Goal: Task Accomplishment & Management: Manage account settings

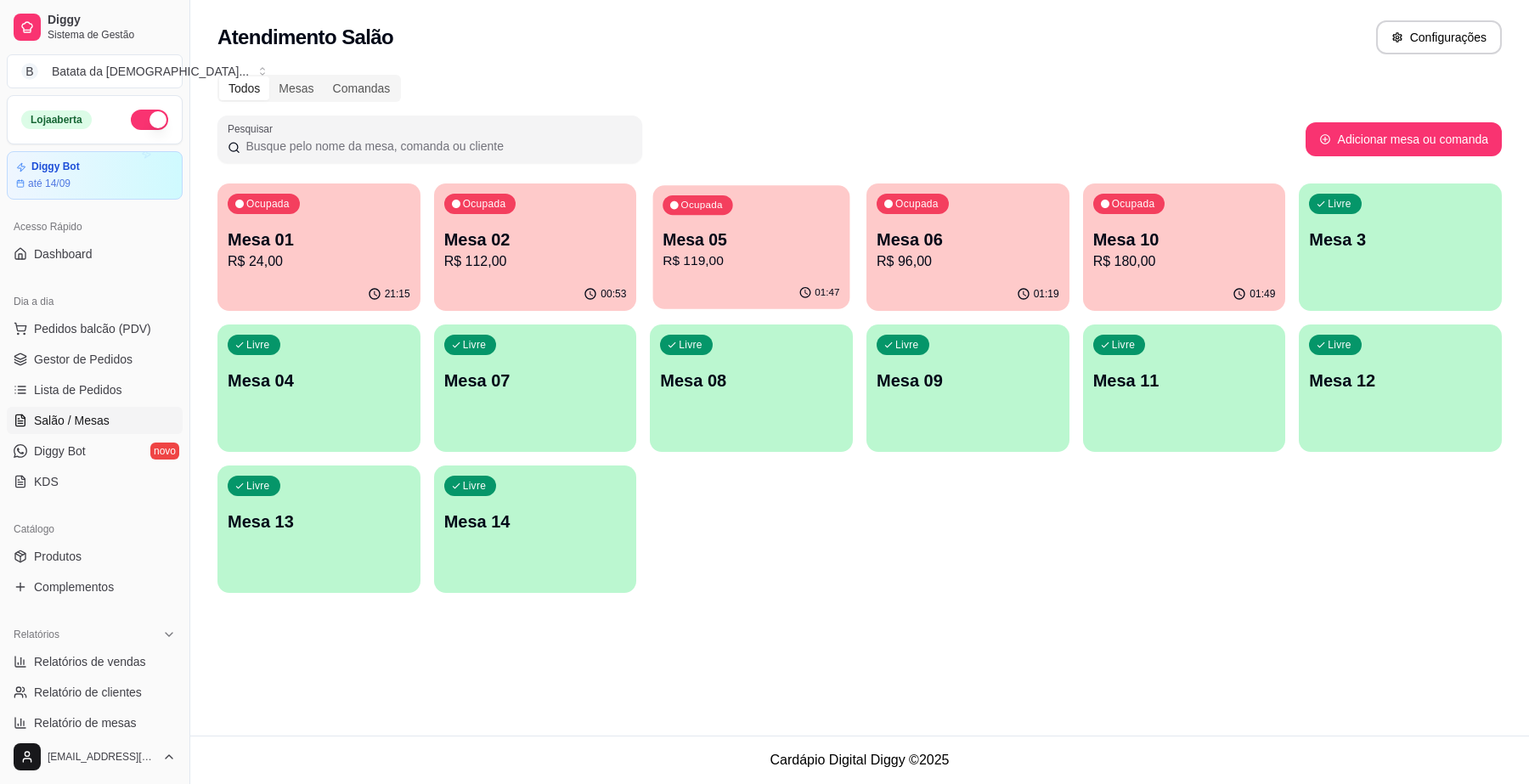
click at [771, 251] on p "R$ 119,00" at bounding box center [752, 261] width 177 height 20
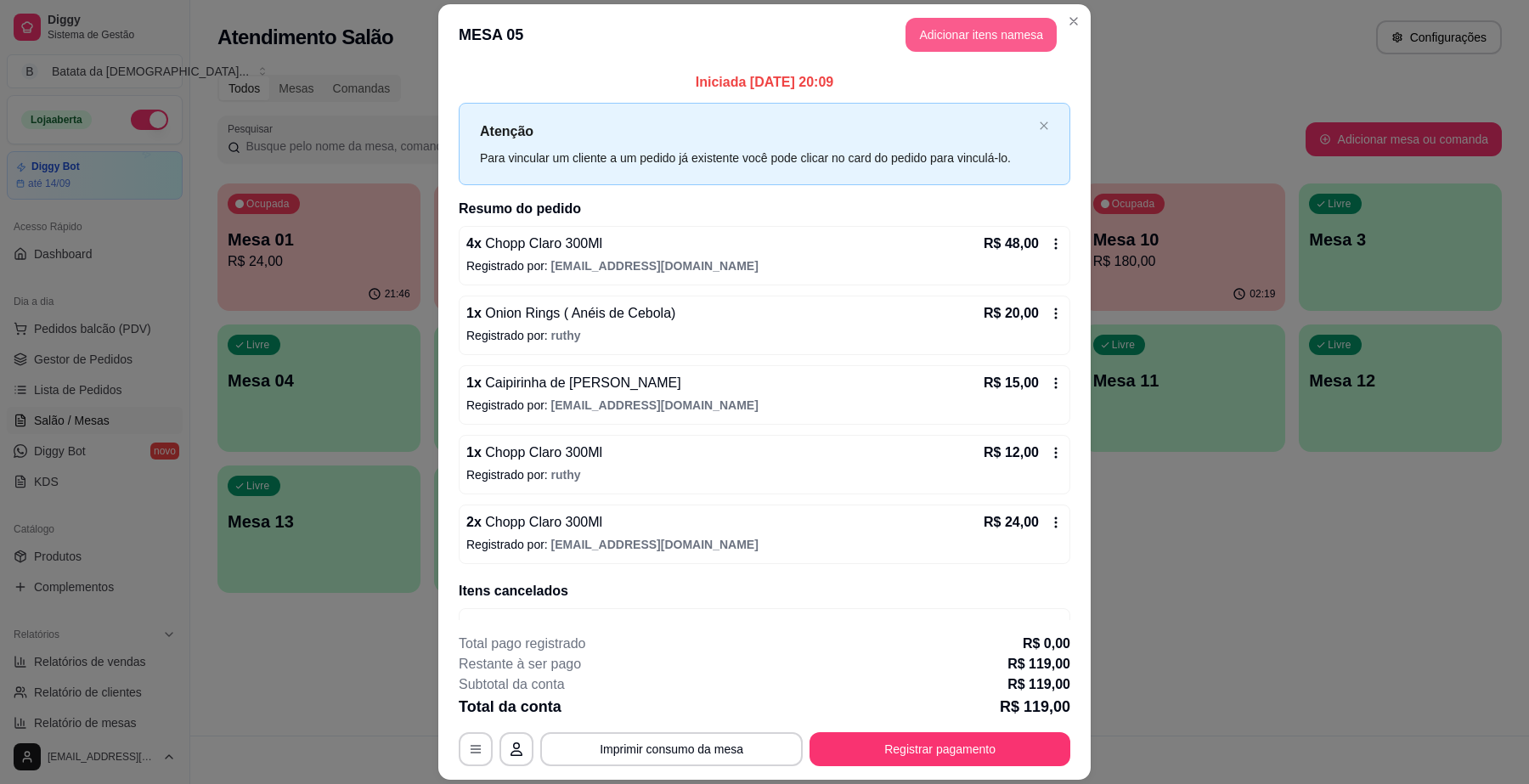
click at [940, 33] on button "Adicionar itens na mesa" at bounding box center [981, 34] width 151 height 34
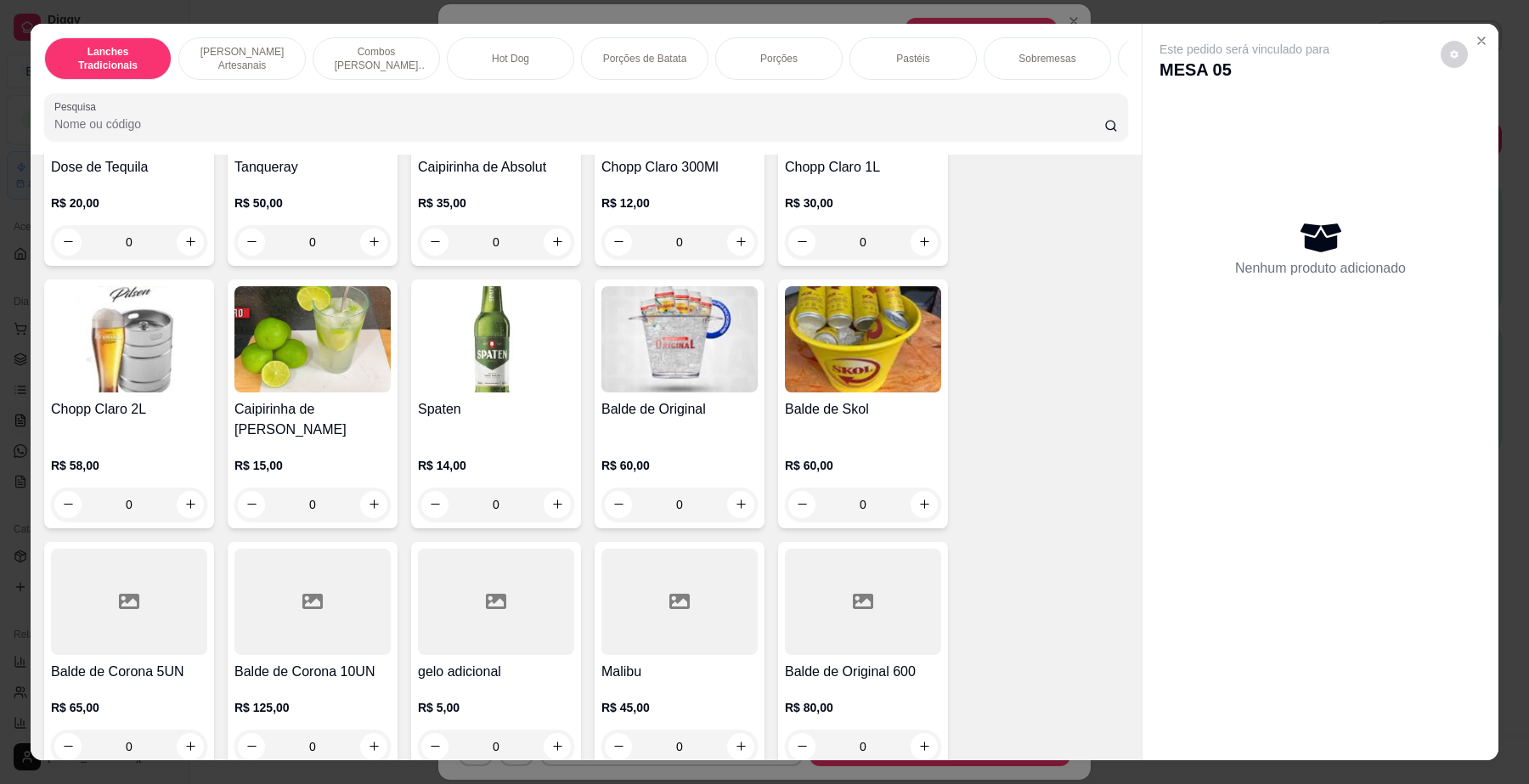
scroll to position [5947, 0]
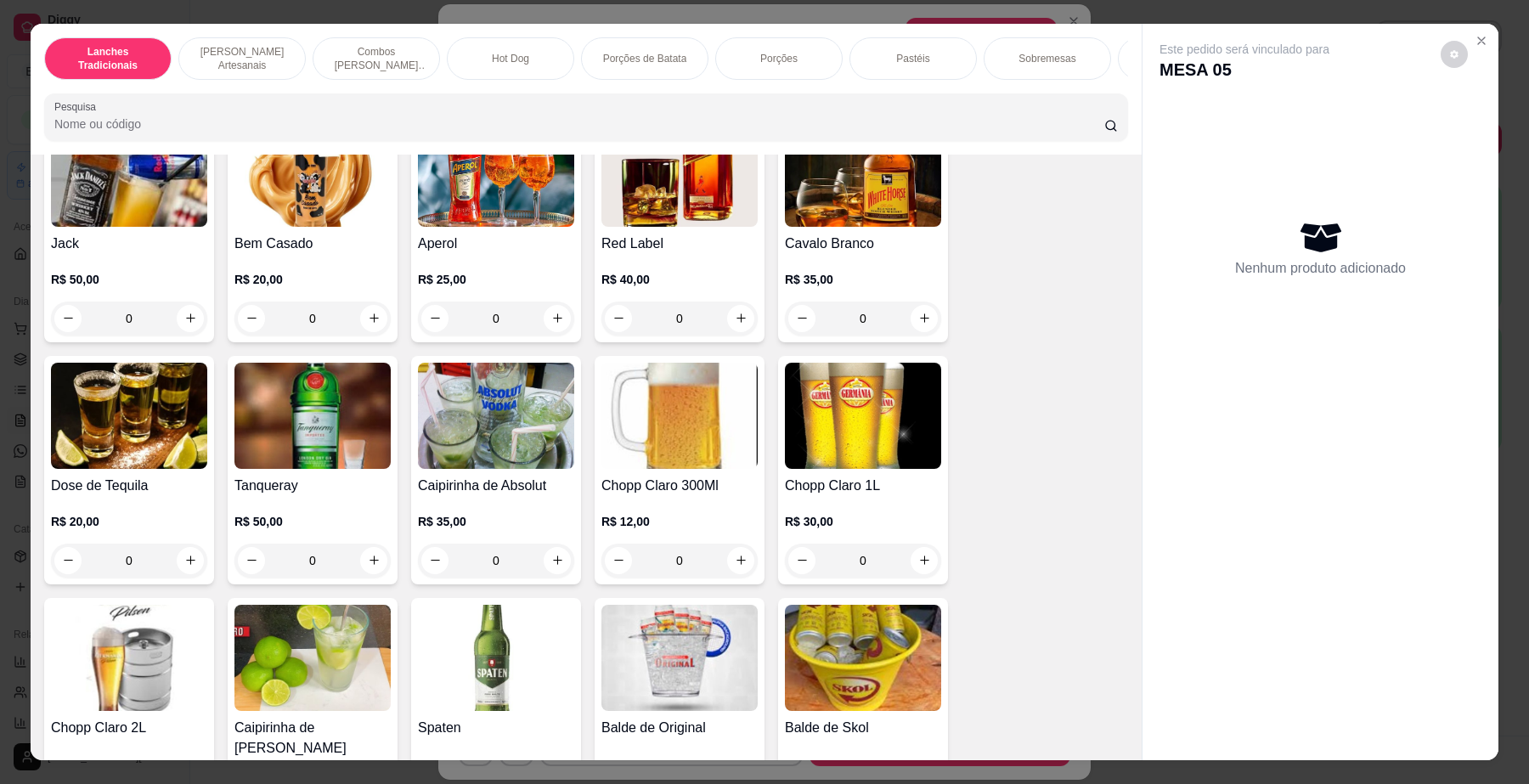
click at [701, 422] on img at bounding box center [680, 416] width 156 height 106
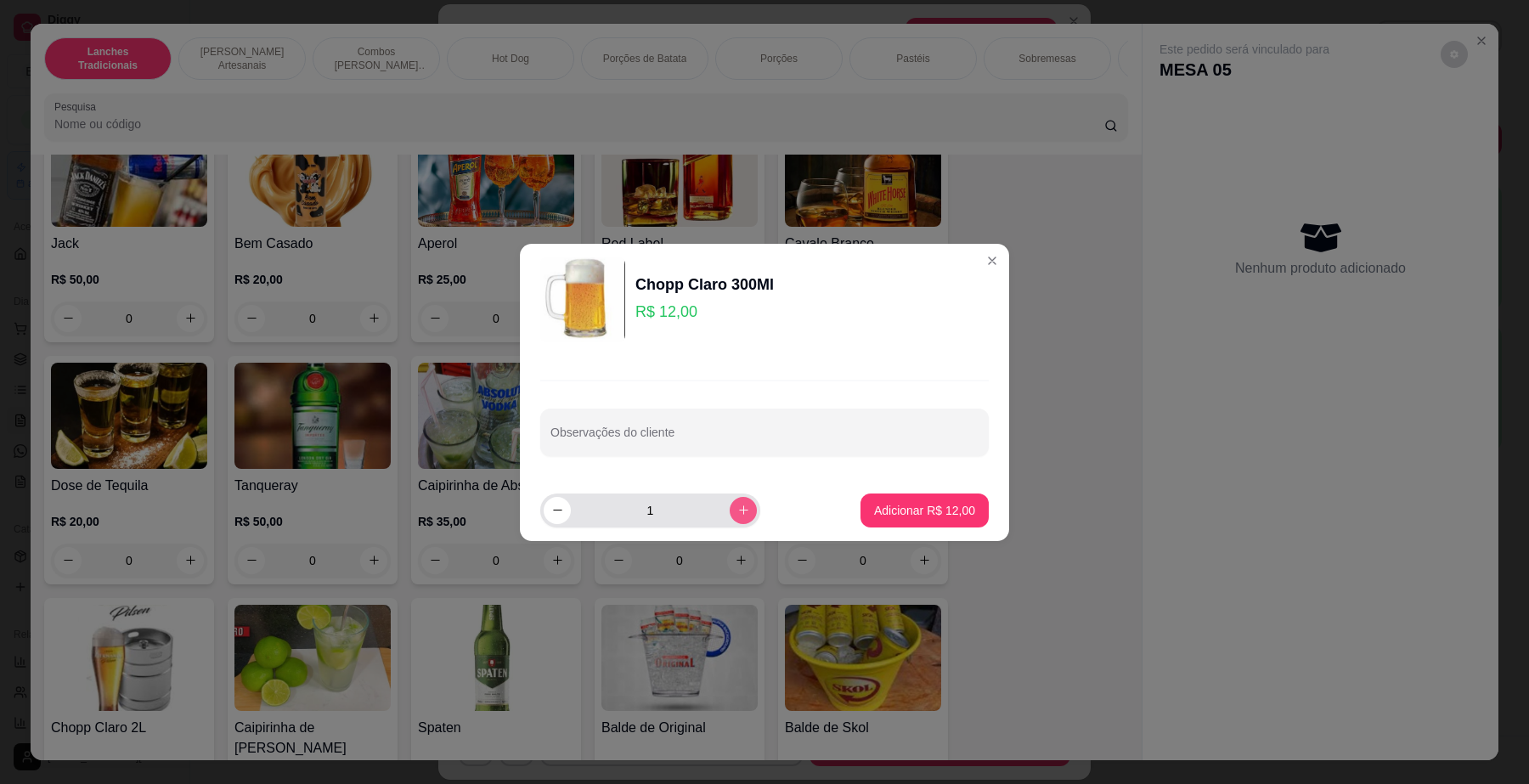
click at [737, 515] on icon "increase-product-quantity" at bounding box center [744, 510] width 13 height 13
type input "2"
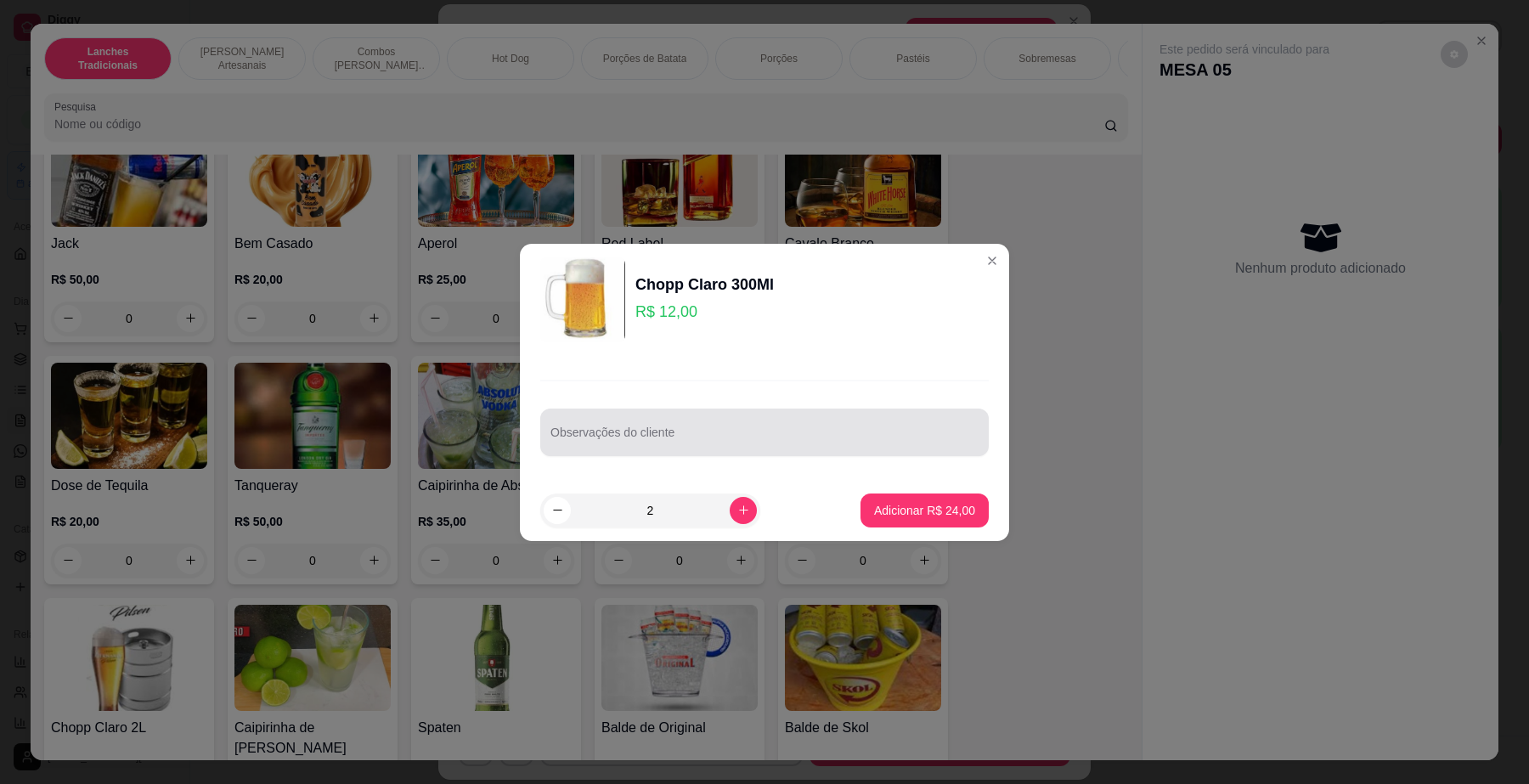
click at [724, 439] on input "Observações do cliente" at bounding box center [764, 439] width 428 height 17
type input "depois da promoção"
click at [918, 517] on p "Adicionar R$ 24,00" at bounding box center [925, 510] width 101 height 17
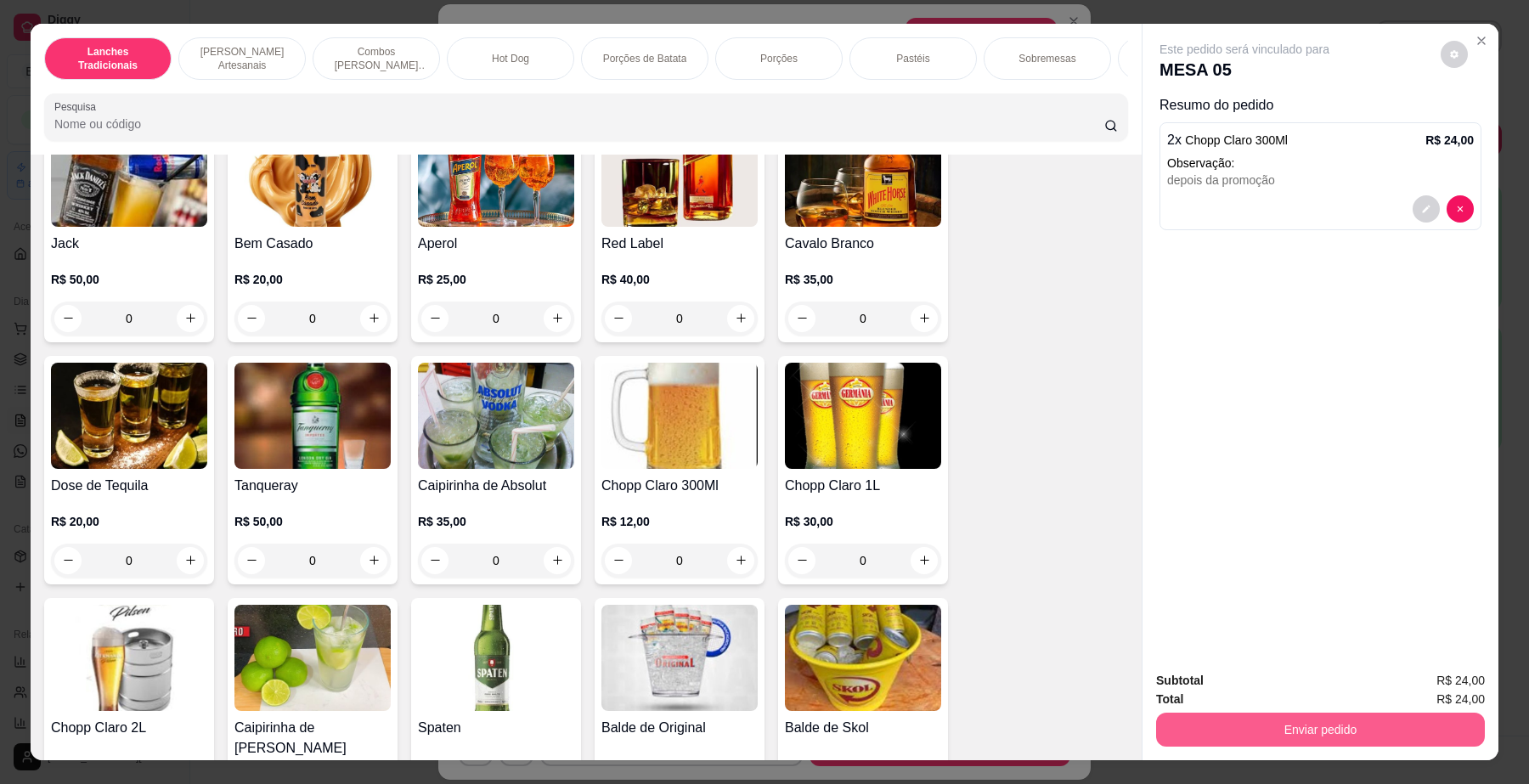
click at [1195, 728] on button "Enviar pedido" at bounding box center [1320, 730] width 329 height 34
click at [1183, 691] on button "Não registrar e enviar pedido" at bounding box center [1264, 689] width 171 height 32
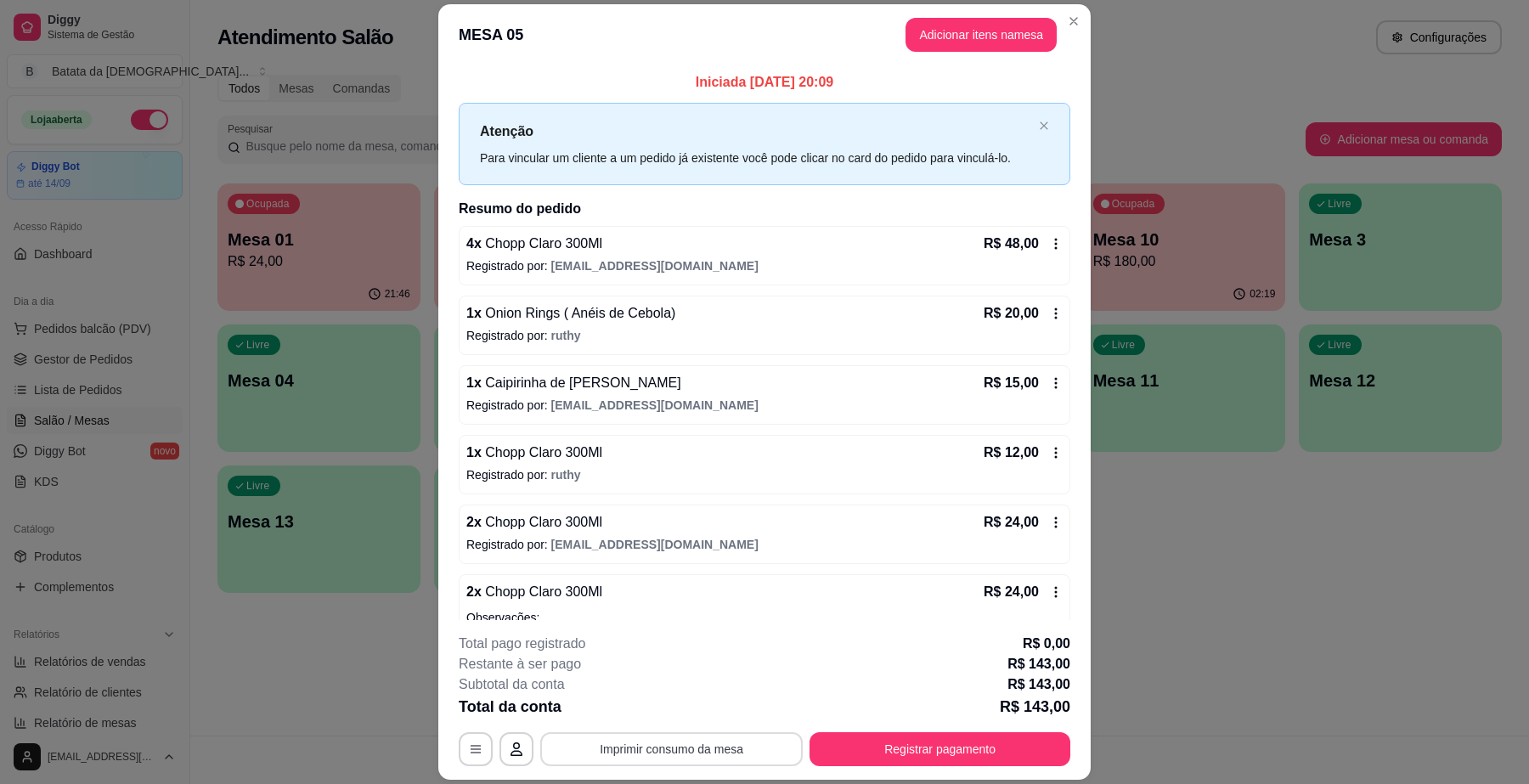
click at [701, 752] on button "Imprimir consumo da mesa" at bounding box center [671, 750] width 263 height 34
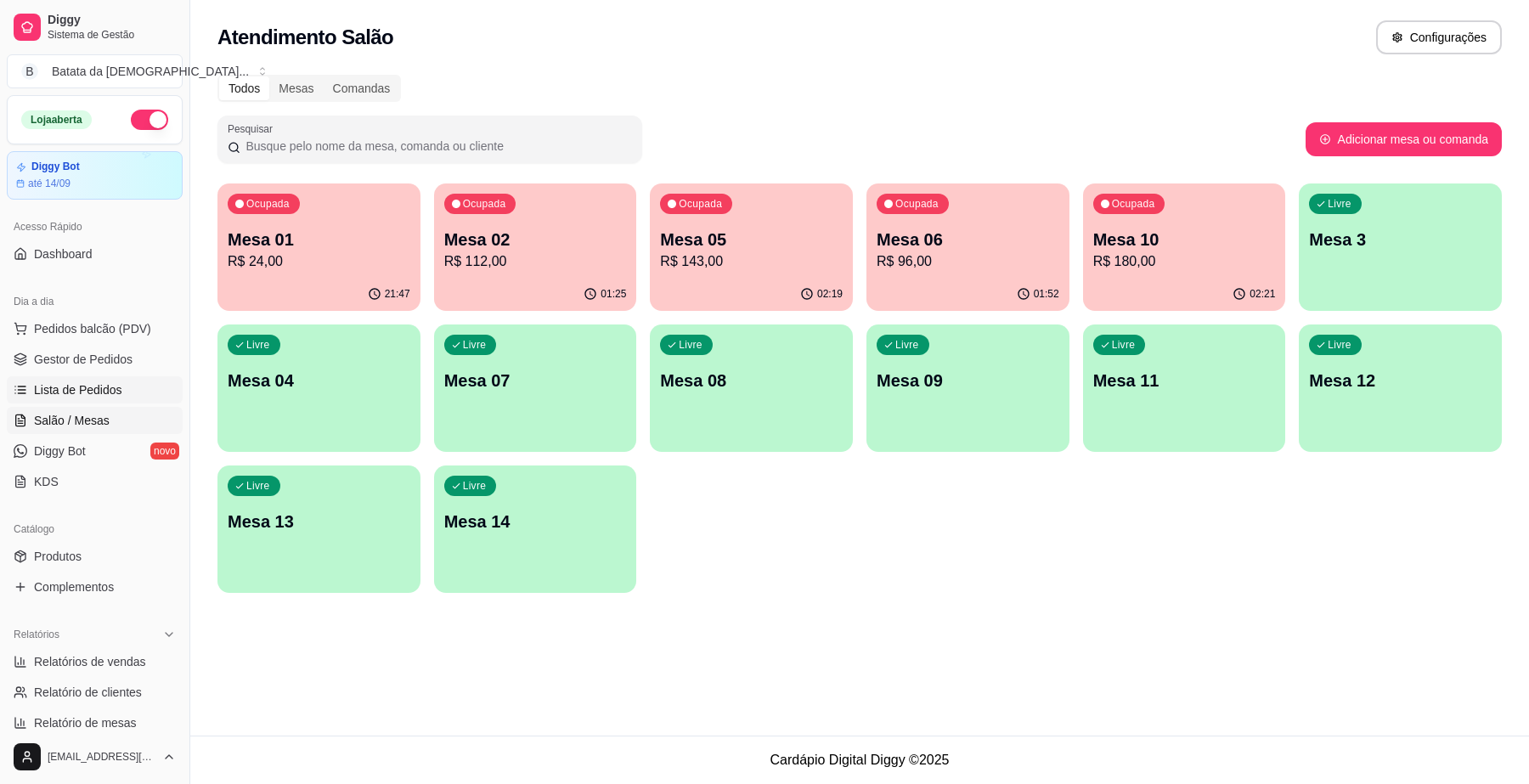
click at [74, 387] on span "Lista de Pedidos" at bounding box center [77, 390] width 88 height 17
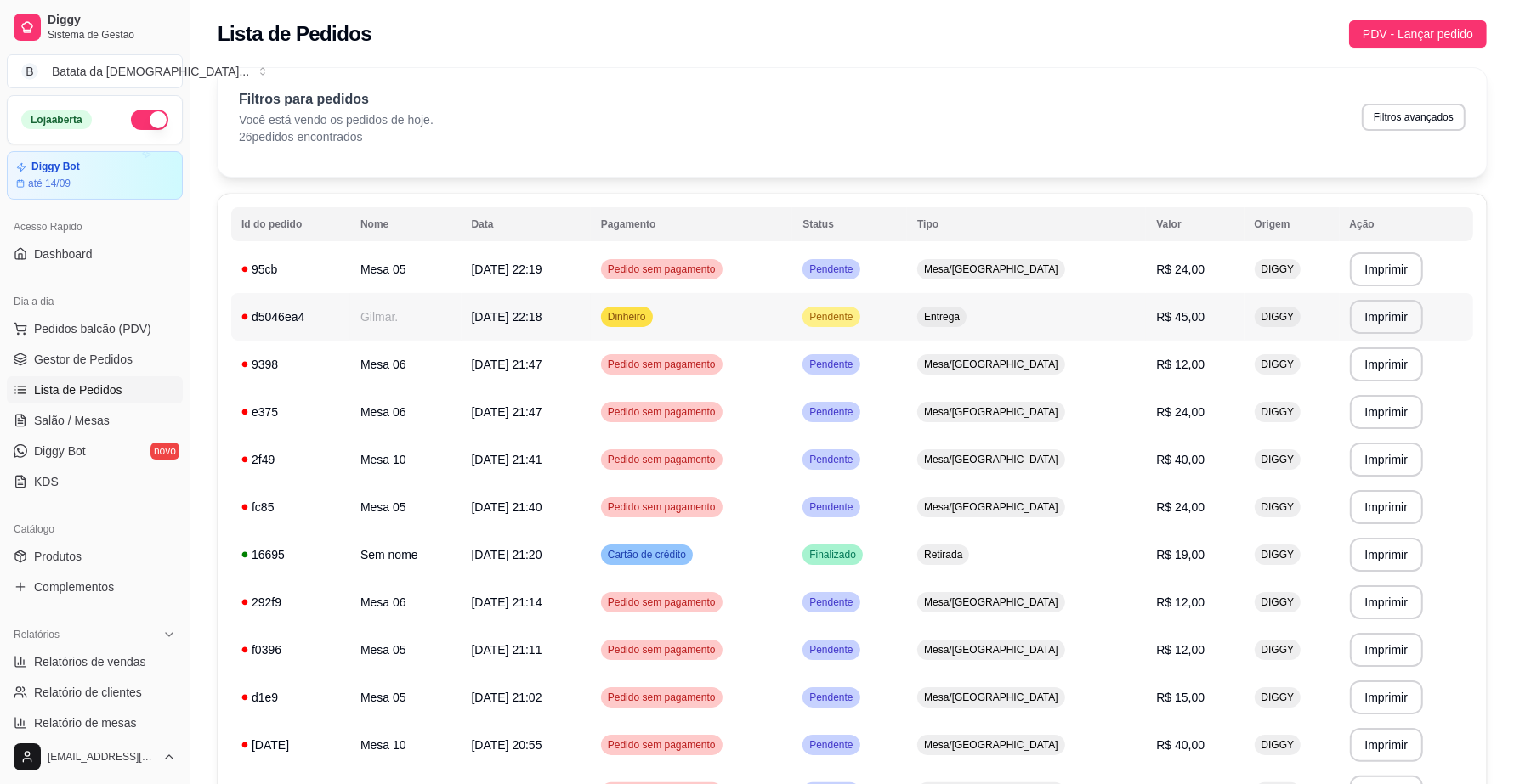
click at [856, 325] on tr "**********" at bounding box center [852, 317] width 1242 height 47
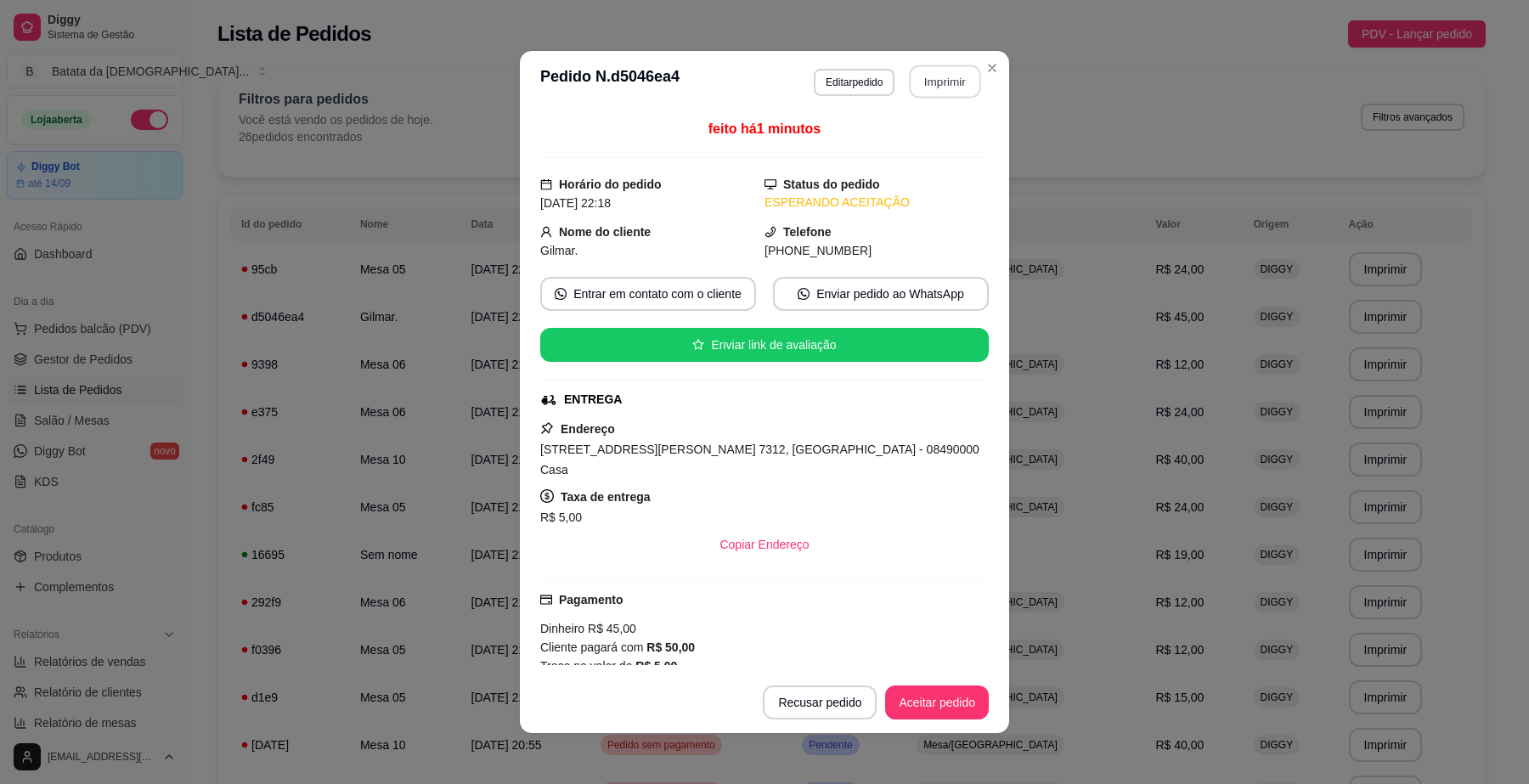
click at [916, 81] on button "Imprimir" at bounding box center [945, 82] width 72 height 34
click at [908, 707] on button "Aceitar pedido" at bounding box center [938, 703] width 101 height 34
drag, startPoint x: 688, startPoint y: 452, endPoint x: 531, endPoint y: 443, distance: 157.3
click at [531, 443] on div "feito há 1 minutos Horário do pedido [DATE] 22:18 Status do pedido ACEITO Nome …" at bounding box center [764, 391] width 490 height 560
copy span "[STREET_ADDRESS][PERSON_NAME] 7312,"
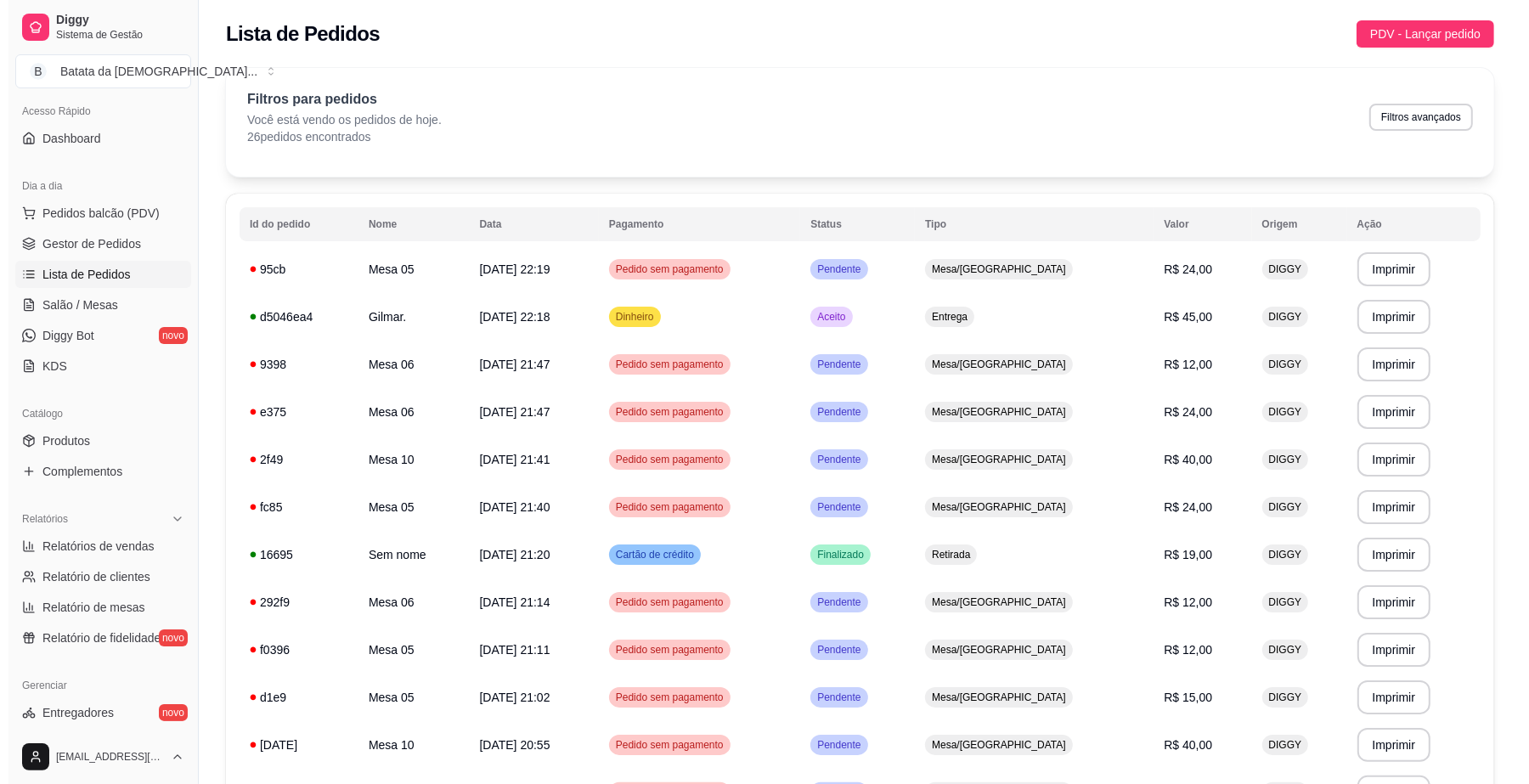
scroll to position [106, 0]
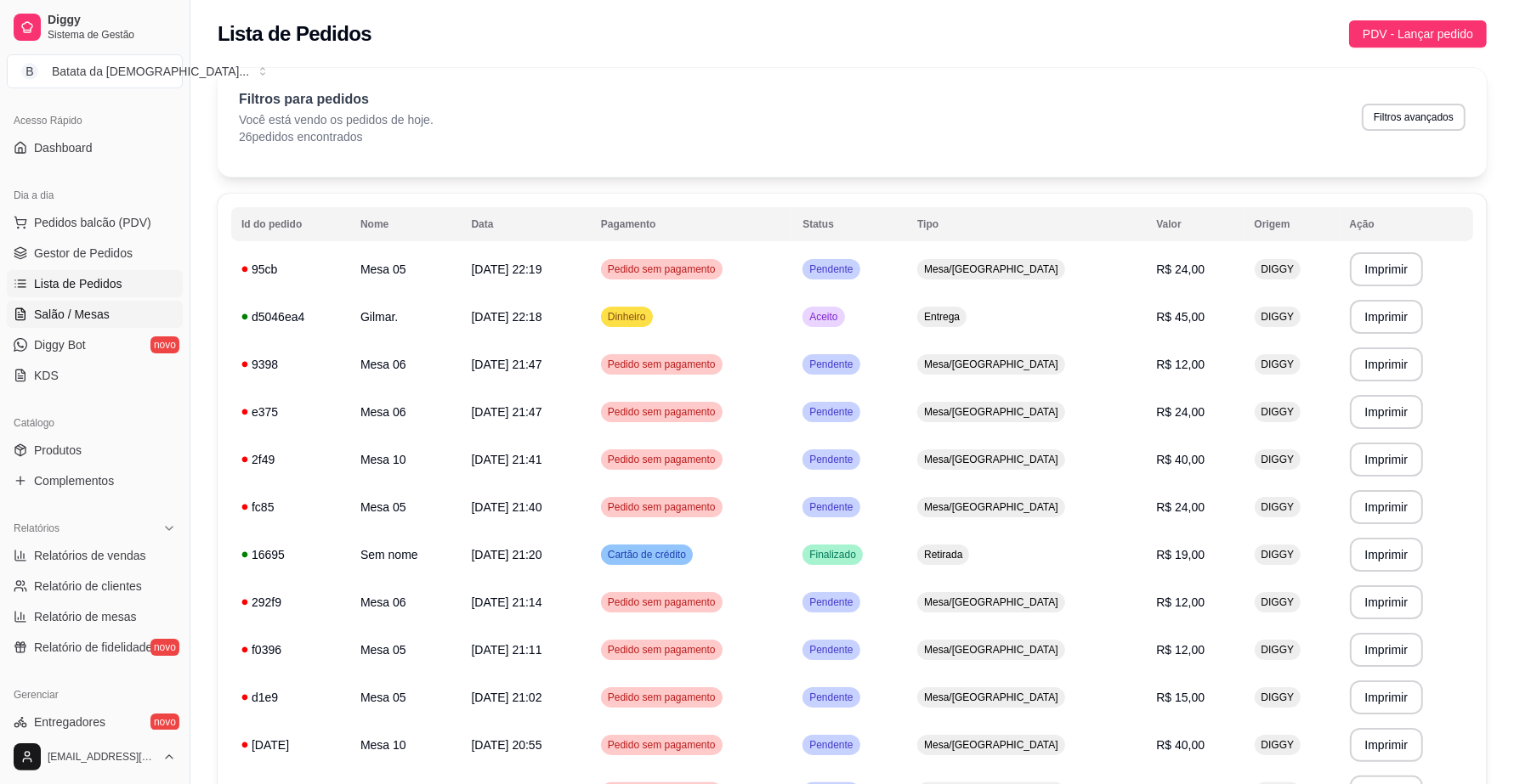
click at [74, 308] on span "Salão / Mesas" at bounding box center [71, 314] width 75 height 17
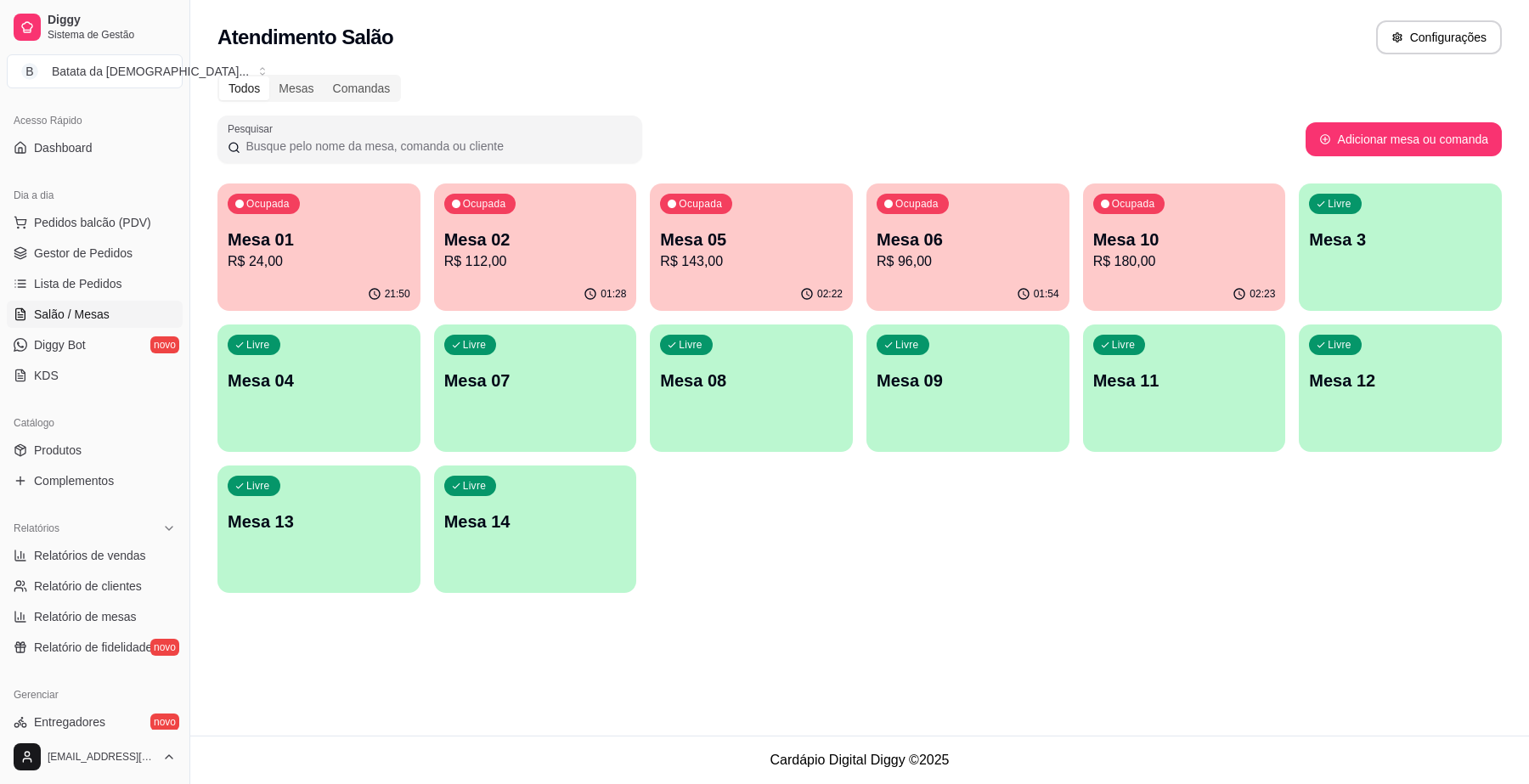
click at [791, 266] on p "R$ 143,00" at bounding box center [751, 262] width 183 height 20
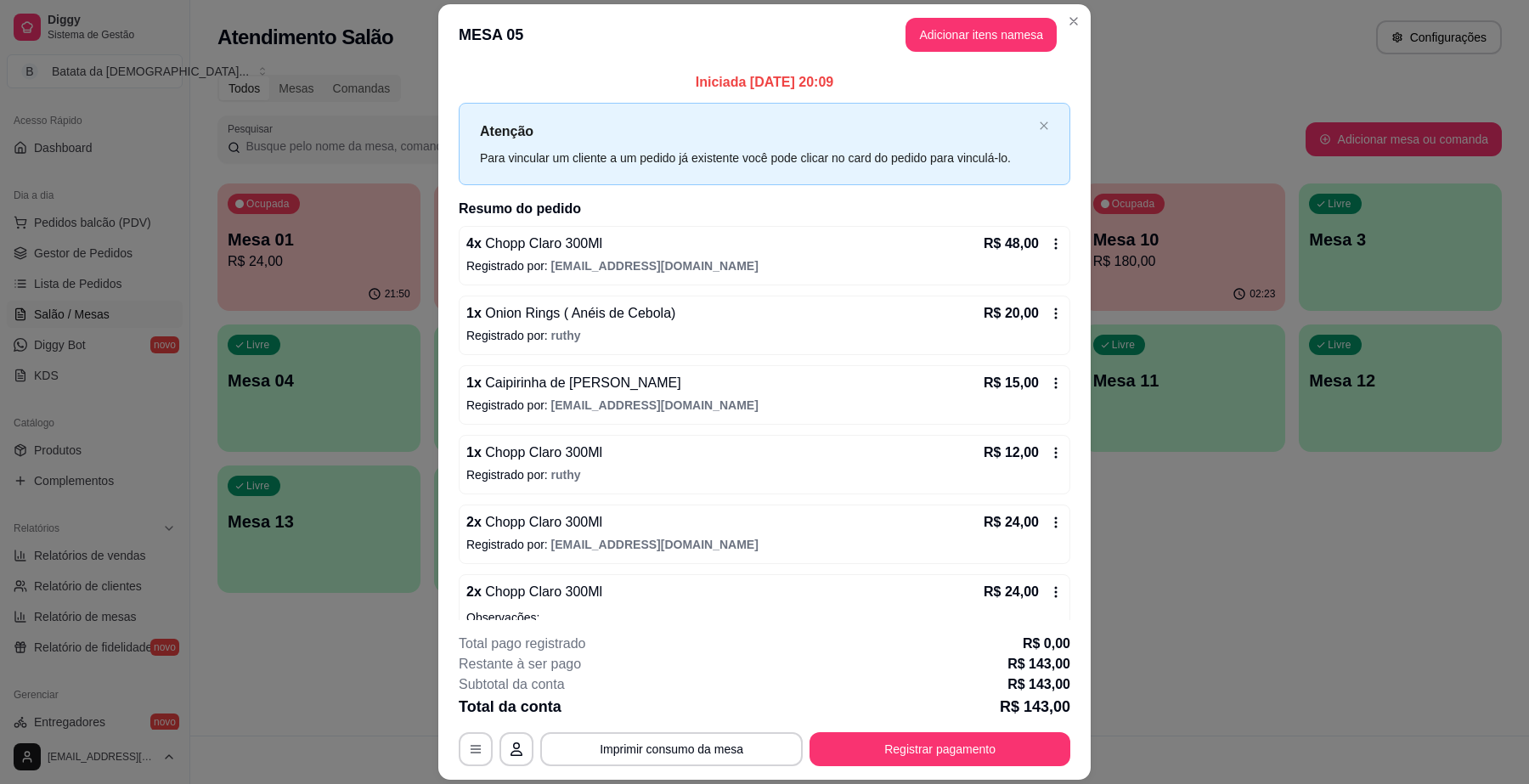
click at [1005, 239] on p "R$ 48,00" at bounding box center [1011, 244] width 55 height 20
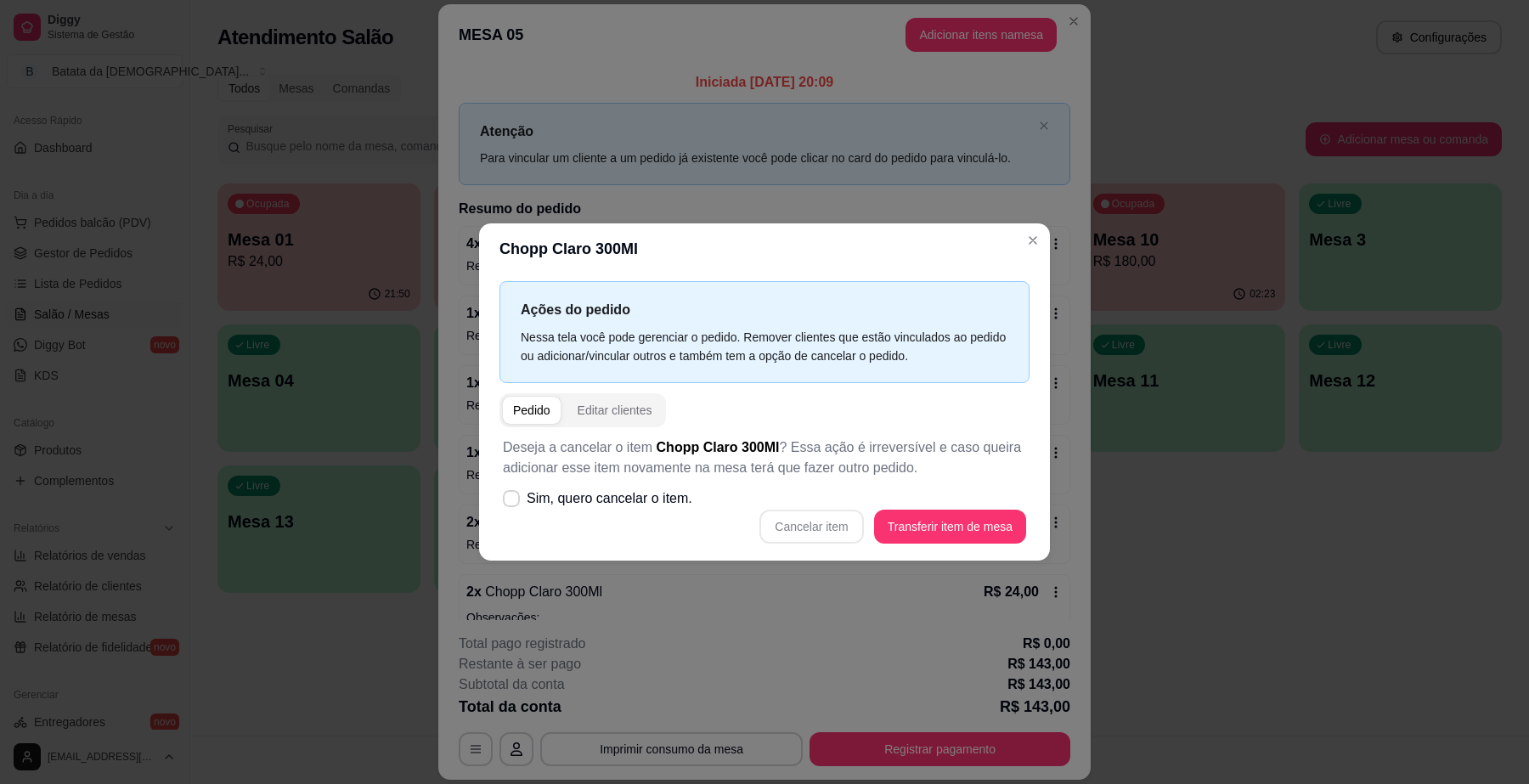
click at [830, 529] on div "Cancelar item Transferir item de mesa" at bounding box center [764, 526] width 523 height 34
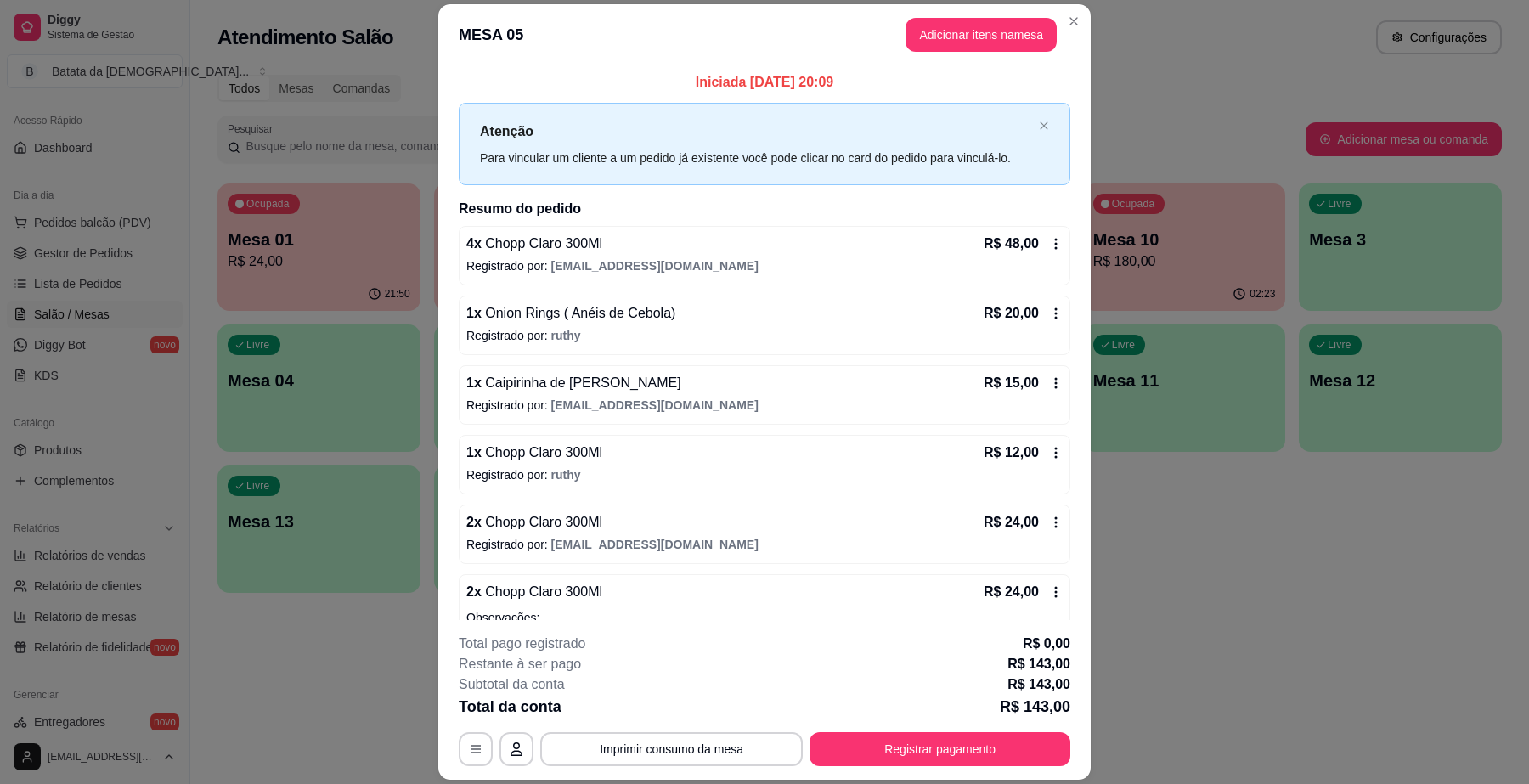
click at [695, 329] on p "Registrado por: [PERSON_NAME]" at bounding box center [764, 335] width 597 height 17
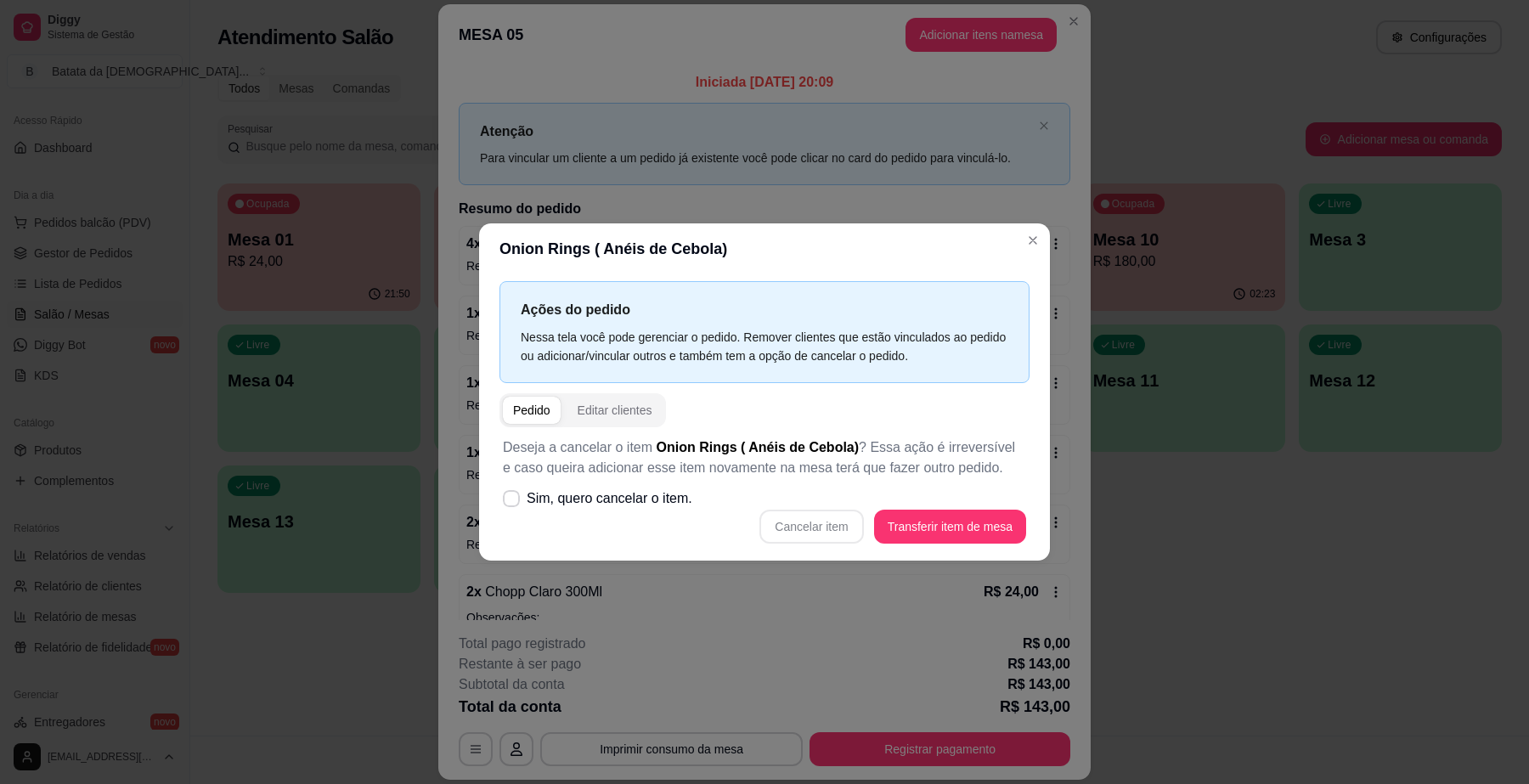
click at [521, 412] on div "Pedido" at bounding box center [532, 411] width 37 height 17
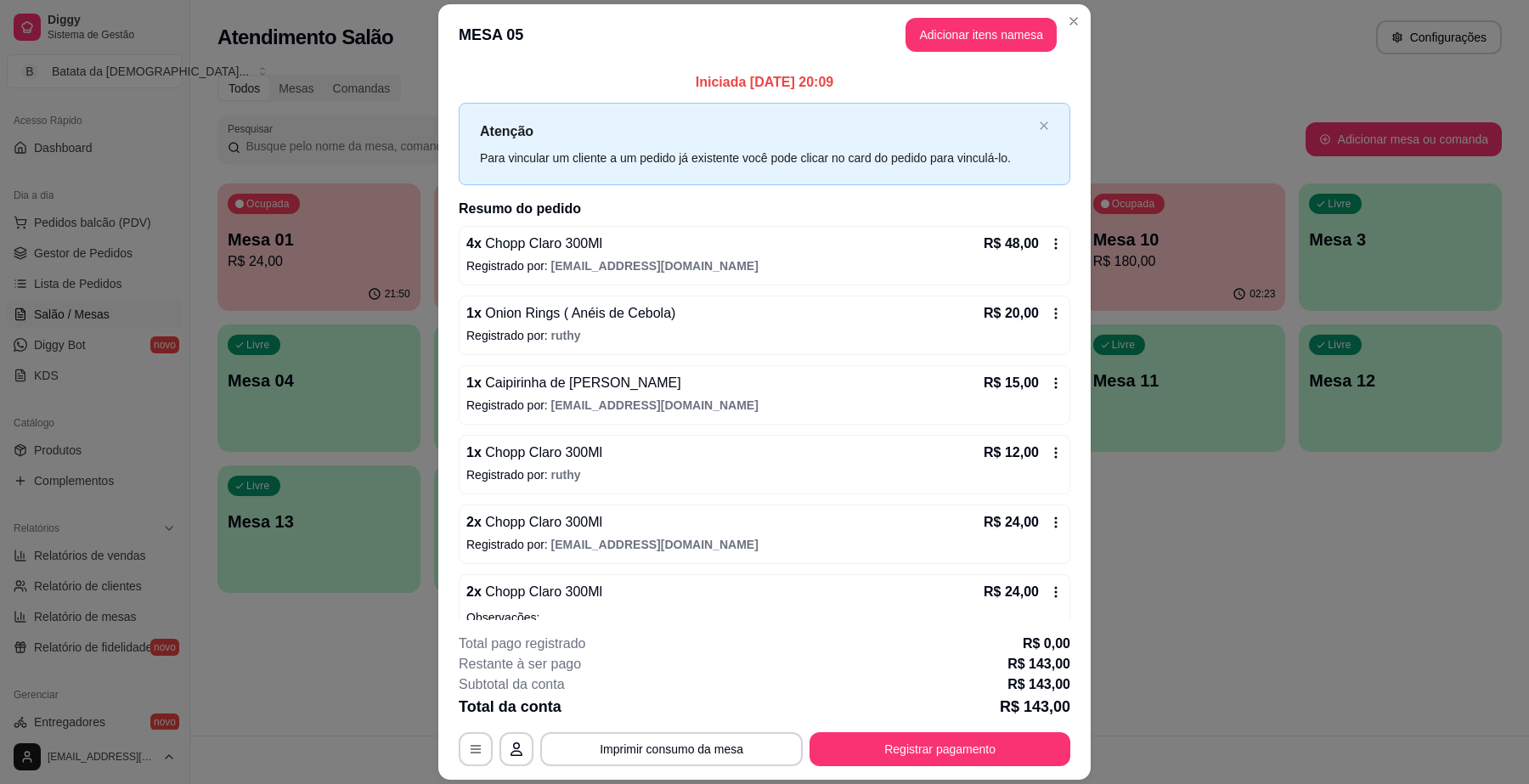
click at [1049, 244] on icon at bounding box center [1056, 244] width 14 height 14
click at [551, 261] on span "[EMAIL_ADDRESS][DOMAIN_NAME]" at bounding box center [655, 265] width 208 height 14
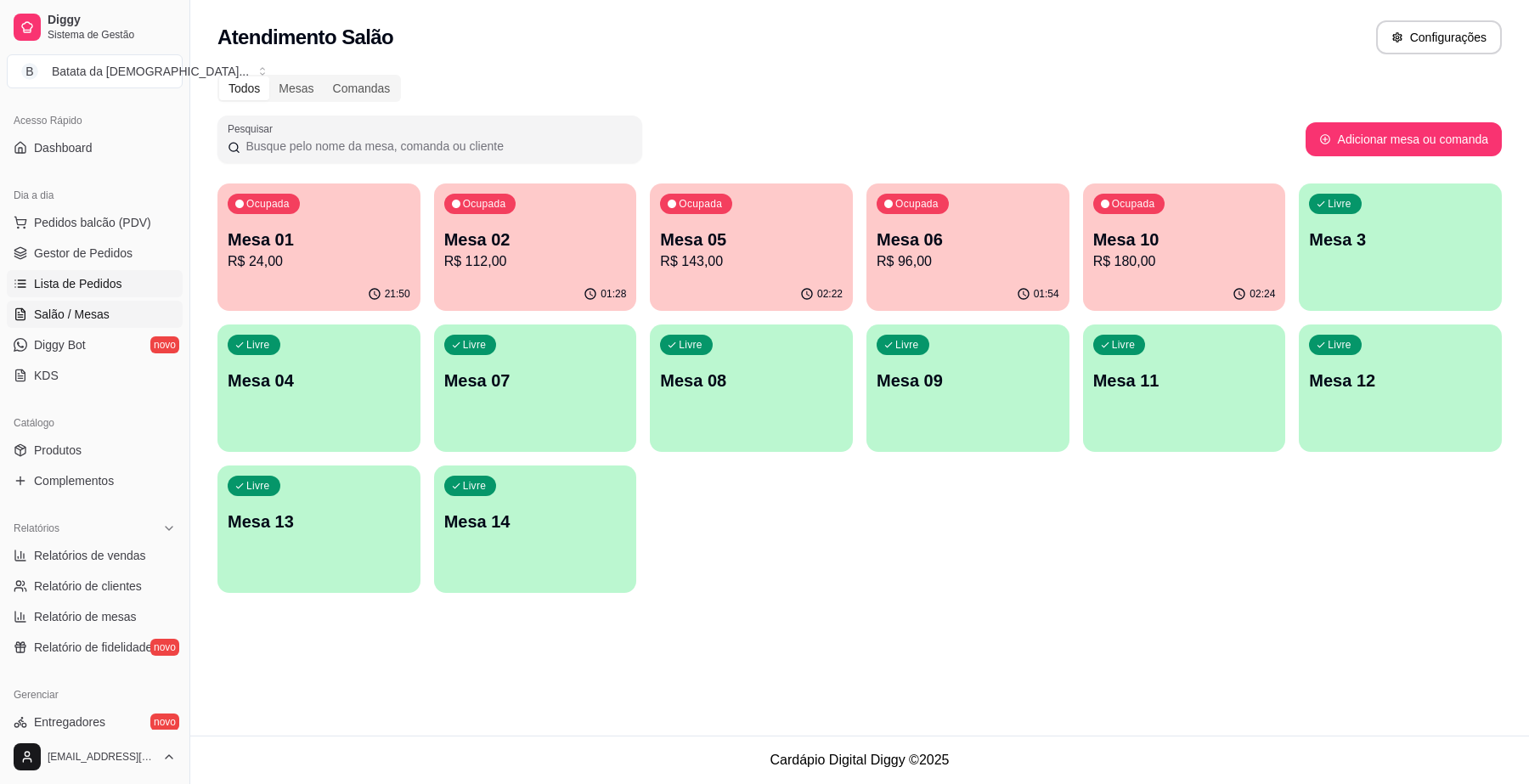
click at [83, 287] on span "Lista de Pedidos" at bounding box center [77, 284] width 88 height 17
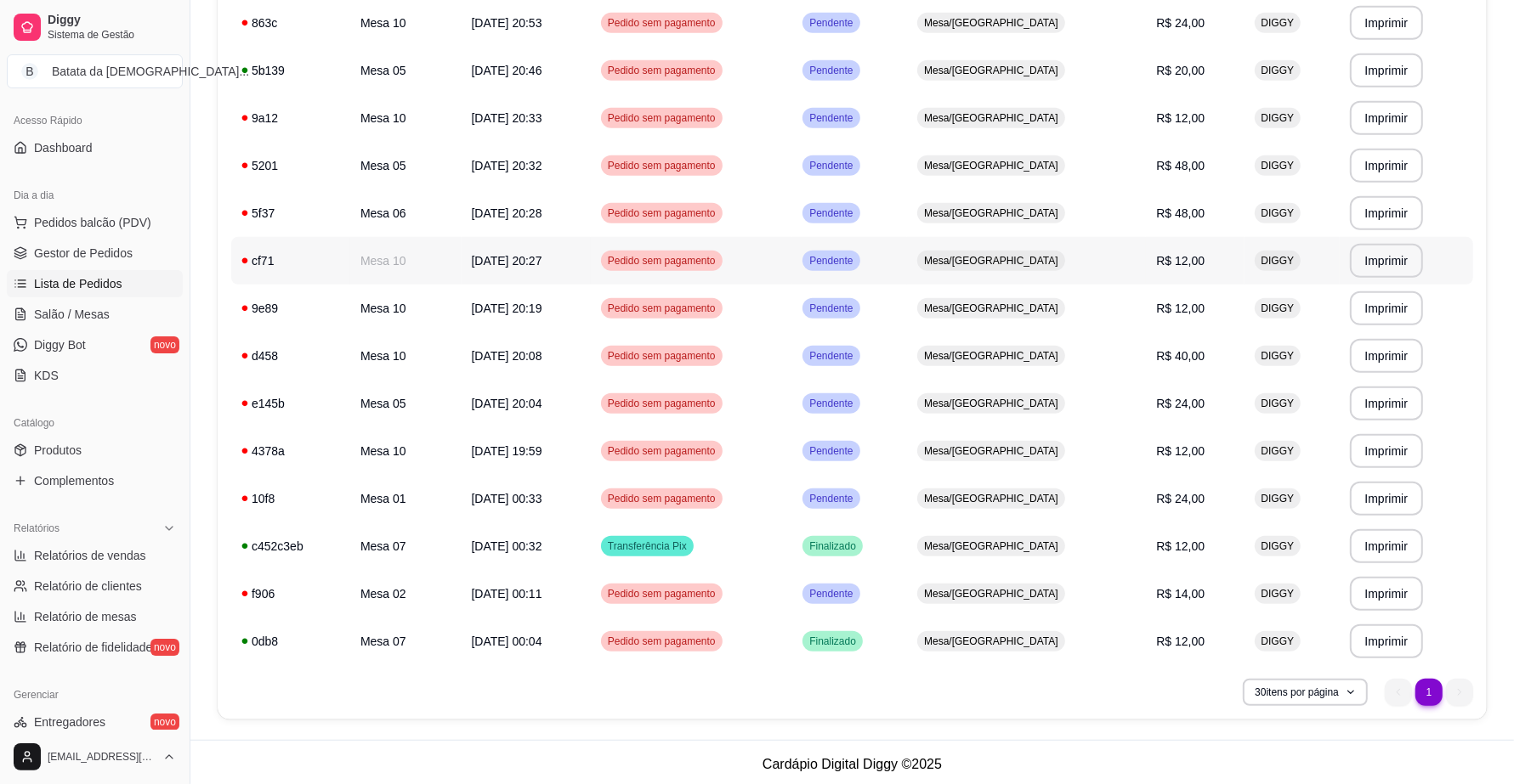
scroll to position [820, 0]
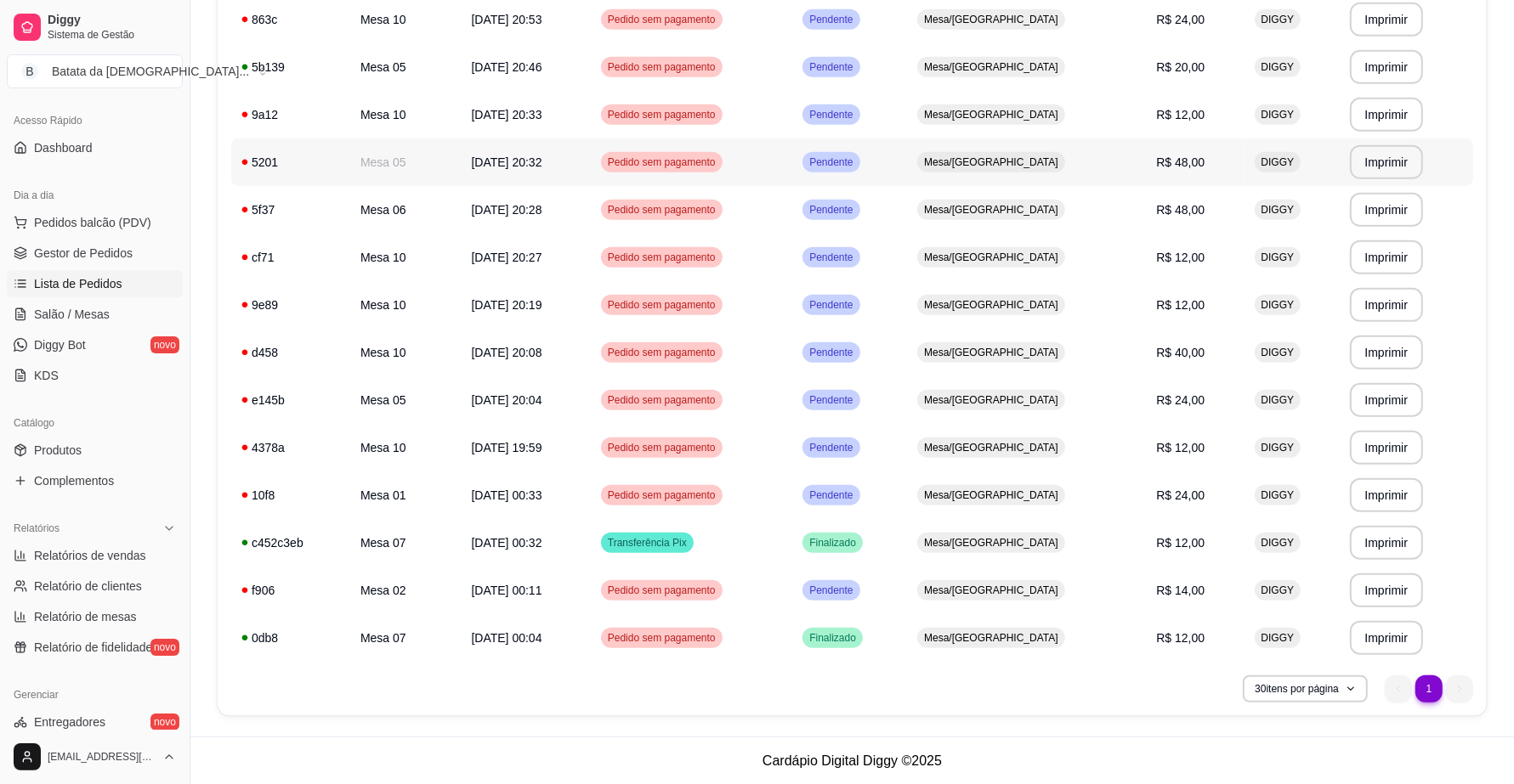
click at [907, 166] on td "Pendente" at bounding box center [849, 162] width 115 height 47
click at [419, 403] on td "Mesa 05" at bounding box center [406, 399] width 112 height 47
click at [340, 403] on div "e145b" at bounding box center [291, 400] width 99 height 17
click at [413, 401] on td "Mesa 05" at bounding box center [406, 399] width 112 height 47
click at [364, 154] on td "Mesa 05" at bounding box center [406, 162] width 112 height 47
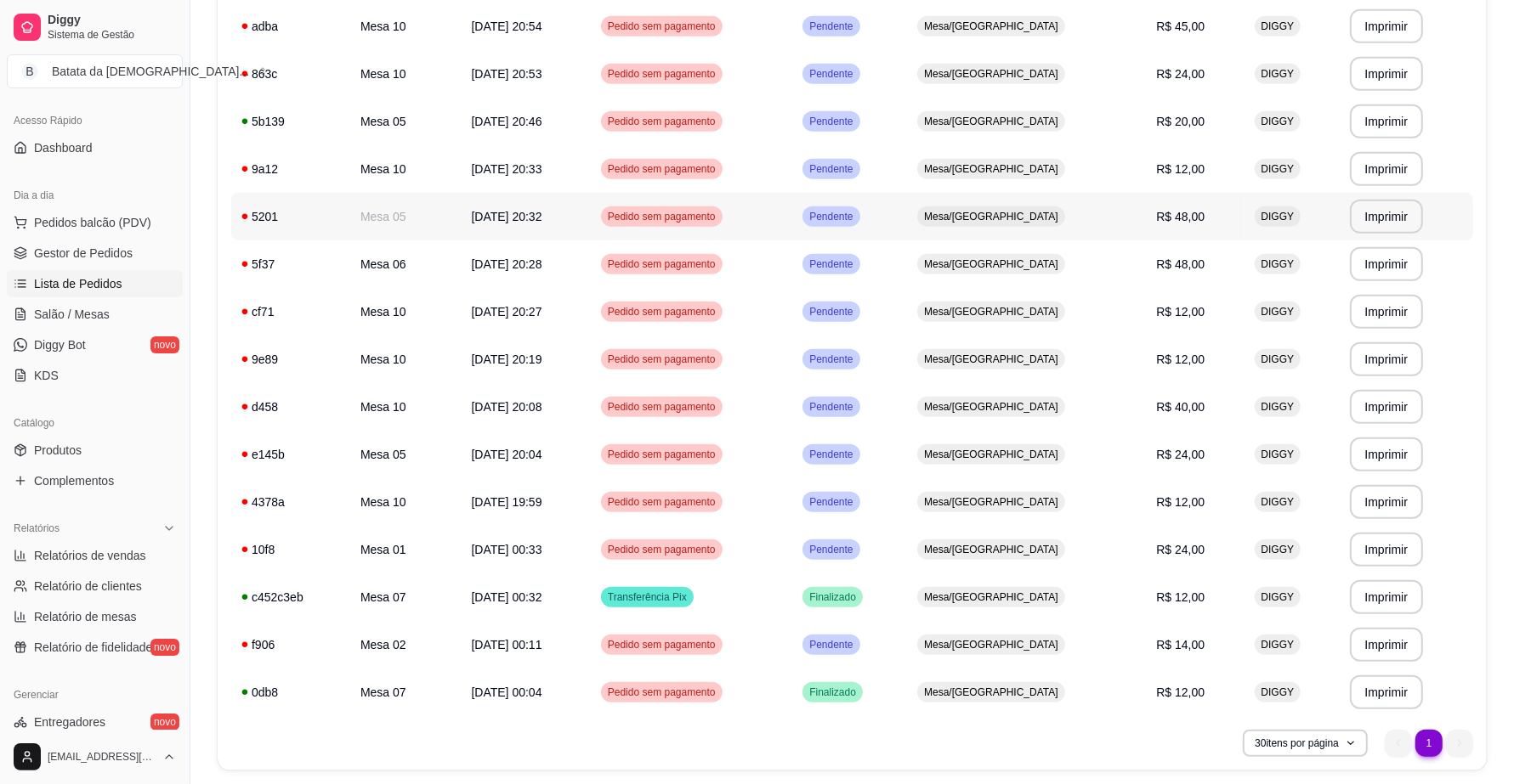
scroll to position [714, 0]
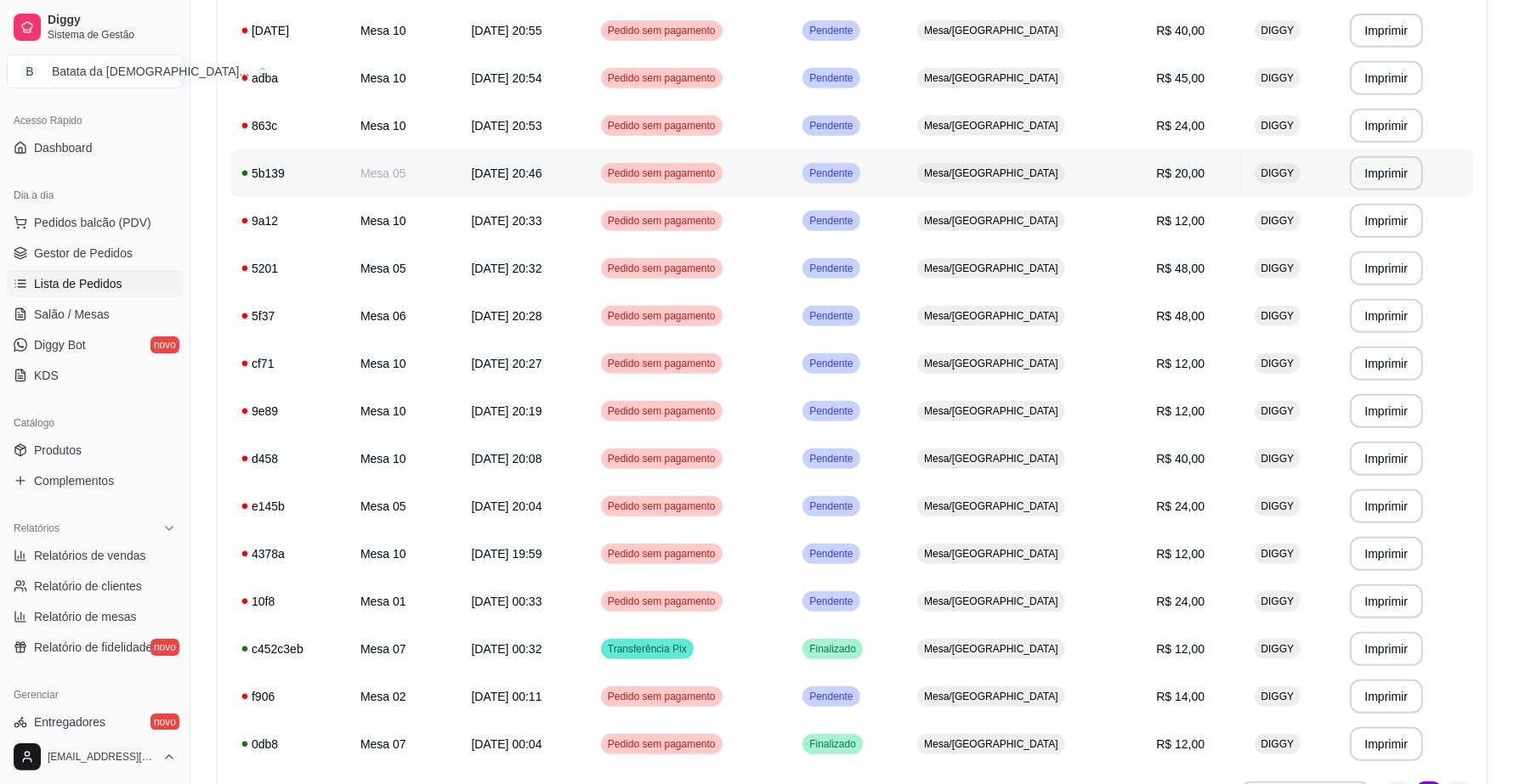
click at [443, 176] on td "Mesa 05" at bounding box center [406, 173] width 112 height 47
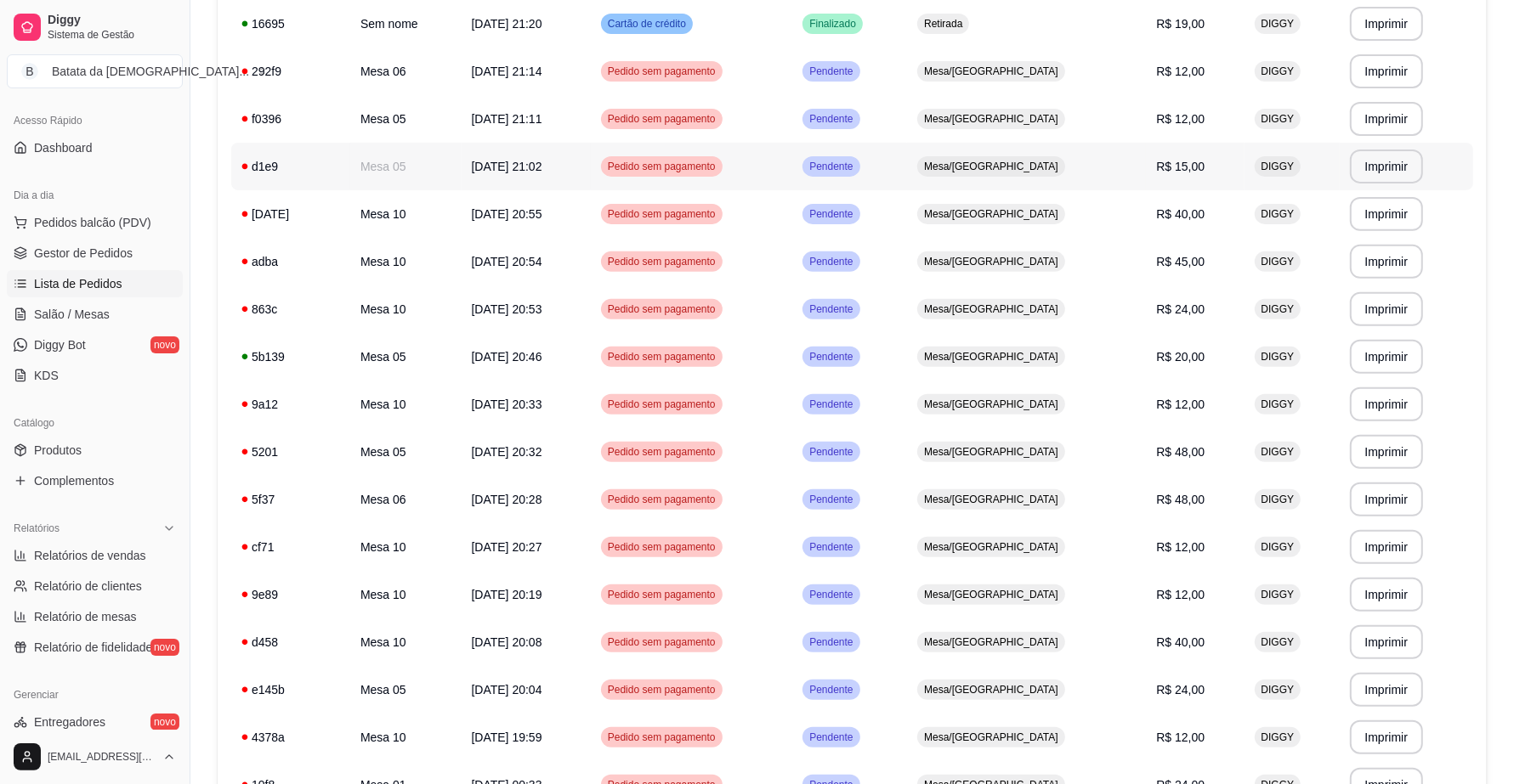
scroll to position [502, 0]
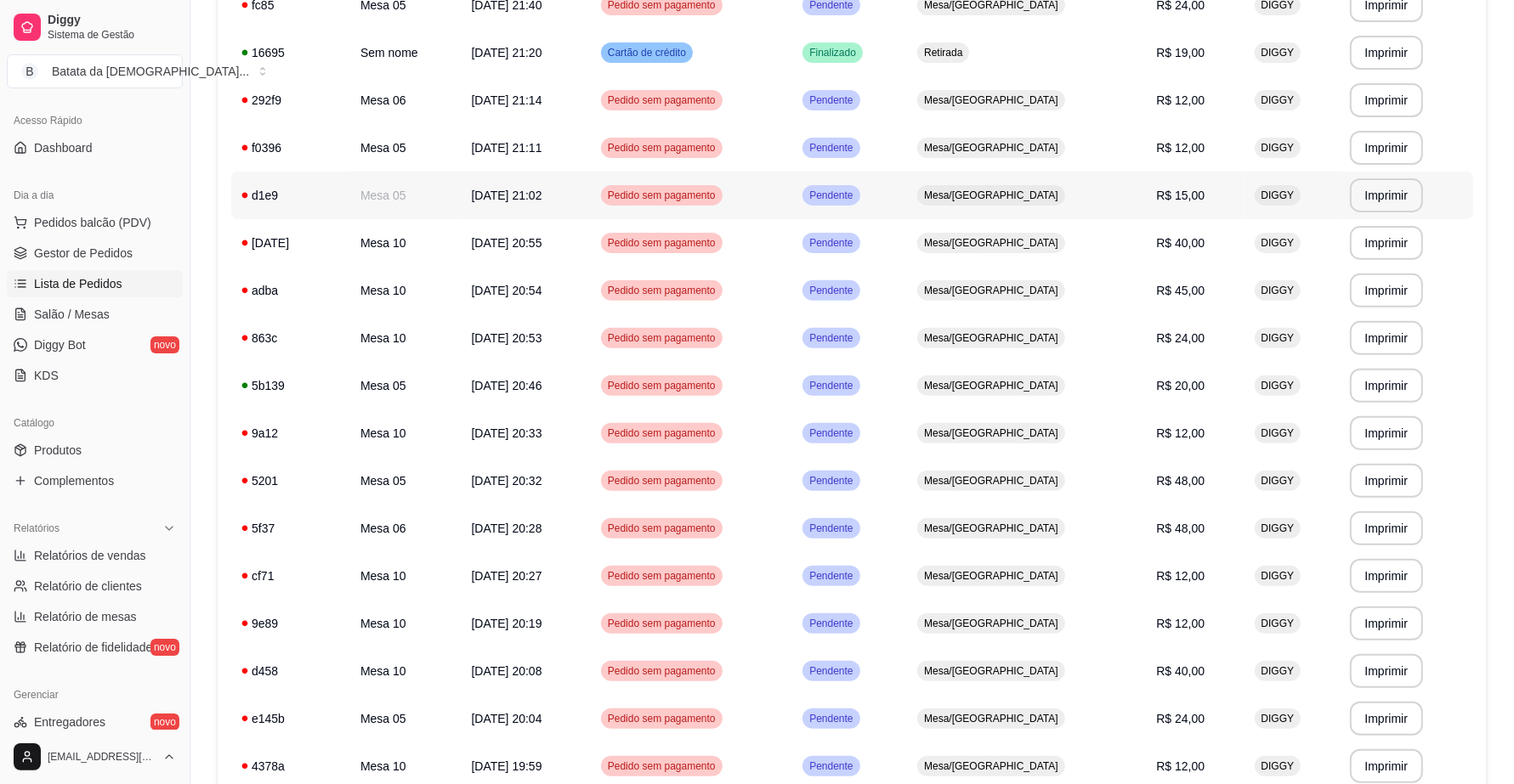
click at [378, 184] on td "Mesa 05" at bounding box center [406, 195] width 112 height 47
click at [406, 142] on td "Mesa 05" at bounding box center [406, 147] width 112 height 47
click at [392, 191] on td "Mesa 05" at bounding box center [406, 195] width 112 height 47
click at [426, 147] on td "Mesa 05" at bounding box center [406, 147] width 112 height 47
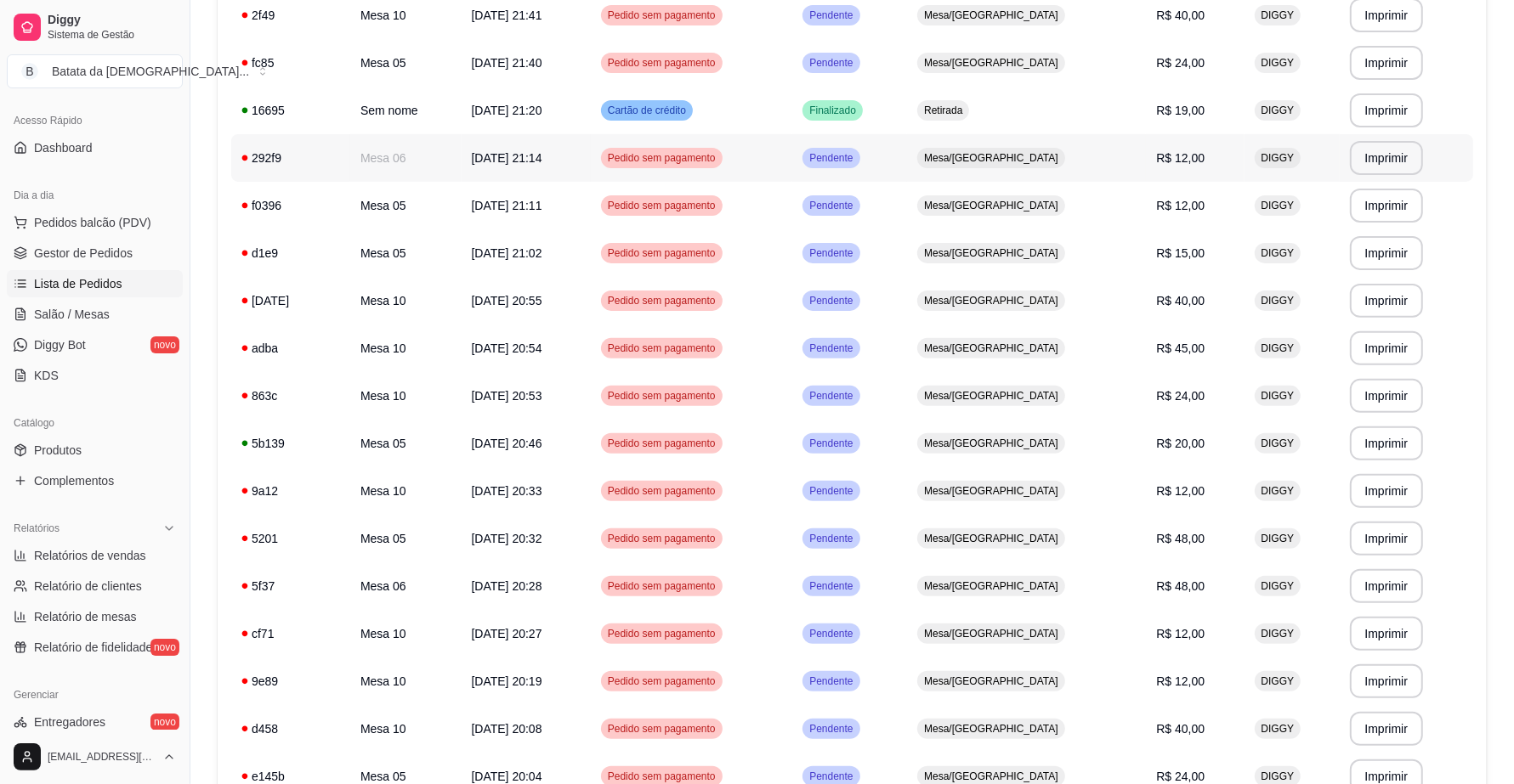
scroll to position [396, 0]
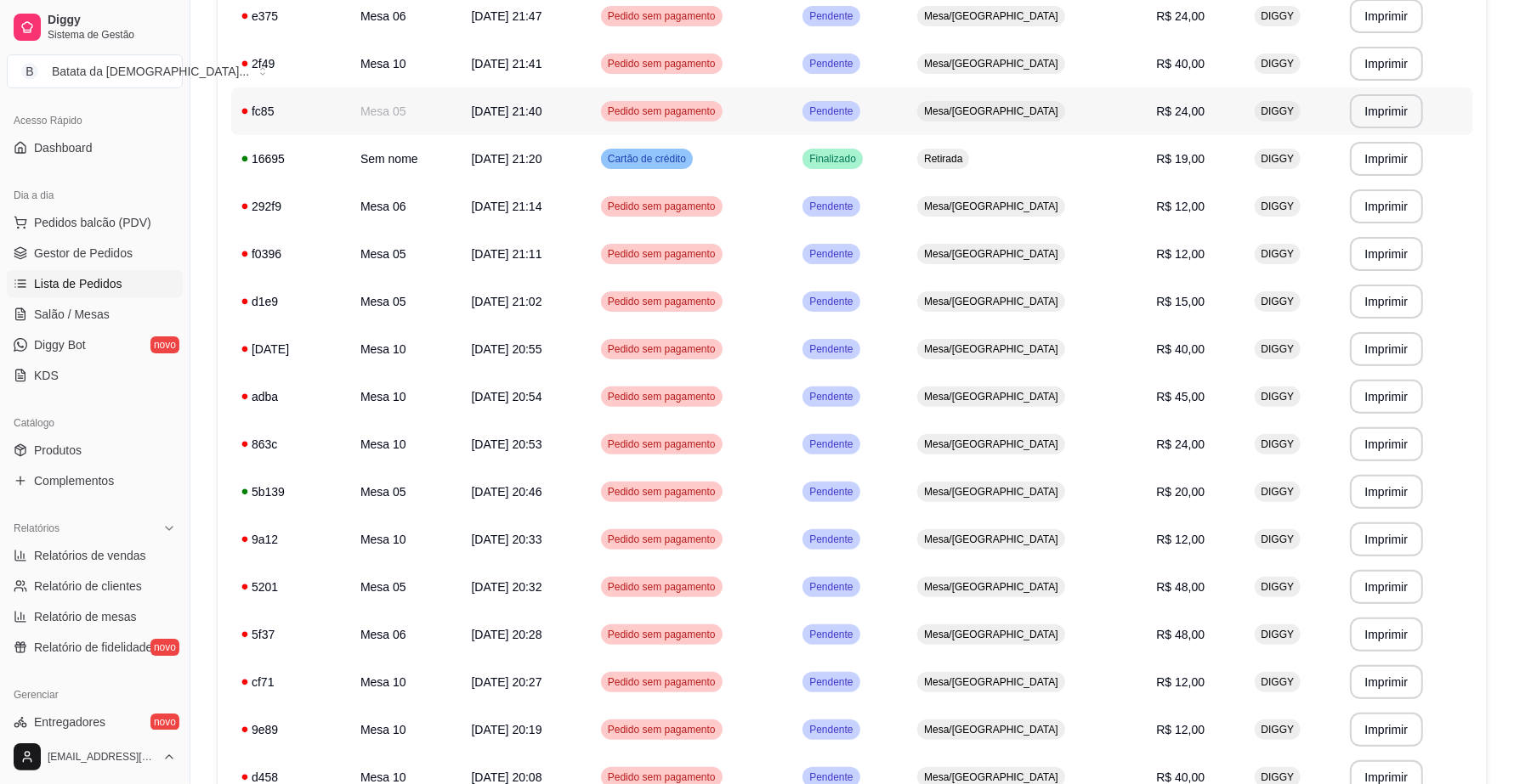
click at [431, 116] on td "Mesa 05" at bounding box center [406, 111] width 112 height 47
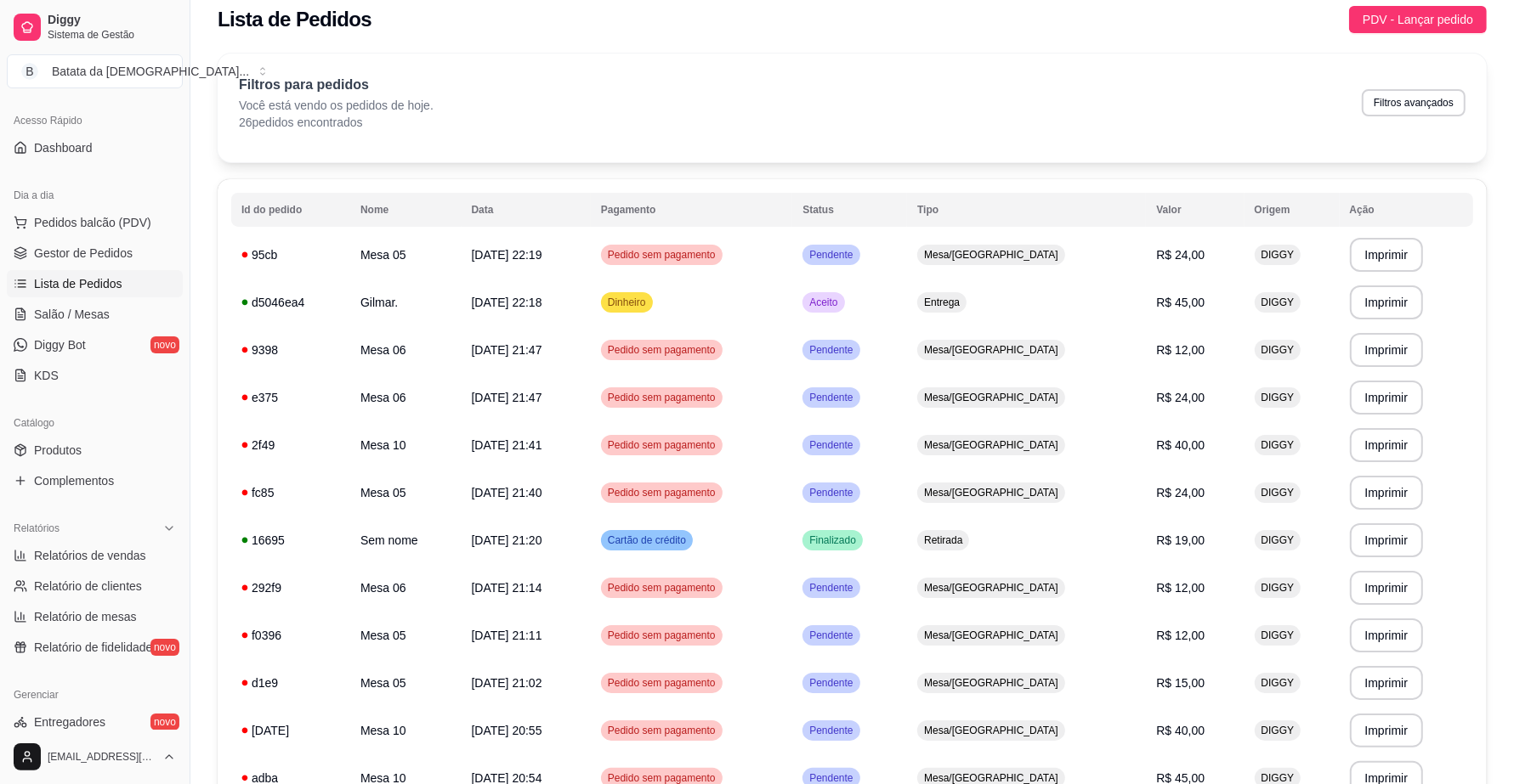
scroll to position [0, 0]
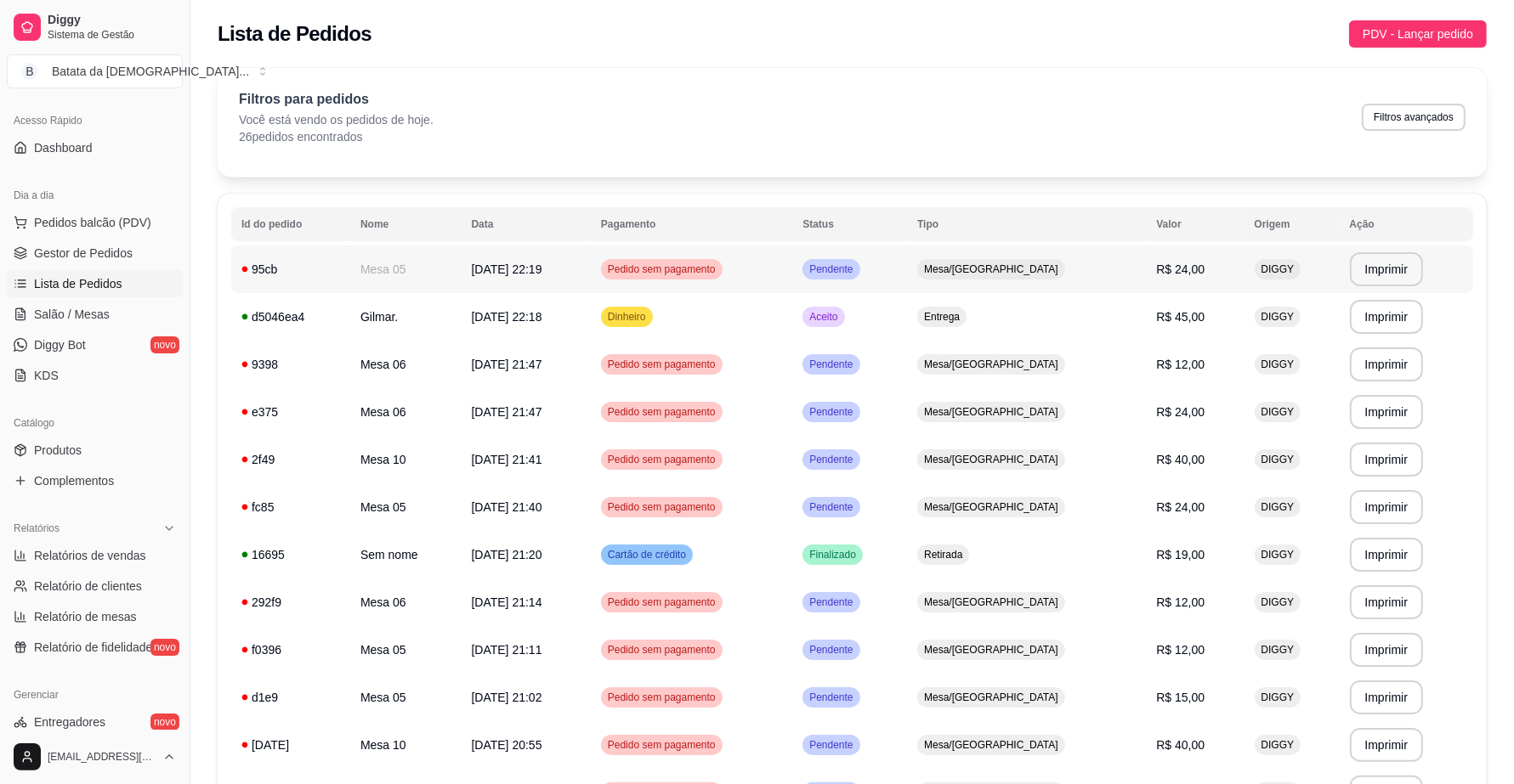
click at [448, 268] on td "Mesa 05" at bounding box center [406, 269] width 112 height 47
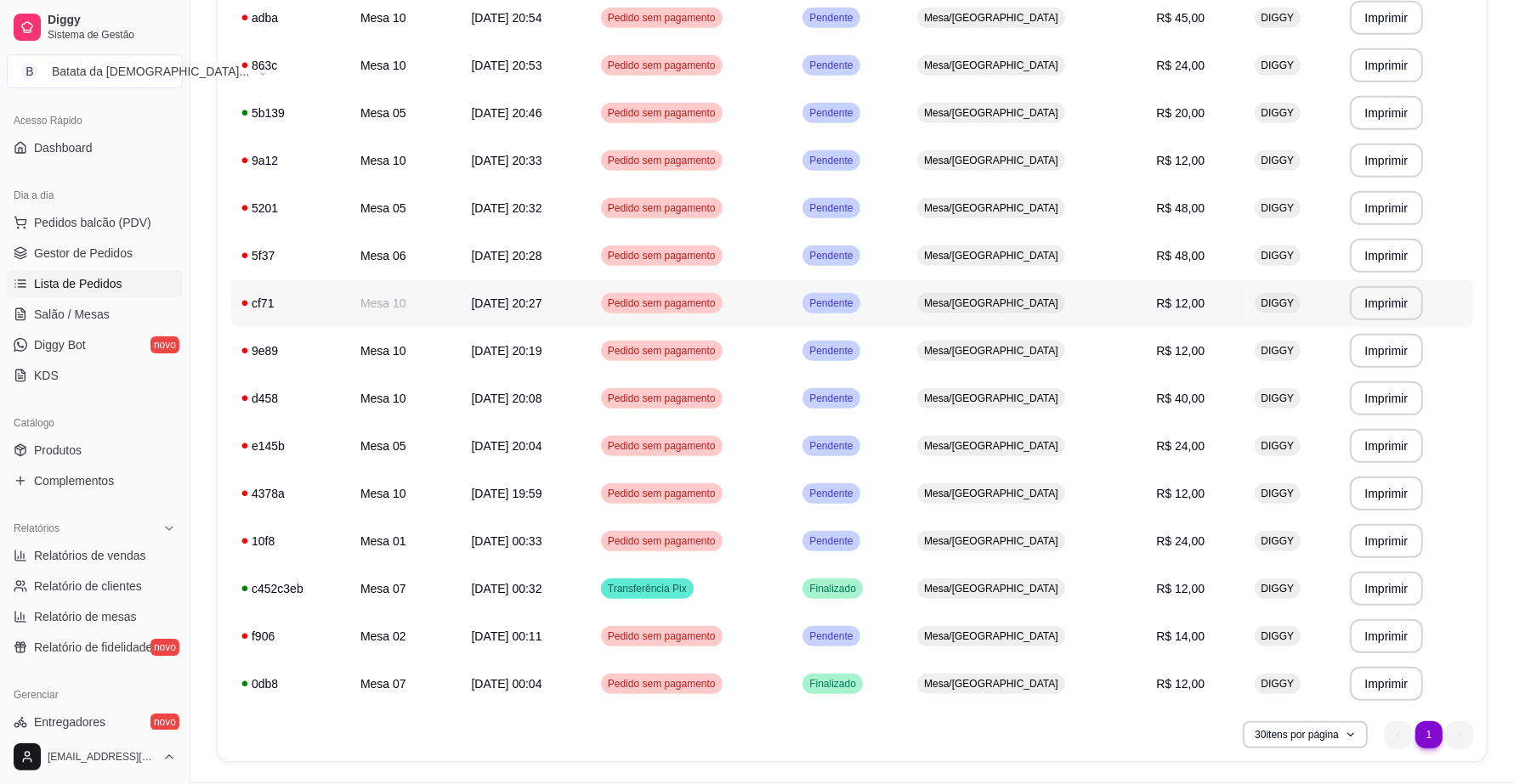
scroll to position [820, 0]
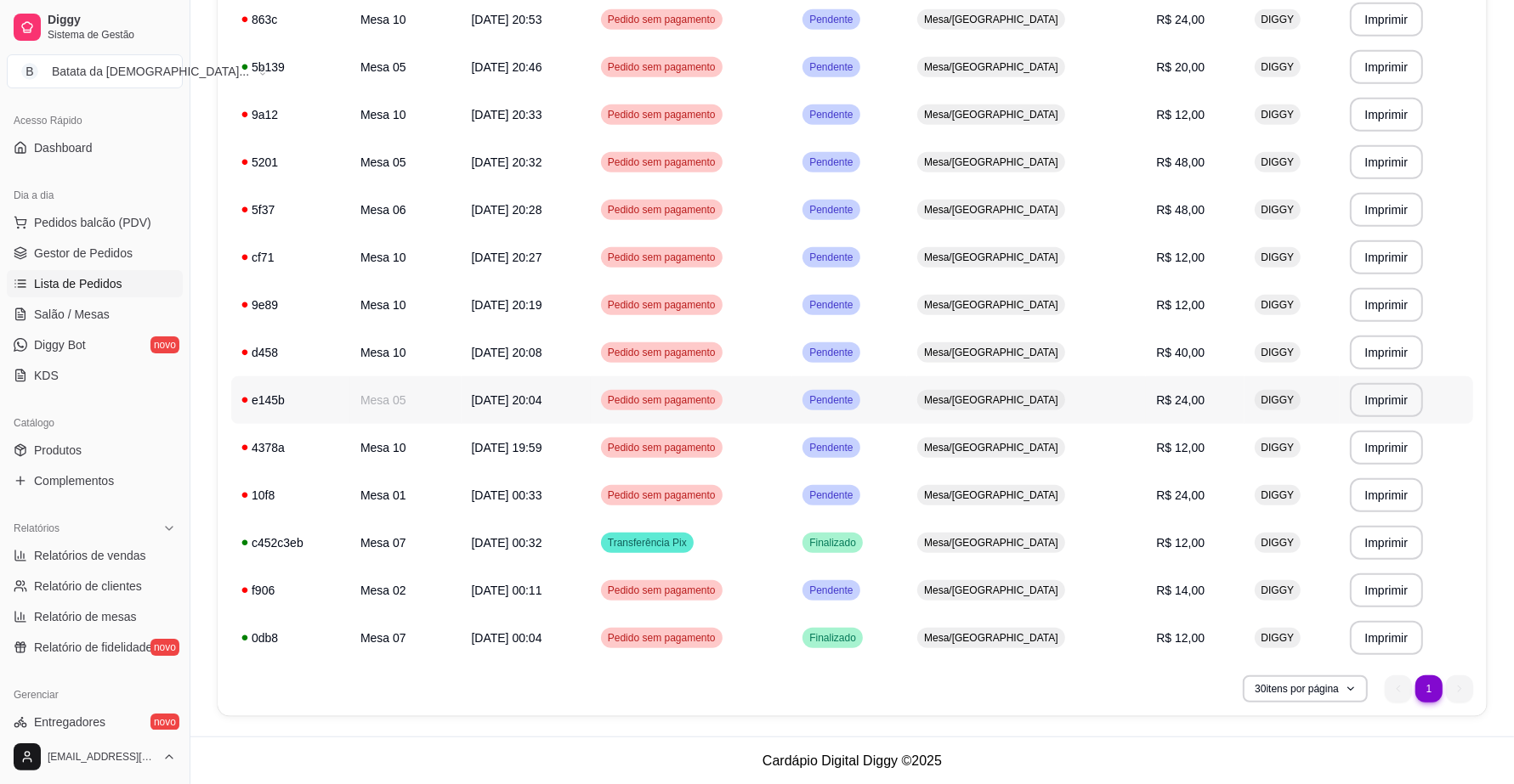
click at [379, 403] on td "Mesa 05" at bounding box center [406, 399] width 112 height 47
click at [448, 403] on td "Mesa 05" at bounding box center [406, 399] width 112 height 47
click at [405, 215] on td "Mesa 06" at bounding box center [406, 210] width 112 height 47
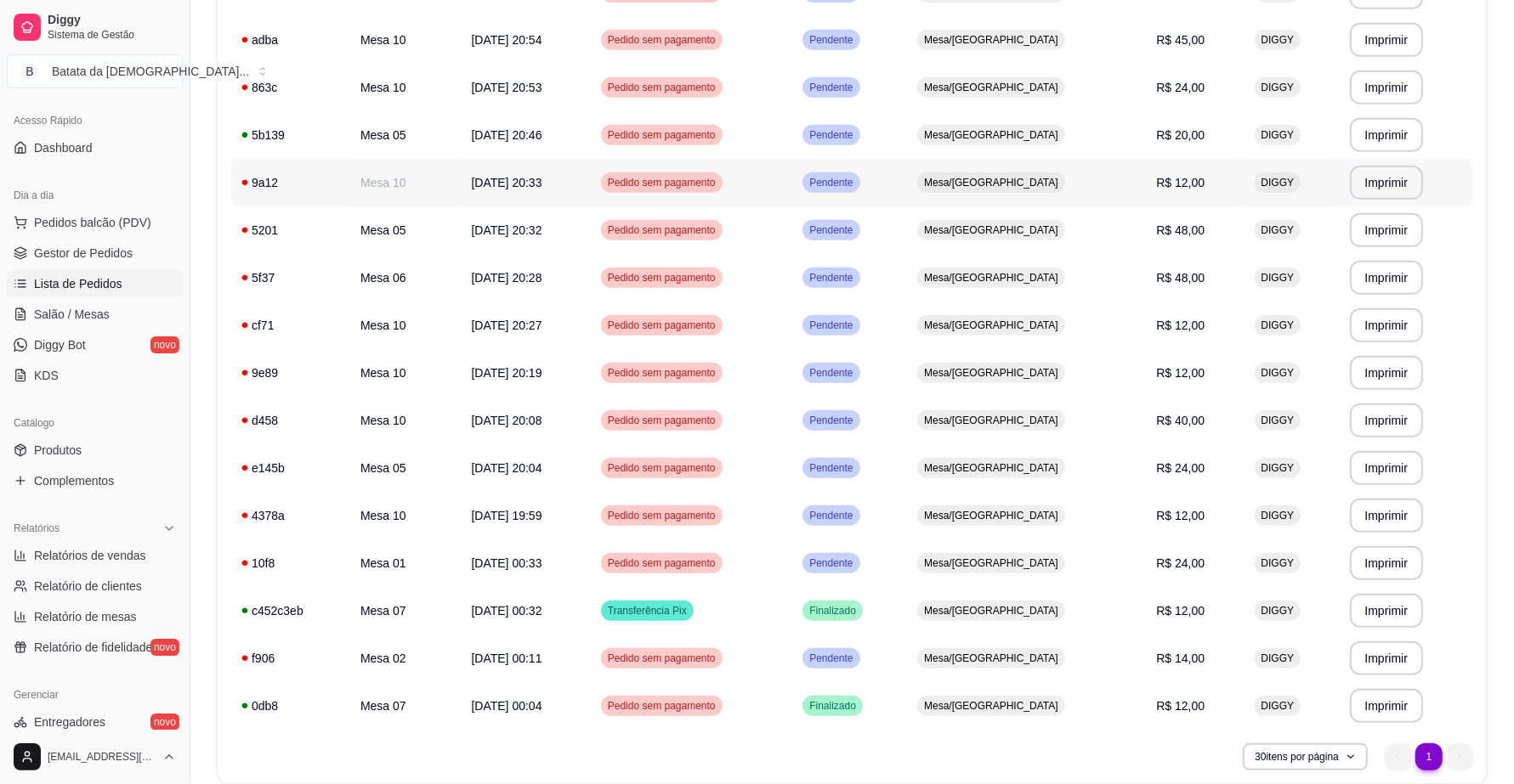
scroll to position [714, 0]
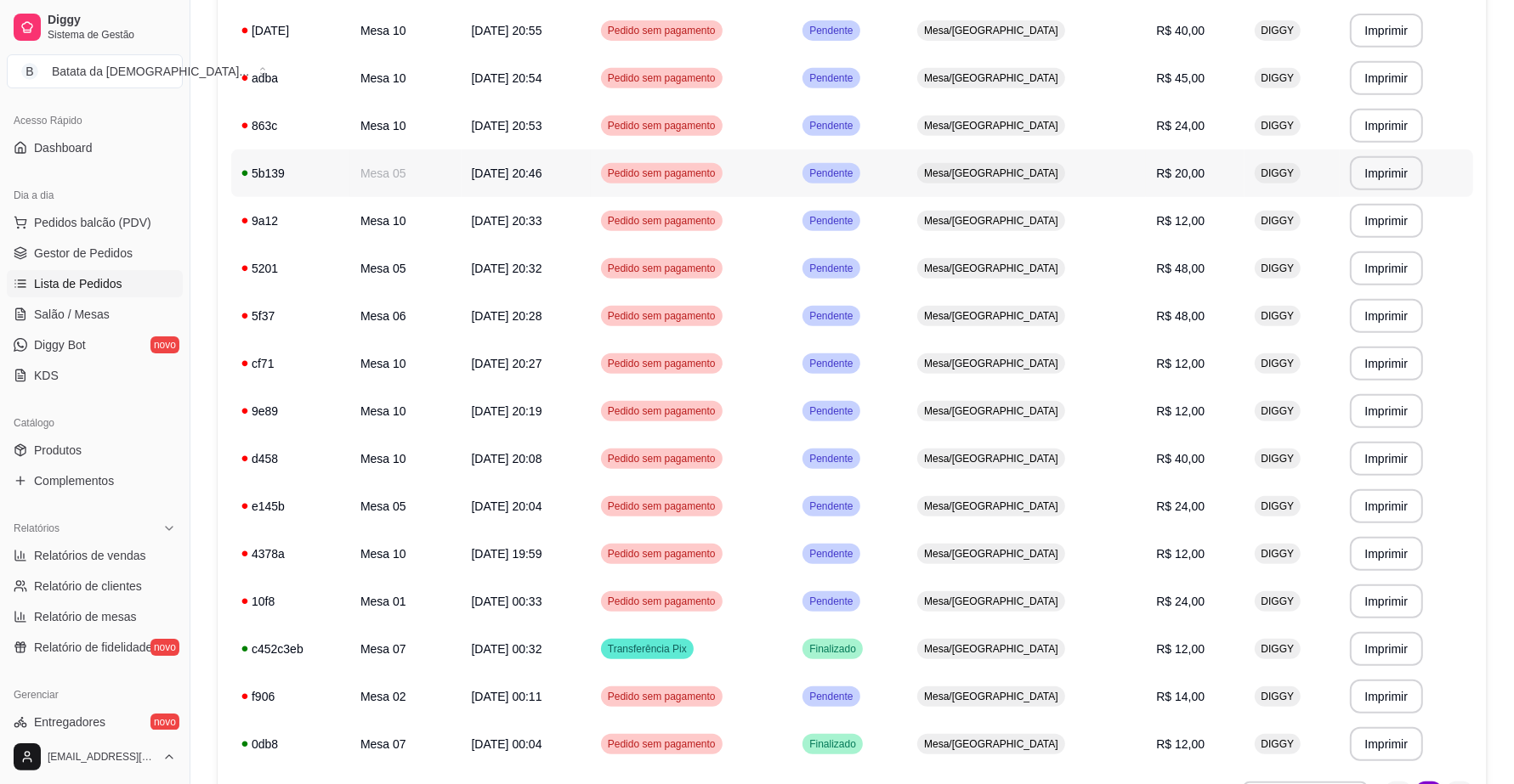
click at [435, 188] on td "Mesa 05" at bounding box center [406, 173] width 112 height 47
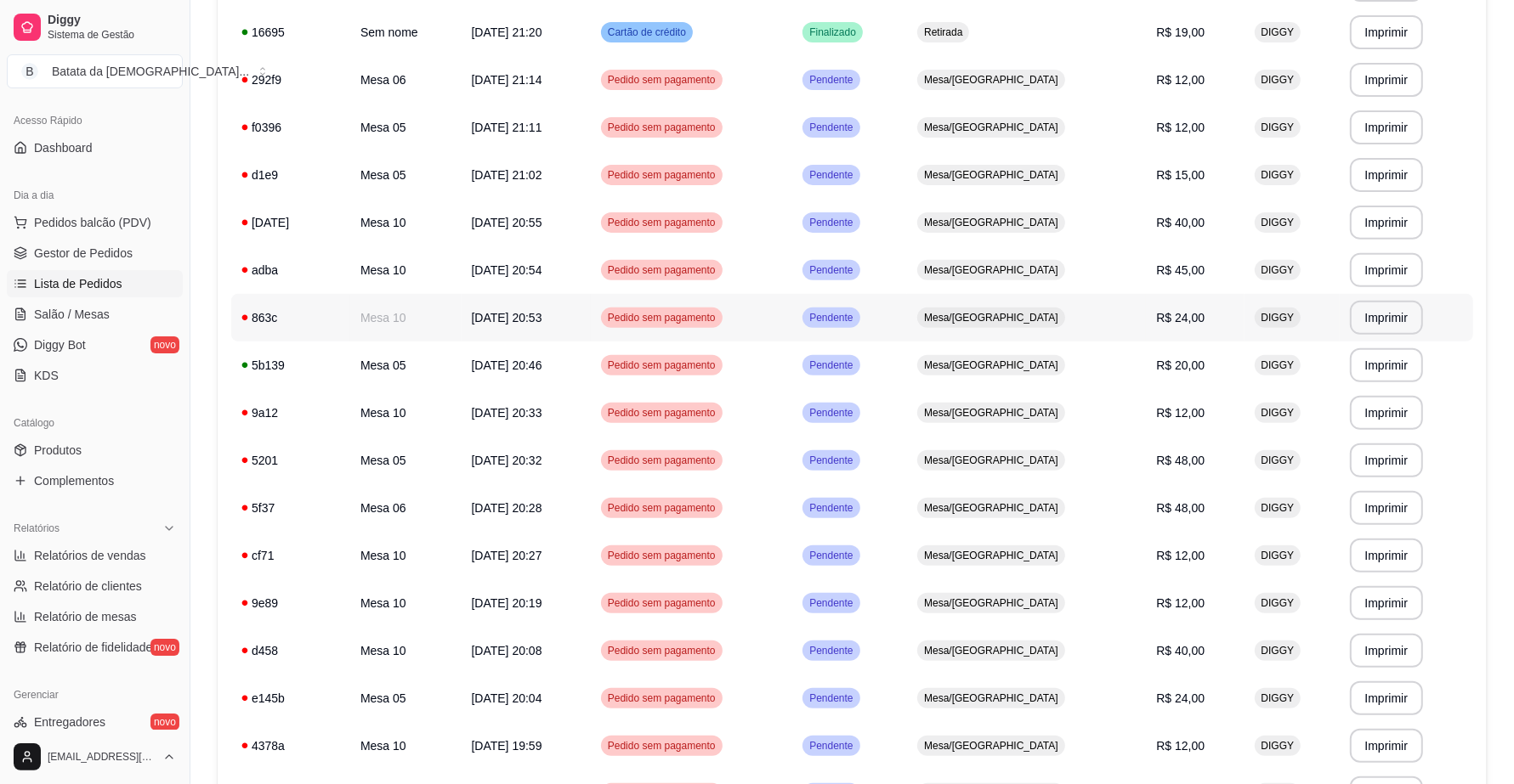
scroll to position [502, 0]
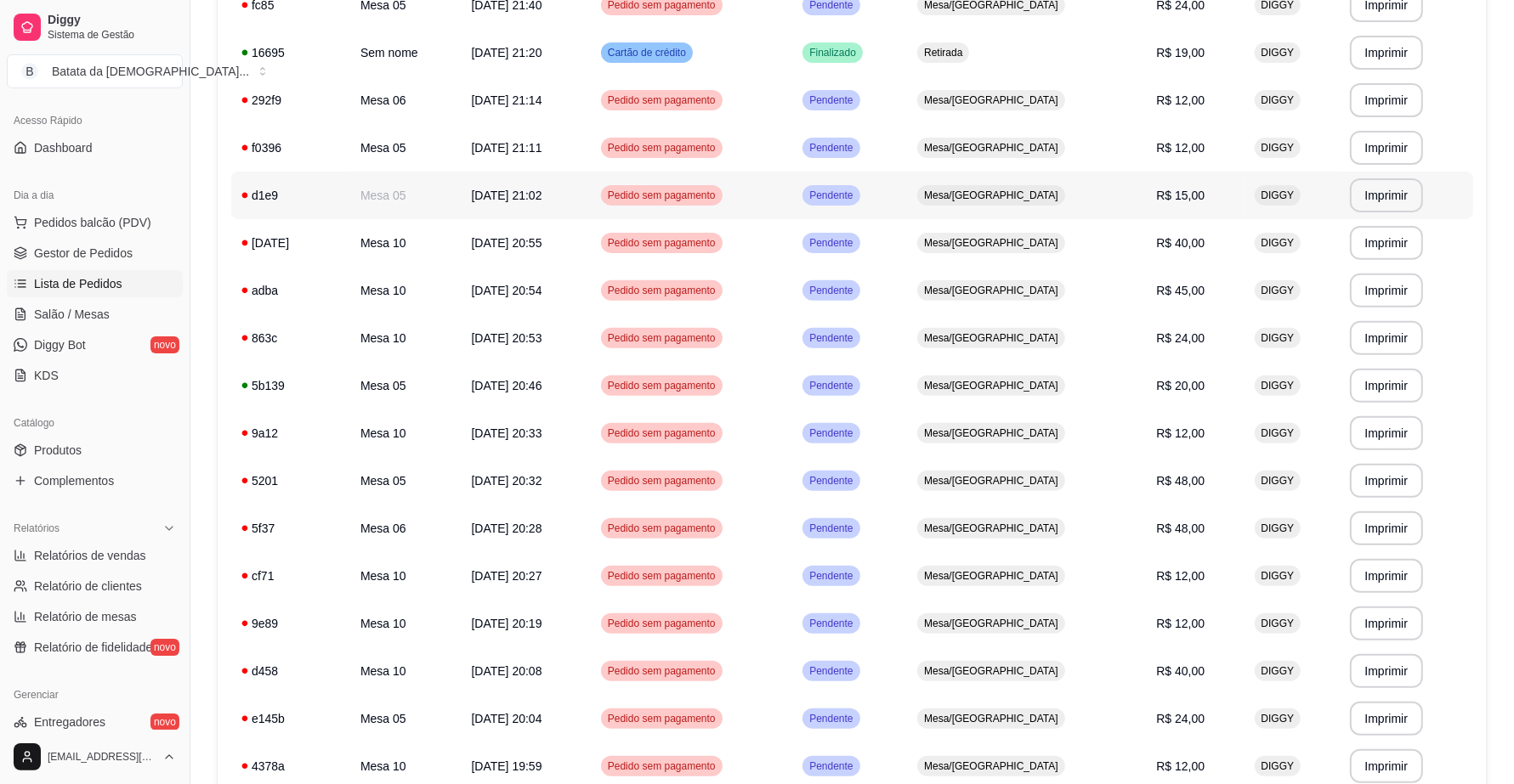
click at [460, 197] on td "Mesa 05" at bounding box center [406, 195] width 112 height 47
click at [461, 342] on td "Mesa 10" at bounding box center [406, 338] width 112 height 47
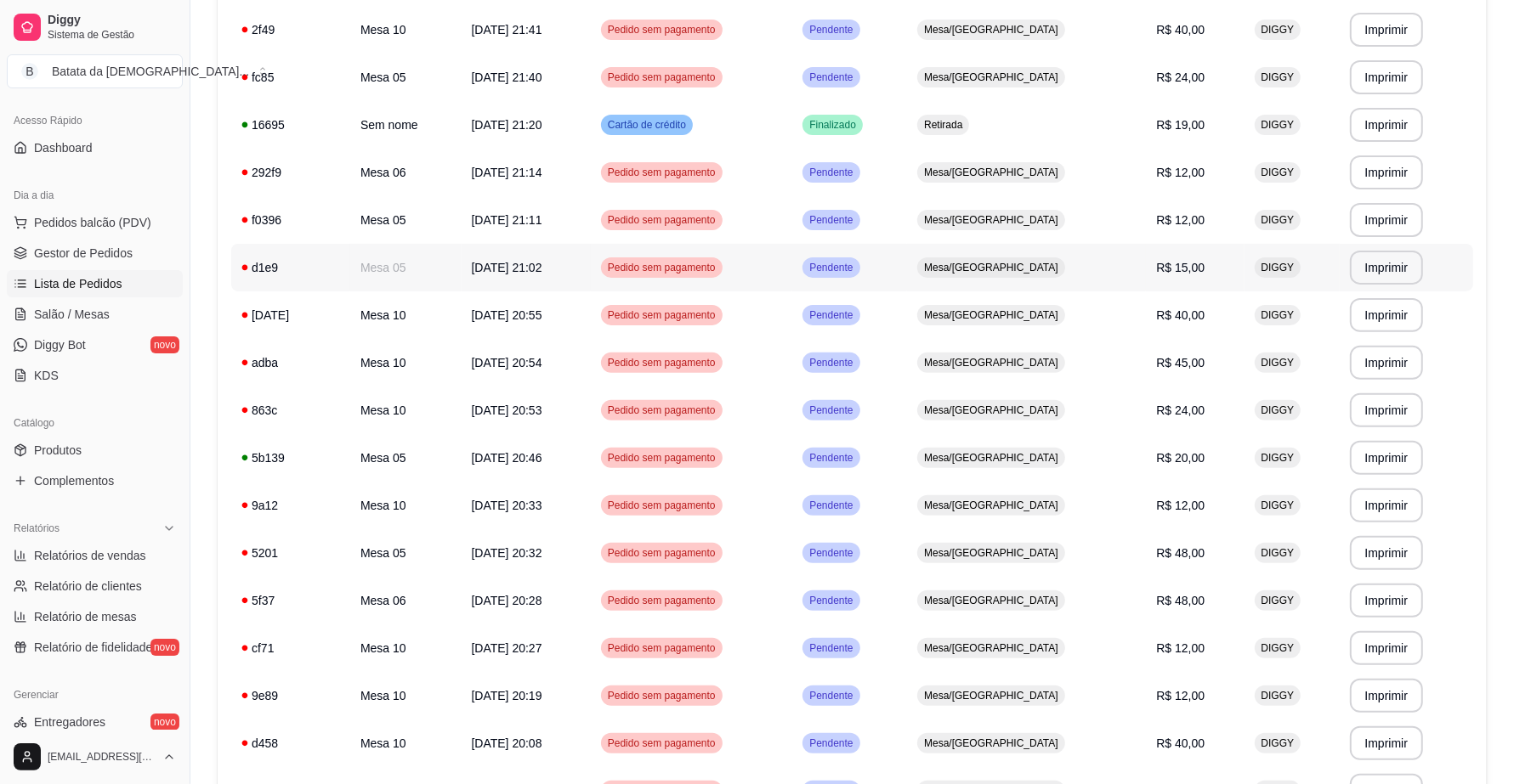
scroll to position [396, 0]
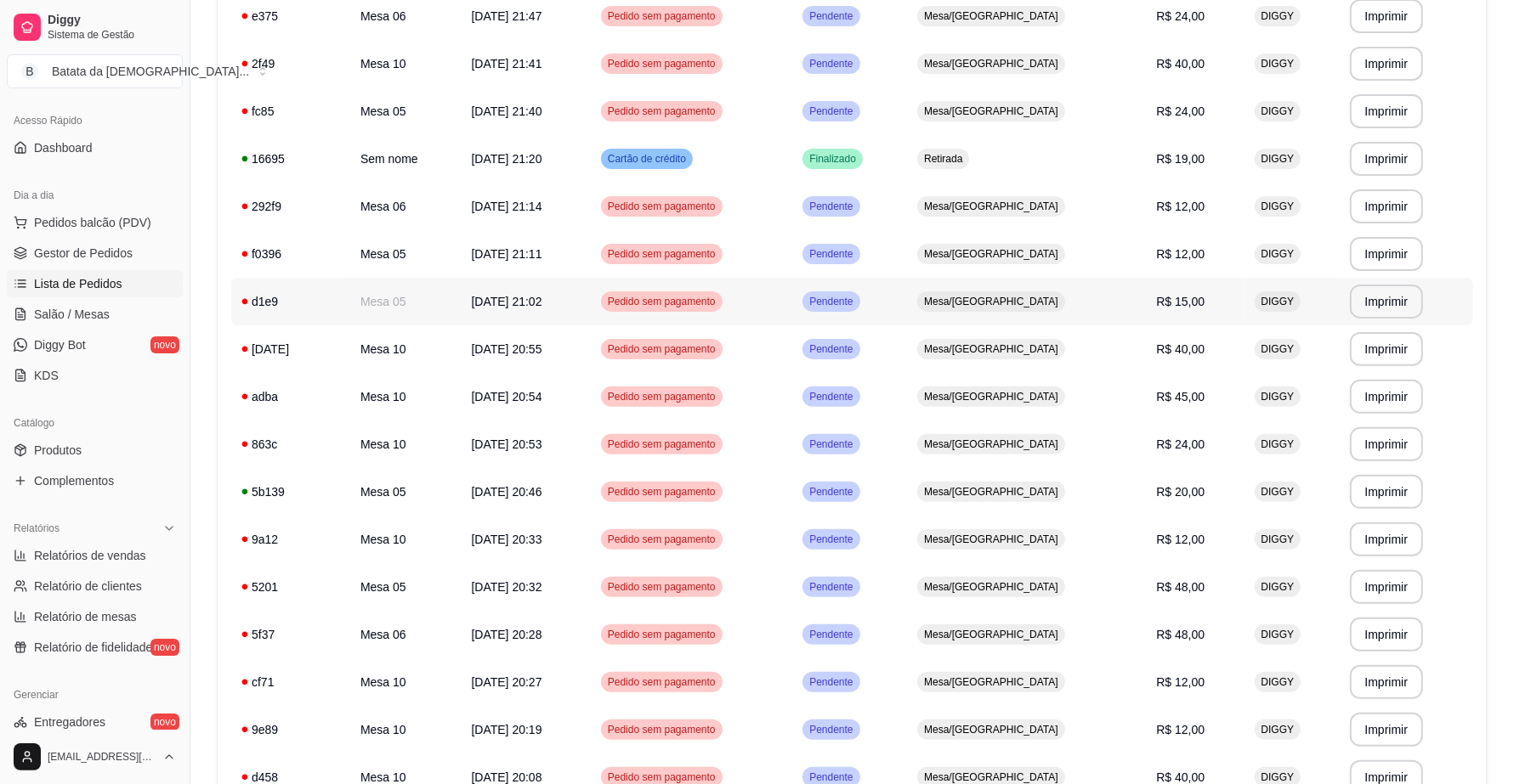
click at [384, 302] on td "Mesa 05" at bounding box center [406, 301] width 112 height 47
click at [349, 257] on td "f0396" at bounding box center [291, 253] width 119 height 47
click at [409, 116] on td "Mesa 05" at bounding box center [406, 111] width 112 height 47
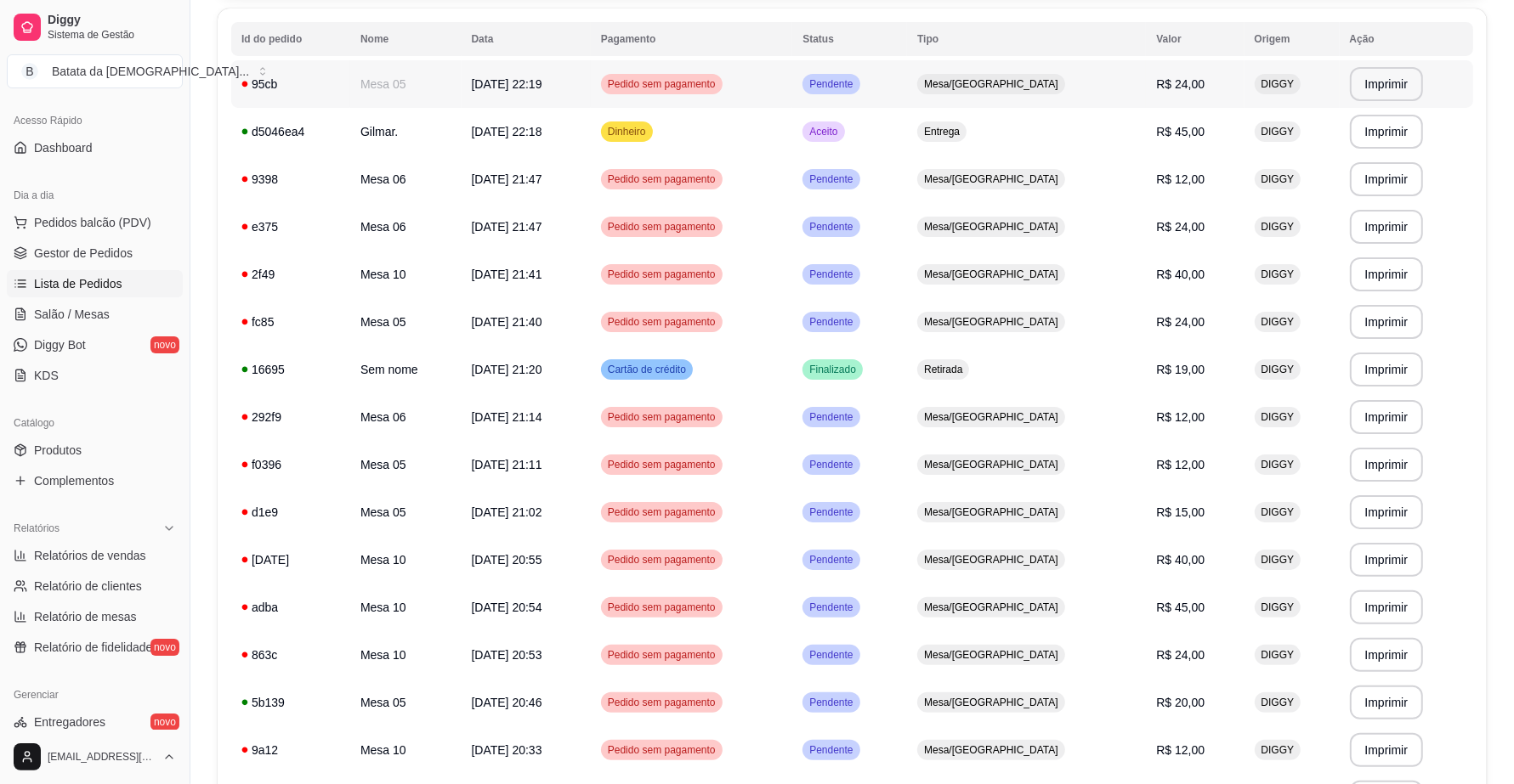
scroll to position [77, 0]
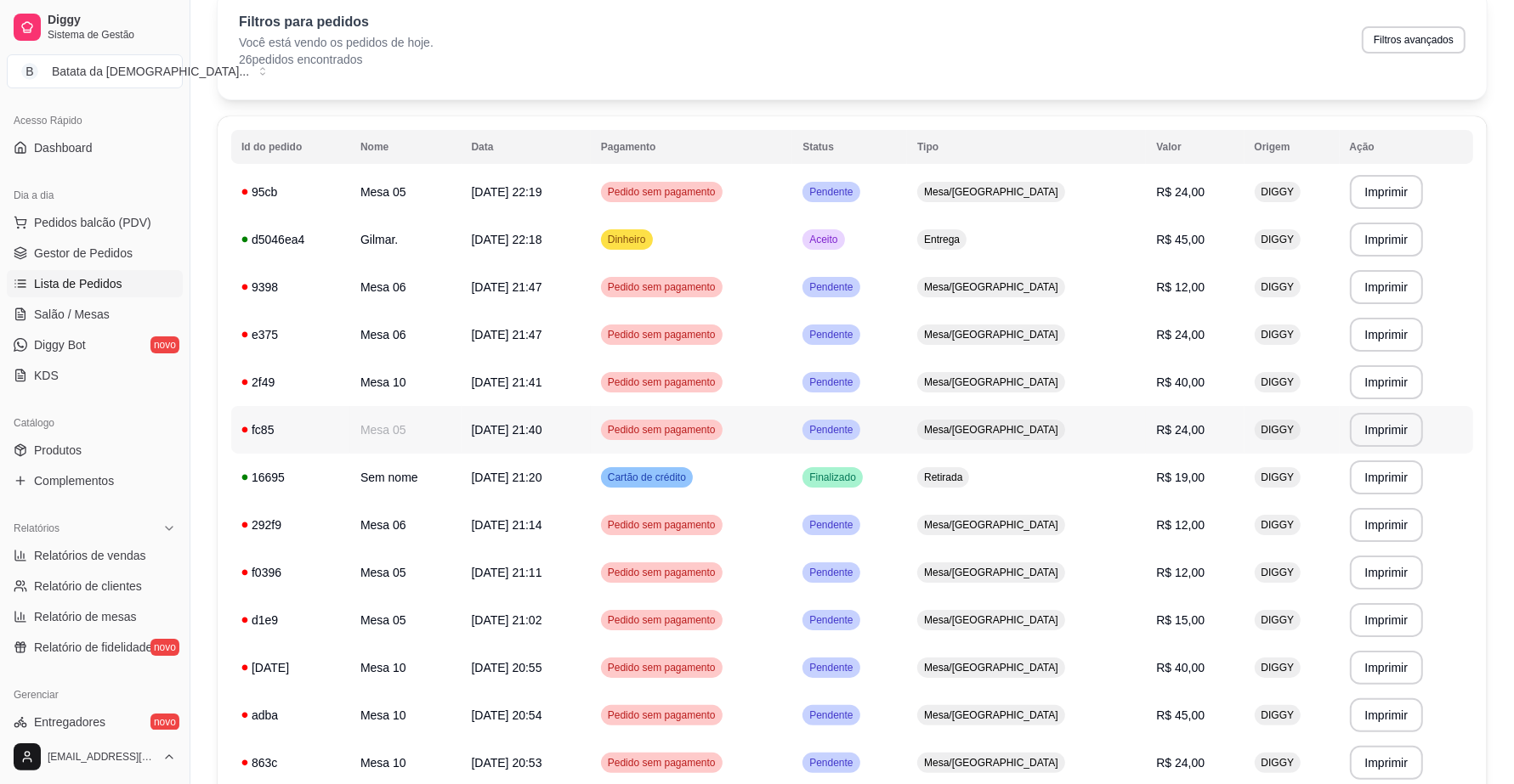
click at [393, 427] on td "Mesa 05" at bounding box center [406, 429] width 112 height 47
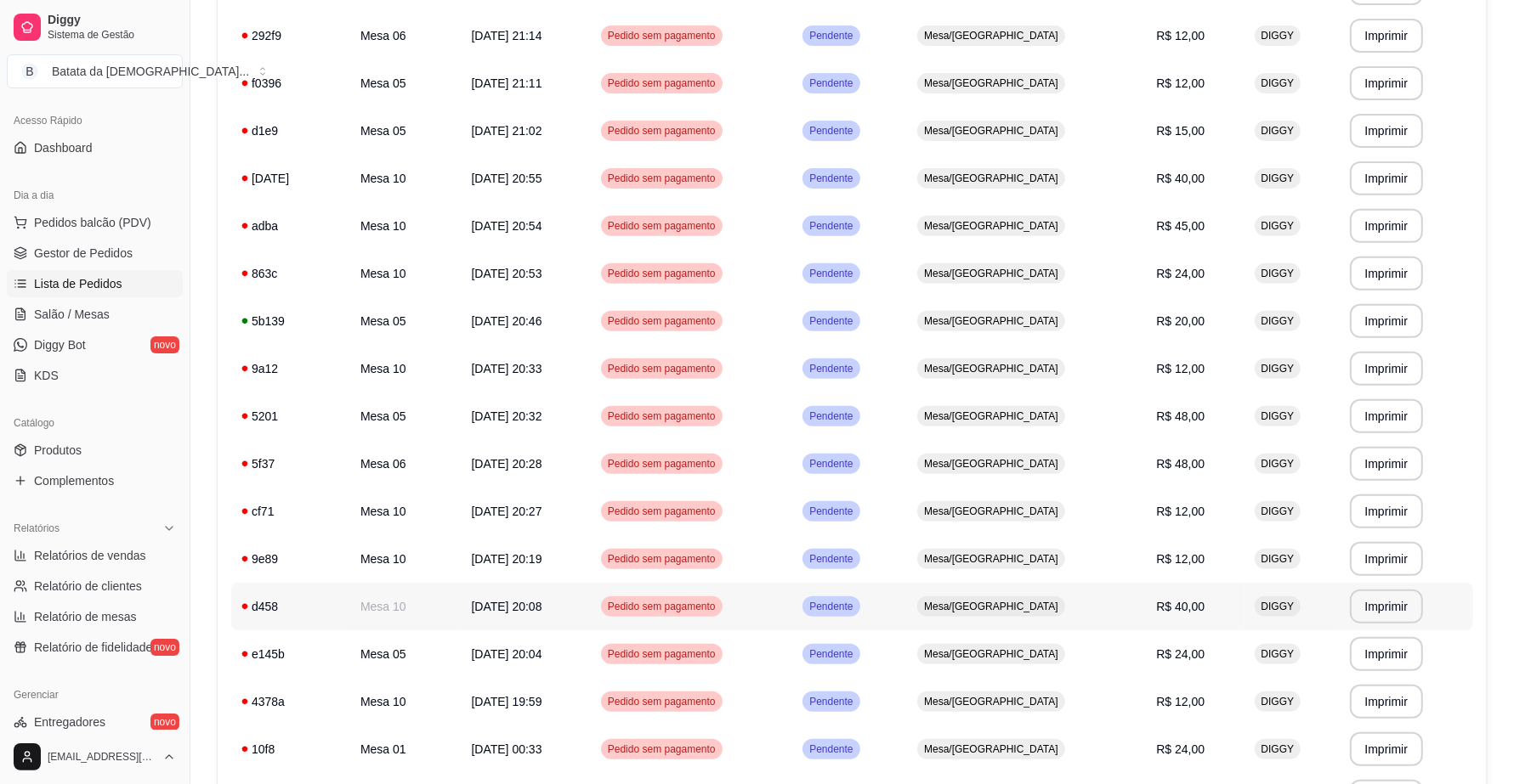
scroll to position [820, 0]
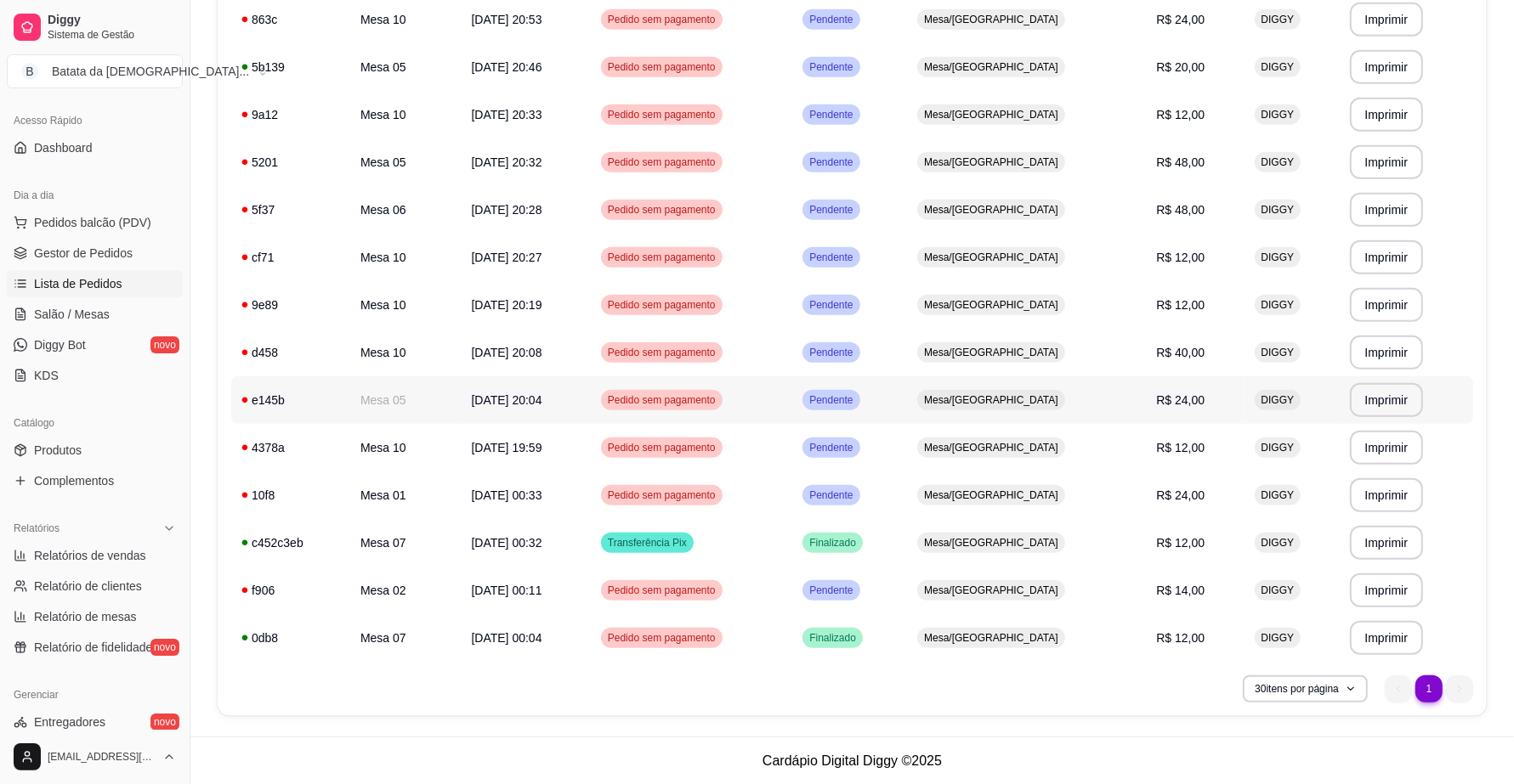
click at [393, 399] on td "Mesa 05" at bounding box center [406, 399] width 112 height 47
click at [404, 171] on td "Mesa 05" at bounding box center [406, 162] width 112 height 47
click at [388, 66] on td "Mesa 05" at bounding box center [406, 67] width 112 height 47
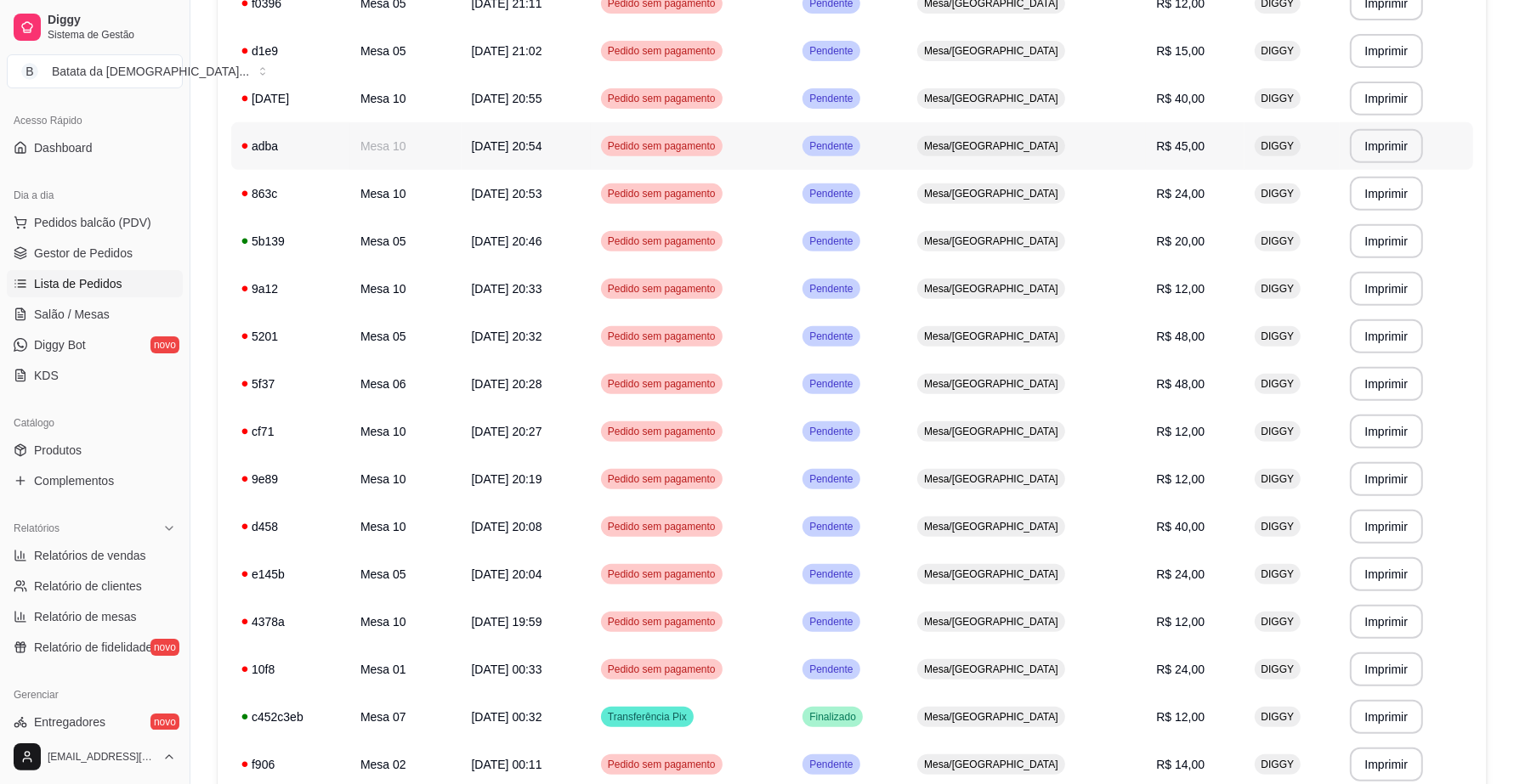
scroll to position [608, 0]
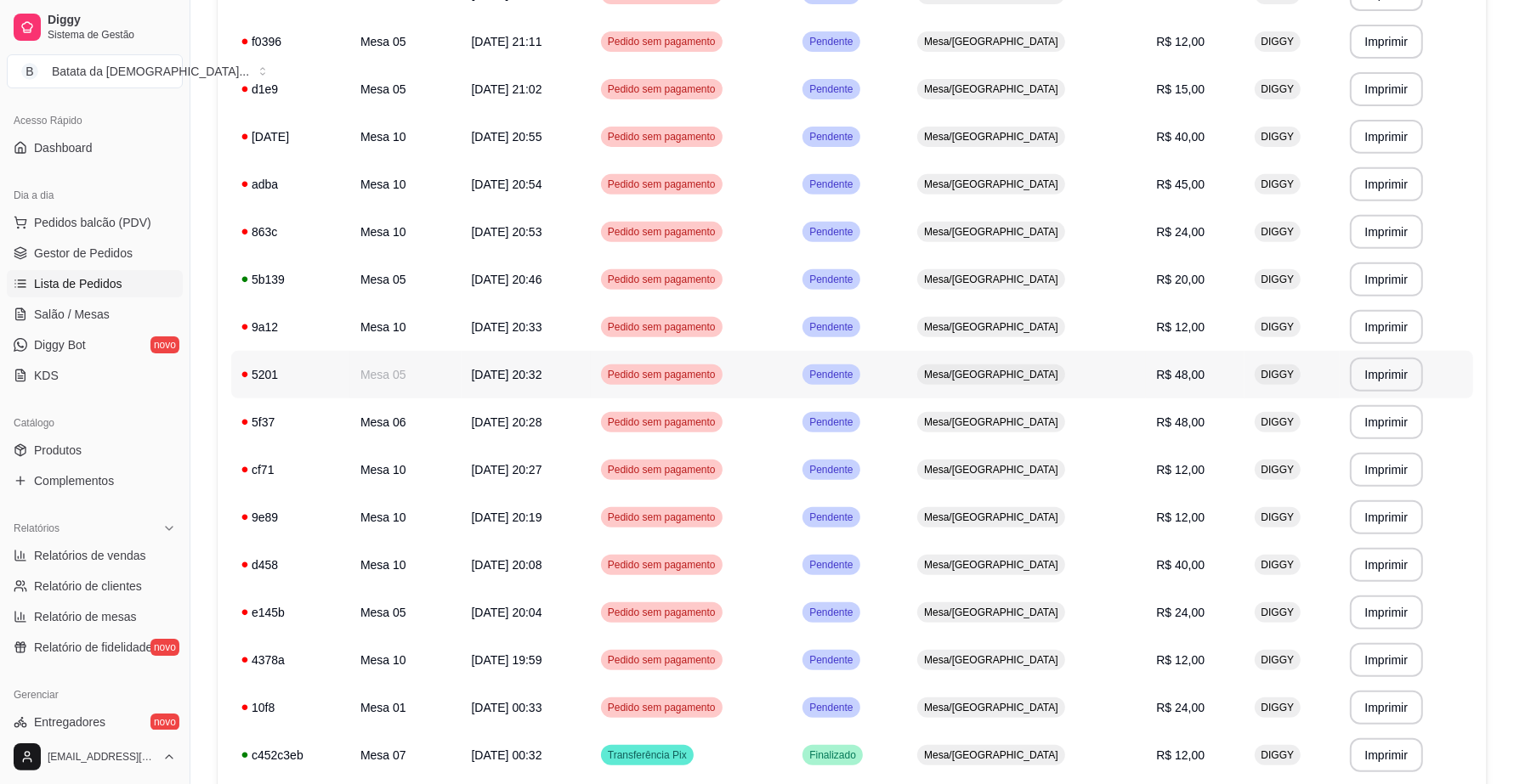
click at [391, 375] on td "Mesa 05" at bounding box center [406, 374] width 112 height 47
click at [388, 92] on td "Mesa 05" at bounding box center [406, 88] width 112 height 47
click at [395, 33] on td "Mesa 05" at bounding box center [406, 41] width 112 height 47
click at [591, 91] on td "[DATE] 21:02" at bounding box center [525, 88] width 130 height 47
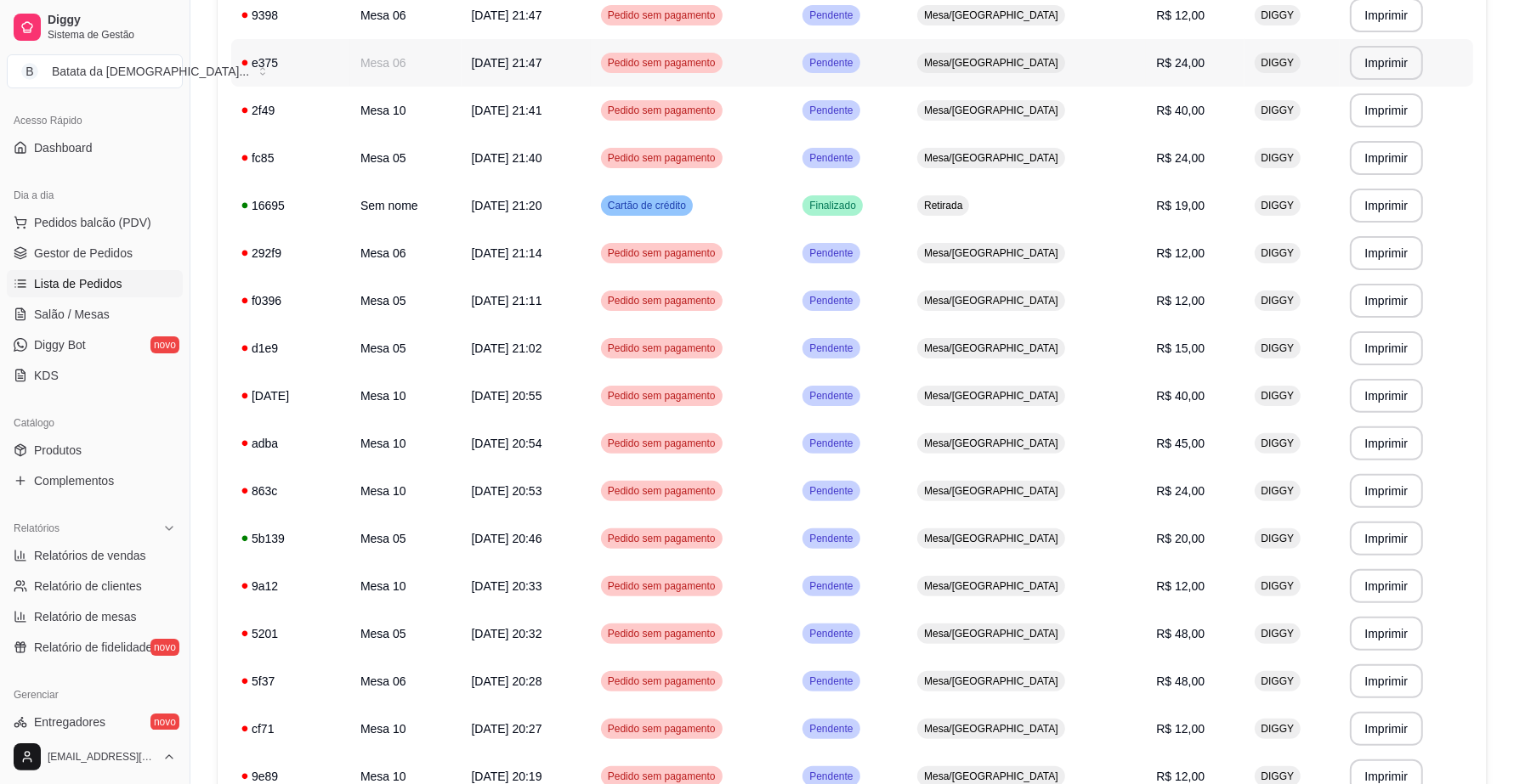
scroll to position [290, 0]
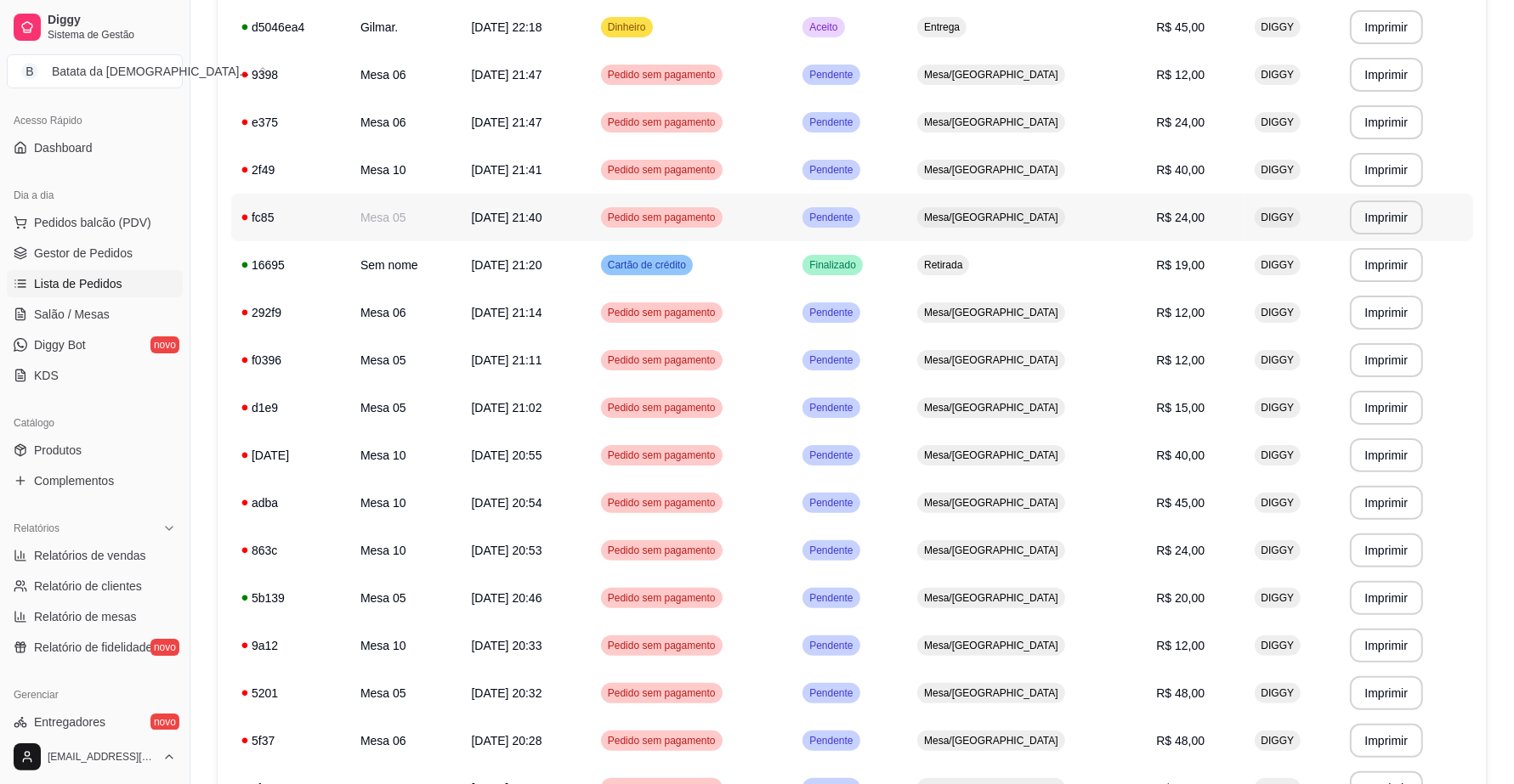
click at [490, 219] on span "[DATE] 21:40" at bounding box center [507, 217] width 71 height 14
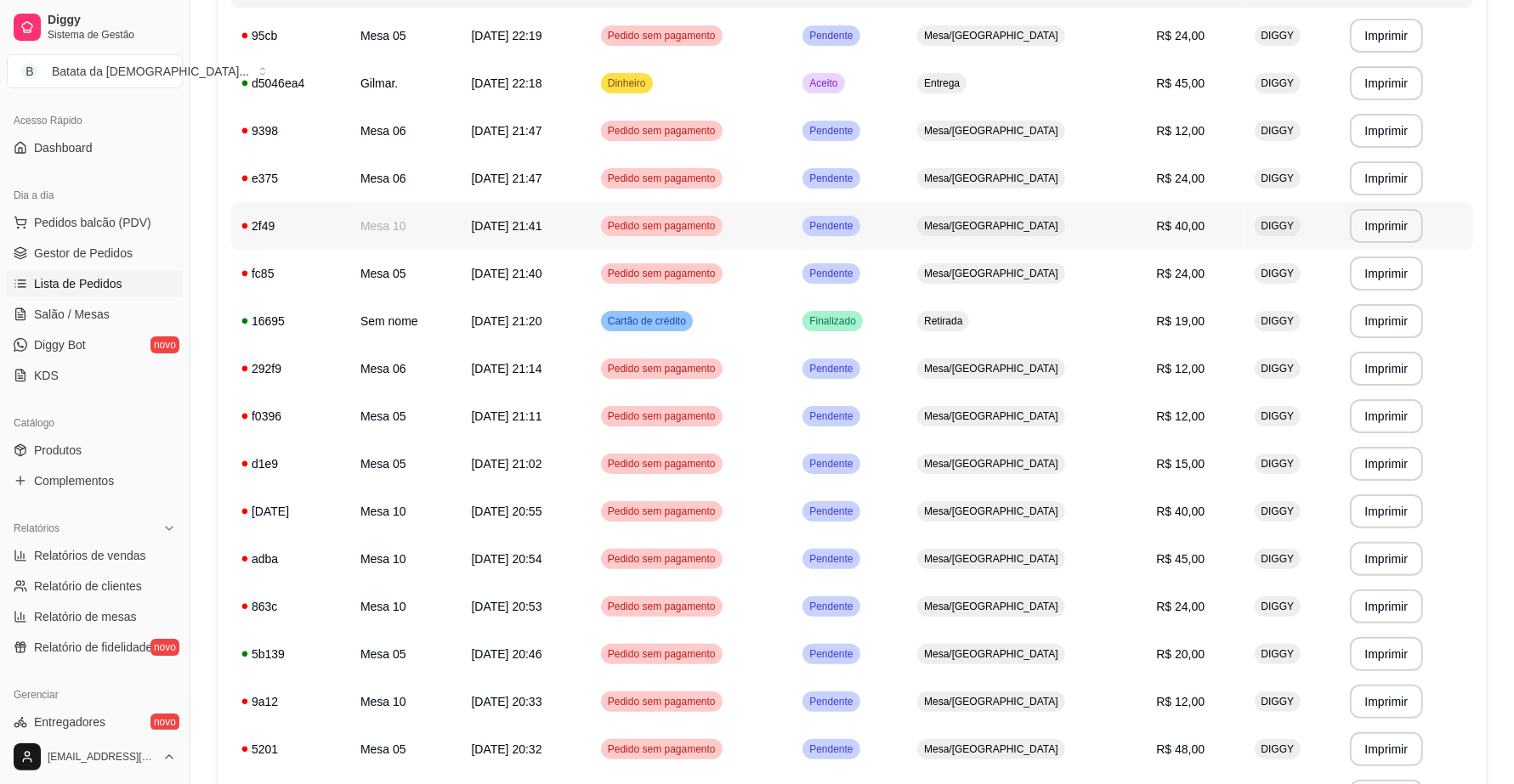
scroll to position [183, 0]
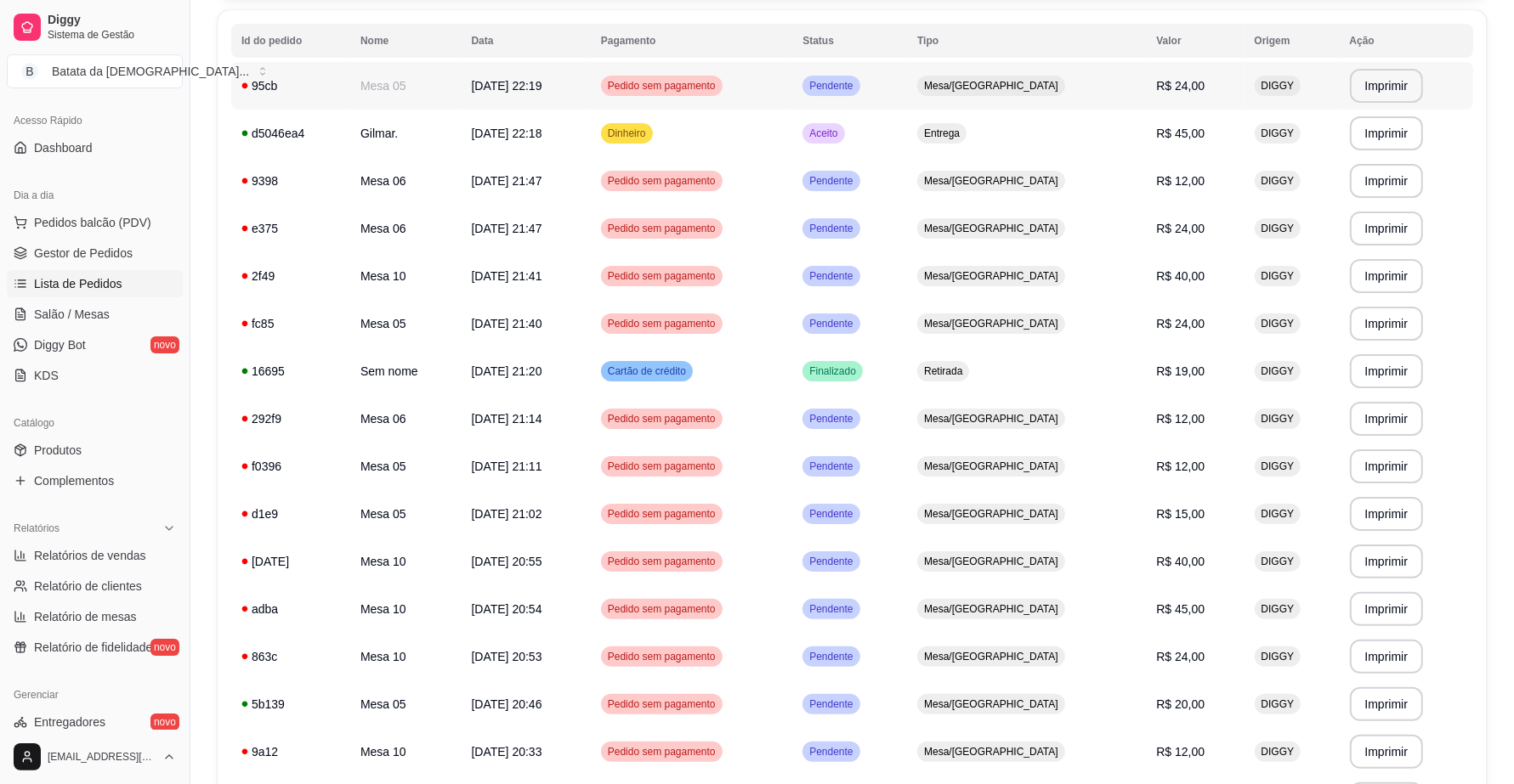
click at [431, 87] on td "Mesa 05" at bounding box center [406, 86] width 112 height 47
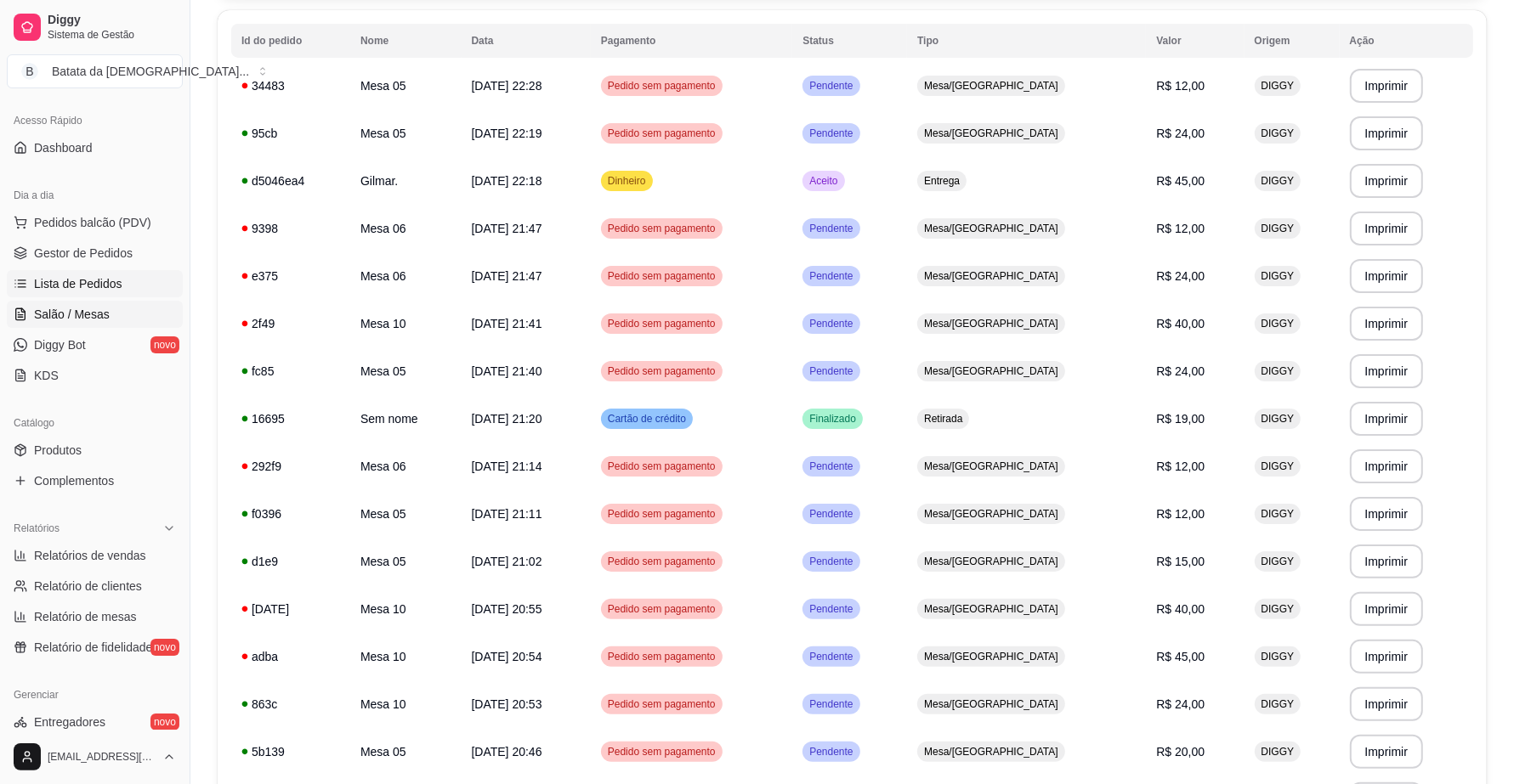
click at [68, 325] on link "Salão / Mesas" at bounding box center [94, 314] width 176 height 27
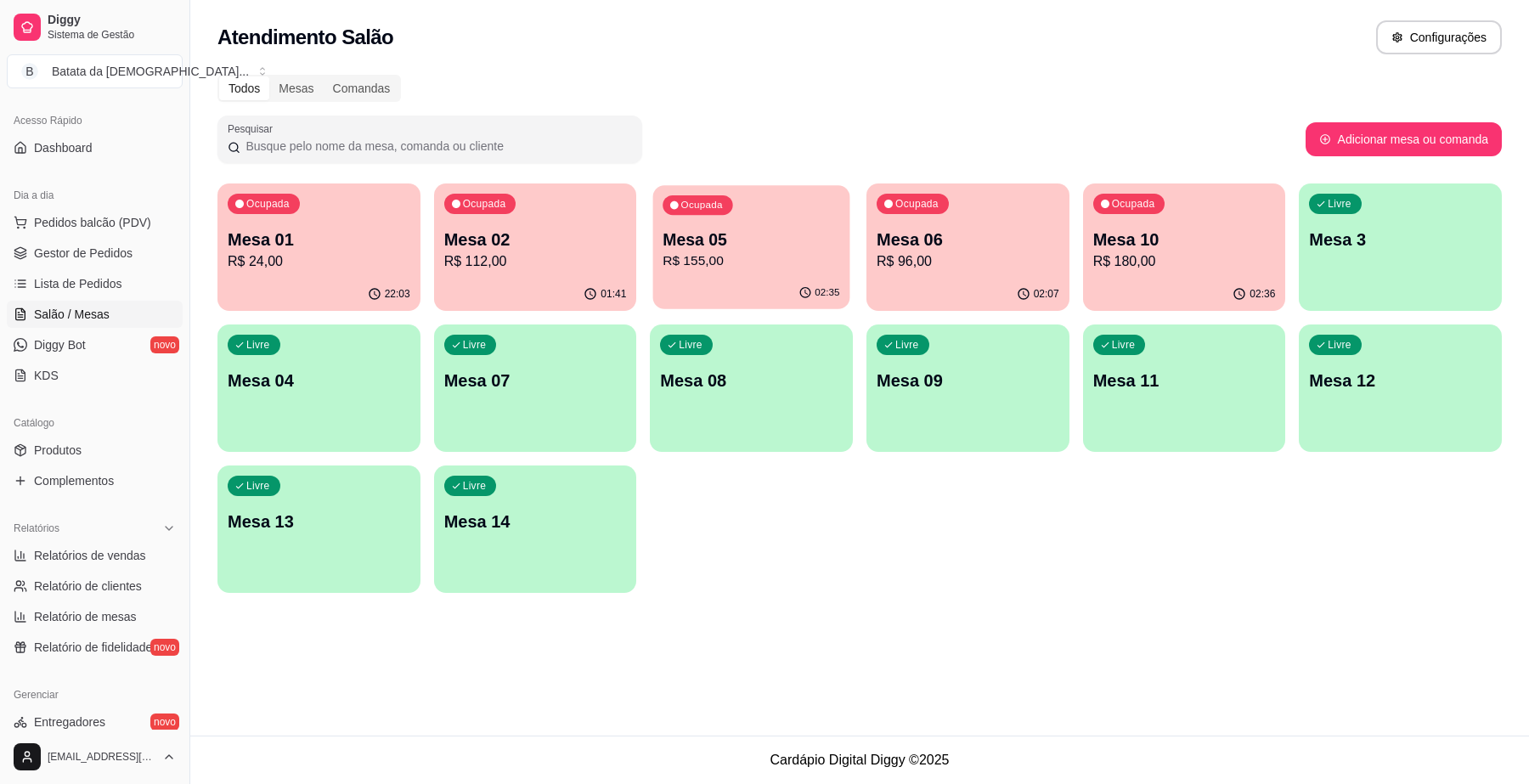
click at [737, 248] on p "Mesa 05" at bounding box center [752, 239] width 177 height 23
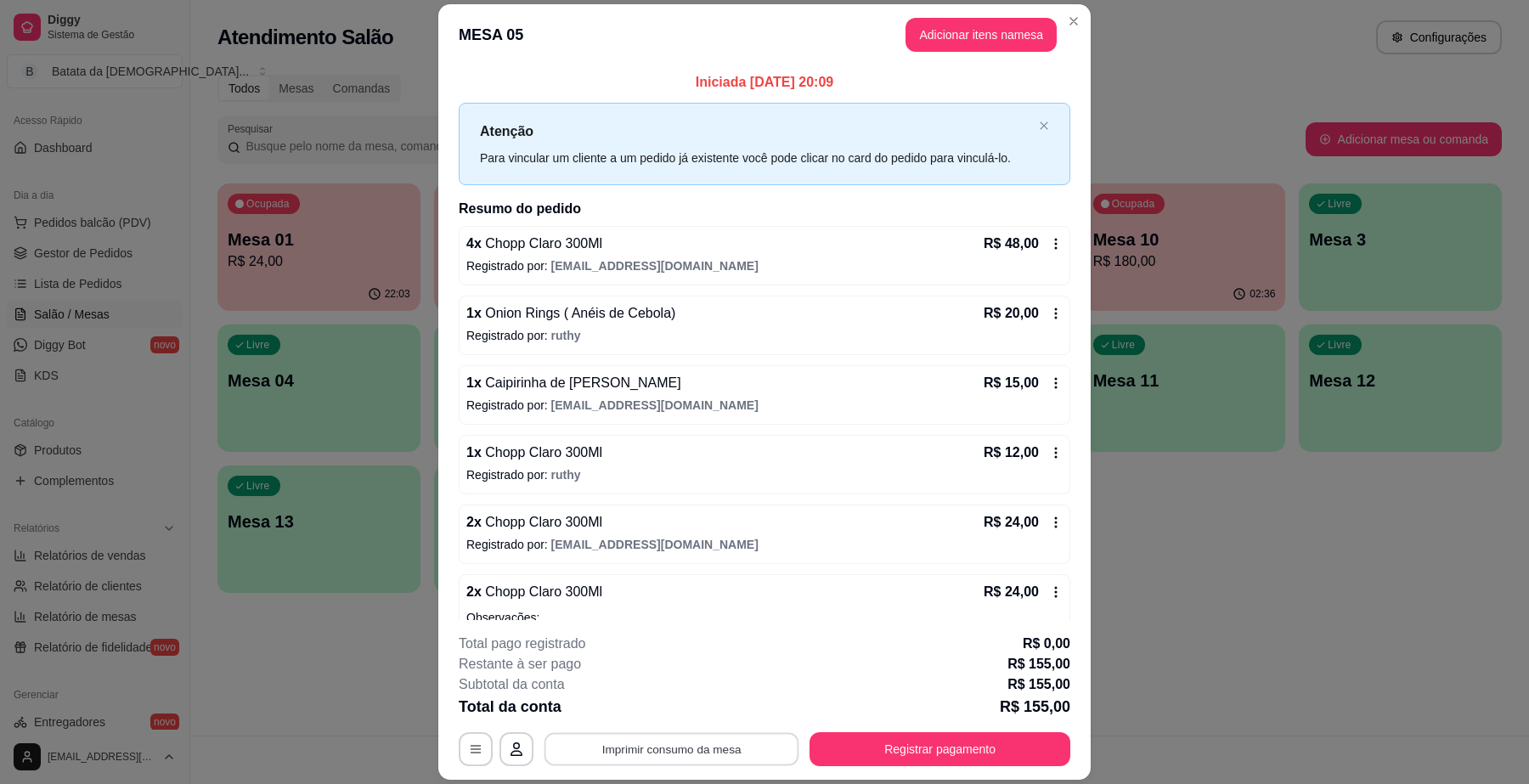
click at [682, 752] on button "Imprimir consumo da mesa" at bounding box center [672, 750] width 255 height 34
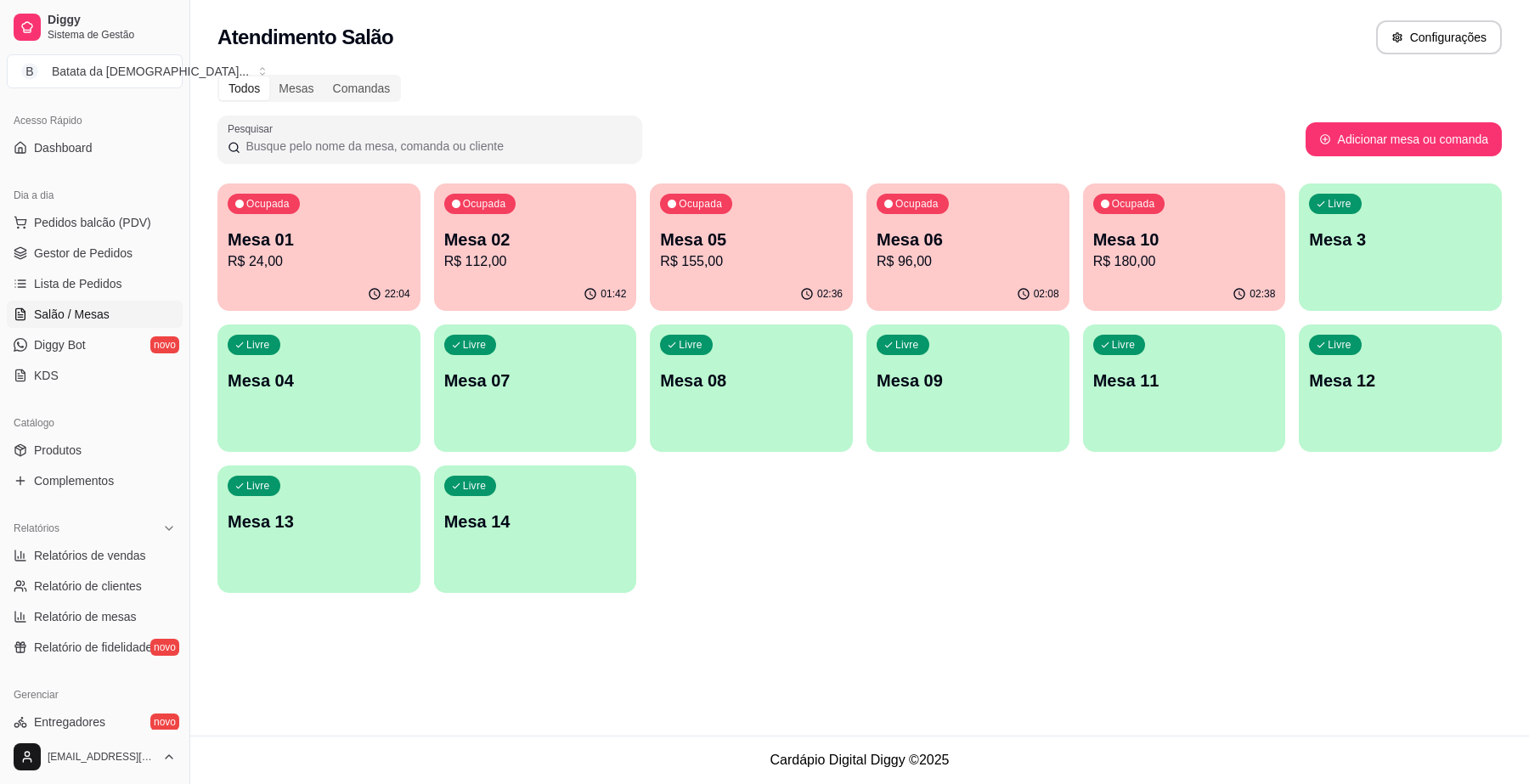
click at [73, 298] on ul "Pedidos balcão (PDV) Gestor de Pedidos Lista de Pedidos Salão / Mesas Diggy Bot…" at bounding box center [94, 298] width 176 height 180
click at [82, 272] on link "Lista de Pedidos" at bounding box center [94, 283] width 176 height 27
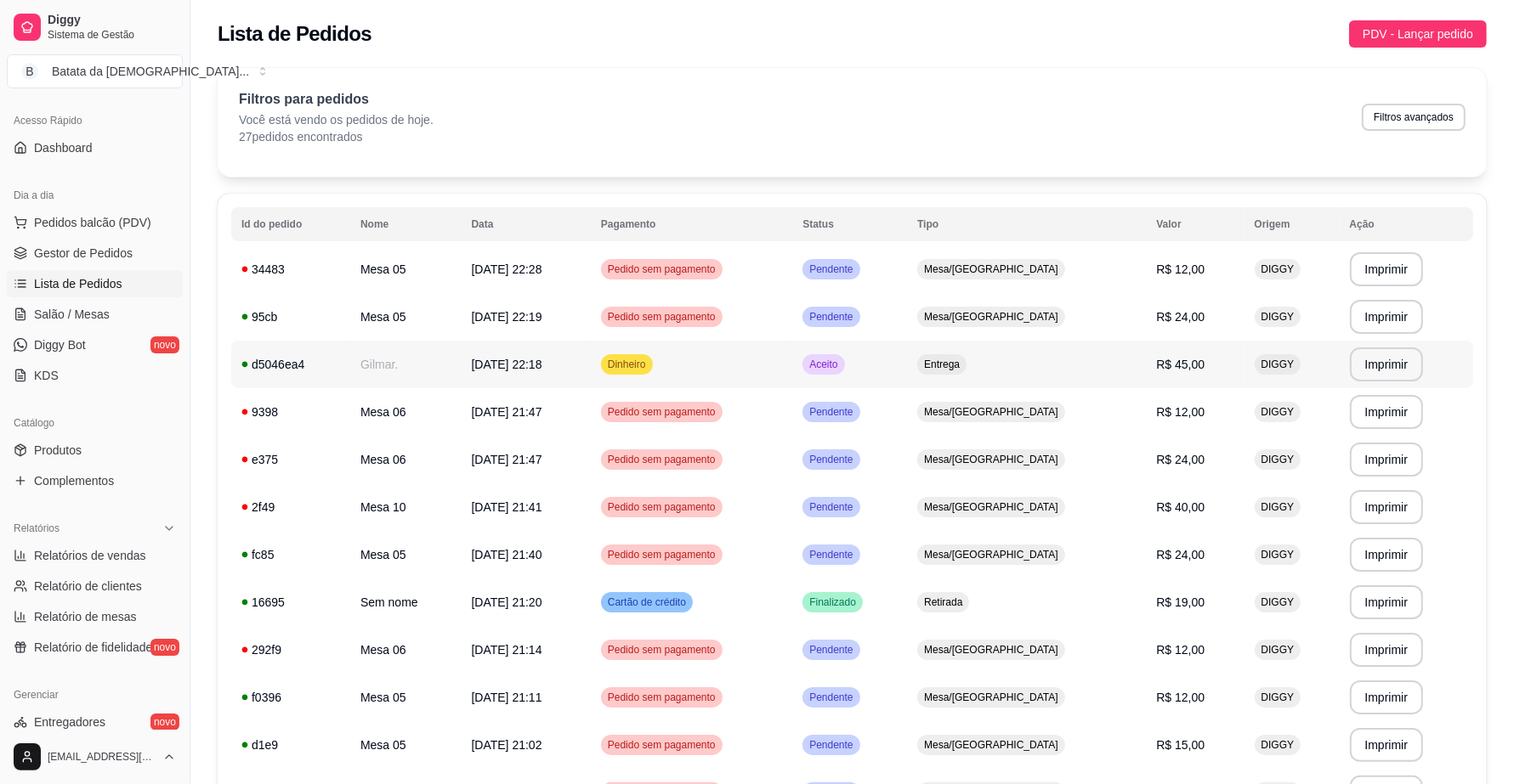
click at [1170, 358] on span "R$ 45,00" at bounding box center [1180, 364] width 48 height 14
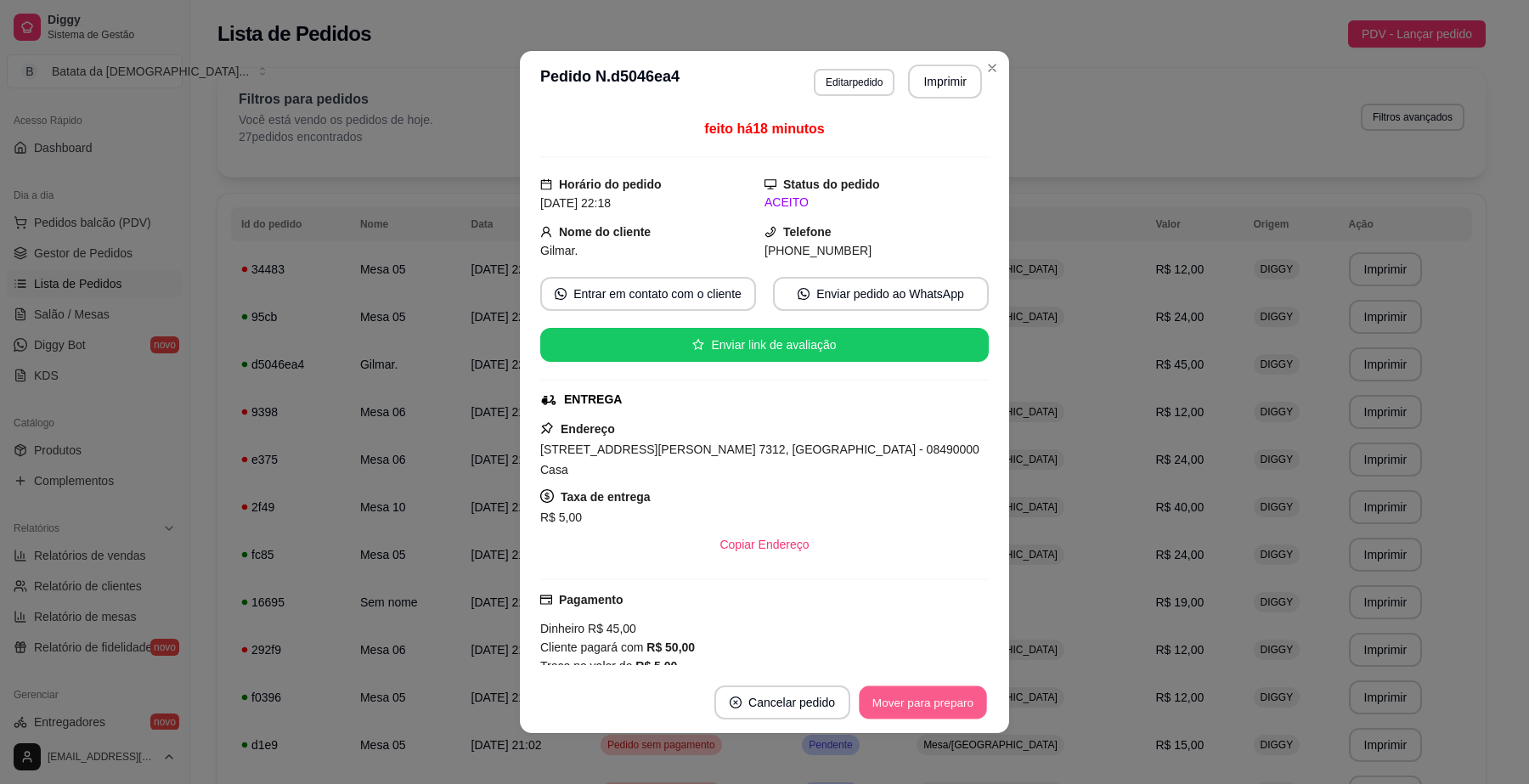
click at [953, 695] on button "Mover para preparo" at bounding box center [922, 703] width 128 height 34
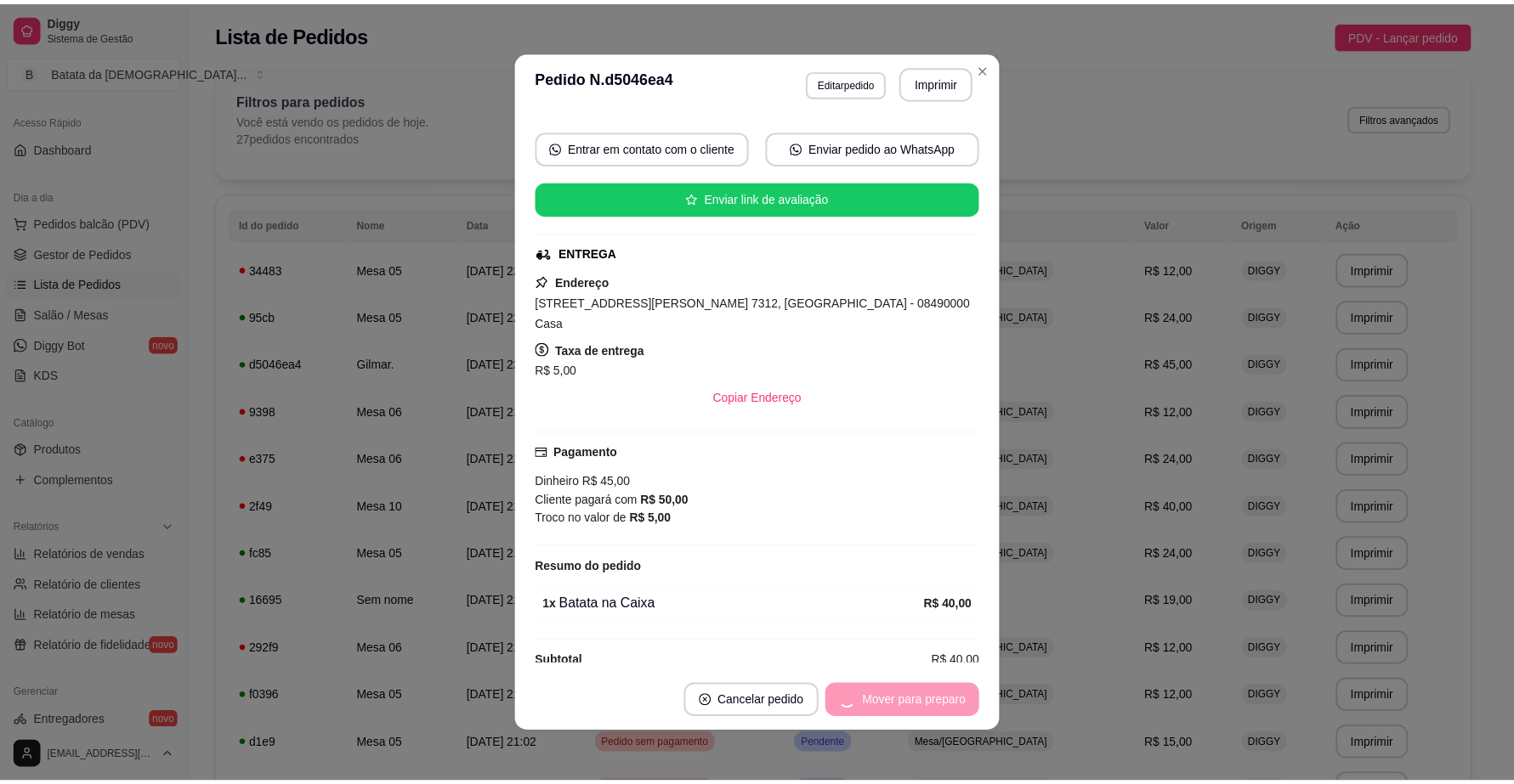
scroll to position [157, 0]
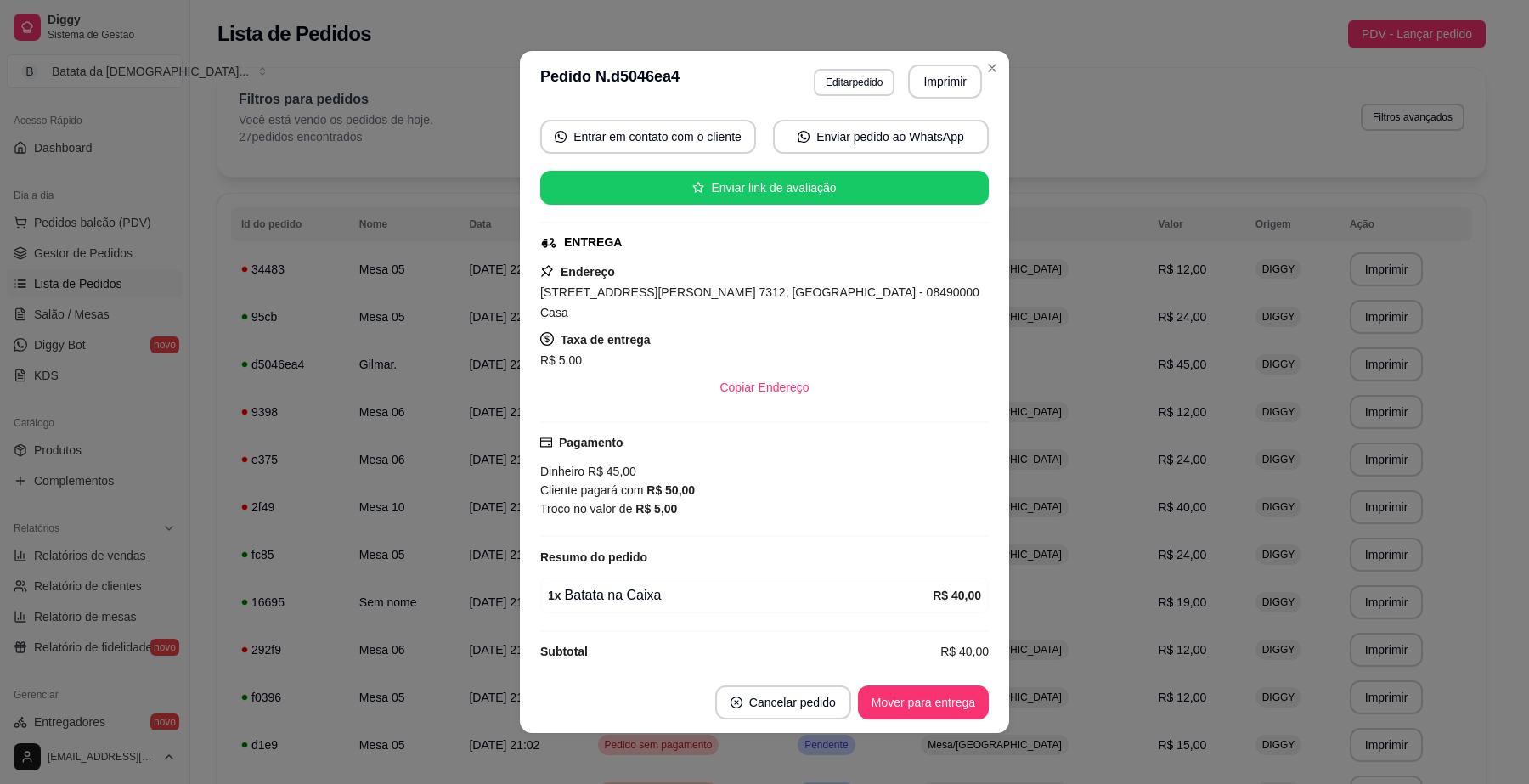
click at [998, 68] on header "**********" at bounding box center [764, 82] width 490 height 61
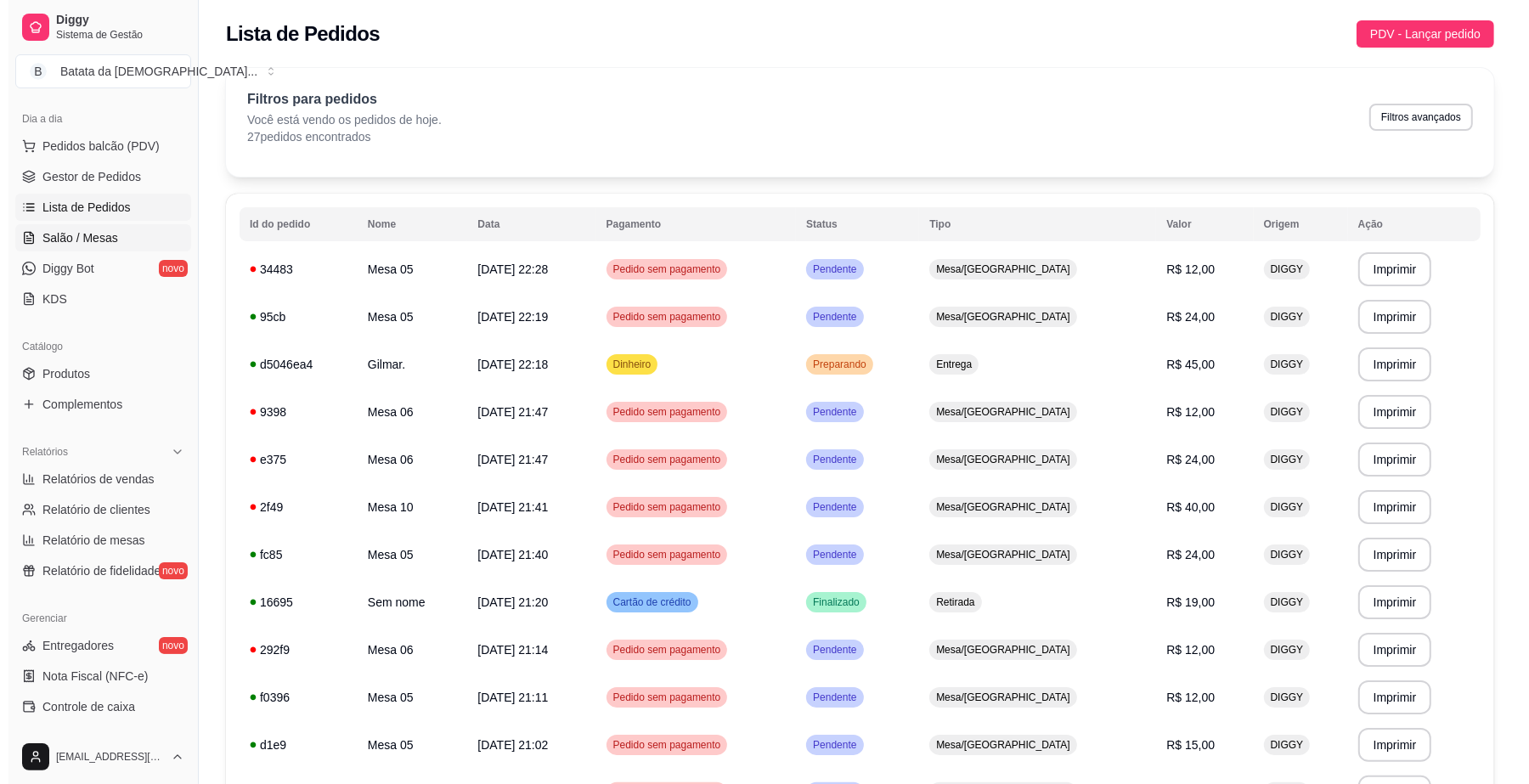
scroll to position [212, 0]
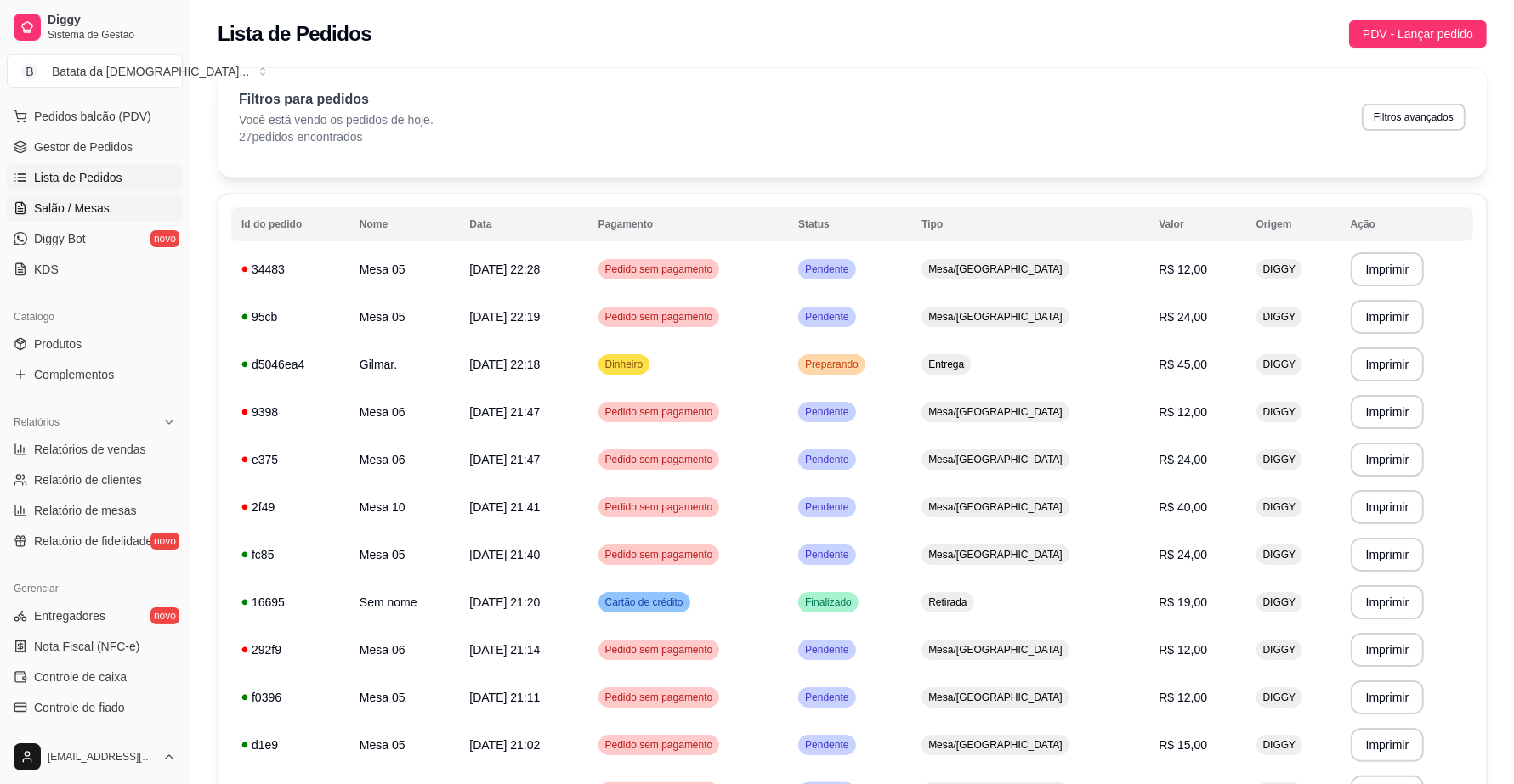
click at [112, 217] on link "Salão / Mesas" at bounding box center [94, 208] width 176 height 27
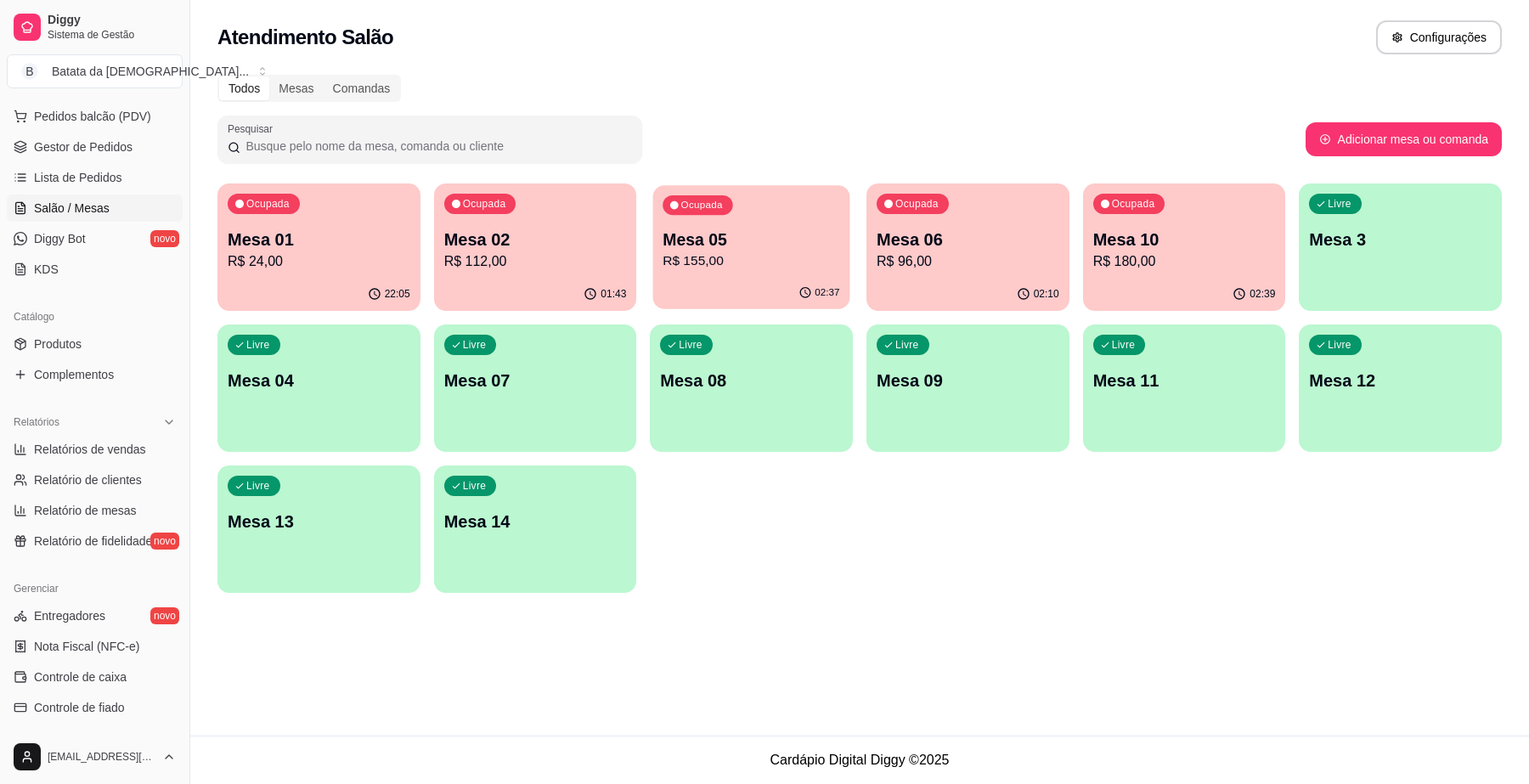
click at [740, 251] on p "R$ 155,00" at bounding box center [752, 261] width 177 height 20
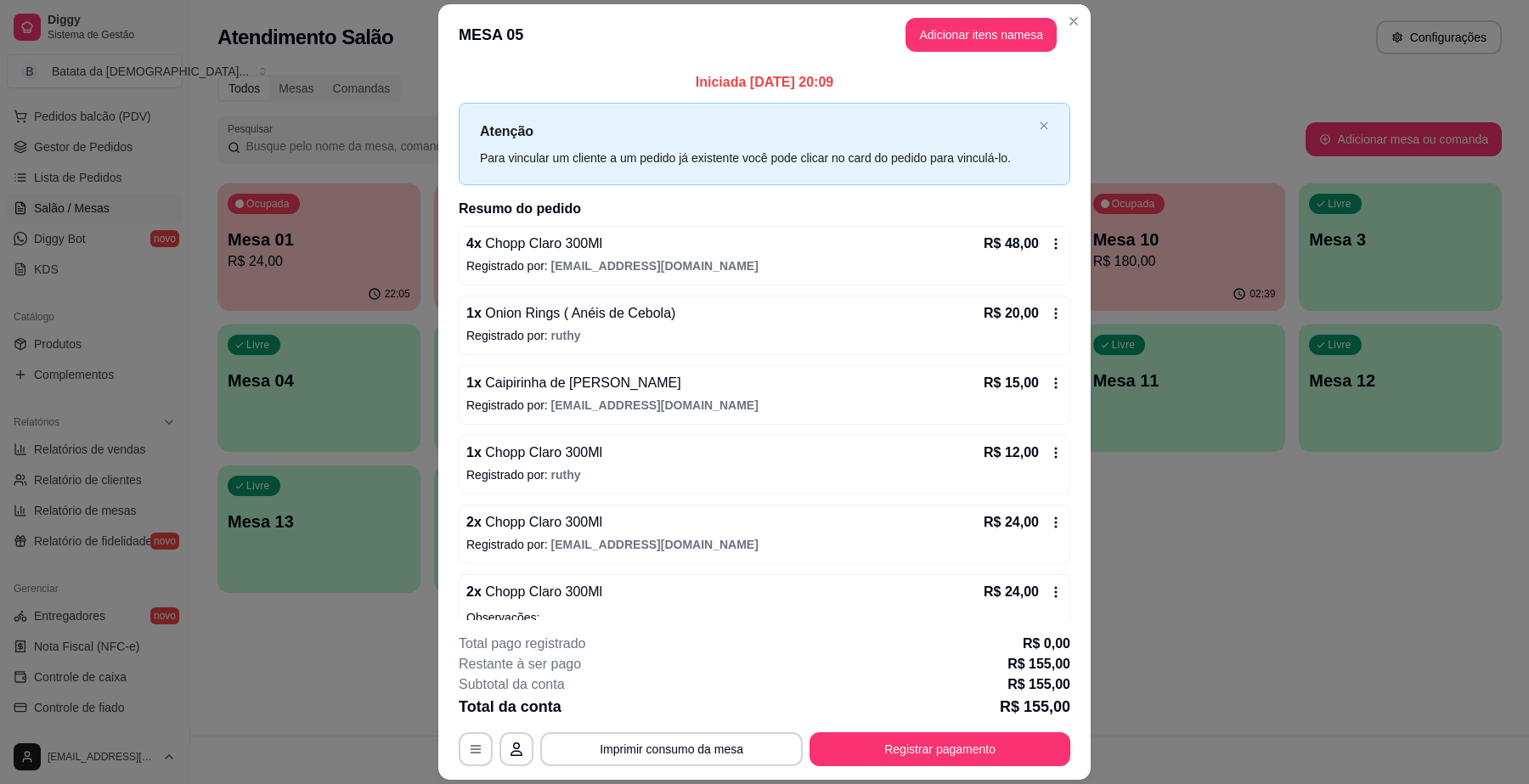
scroll to position [106, 0]
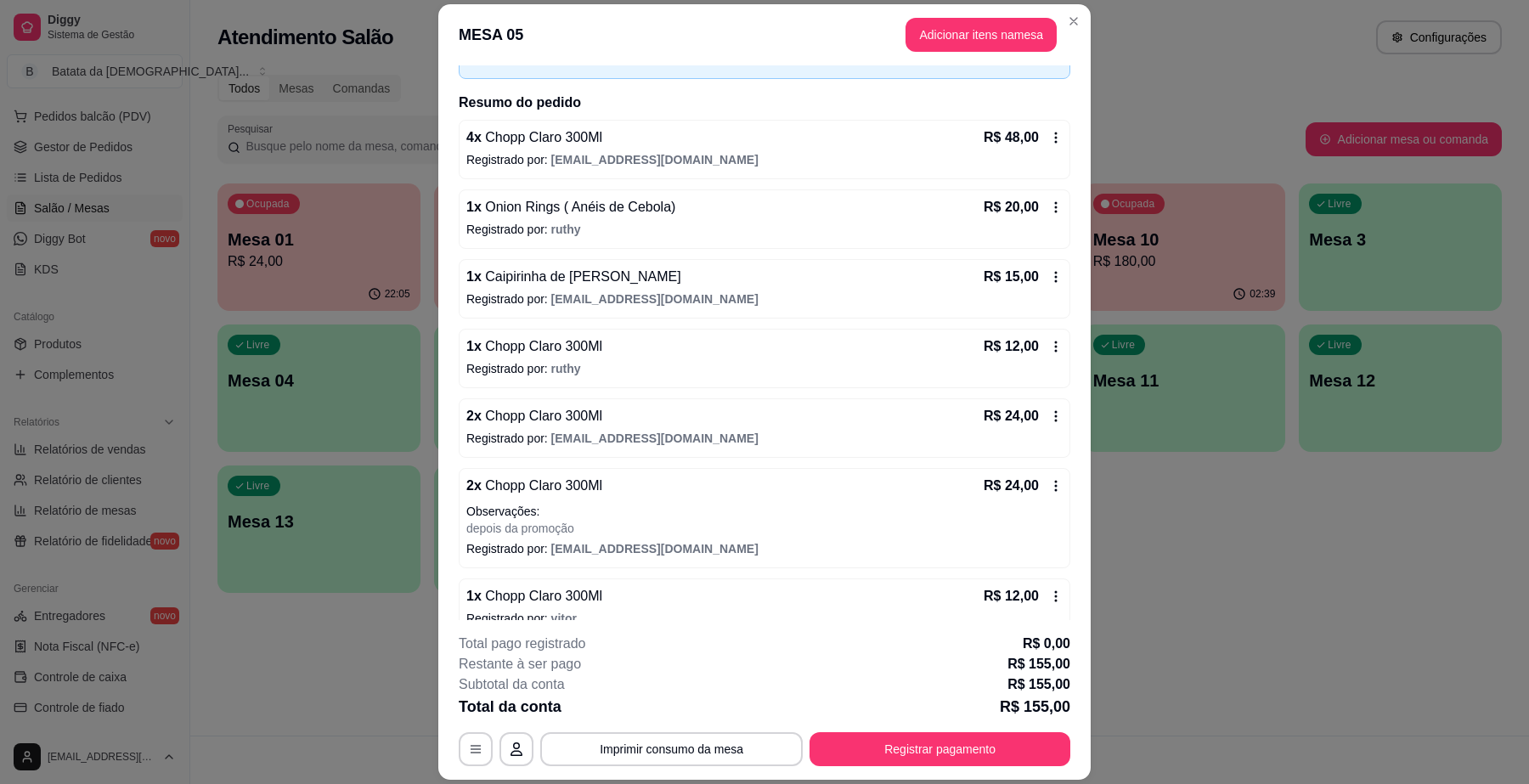
click at [1049, 133] on icon at bounding box center [1056, 138] width 14 height 14
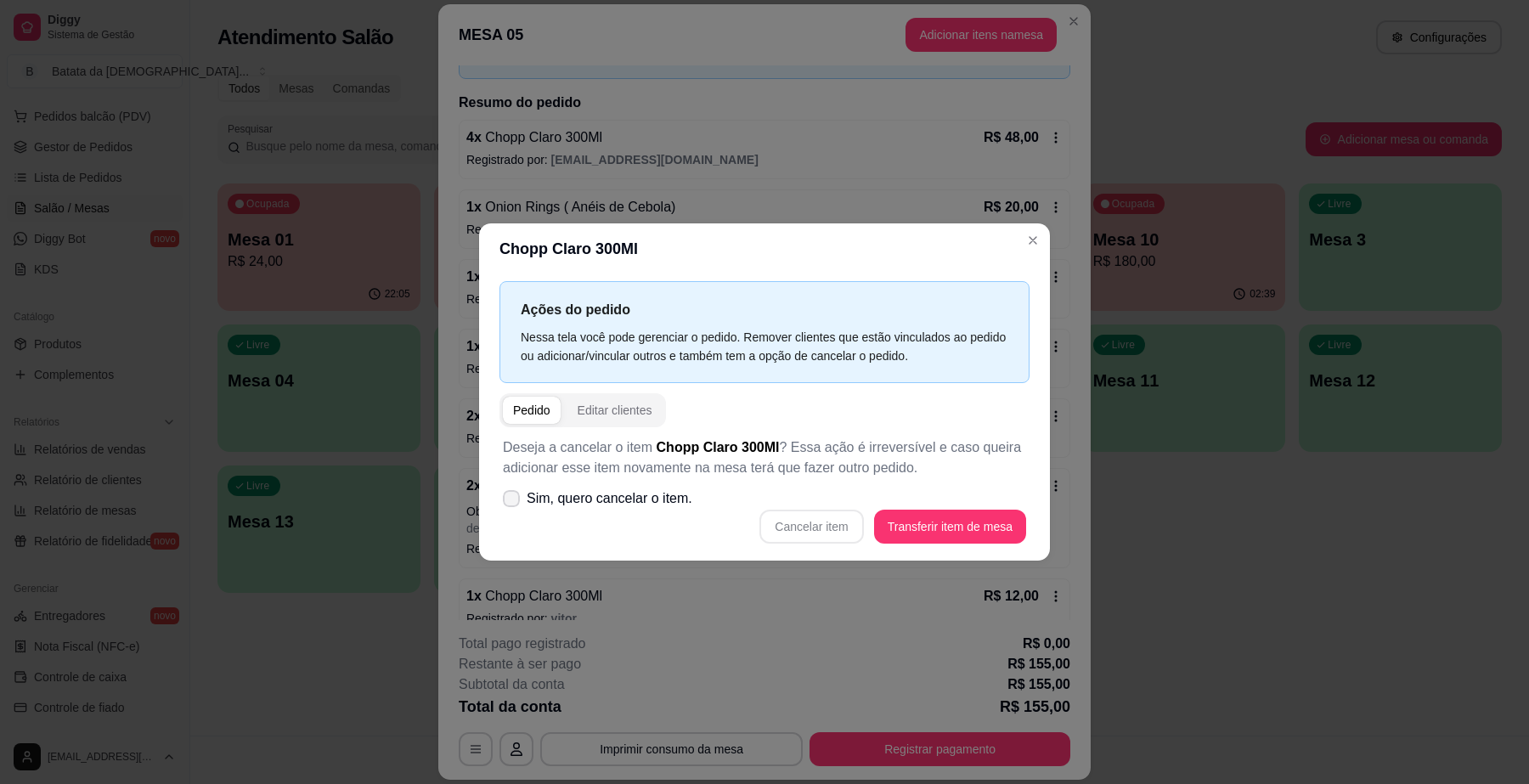
click at [549, 495] on span "Sim, quero cancelar o item." at bounding box center [610, 499] width 166 height 20
click at [513, 501] on input "Sim, quero cancelar o item." at bounding box center [507, 507] width 11 height 11
checkbox input "true"
click at [842, 514] on button "Cancelar item" at bounding box center [811, 526] width 103 height 34
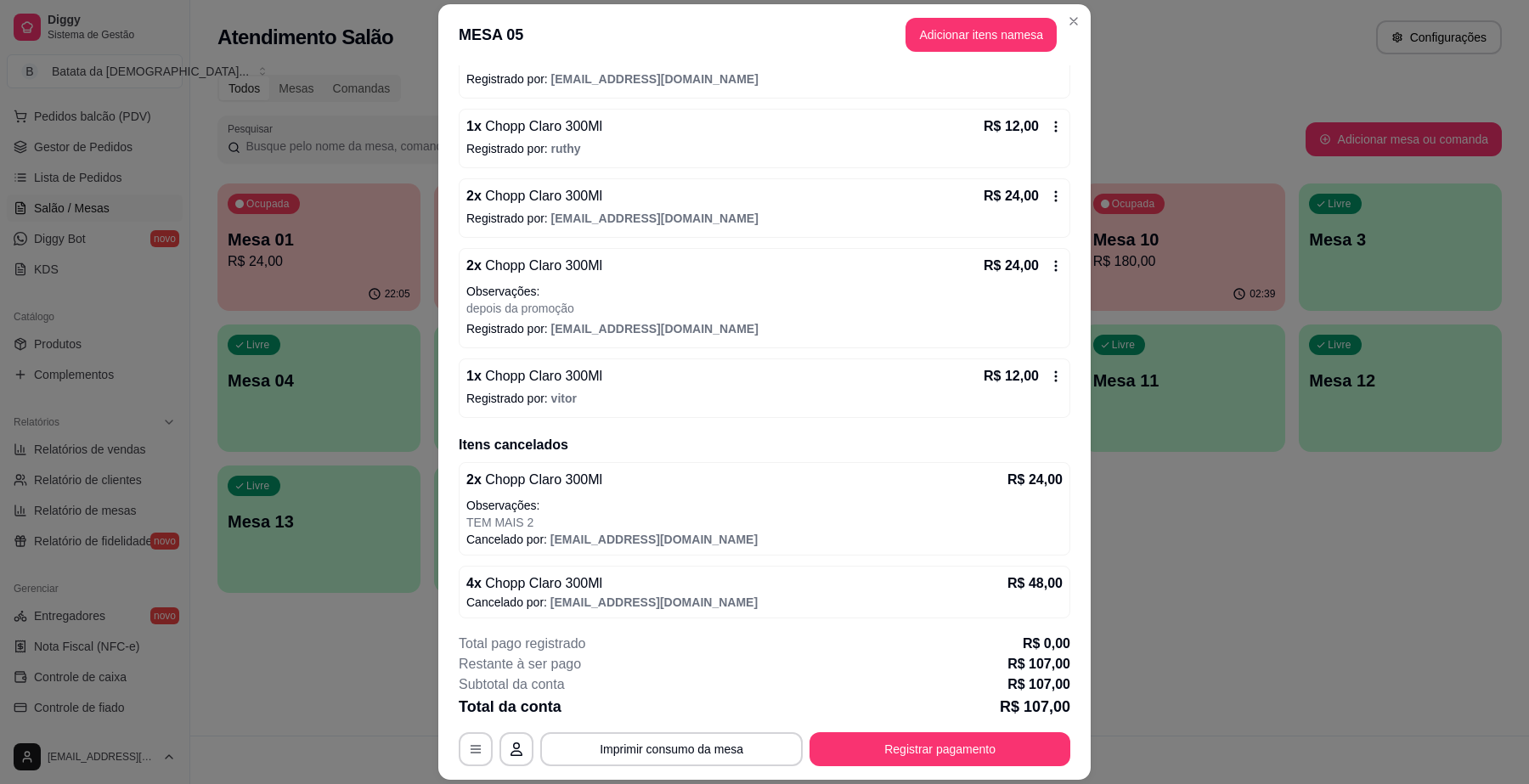
scroll to position [264, 0]
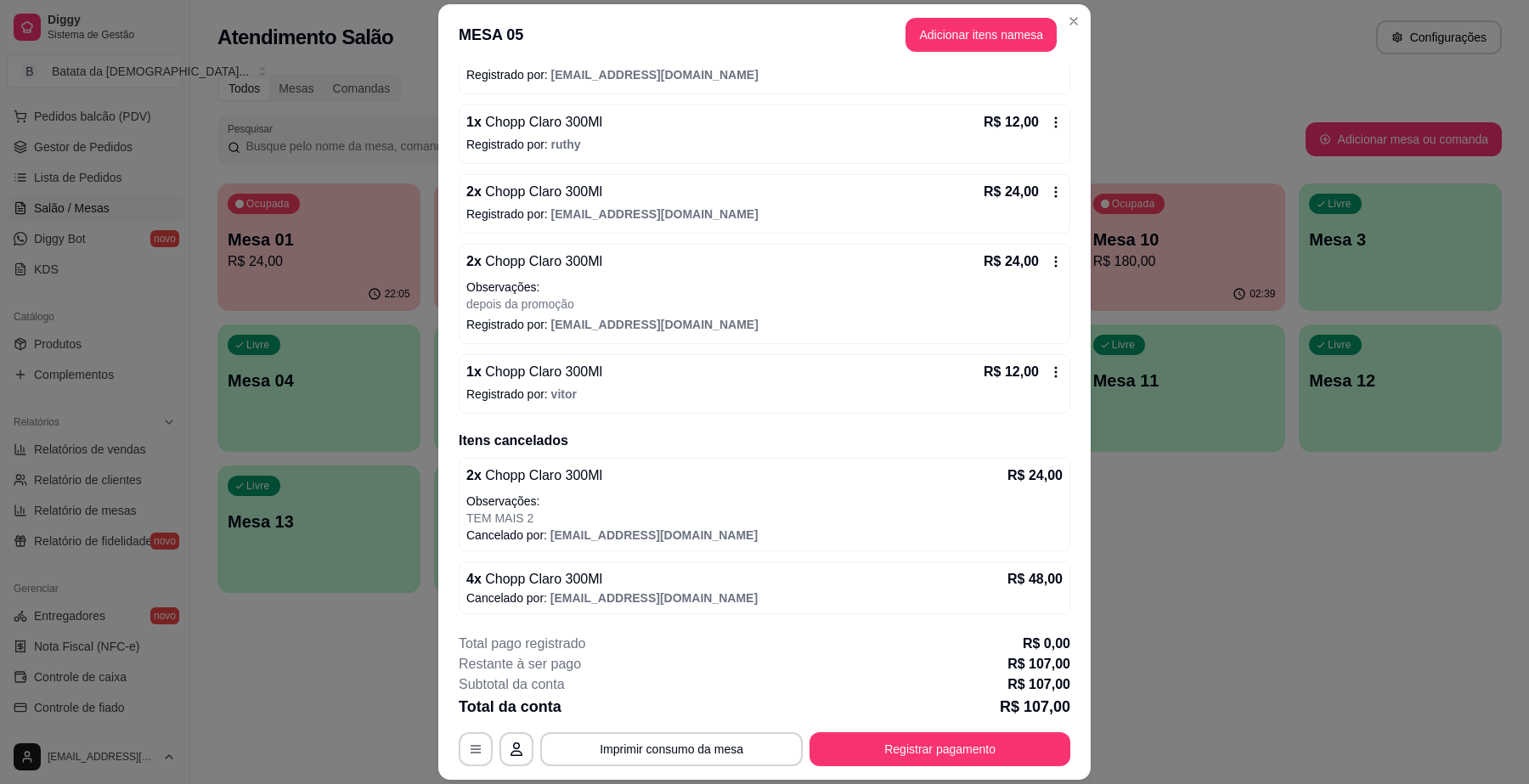
click at [1018, 121] on div "R$ 12,00" at bounding box center [1023, 122] width 79 height 20
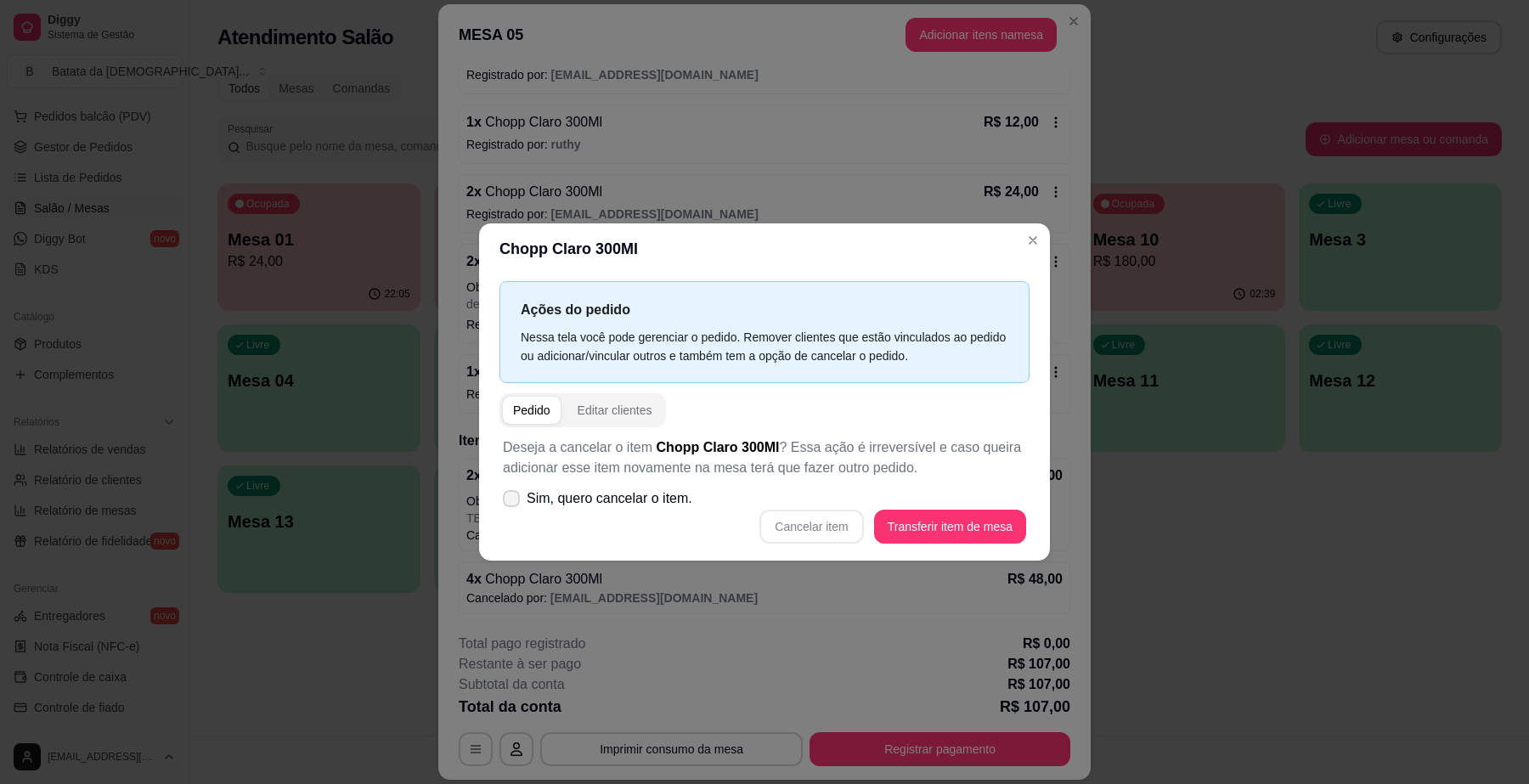
click at [608, 508] on span "Sim, quero cancelar o item." at bounding box center [610, 499] width 166 height 20
click at [513, 508] on input "Sim, quero cancelar o item." at bounding box center [507, 507] width 11 height 11
checkbox input "true"
click at [833, 534] on button "Cancelar item" at bounding box center [811, 526] width 103 height 34
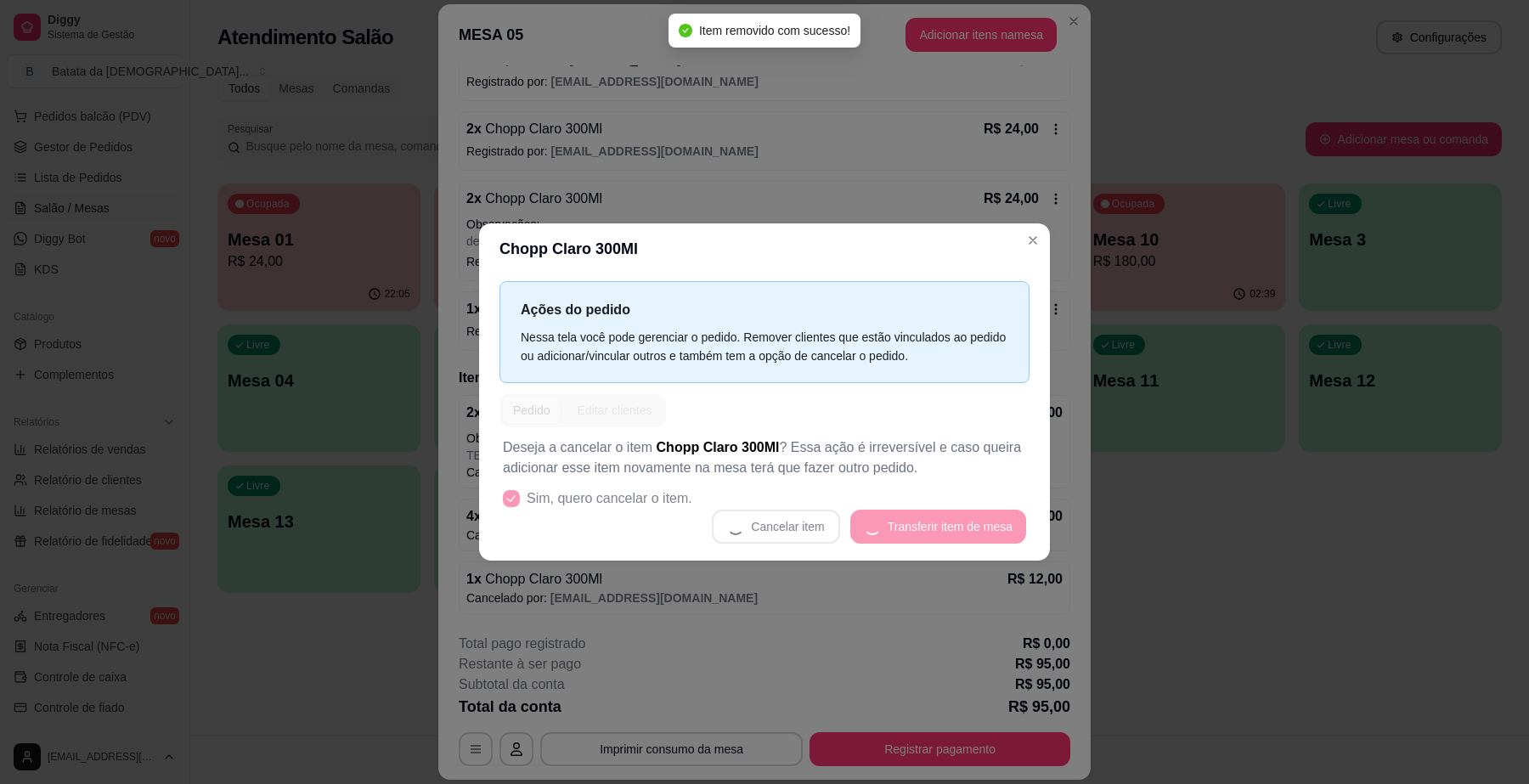
scroll to position [257, 0]
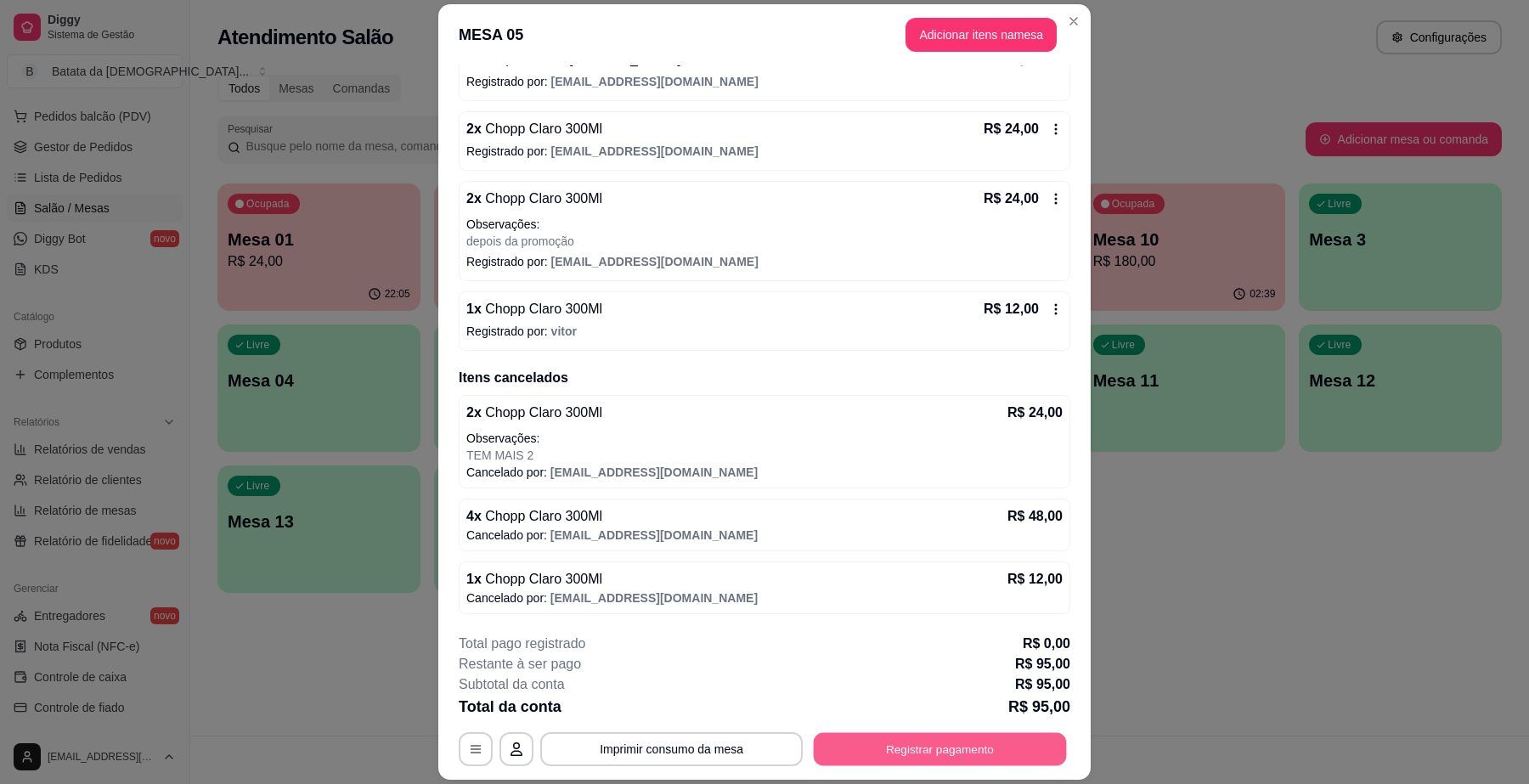
click at [975, 750] on button "Registrar pagamento" at bounding box center [940, 750] width 253 height 34
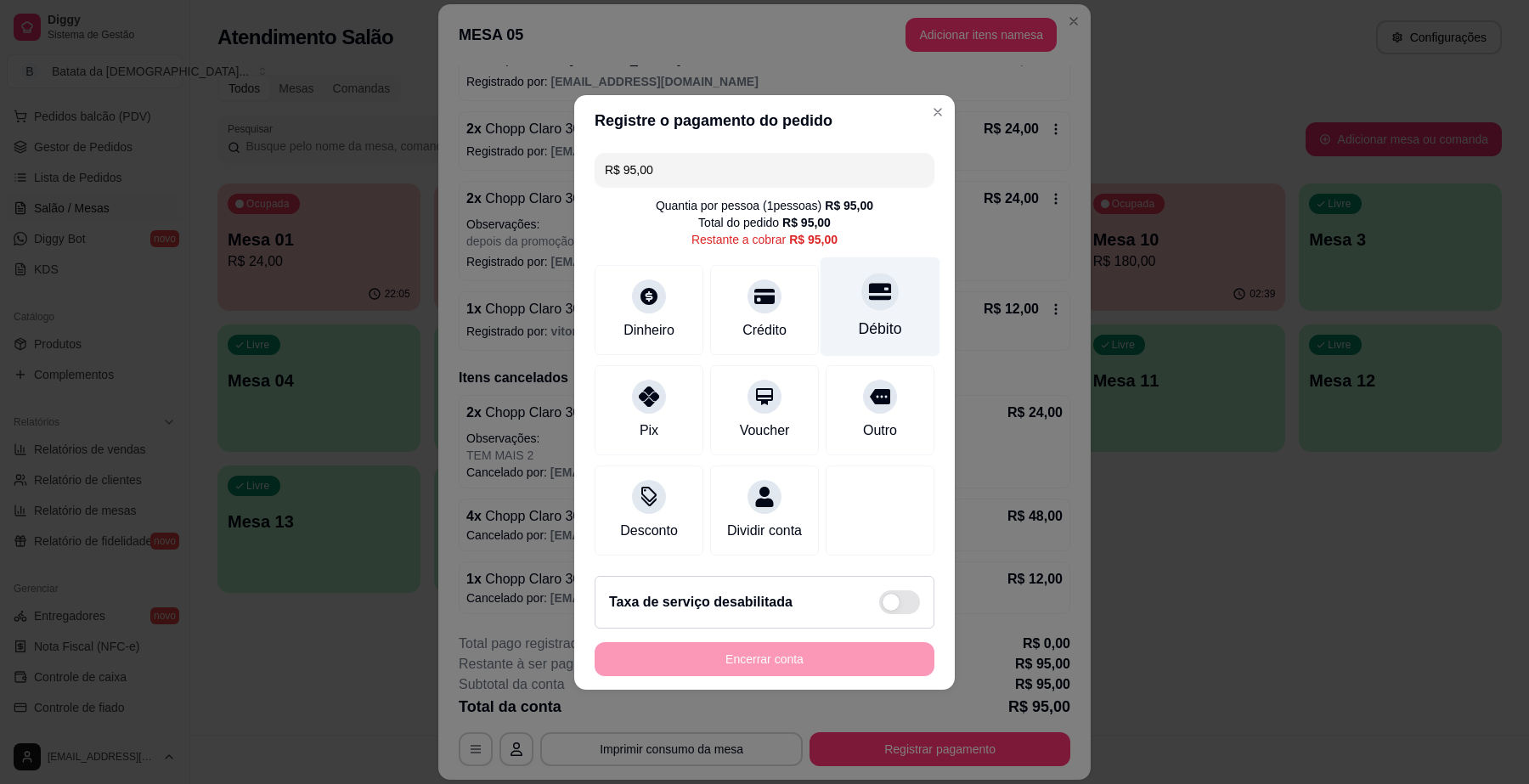
click at [843, 286] on div "Débito" at bounding box center [880, 306] width 120 height 100
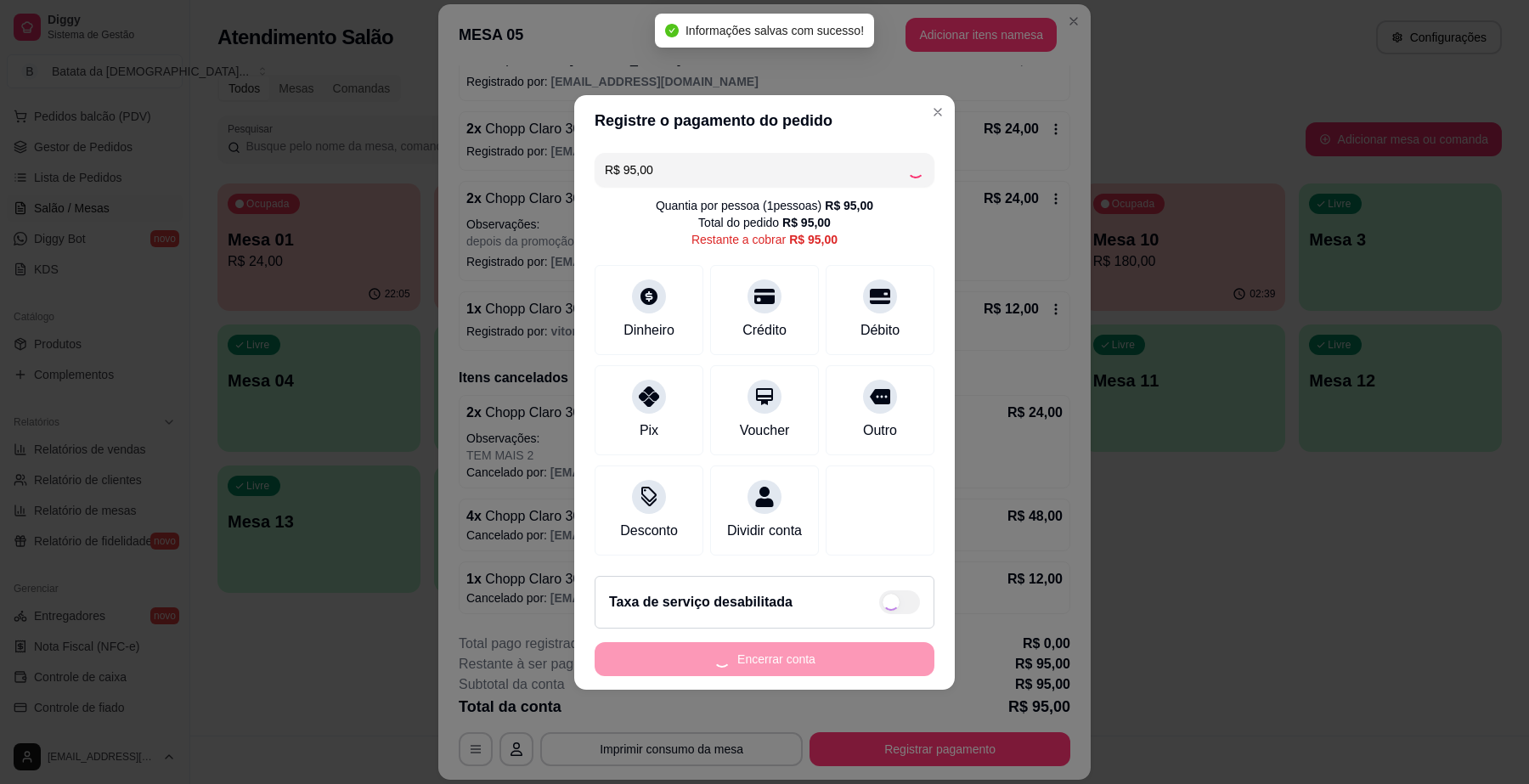
type input "R$ 0,00"
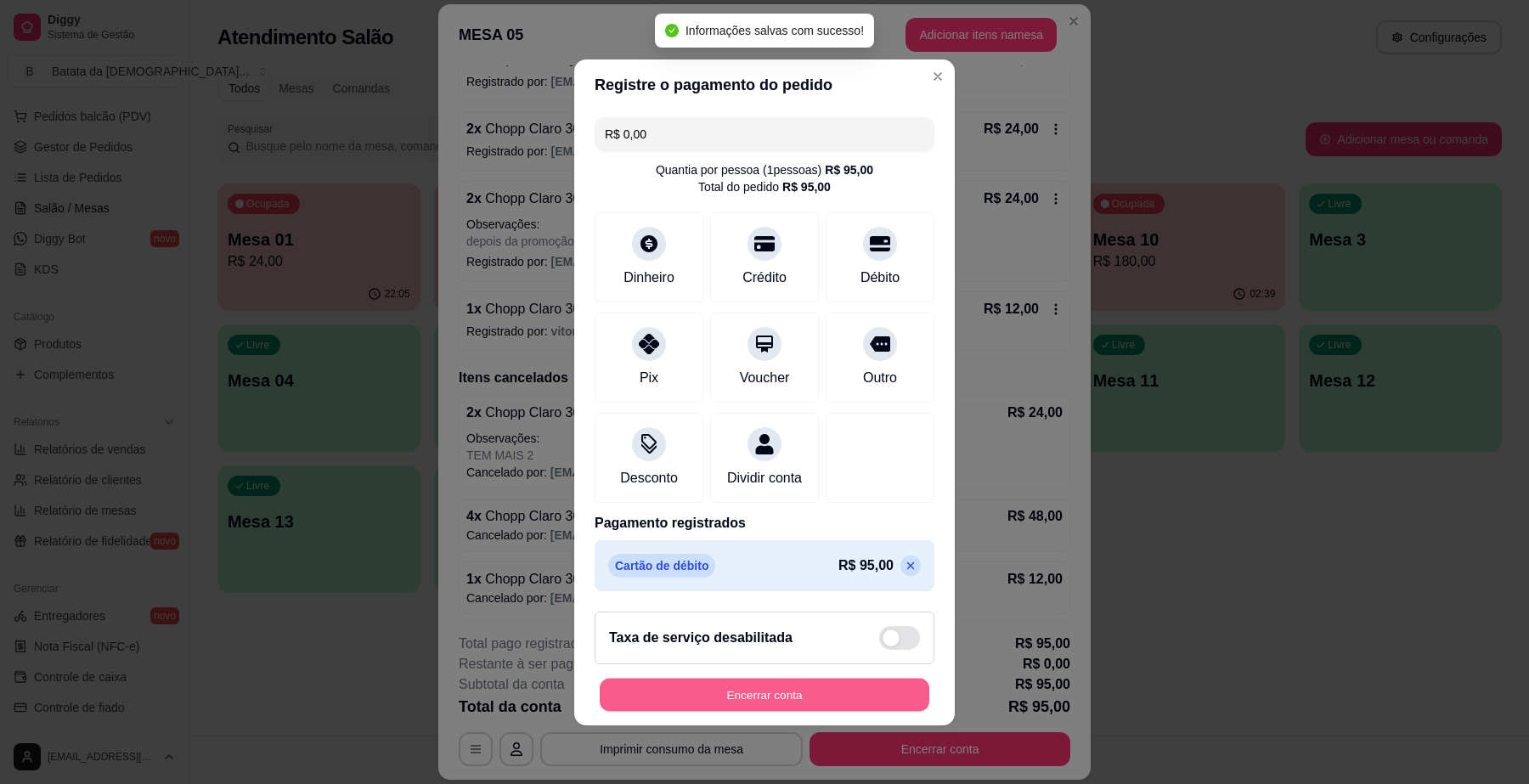
click at [776, 699] on button "Encerrar conta" at bounding box center [764, 695] width 330 height 34
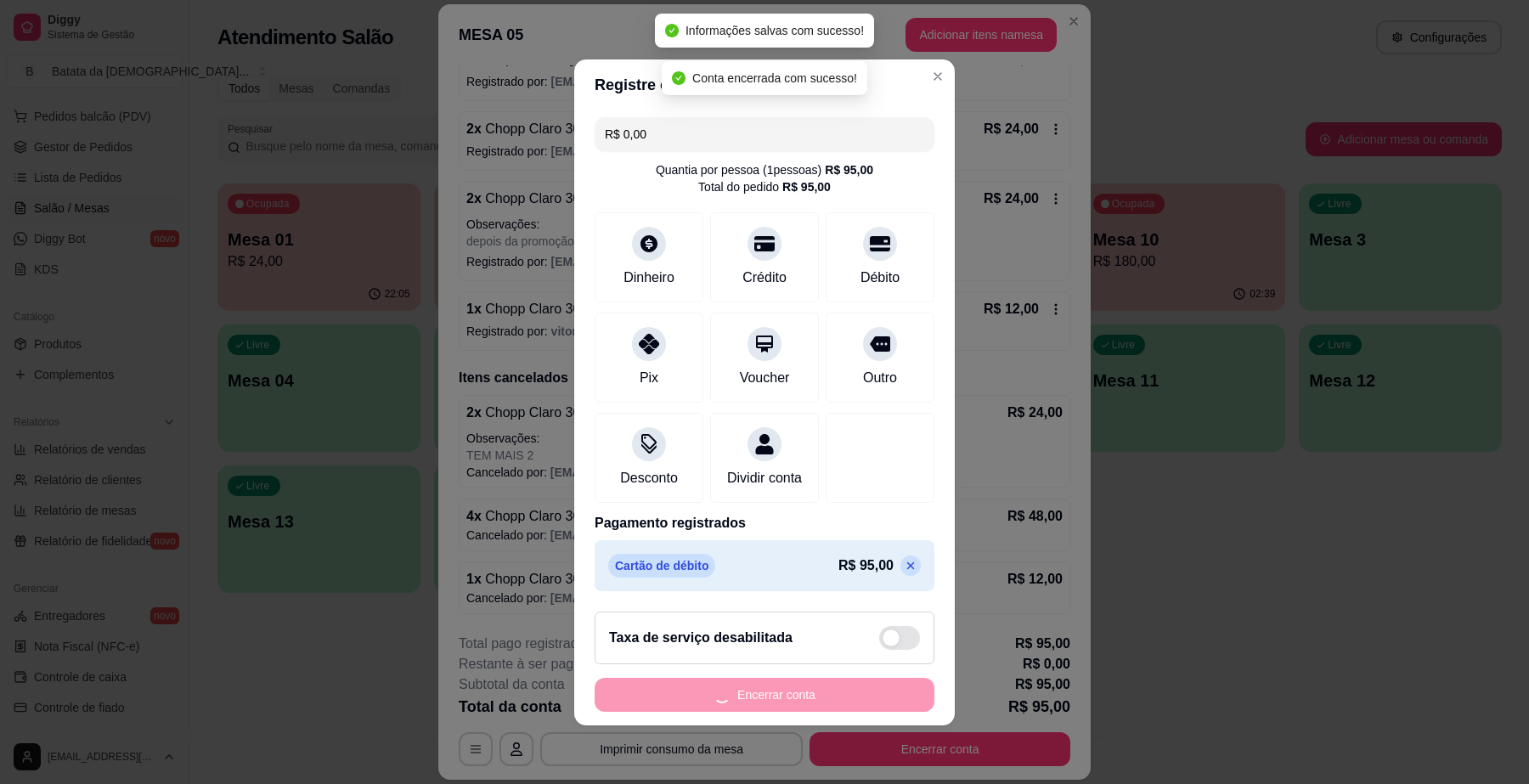
scroll to position [0, 0]
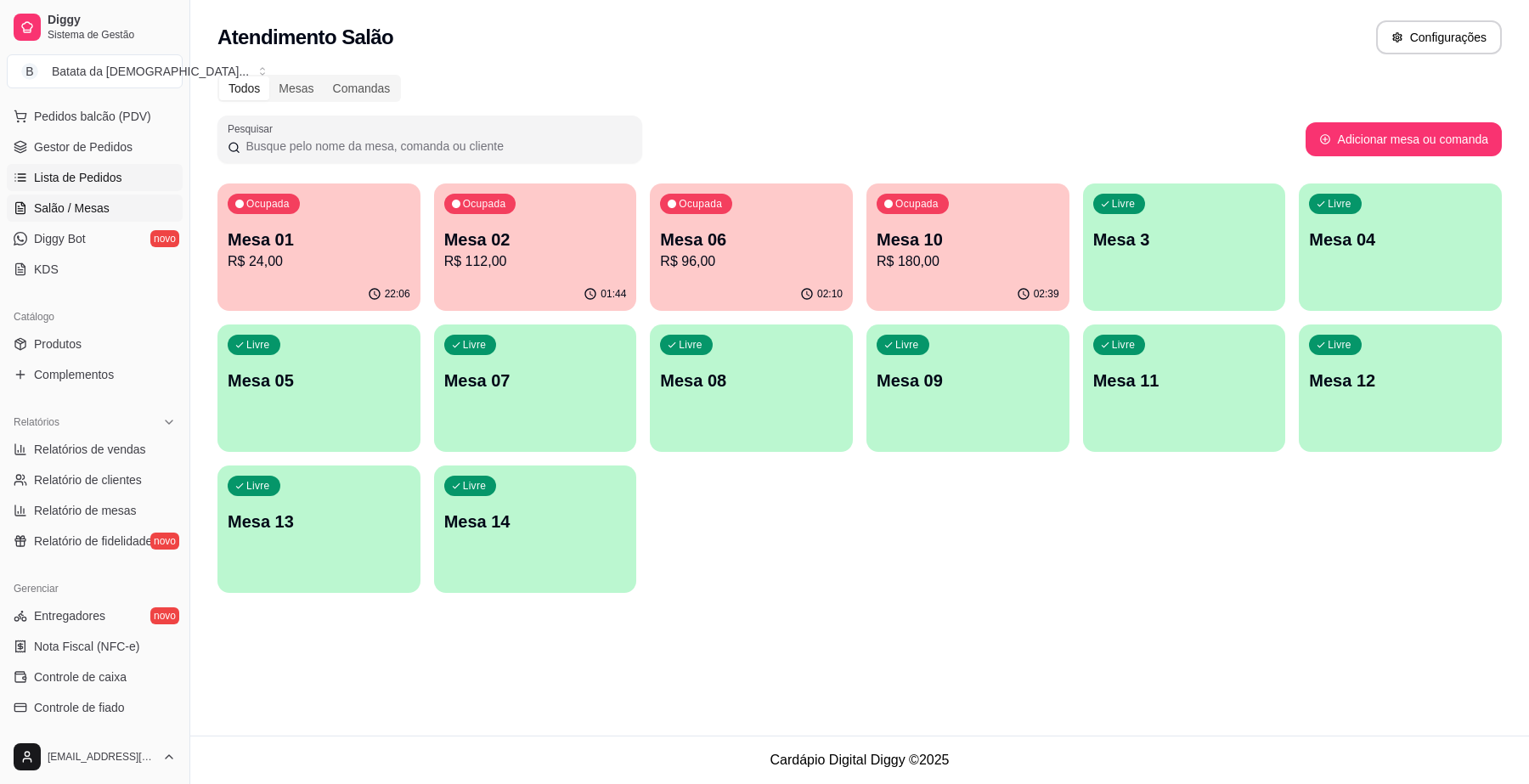
click at [98, 180] on span "Lista de Pedidos" at bounding box center [77, 178] width 88 height 17
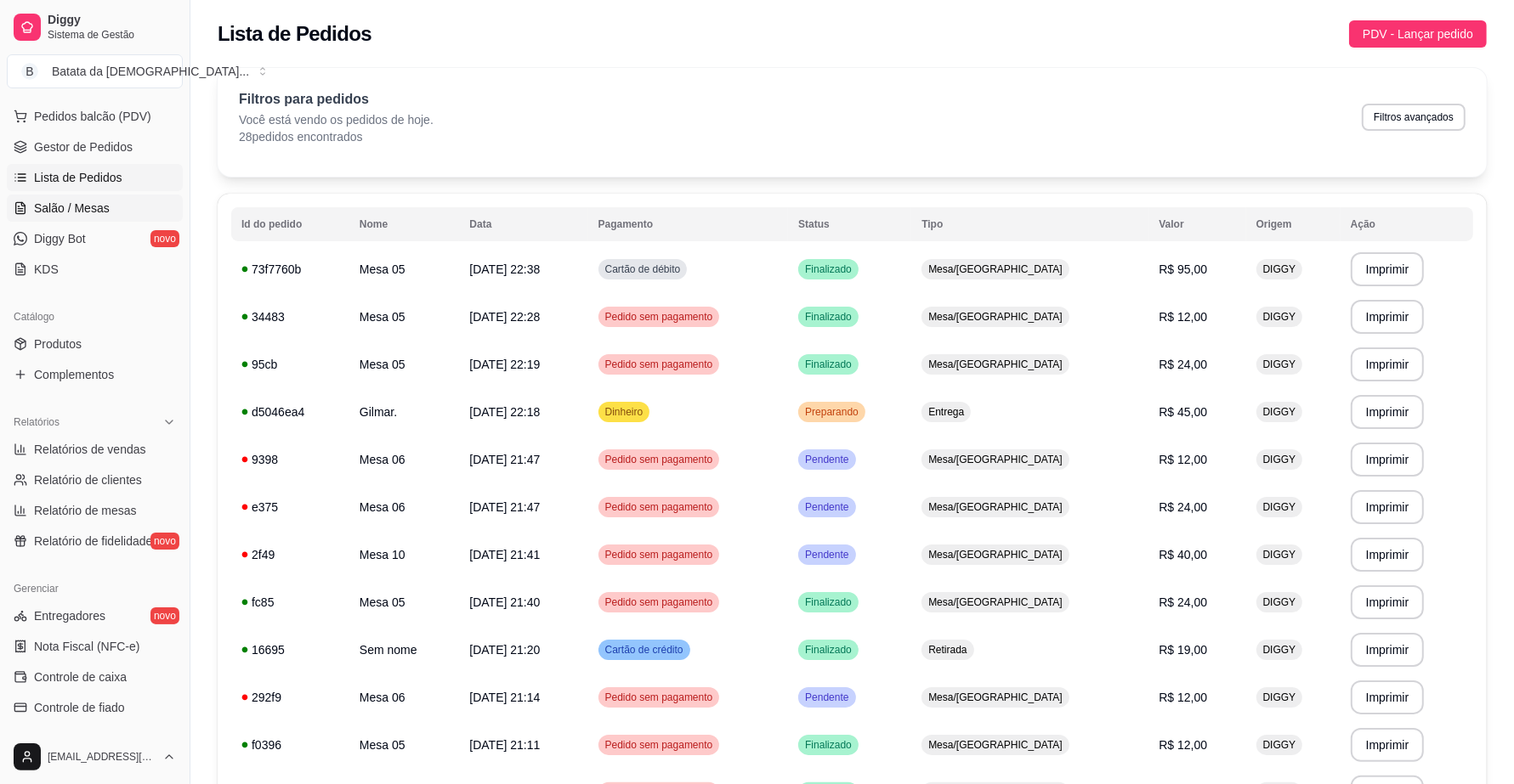
click at [61, 202] on span "Salão / Mesas" at bounding box center [71, 208] width 75 height 17
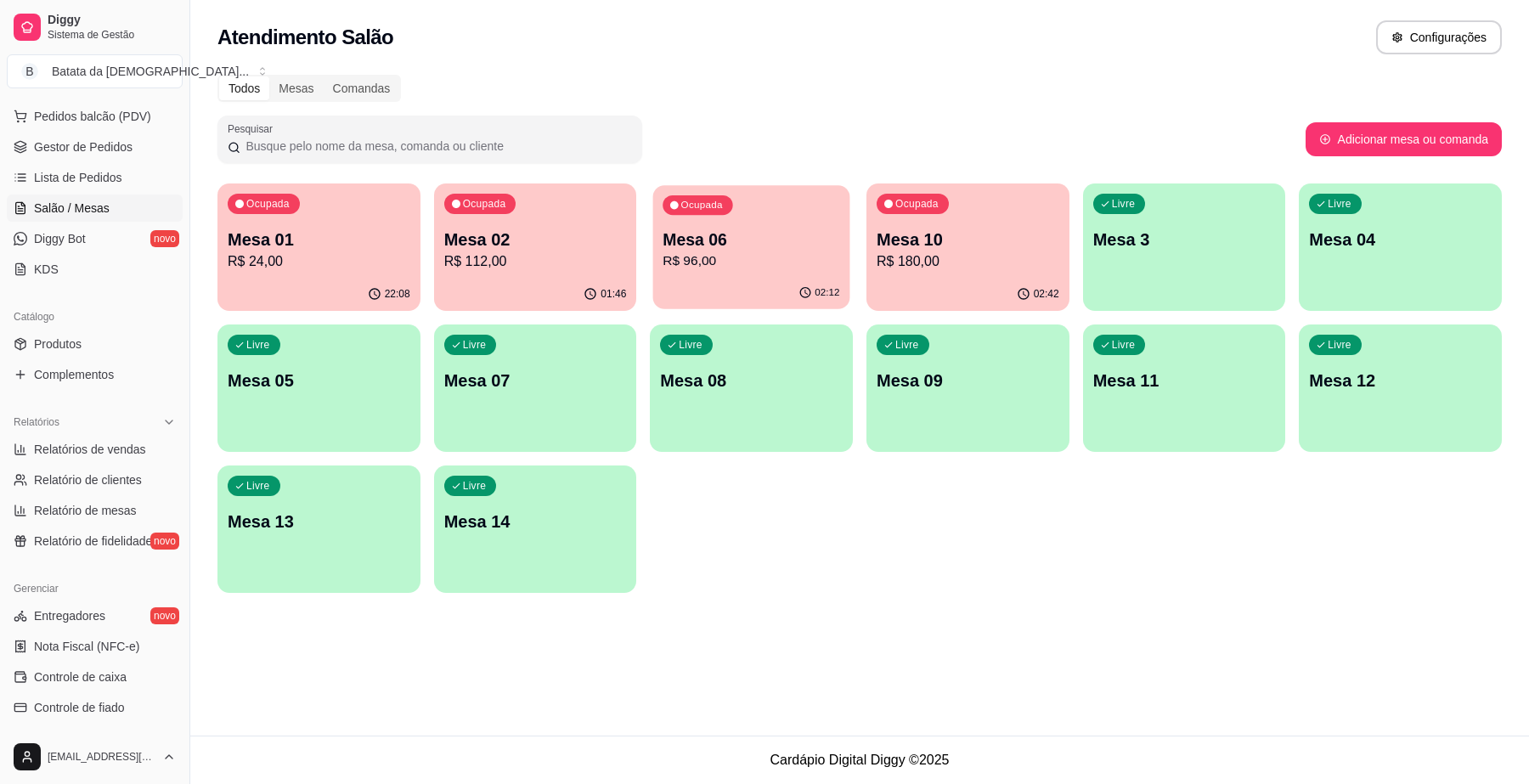
click at [784, 277] on div "Ocupada Mesa 06 R$ 96,00" at bounding box center [752, 231] width 197 height 92
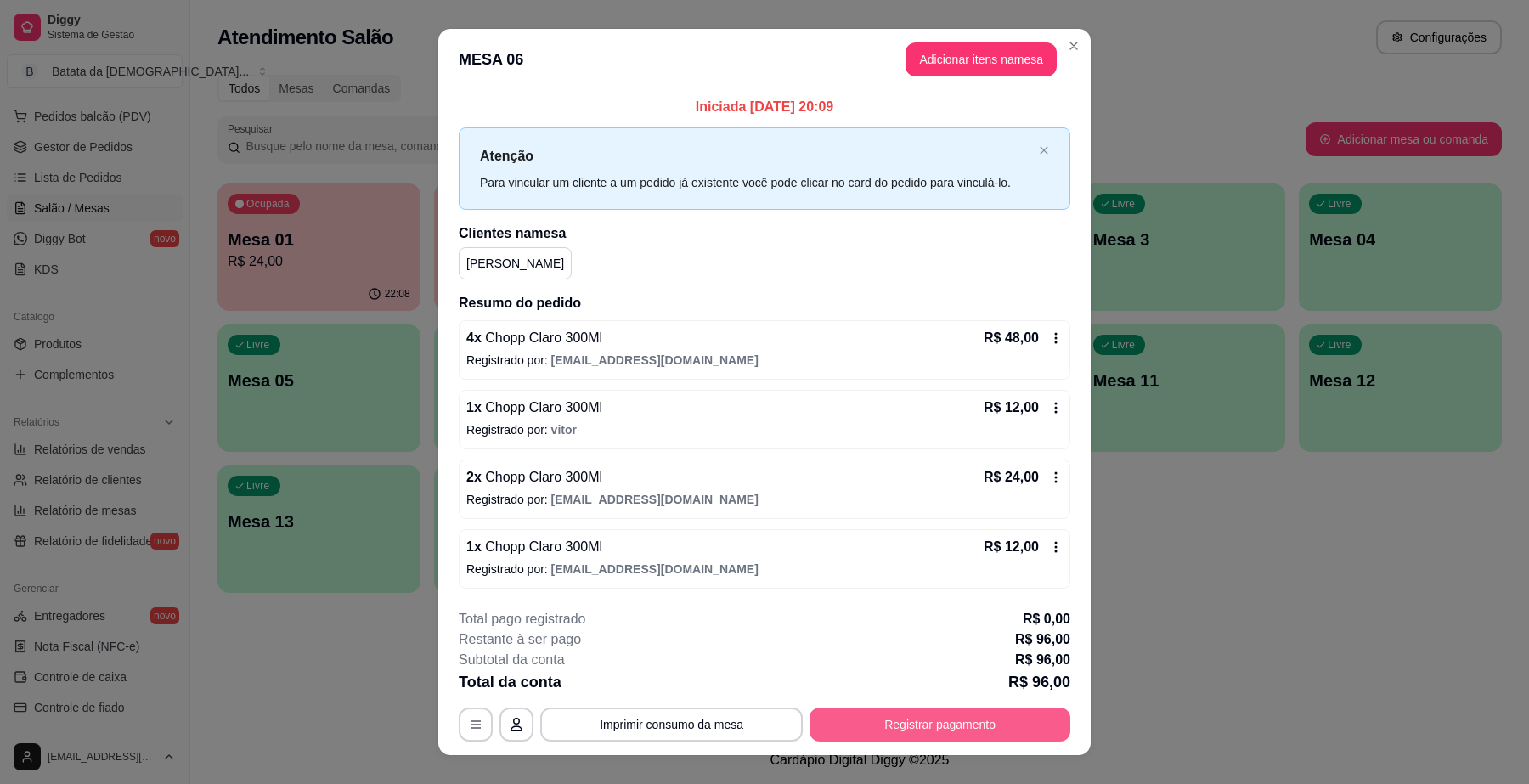
click at [966, 714] on button "Registrar pagamento" at bounding box center [940, 724] width 261 height 34
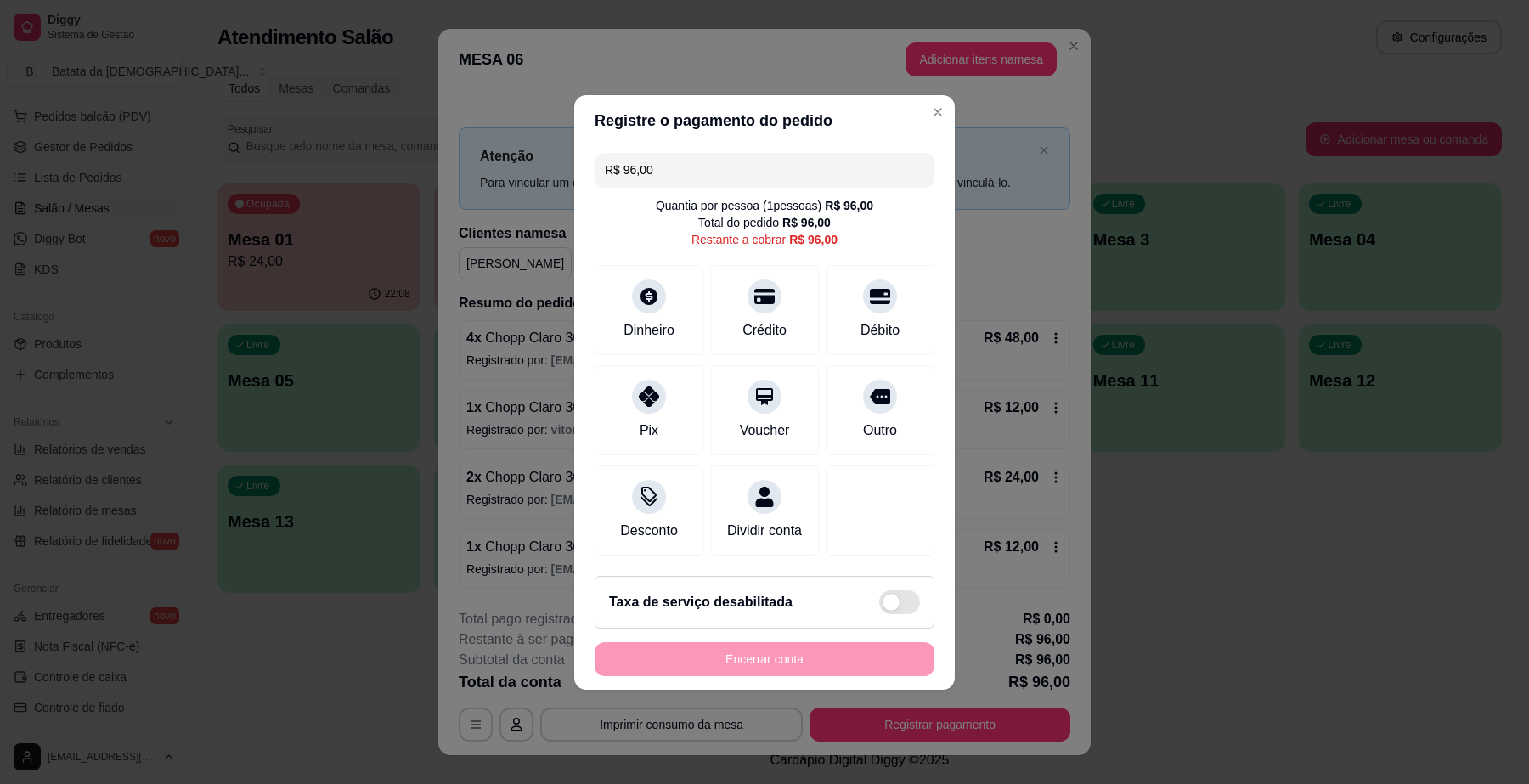
click at [927, 113] on header "Registre o pagamento do pedido" at bounding box center [764, 120] width 381 height 51
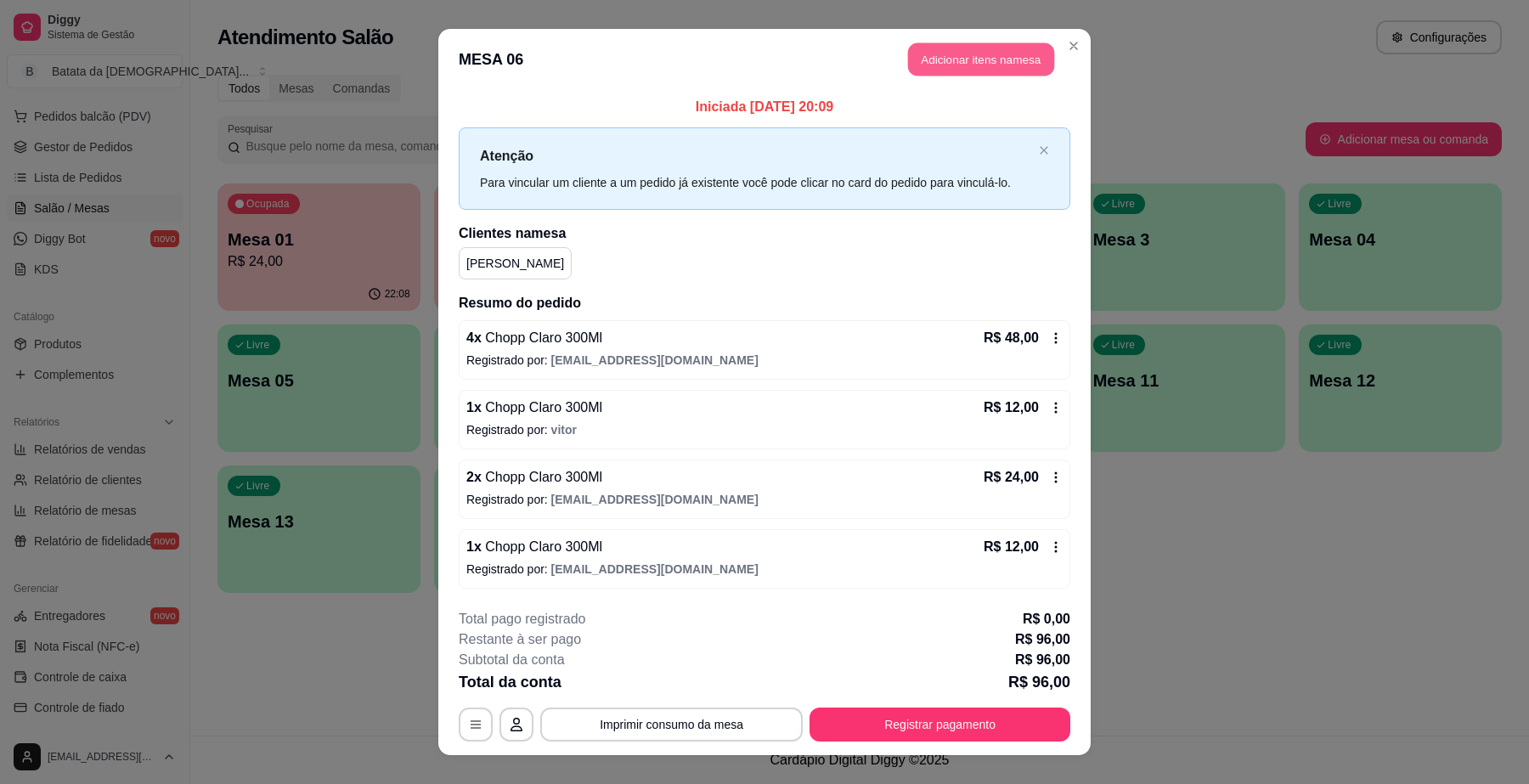
click at [928, 66] on button "Adicionar itens na mesa" at bounding box center [981, 61] width 146 height 34
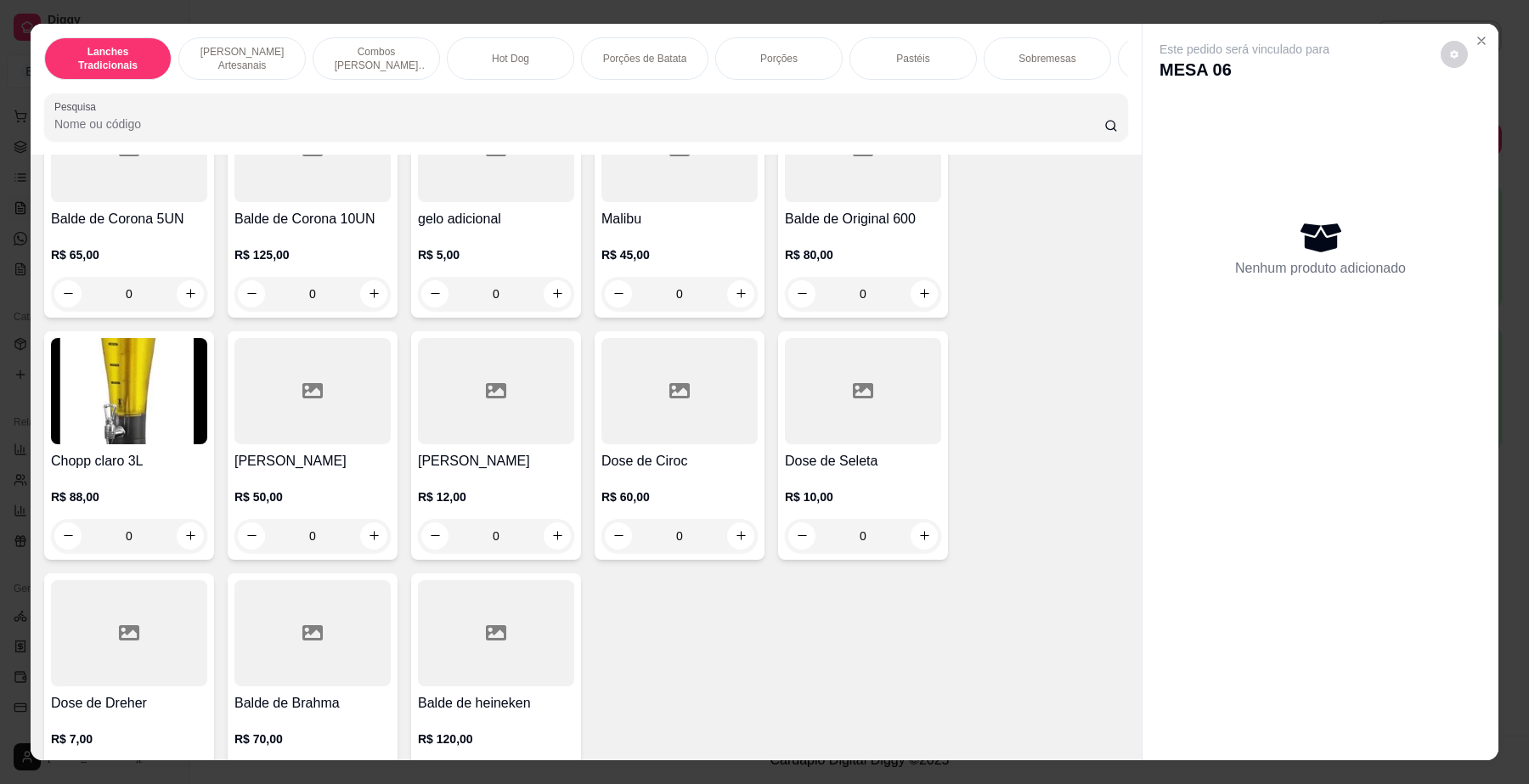
scroll to position [6767, 0]
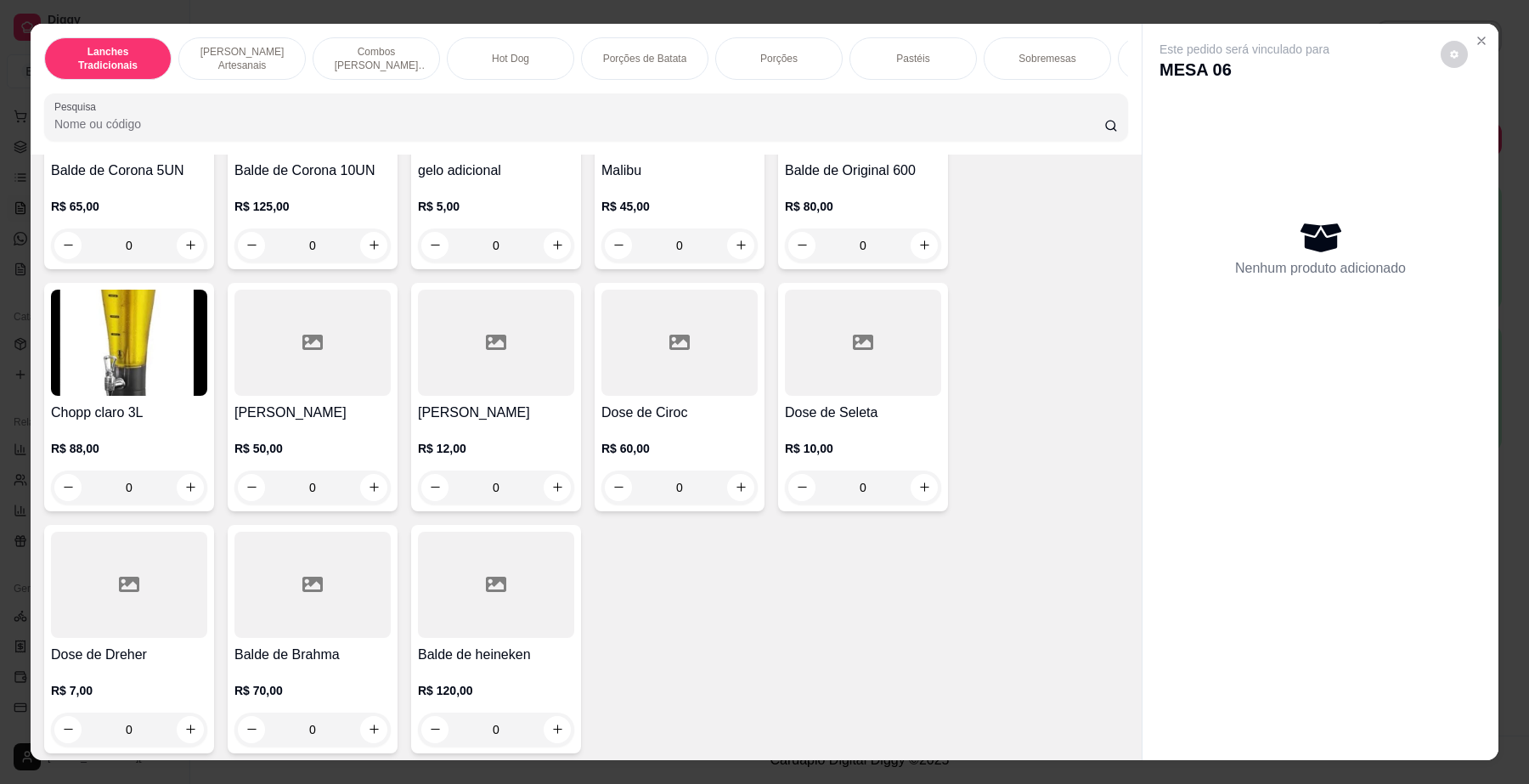
drag, startPoint x: 452, startPoint y: 373, endPoint x: 460, endPoint y: 380, distance: 10.6
click at [460, 380] on div at bounding box center [496, 343] width 156 height 106
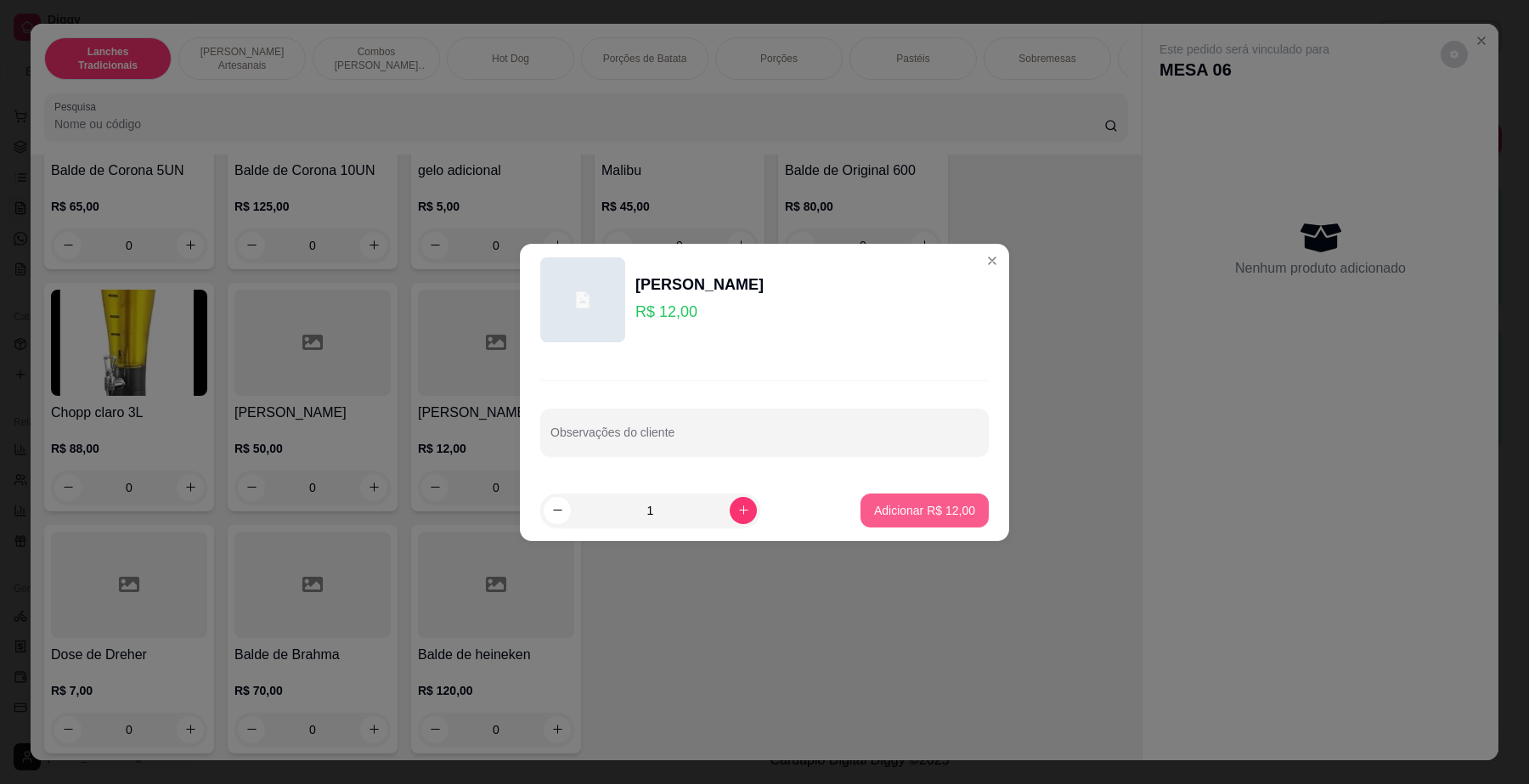
click at [922, 510] on p "Adicionar R$ 12,00" at bounding box center [925, 510] width 101 height 17
type input "1"
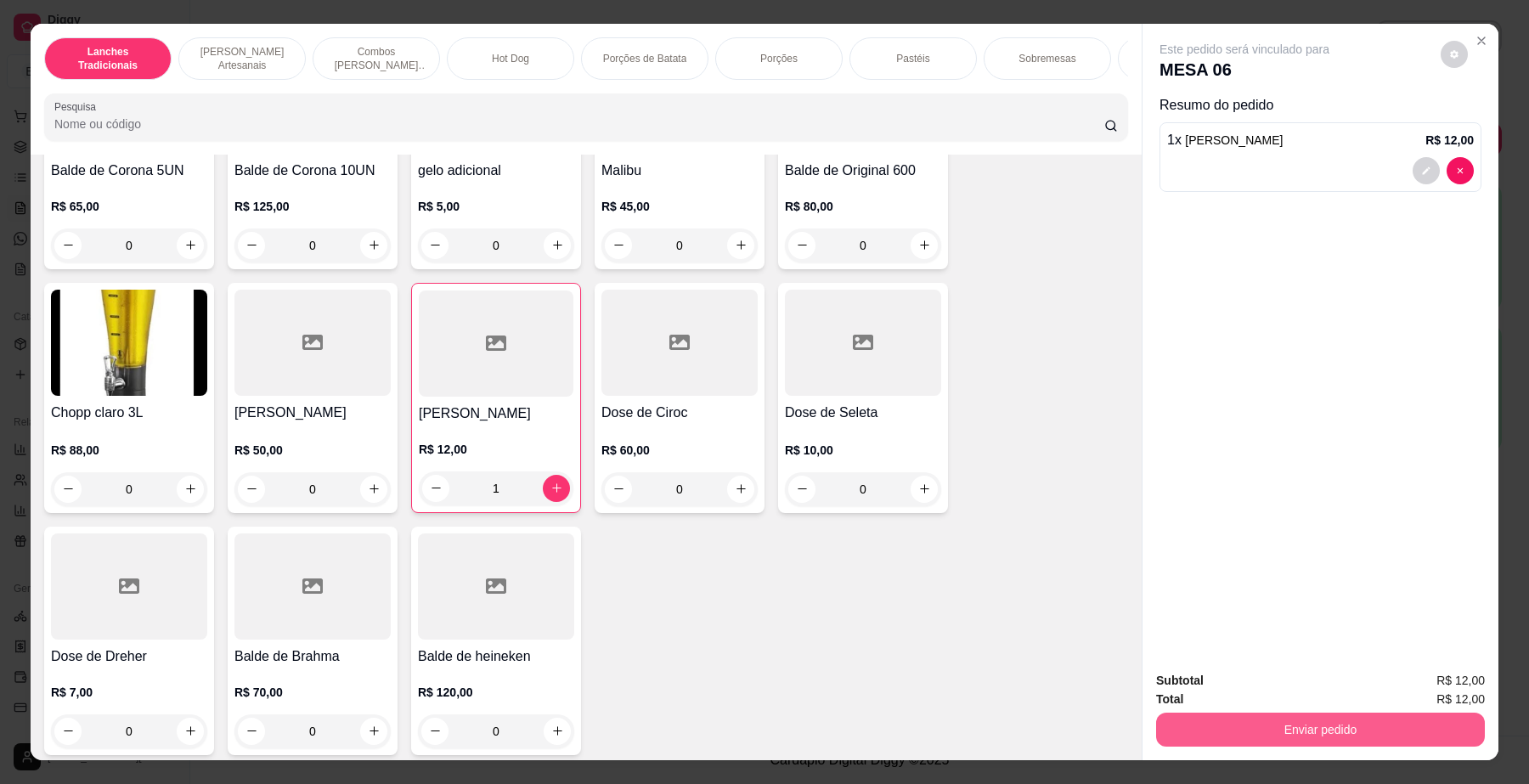
click at [1340, 723] on button "Enviar pedido" at bounding box center [1320, 730] width 329 height 34
click at [1251, 694] on button "Não registrar e enviar pedido" at bounding box center [1264, 689] width 171 height 32
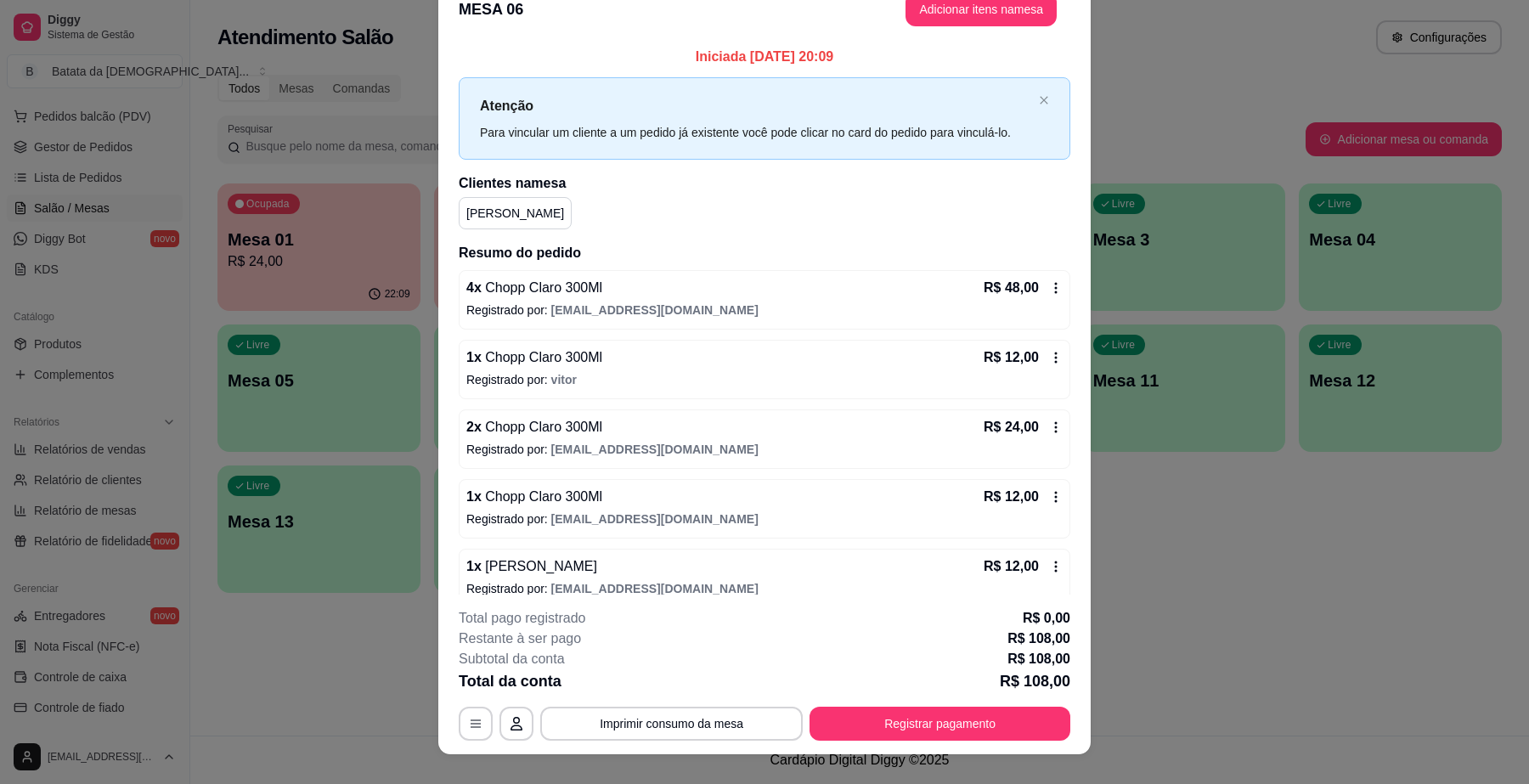
scroll to position [0, 0]
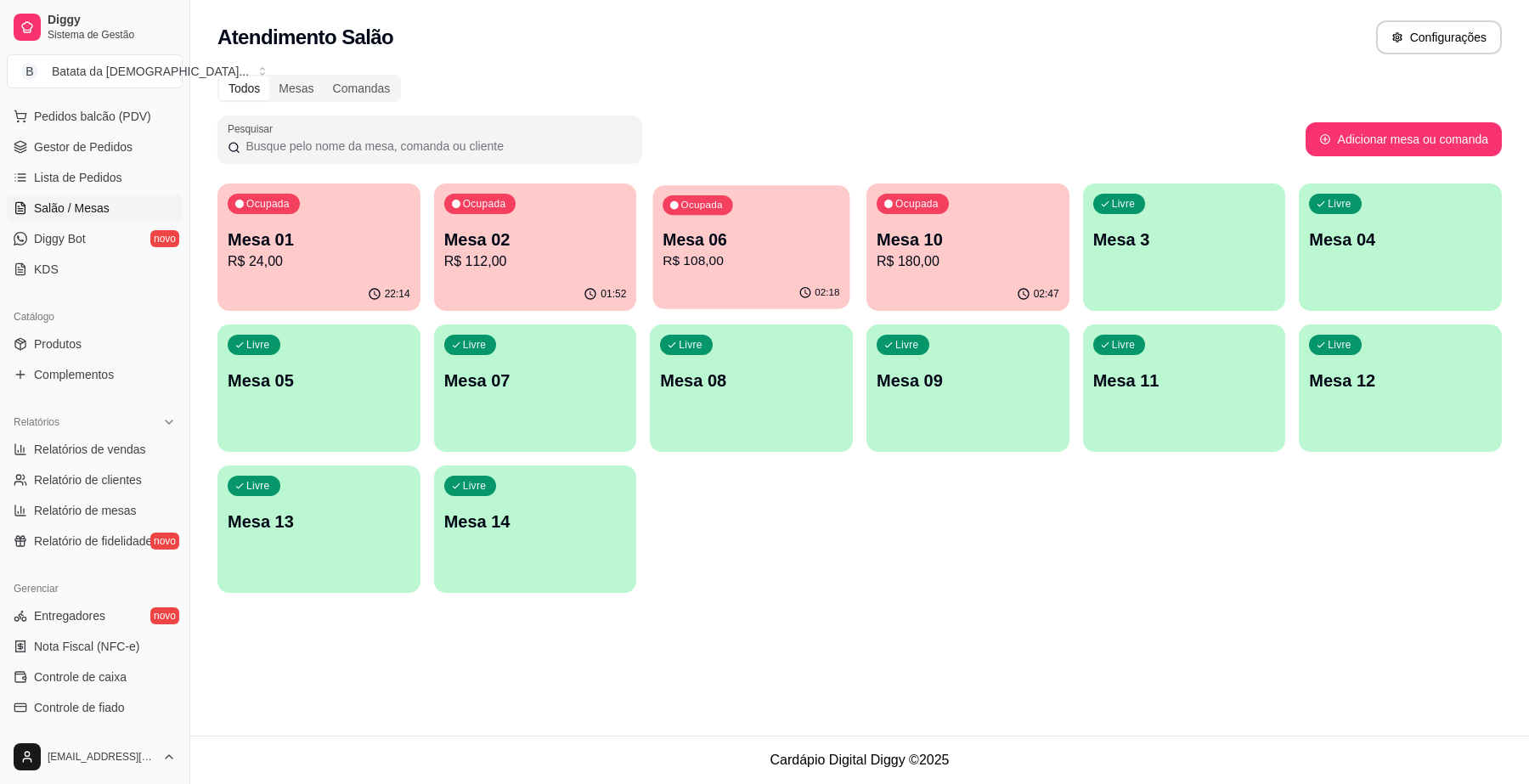
click at [737, 248] on p "Mesa 06" at bounding box center [752, 239] width 177 height 23
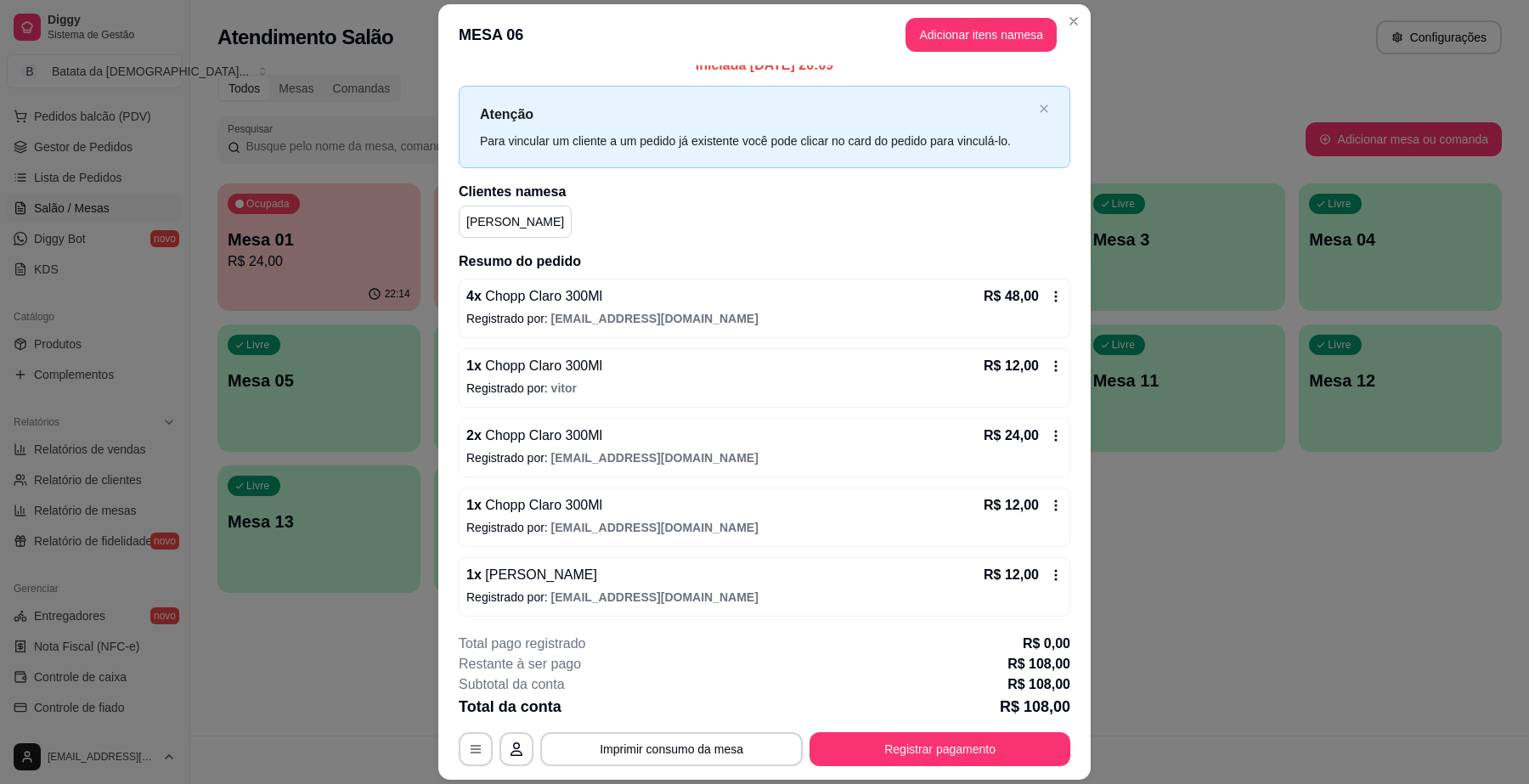
scroll to position [21, 0]
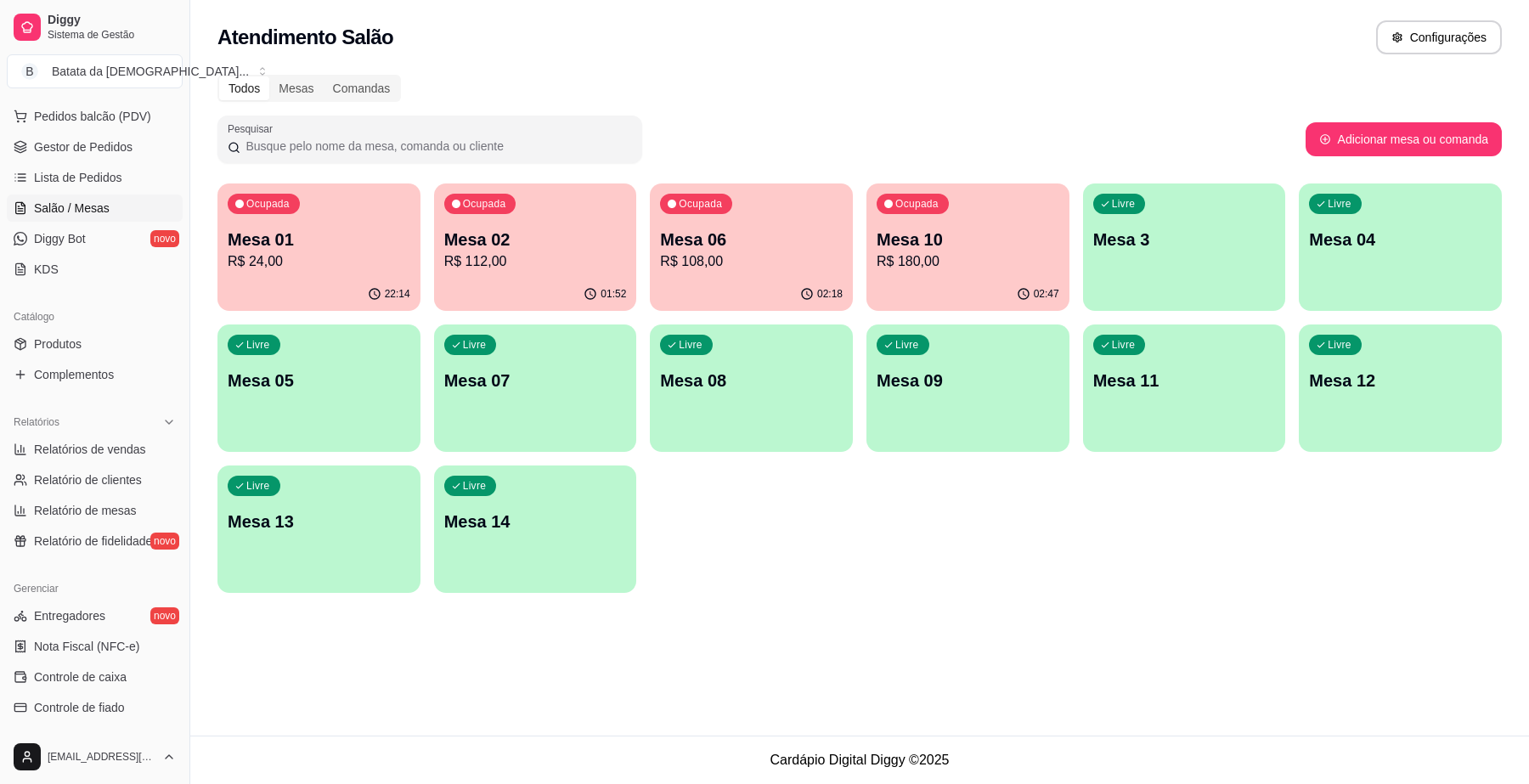
click at [980, 274] on div "Ocupada Mesa 10 R$ 180,00" at bounding box center [968, 230] width 203 height 94
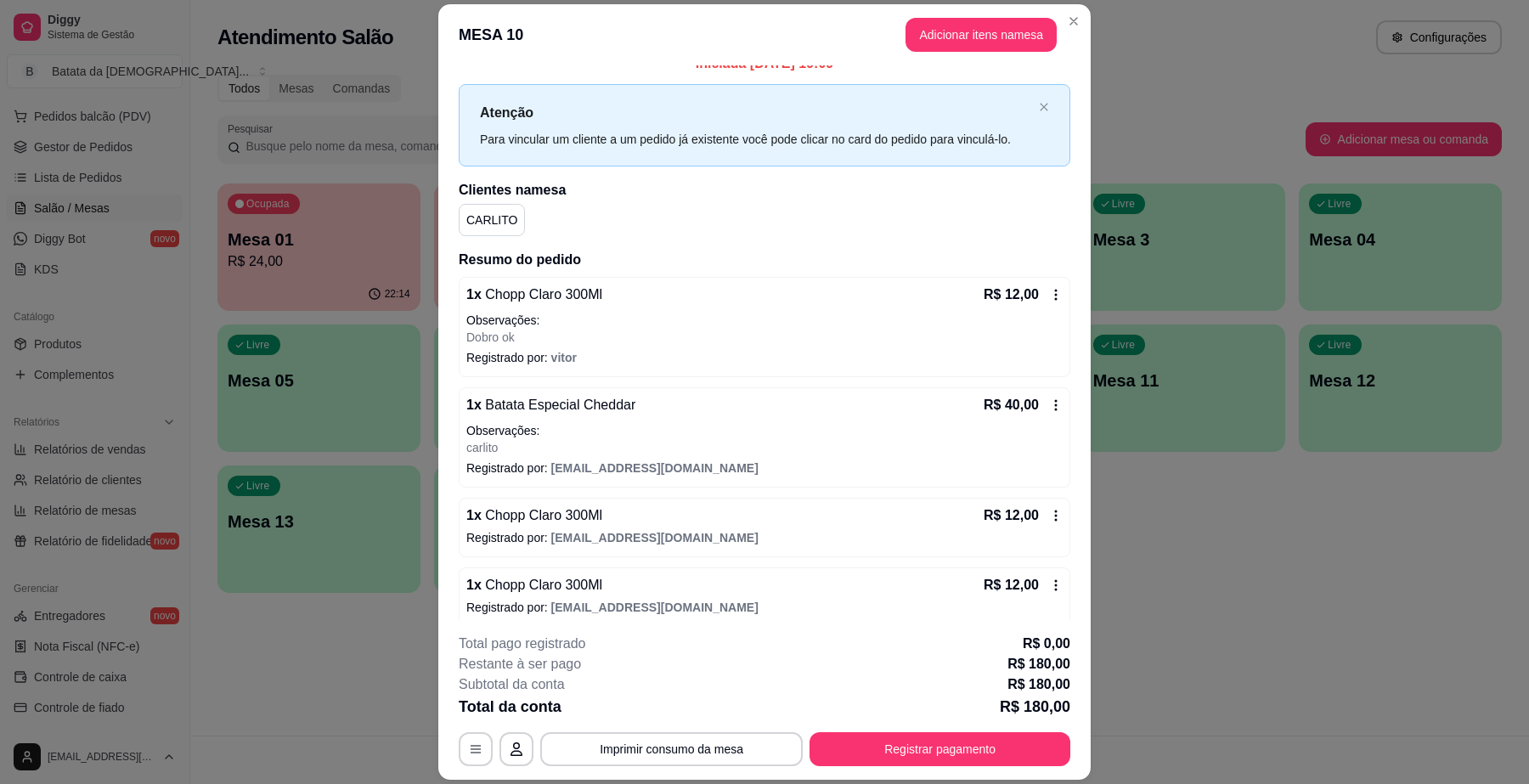
scroll to position [0, 0]
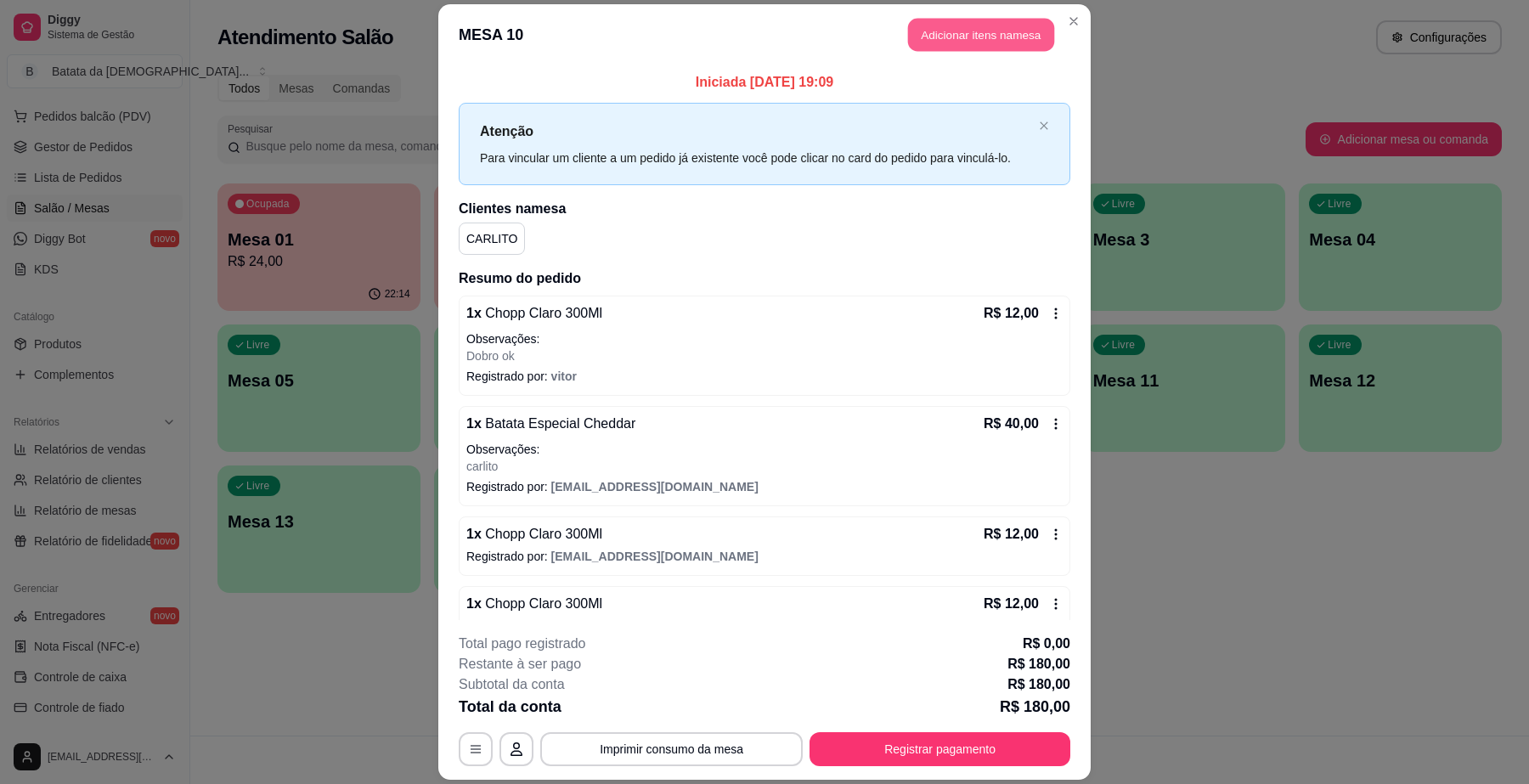
click at [984, 34] on button "Adicionar itens na mesa" at bounding box center [981, 34] width 146 height 34
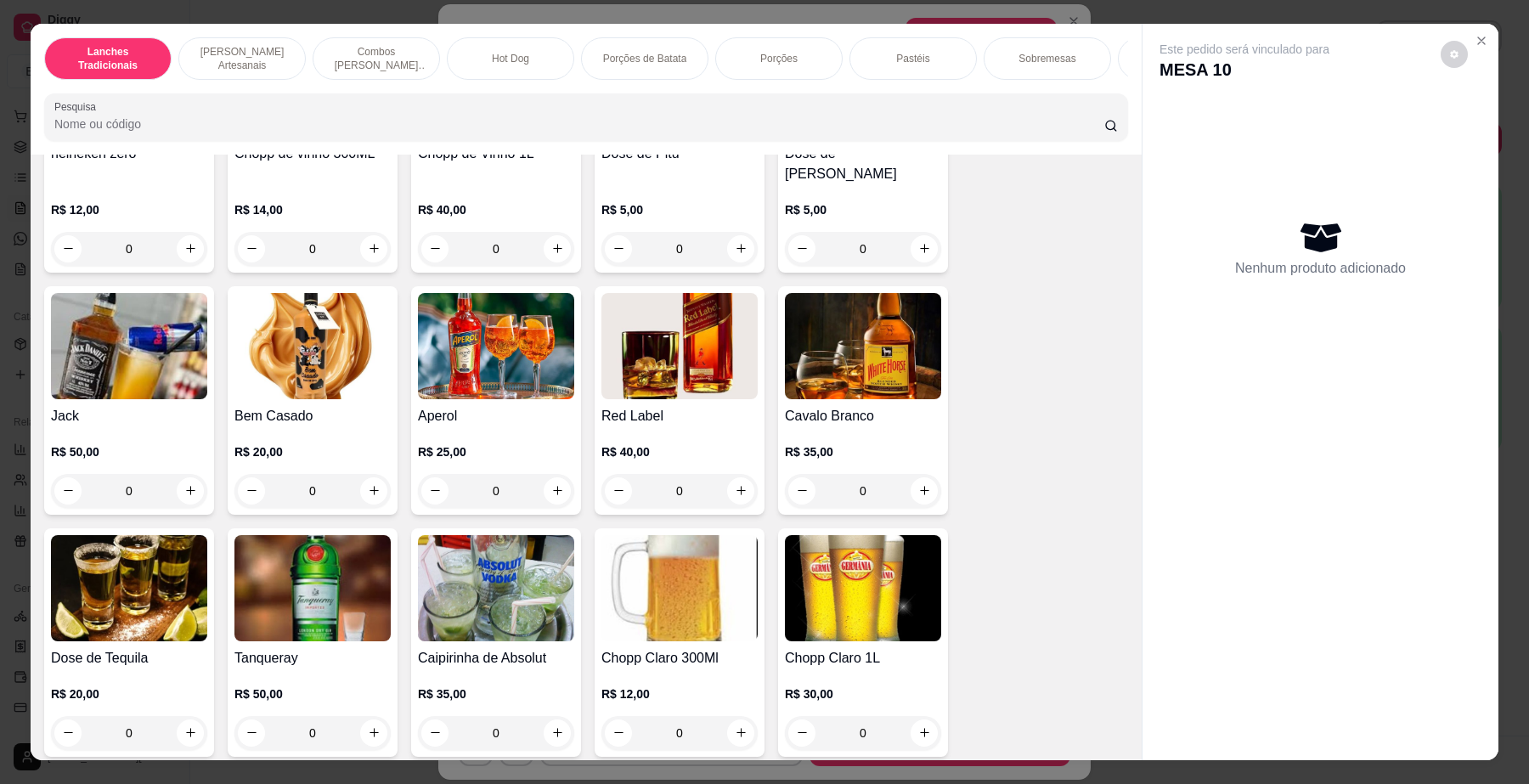
scroll to position [5841, 0]
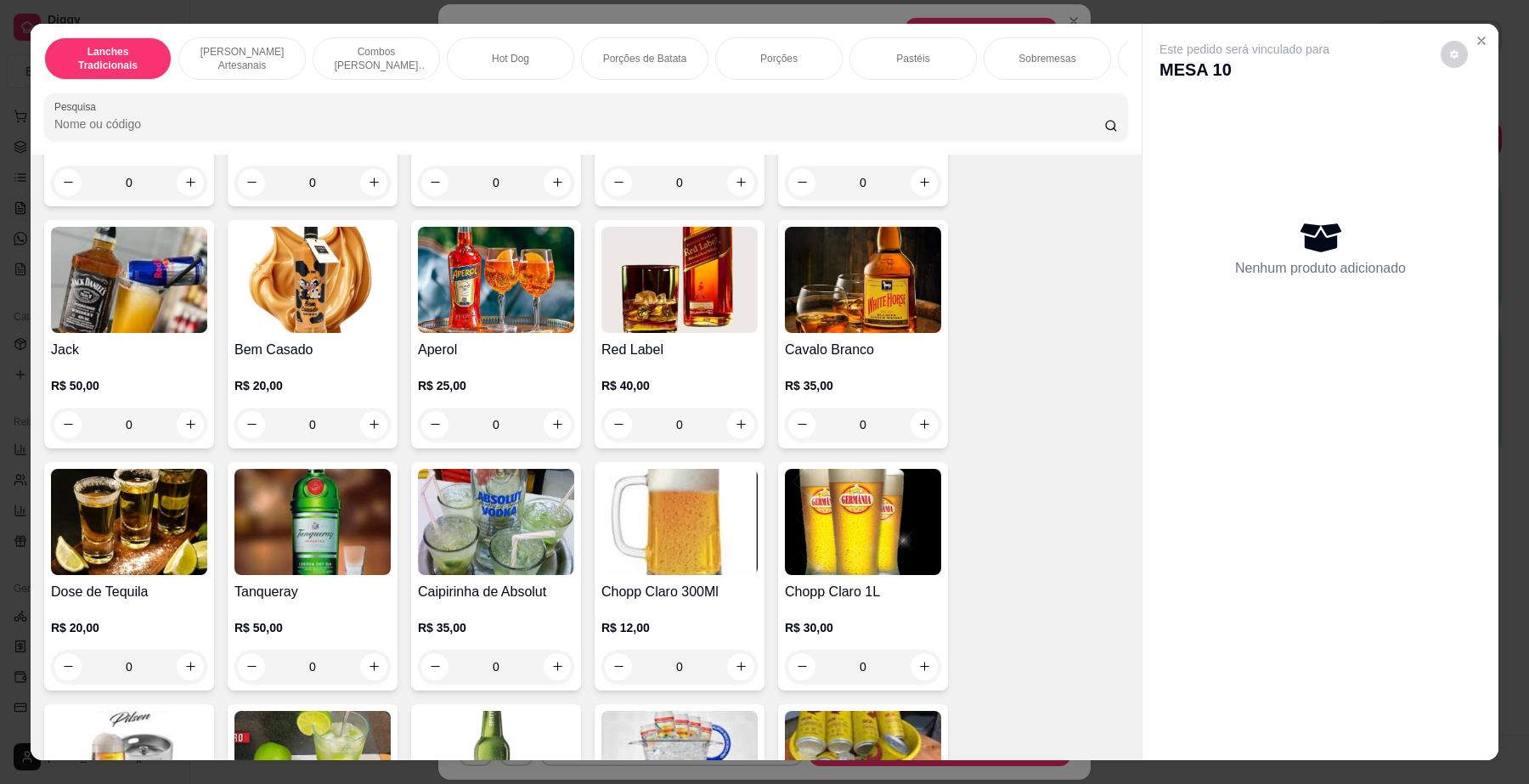
click at [701, 520] on img at bounding box center [680, 522] width 156 height 106
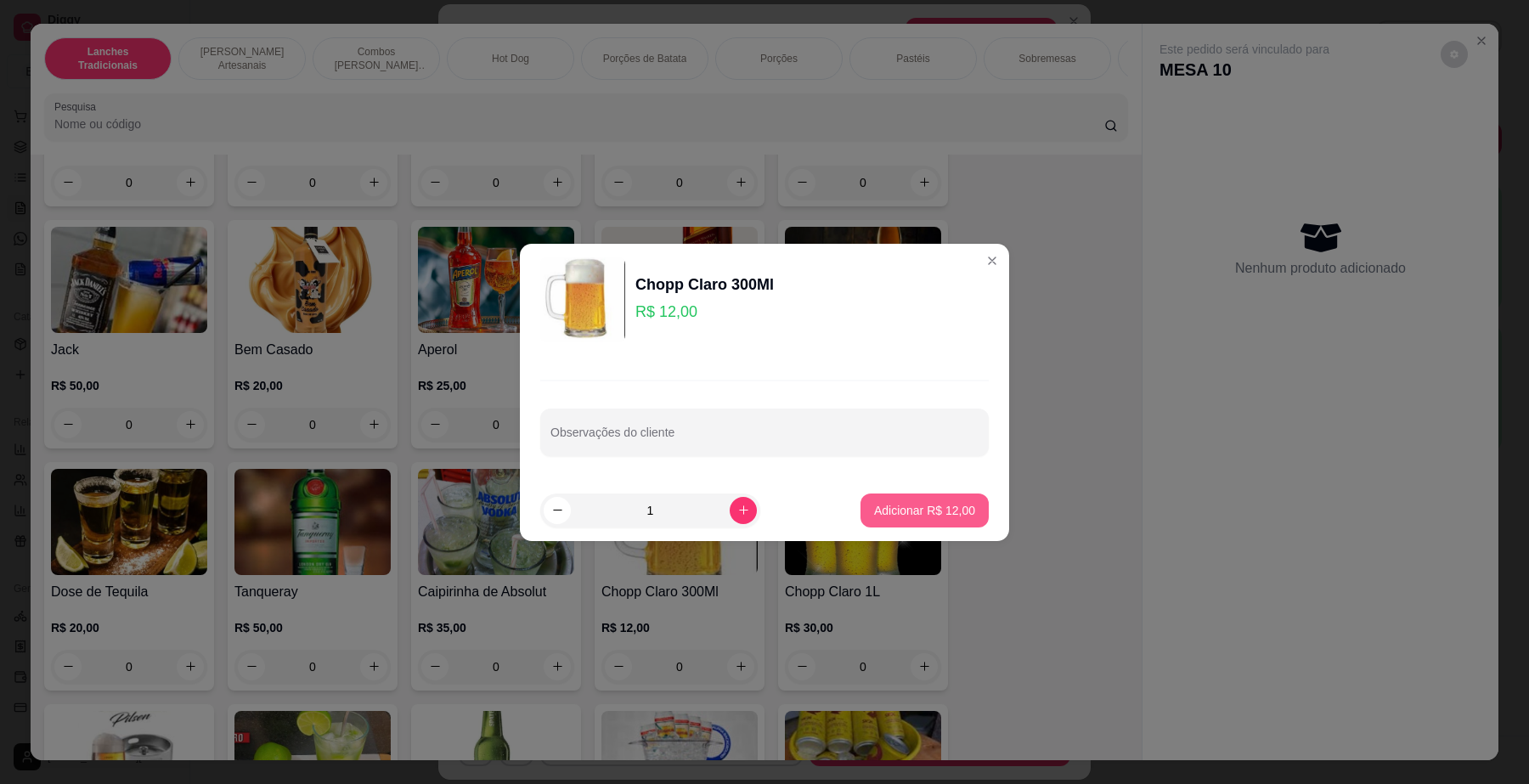
click at [932, 515] on p "Adicionar R$ 12,00" at bounding box center [925, 510] width 101 height 17
type input "1"
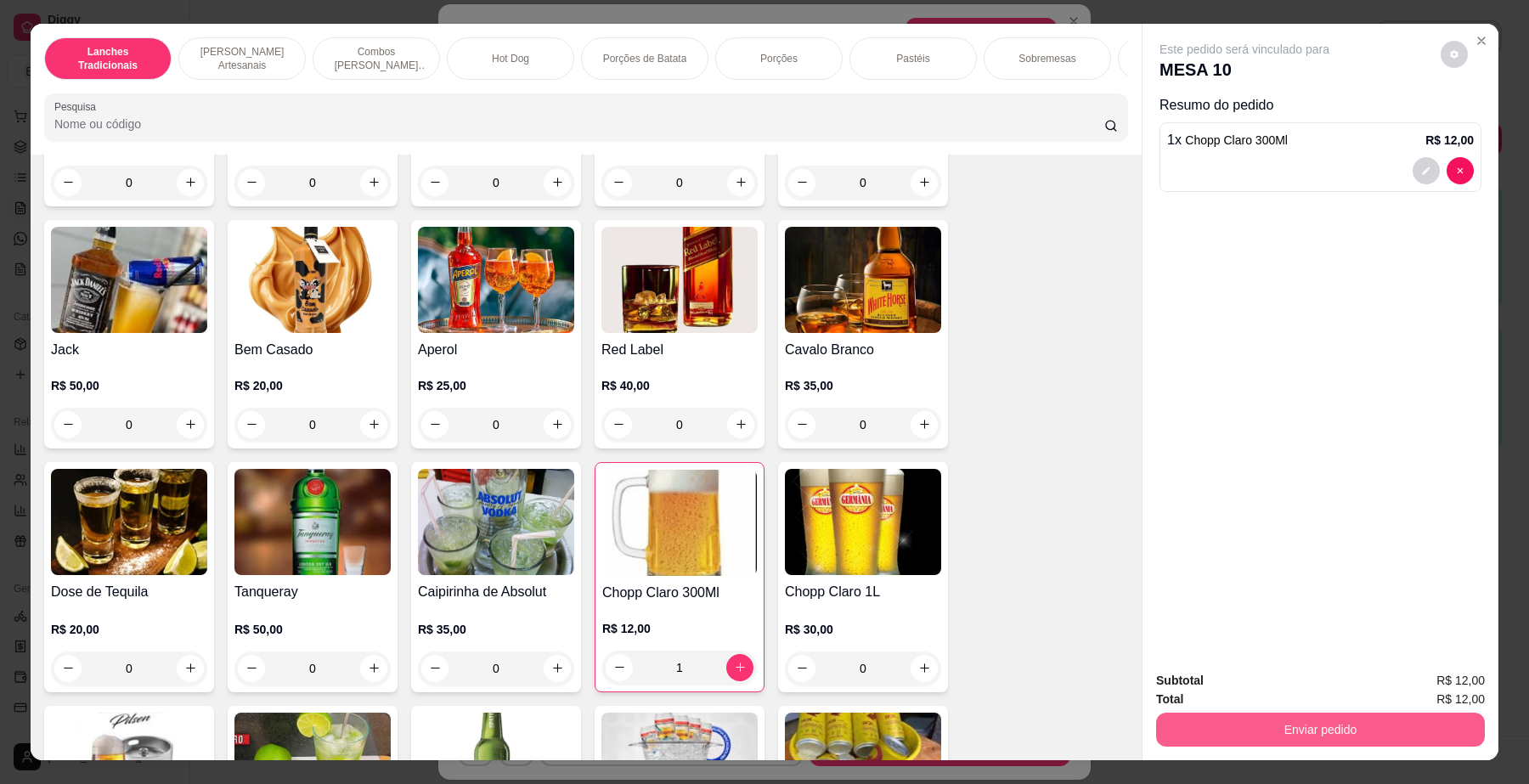
click at [1281, 724] on button "Enviar pedido" at bounding box center [1320, 730] width 329 height 34
click at [1246, 678] on button "Não registrar e enviar pedido" at bounding box center [1264, 689] width 177 height 33
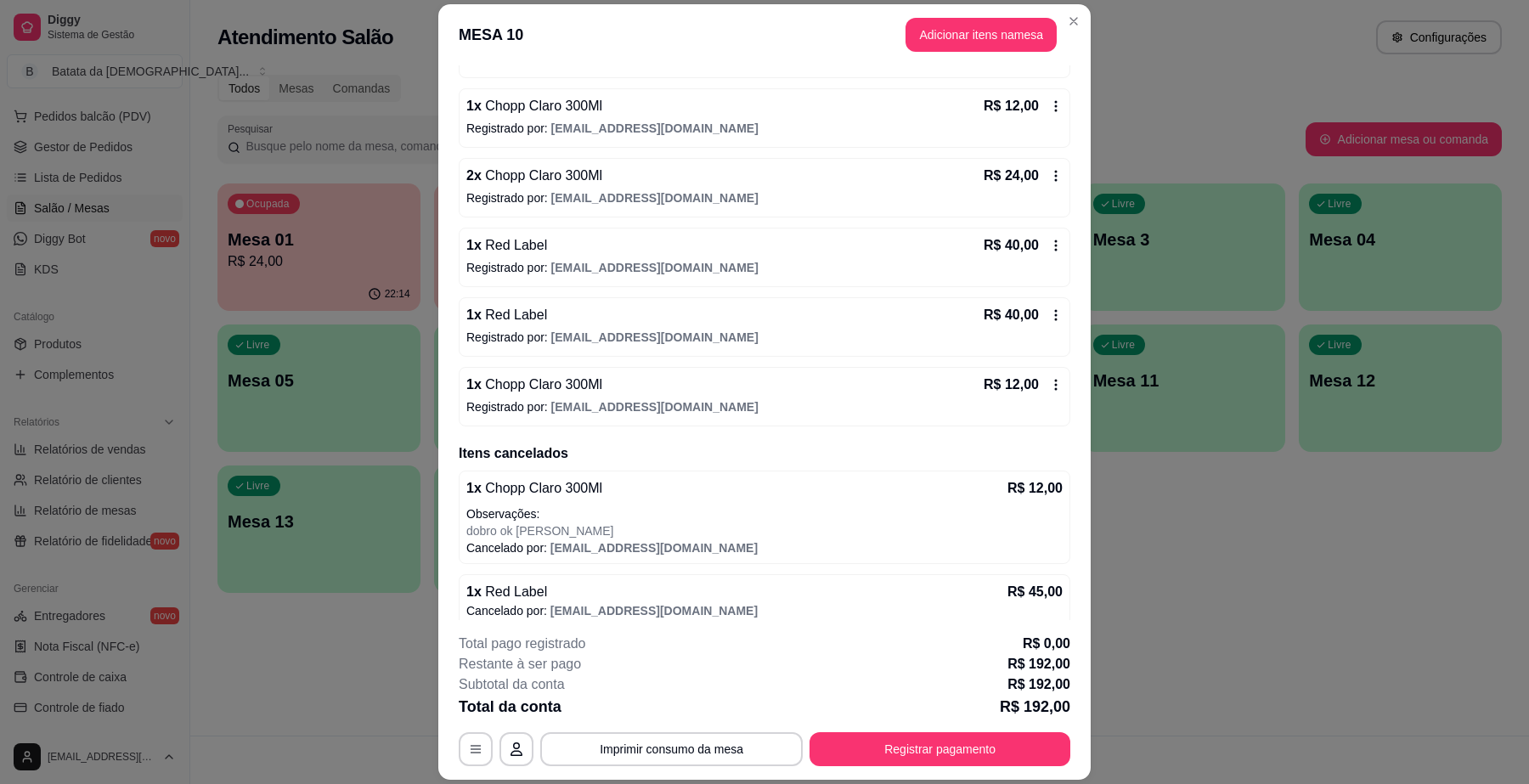
scroll to position [514, 0]
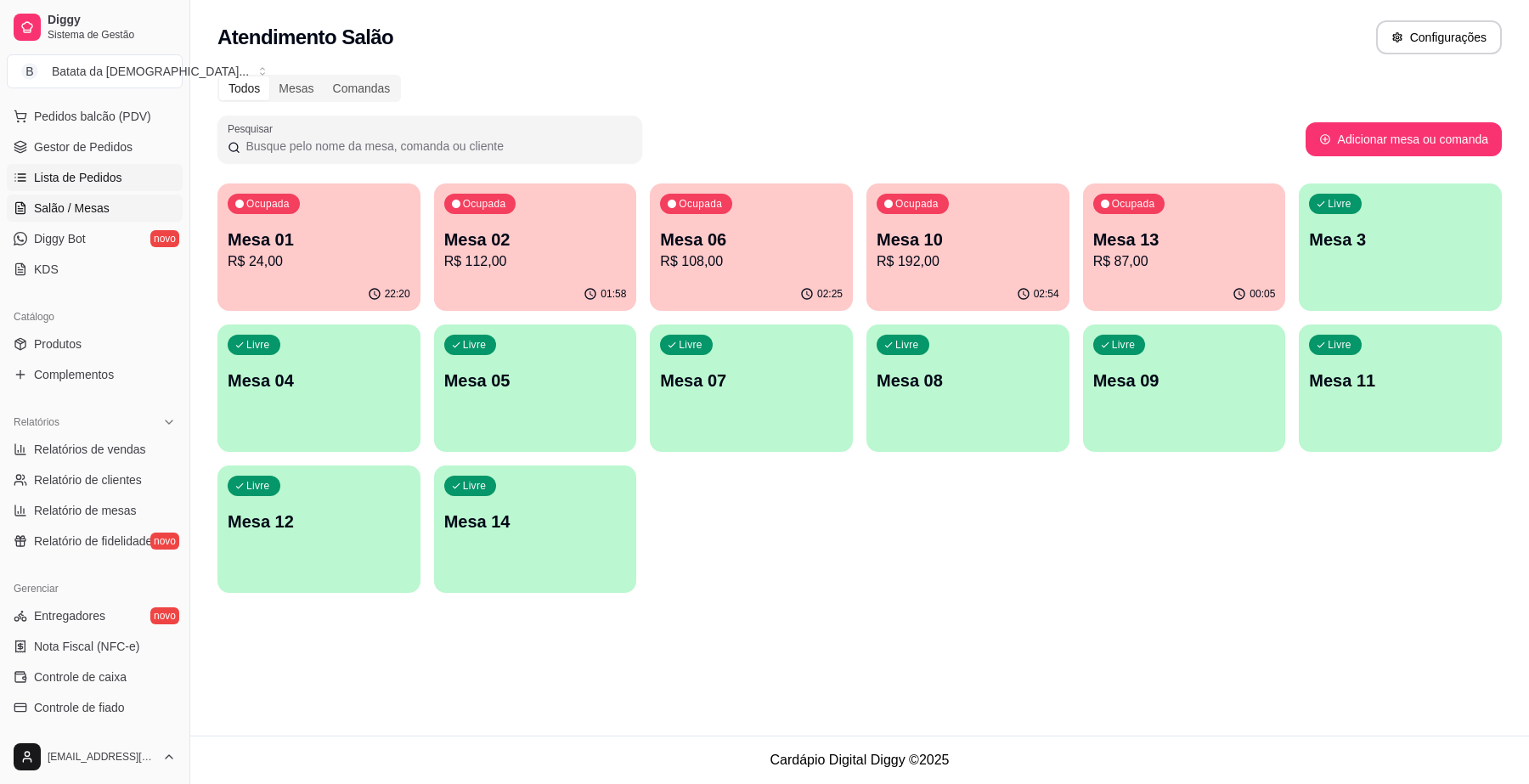
click at [128, 172] on link "Lista de Pedidos" at bounding box center [94, 177] width 176 height 27
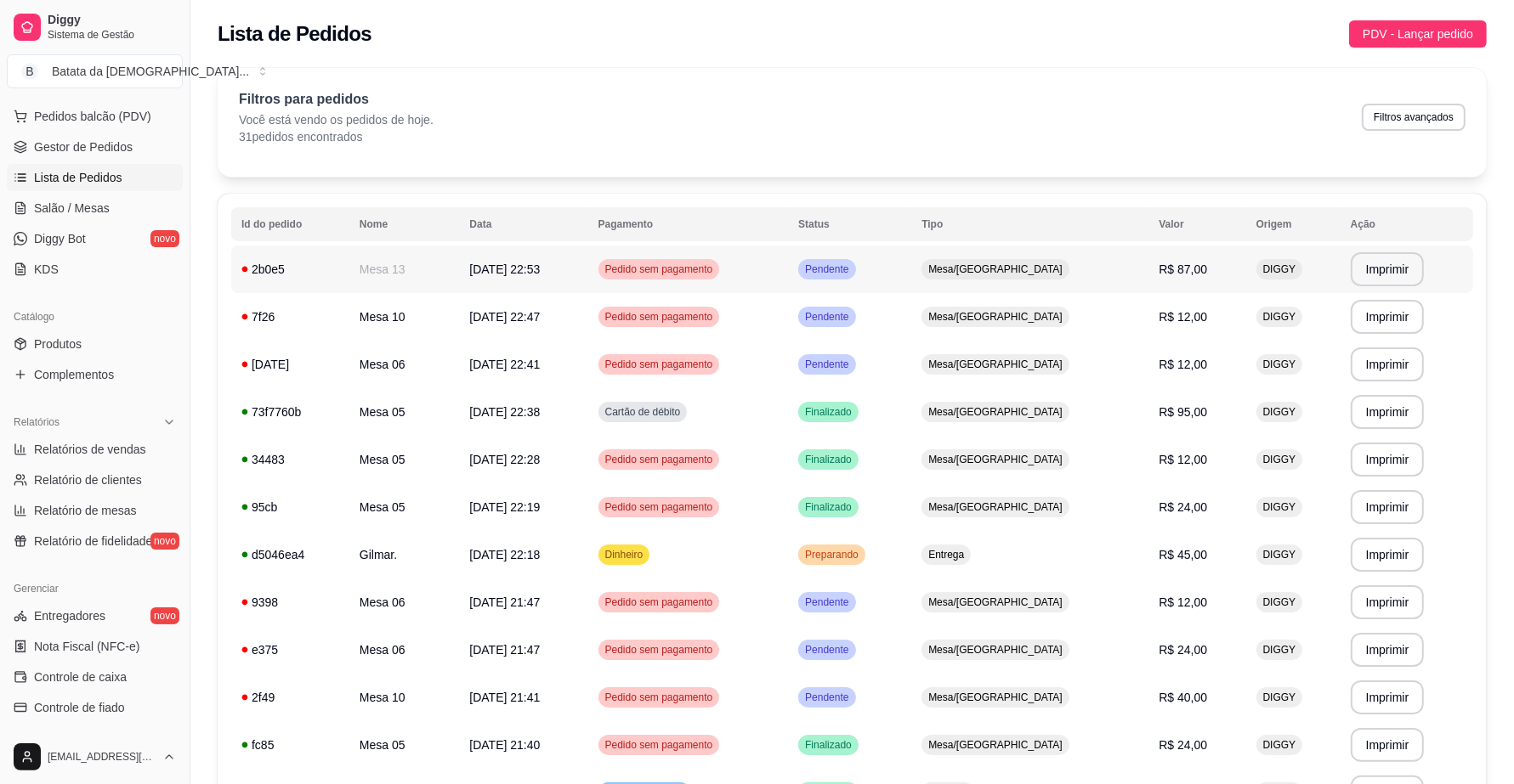
click at [1034, 273] on span "Mesa/[GEOGRAPHIC_DATA]" at bounding box center [995, 269] width 141 height 14
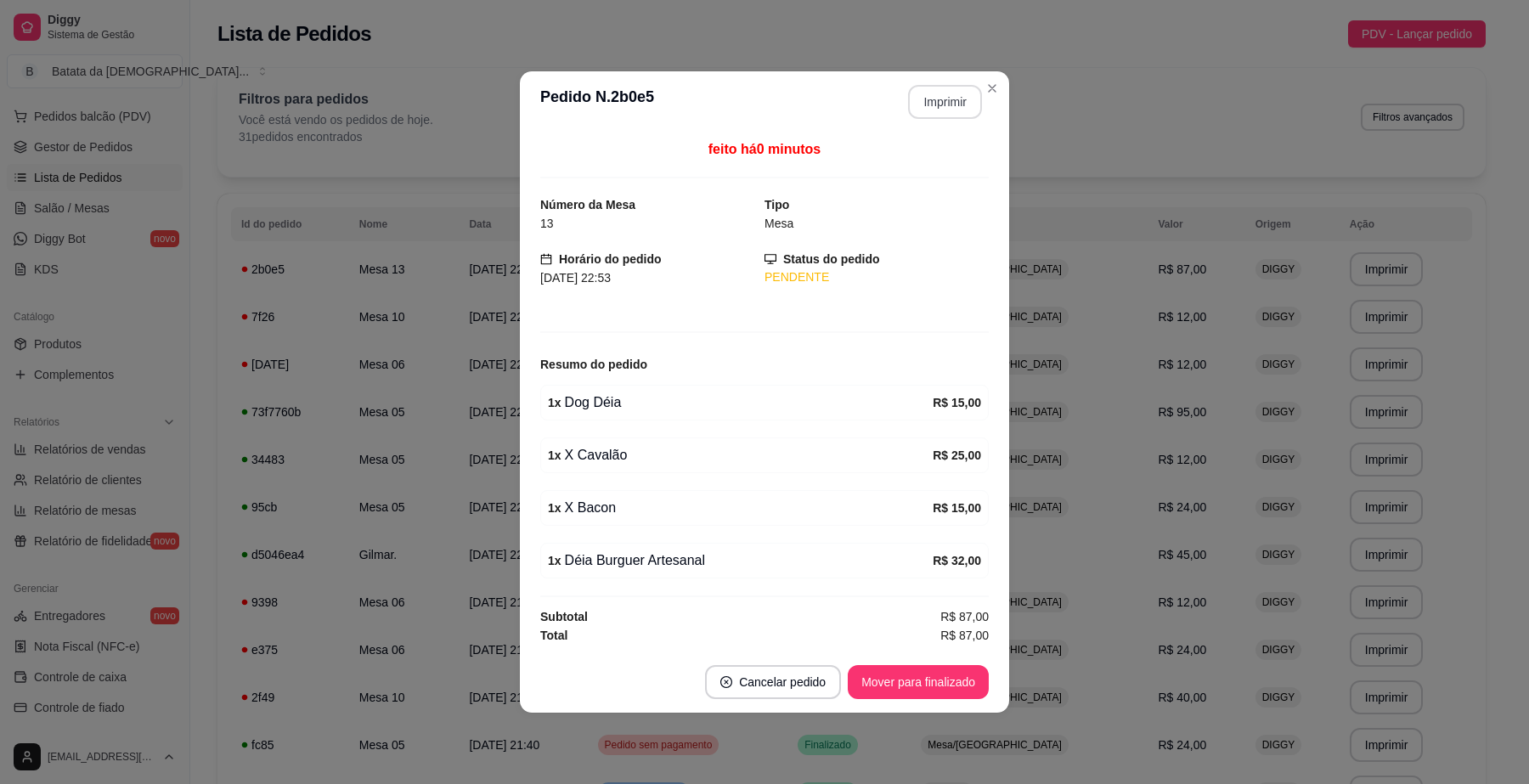
click at [966, 94] on button "Imprimir" at bounding box center [944, 101] width 74 height 34
click at [943, 688] on button "Mover para finalizado" at bounding box center [918, 683] width 137 height 34
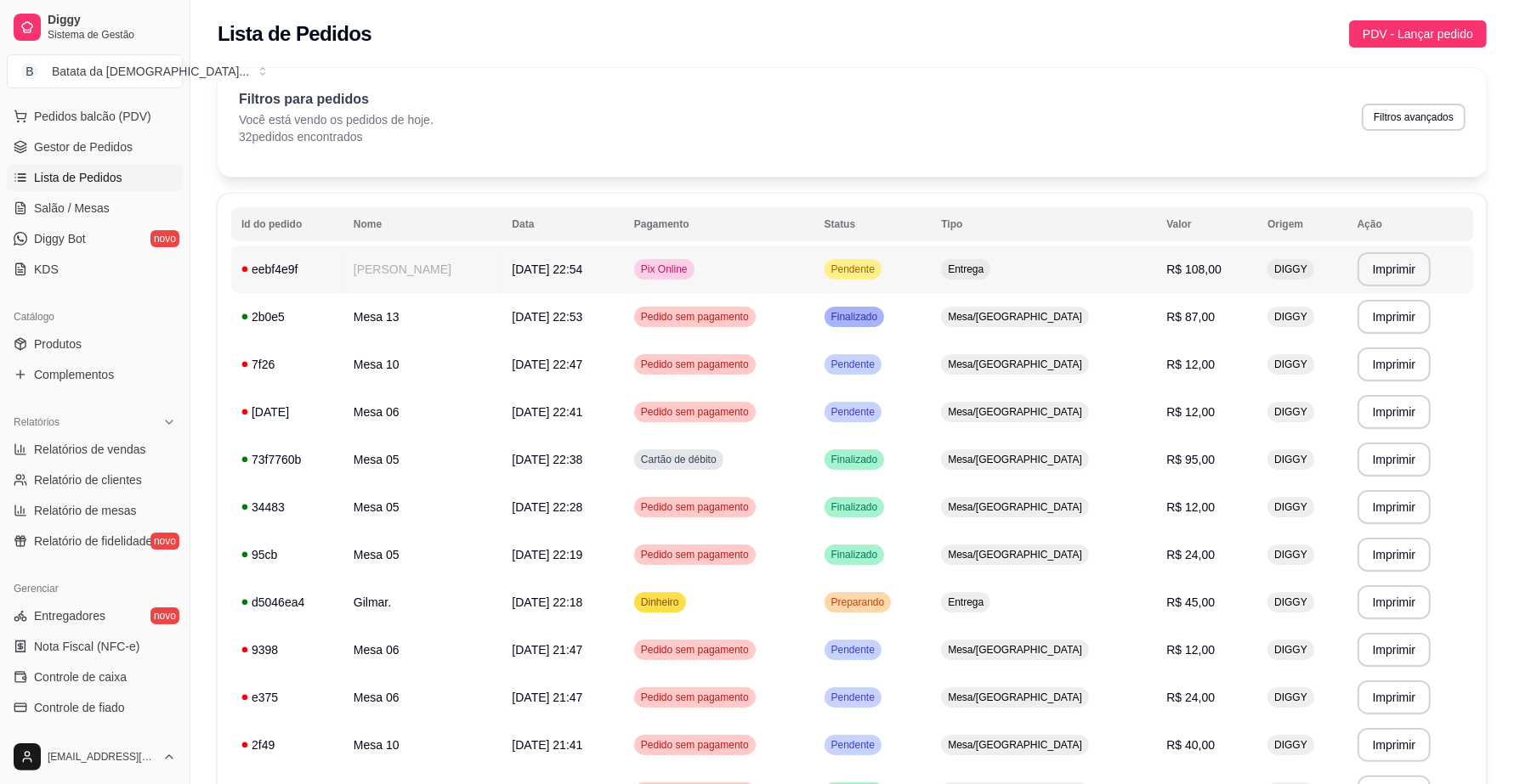
click at [1051, 264] on td "Entrega" at bounding box center [1043, 269] width 225 height 47
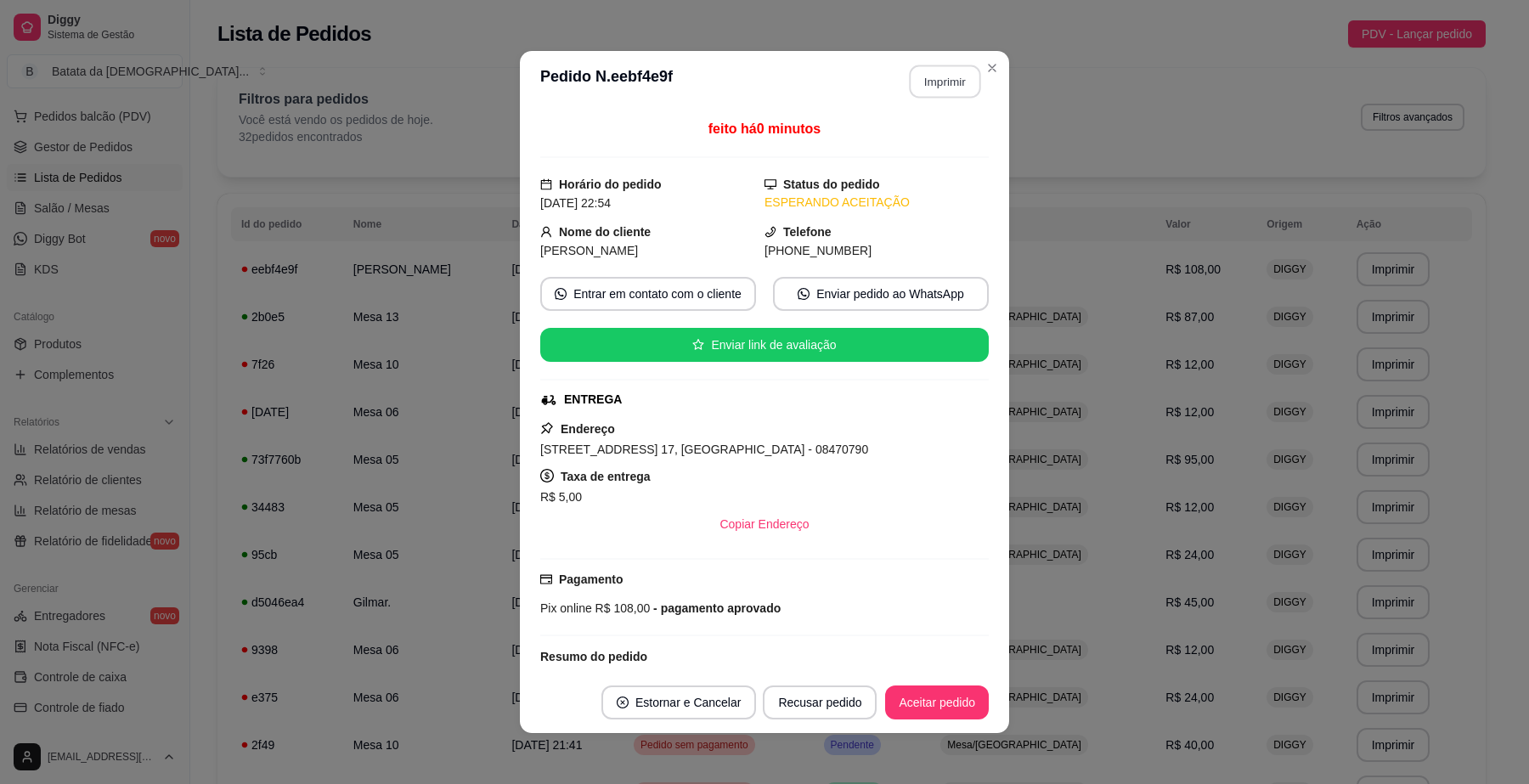
click at [940, 87] on button "Imprimir" at bounding box center [945, 82] width 72 height 34
click at [927, 697] on button "Aceitar pedido" at bounding box center [937, 702] width 103 height 34
click at [932, 707] on button "Mover para preparo" at bounding box center [923, 702] width 131 height 34
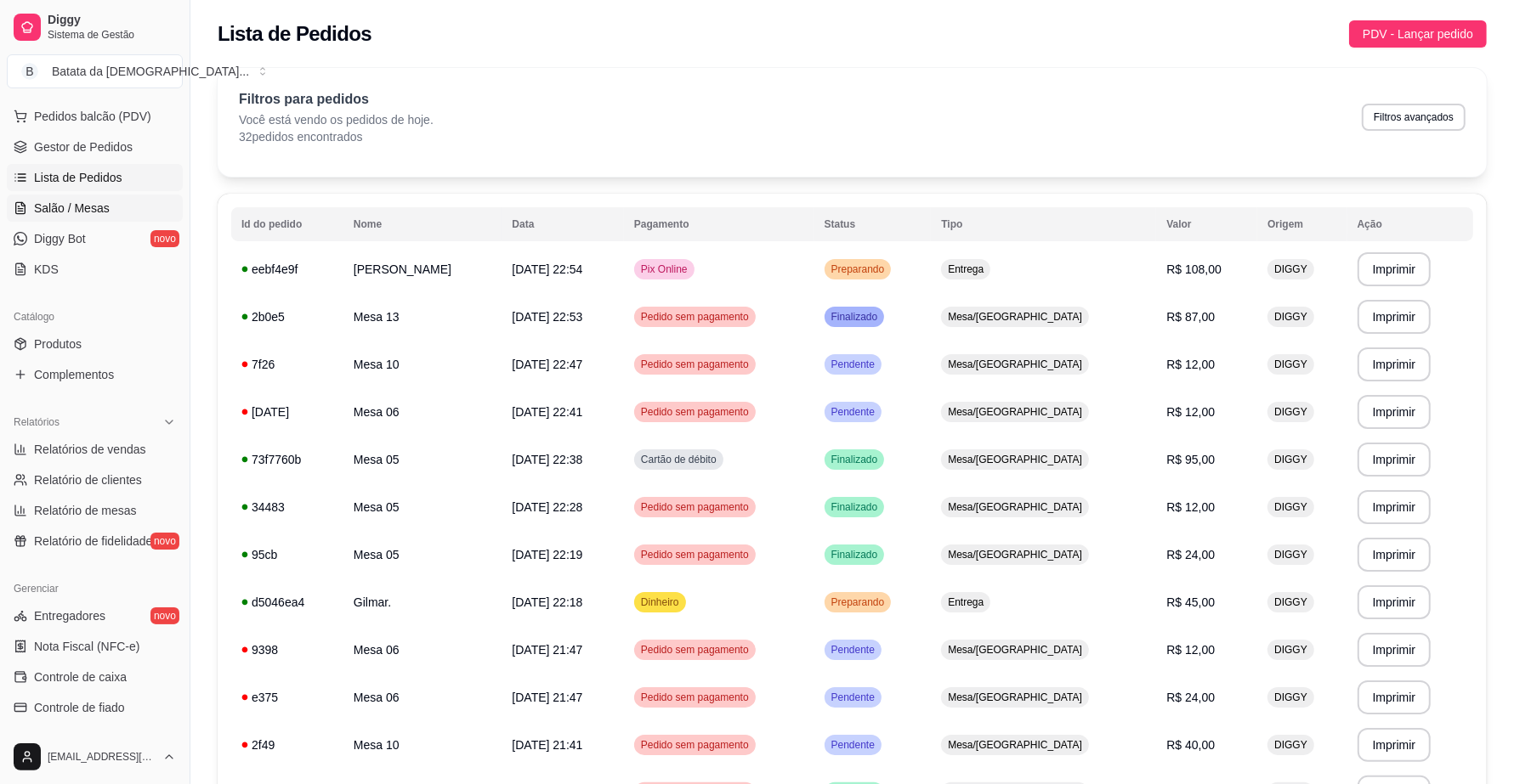
click at [108, 212] on link "Salão / Mesas" at bounding box center [94, 208] width 176 height 27
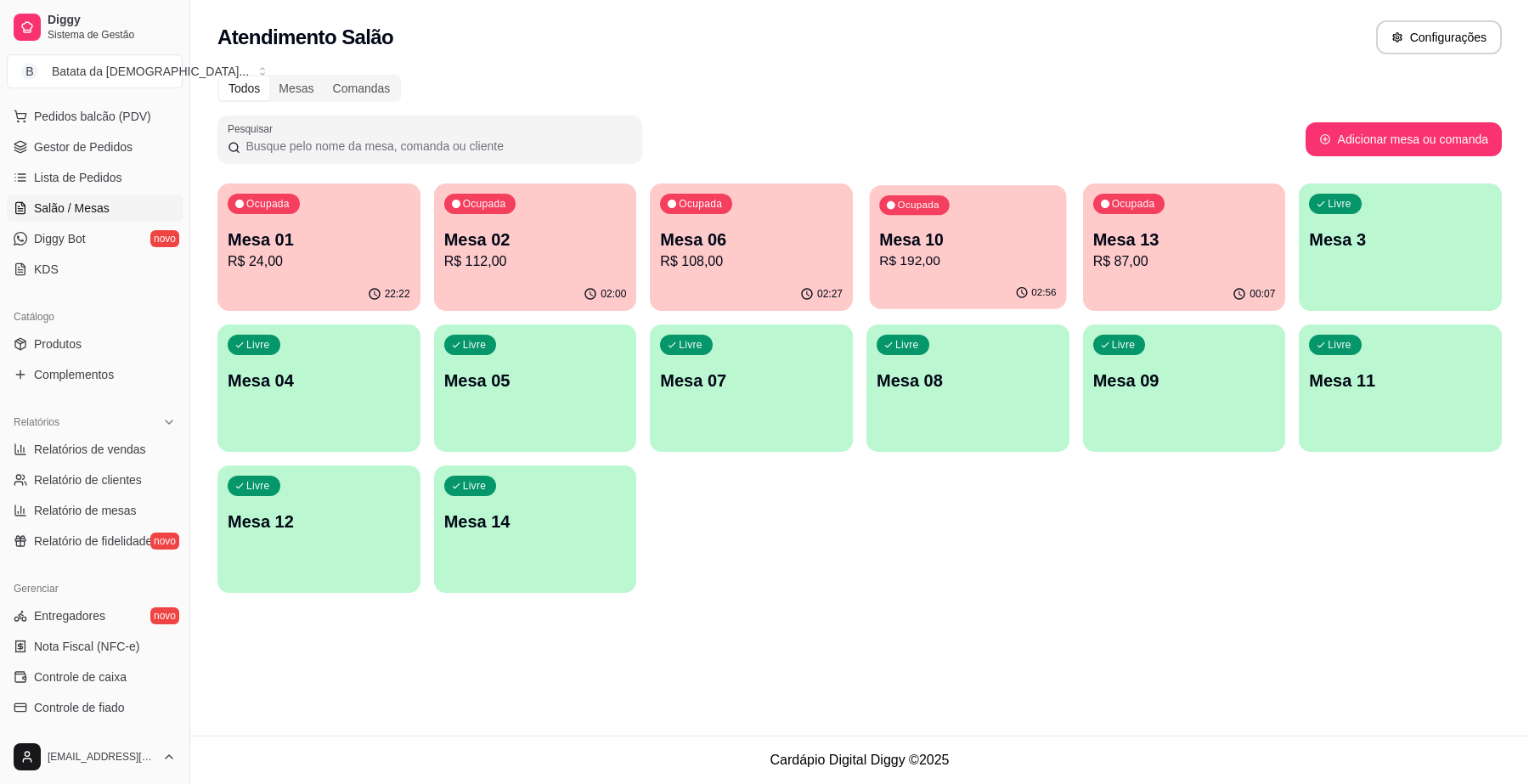
click at [898, 249] on p "Mesa 10" at bounding box center [967, 239] width 177 height 23
click at [665, 260] on p "R$ 108,00" at bounding box center [752, 261] width 177 height 20
click at [967, 259] on p "R$ 192,00" at bounding box center [968, 262] width 183 height 20
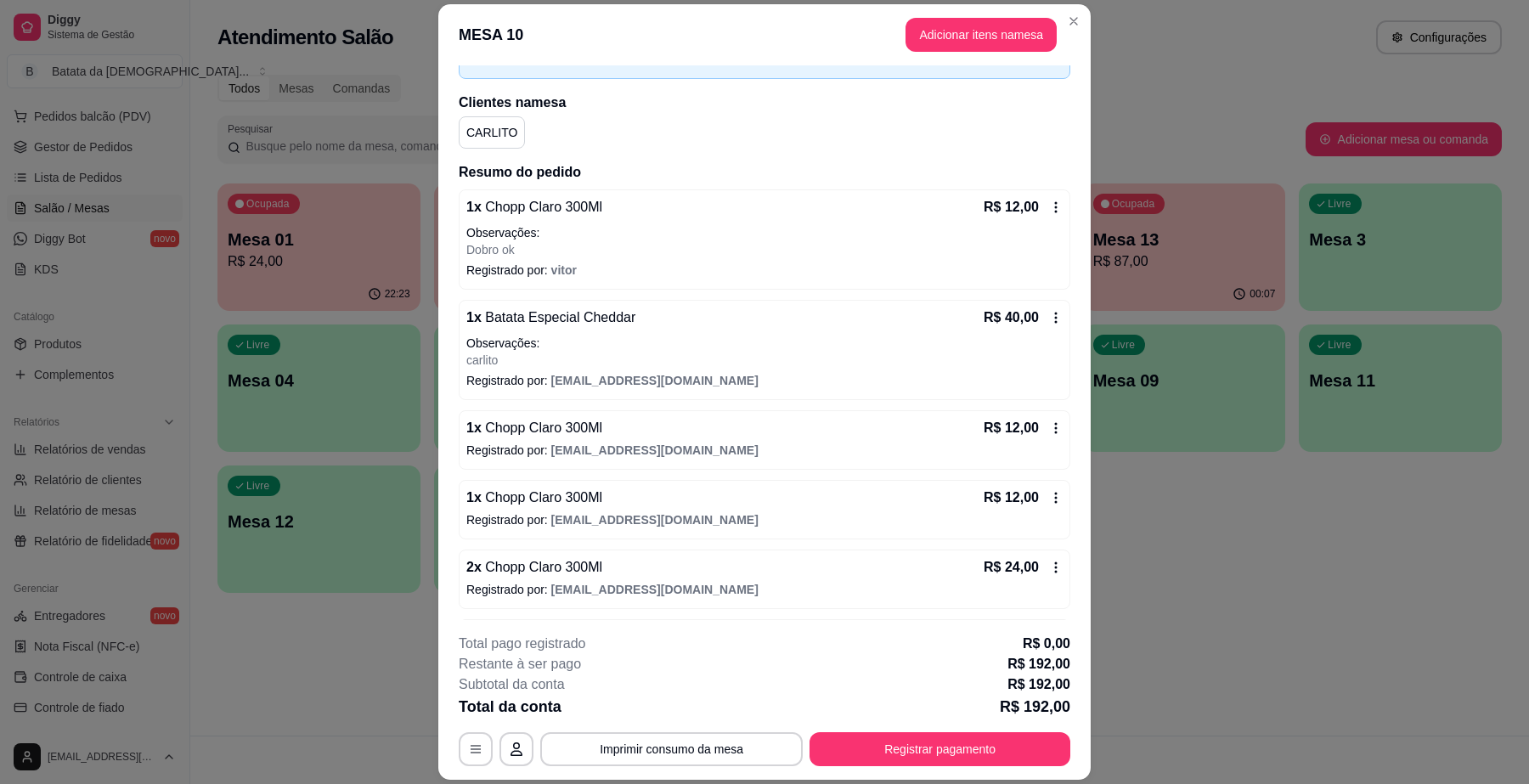
scroll to position [212, 0]
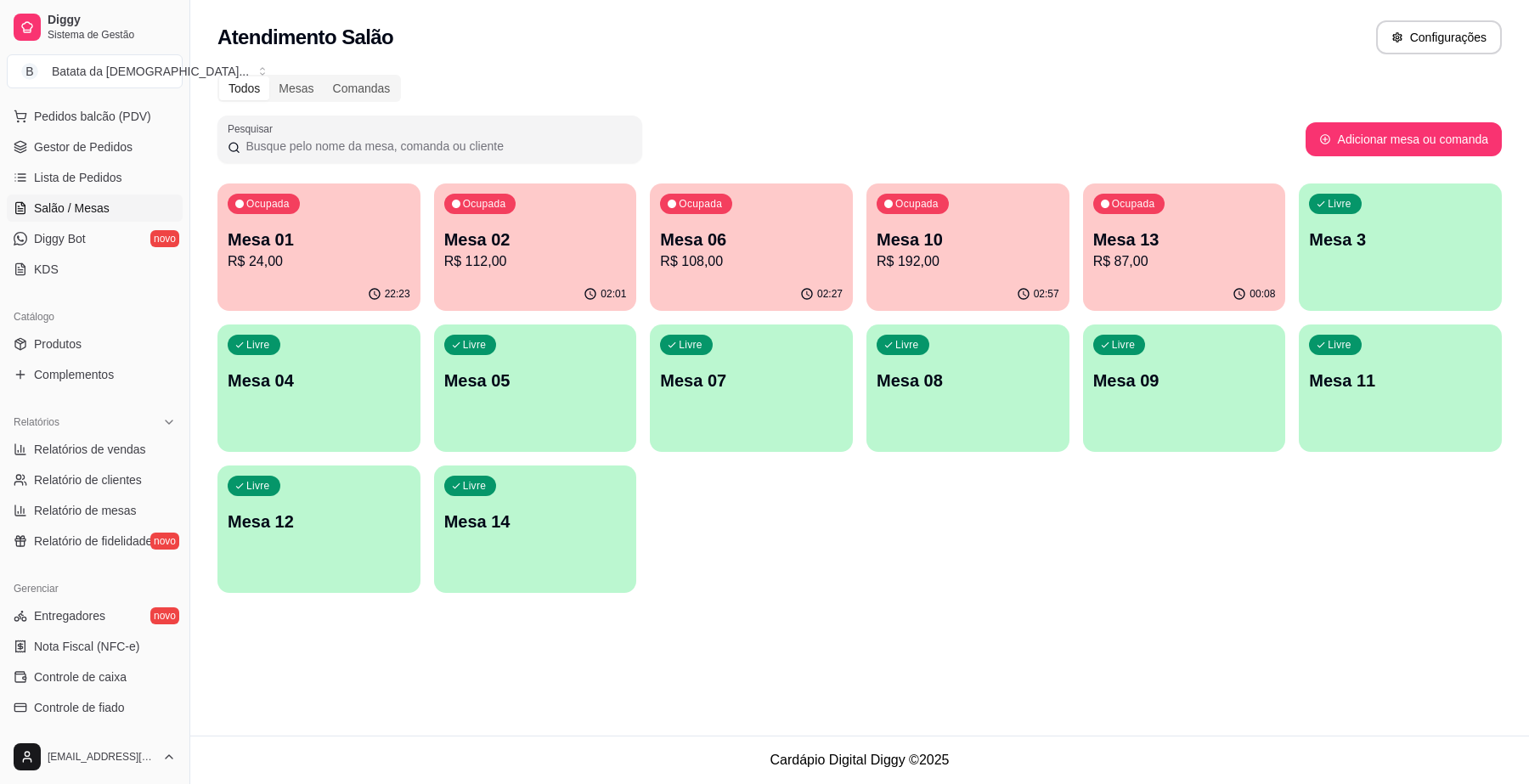
click at [939, 251] on p "R$ 192,00" at bounding box center [968, 262] width 183 height 20
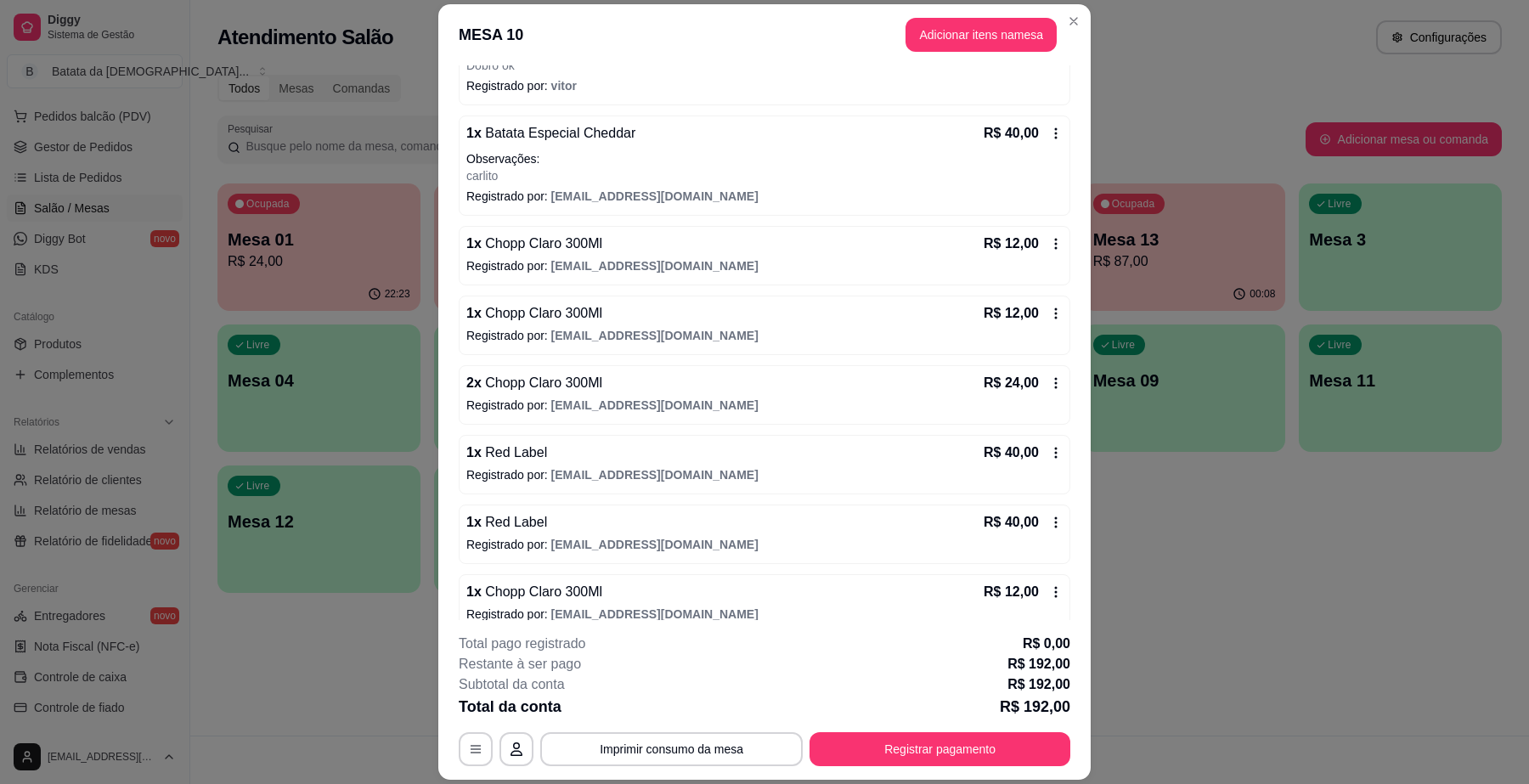
scroll to position [318, 0]
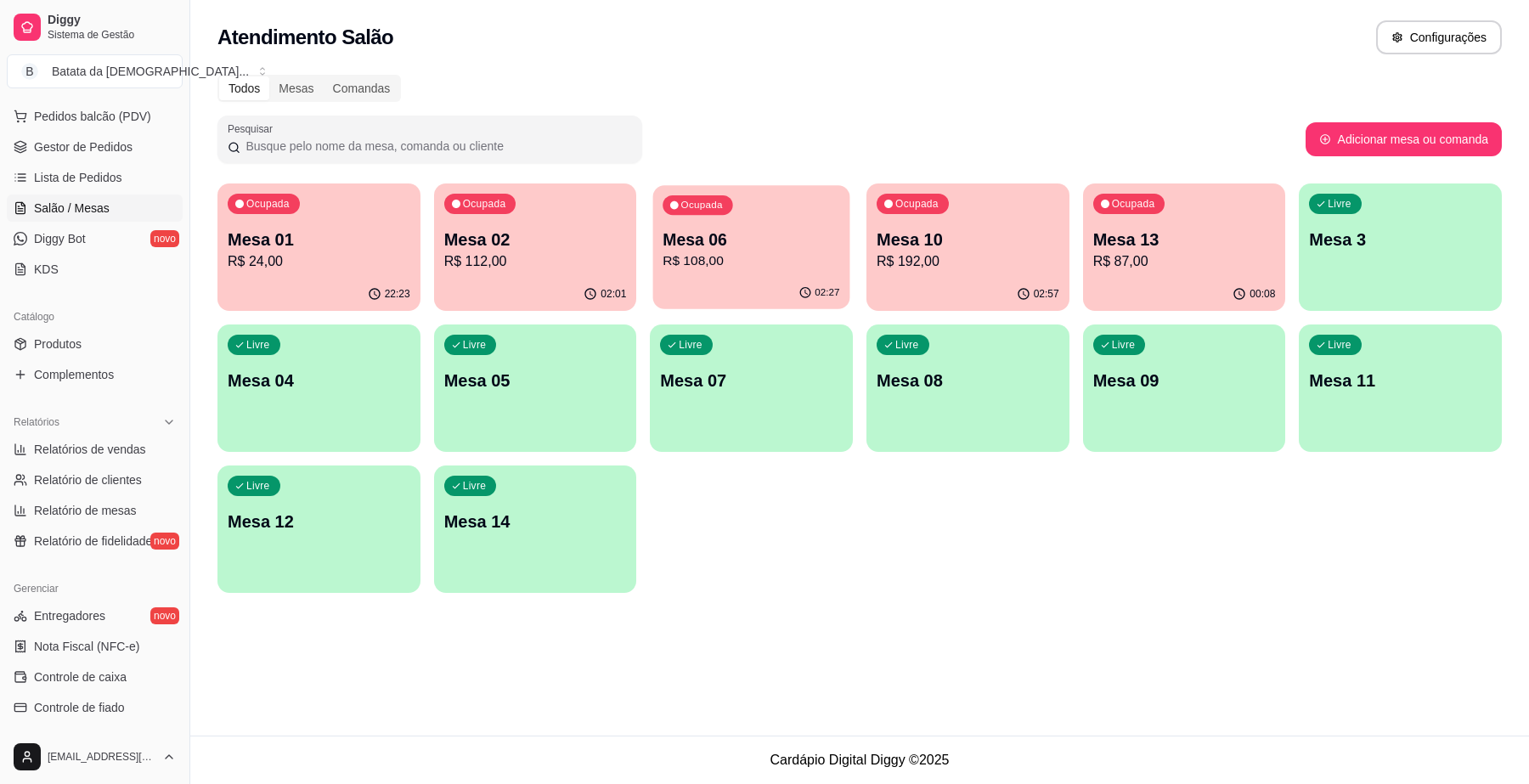
click at [808, 235] on p "Mesa 06" at bounding box center [752, 239] width 177 height 23
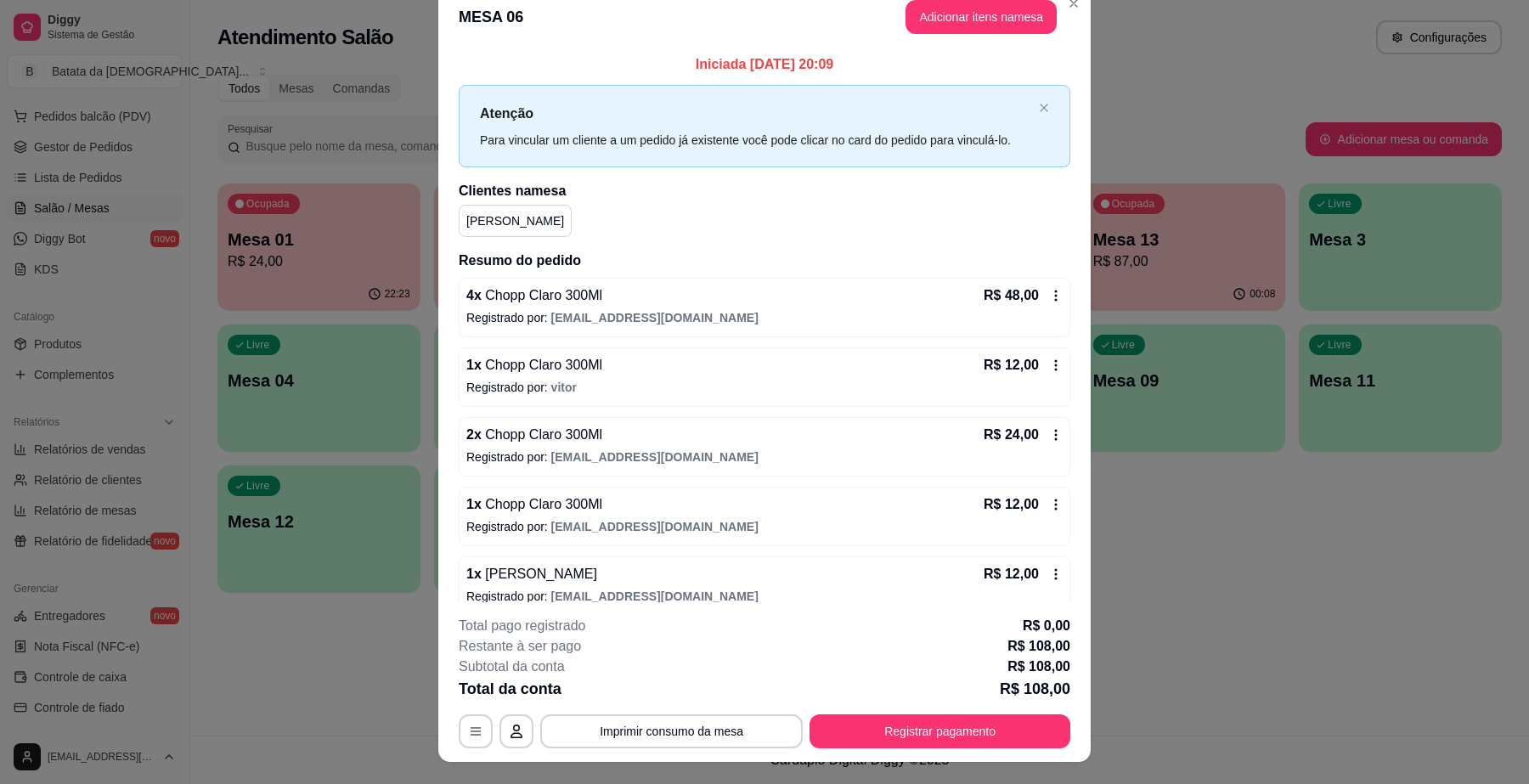
scroll to position [0, 0]
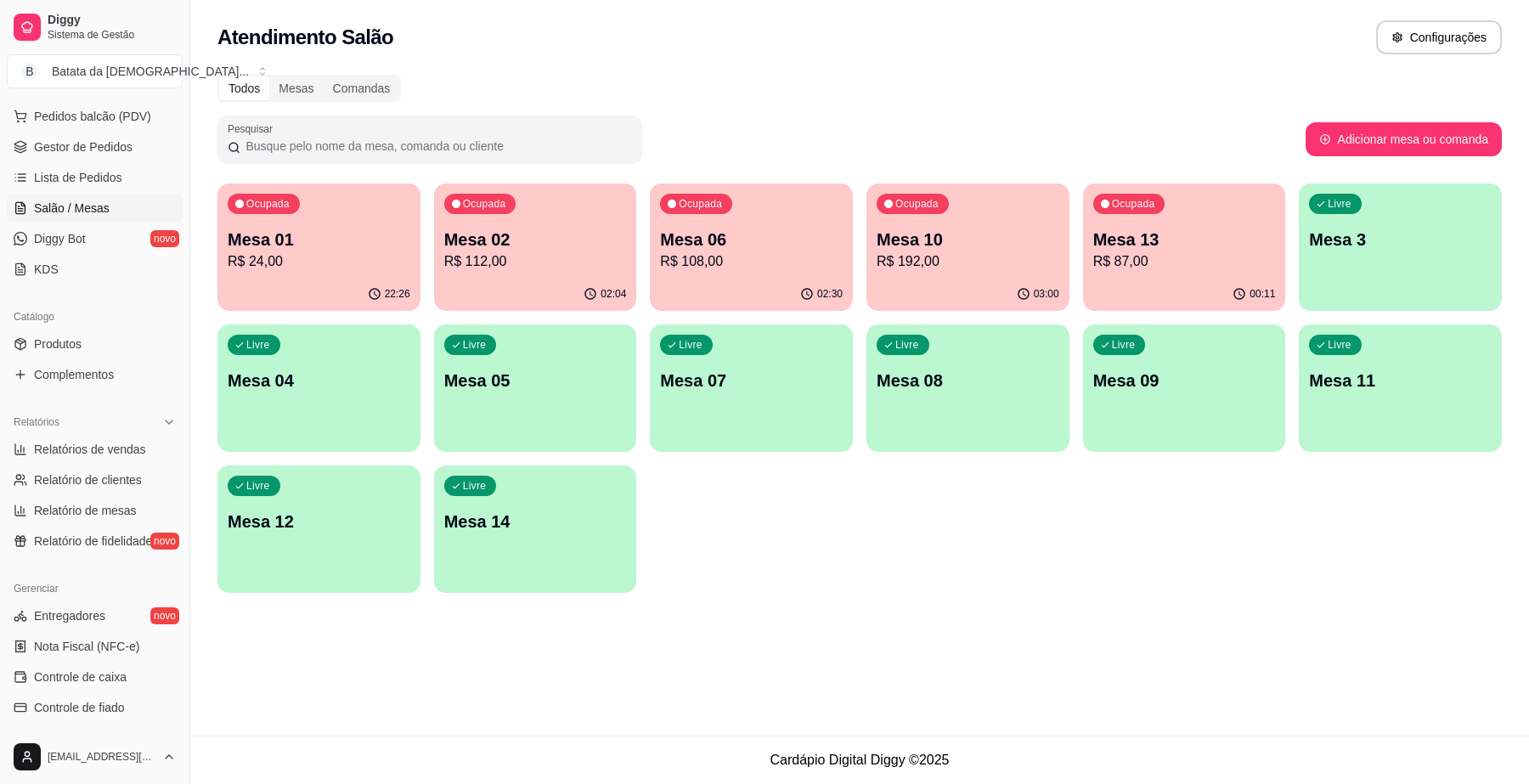
click at [895, 269] on p "R$ 192,00" at bounding box center [968, 262] width 183 height 20
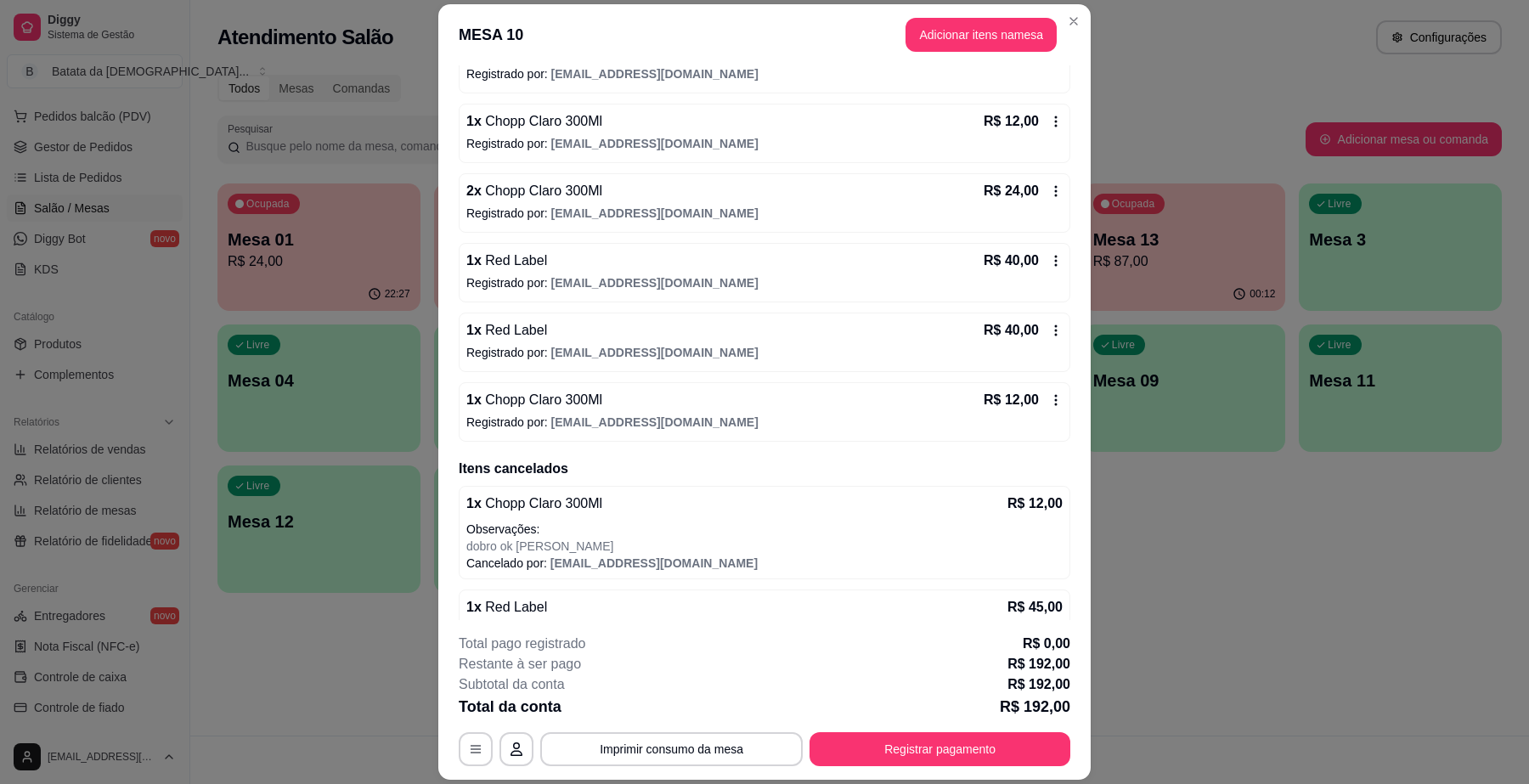
scroll to position [514, 0]
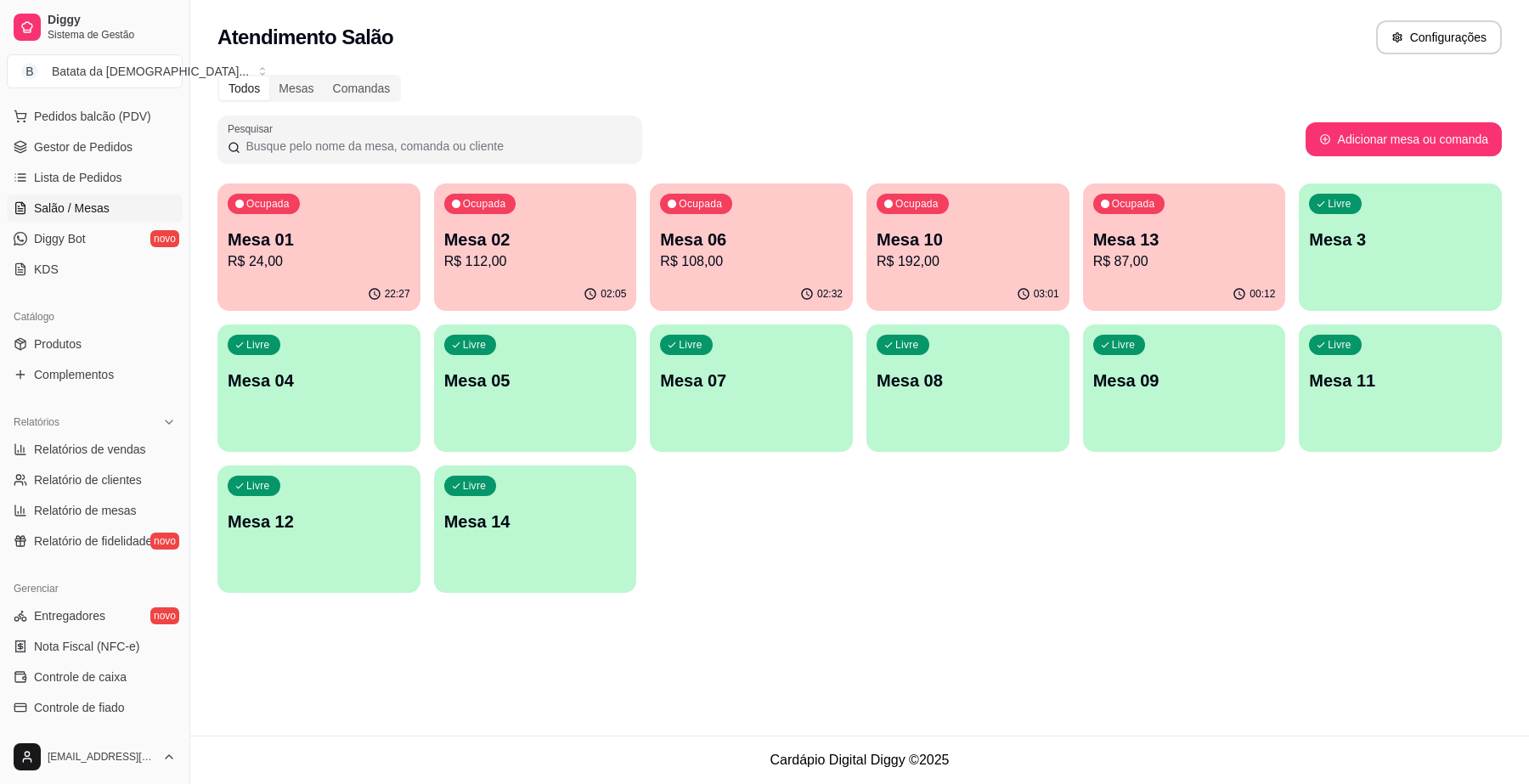
click at [736, 247] on p "Mesa 06" at bounding box center [751, 240] width 183 height 24
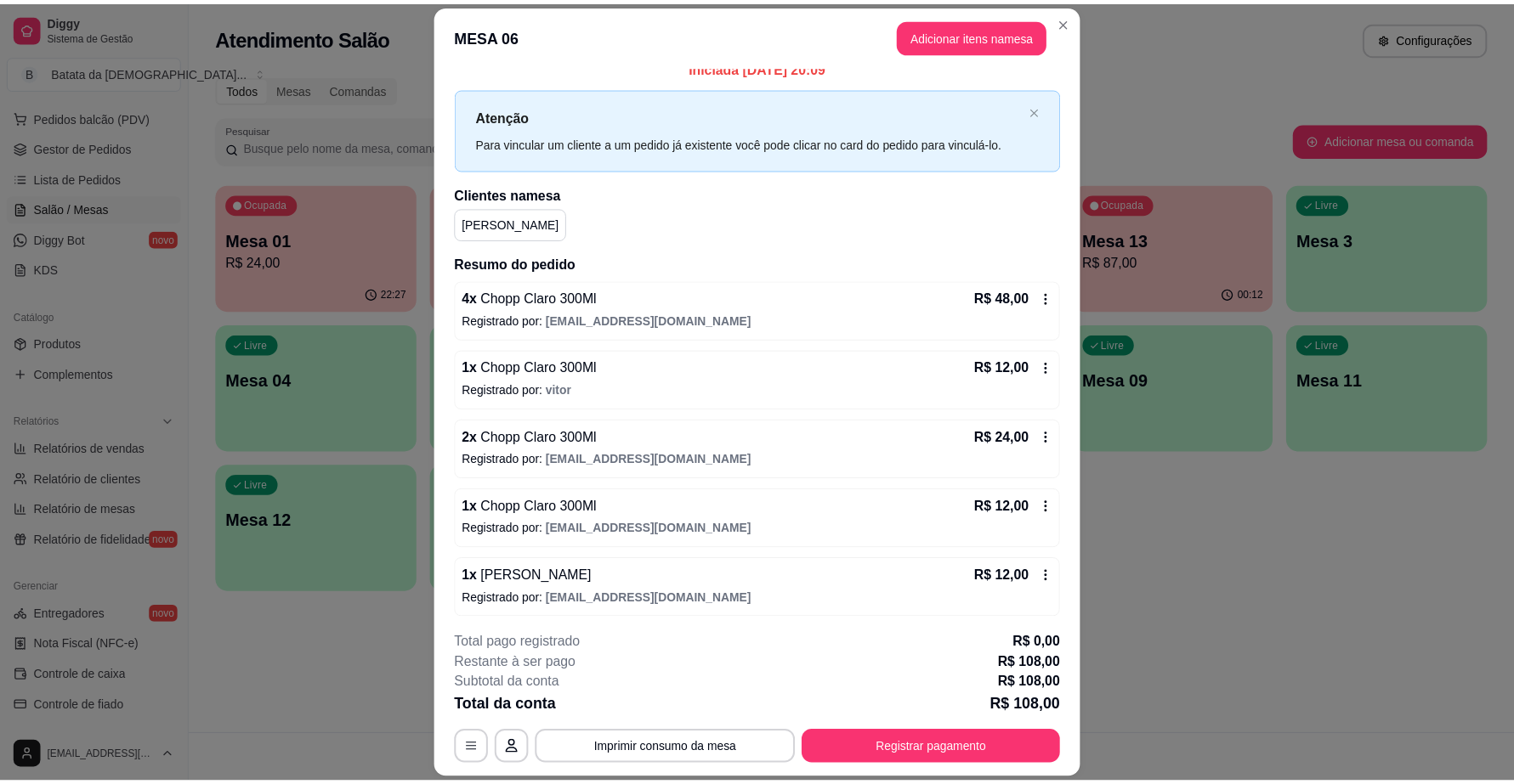
scroll to position [21, 0]
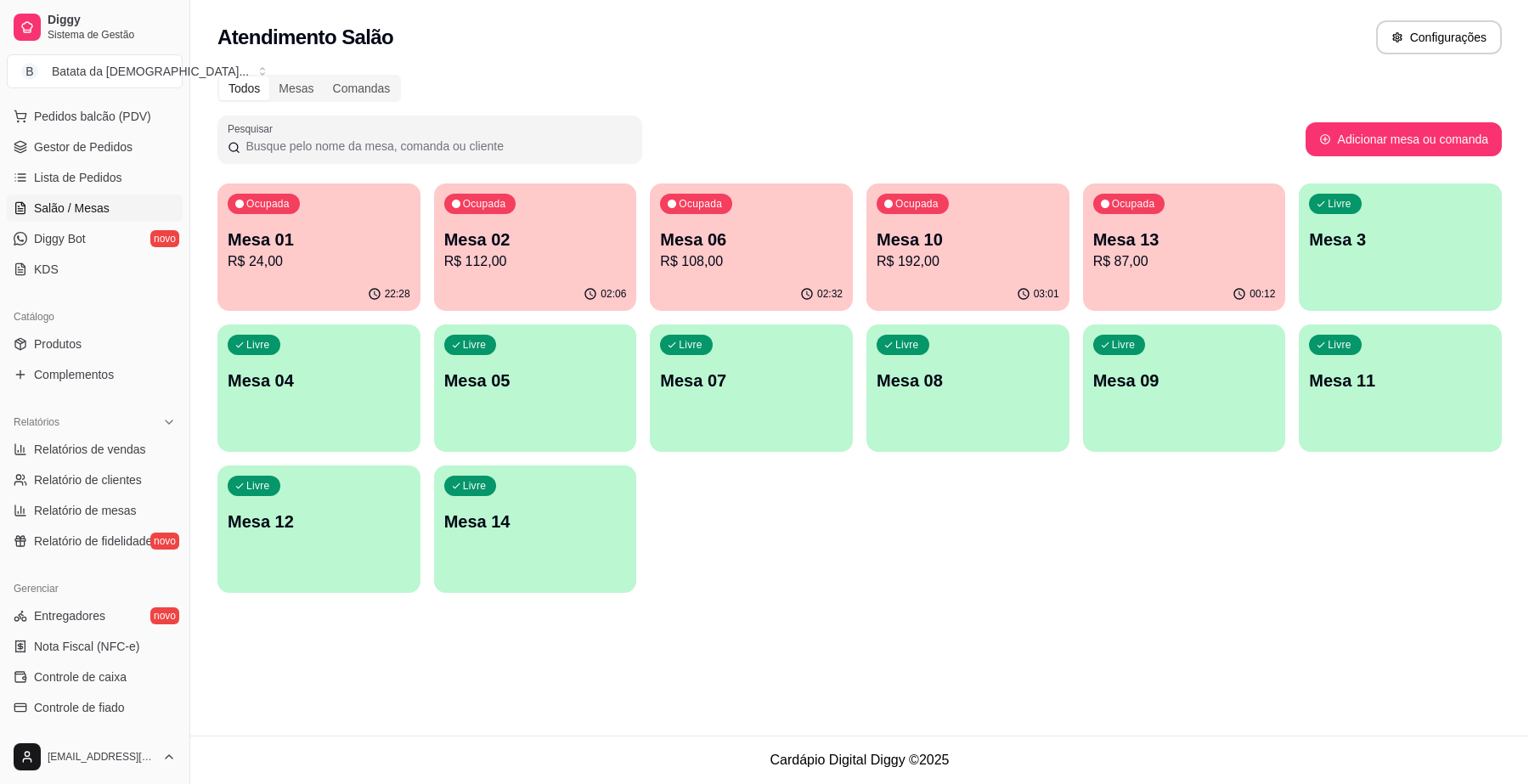
click at [134, 162] on ul "Pedidos balcão (PDV) Gestor de Pedidos Lista de Pedidos Salão / Mesas Diggy Bot…" at bounding box center [94, 192] width 176 height 180
click at [121, 180] on link "Lista de Pedidos" at bounding box center [94, 177] width 176 height 27
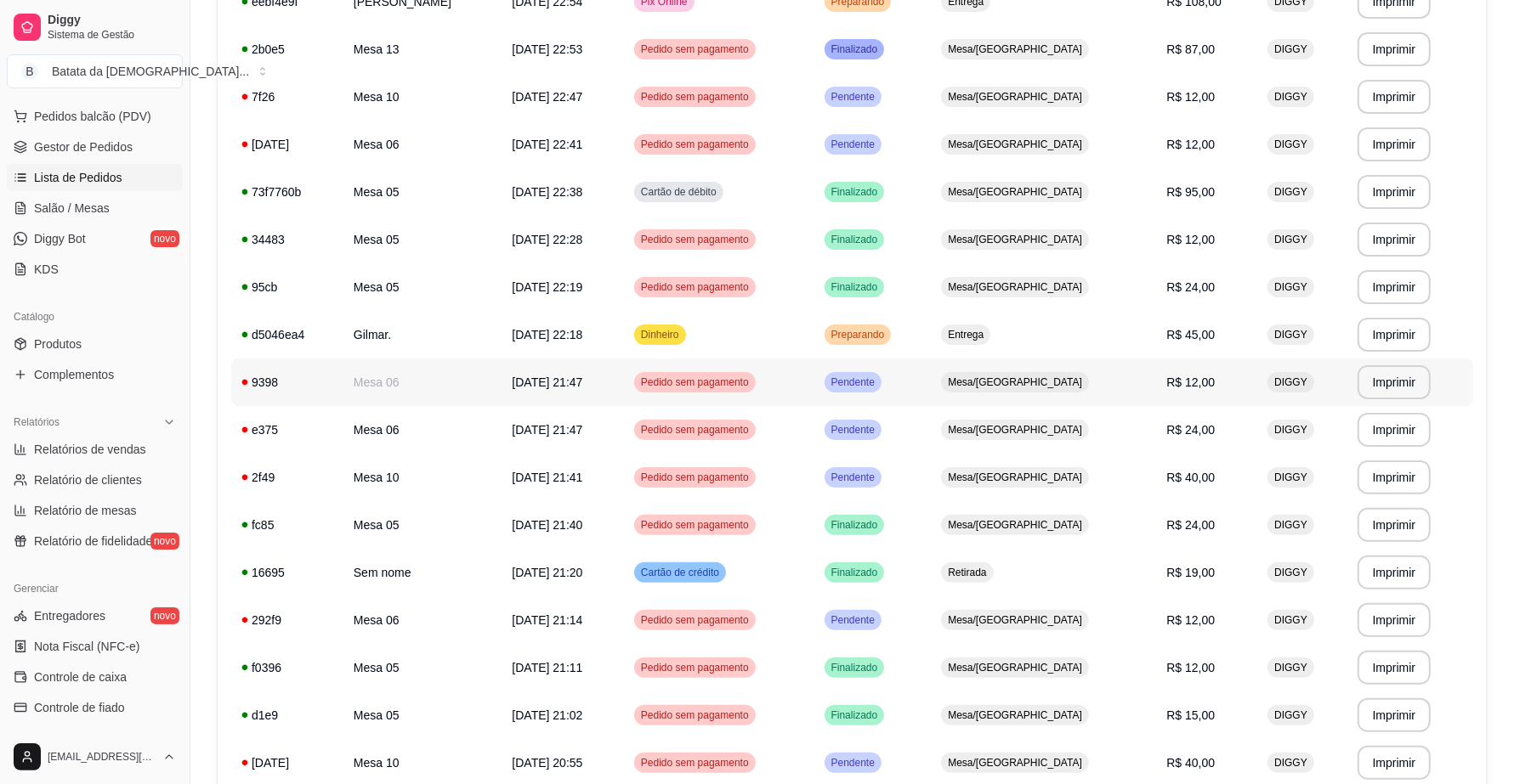
scroll to position [161, 0]
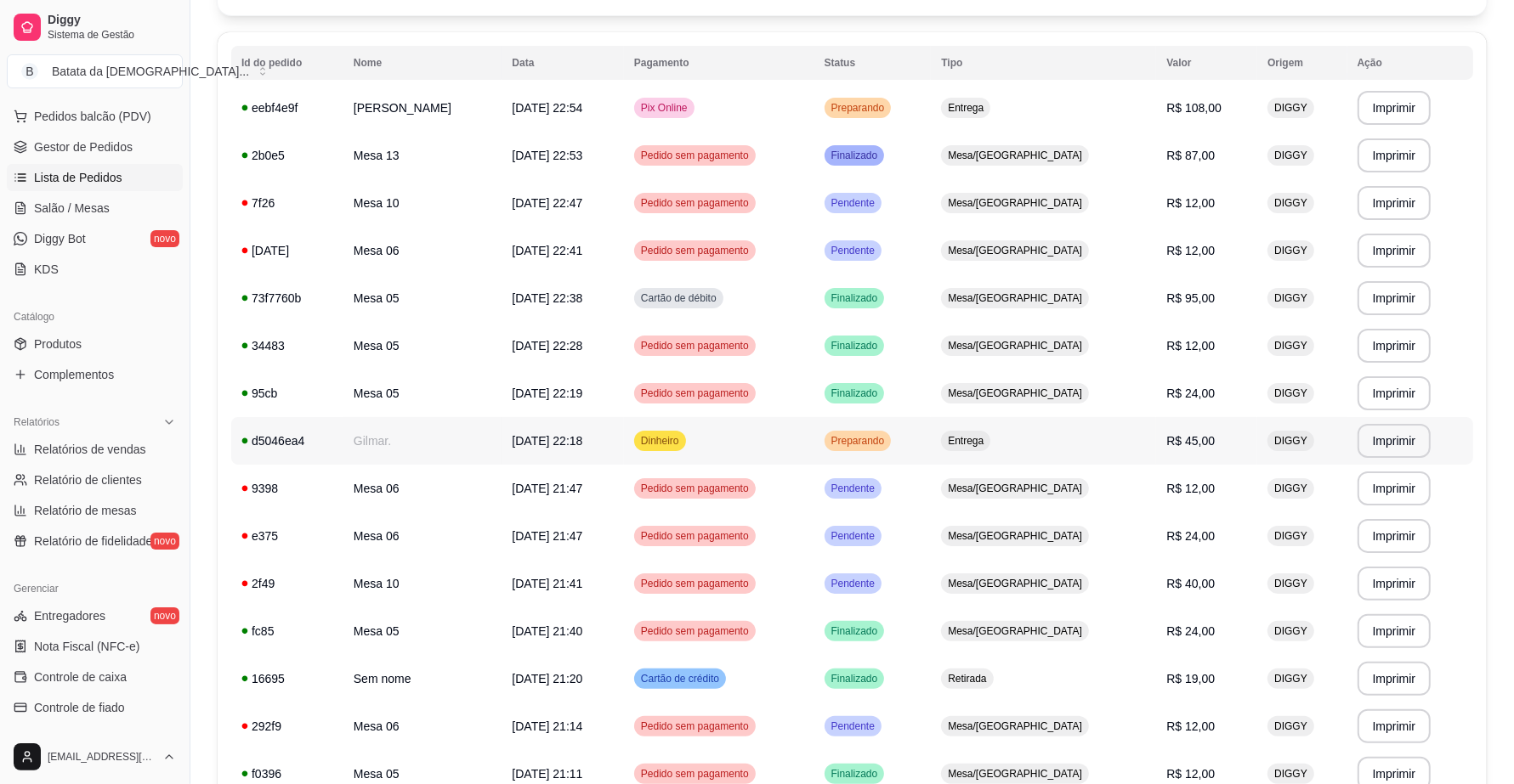
click at [889, 447] on span "Preparando" at bounding box center [858, 440] width 61 height 14
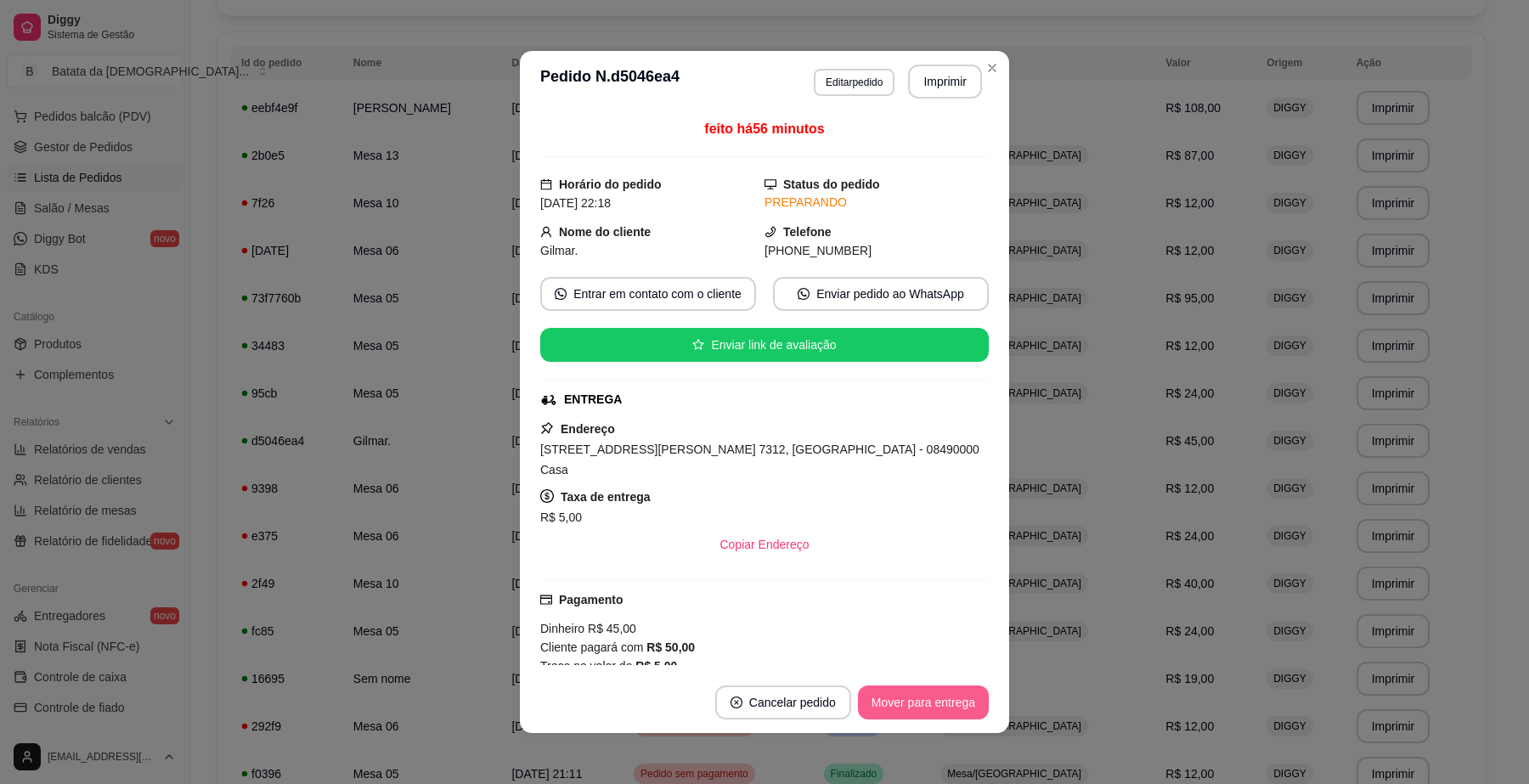
click at [914, 707] on button "Mover para entrega" at bounding box center [924, 702] width 131 height 34
click at [914, 707] on button "Mover para finalizado" at bounding box center [918, 702] width 141 height 34
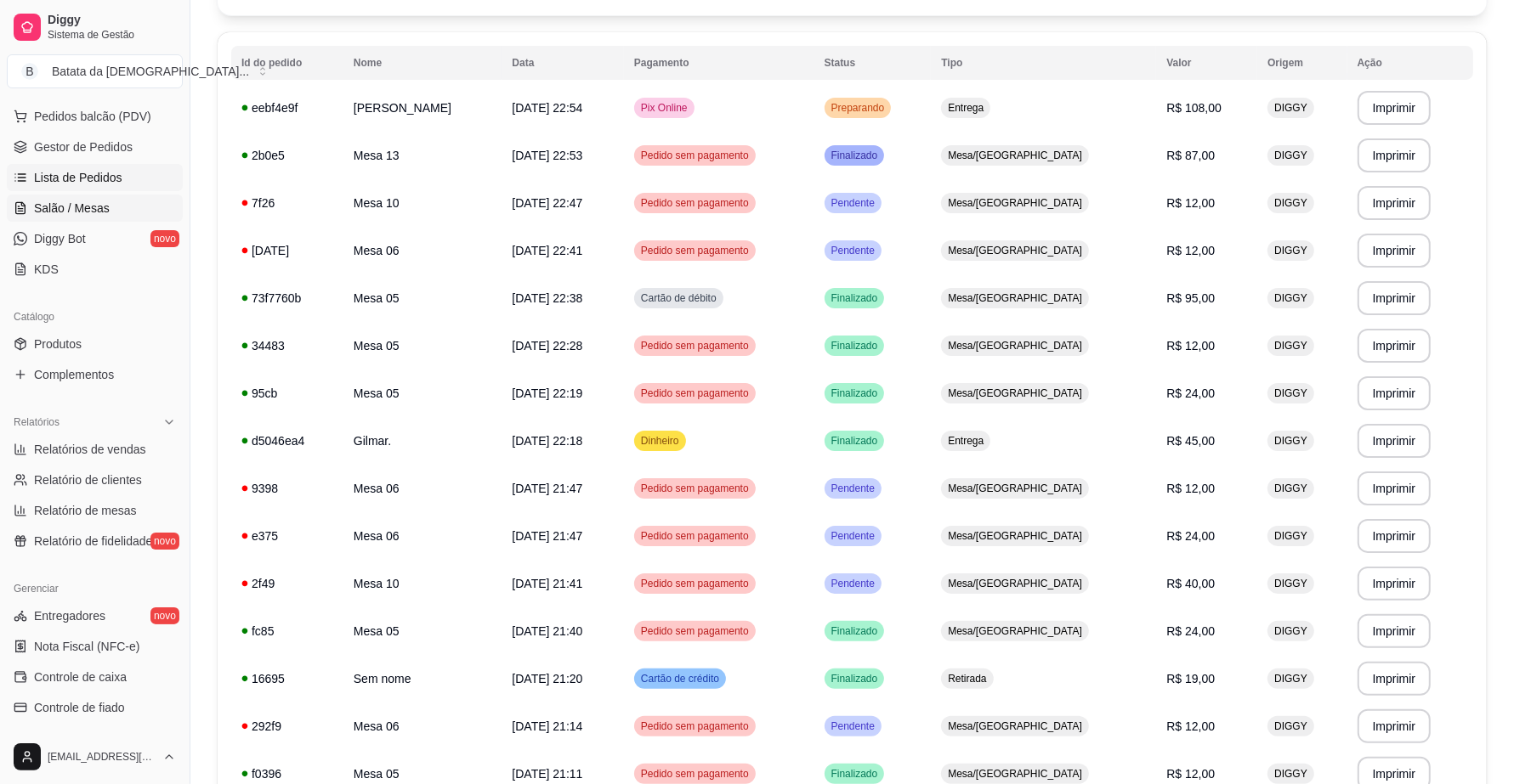
click at [62, 202] on span "Salão / Mesas" at bounding box center [71, 208] width 75 height 17
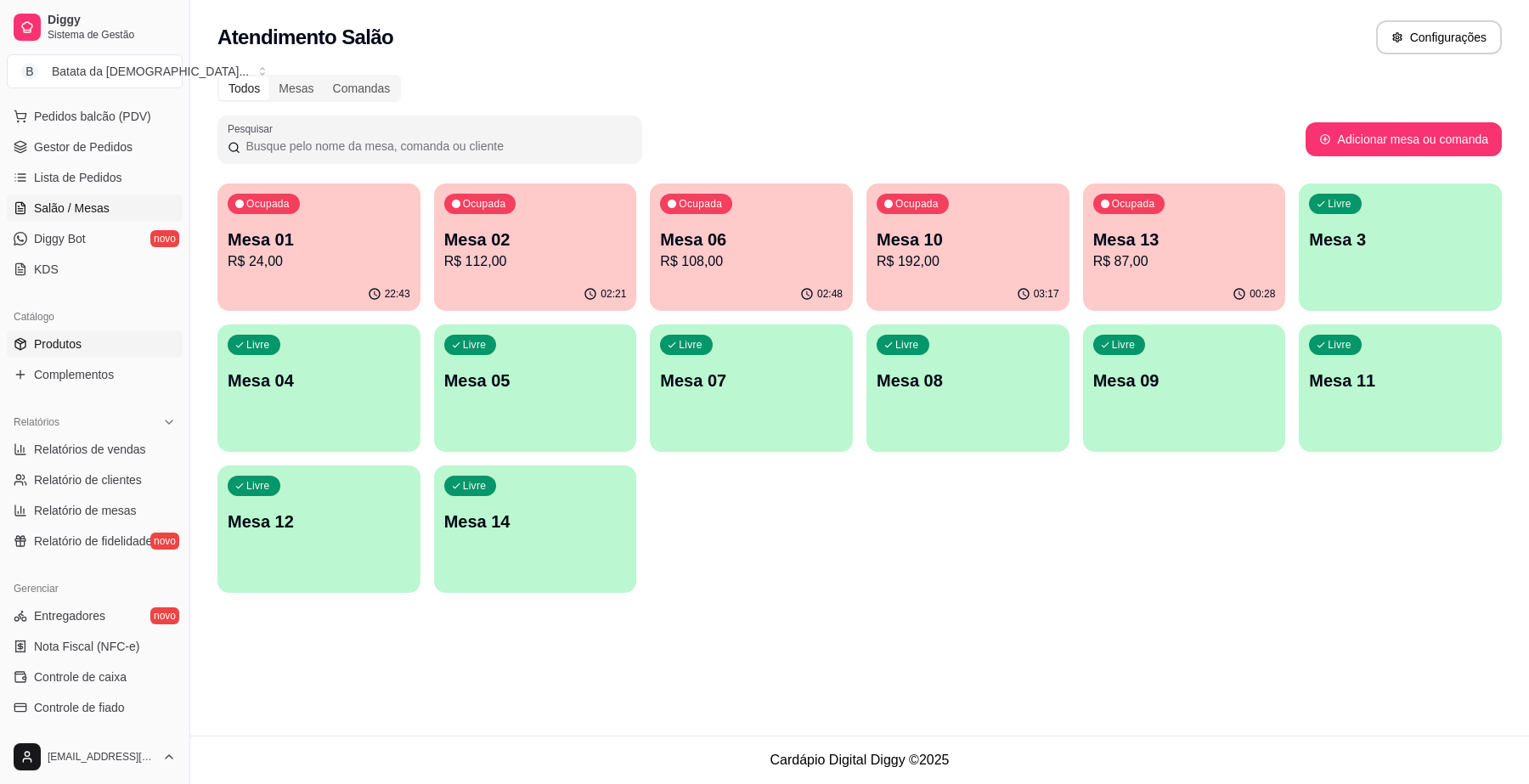
click at [117, 335] on link "Produtos" at bounding box center [94, 344] width 176 height 27
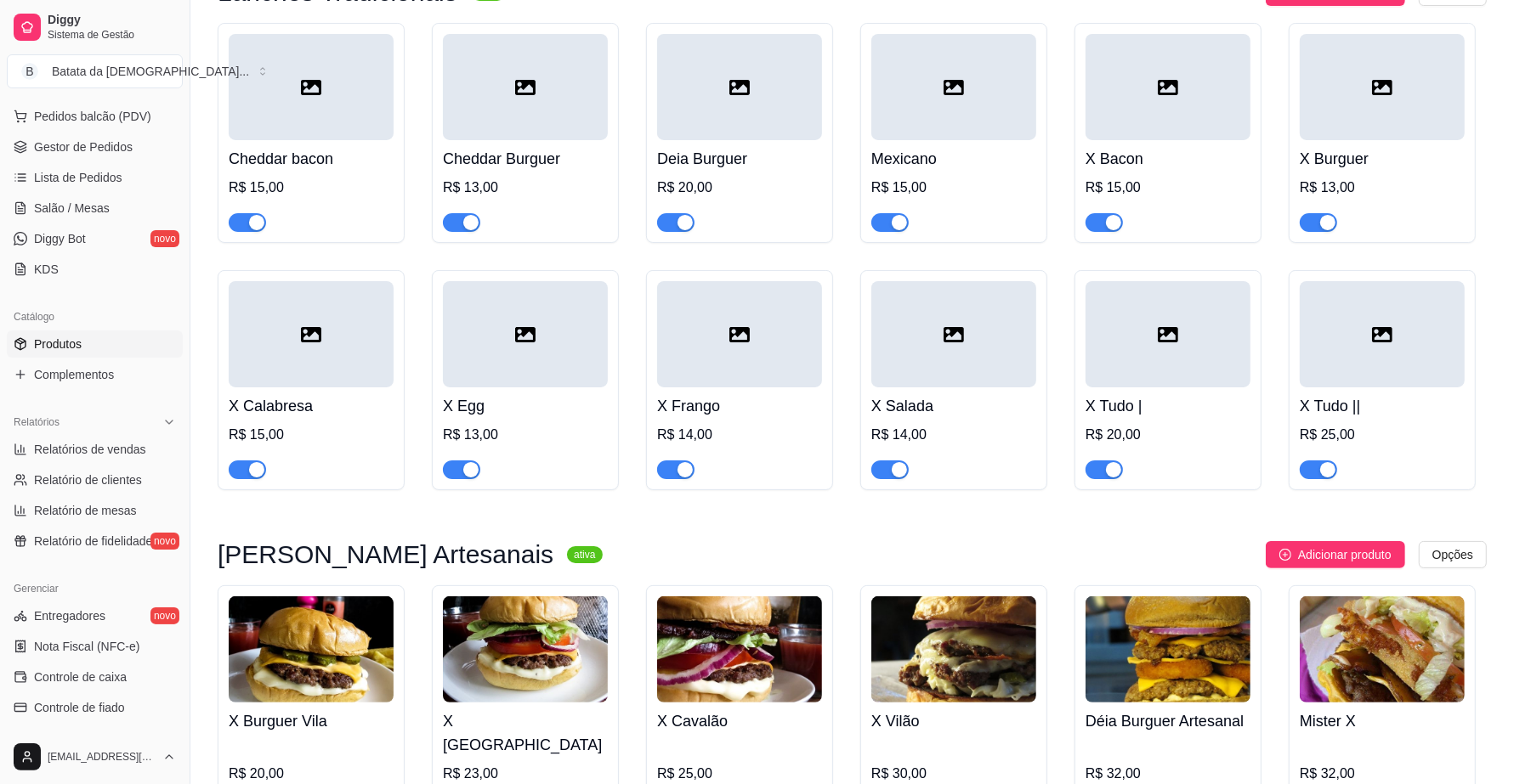
scroll to position [106, 0]
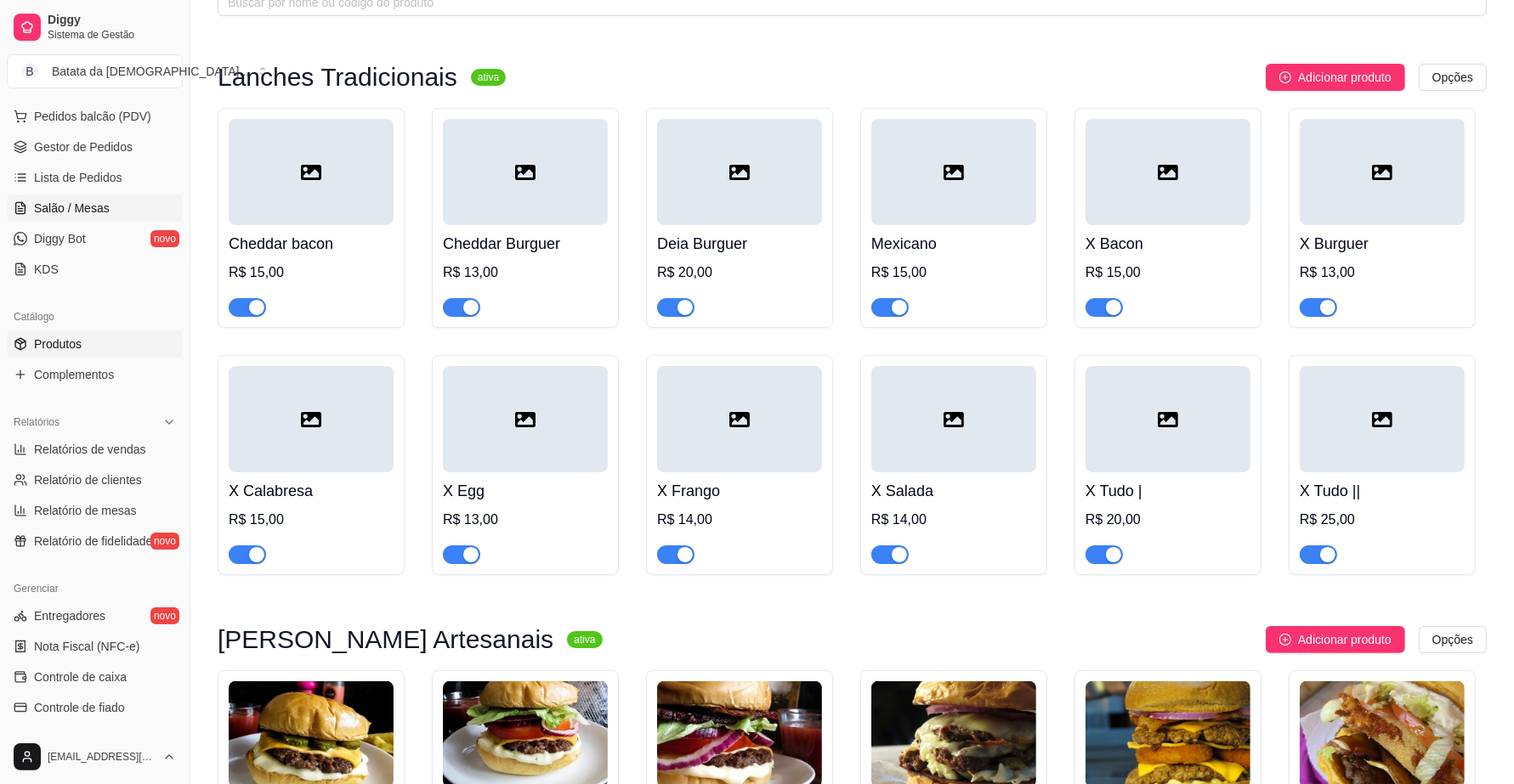
click at [111, 210] on link "Salão / Mesas" at bounding box center [94, 208] width 176 height 27
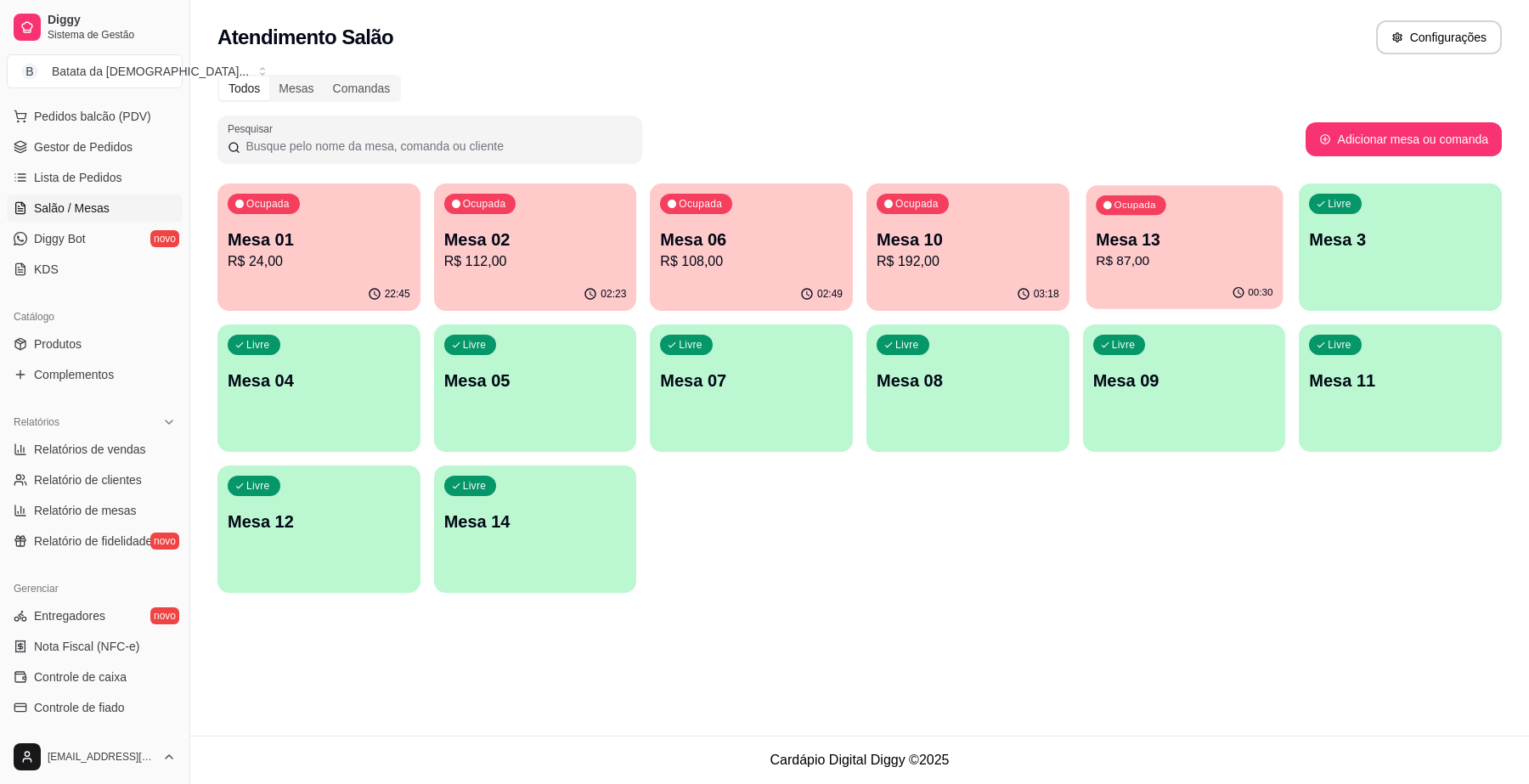
click at [1170, 248] on p "Mesa 13" at bounding box center [1184, 239] width 177 height 23
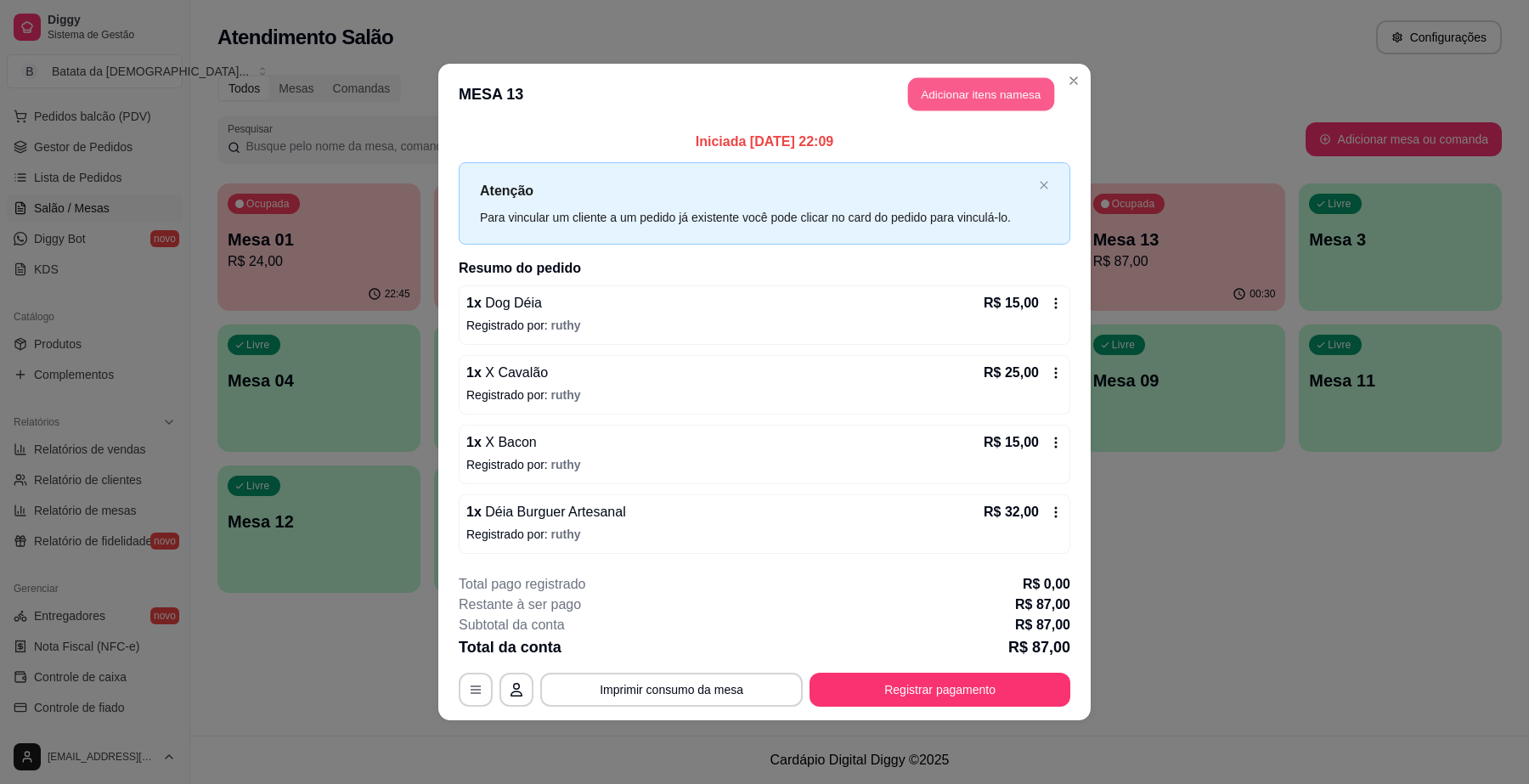
click at [963, 91] on button "Adicionar itens na mesa" at bounding box center [981, 95] width 146 height 34
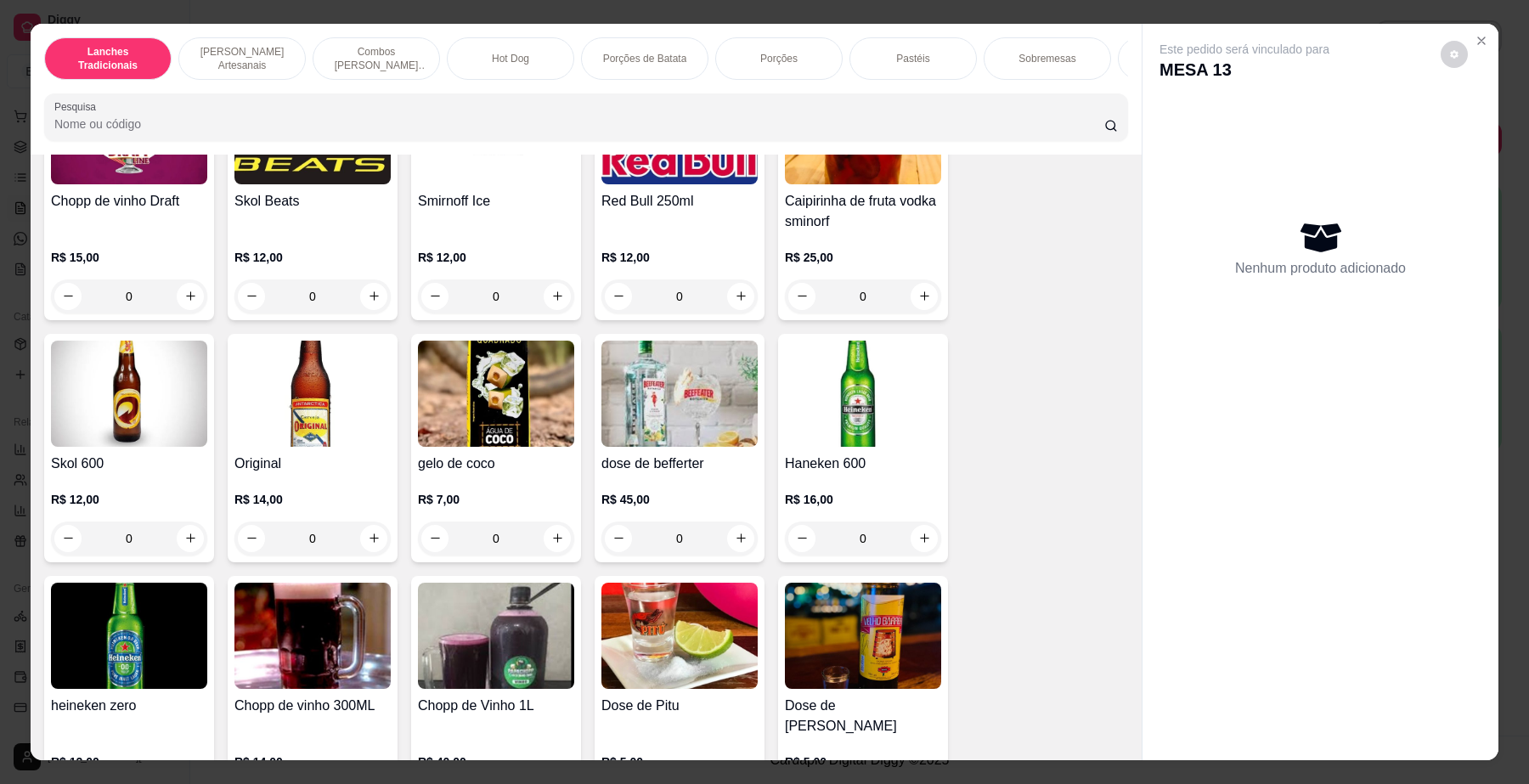
scroll to position [5310, 0]
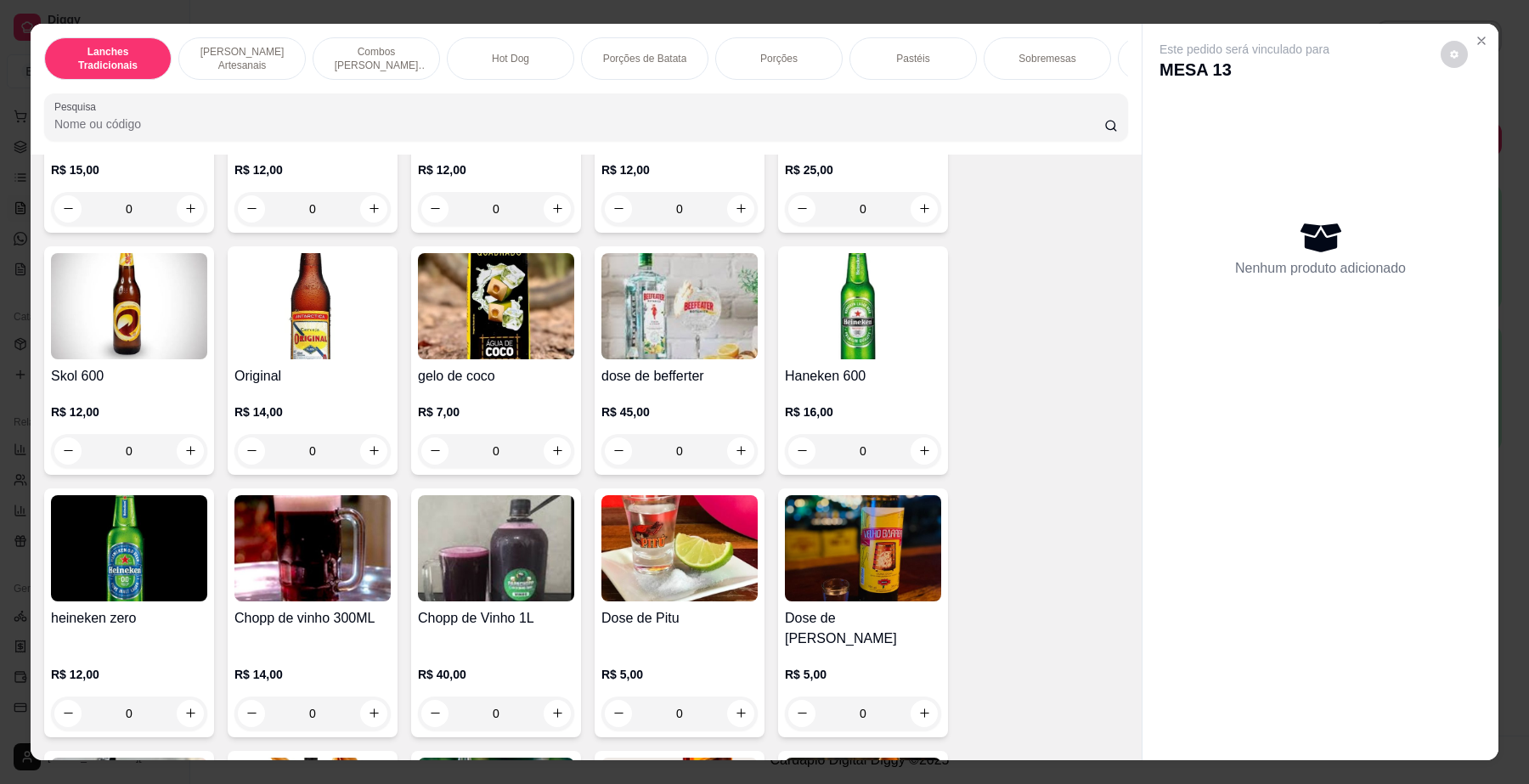
click at [106, 324] on img at bounding box center [129, 306] width 156 height 106
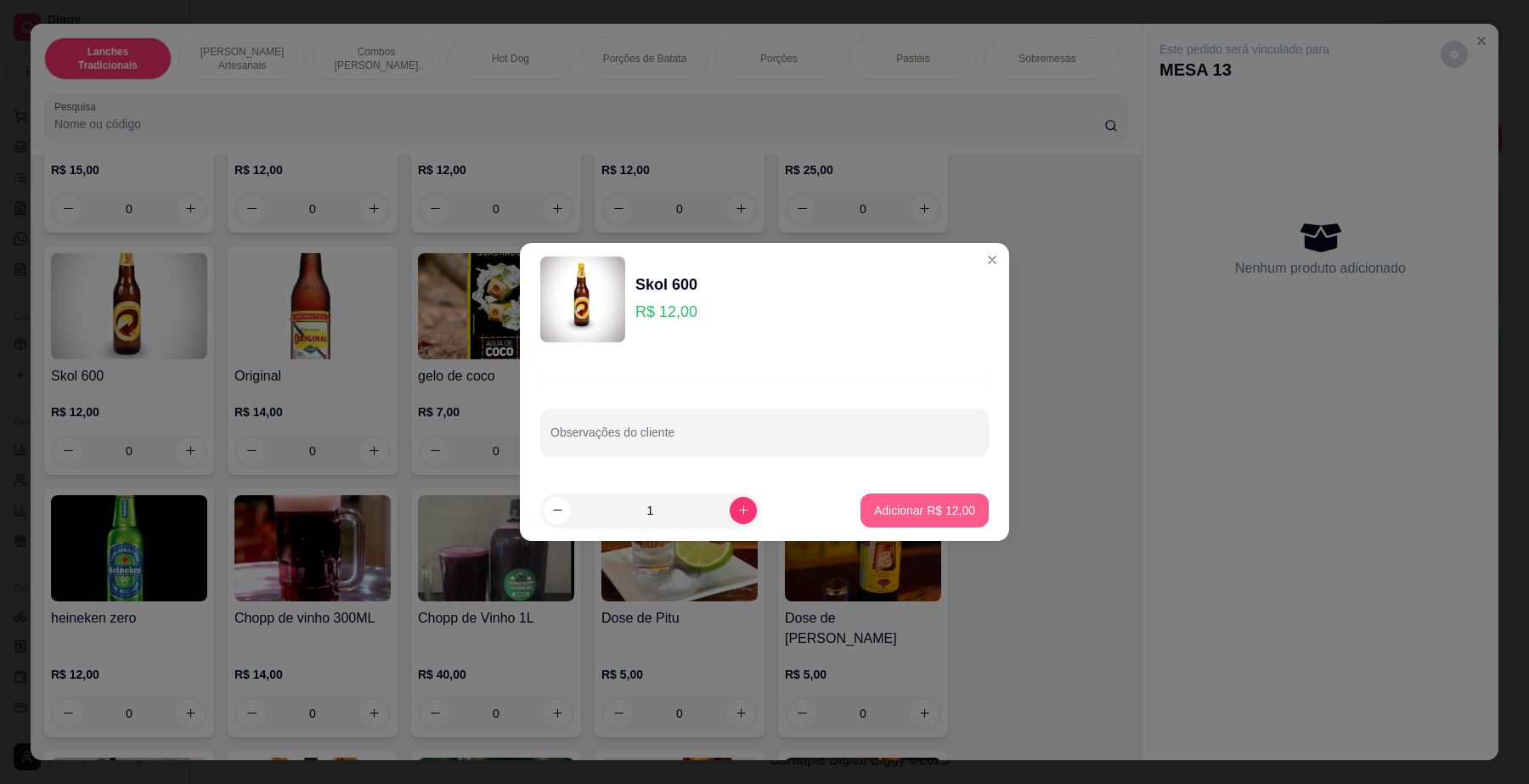
click at [924, 503] on p "Adicionar R$ 12,00" at bounding box center [925, 510] width 101 height 17
type input "1"
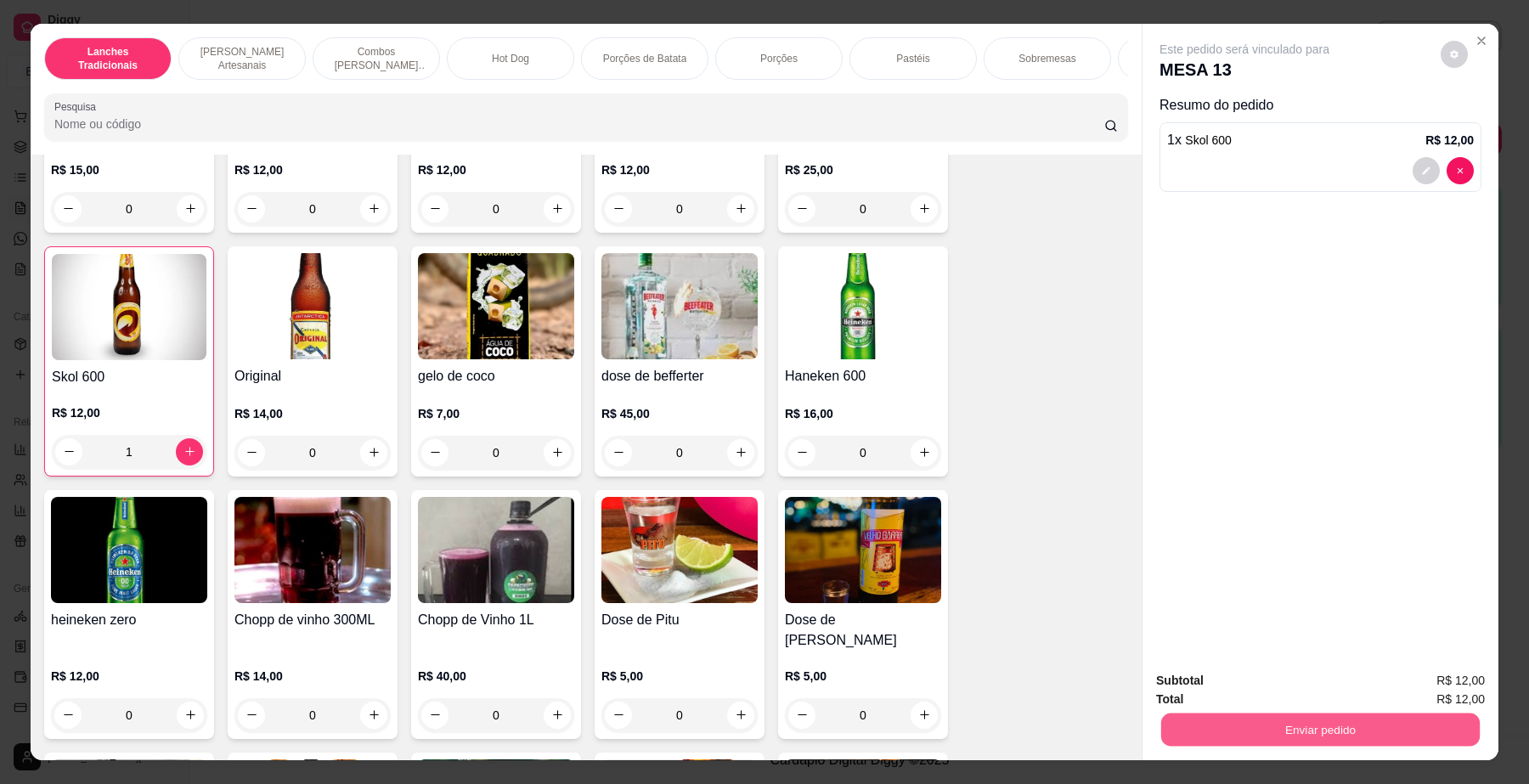
click at [1270, 737] on button "Enviar pedido" at bounding box center [1320, 730] width 318 height 34
click at [1237, 698] on button "Não registrar e enviar pedido" at bounding box center [1264, 689] width 171 height 32
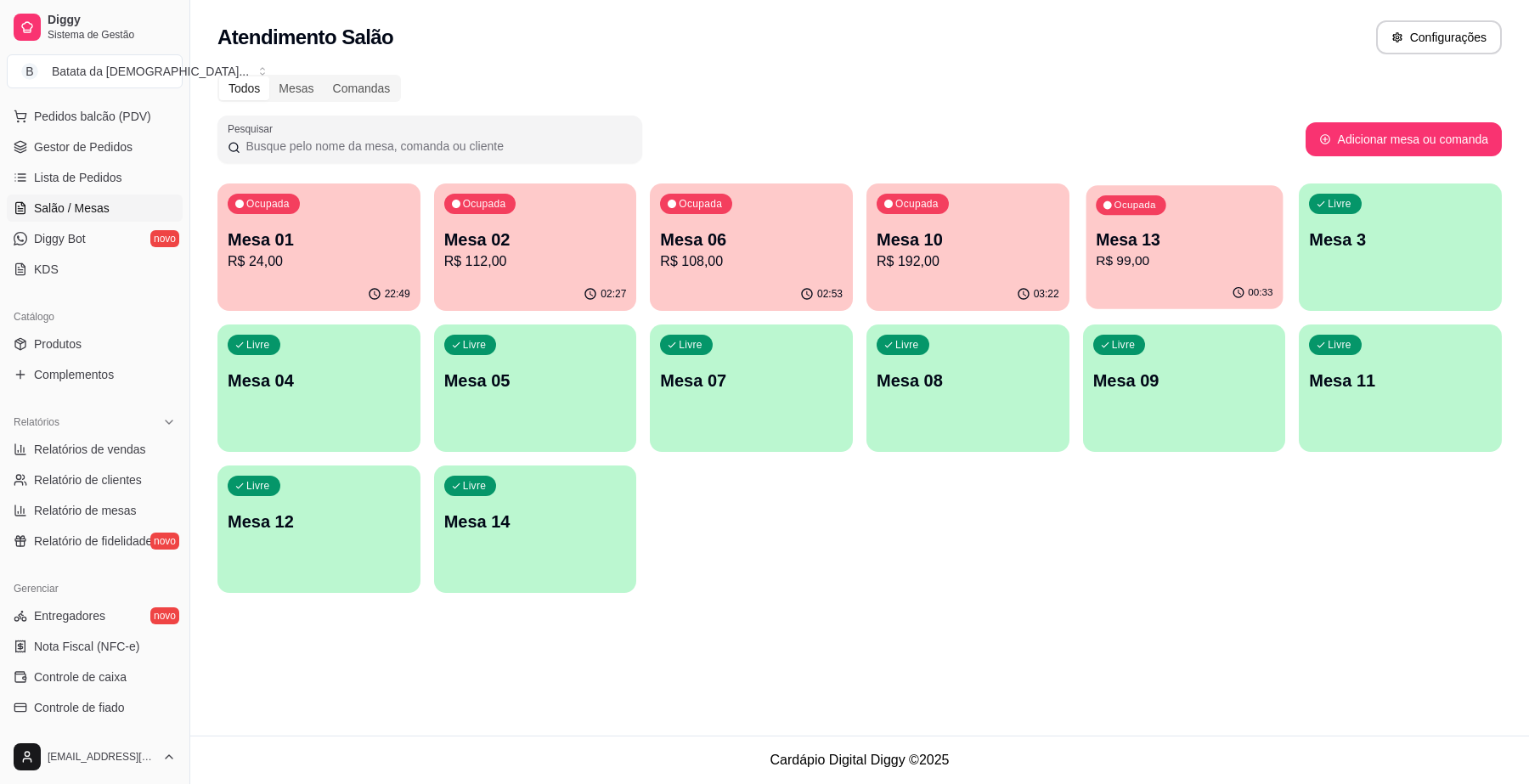
click at [1167, 247] on p "Mesa 13" at bounding box center [1184, 239] width 177 height 23
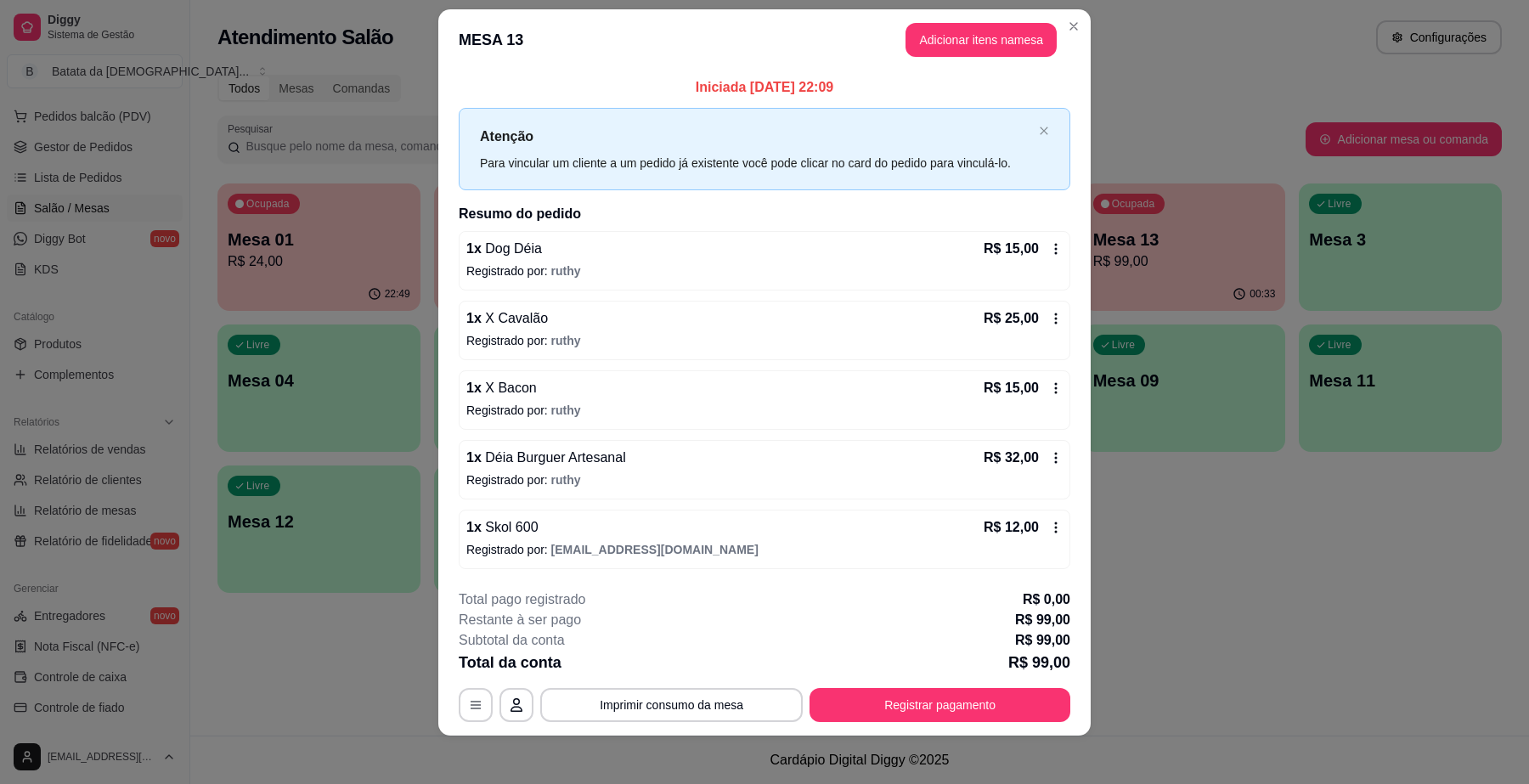
scroll to position [26, 0]
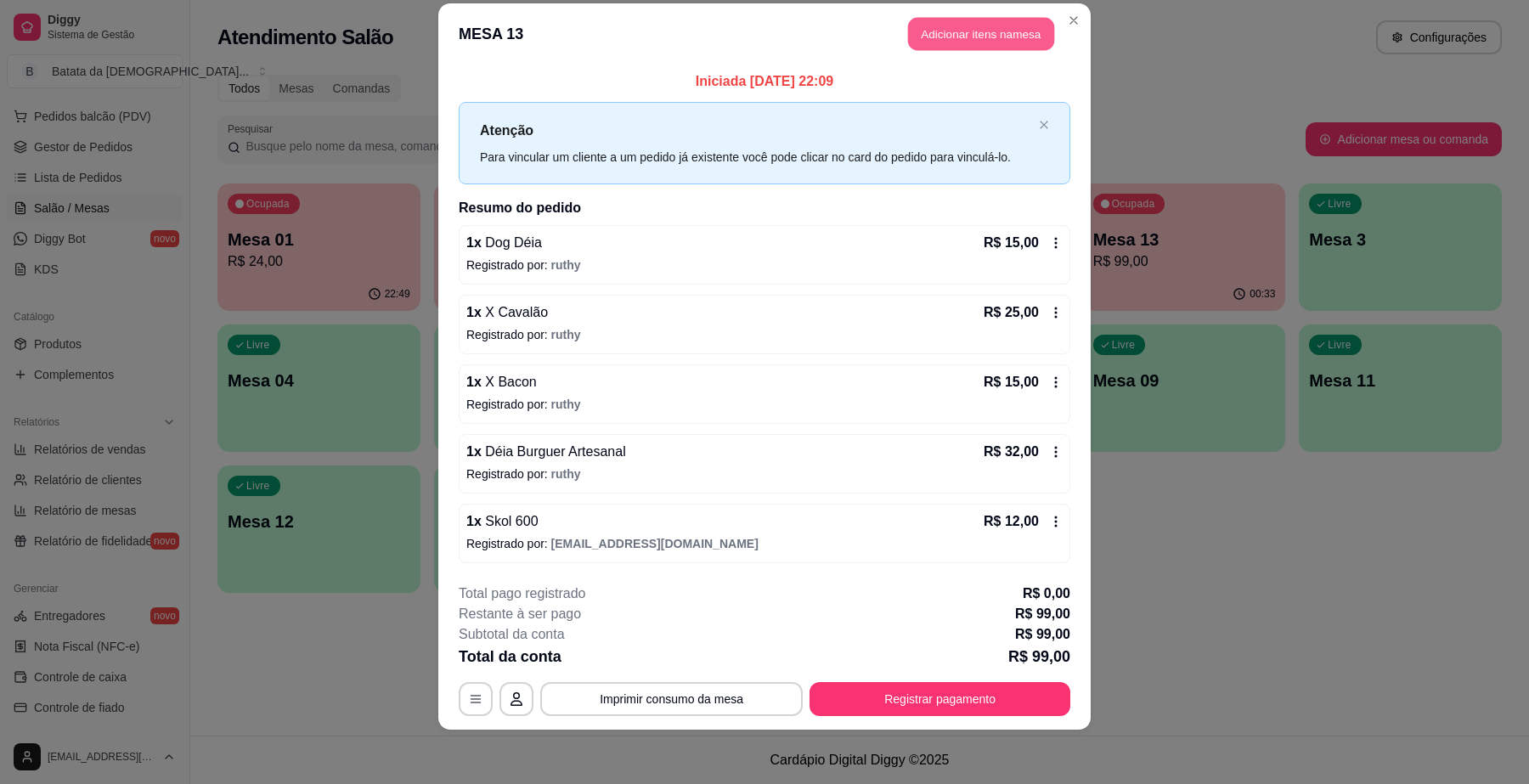
click at [920, 43] on button "Adicionar itens na mesa" at bounding box center [981, 34] width 146 height 34
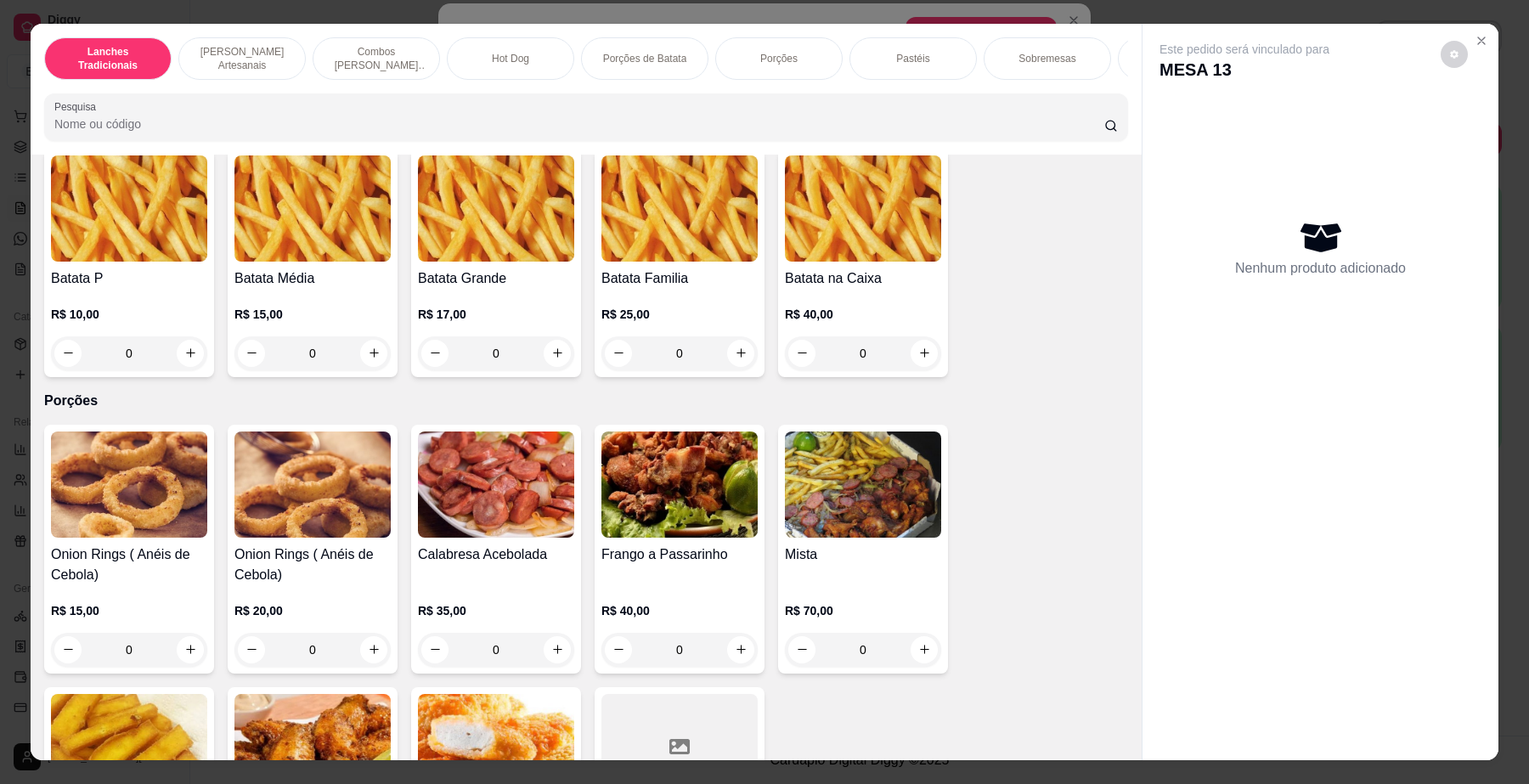
scroll to position [2018, 0]
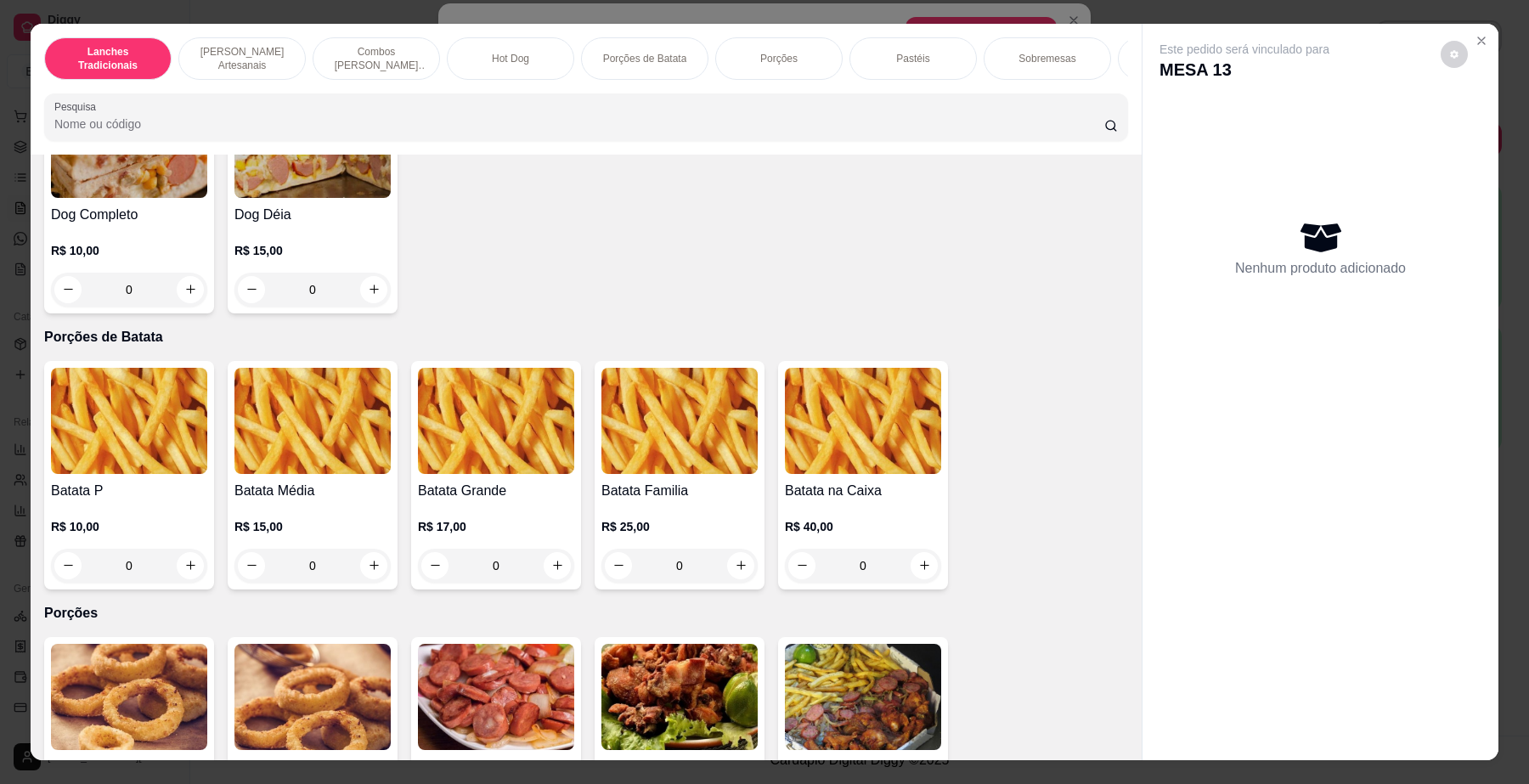
click at [493, 444] on img at bounding box center [496, 421] width 156 height 106
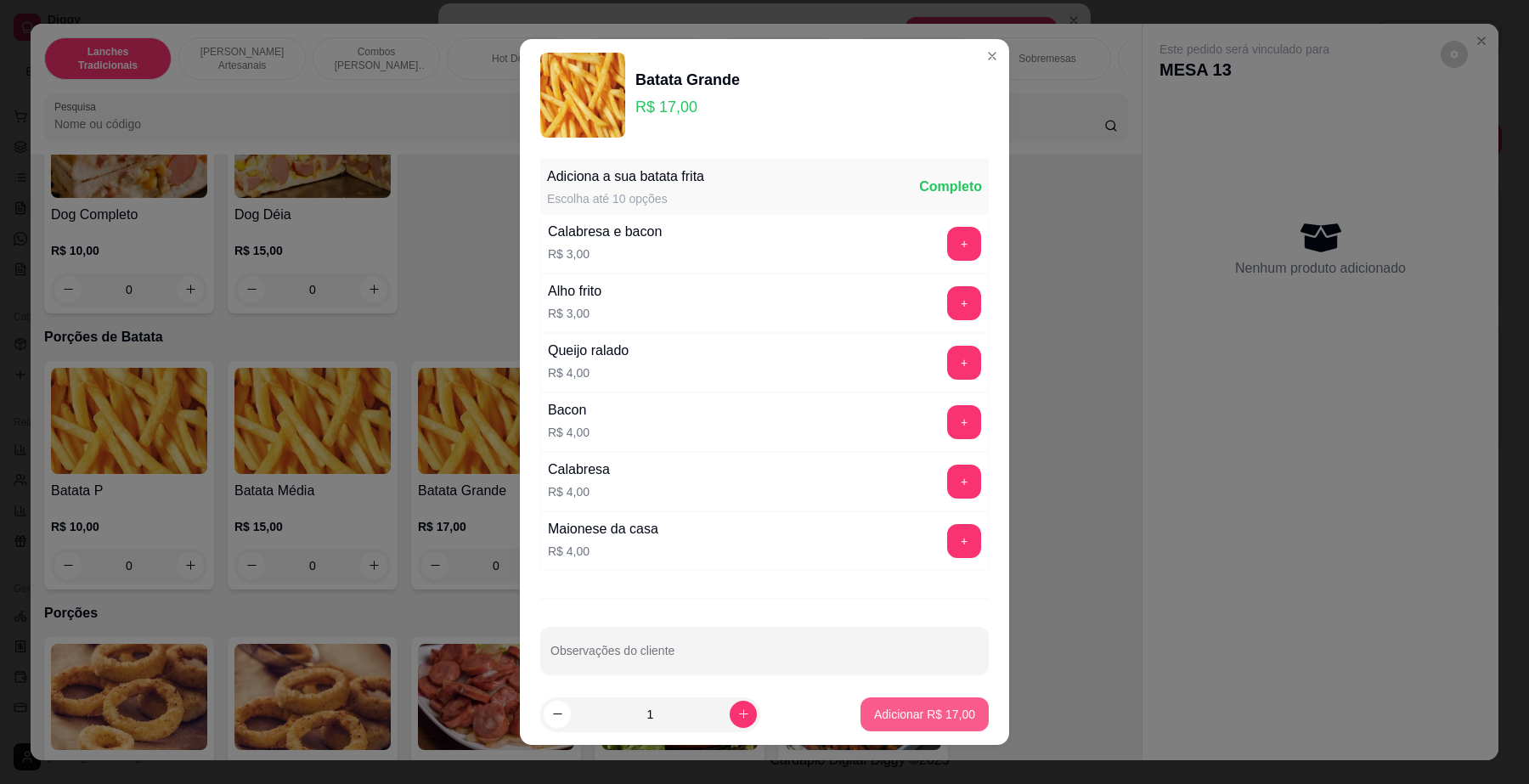
click at [899, 718] on p "Adicionar R$ 17,00" at bounding box center [925, 714] width 101 height 17
type input "1"
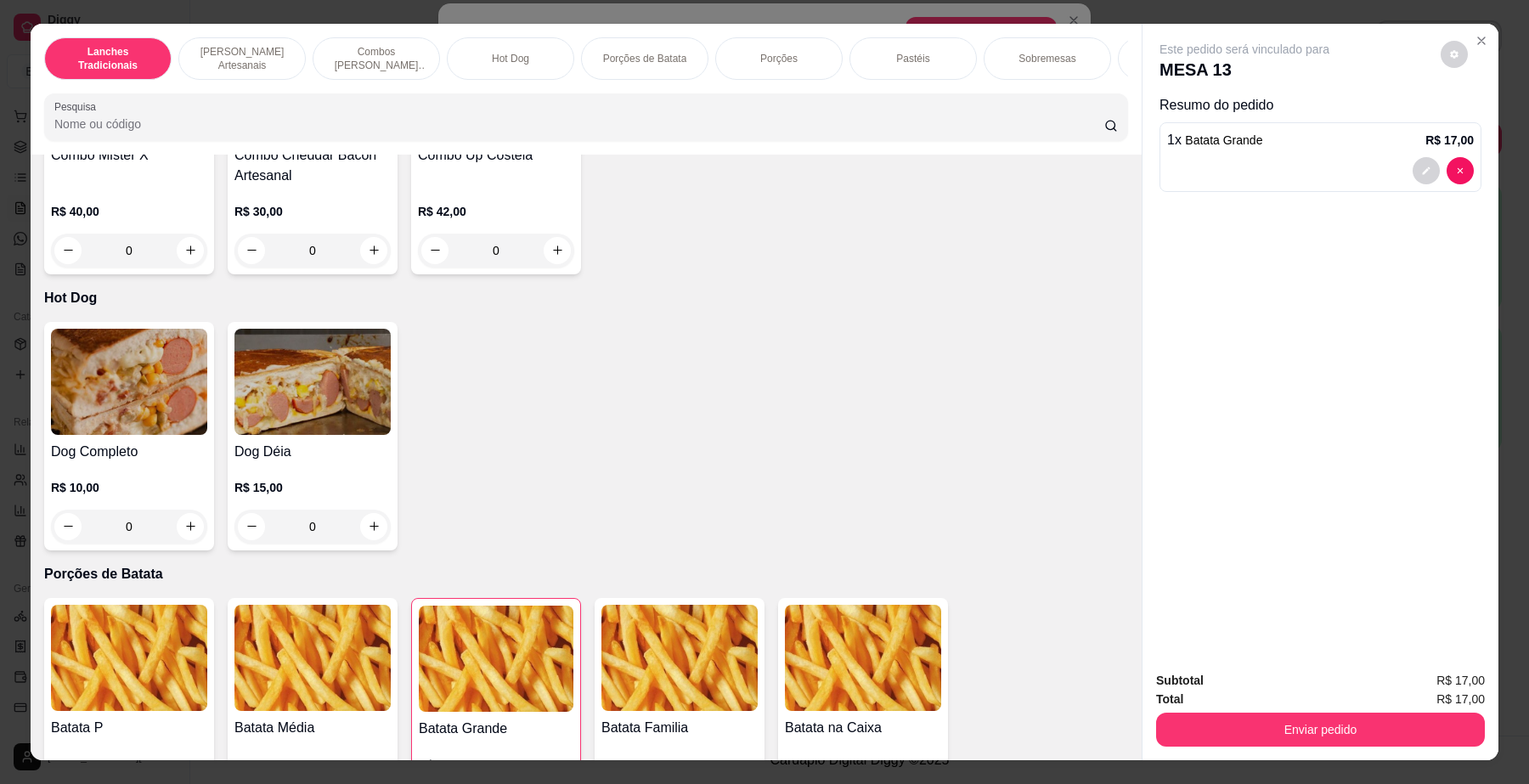
scroll to position [1699, 0]
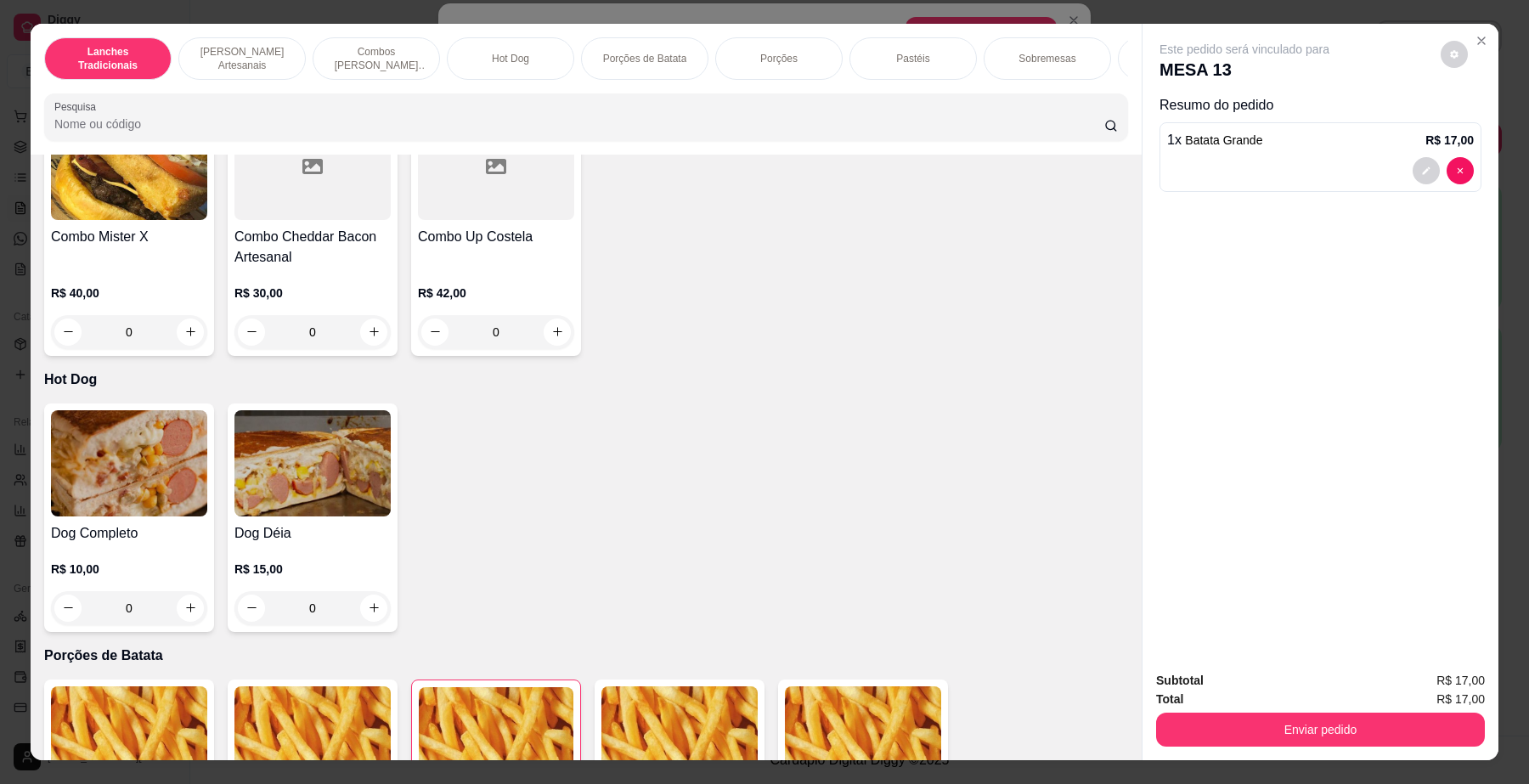
click at [351, 455] on img at bounding box center [313, 464] width 156 height 106
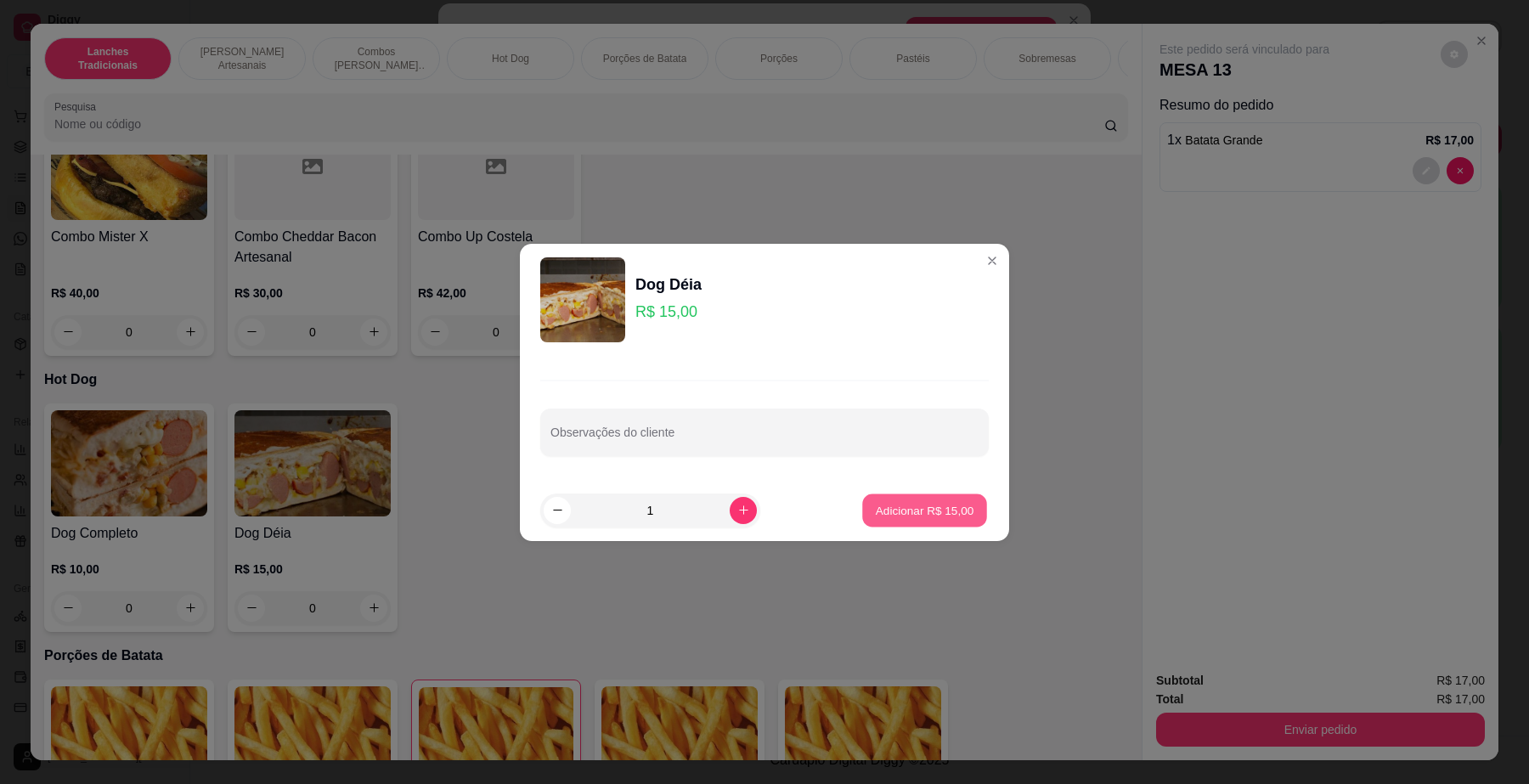
click at [890, 523] on button "Adicionar R$ 15,00" at bounding box center [925, 510] width 125 height 34
type input "1"
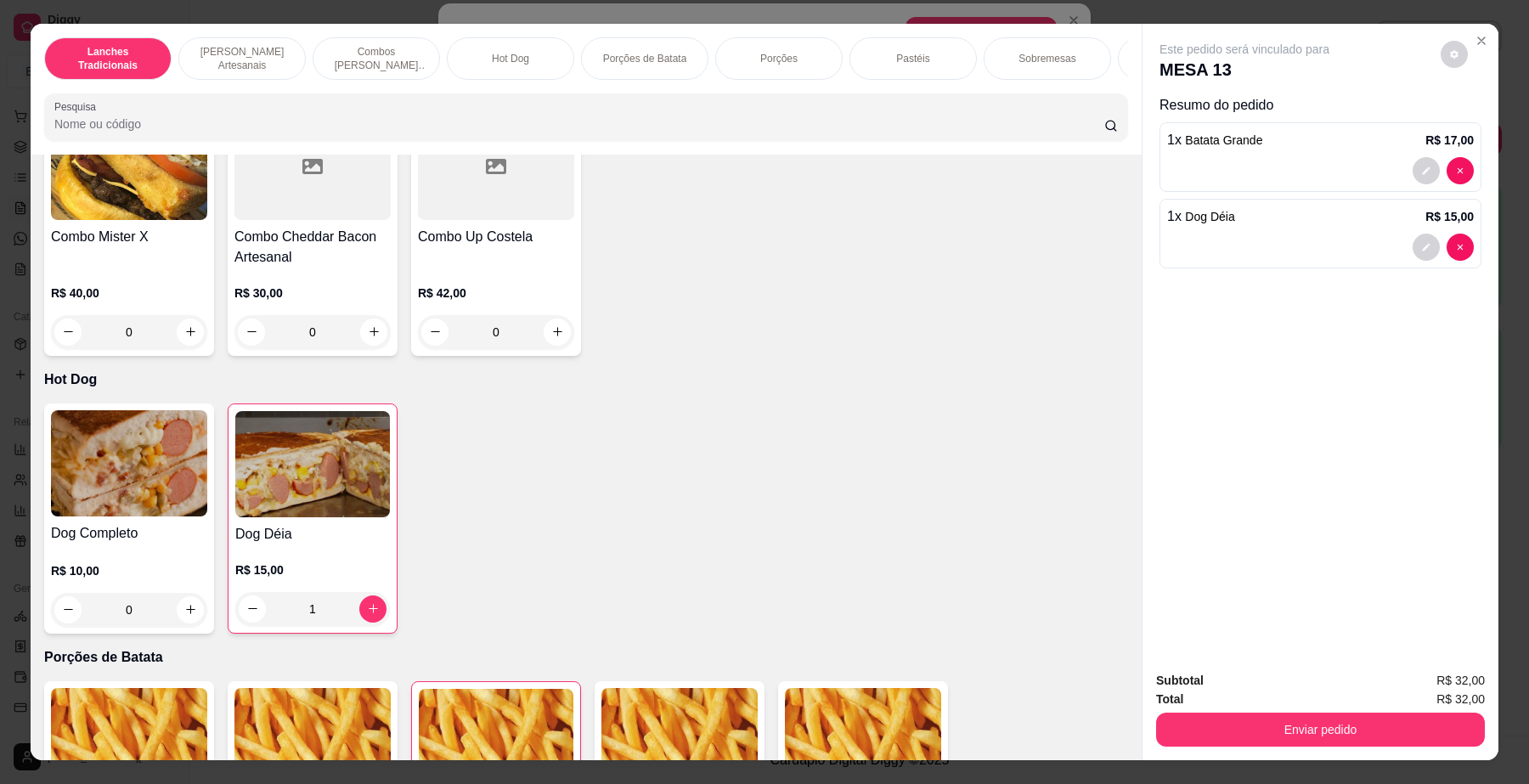
click at [1238, 691] on div "Total R$ 32,00" at bounding box center [1320, 699] width 329 height 19
click at [1242, 737] on button "Enviar pedido" at bounding box center [1320, 730] width 329 height 34
click at [1235, 693] on button "Não registrar e enviar pedido" at bounding box center [1264, 689] width 177 height 33
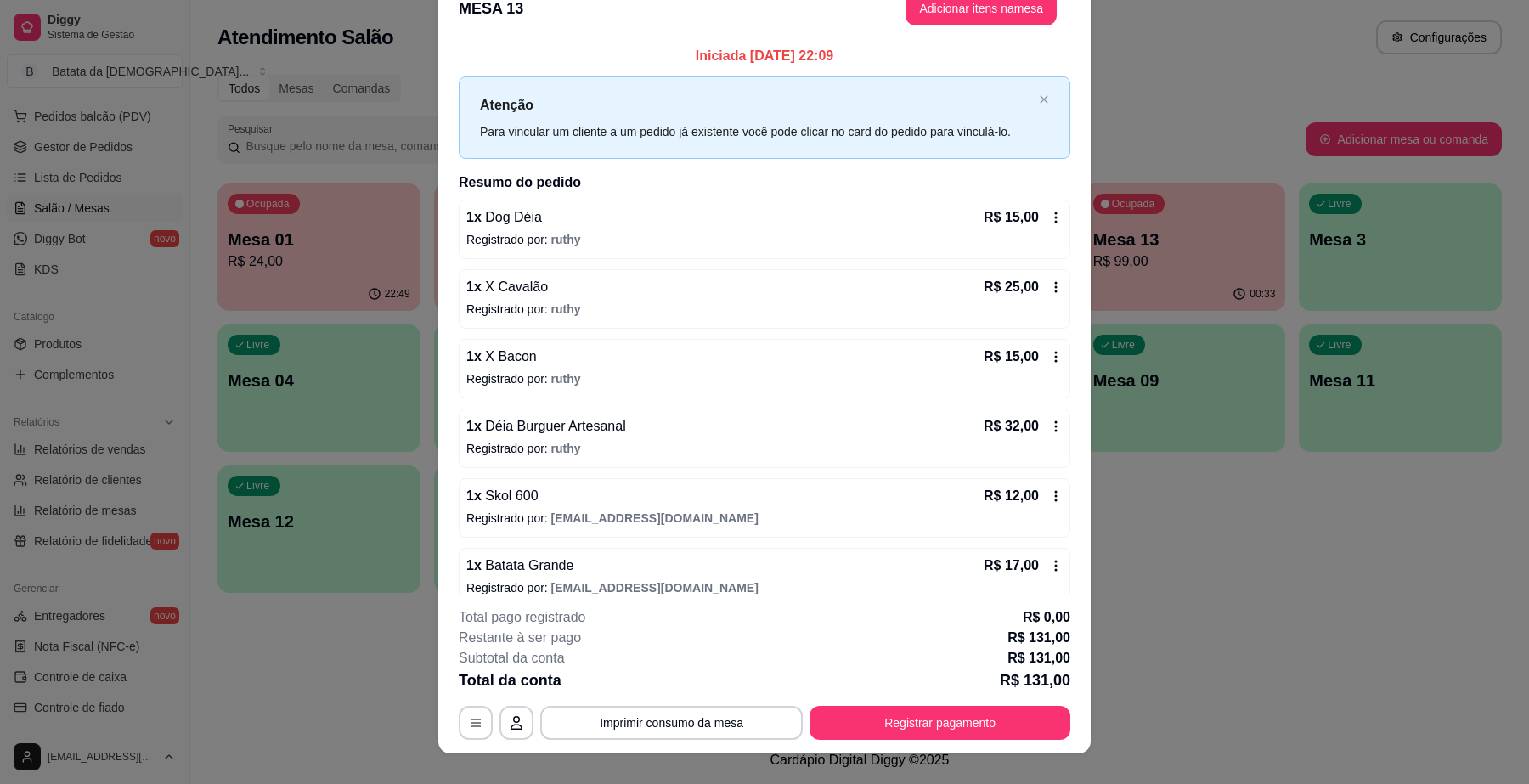
scroll to position [3, 0]
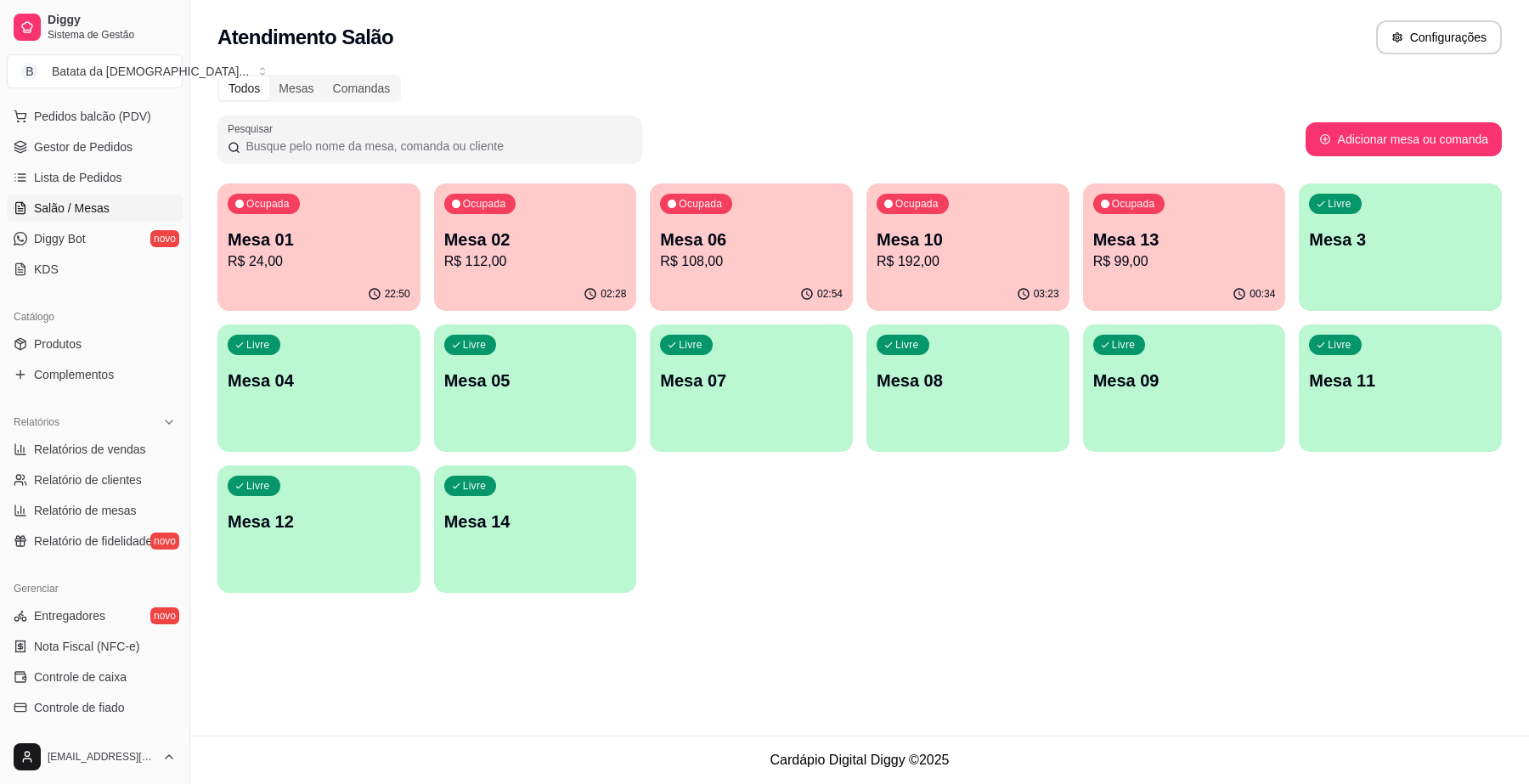
click at [805, 257] on p "R$ 108,00" at bounding box center [751, 262] width 183 height 20
click at [1011, 249] on p "Mesa 10" at bounding box center [967, 239] width 177 height 23
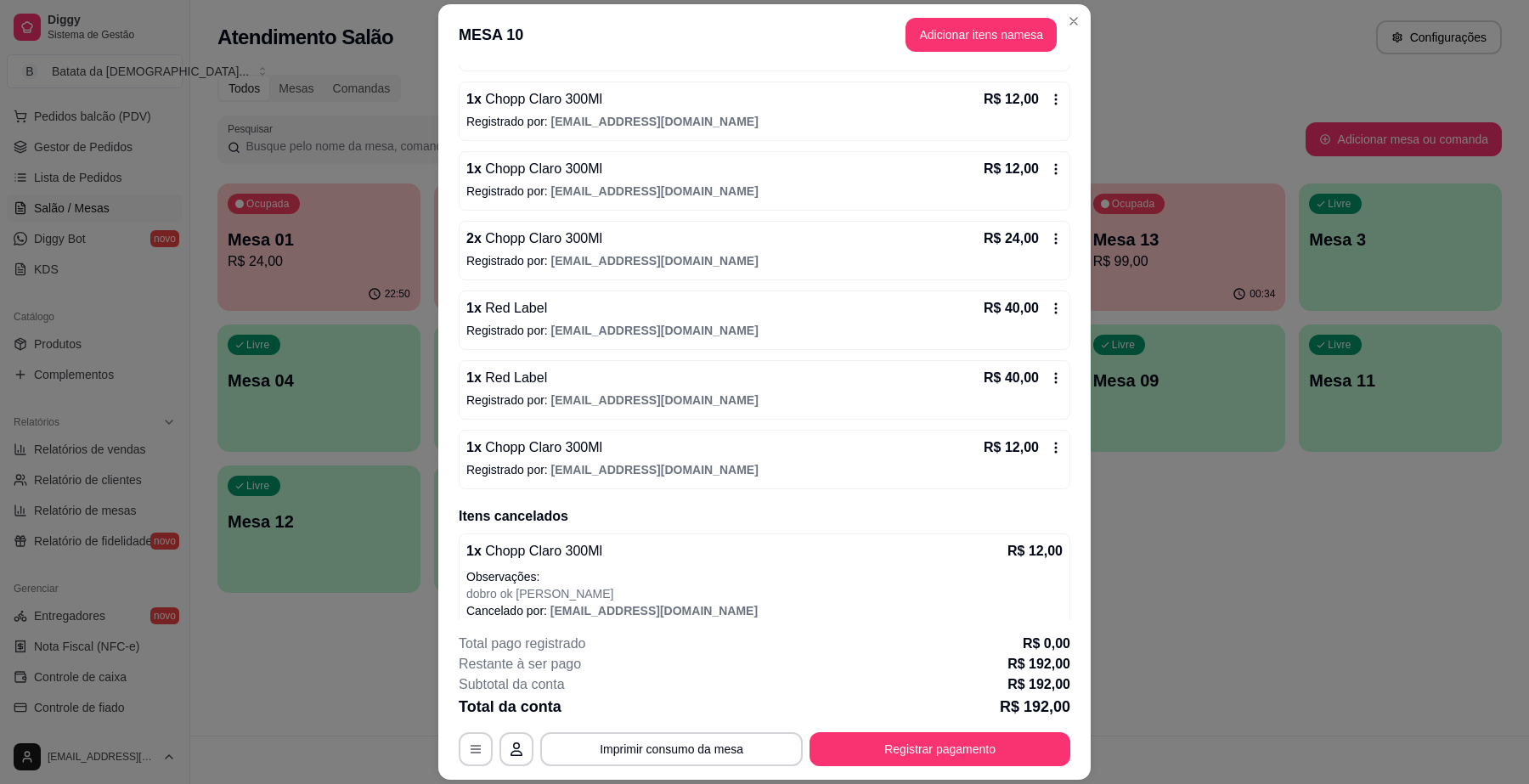
scroll to position [514, 0]
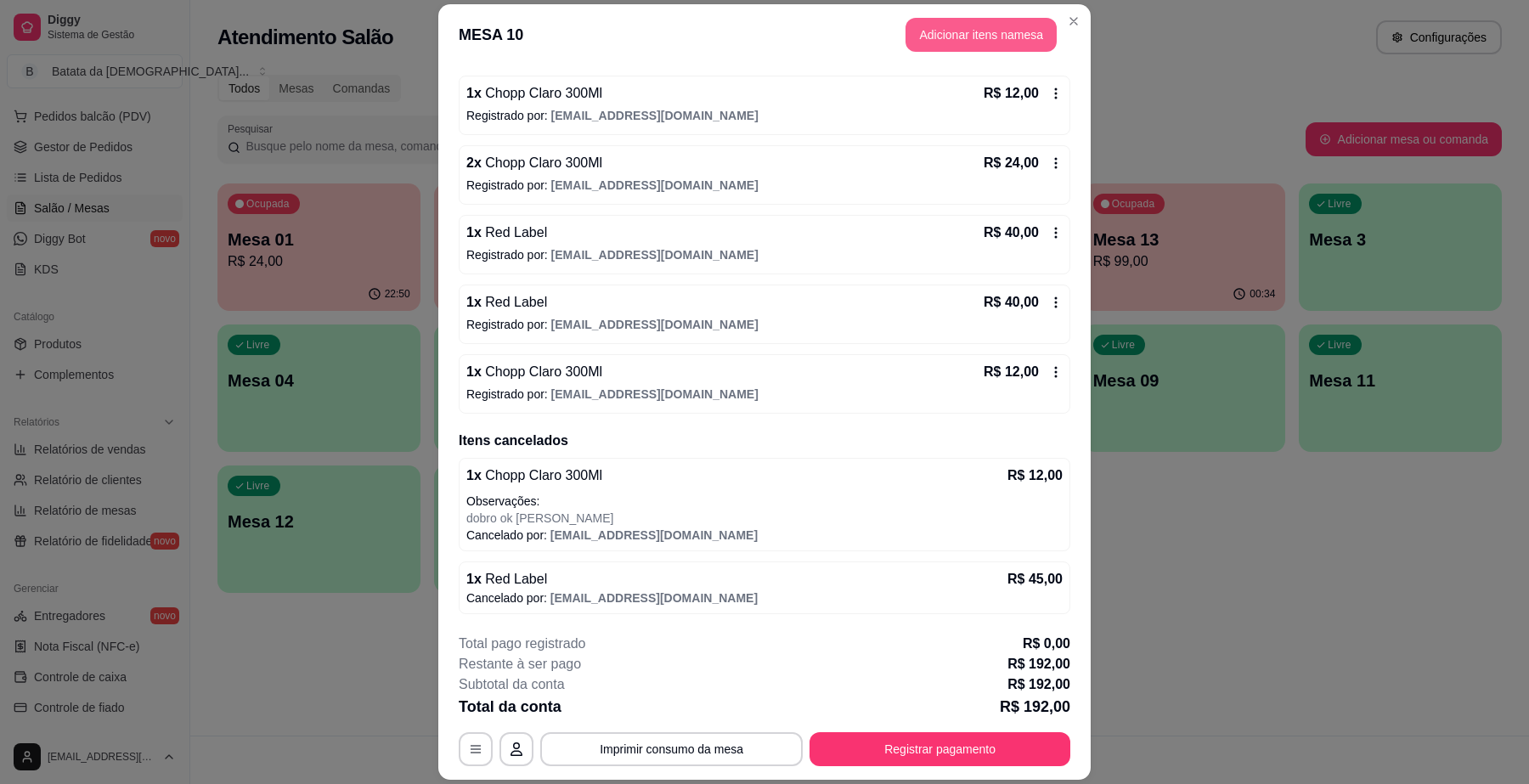
click at [948, 39] on button "Adicionar itens na mesa" at bounding box center [981, 34] width 151 height 34
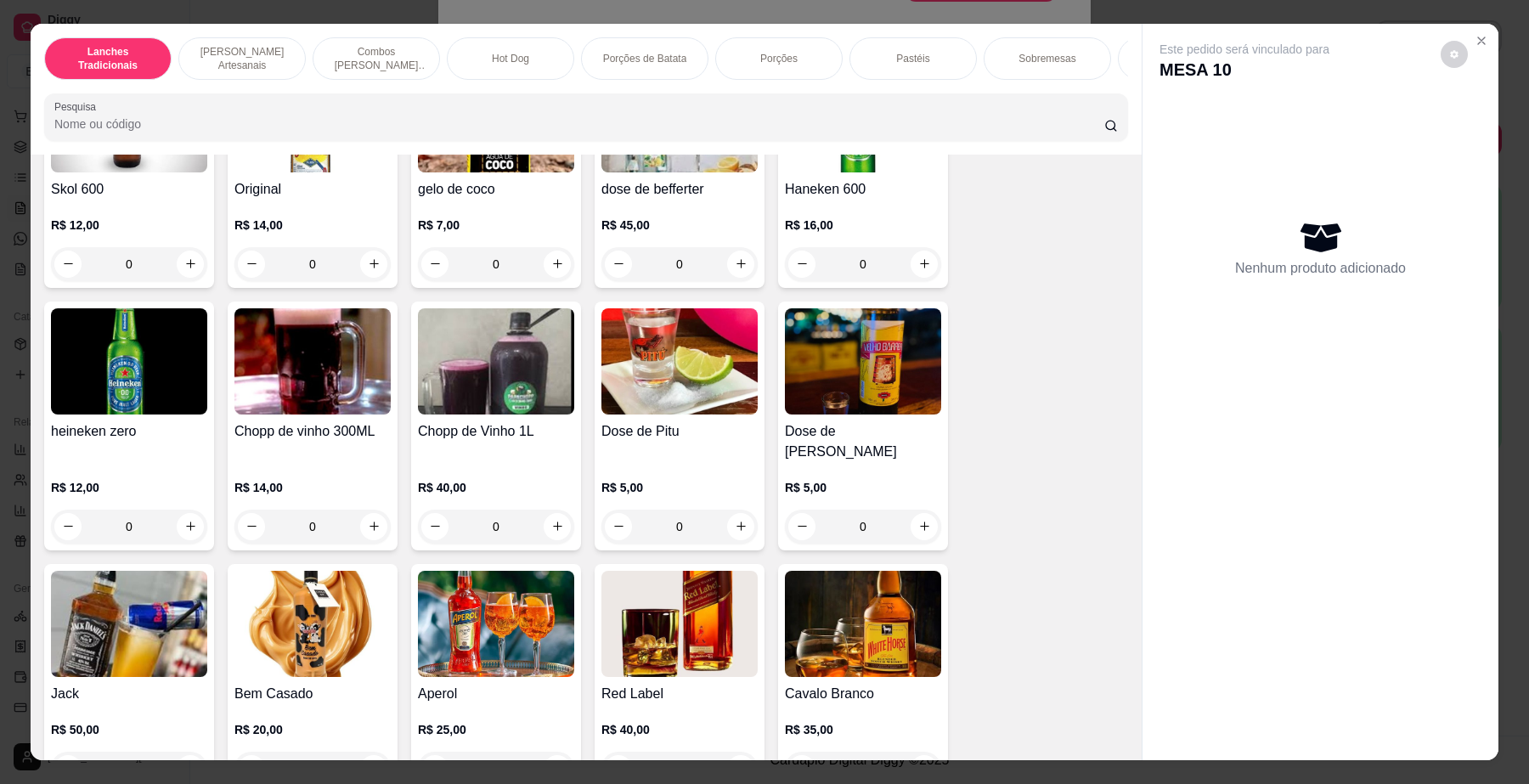
scroll to position [5522, 0]
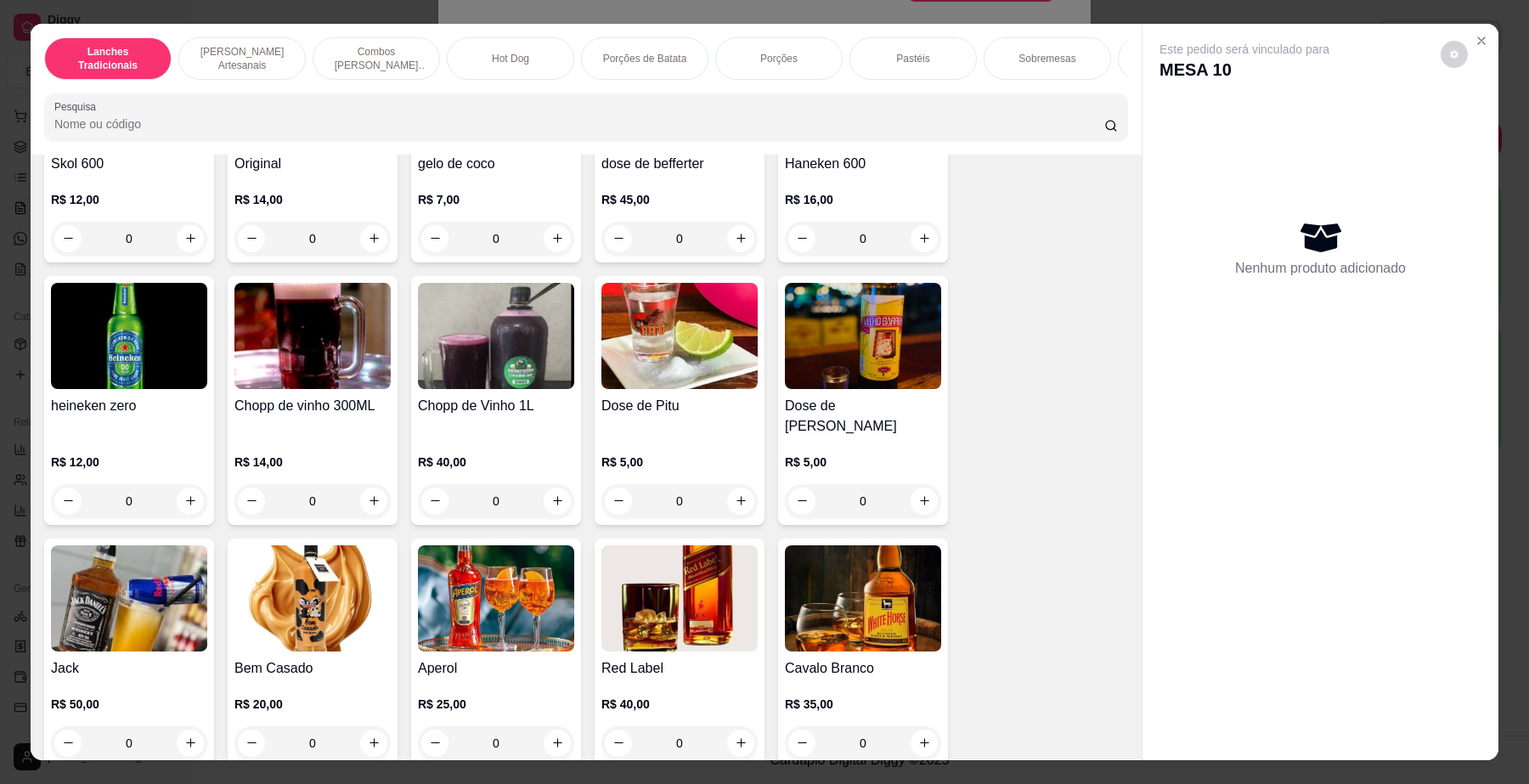
click at [658, 644] on img at bounding box center [680, 599] width 156 height 106
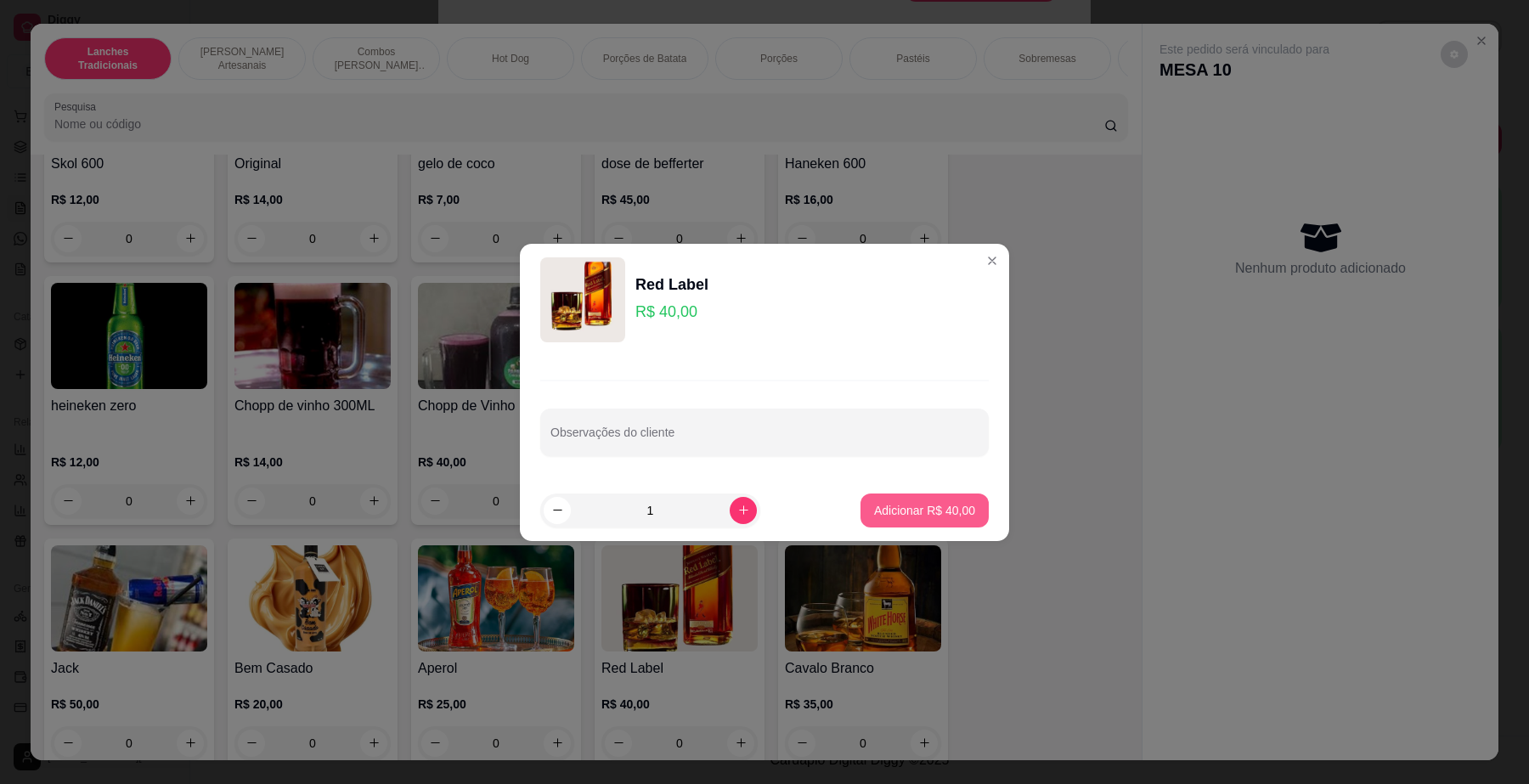
click at [874, 507] on p "Adicionar R$ 40,00" at bounding box center [925, 510] width 101 height 17
type input "1"
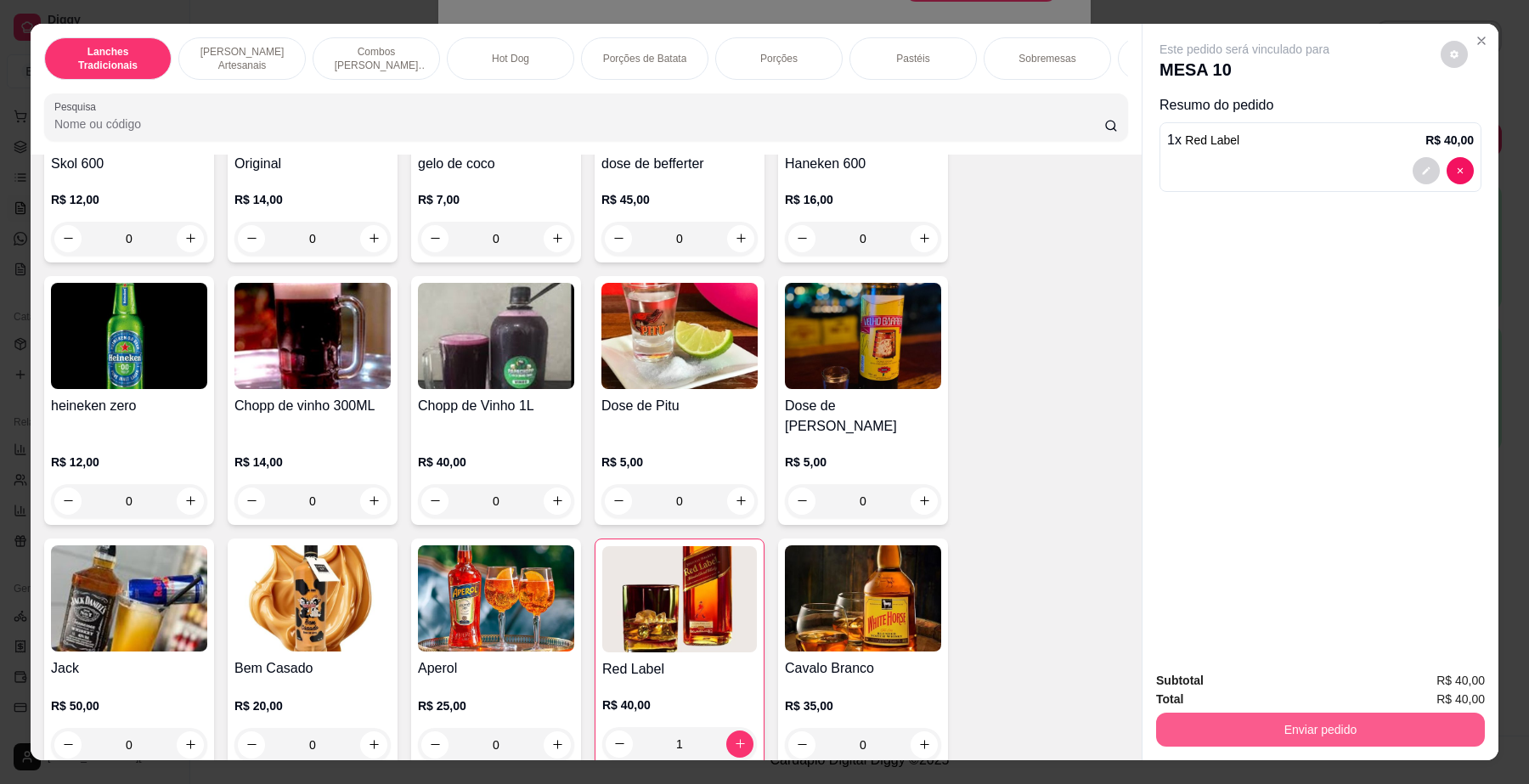
click at [1170, 744] on button "Enviar pedido" at bounding box center [1320, 730] width 329 height 34
click at [1198, 685] on button "Não registrar e enviar pedido" at bounding box center [1264, 689] width 177 height 33
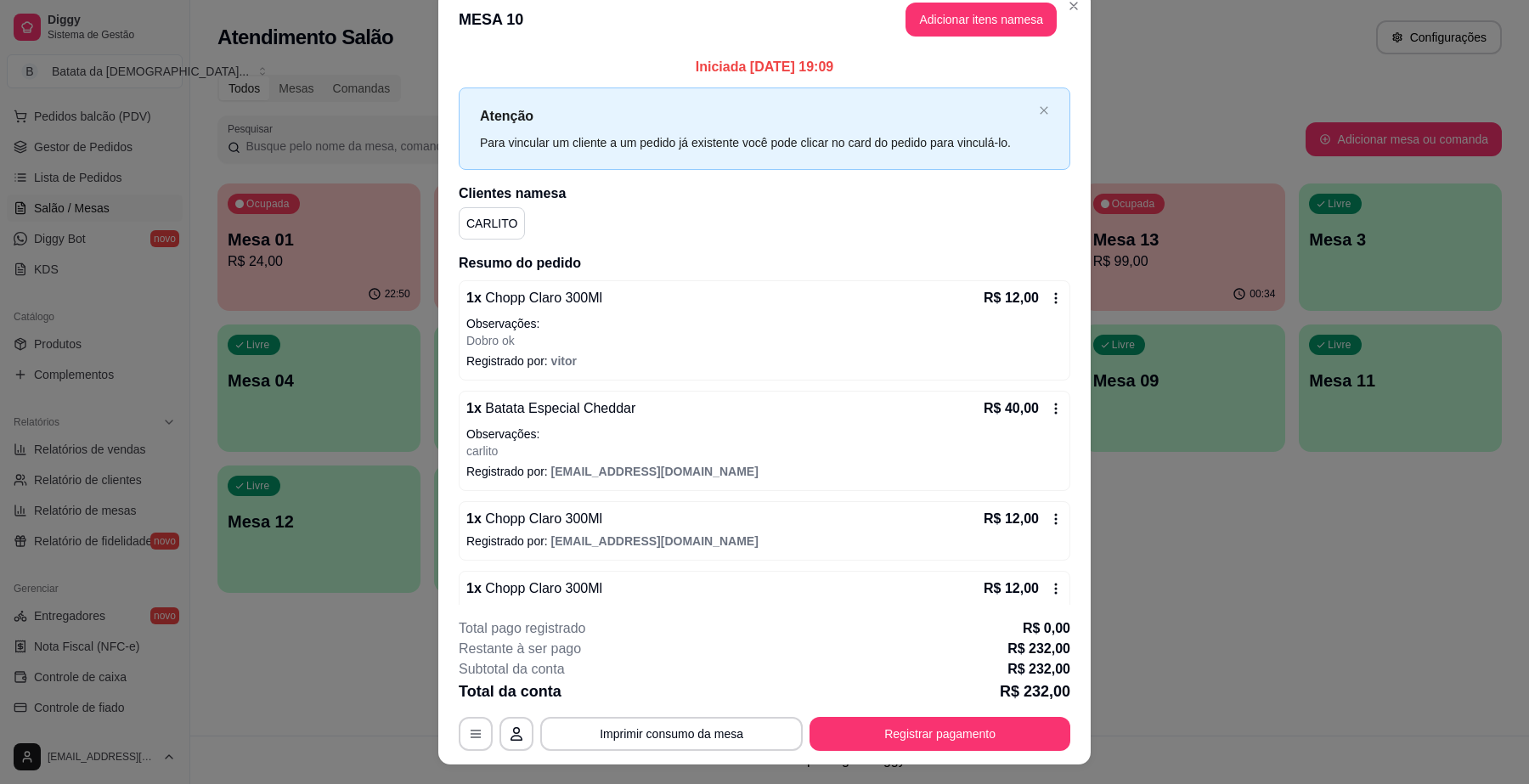
scroll to position [0, 0]
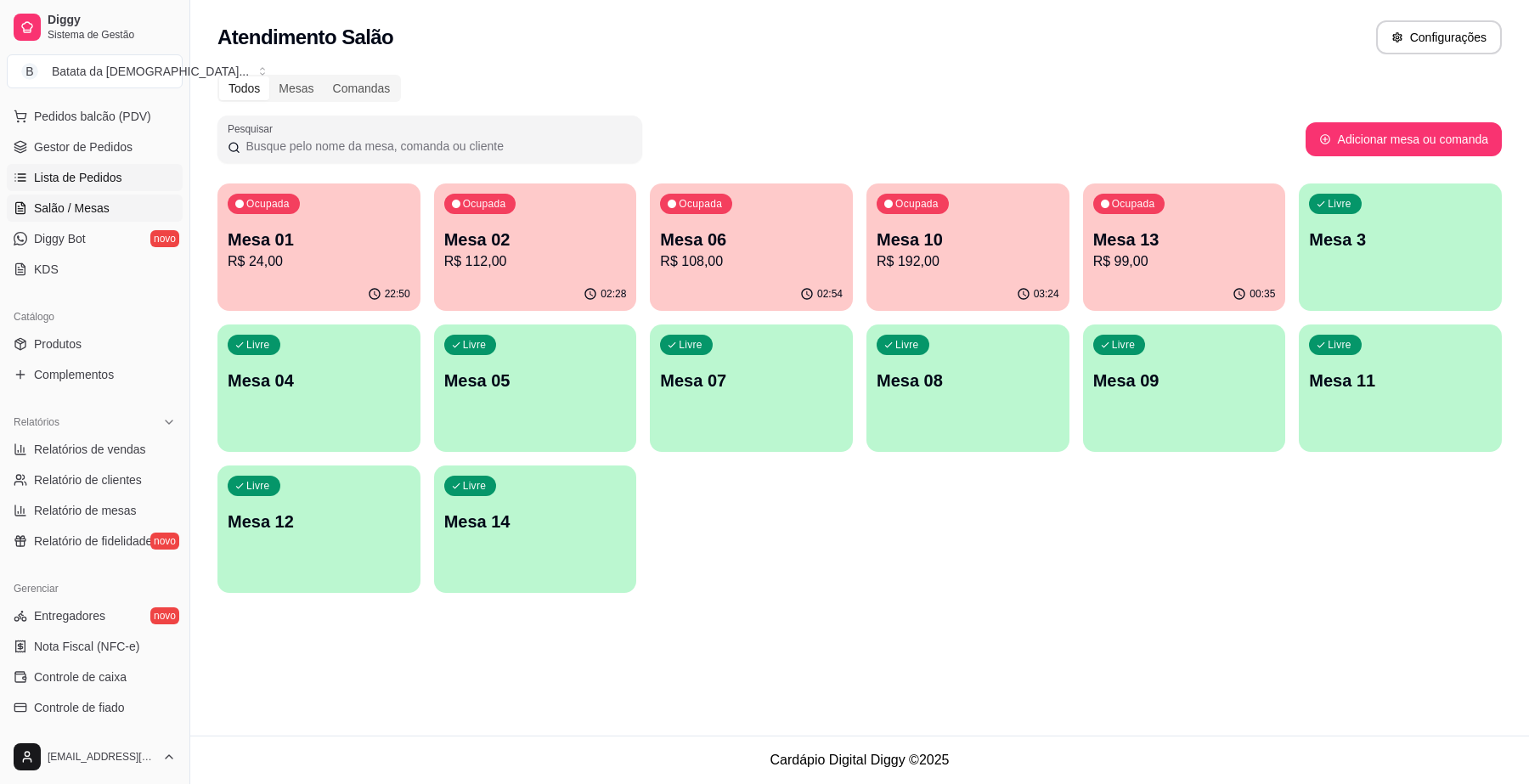
click at [129, 189] on link "Lista de Pedidos" at bounding box center [94, 177] width 176 height 27
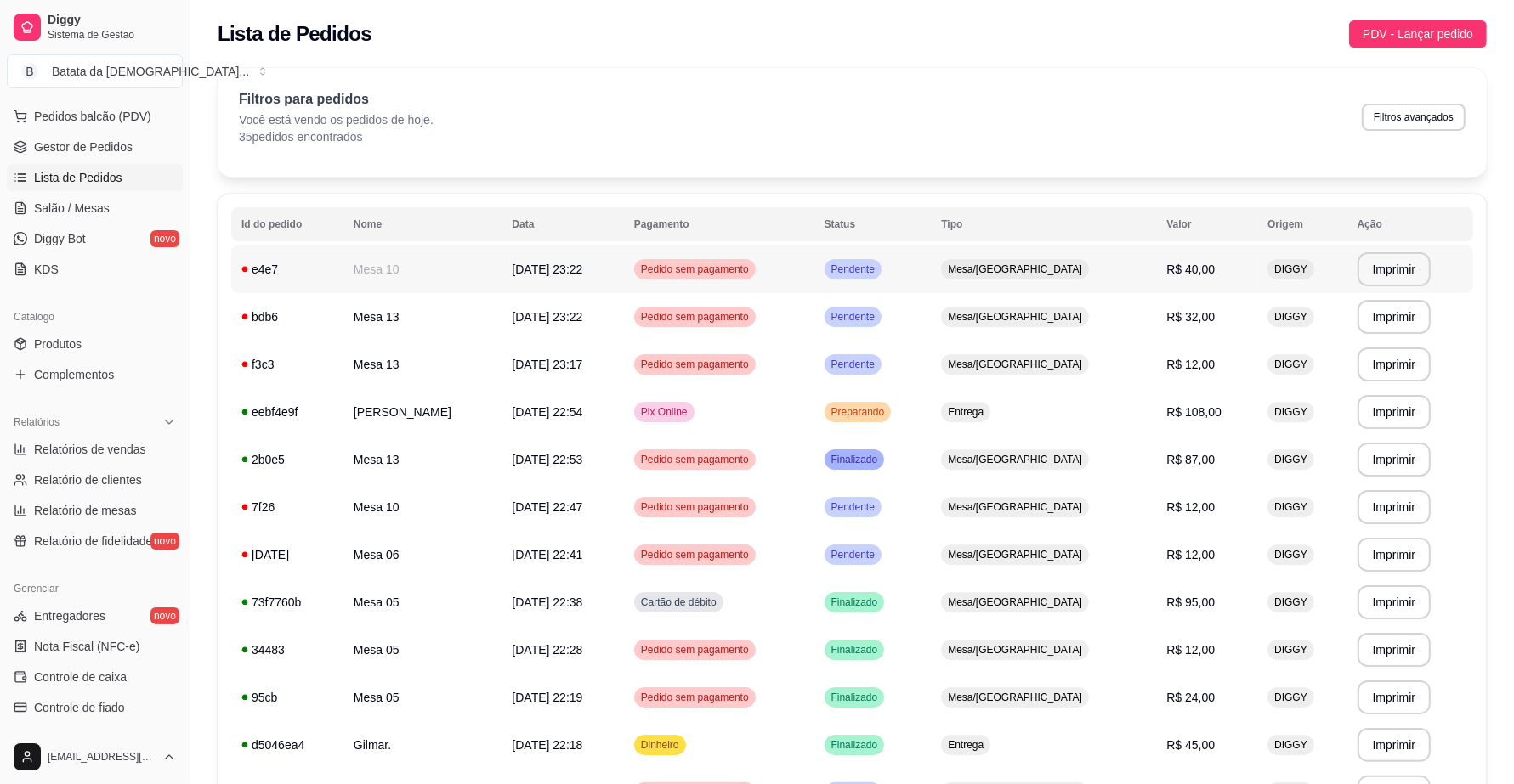
click at [997, 267] on span "Mesa/[GEOGRAPHIC_DATA]" at bounding box center [1015, 269] width 141 height 14
click at [1005, 304] on td "Mesa/[GEOGRAPHIC_DATA]" at bounding box center [1043, 317] width 225 height 47
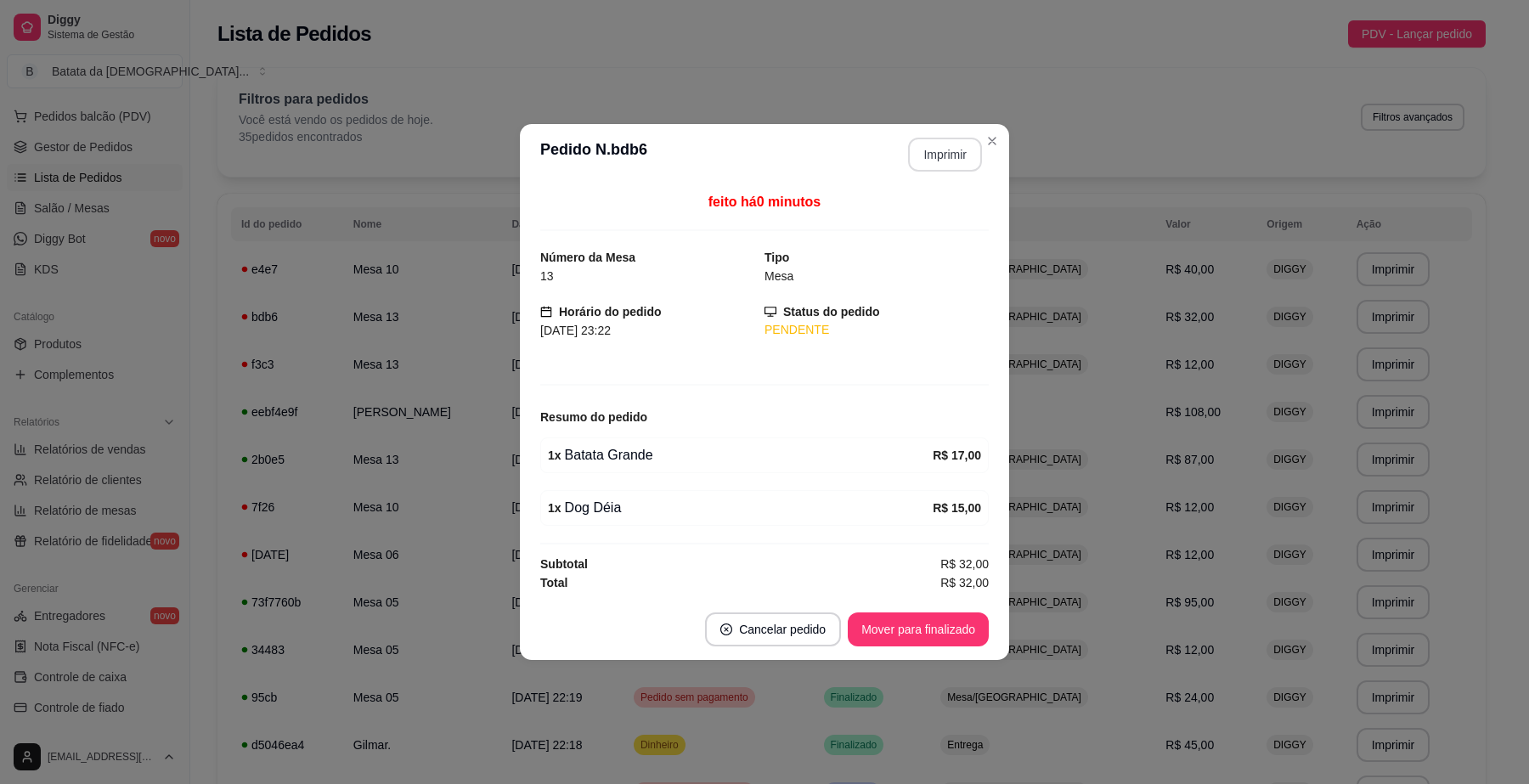
click at [943, 147] on button "Imprimir" at bounding box center [944, 155] width 74 height 34
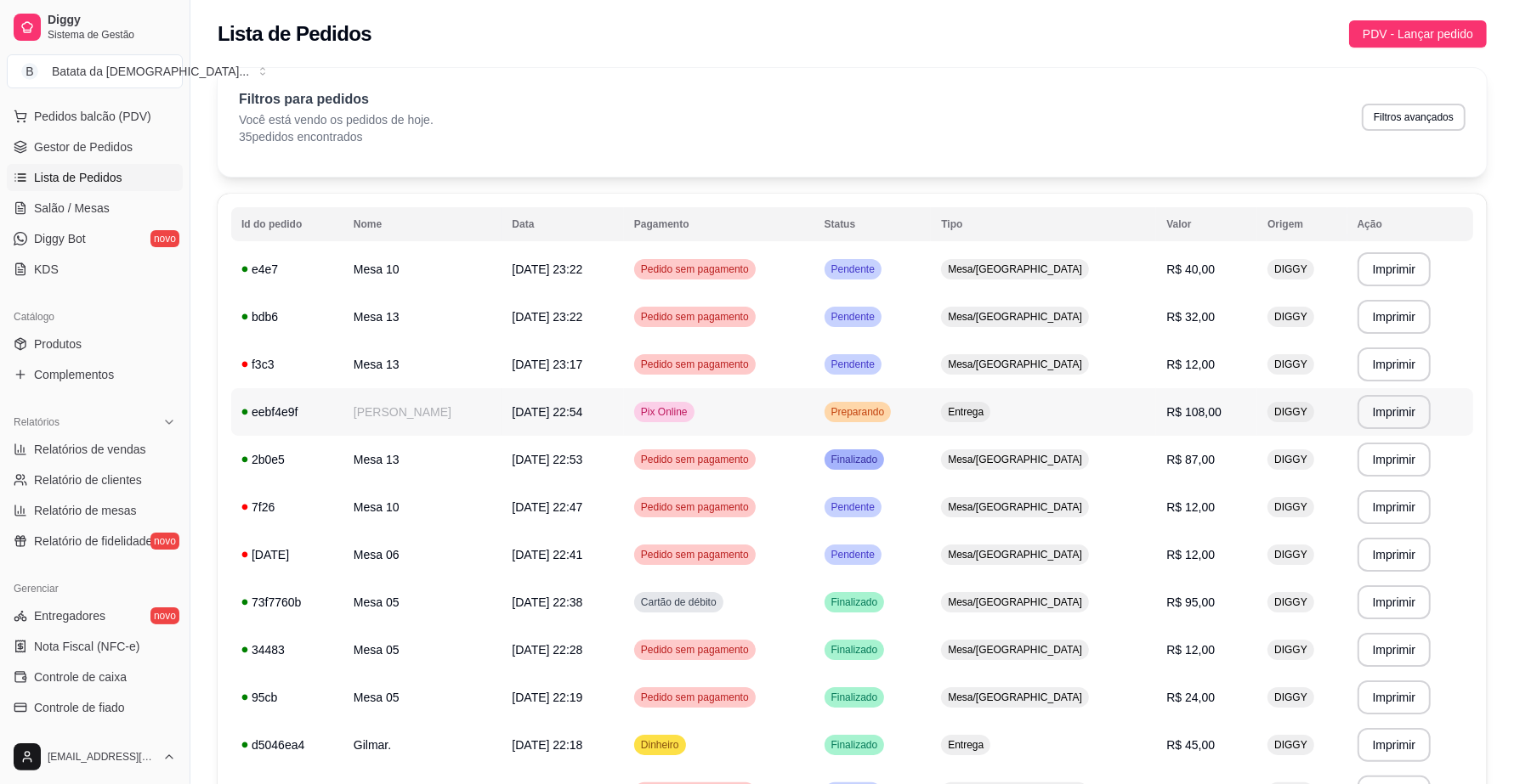
click at [780, 422] on td "Pix Online" at bounding box center [719, 412] width 190 height 47
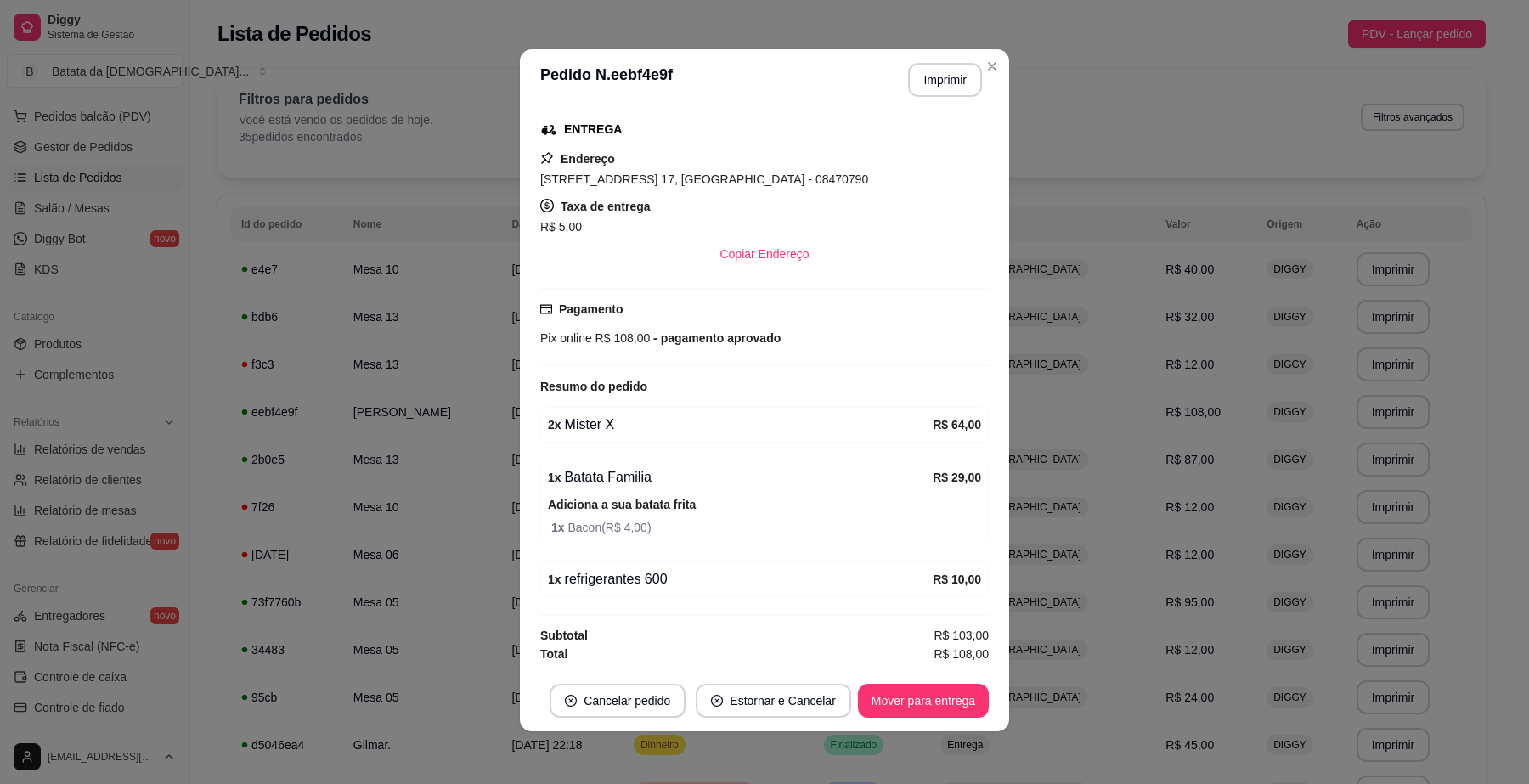
scroll to position [3, 0]
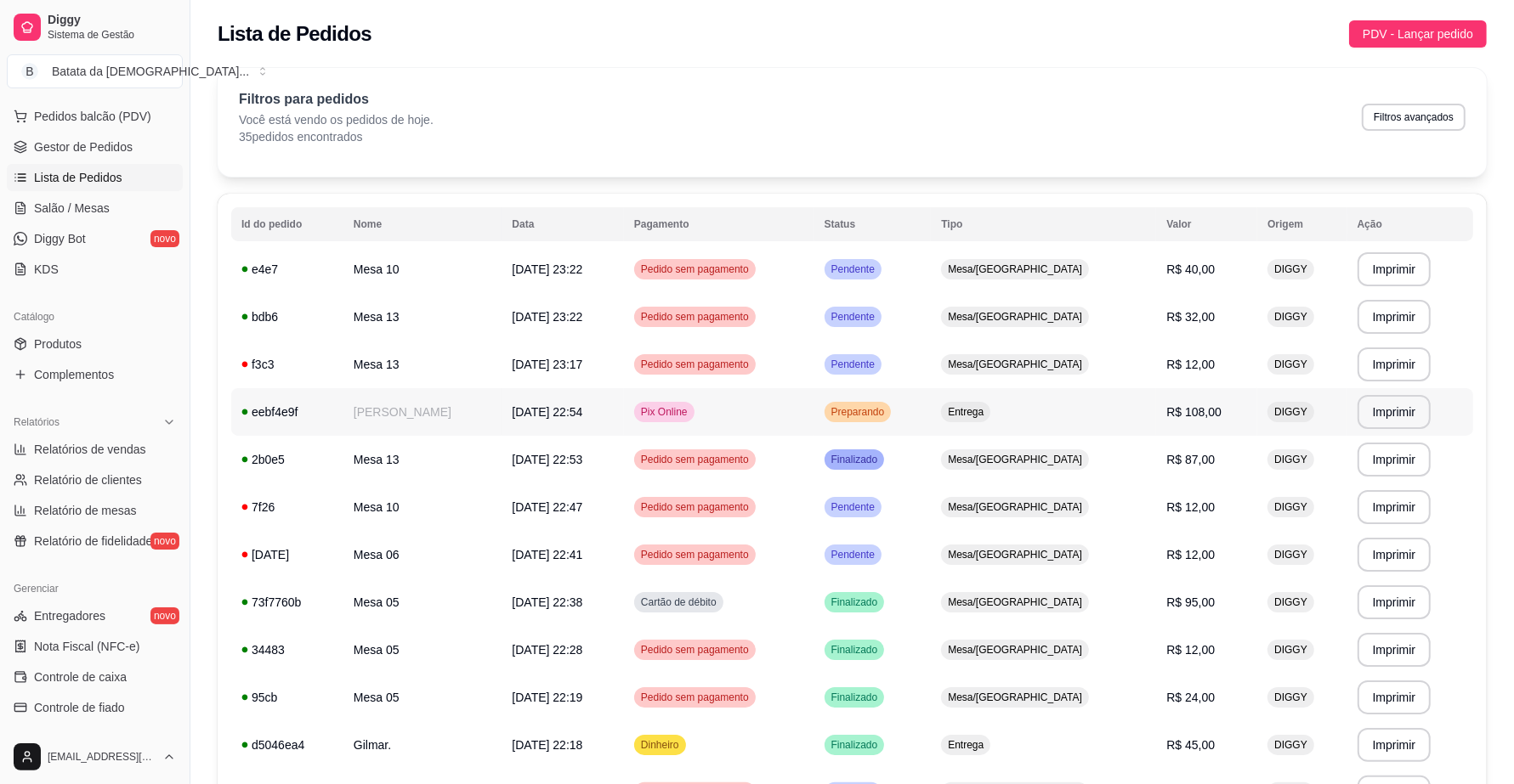
click at [932, 398] on td "Preparando" at bounding box center [873, 412] width 117 height 47
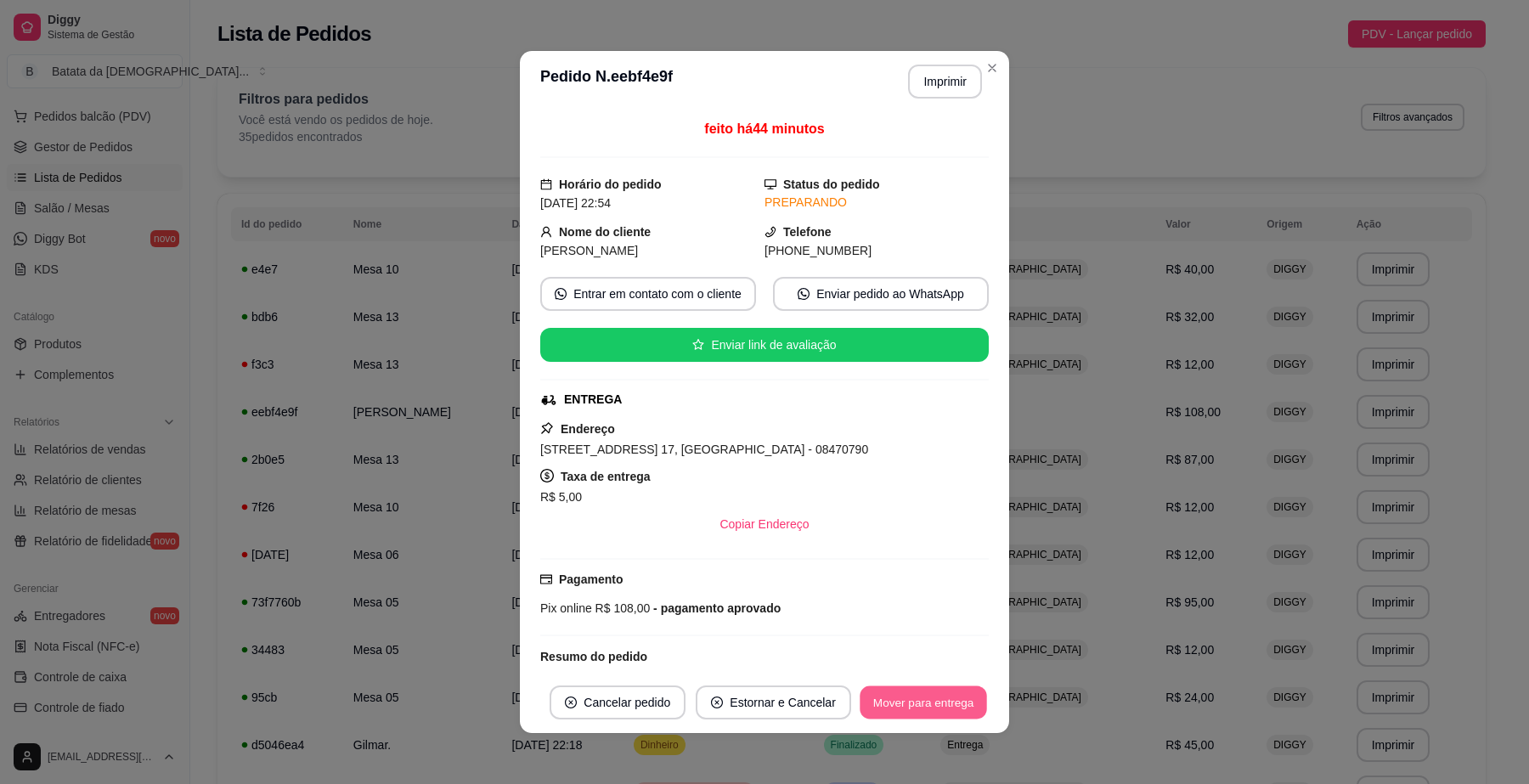
click at [936, 701] on button "Mover para entrega" at bounding box center [923, 703] width 128 height 34
click at [930, 711] on button "Mover para finalizado" at bounding box center [918, 702] width 141 height 34
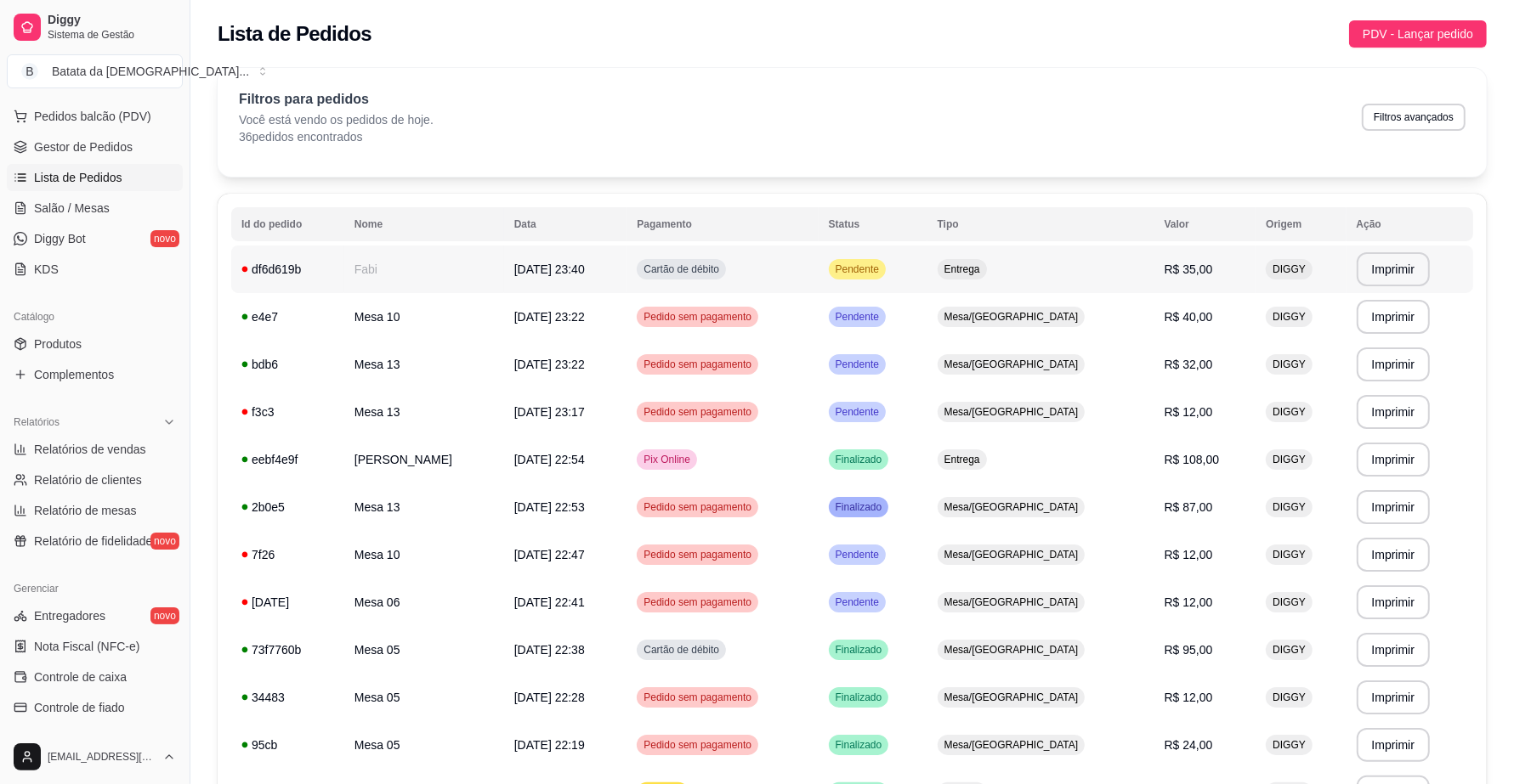
click at [854, 253] on td "Pendente" at bounding box center [873, 269] width 109 height 47
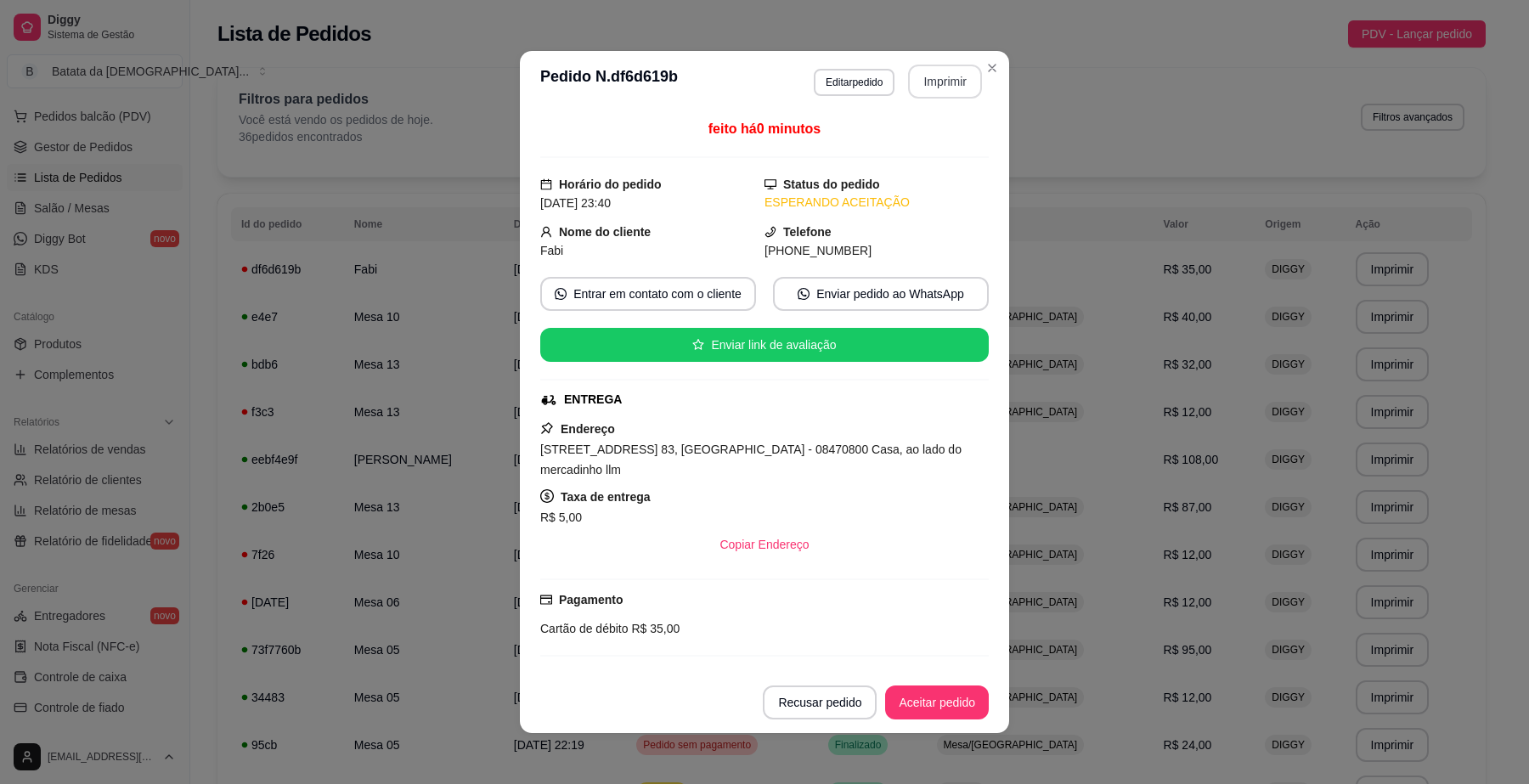
click at [920, 93] on button "Imprimir" at bounding box center [944, 81] width 74 height 34
click at [965, 704] on button "Aceitar pedido" at bounding box center [938, 703] width 101 height 34
click at [916, 695] on button "Mover para preparo" at bounding box center [922, 703] width 128 height 34
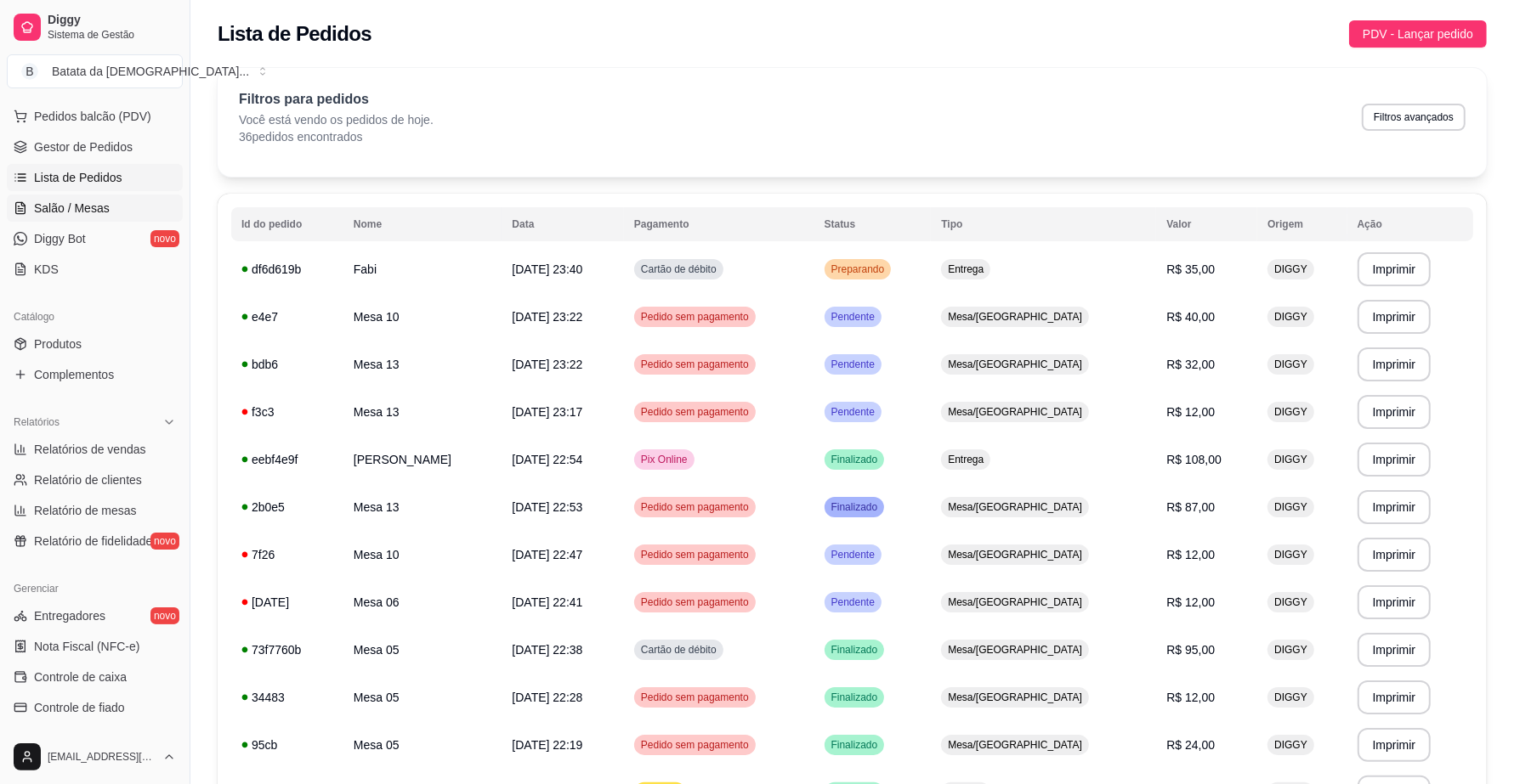
click at [104, 202] on span "Salão / Mesas" at bounding box center [71, 208] width 75 height 17
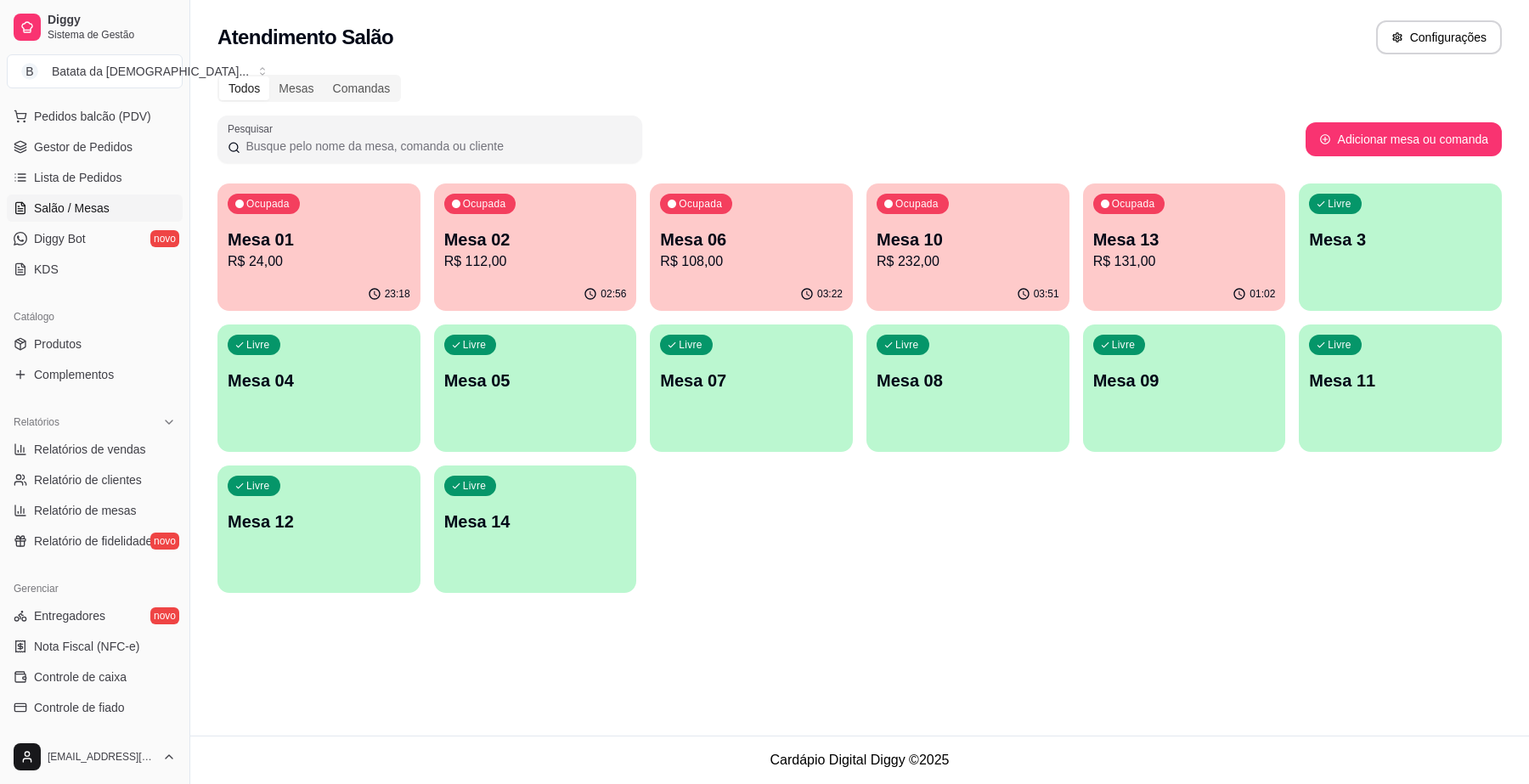
click at [985, 252] on p "R$ 232,00" at bounding box center [968, 262] width 183 height 20
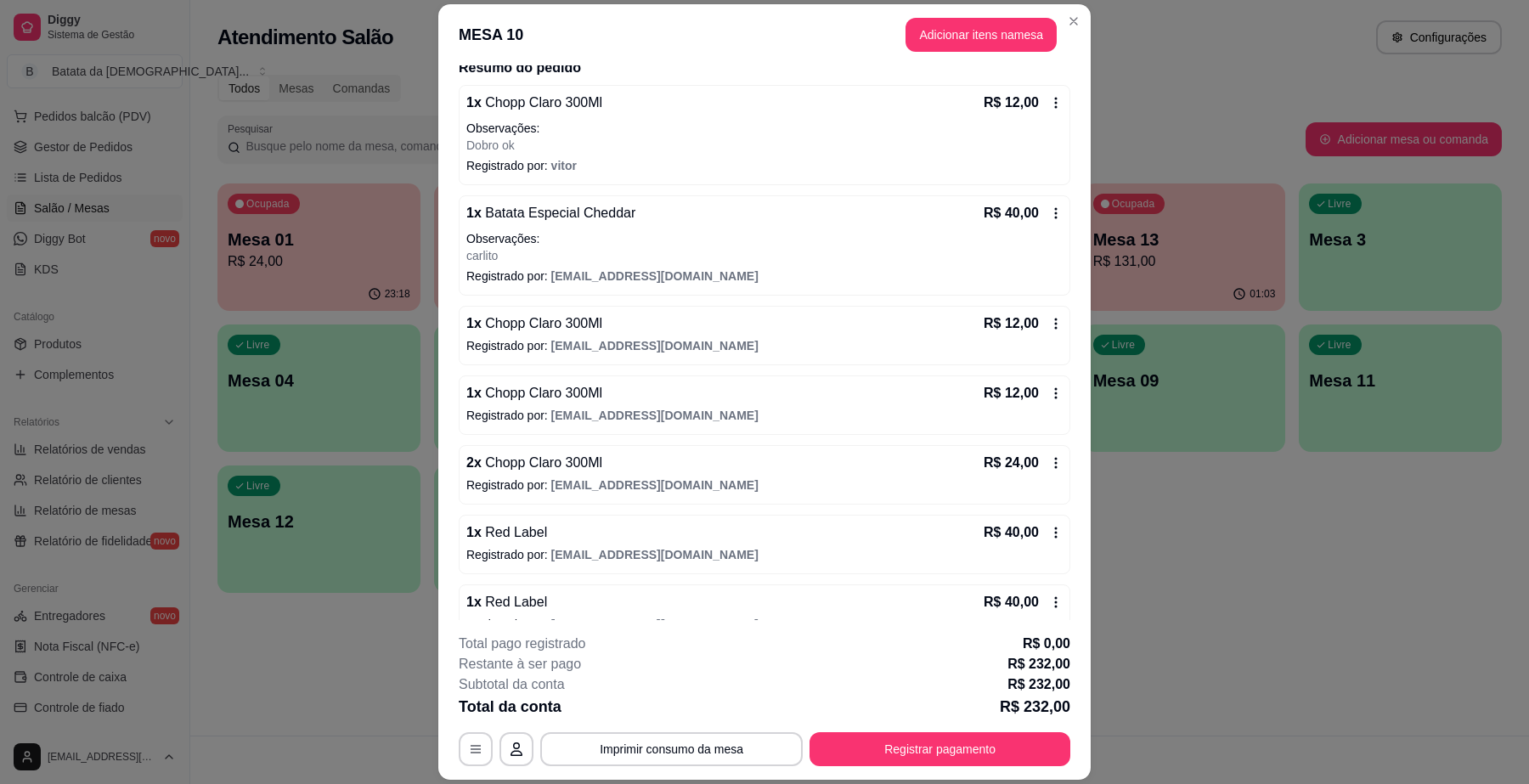
scroll to position [212, 0]
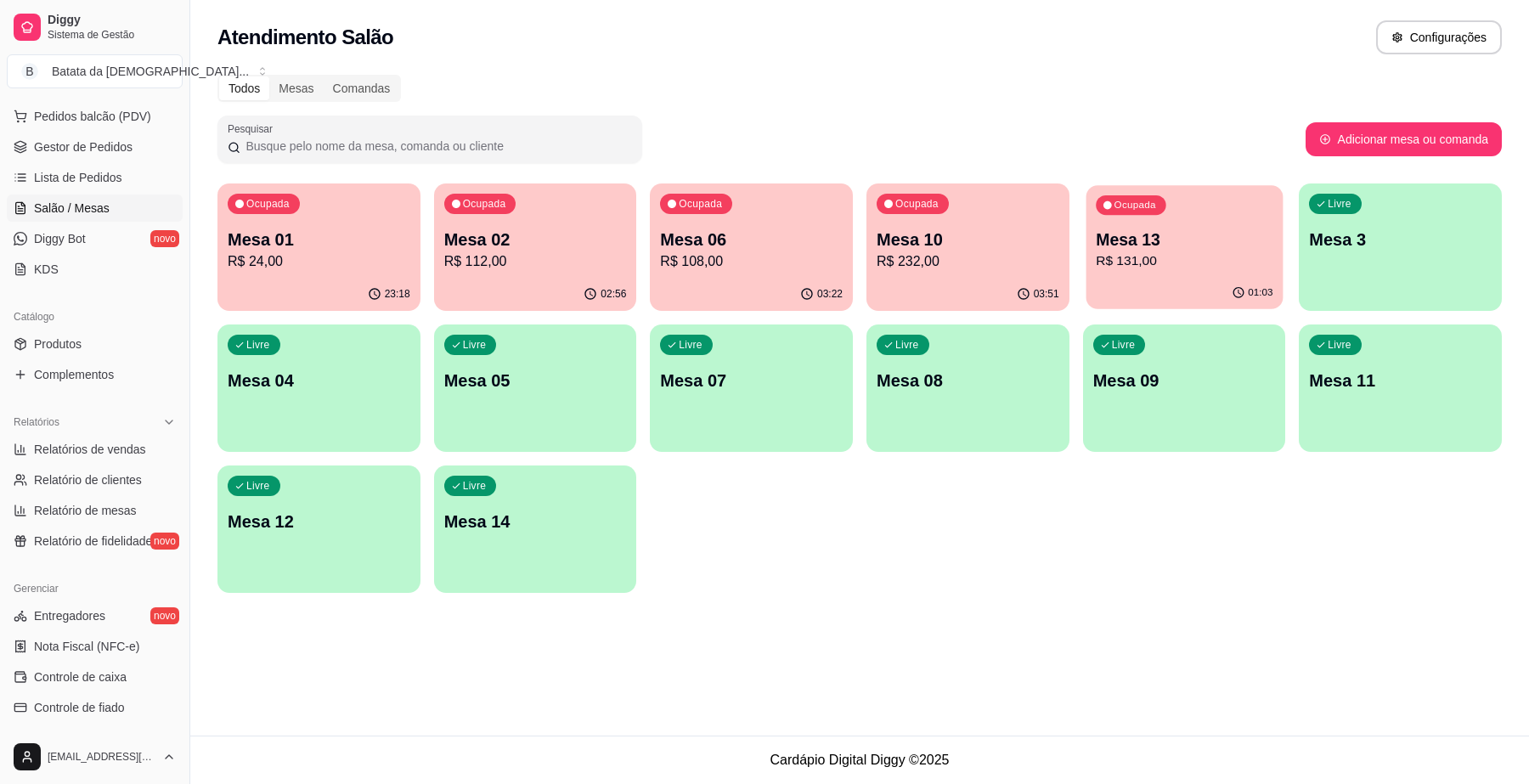
click at [1124, 245] on p "Mesa 13" at bounding box center [1184, 239] width 177 height 23
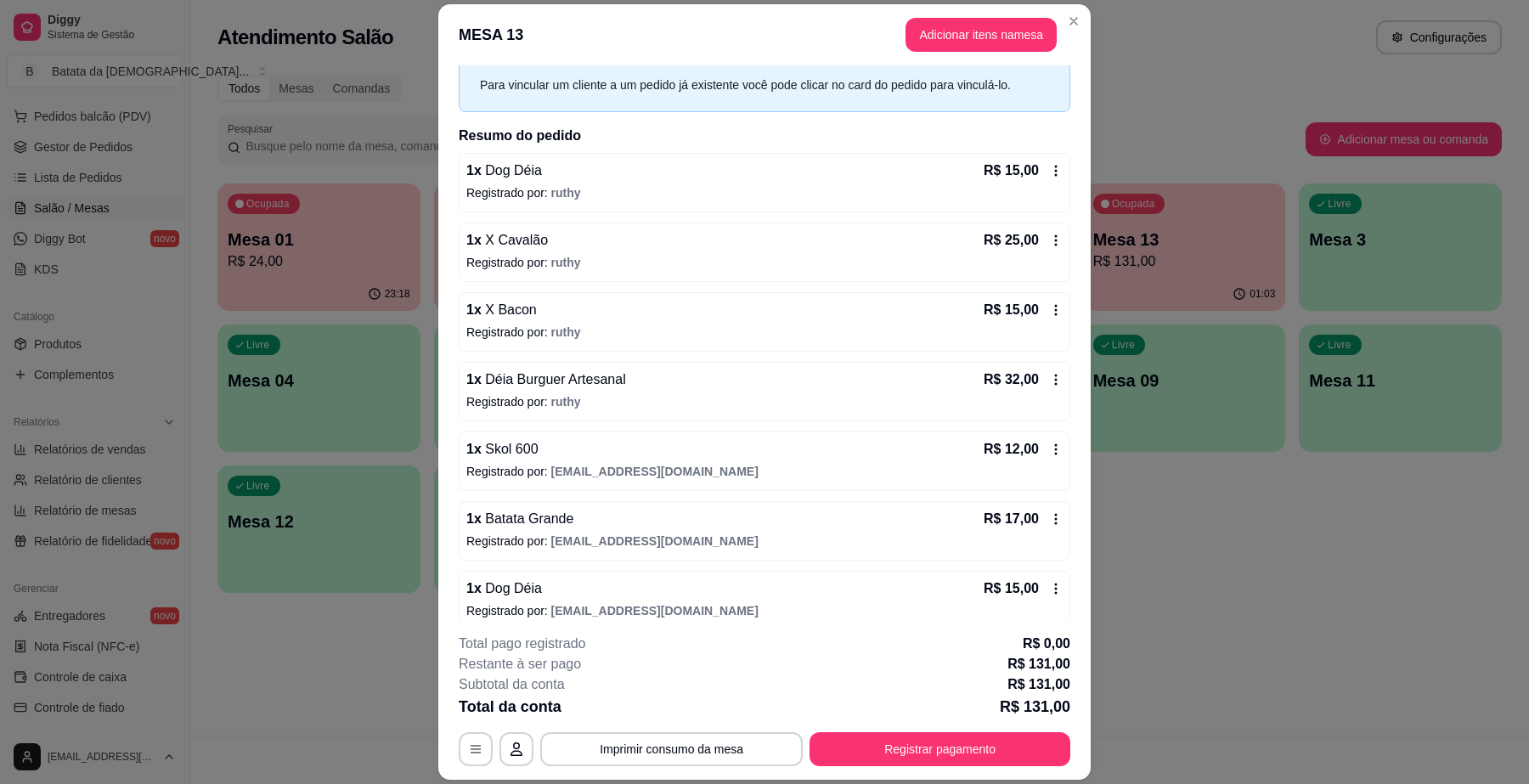
scroll to position [91, 0]
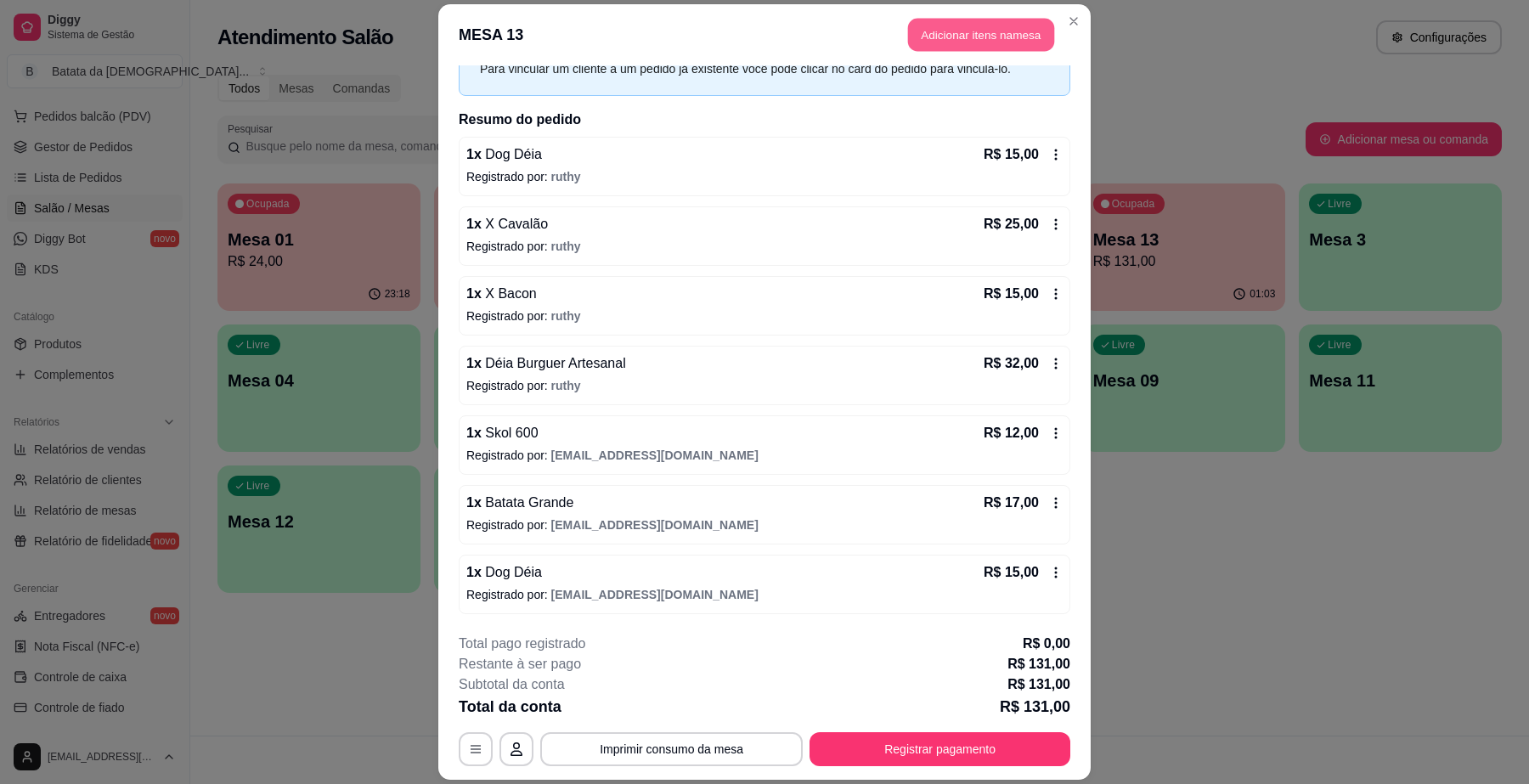
click at [960, 27] on button "Adicionar itens na mesa" at bounding box center [981, 34] width 146 height 34
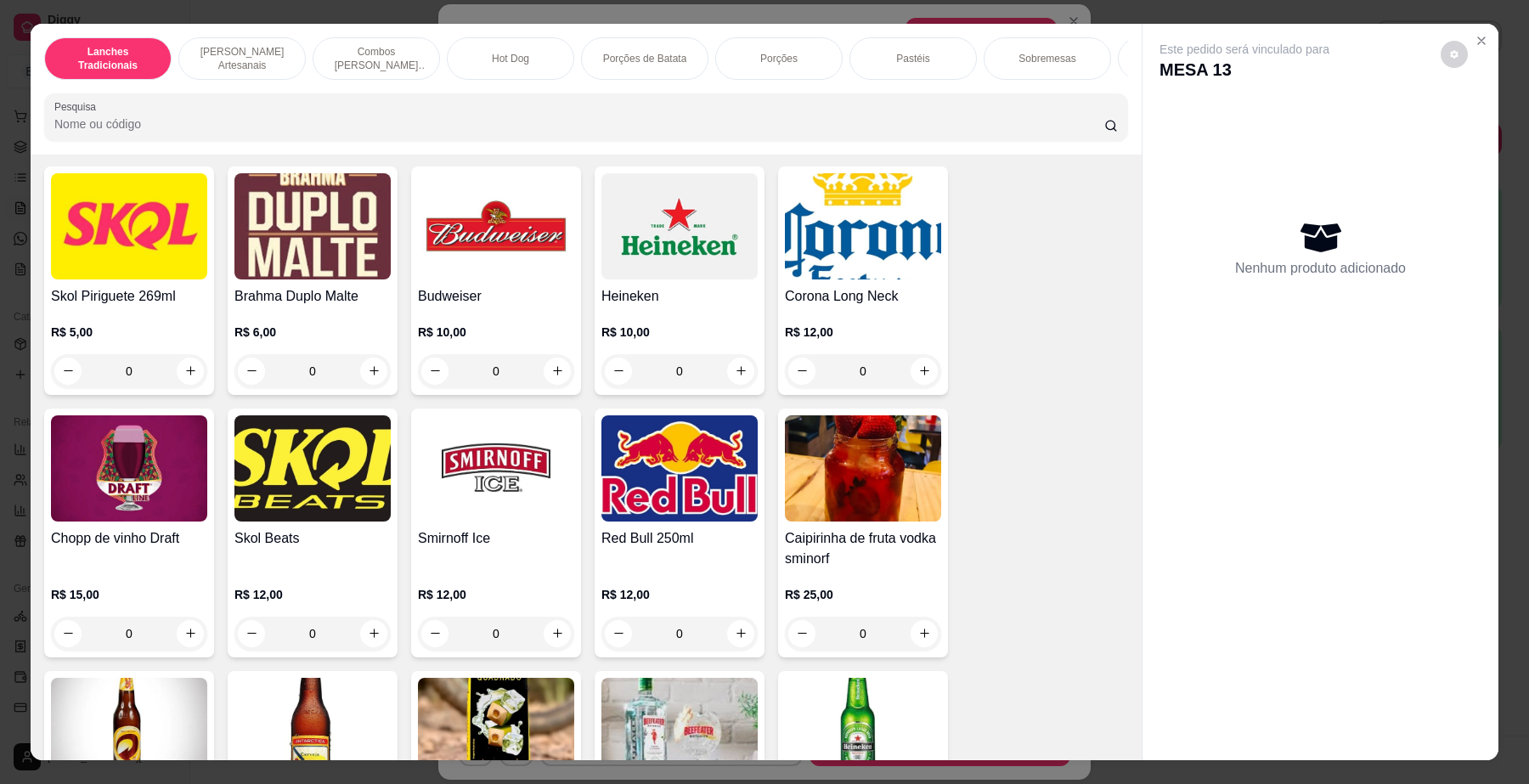
scroll to position [5098, 0]
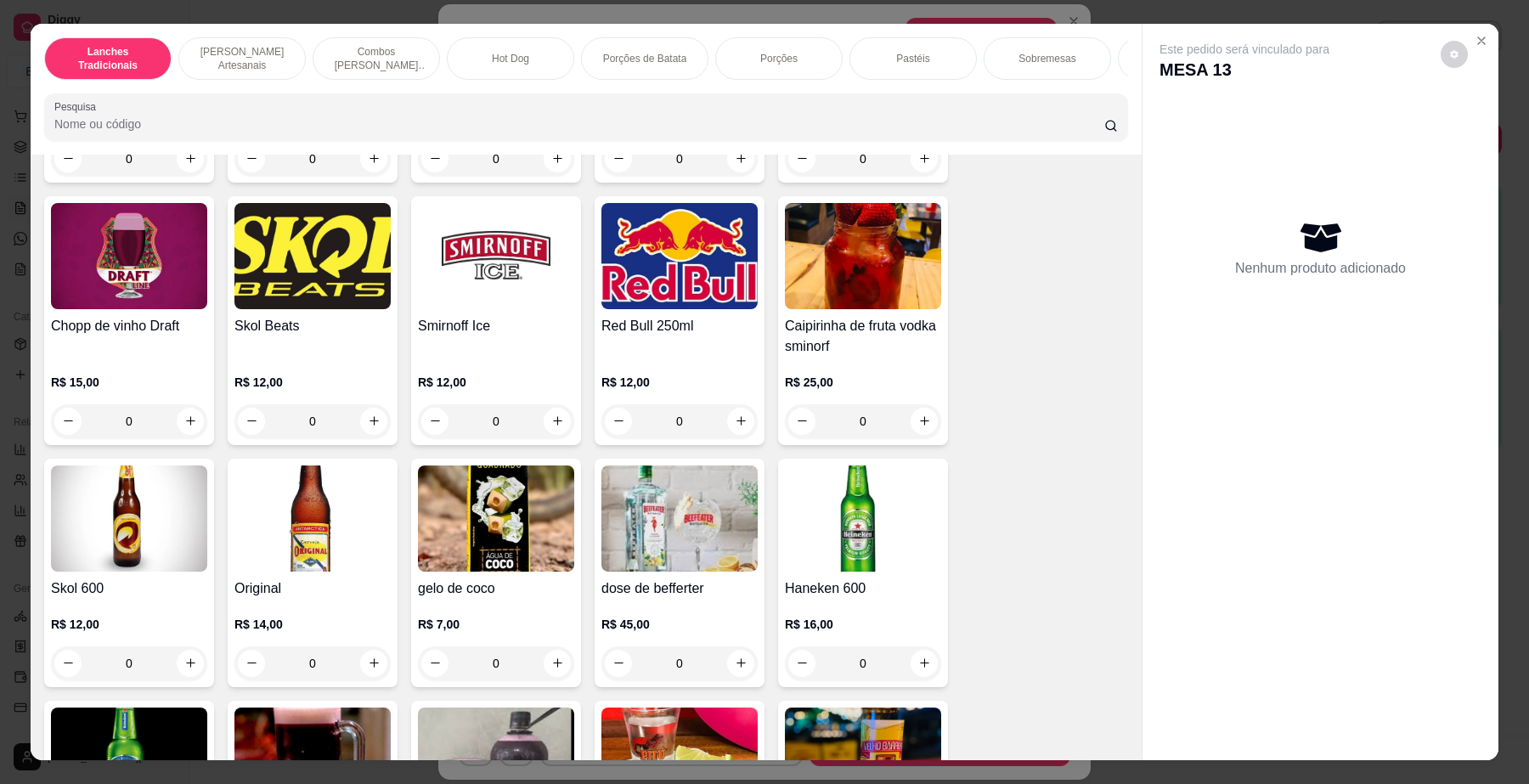
click at [73, 570] on img at bounding box center [129, 519] width 156 height 106
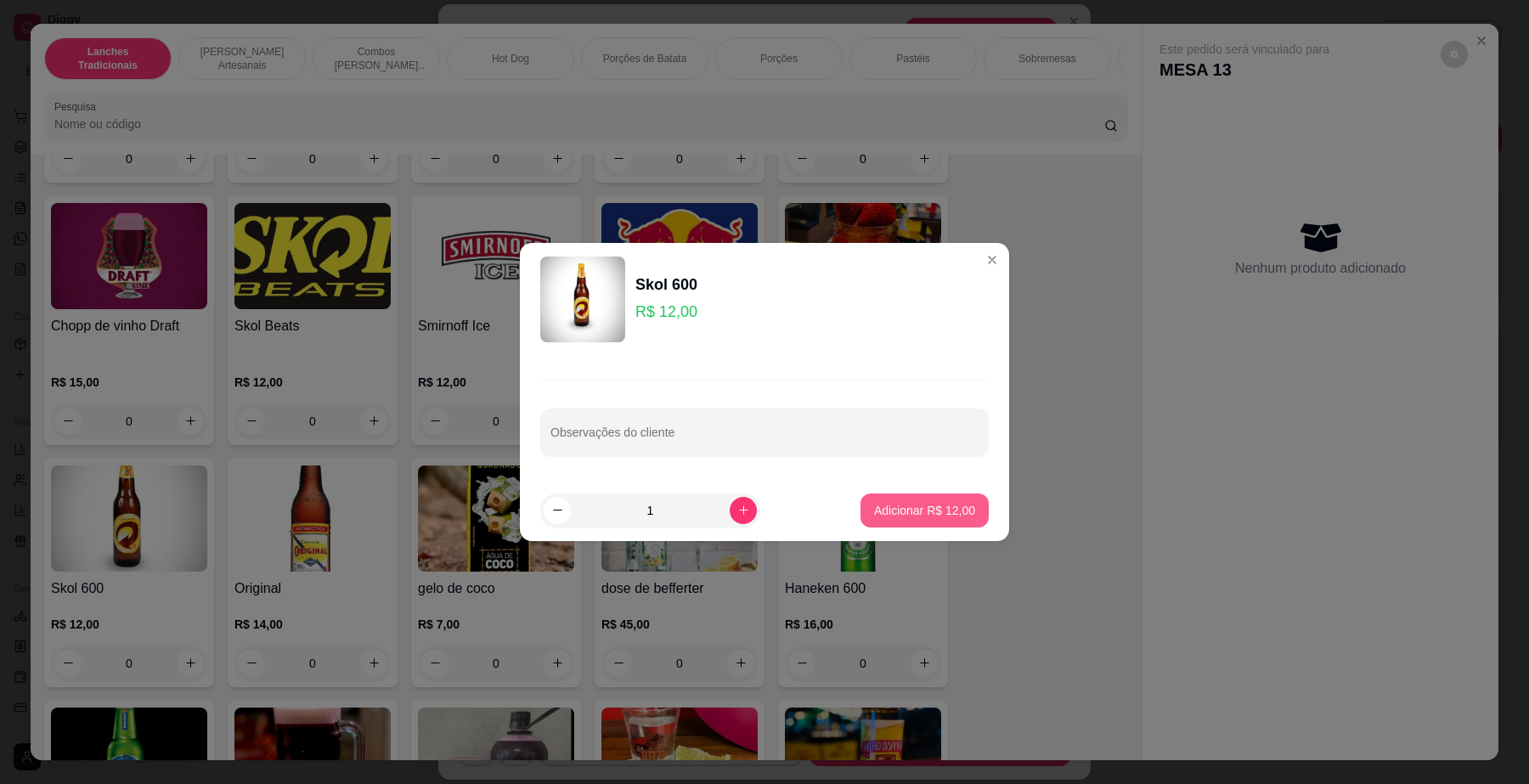
click at [952, 494] on button "Adicionar R$ 12,00" at bounding box center [925, 510] width 129 height 34
type input "1"
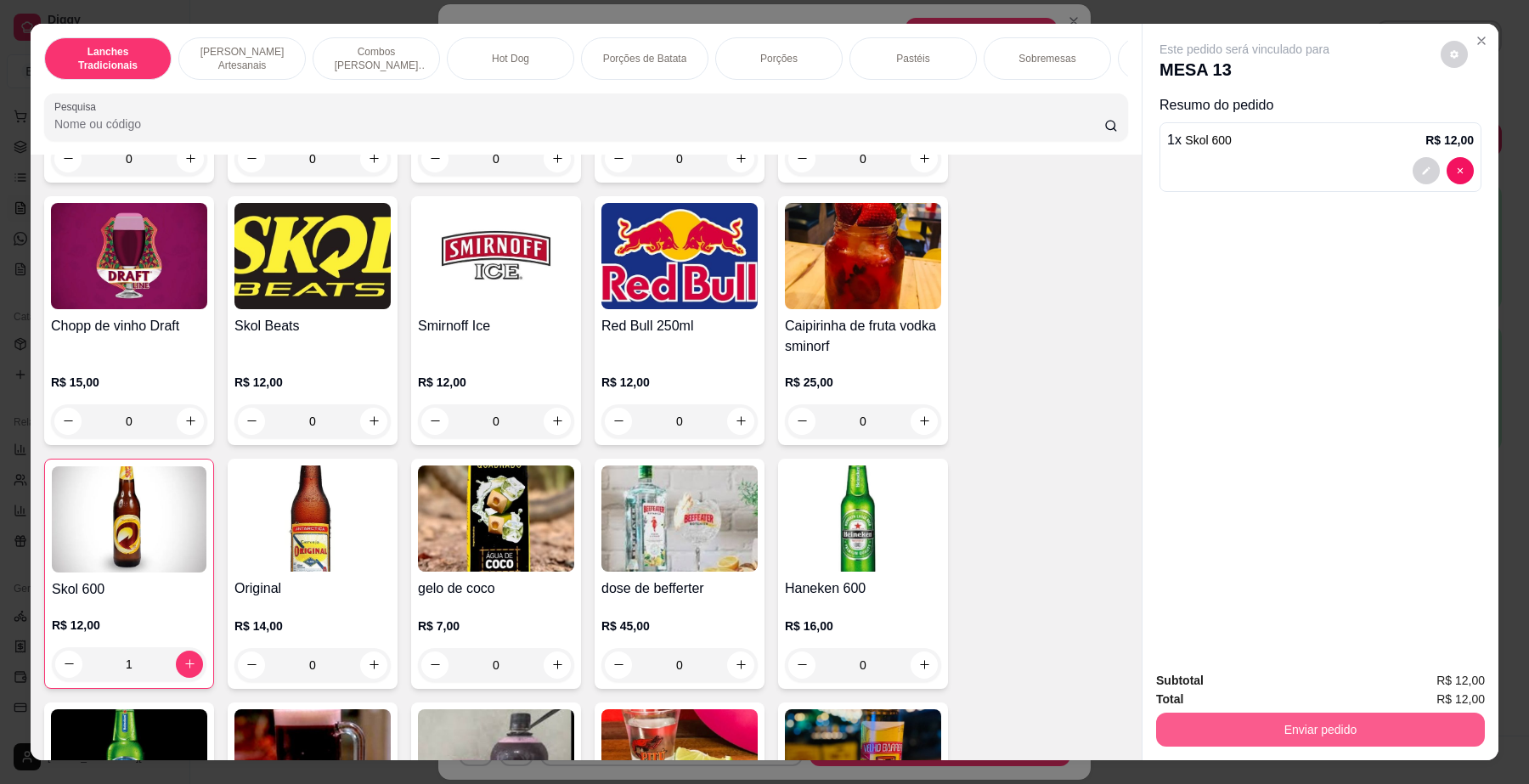
click at [1189, 723] on button "Enviar pedido" at bounding box center [1320, 730] width 329 height 34
click at [1182, 676] on button "Não registrar e enviar pedido" at bounding box center [1264, 689] width 171 height 32
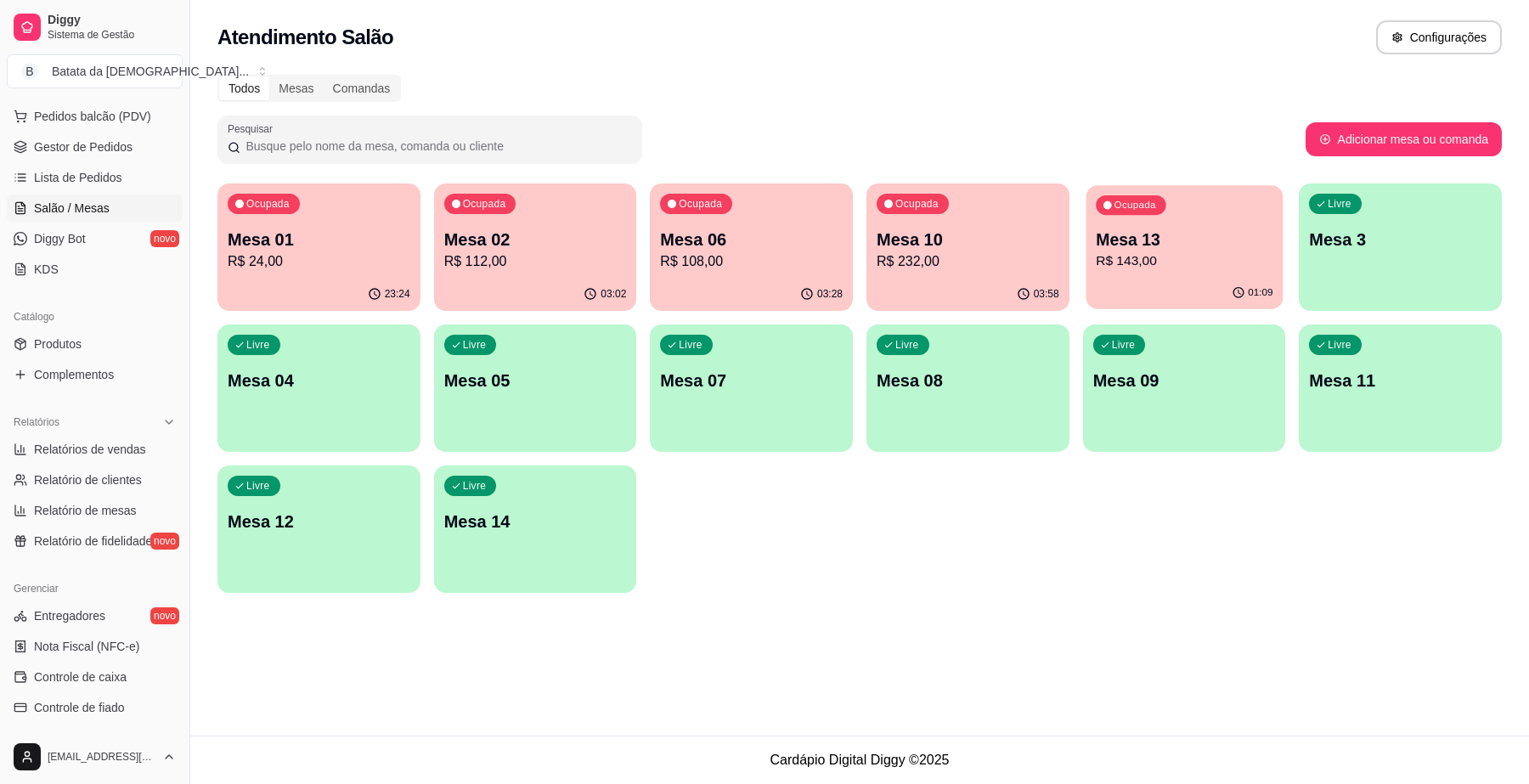
click at [1113, 231] on p "Mesa 13" at bounding box center [1184, 239] width 177 height 23
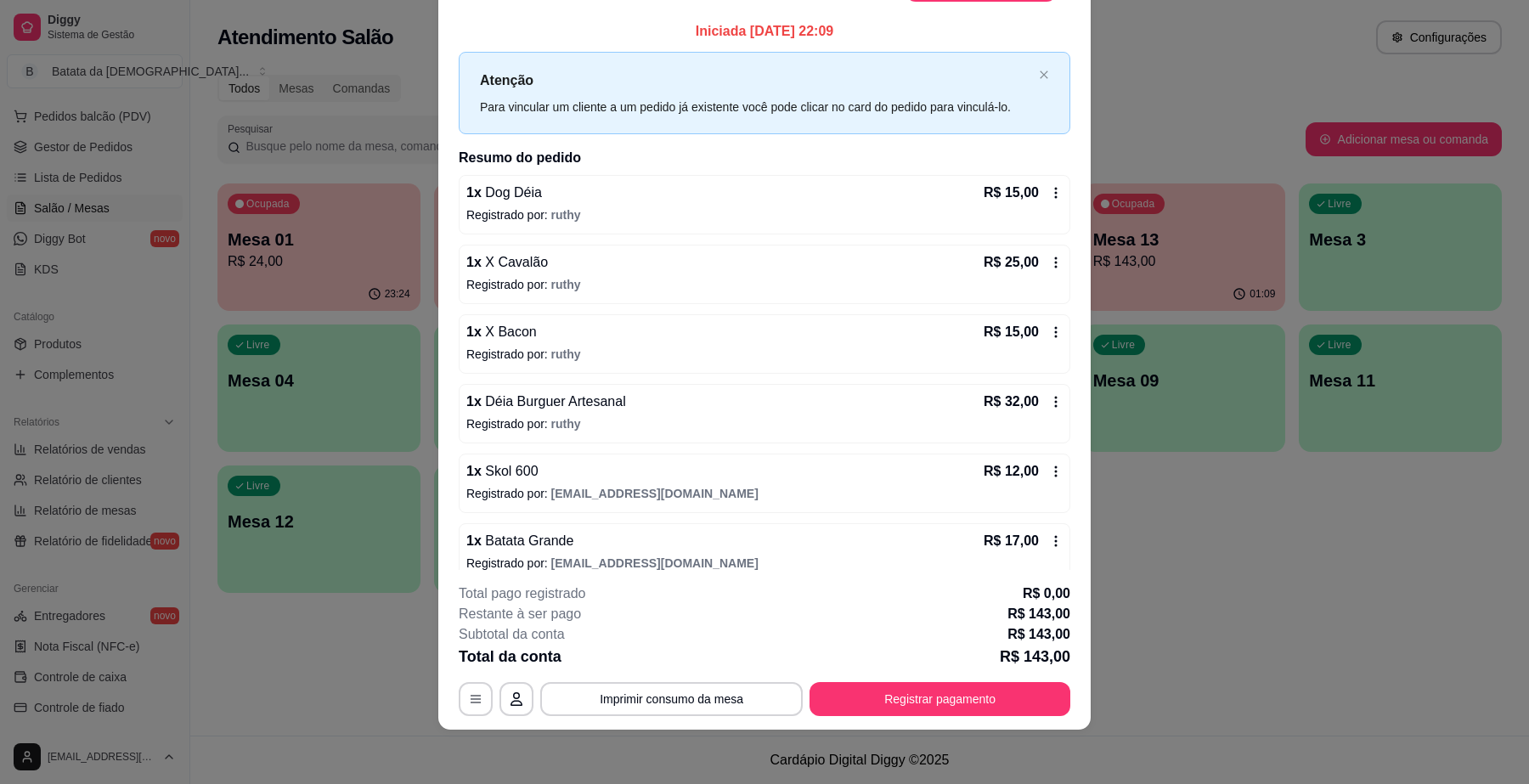
scroll to position [0, 0]
click at [729, 695] on button "Imprimir consumo da mesa" at bounding box center [672, 700] width 255 height 34
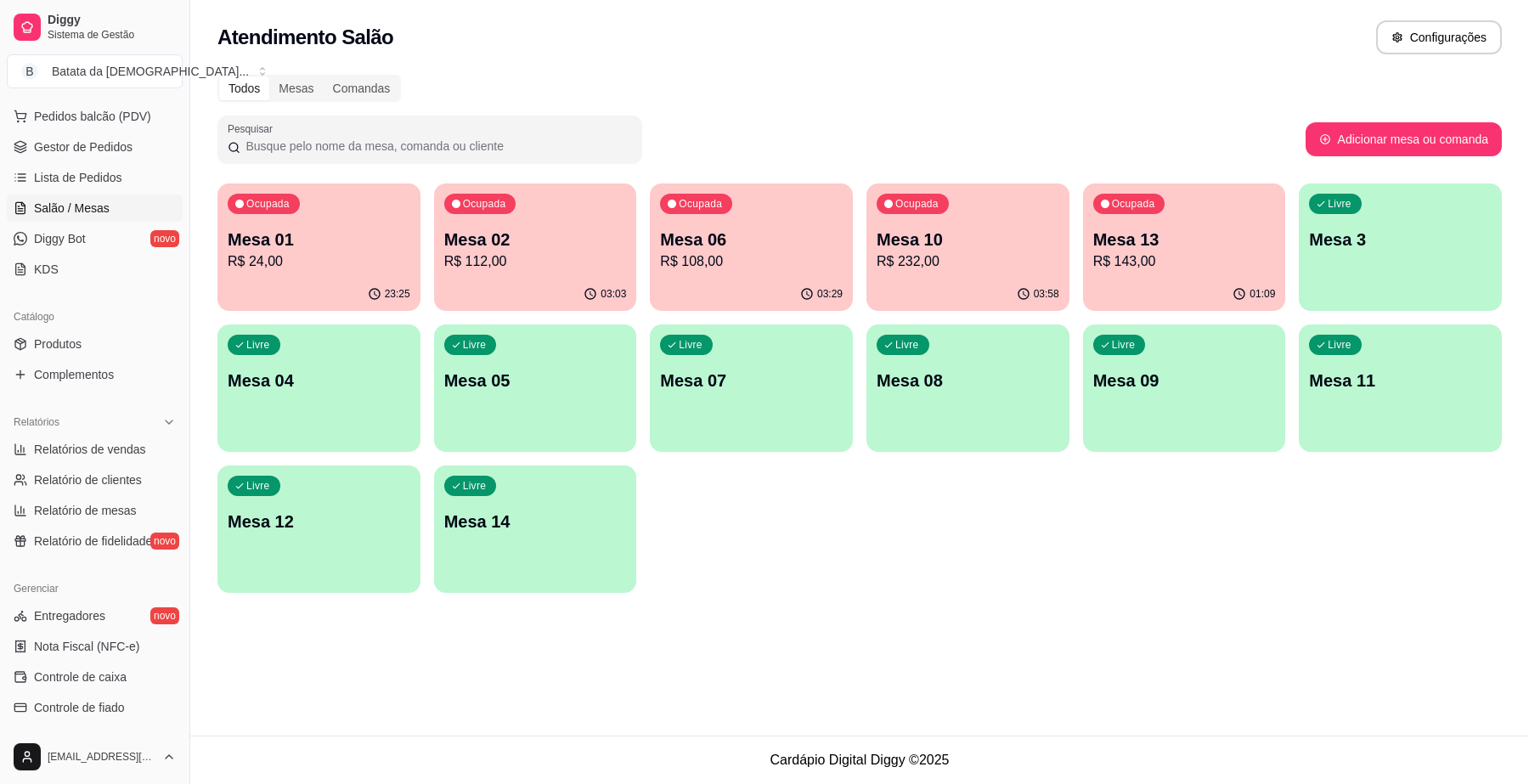
click at [1092, 260] on body "Diggy Sistema de Gestão B Batata da Dei ... Loja aberta Diggy Bot até 14/09 Ace…" at bounding box center [764, 392] width 1529 height 784
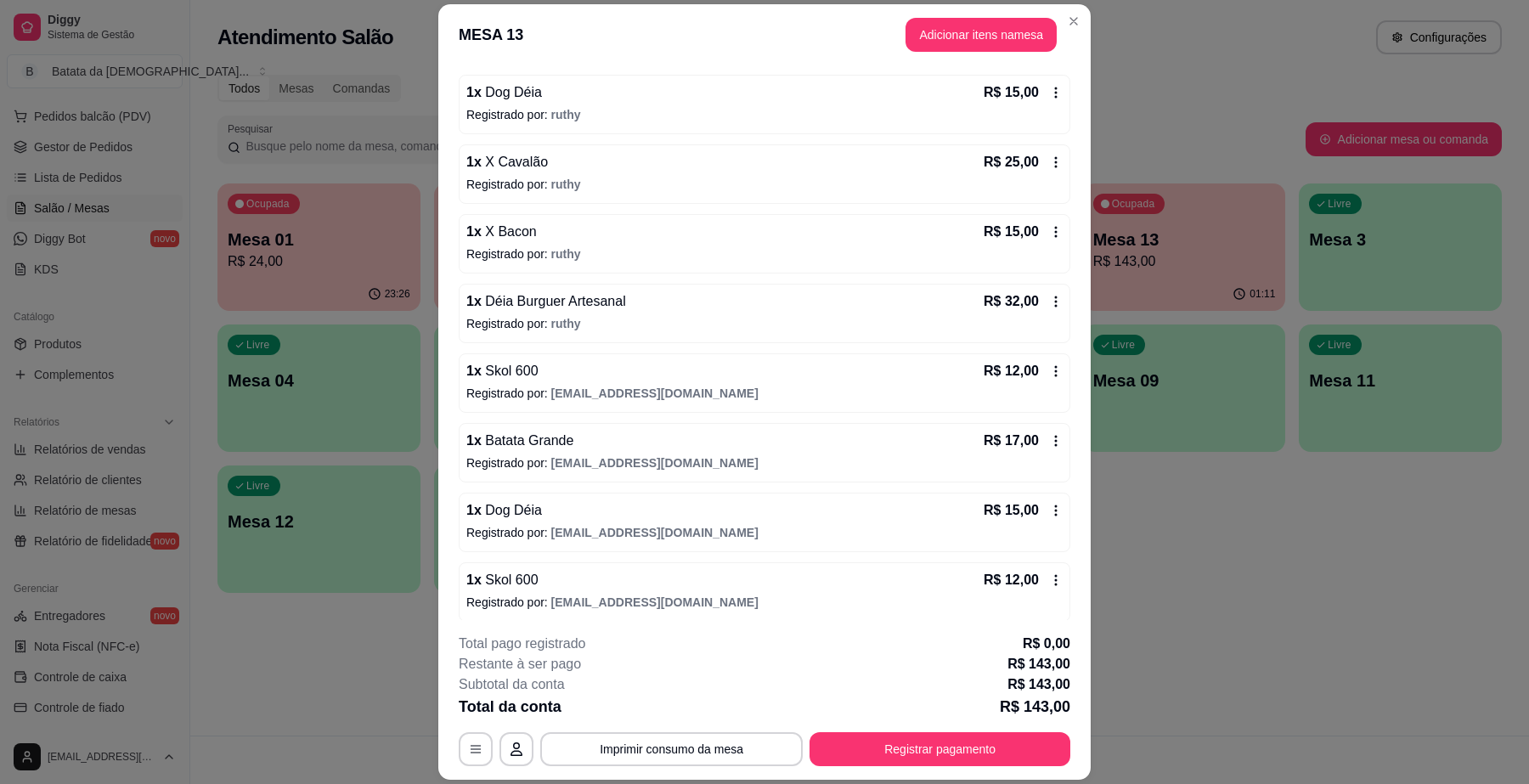
scroll to position [161, 0]
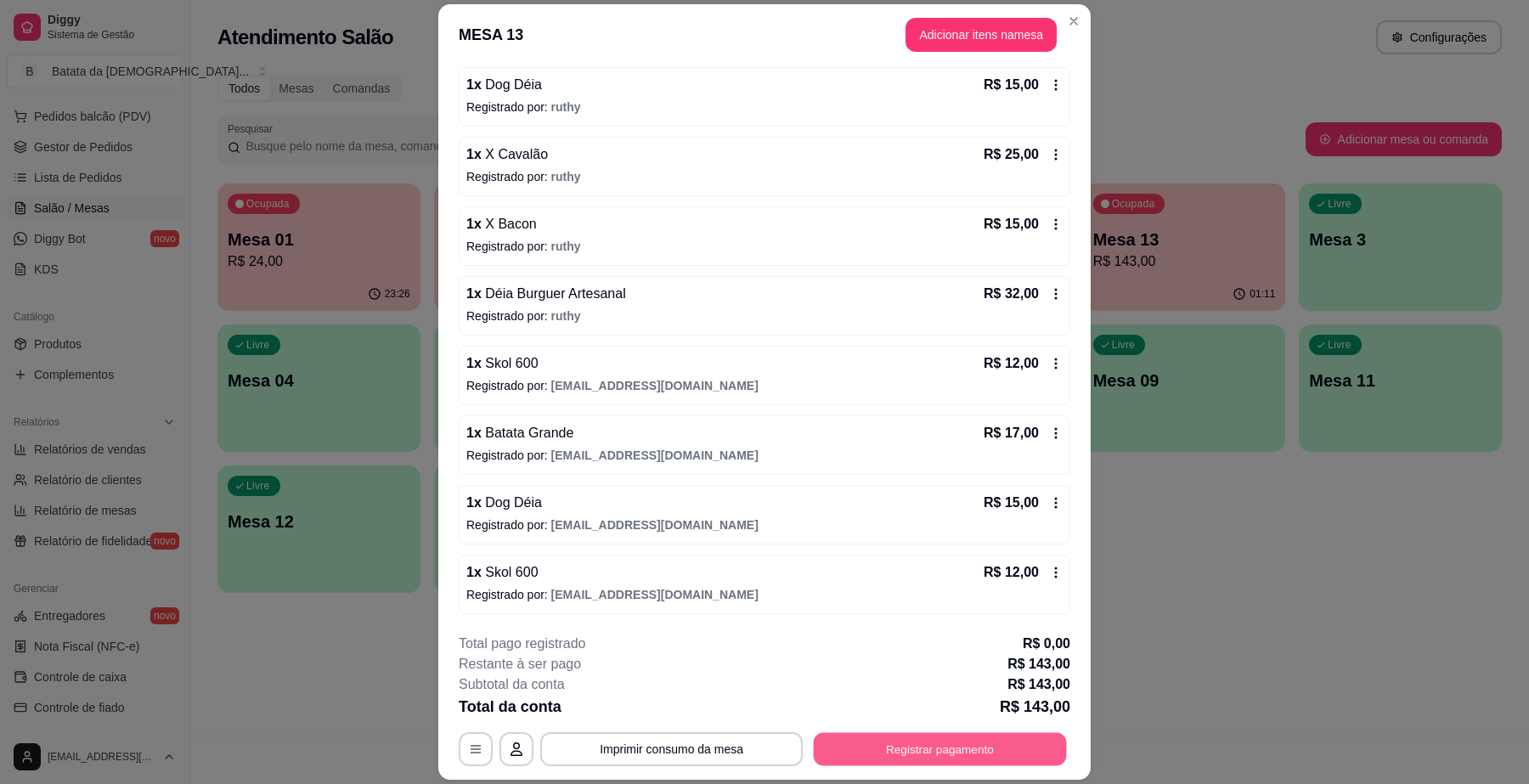
click at [833, 748] on button "Registrar pagamento" at bounding box center [940, 750] width 253 height 34
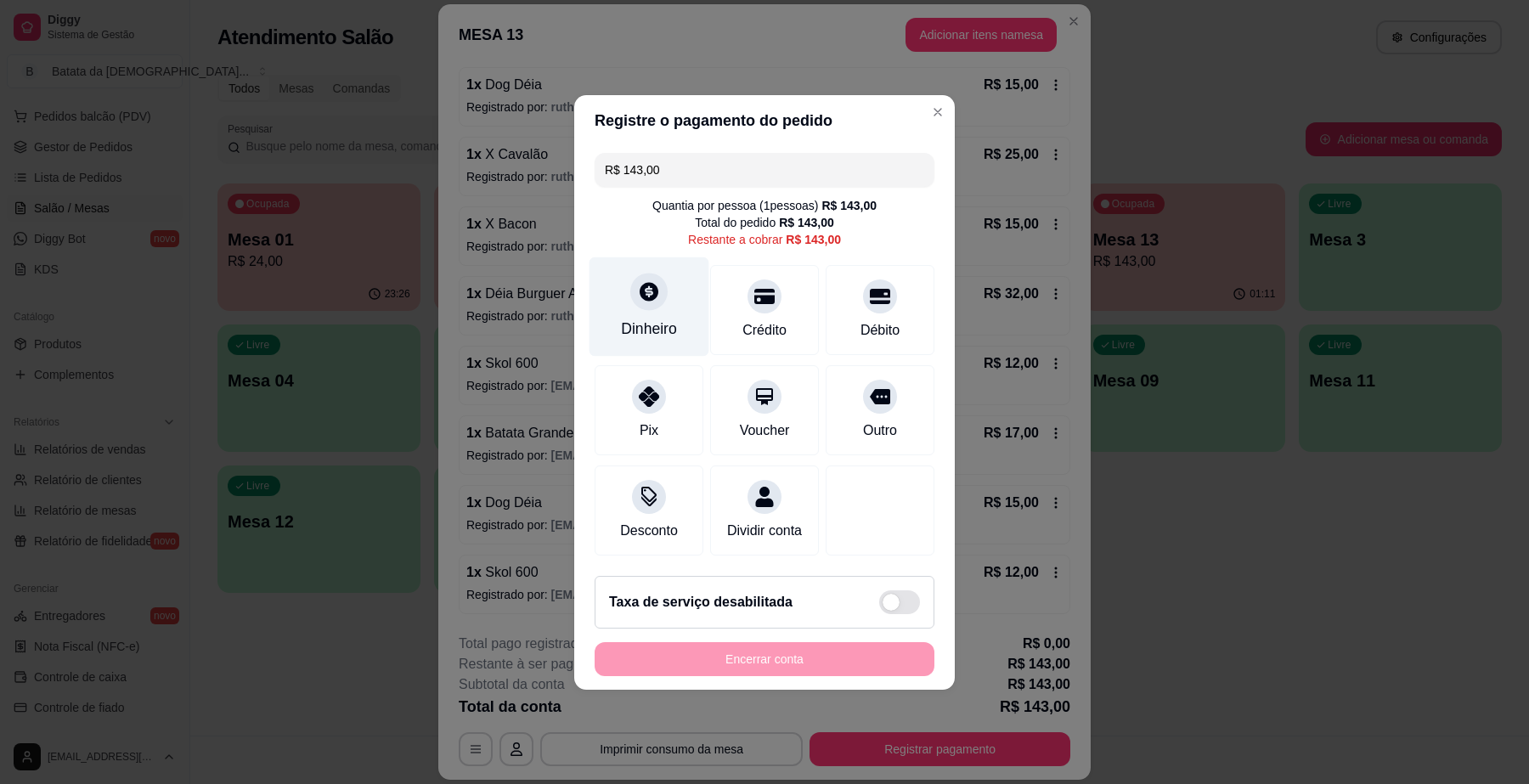
click at [676, 293] on div "Dinheiro" at bounding box center [649, 306] width 120 height 100
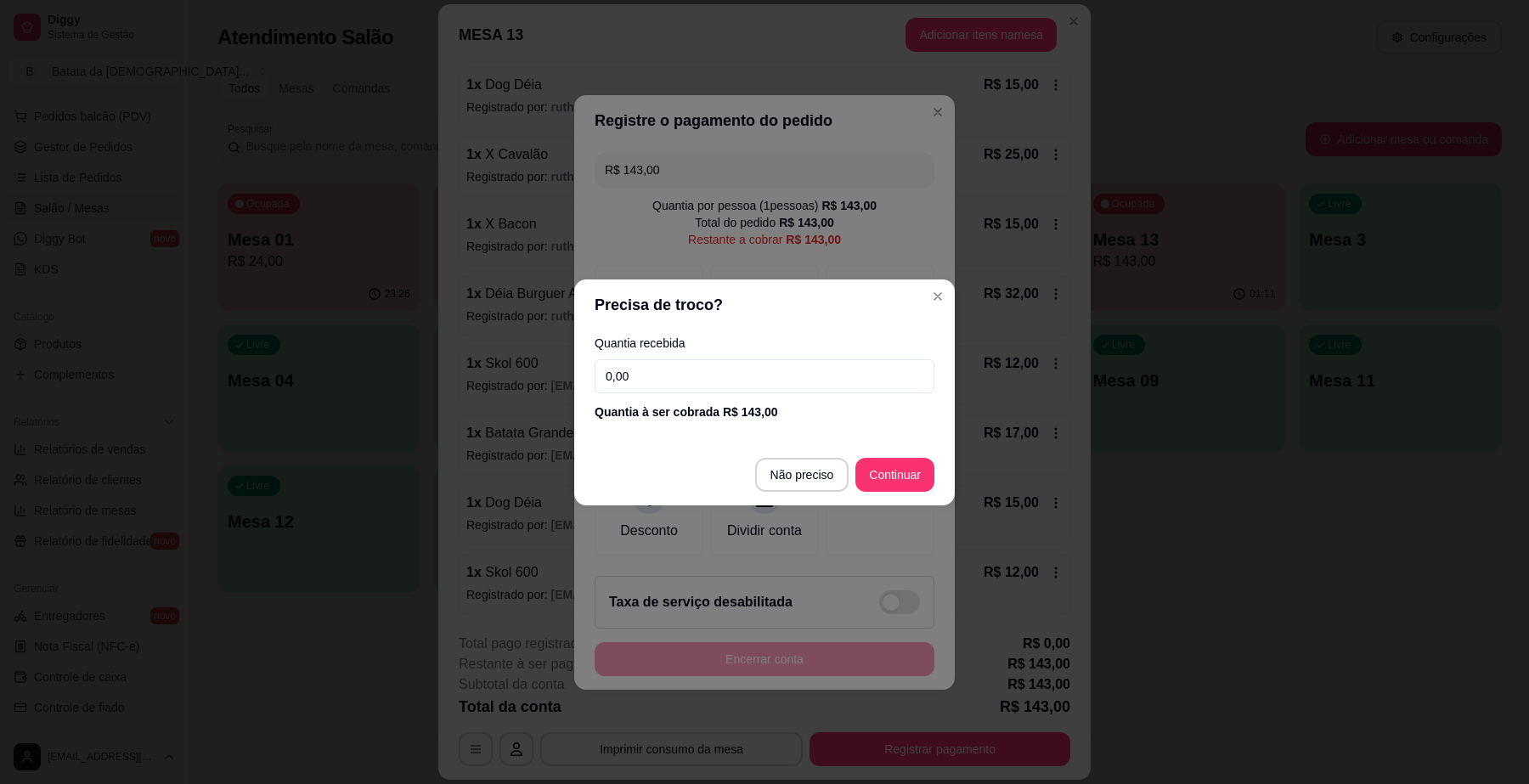
click at [783, 391] on input "0,00" at bounding box center [764, 376] width 340 height 34
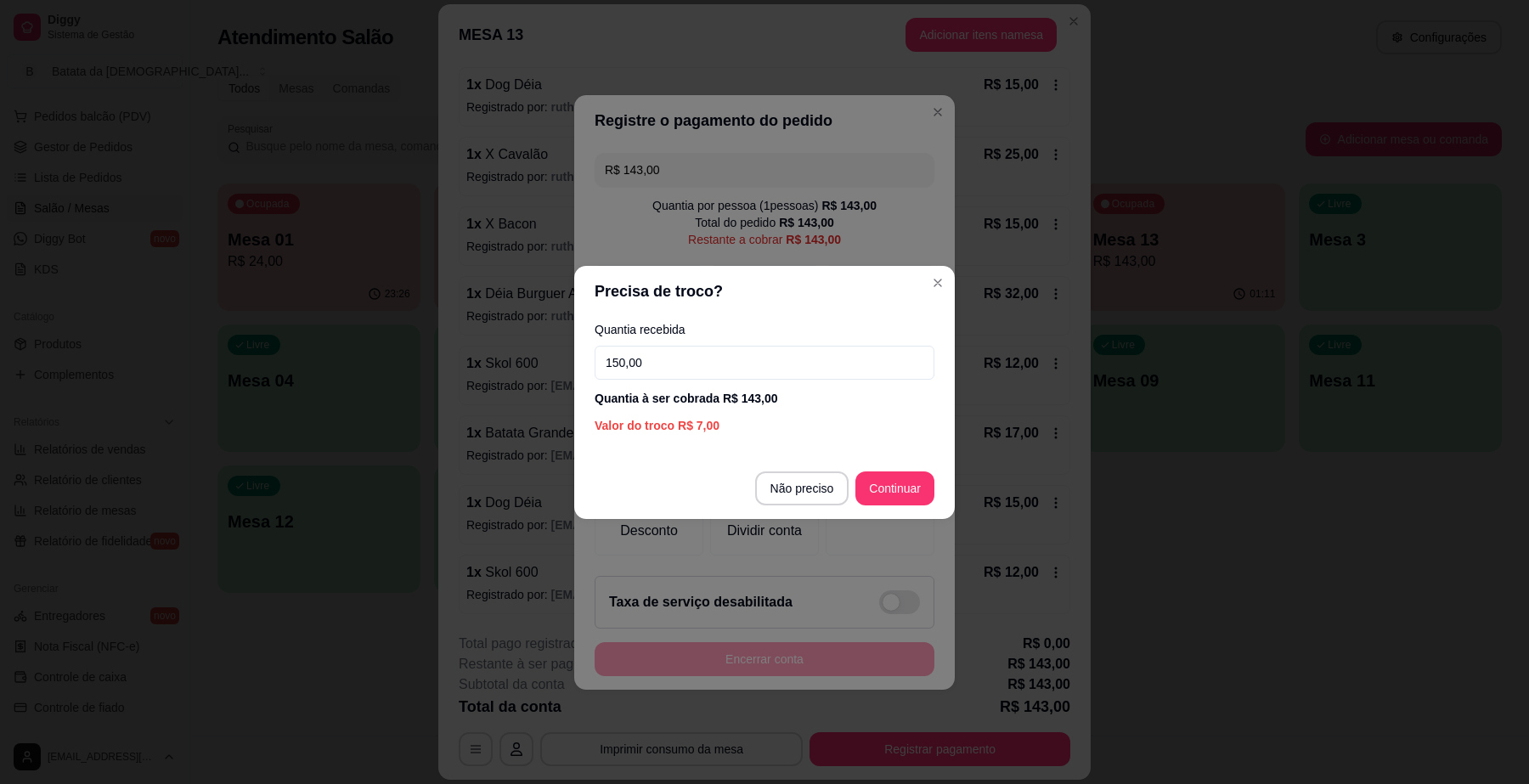
type input "150,00"
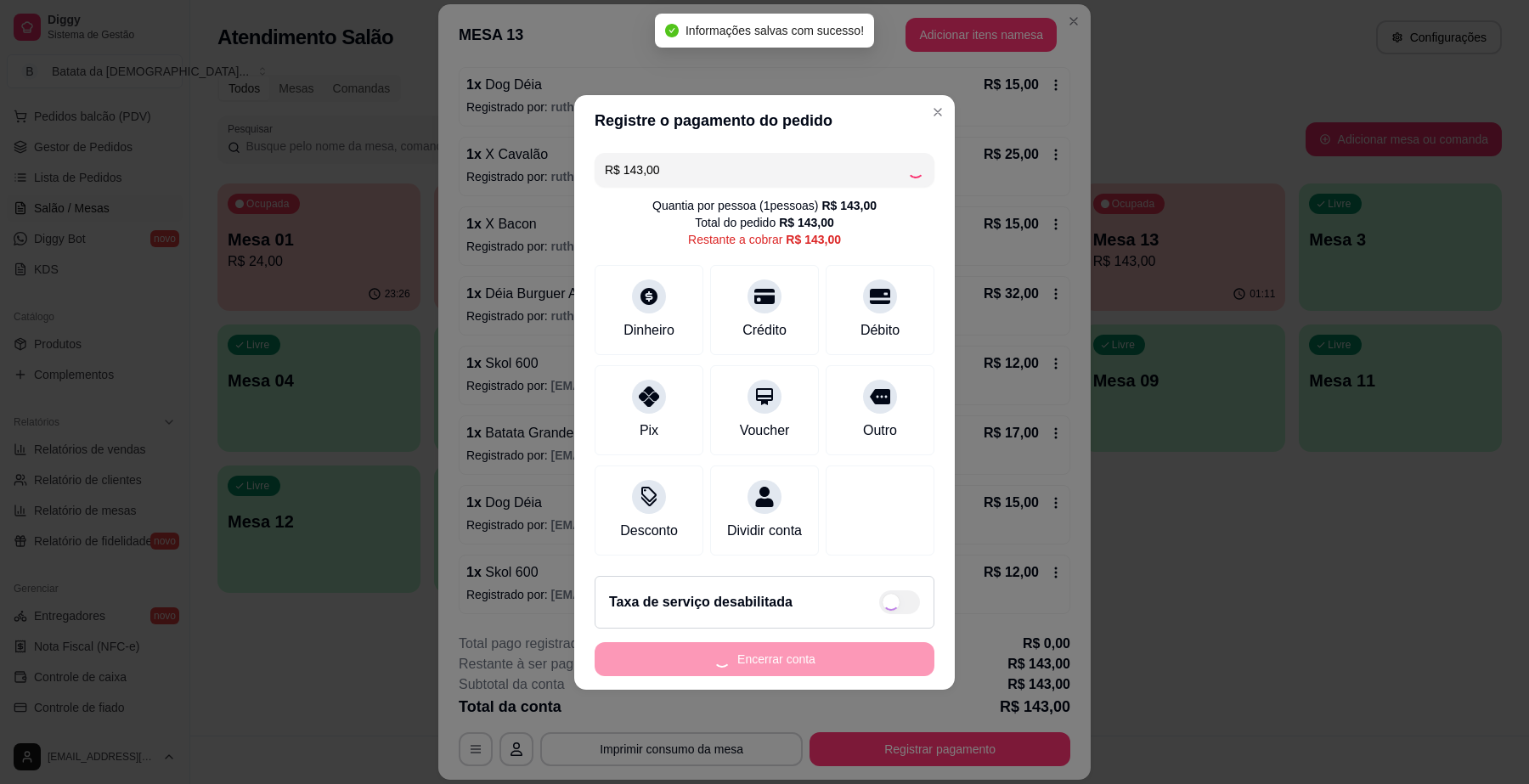
type input "R$ 0,00"
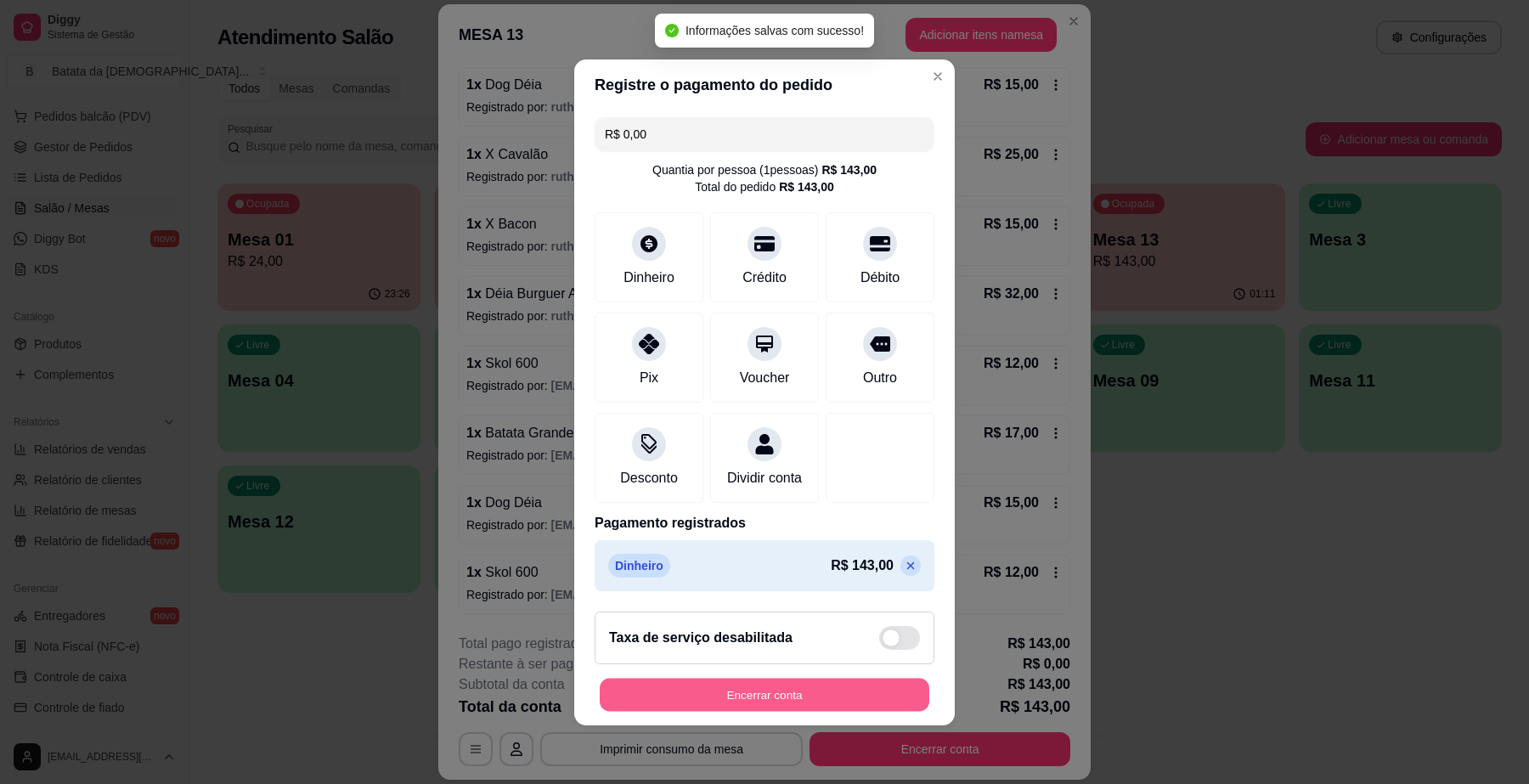
click at [831, 697] on button "Encerrar conta" at bounding box center [764, 695] width 330 height 34
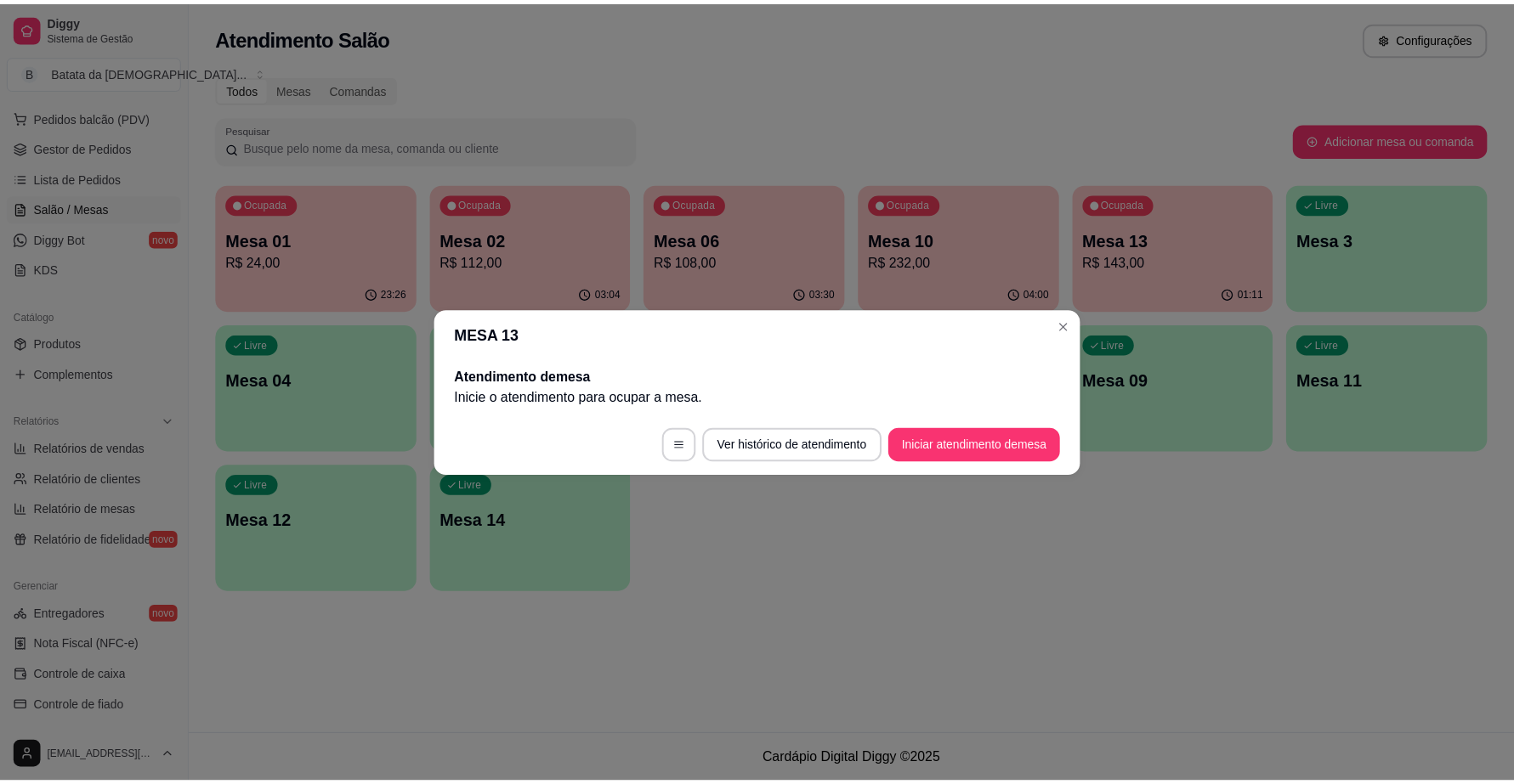
scroll to position [0, 0]
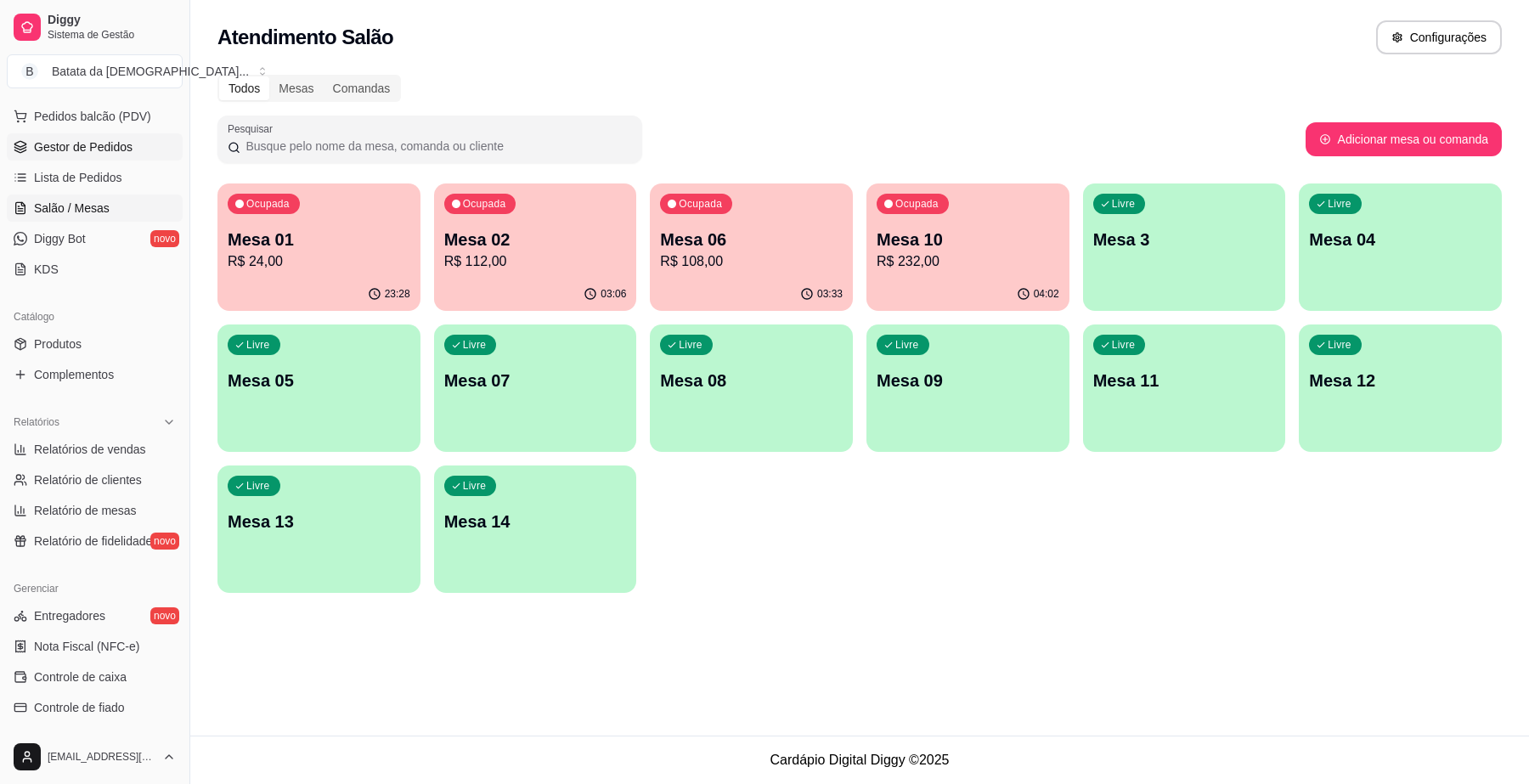
click at [78, 159] on link "Gestor de Pedidos" at bounding box center [94, 146] width 176 height 27
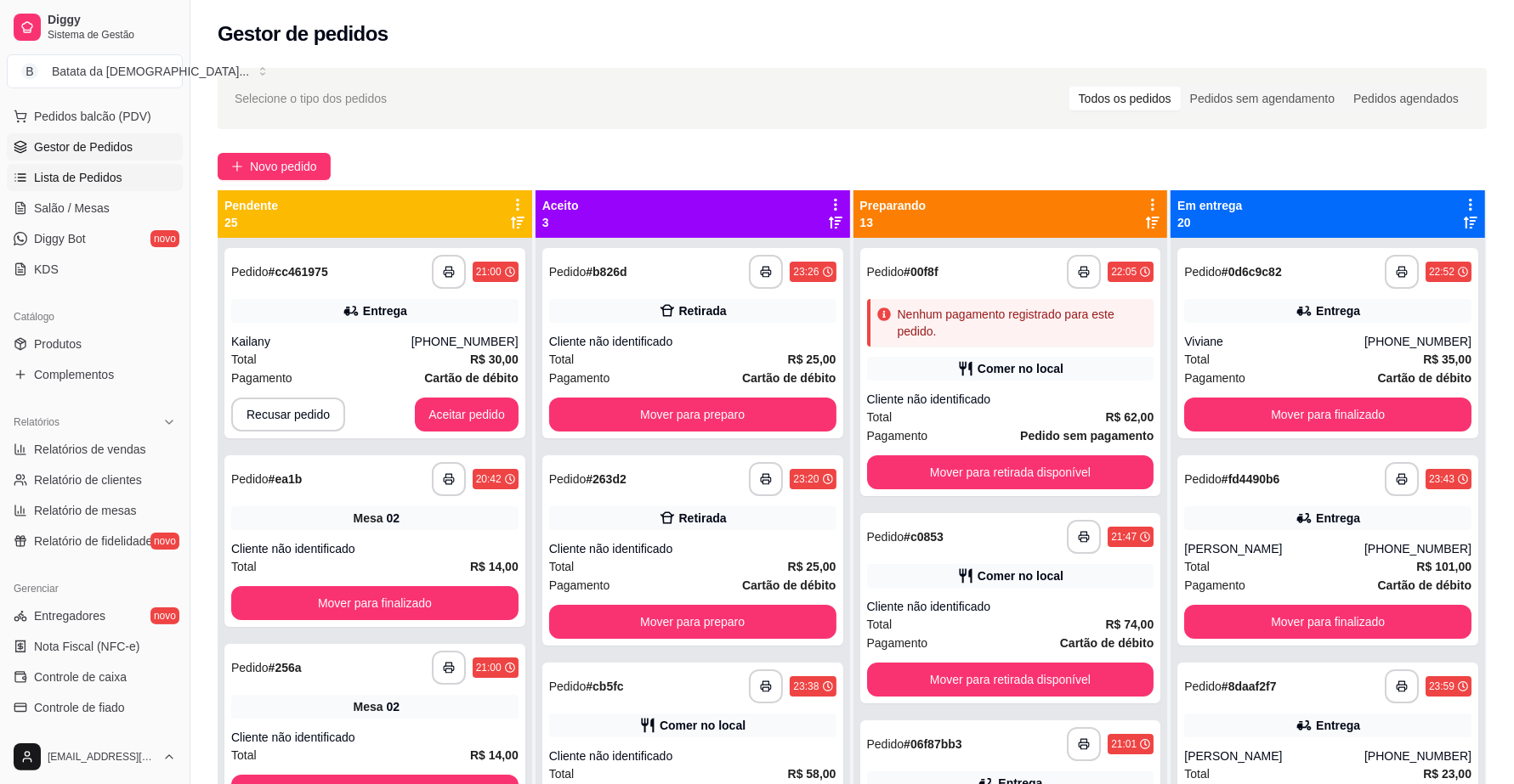
click at [125, 179] on link "Lista de Pedidos" at bounding box center [94, 177] width 176 height 27
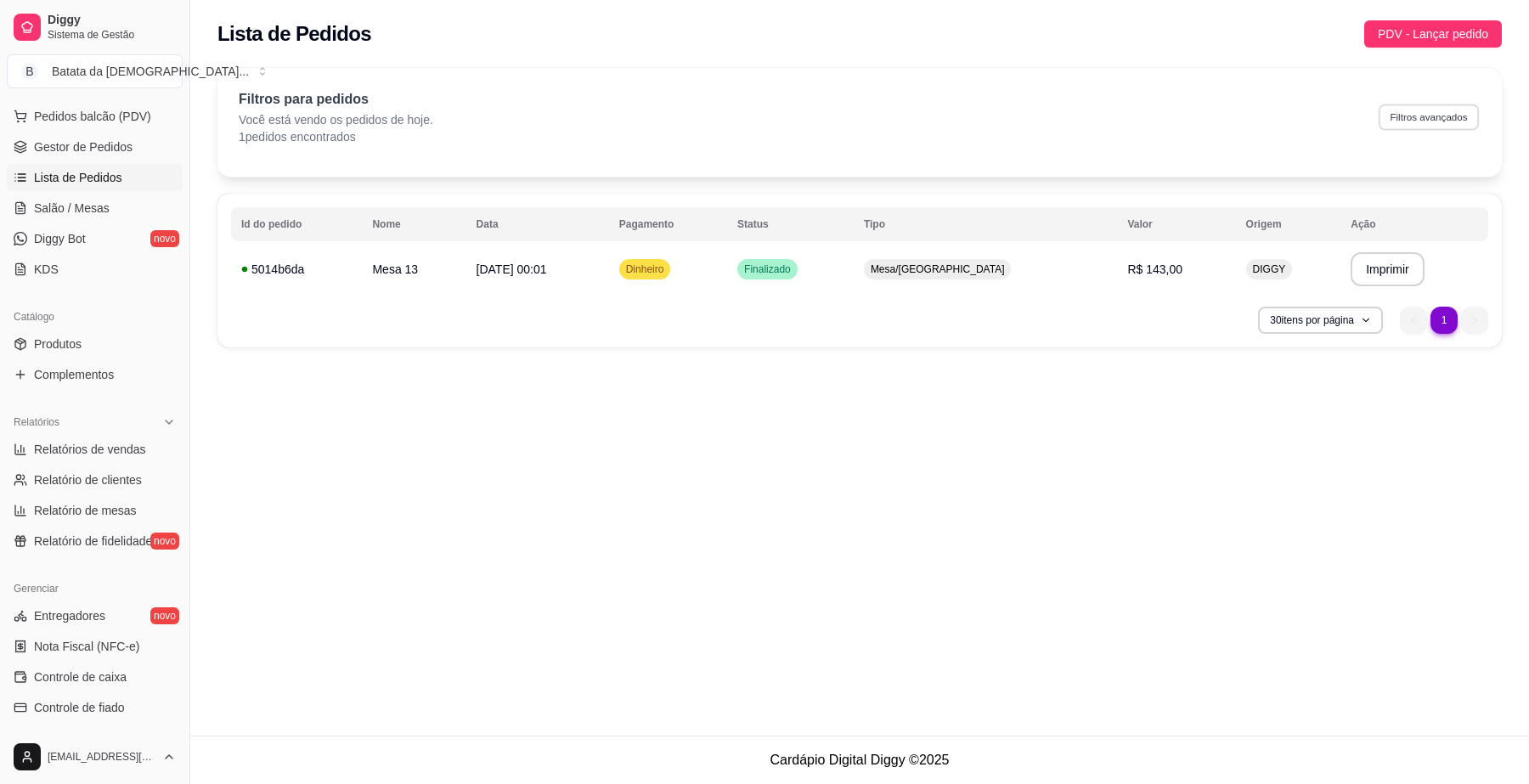
click at [1408, 108] on button "Filtros avançados" at bounding box center [1429, 116] width 101 height 26
select select "0"
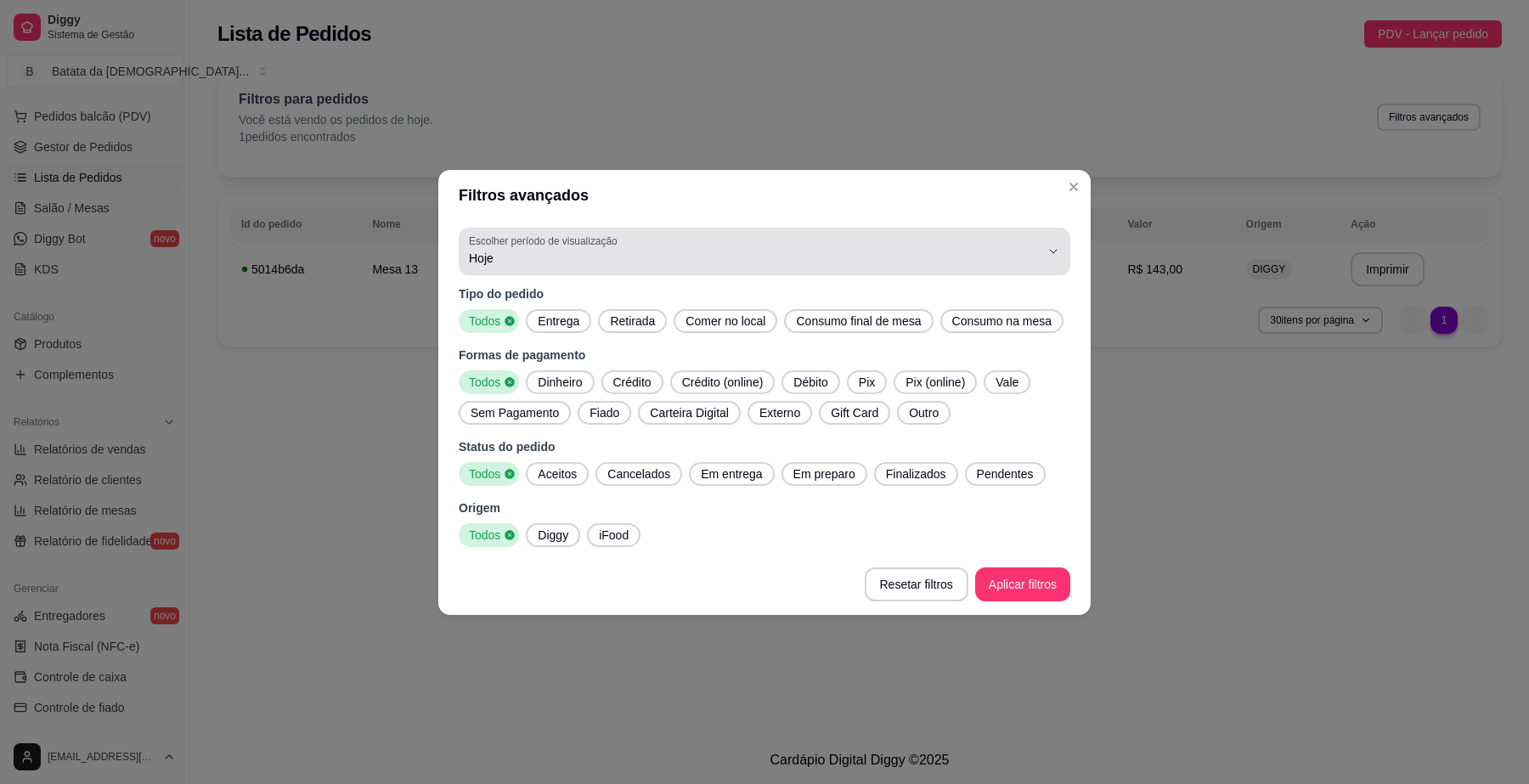
click at [914, 250] on span "Hoje" at bounding box center [754, 258] width 571 height 17
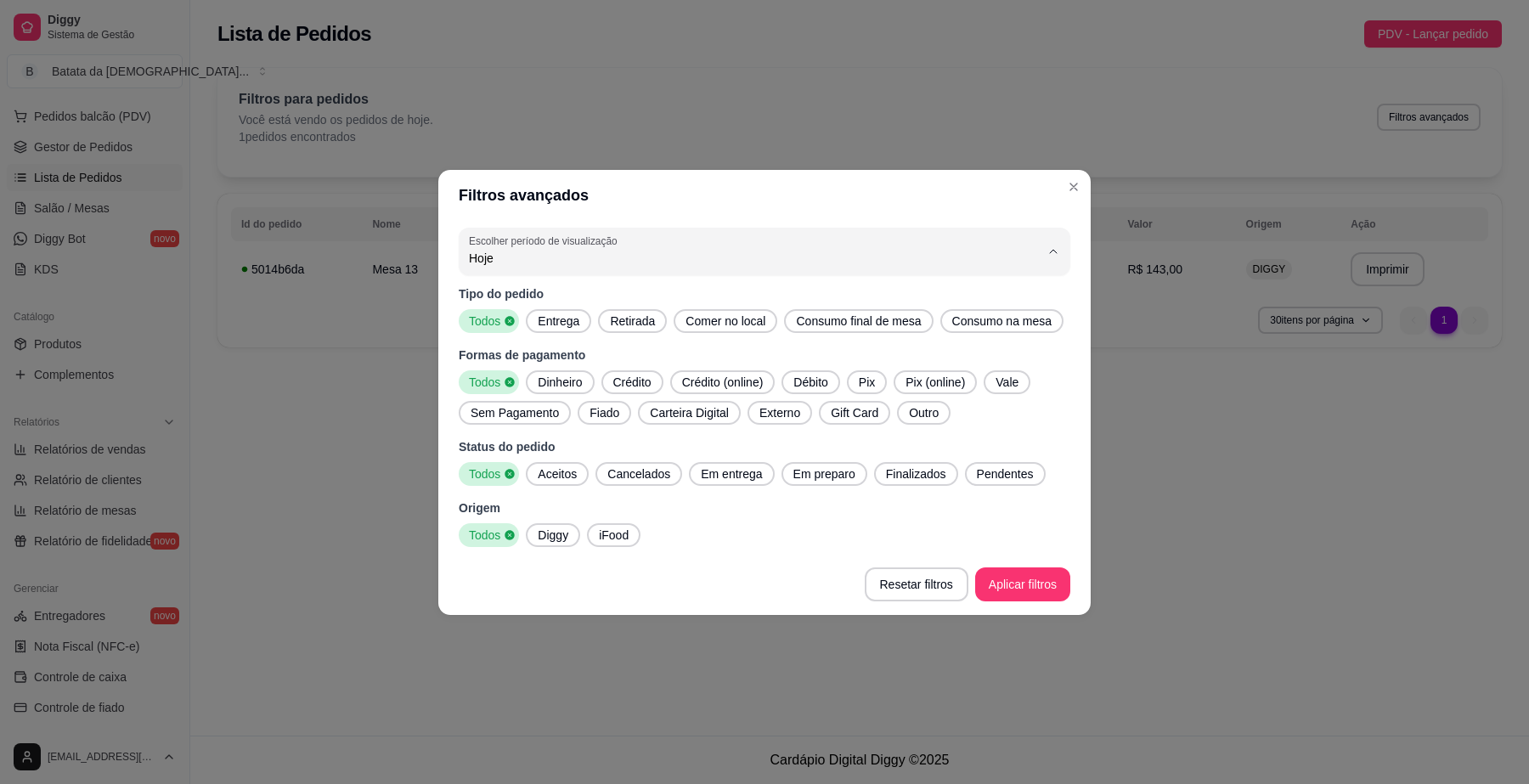
click at [791, 325] on span "Ontem" at bounding box center [756, 325] width 545 height 16
type input "1"
select select "1"
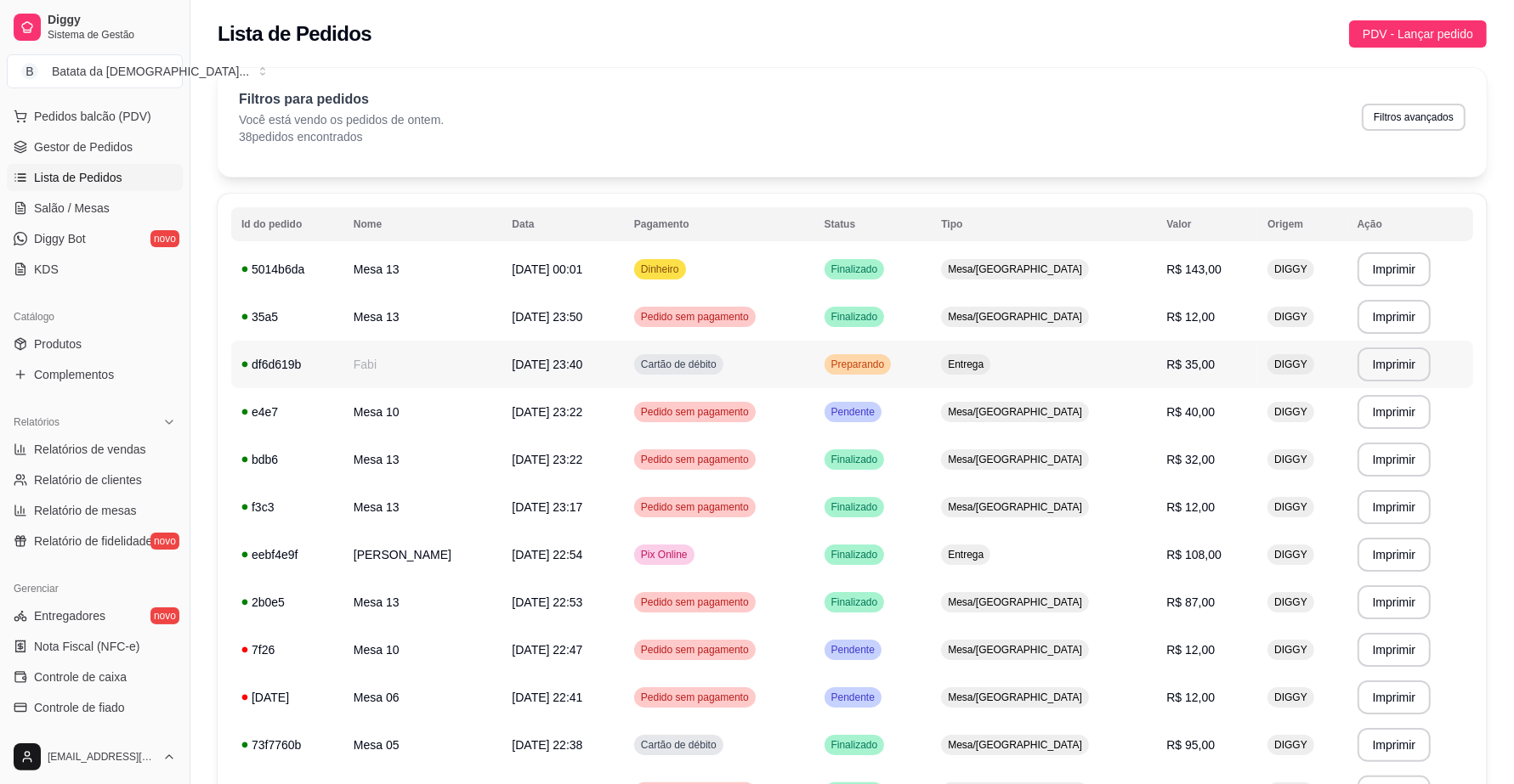
click at [990, 374] on div "Entrega" at bounding box center [965, 364] width 49 height 20
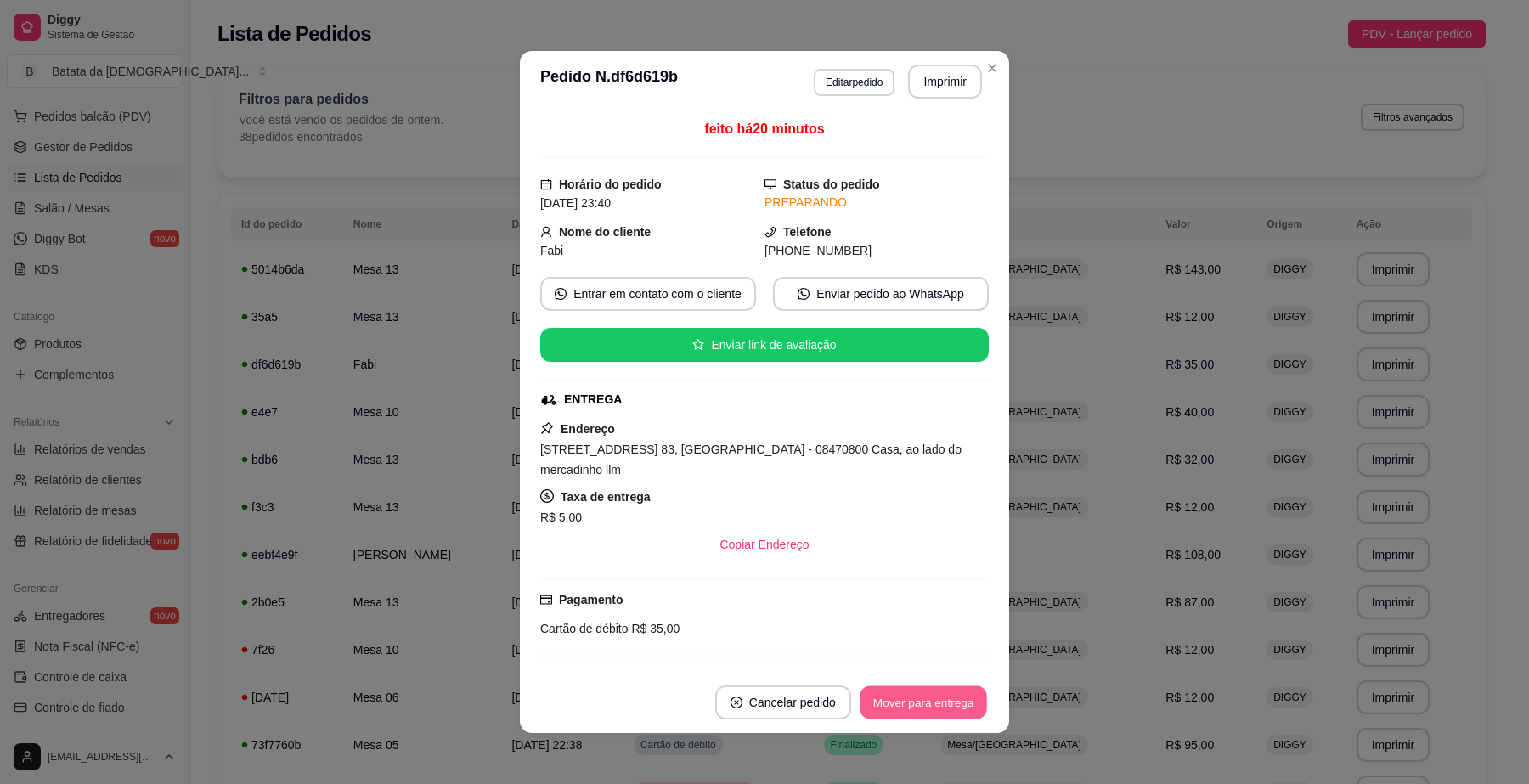
click at [920, 708] on button "Mover para entrega" at bounding box center [923, 703] width 128 height 34
click at [920, 708] on button "Mover para finalizado" at bounding box center [918, 702] width 141 height 34
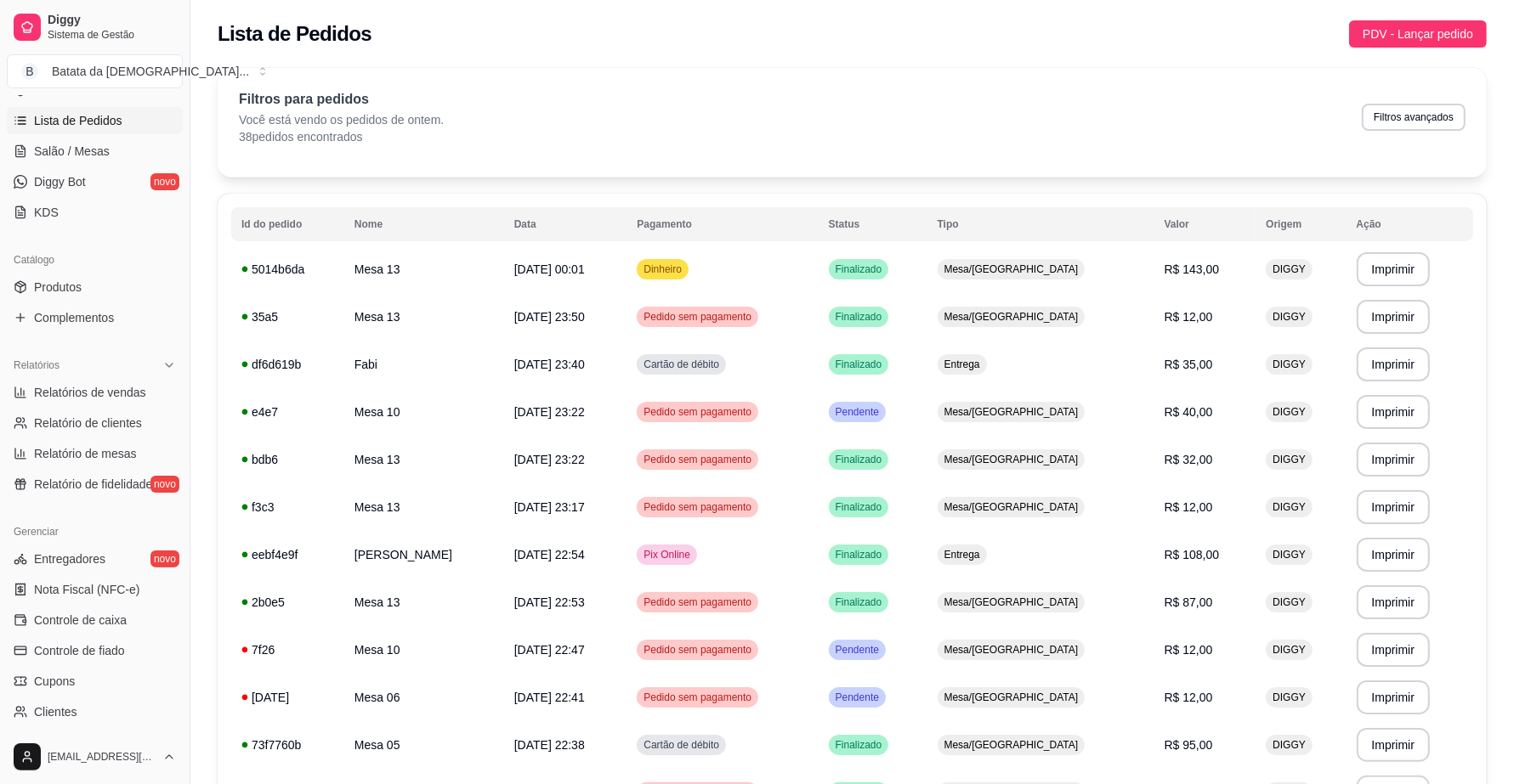
scroll to position [318, 0]
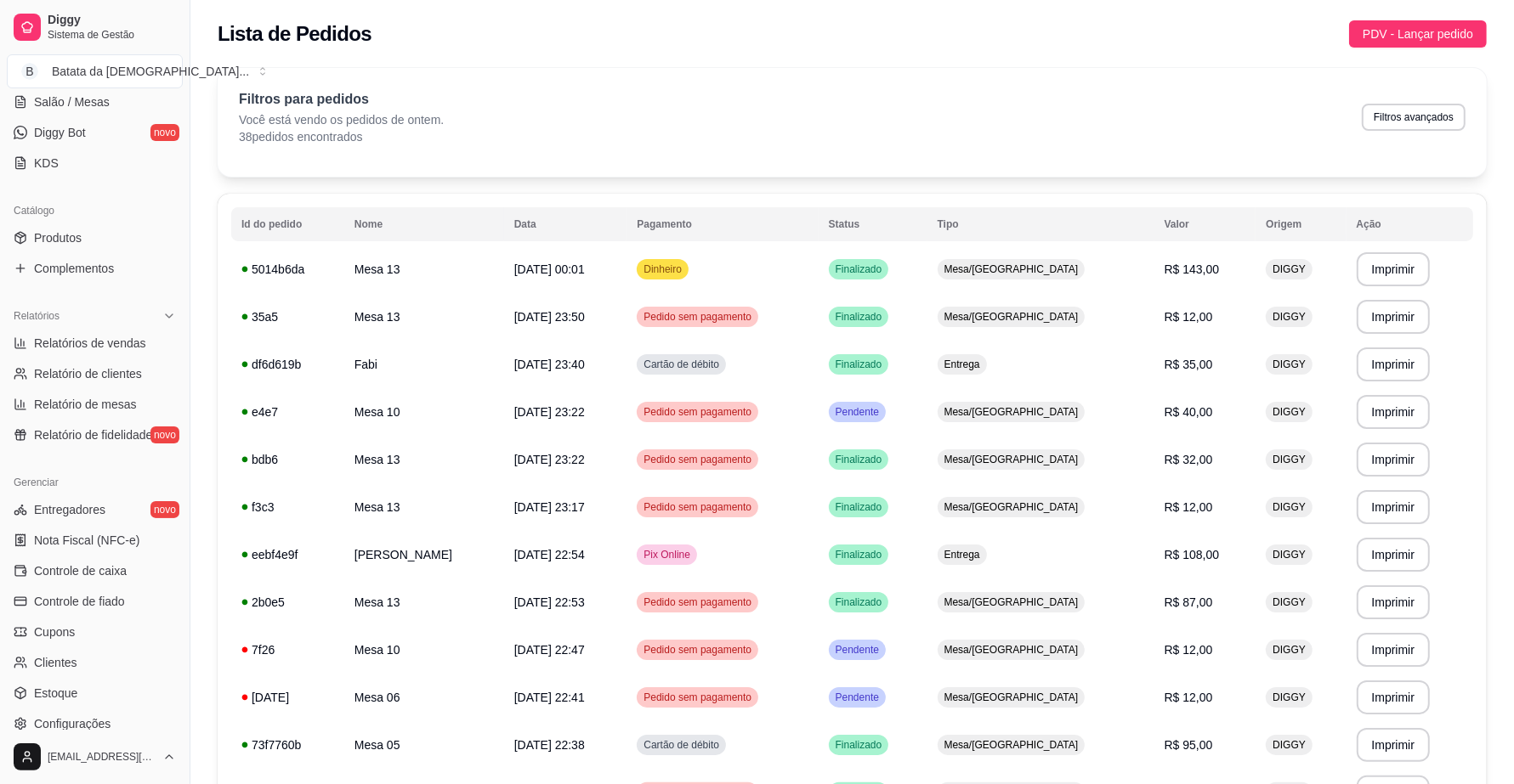
click at [69, 562] on span "Controle de caixa" at bounding box center [79, 571] width 92 height 17
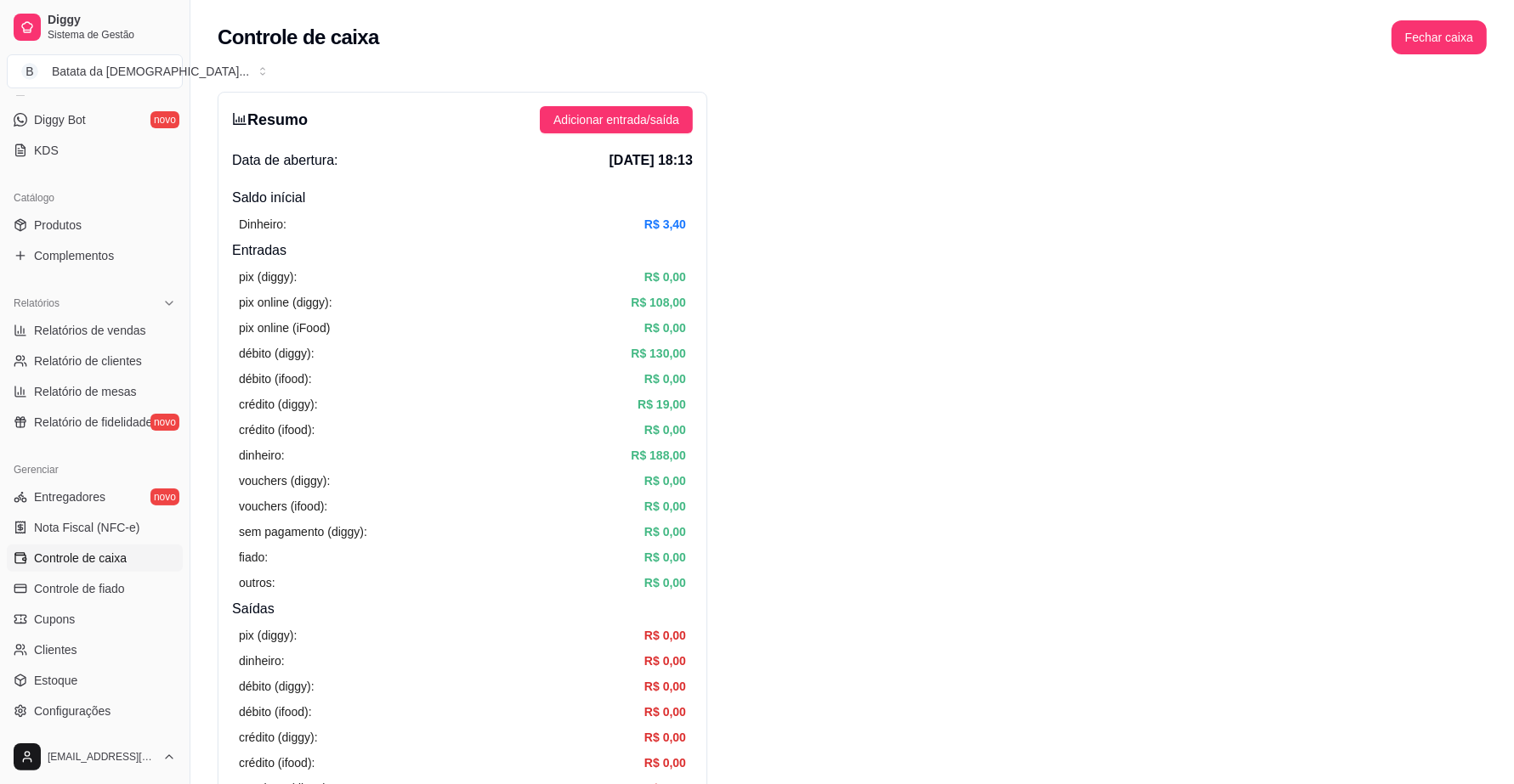
click at [634, 139] on div "Resumo Adicionar entrada/saída Data de abertura: [DATE] 18:13 Saldo inícial Din…" at bounding box center [463, 541] width 490 height 898
click at [634, 125] on span "Adicionar entrada/saída" at bounding box center [616, 120] width 126 height 19
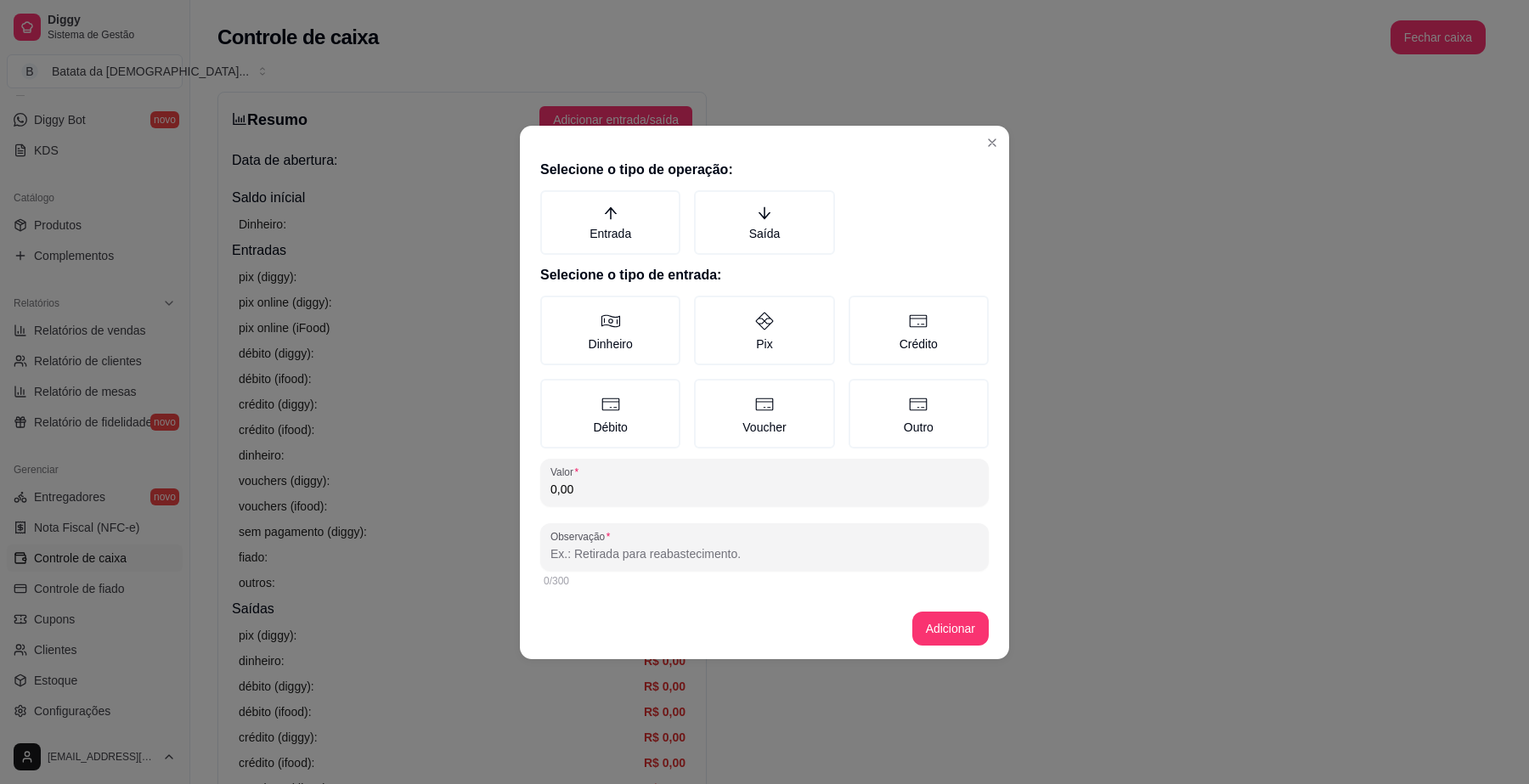
click at [602, 260] on div "Selecione o tipo de operação: Entrada Saída Selecione o tipo de entrada: Dinhei…" at bounding box center [764, 375] width 490 height 445
click at [608, 244] on label "Entrada" at bounding box center [610, 222] width 141 height 64
click at [553, 203] on button "Entrada" at bounding box center [546, 196] width 14 height 14
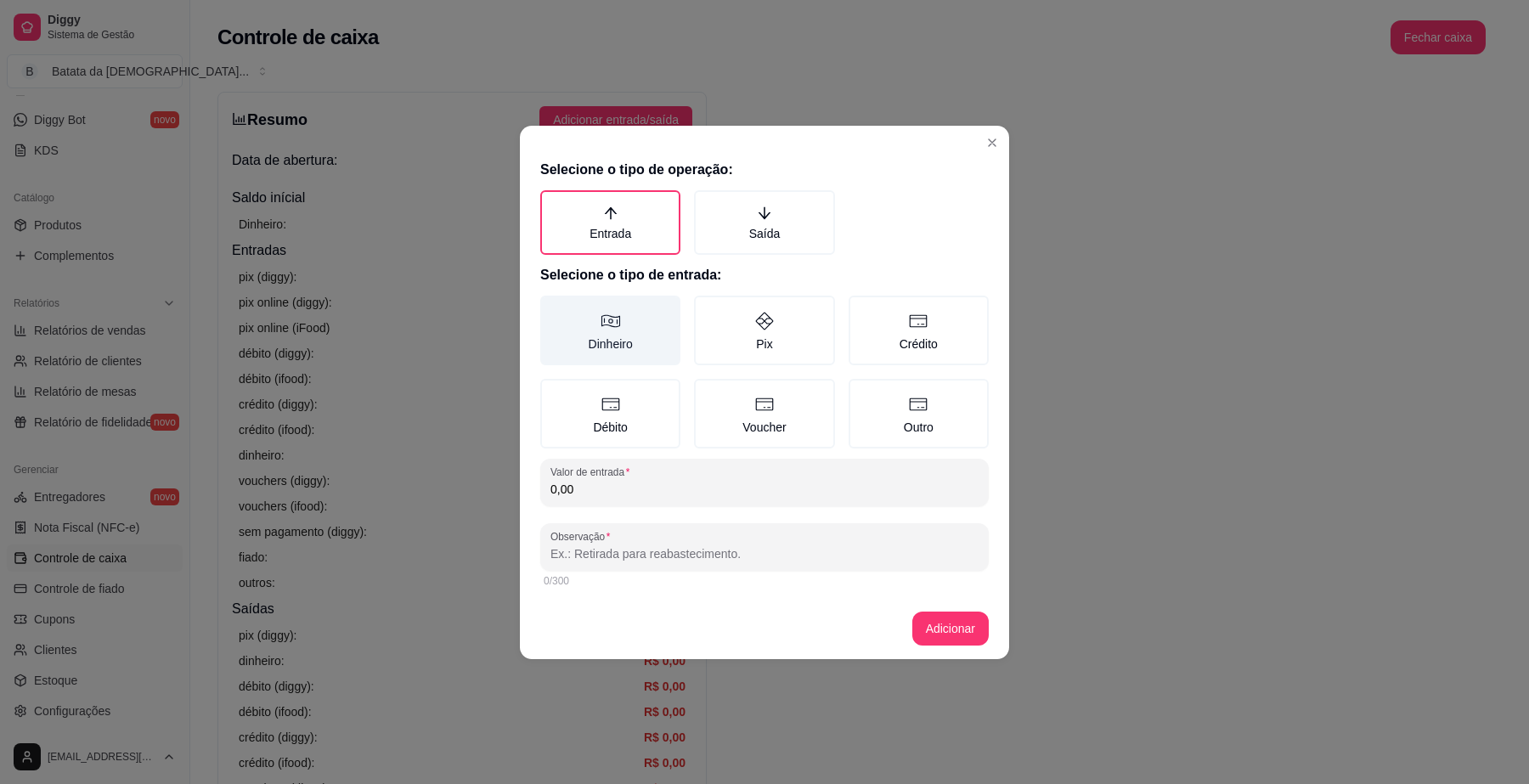
click at [643, 342] on label "Dinheiro" at bounding box center [610, 331] width 141 height 70
click at [553, 308] on button "Dinheiro" at bounding box center [546, 302] width 14 height 14
click at [698, 480] on input "0,00" at bounding box center [764, 489] width 428 height 17
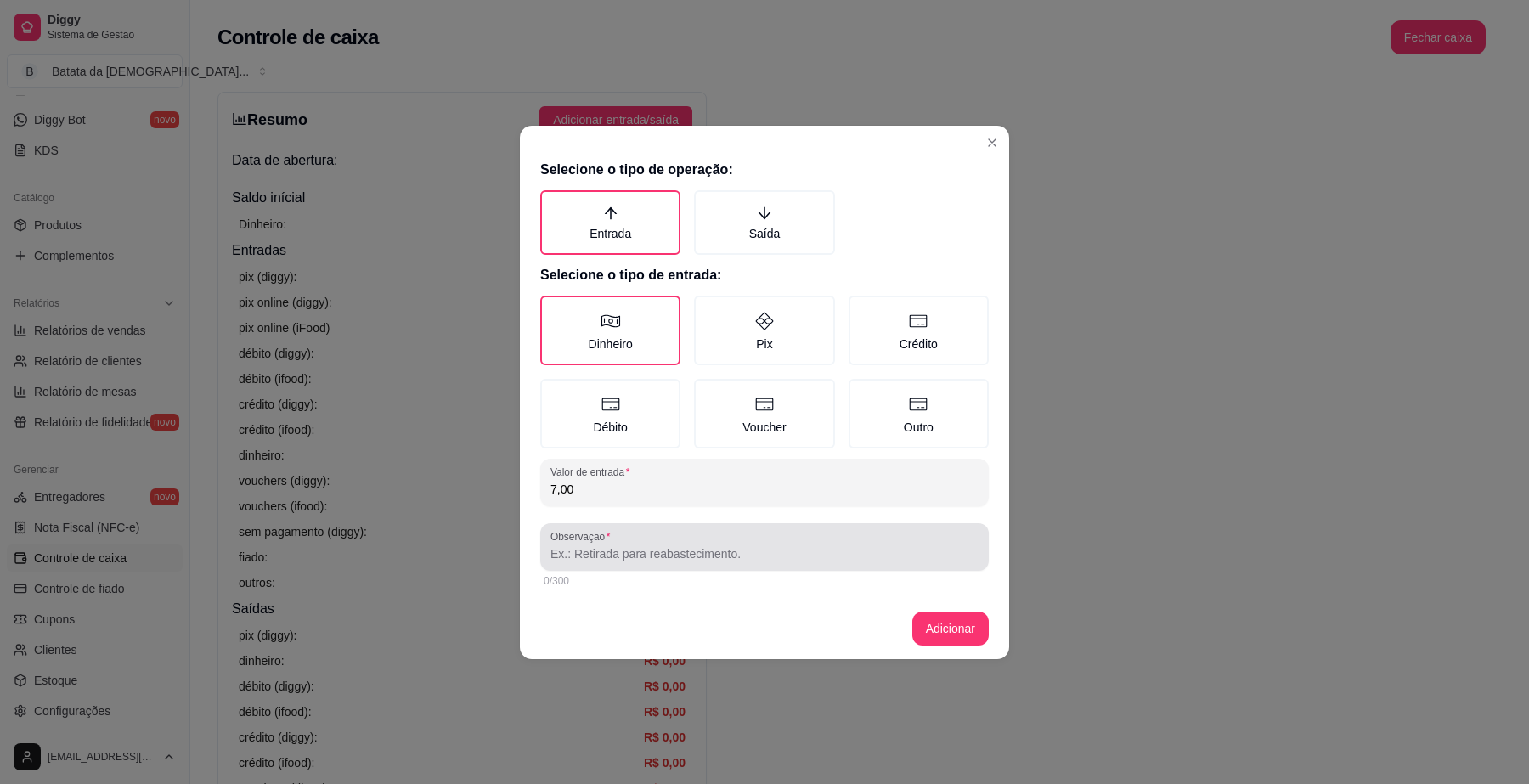
type input "7,00"
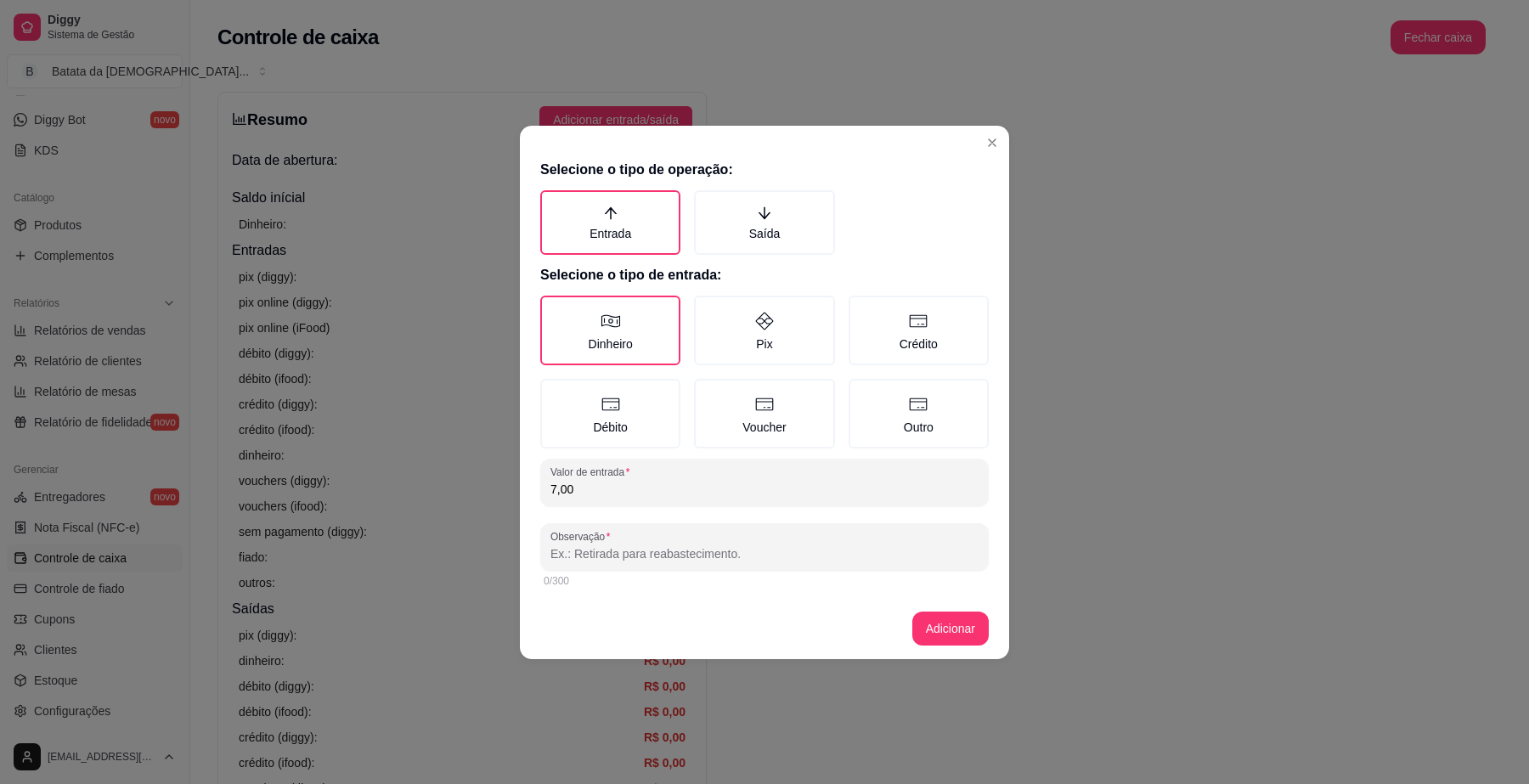
click at [764, 546] on input "Observação" at bounding box center [764, 554] width 428 height 17
type input "feh deu, para troco de cliente salão"
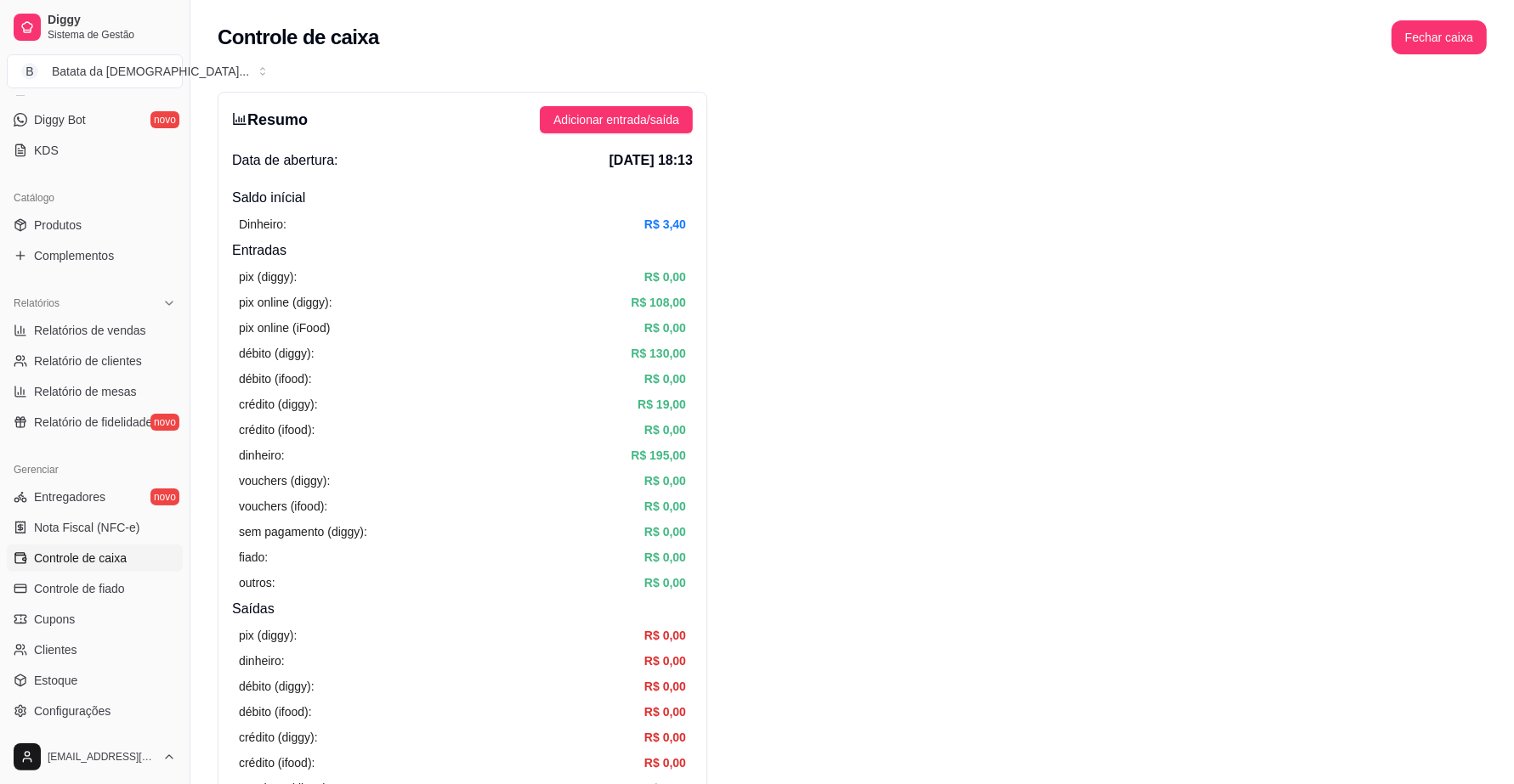
click at [597, 104] on div "Resumo Adicionar entrada/saída Data de abertura: [DATE] 18:13 Saldo inícial Din…" at bounding box center [463, 541] width 490 height 898
click at [612, 119] on span "Adicionar entrada/saída" at bounding box center [616, 120] width 126 height 19
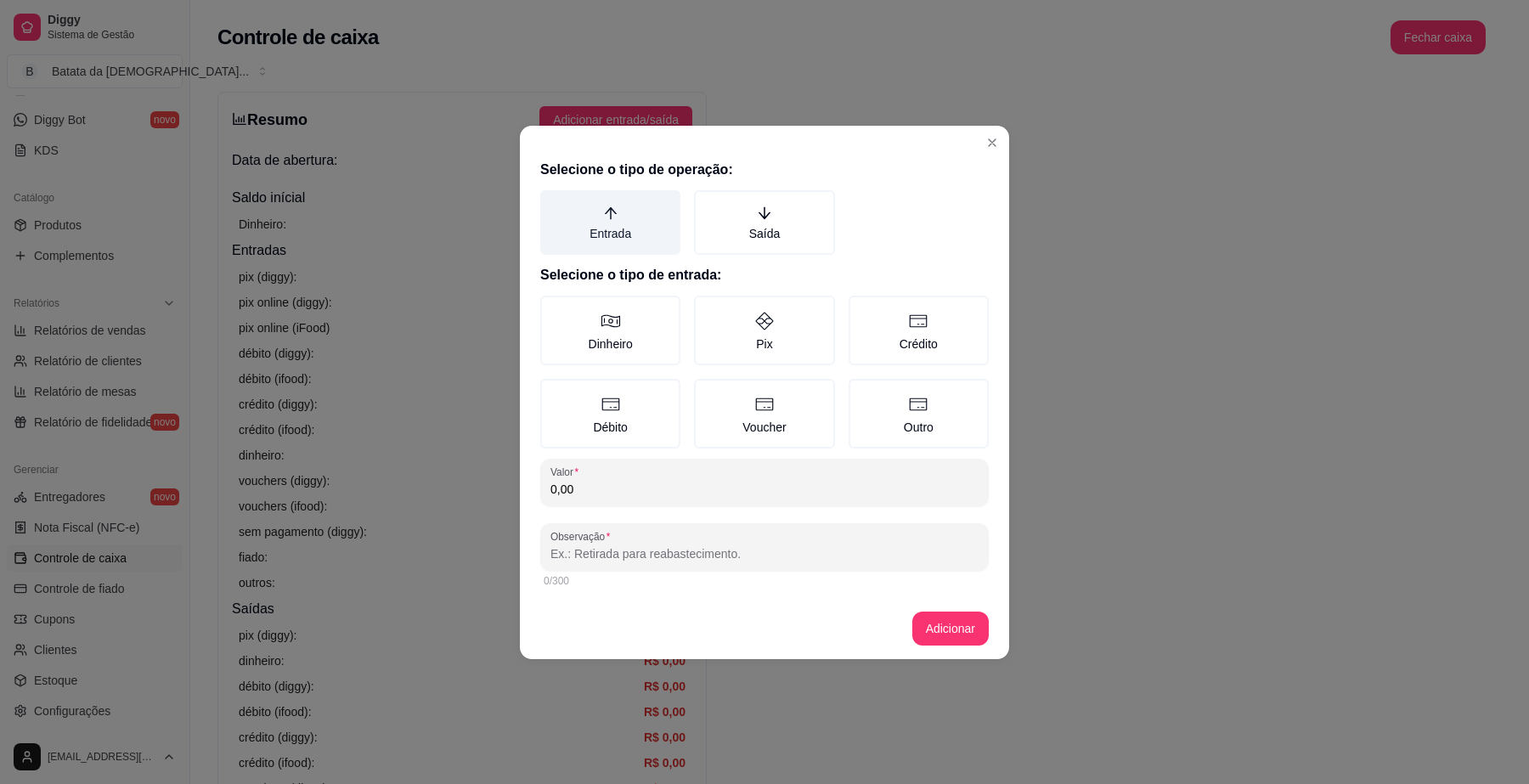
click at [623, 228] on label "Entrada" at bounding box center [610, 222] width 141 height 64
click at [553, 203] on button "Entrada" at bounding box center [546, 196] width 14 height 14
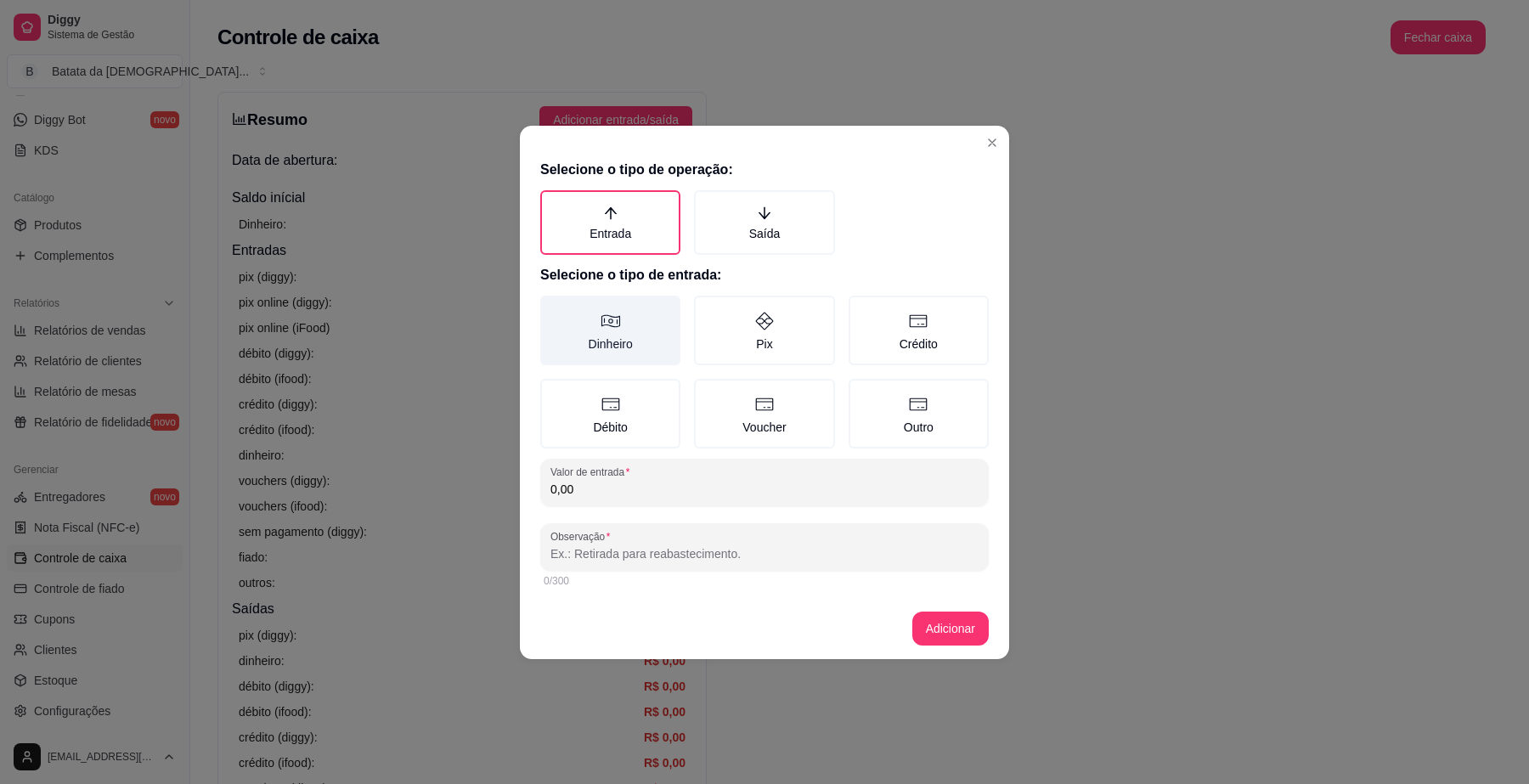
click at [642, 336] on label "Dinheiro" at bounding box center [610, 331] width 141 height 70
click at [553, 308] on button "Dinheiro" at bounding box center [546, 302] width 14 height 14
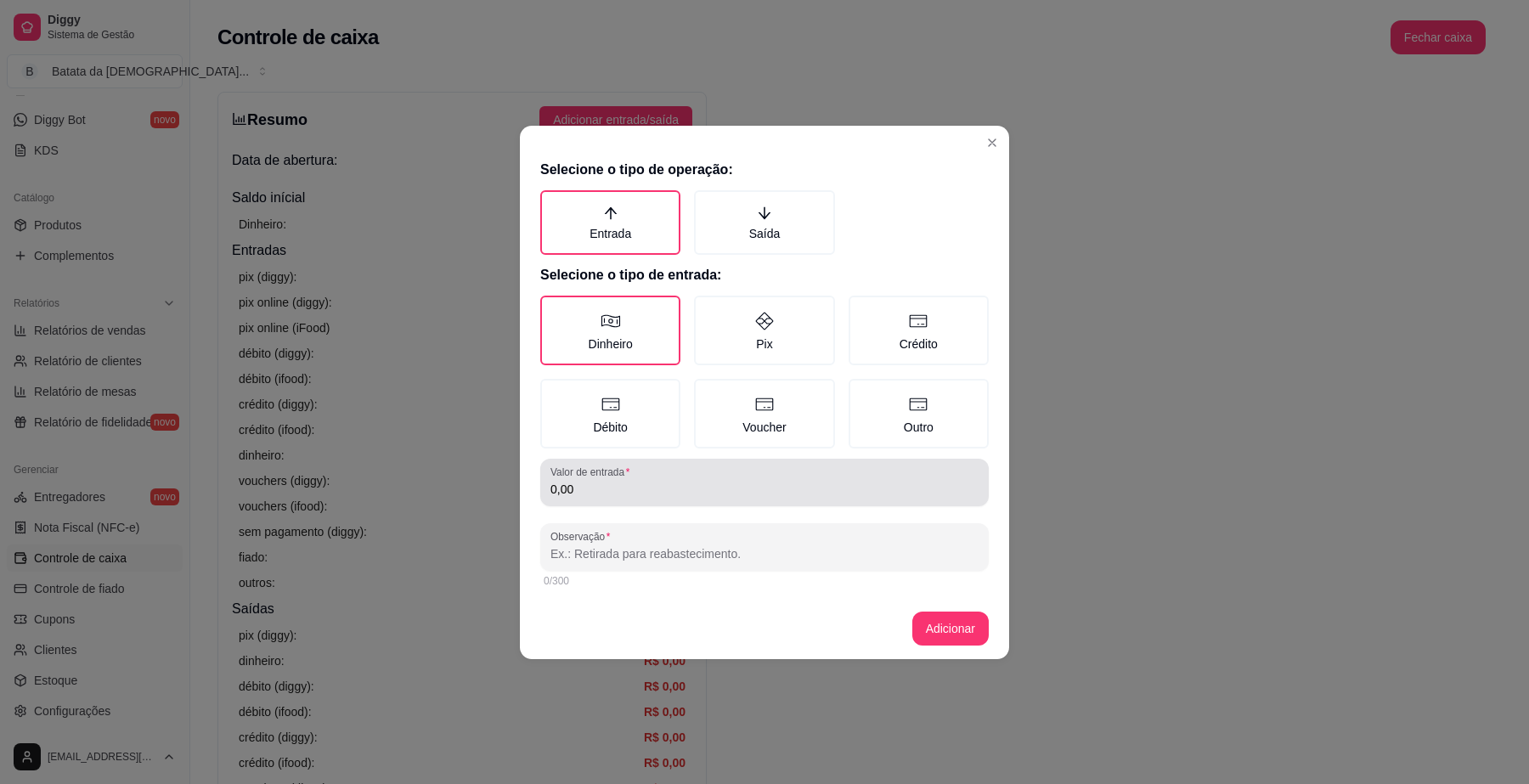
click at [688, 480] on input "0,00" at bounding box center [764, 489] width 428 height 17
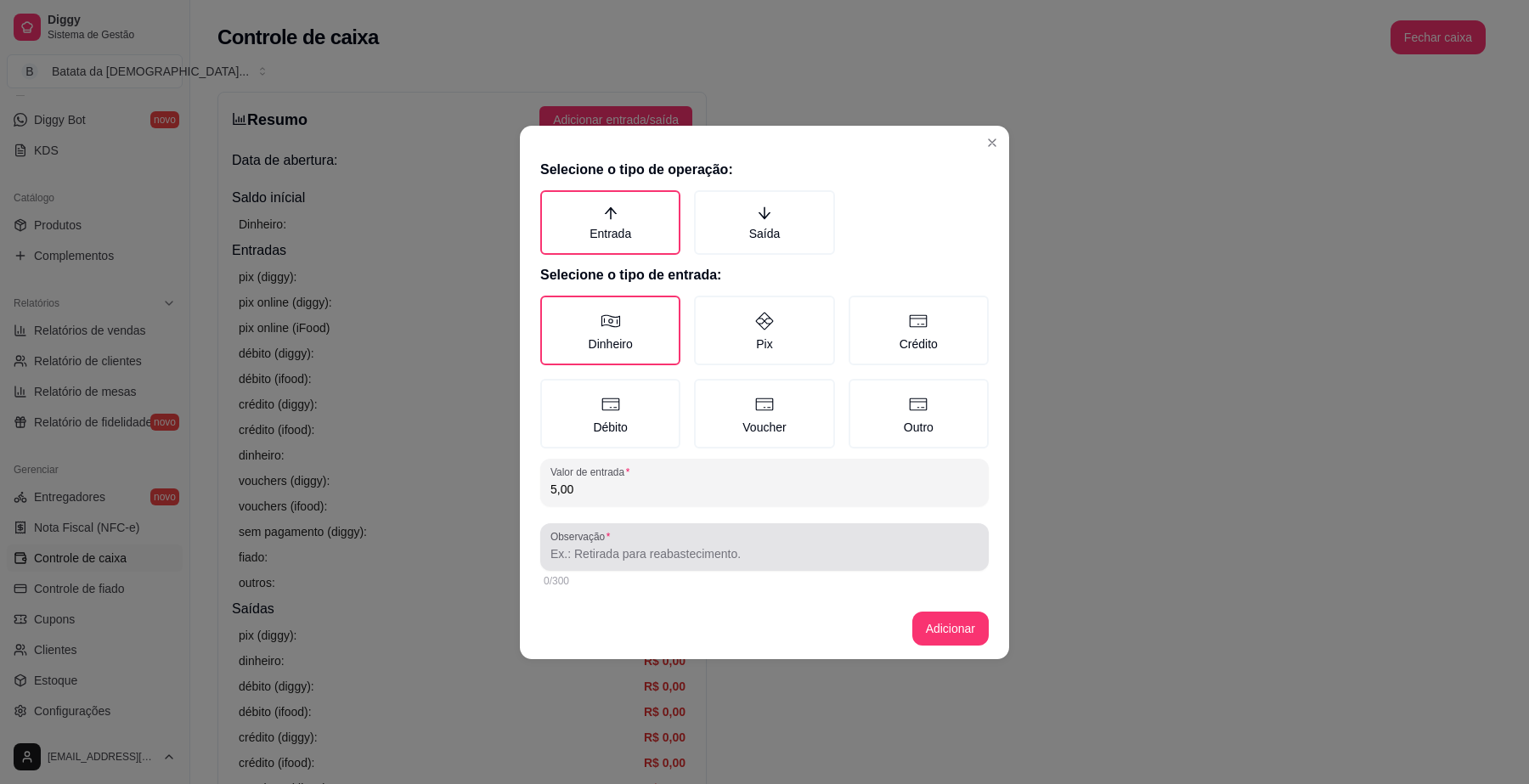
type input "5,00"
click at [702, 567] on div "Observação" at bounding box center [764, 547] width 449 height 47
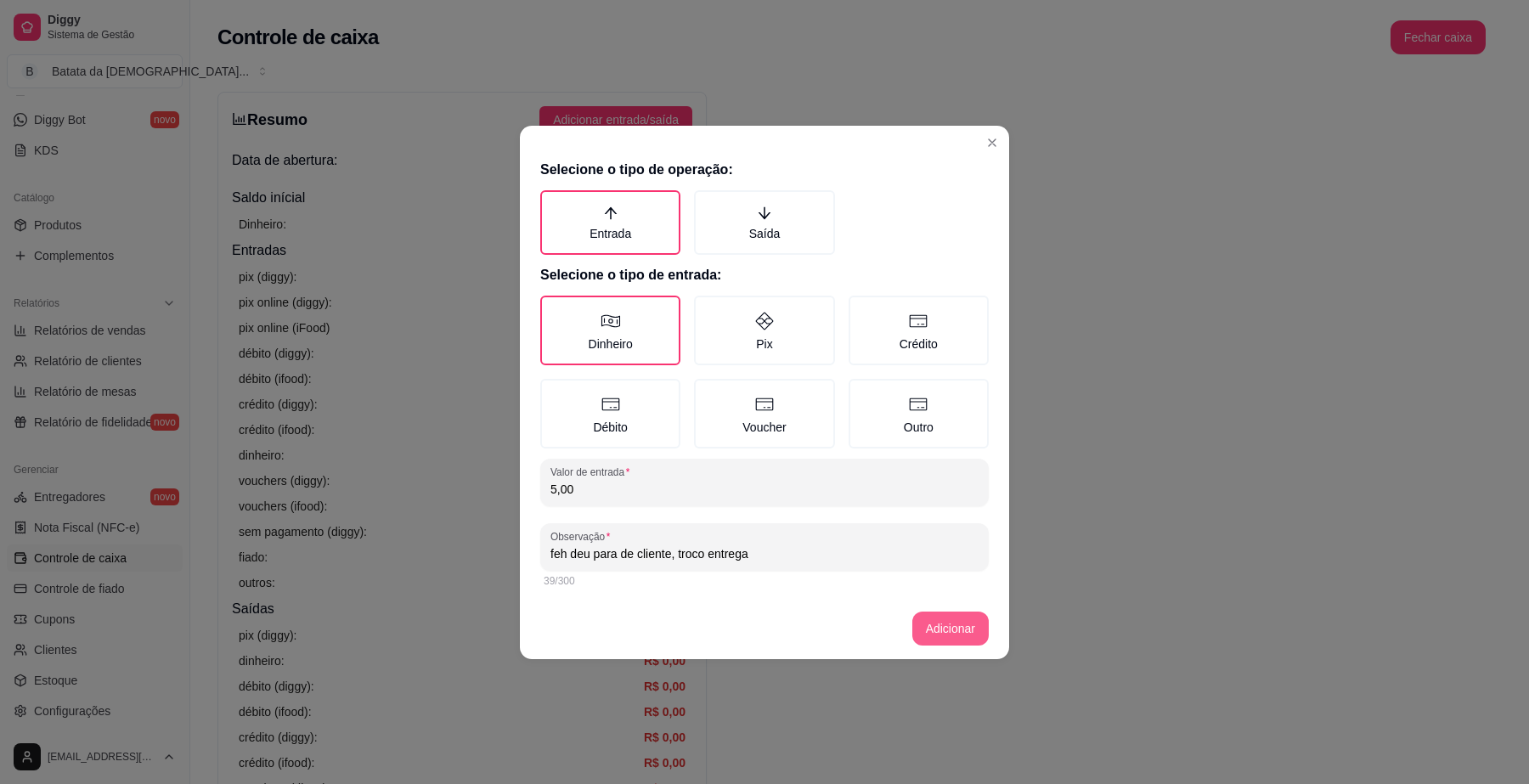
type input "feh deu para de cliente, troco entrega"
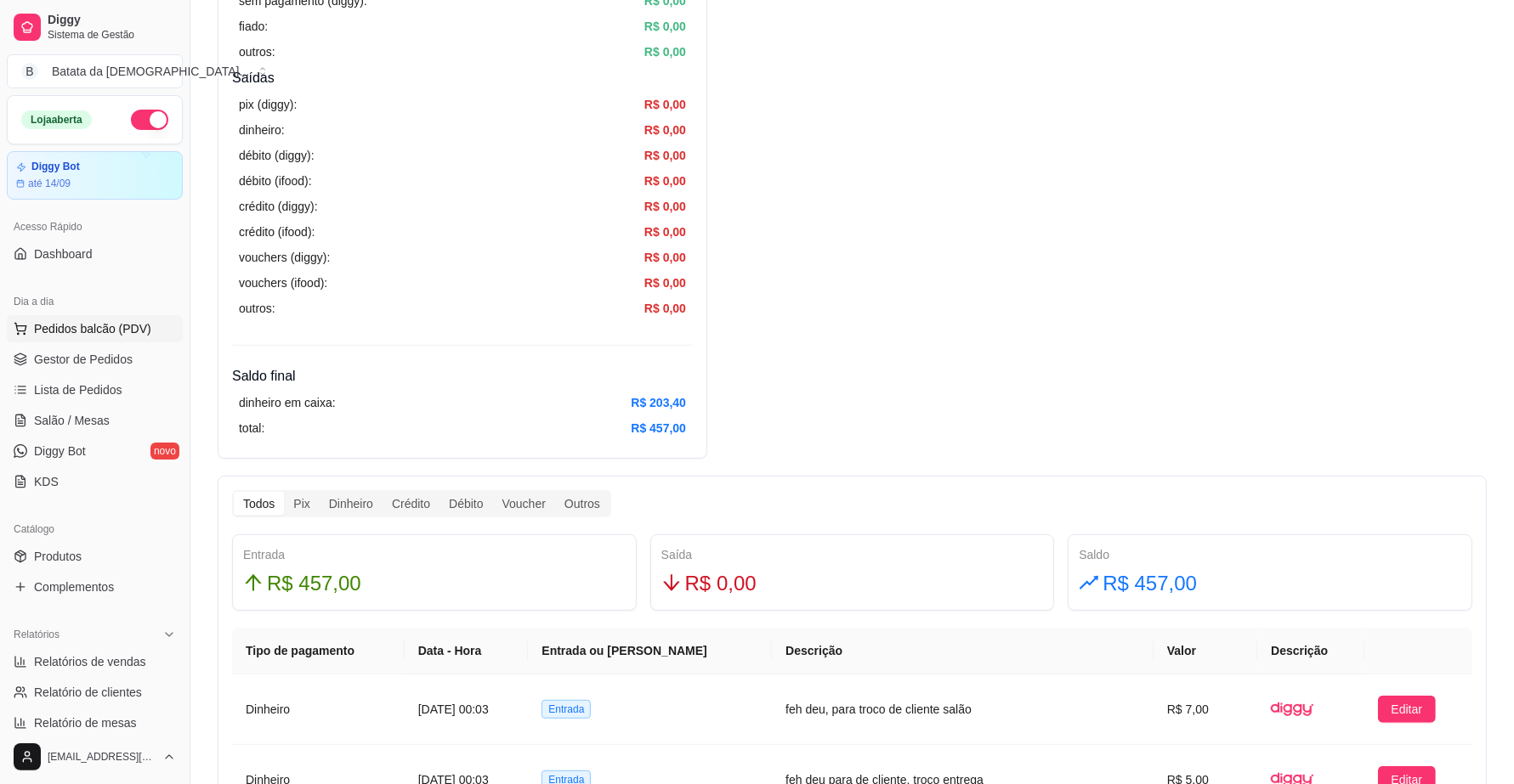
click at [58, 327] on span "Pedidos balcão (PDV)" at bounding box center [92, 329] width 117 height 17
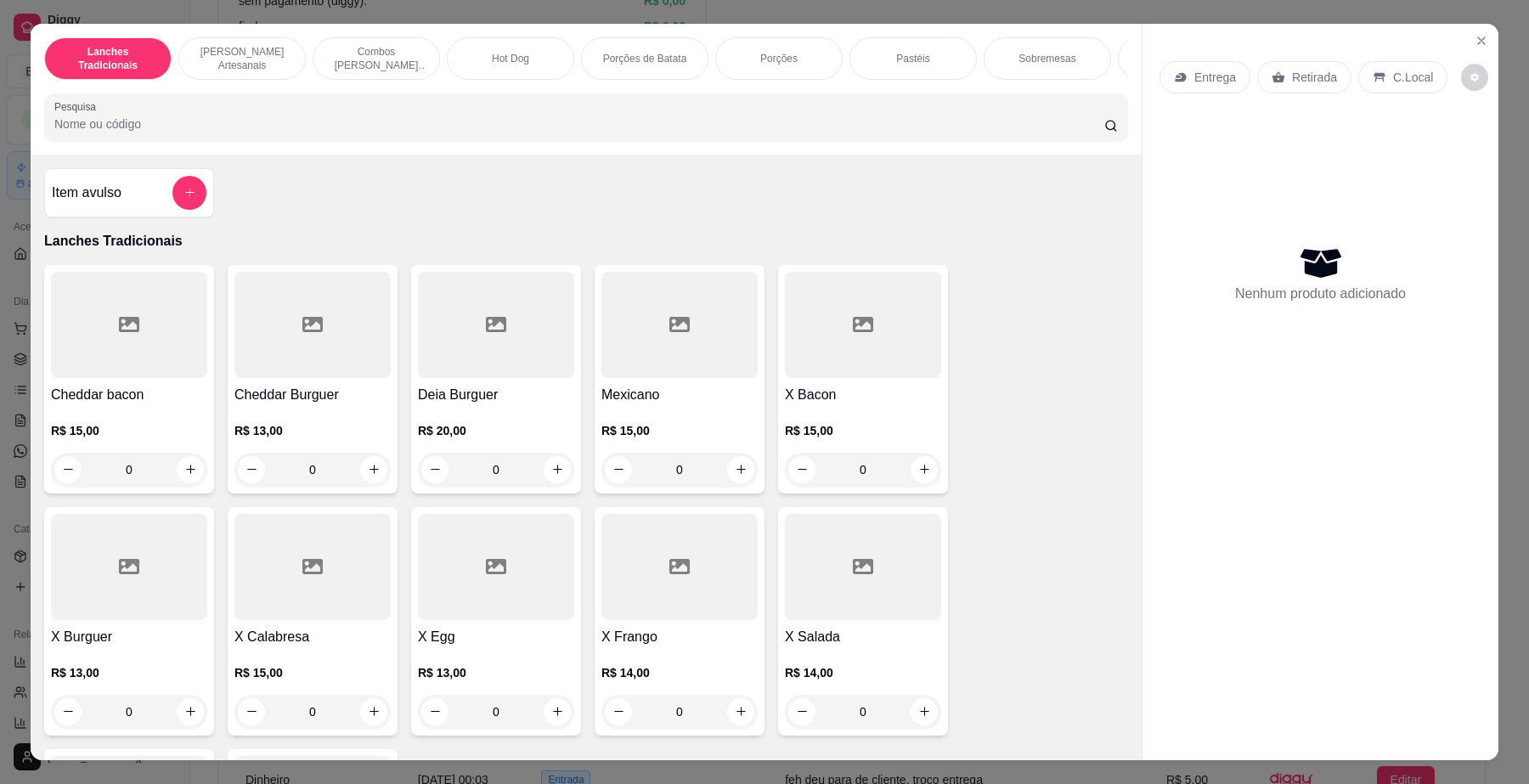
scroll to position [106, 0]
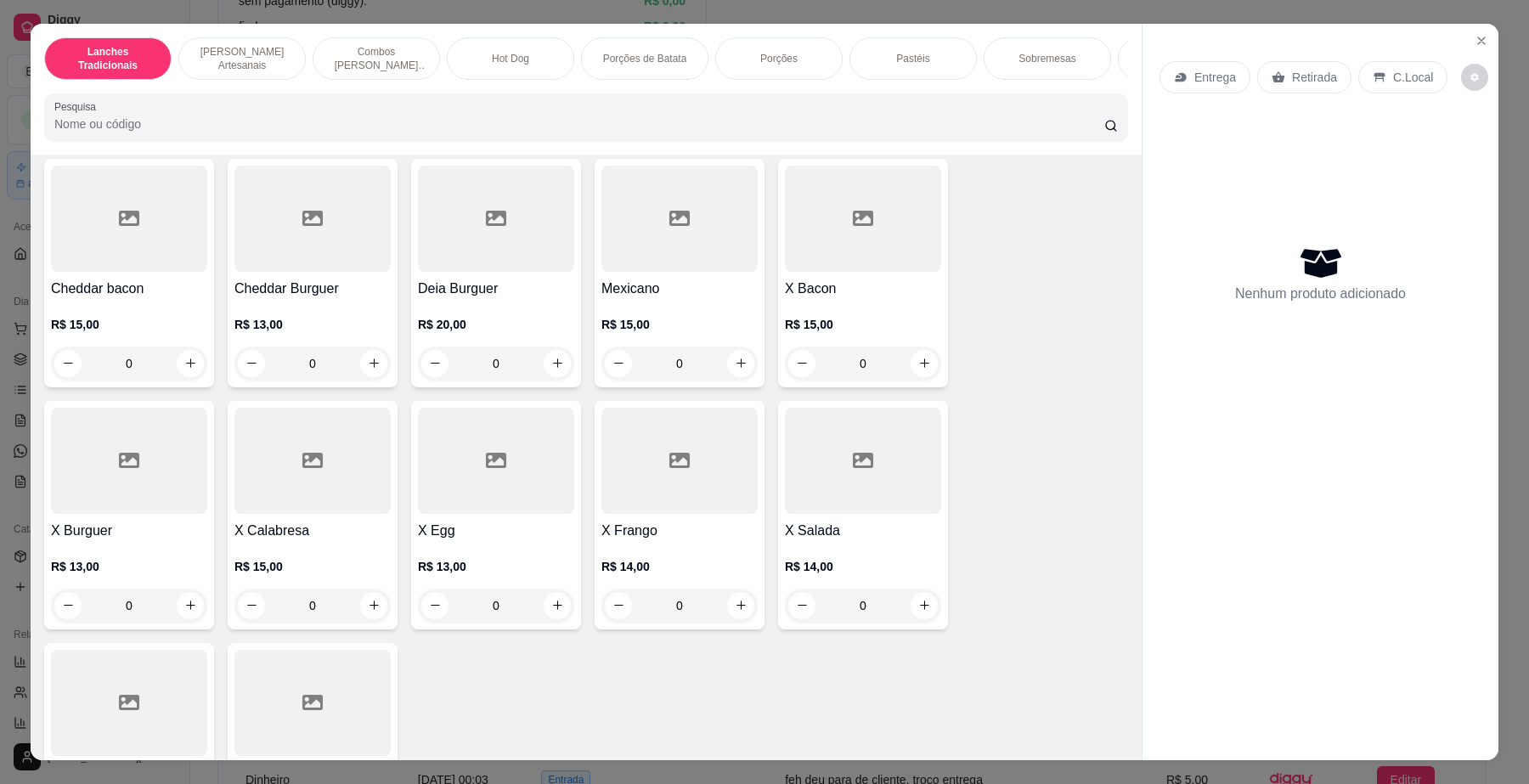
click at [158, 493] on div at bounding box center [129, 461] width 156 height 106
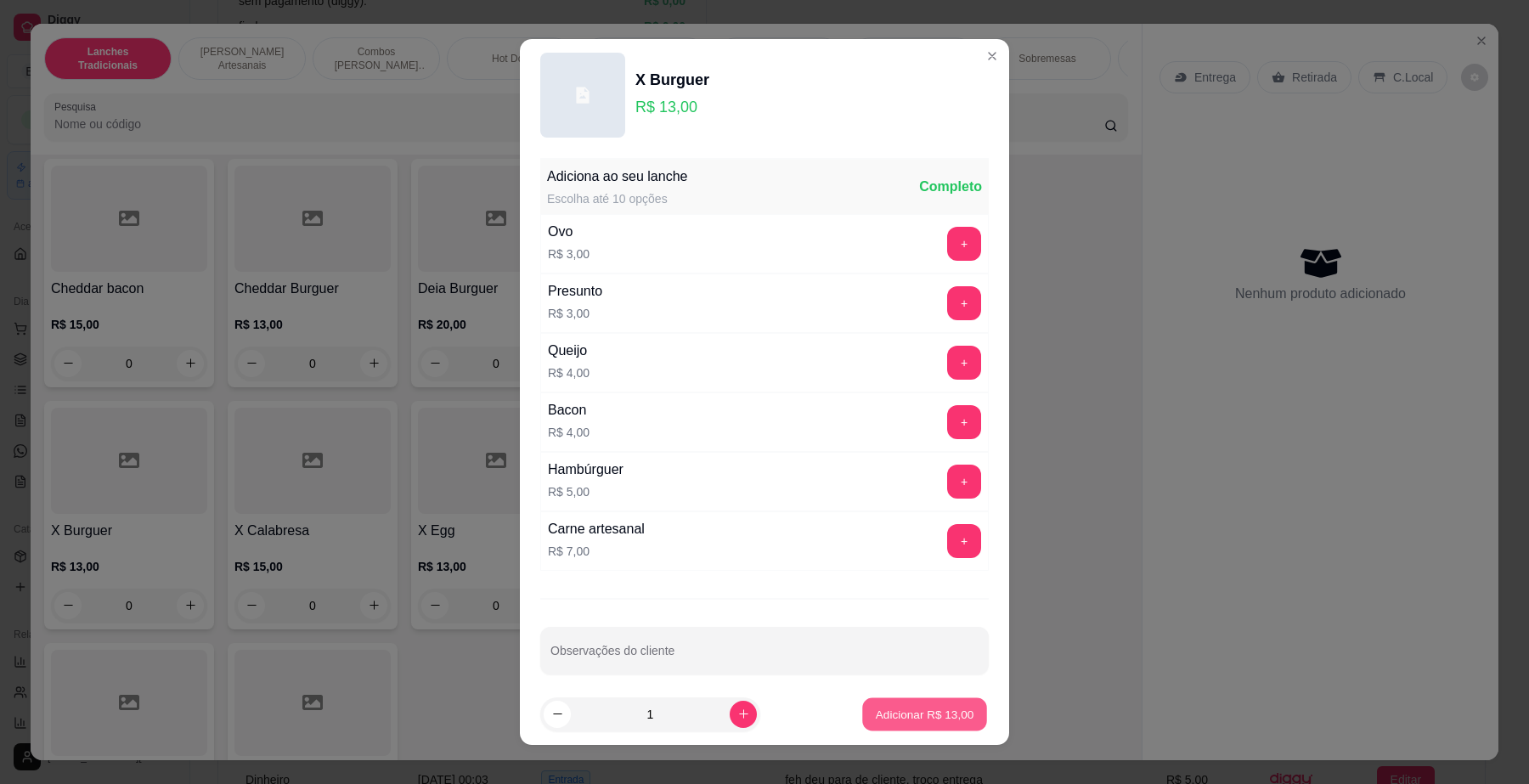
click at [909, 714] on p "Adicionar R$ 13,00" at bounding box center [926, 713] width 99 height 16
type input "1"
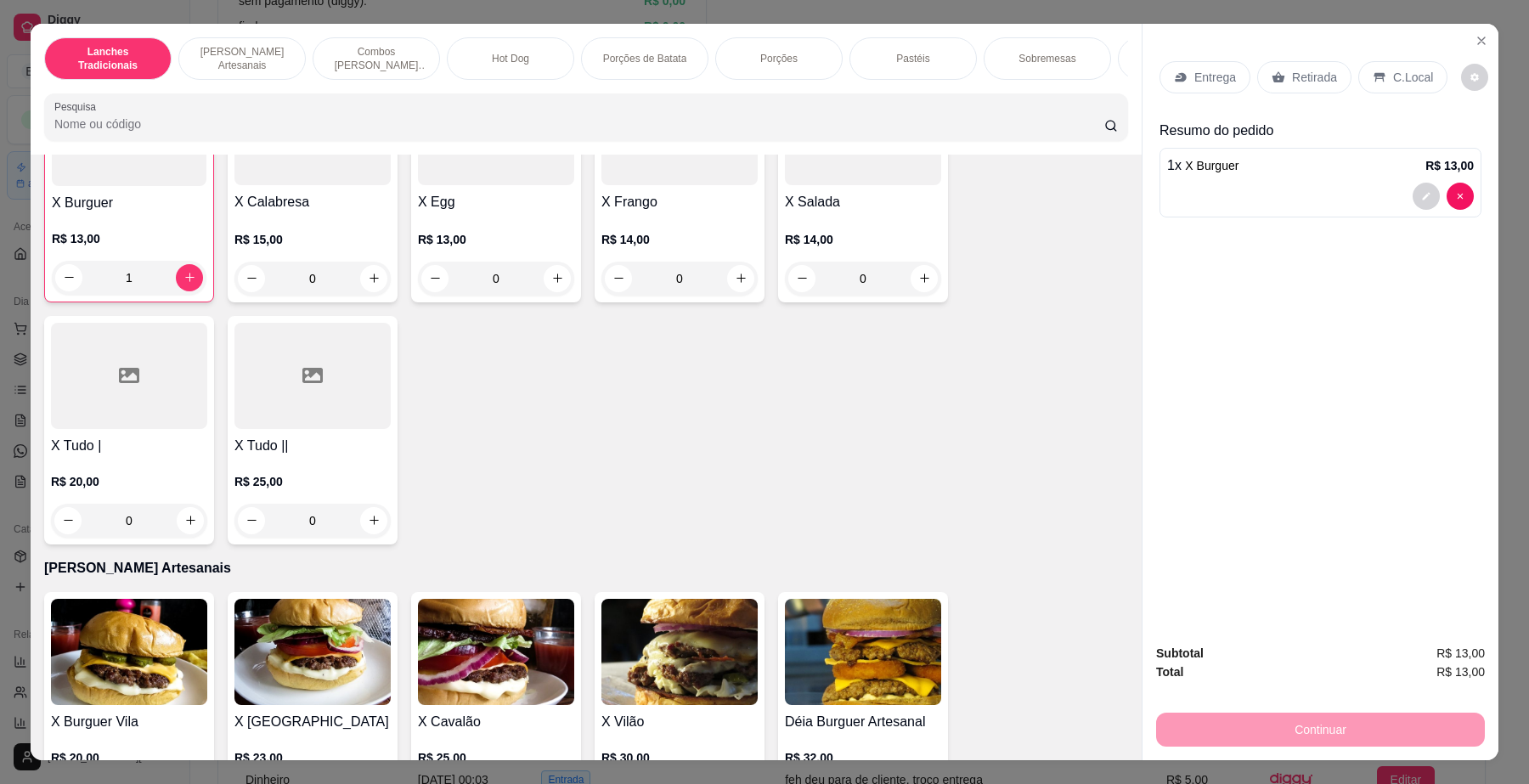
scroll to position [0, 0]
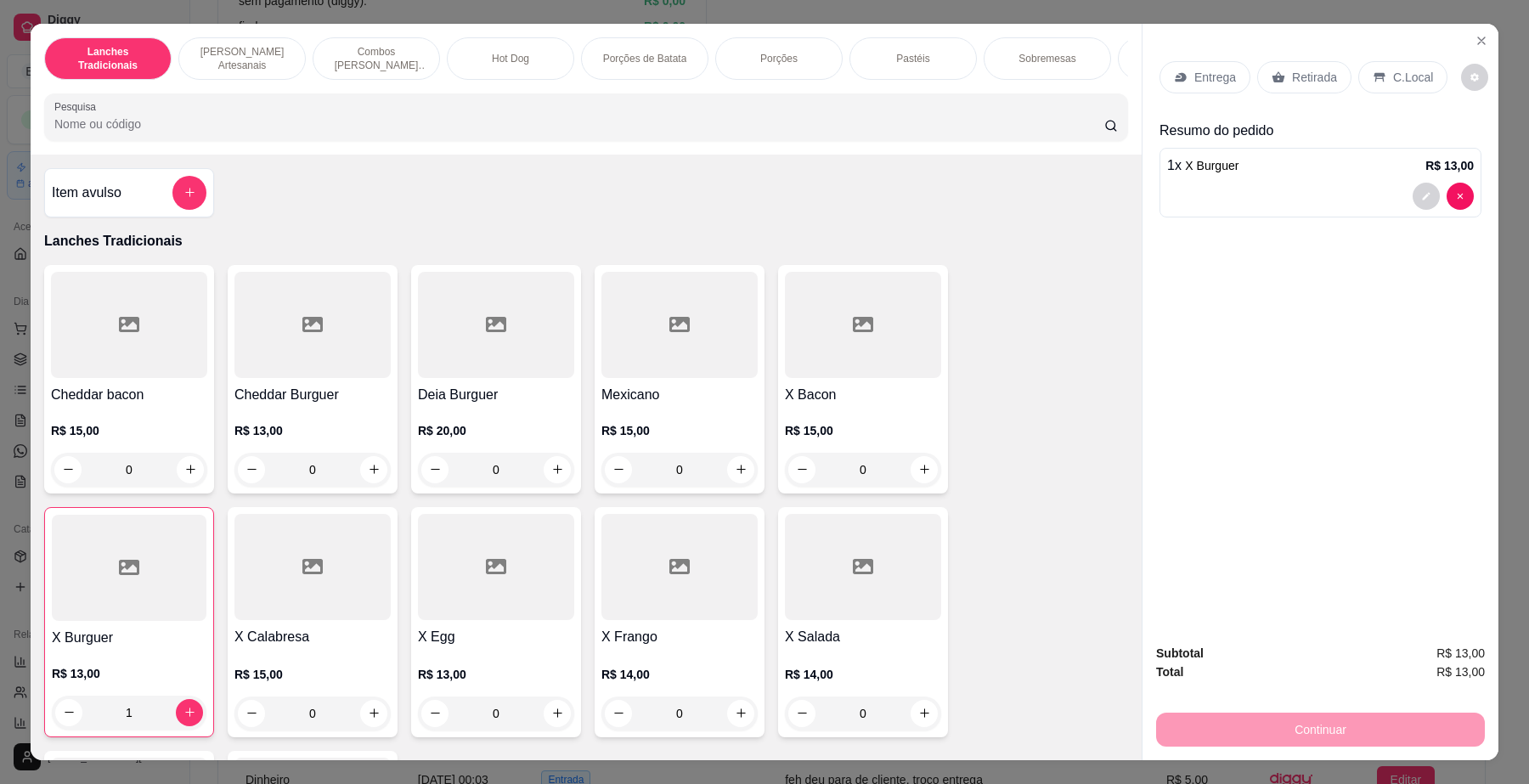
click at [201, 205] on div "Item avulso" at bounding box center [129, 193] width 169 height 49
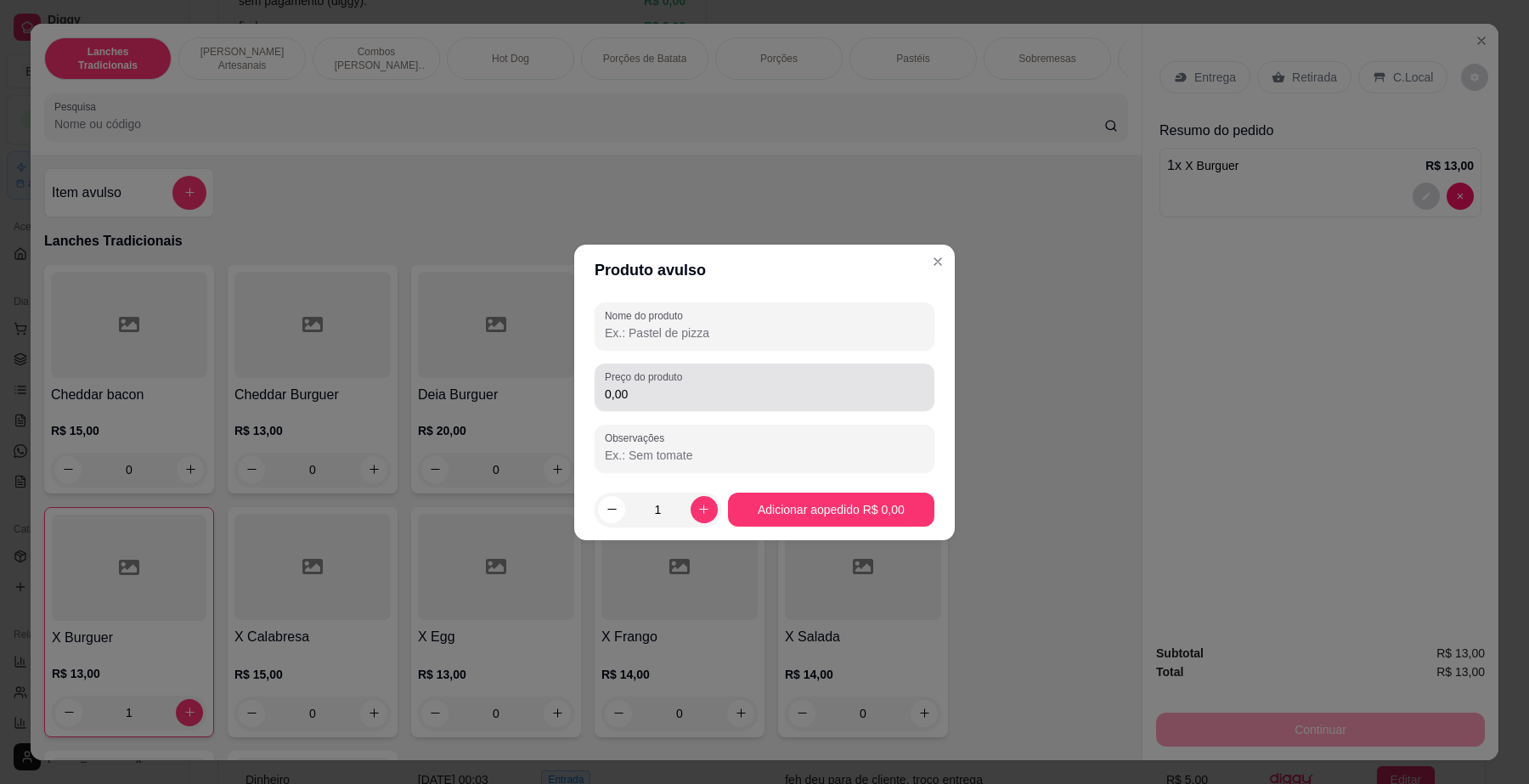
click at [616, 393] on input "0,00" at bounding box center [764, 394] width 319 height 17
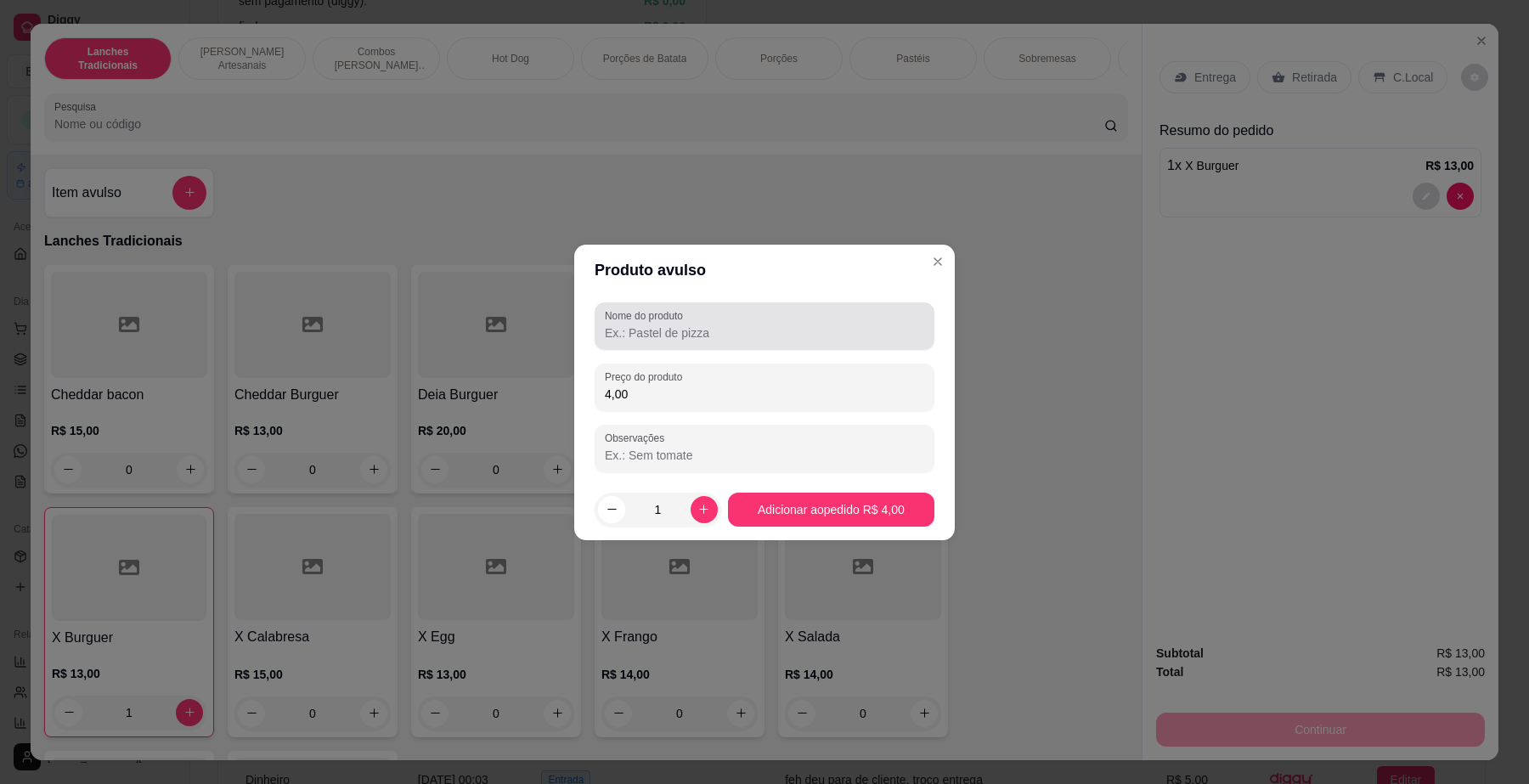
type input "4,00"
click at [710, 319] on div at bounding box center [764, 326] width 319 height 34
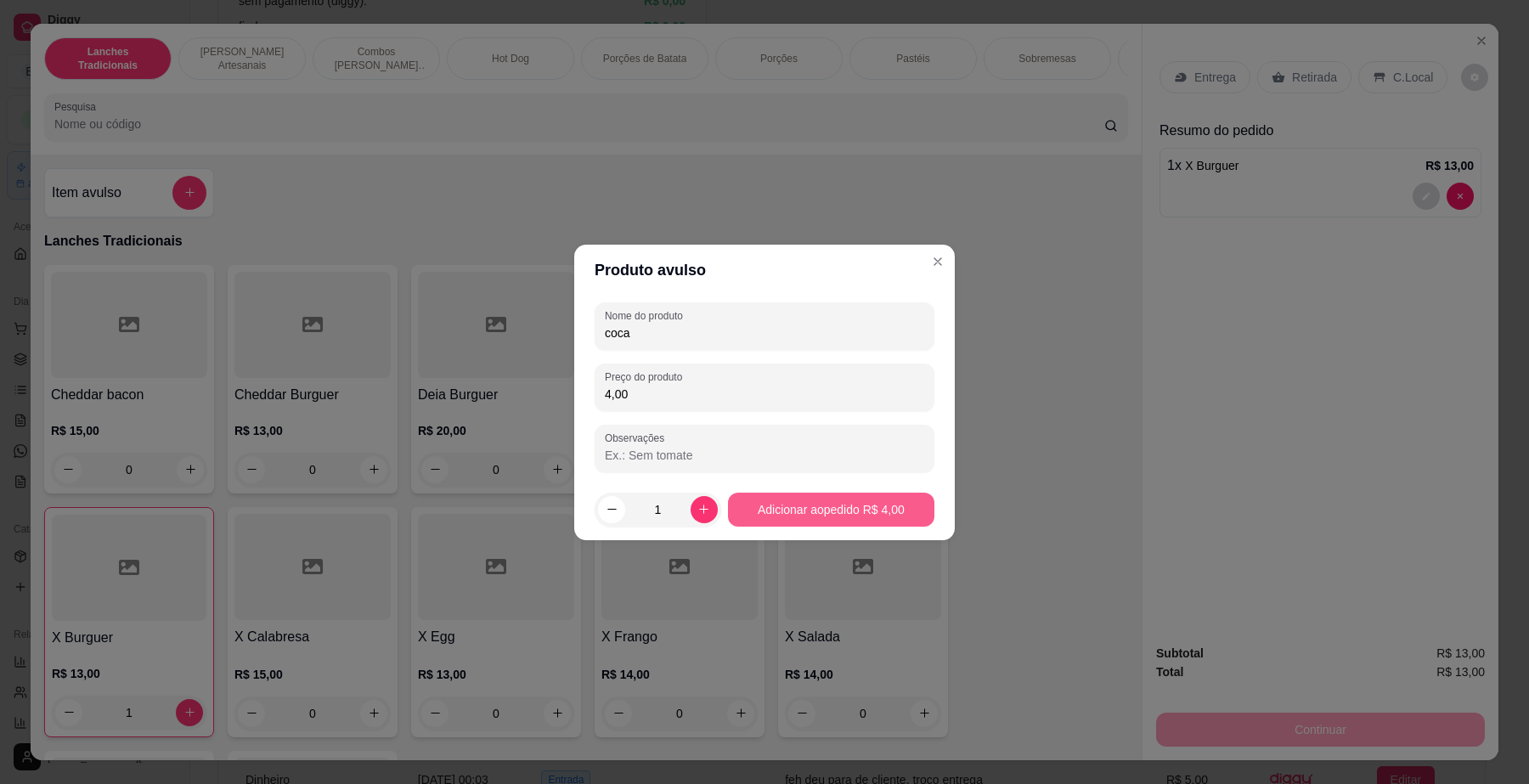
type input "coca"
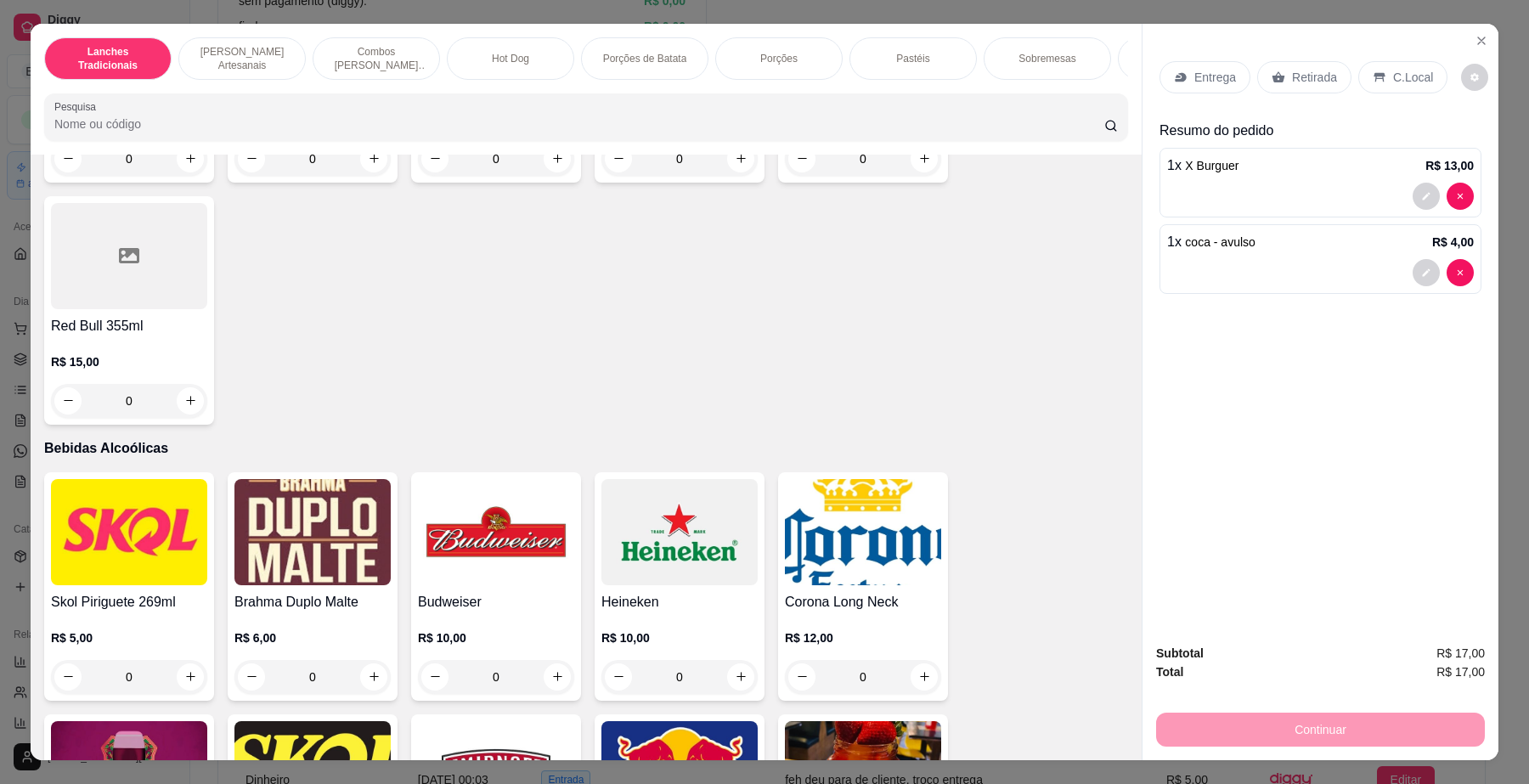
scroll to position [4673, 0]
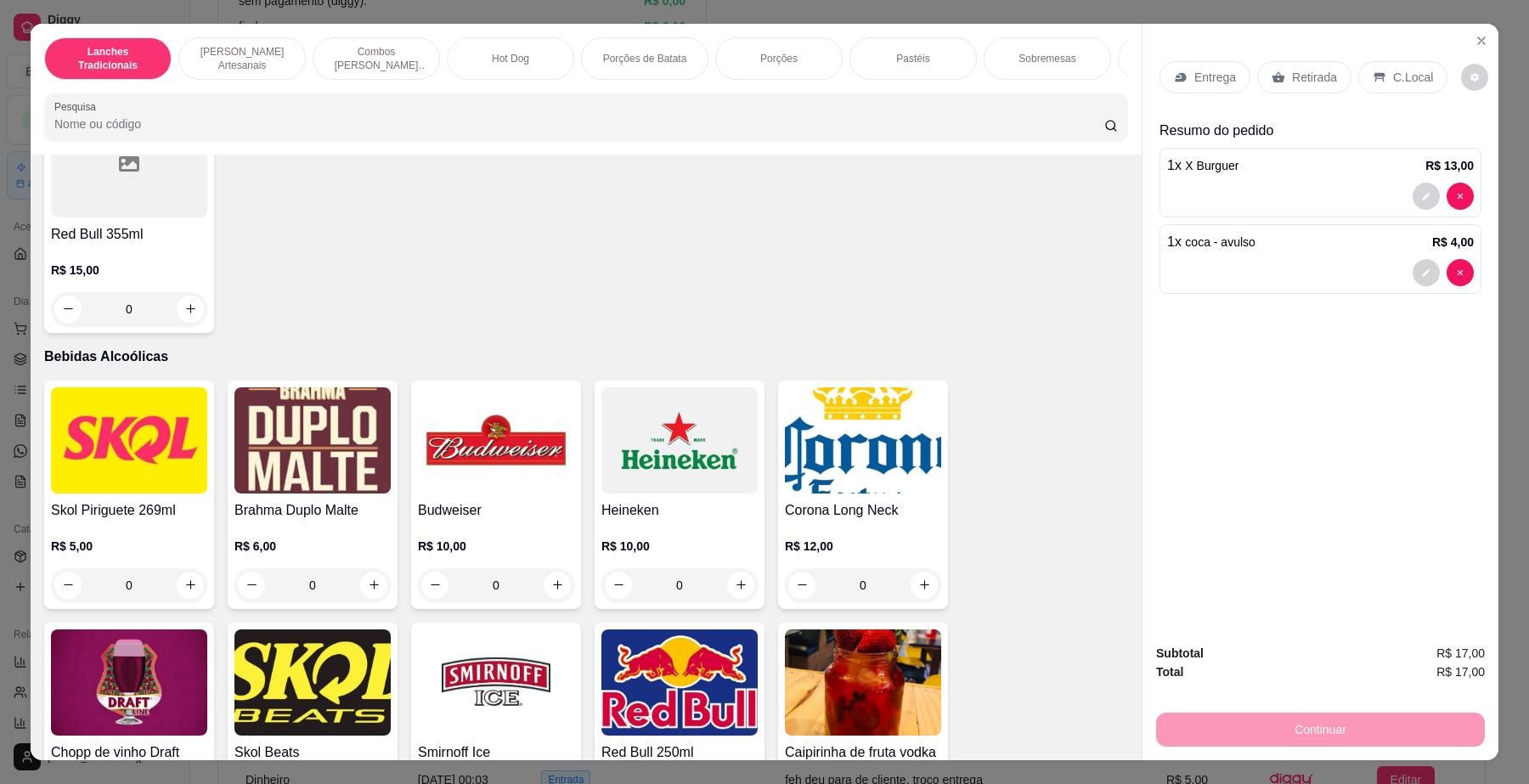
click at [115, 493] on img at bounding box center [129, 440] width 156 height 106
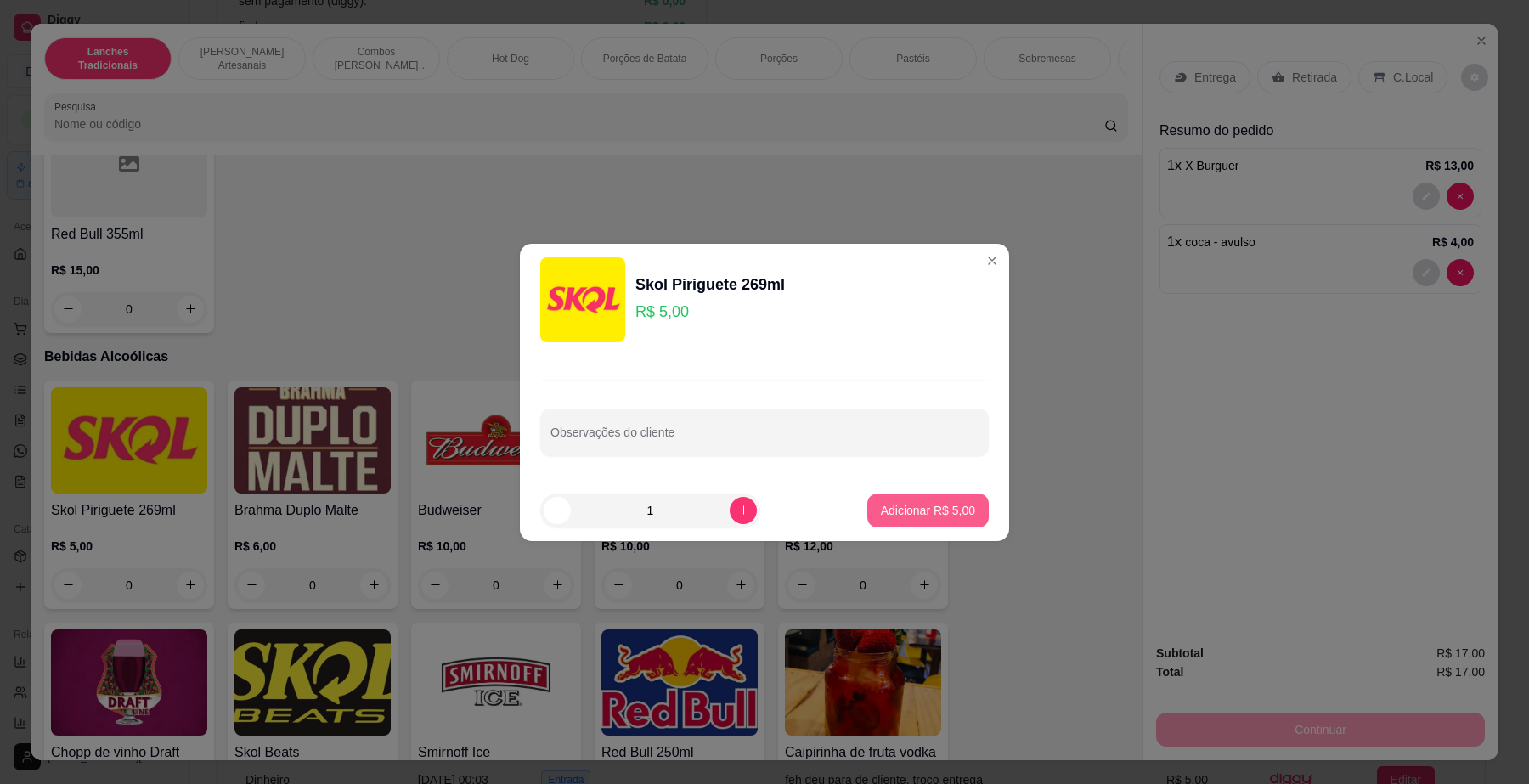
click at [911, 511] on p "Adicionar R$ 5,00" at bounding box center [927, 510] width 94 height 17
type input "1"
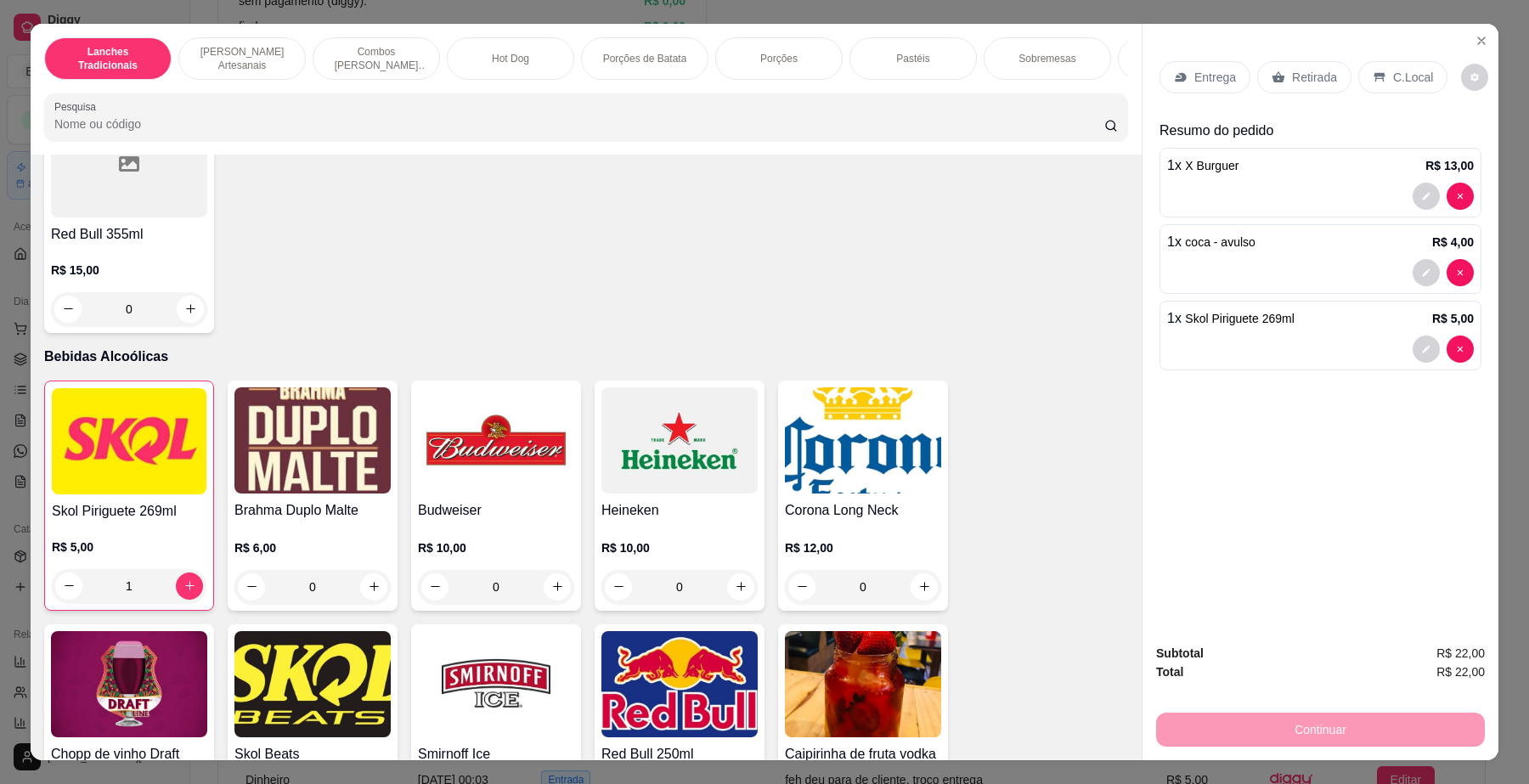
click at [1287, 89] on div "Retirada" at bounding box center [1304, 77] width 94 height 33
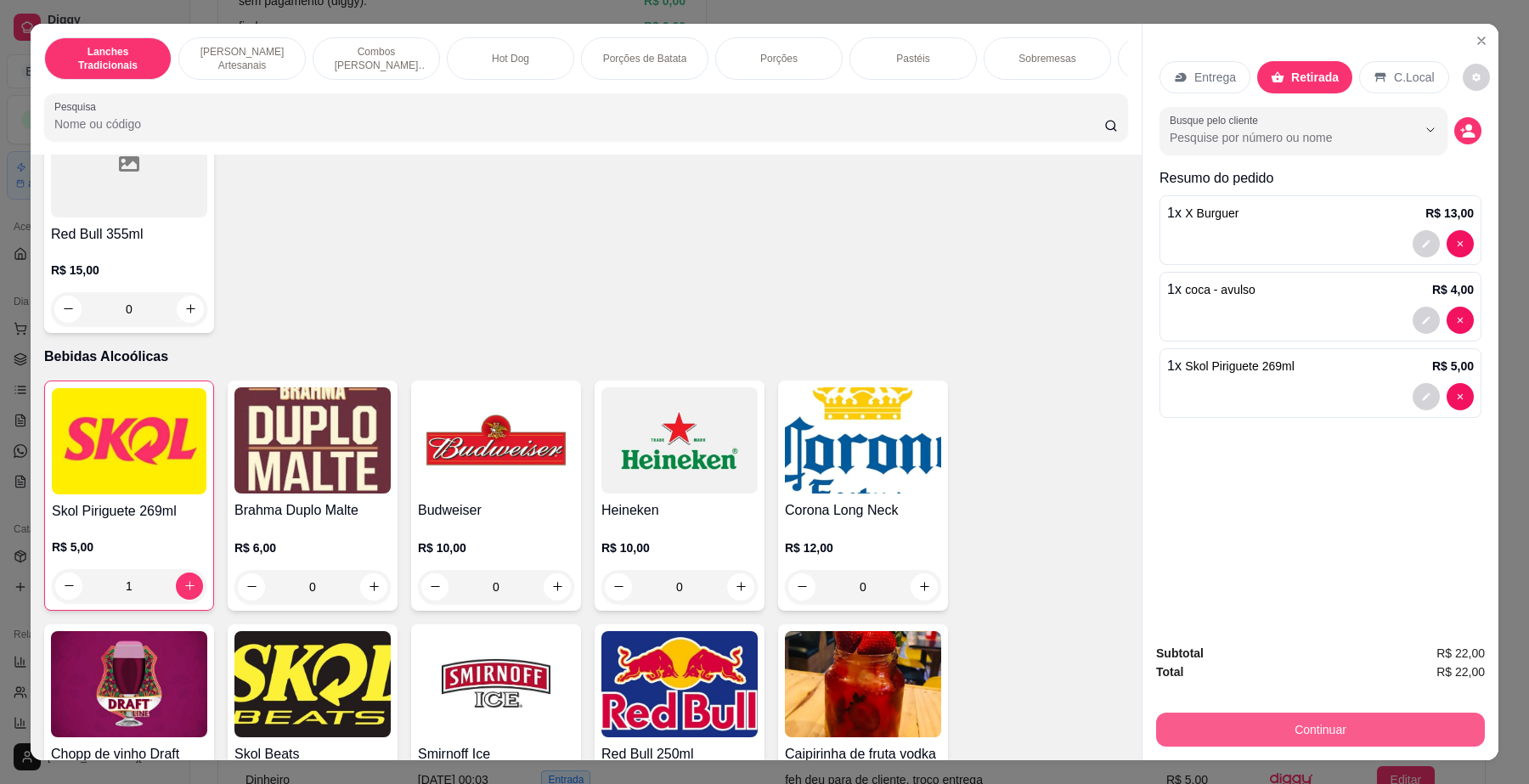
click at [1336, 732] on button "Continuar" at bounding box center [1320, 730] width 329 height 34
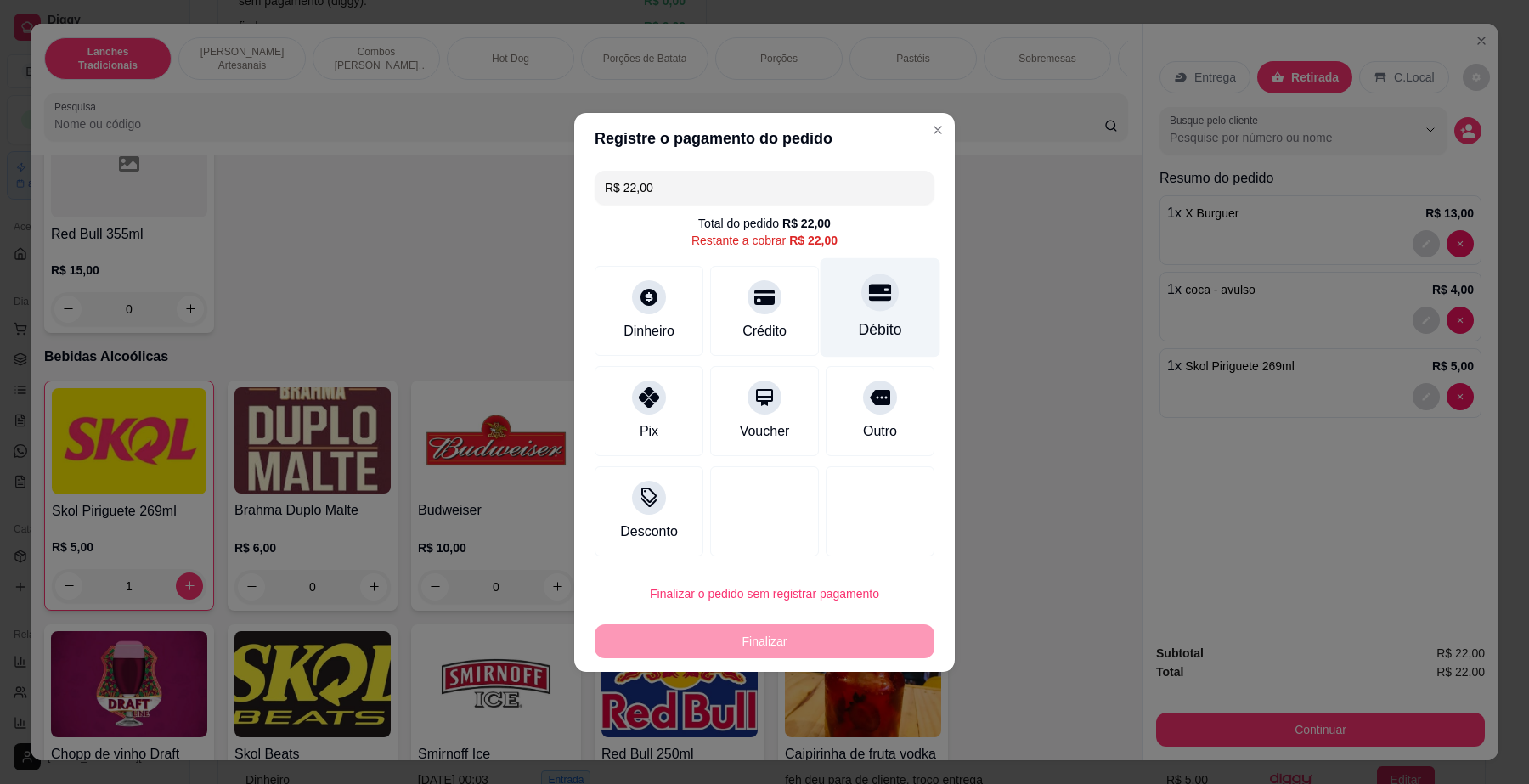
click at [873, 315] on div "Débito" at bounding box center [880, 306] width 120 height 100
type input "R$ 0,00"
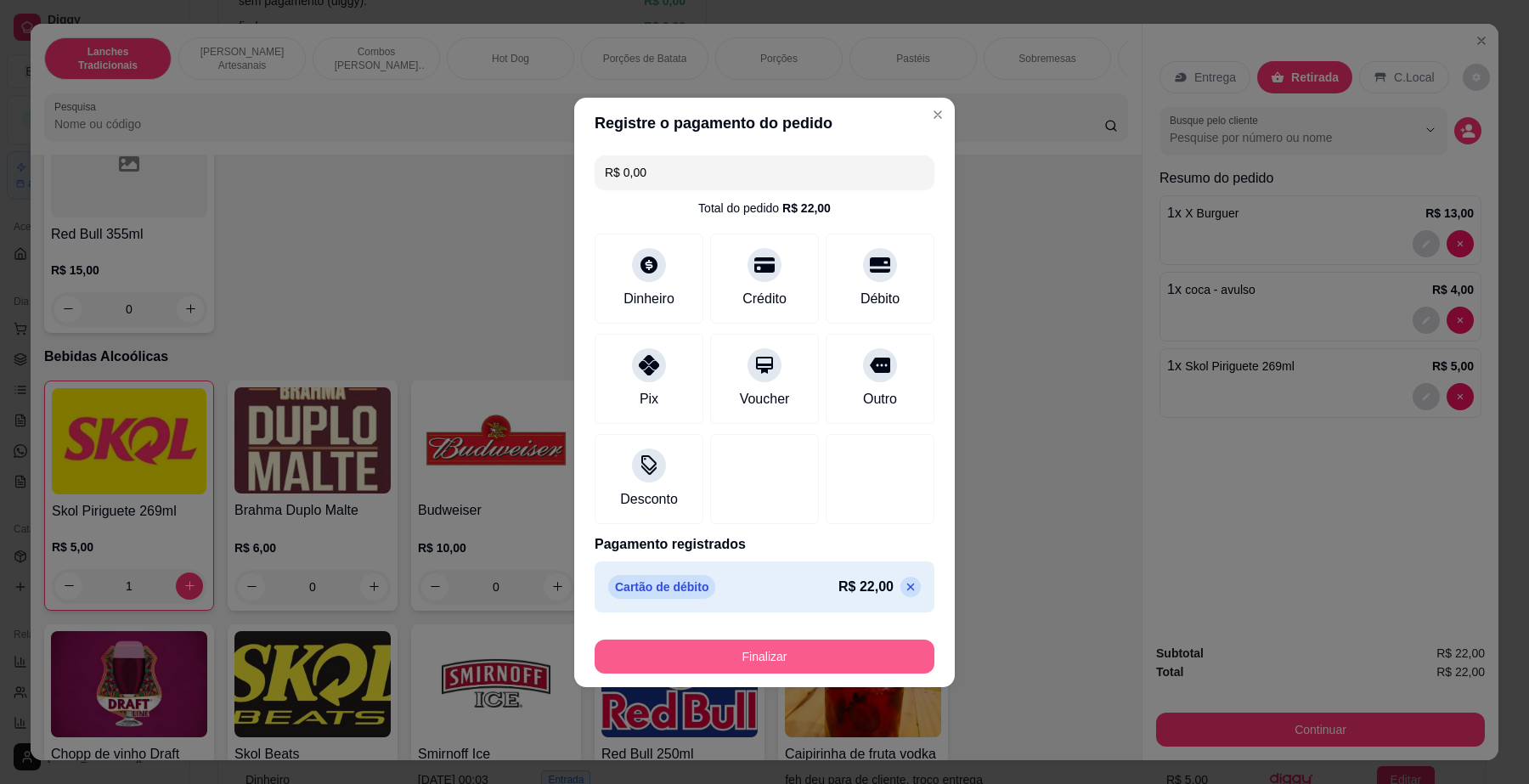
click at [775, 665] on button "Finalizar" at bounding box center [764, 656] width 340 height 34
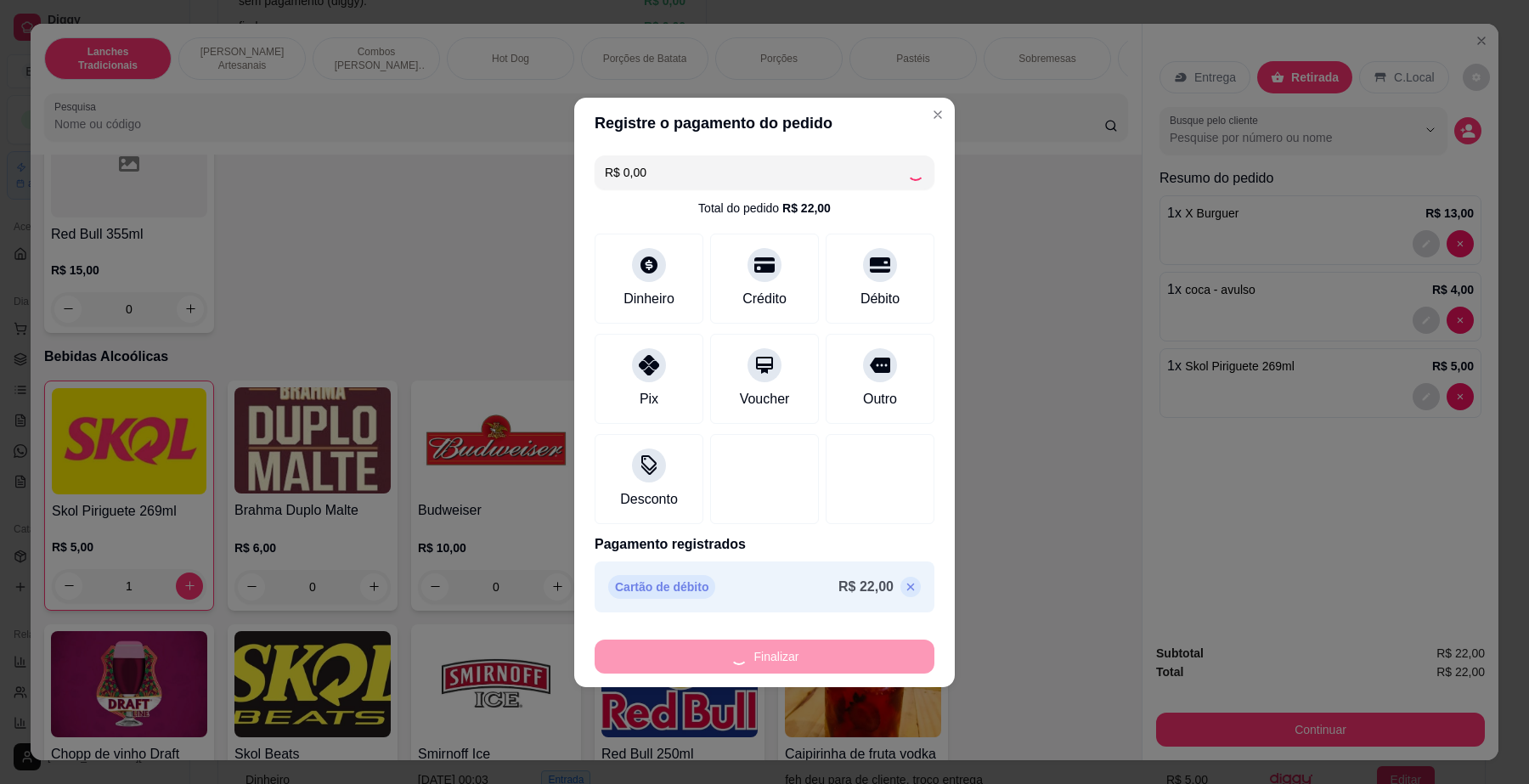
type input "0"
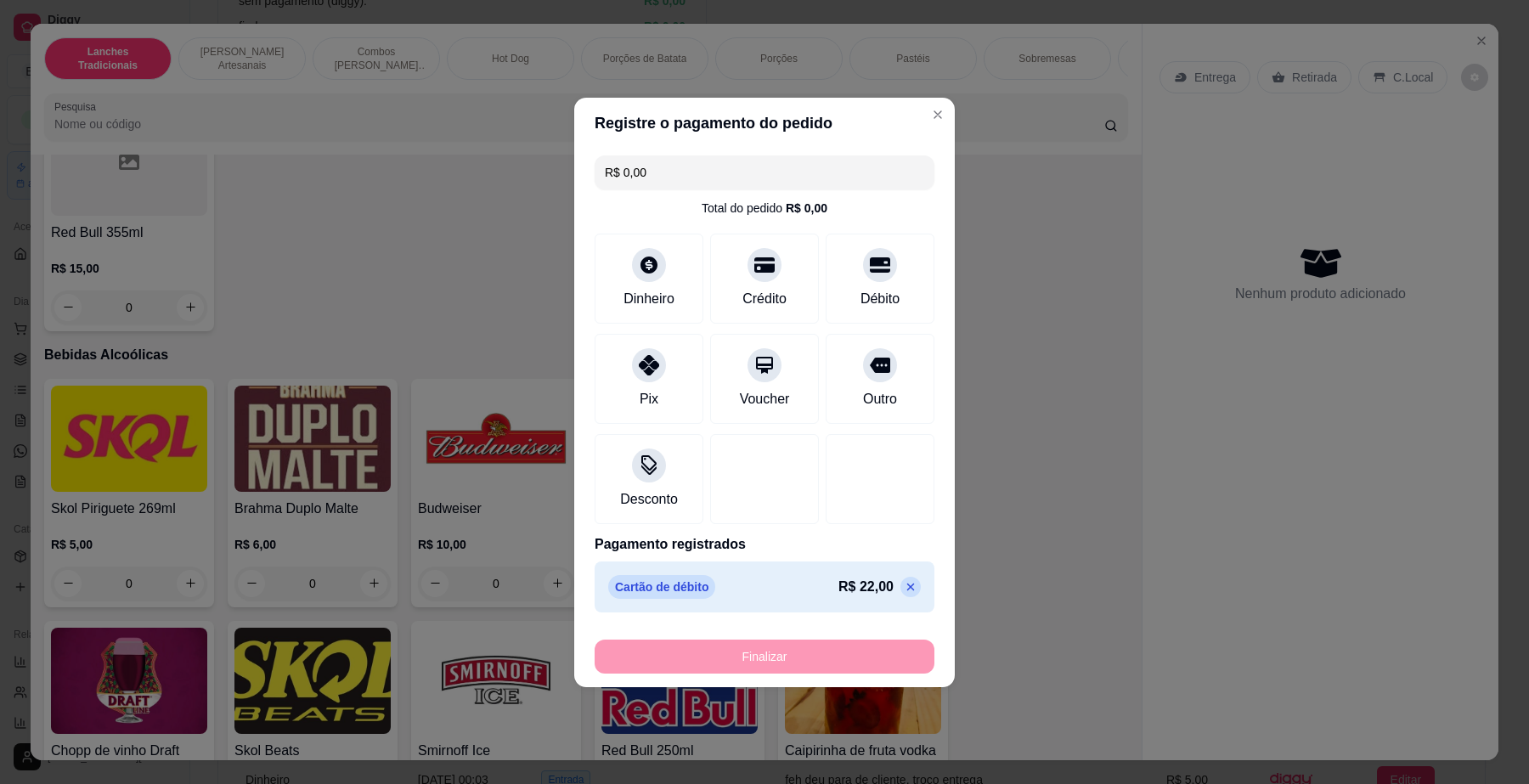
type input "-R$ 22,00"
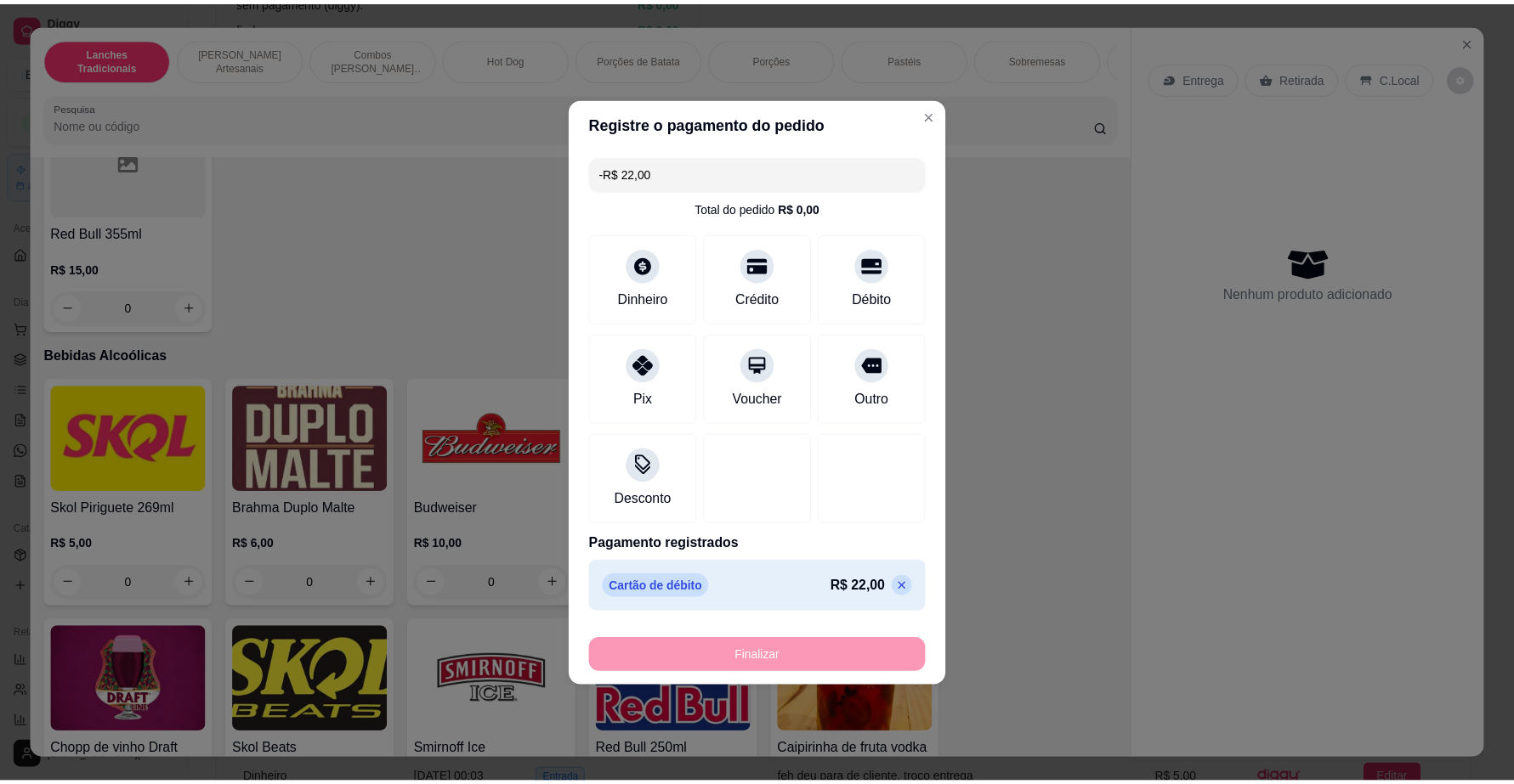
scroll to position [4670, 0]
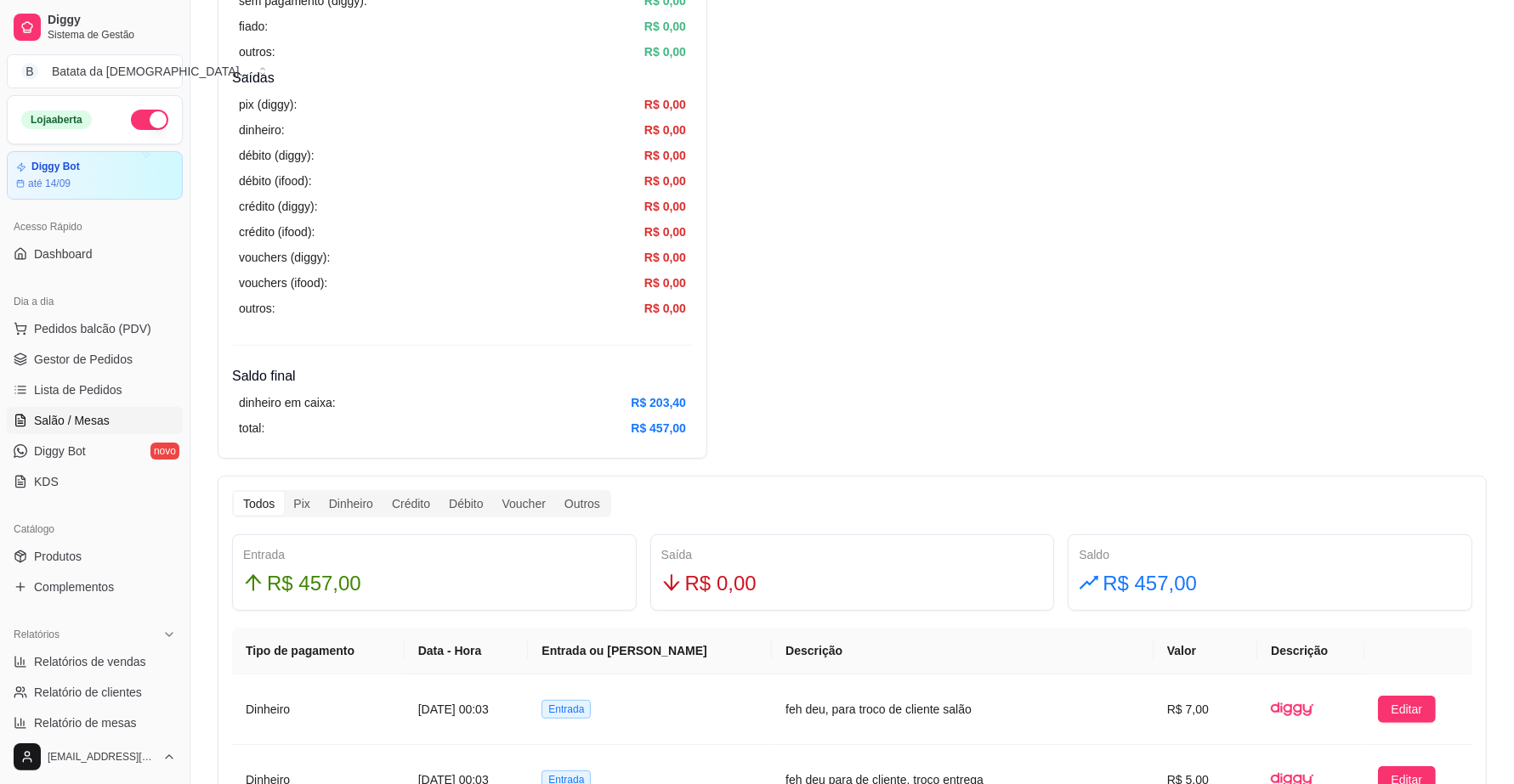
click at [116, 414] on link "Salão / Mesas" at bounding box center [94, 420] width 176 height 27
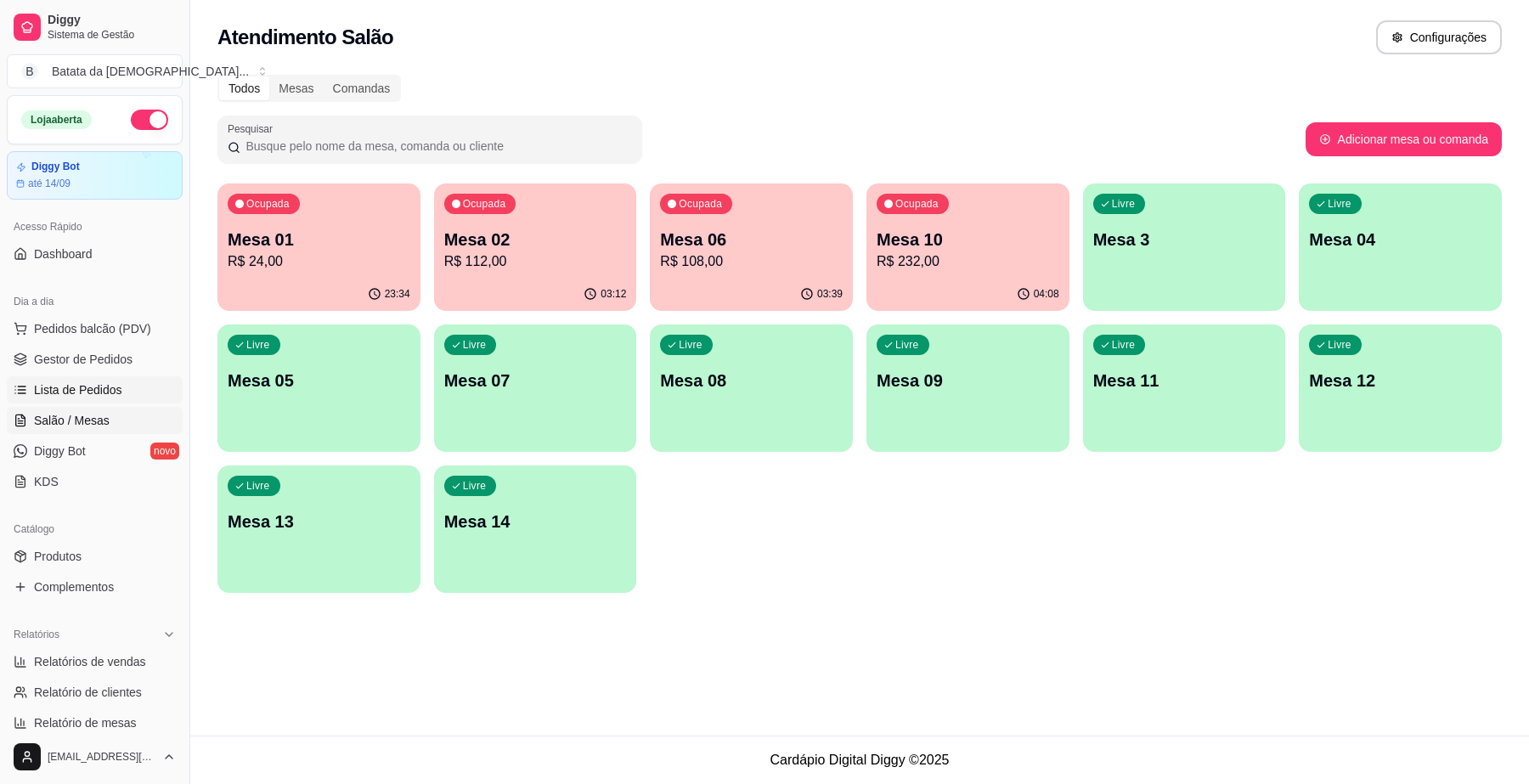
click at [128, 393] on link "Lista de Pedidos" at bounding box center [94, 389] width 176 height 27
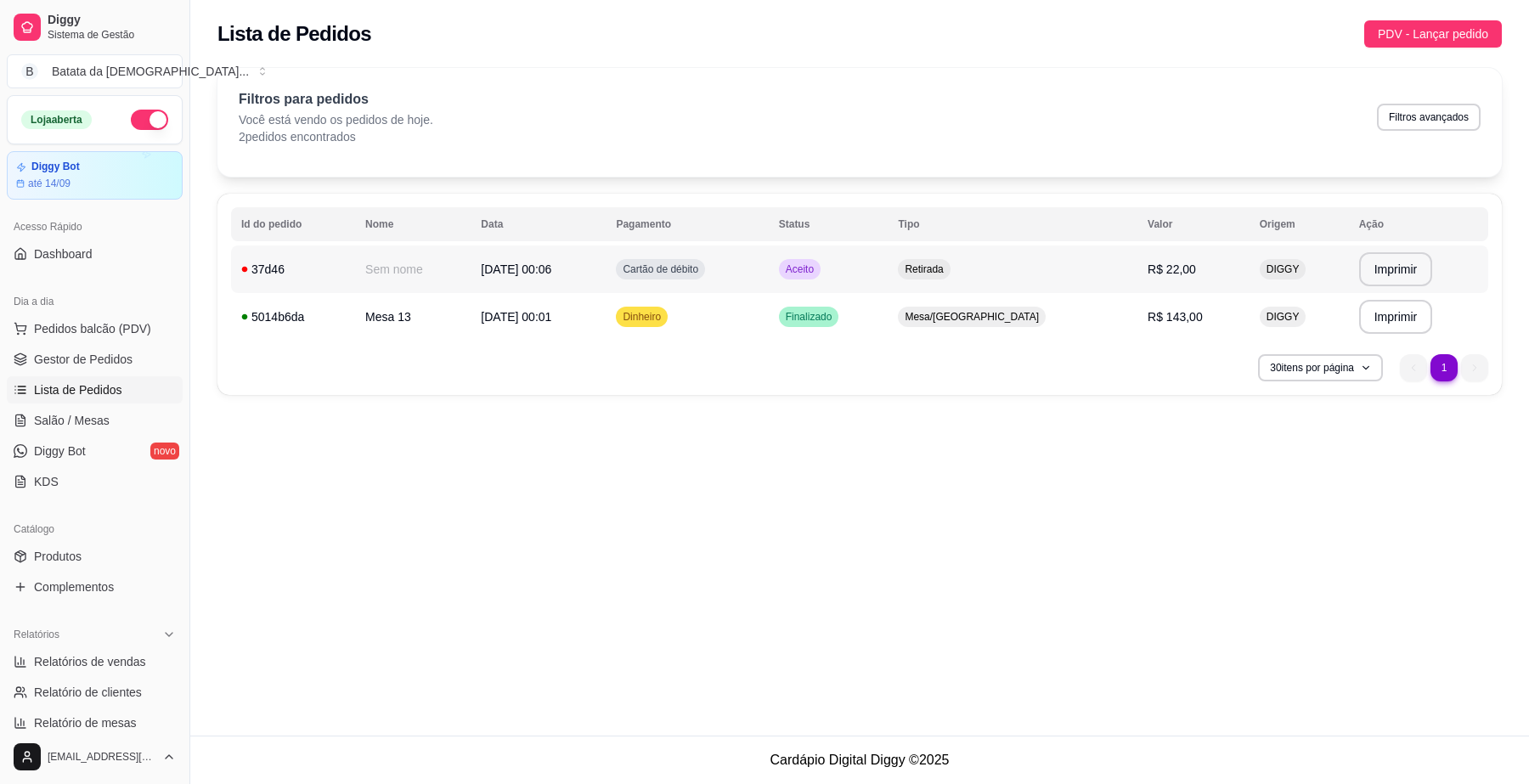
click at [888, 255] on td "Aceito" at bounding box center [829, 269] width 120 height 47
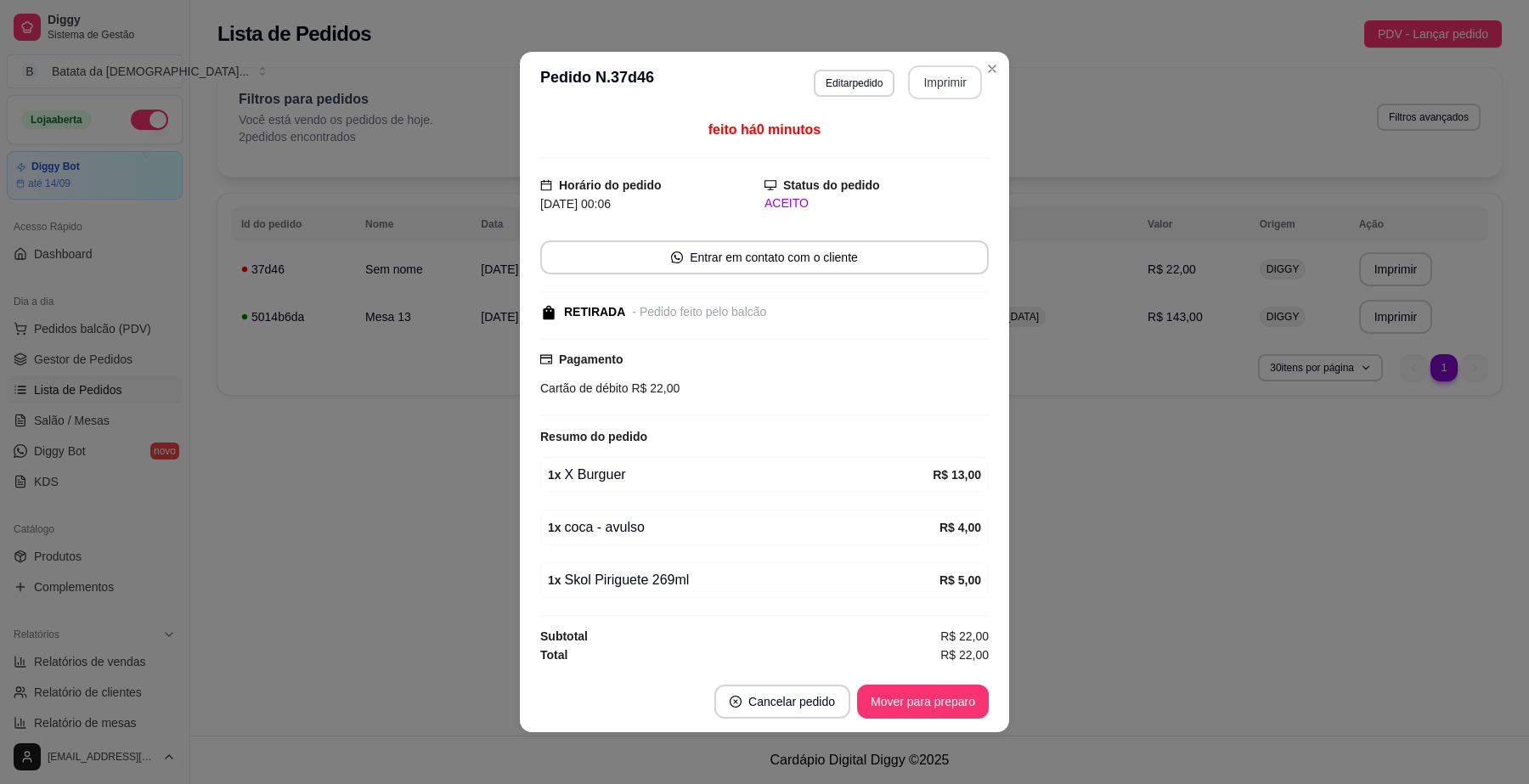
click at [927, 73] on button "Imprimir" at bounding box center [944, 82] width 74 height 34
click at [928, 702] on button "Mover para preparo" at bounding box center [923, 701] width 131 height 34
click at [940, 694] on button "Mover para retirada disponível" at bounding box center [894, 702] width 182 height 34
click at [941, 708] on button "Mover para finalizado" at bounding box center [918, 702] width 137 height 34
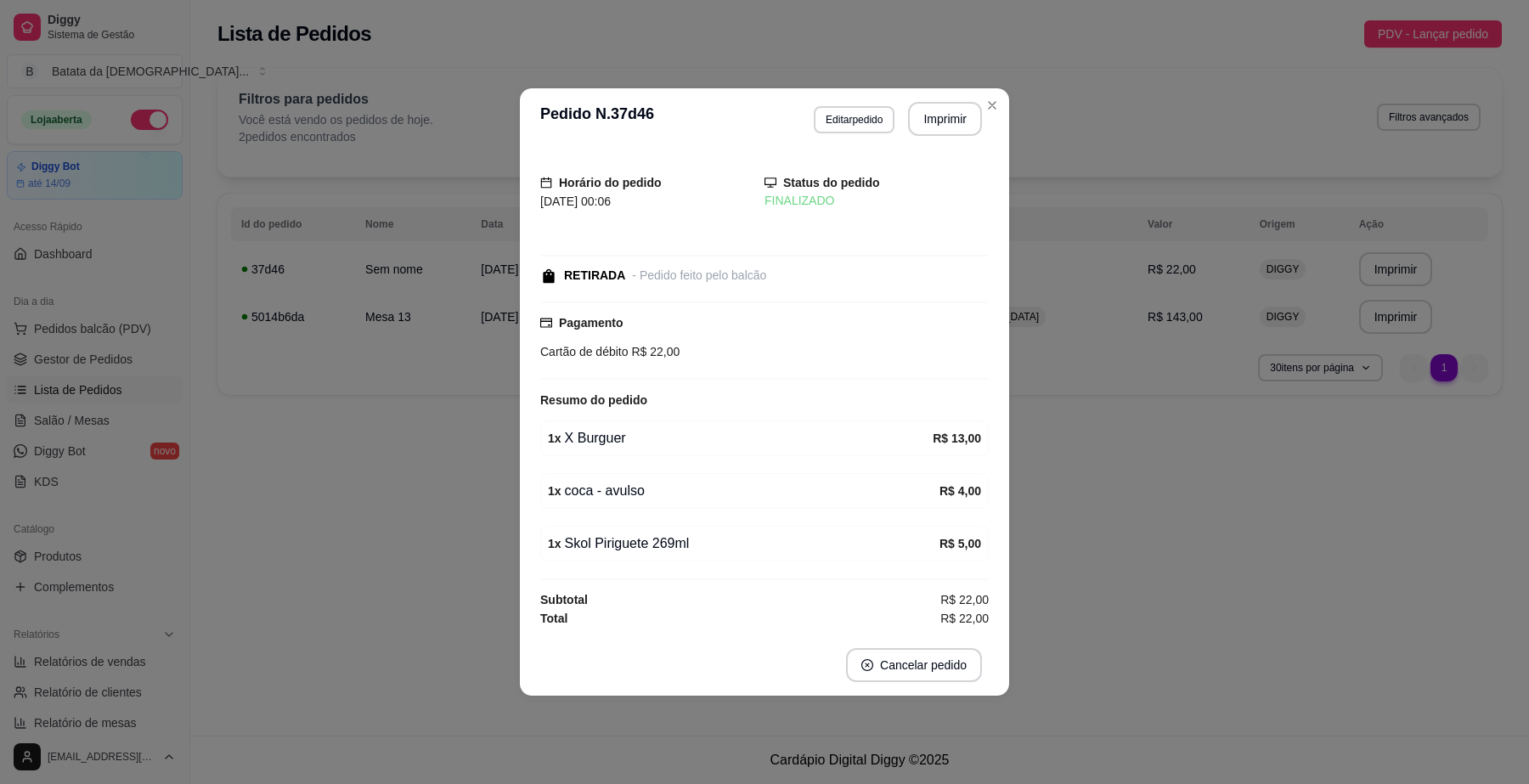
click at [986, 120] on header "**********" at bounding box center [764, 119] width 490 height 61
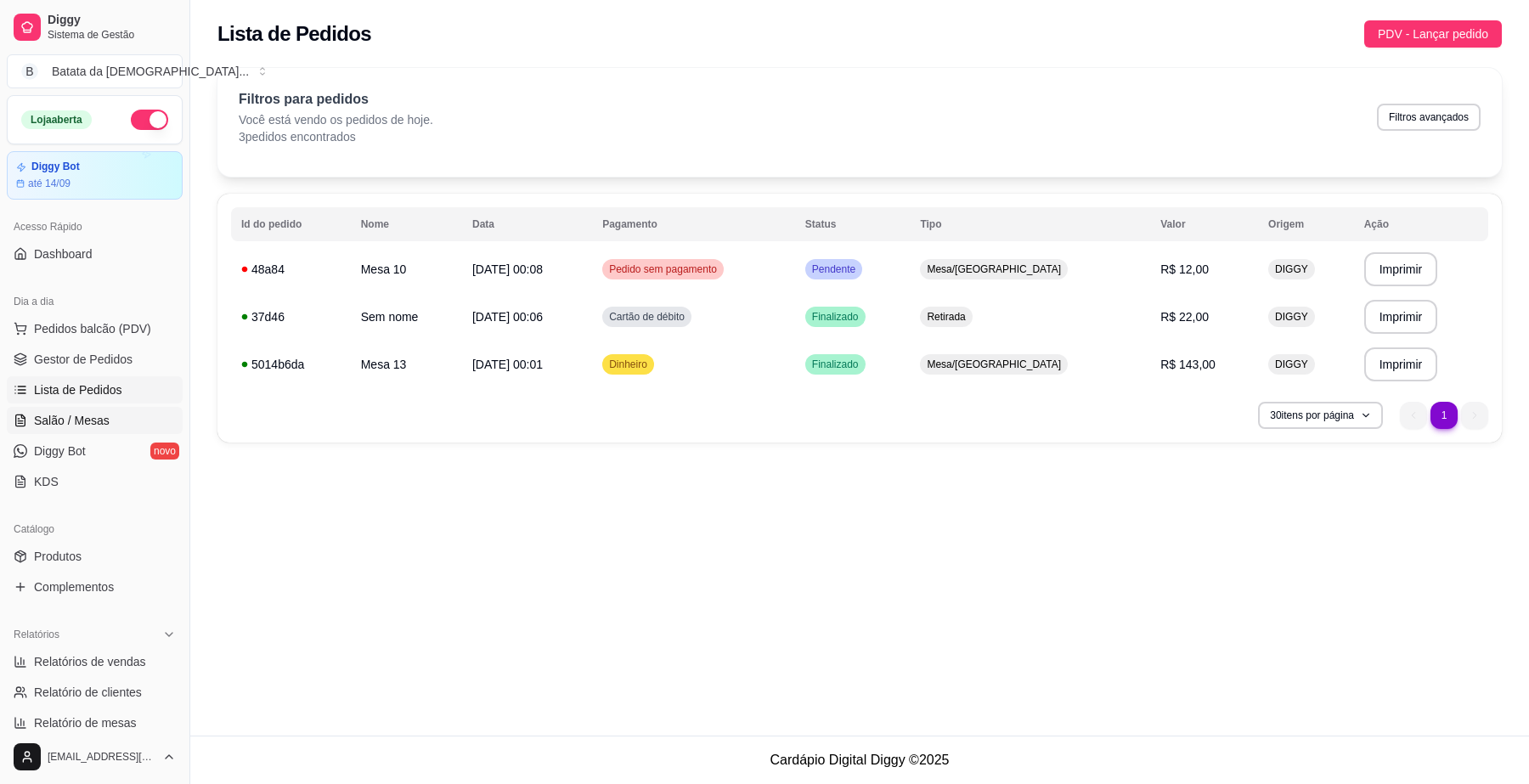
click at [111, 412] on link "Salão / Mesas" at bounding box center [94, 420] width 176 height 27
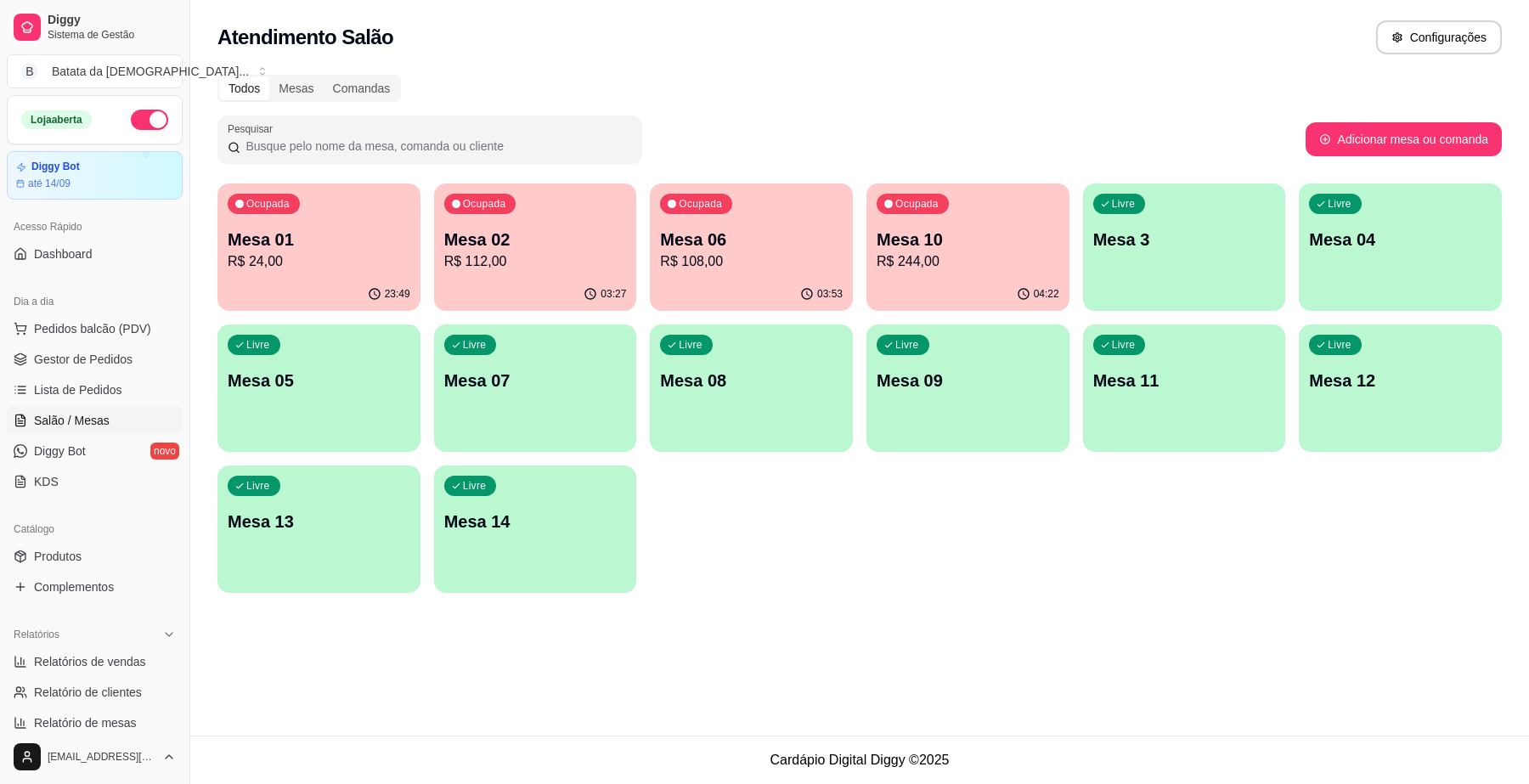
click at [956, 273] on div "Ocupada Mesa 10 R$ 244,00" at bounding box center [968, 230] width 203 height 94
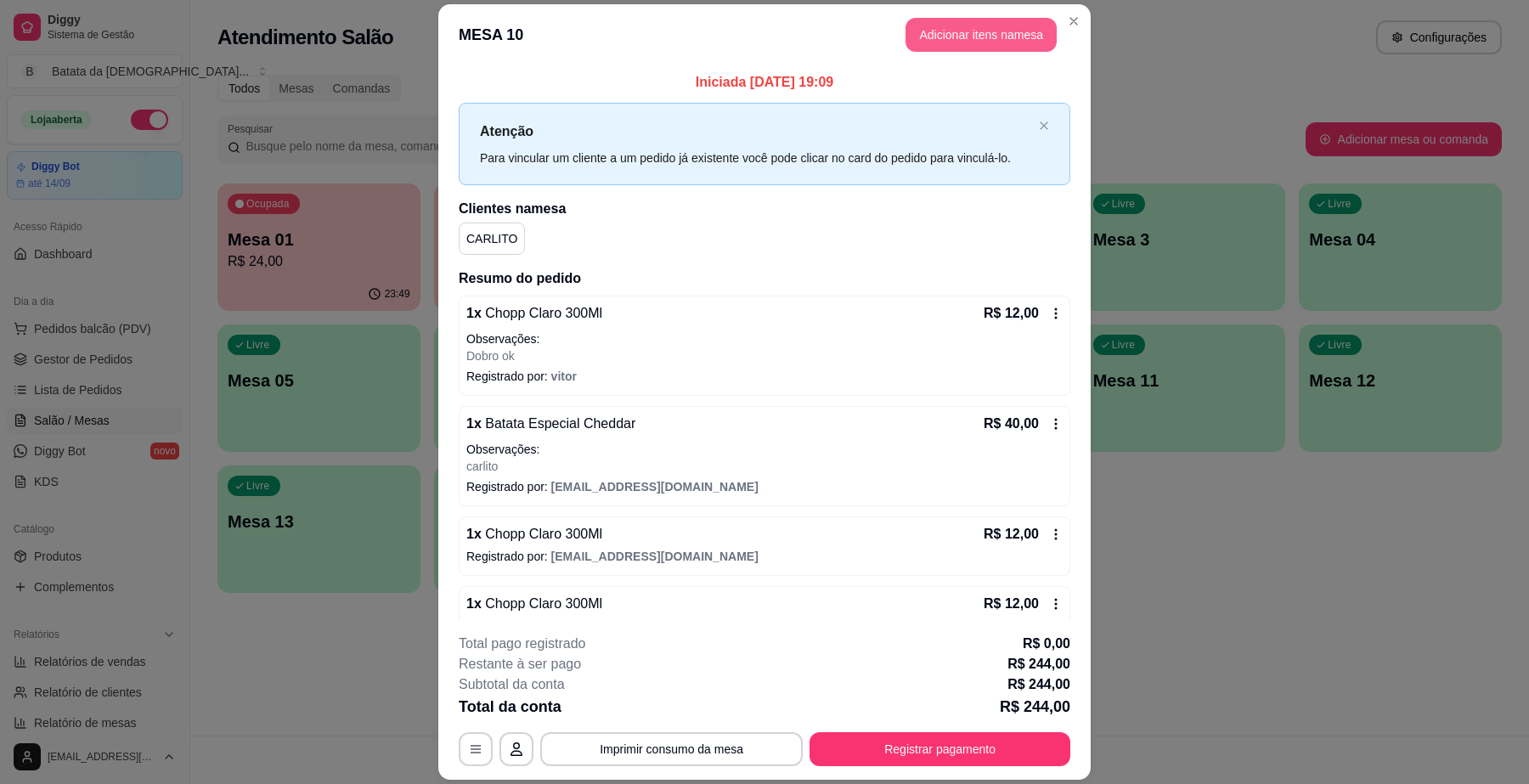
click at [969, 26] on button "Adicionar itens na mesa" at bounding box center [981, 34] width 151 height 34
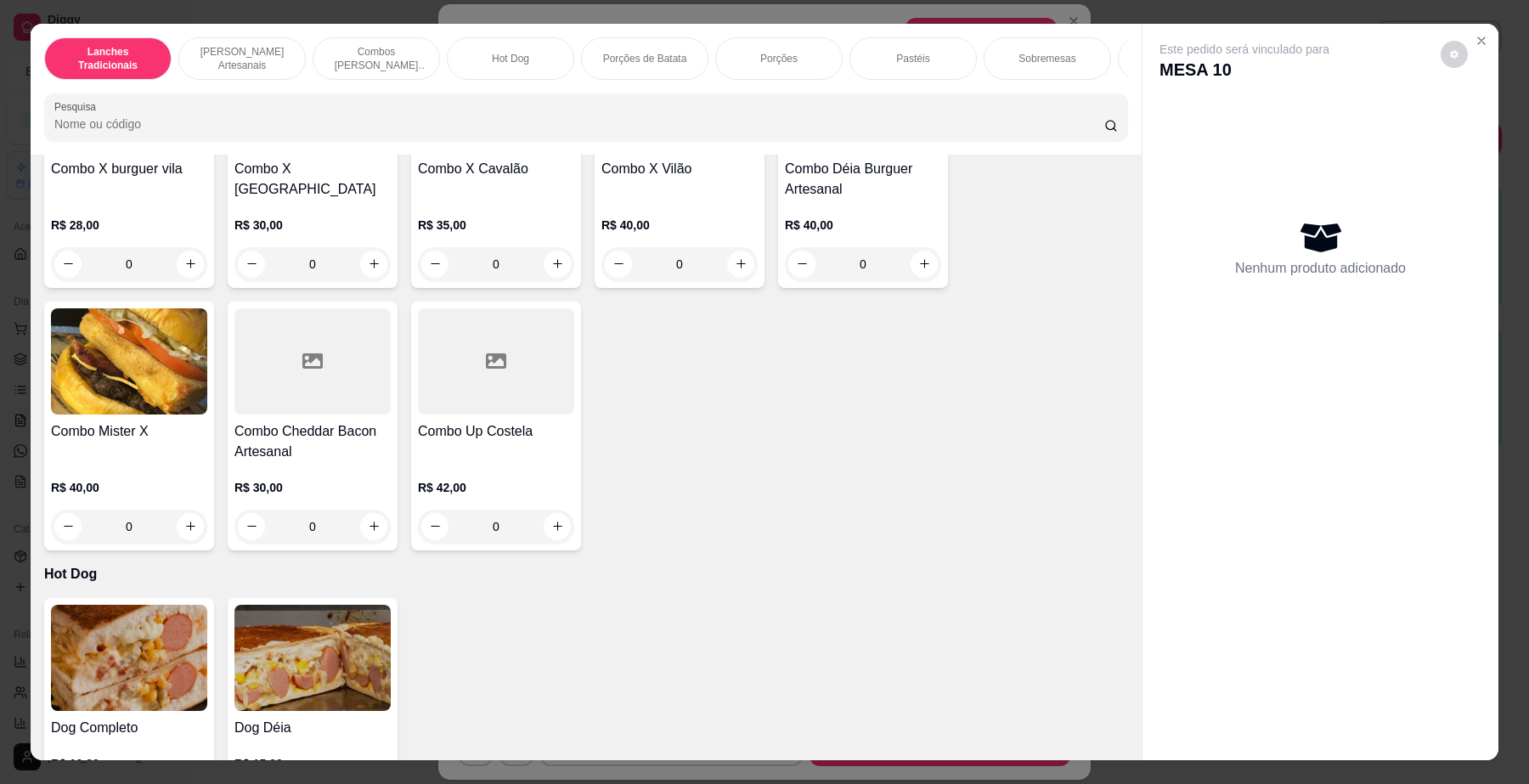
scroll to position [2018, 0]
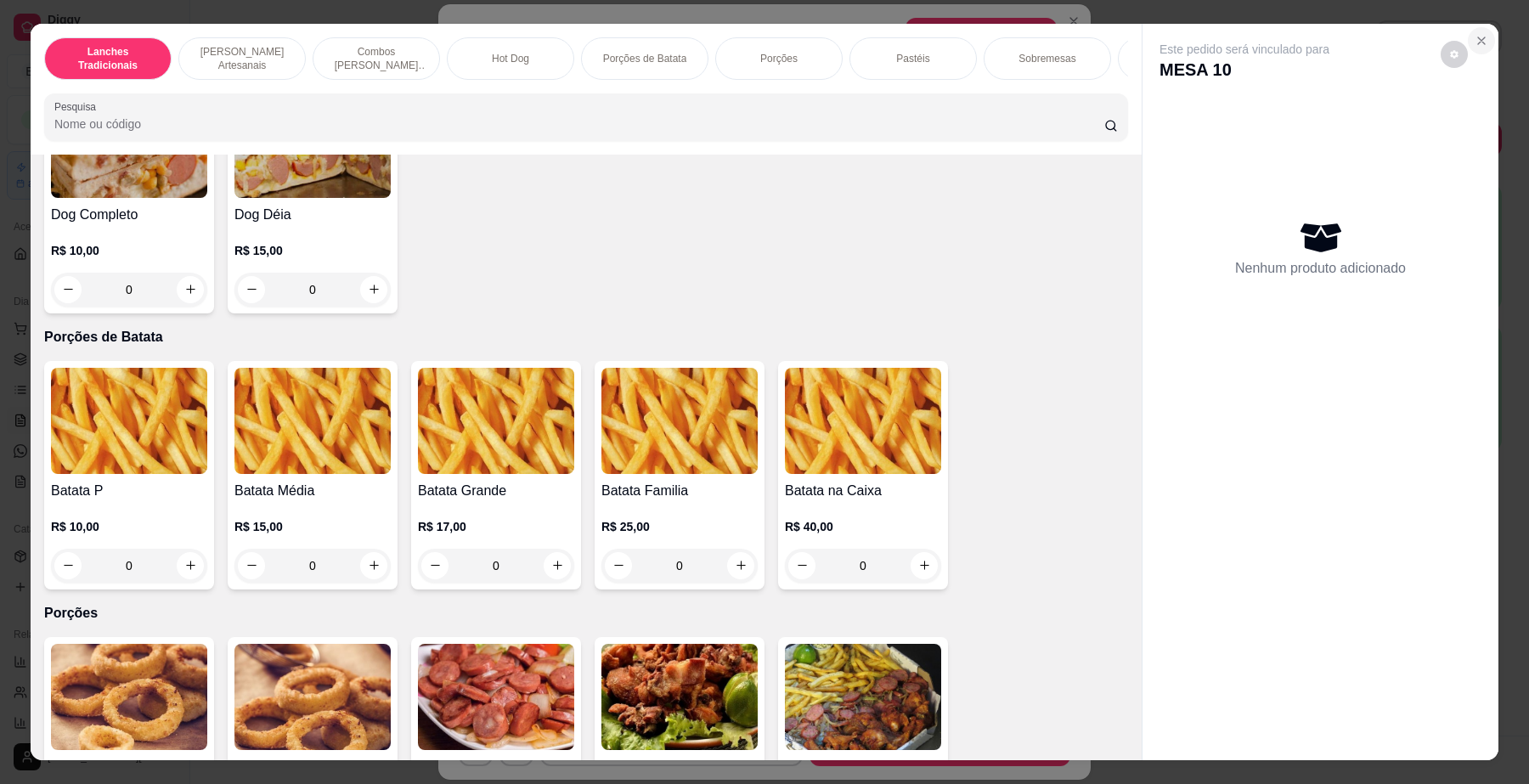
click at [1476, 47] on icon "Close" at bounding box center [1482, 40] width 14 height 14
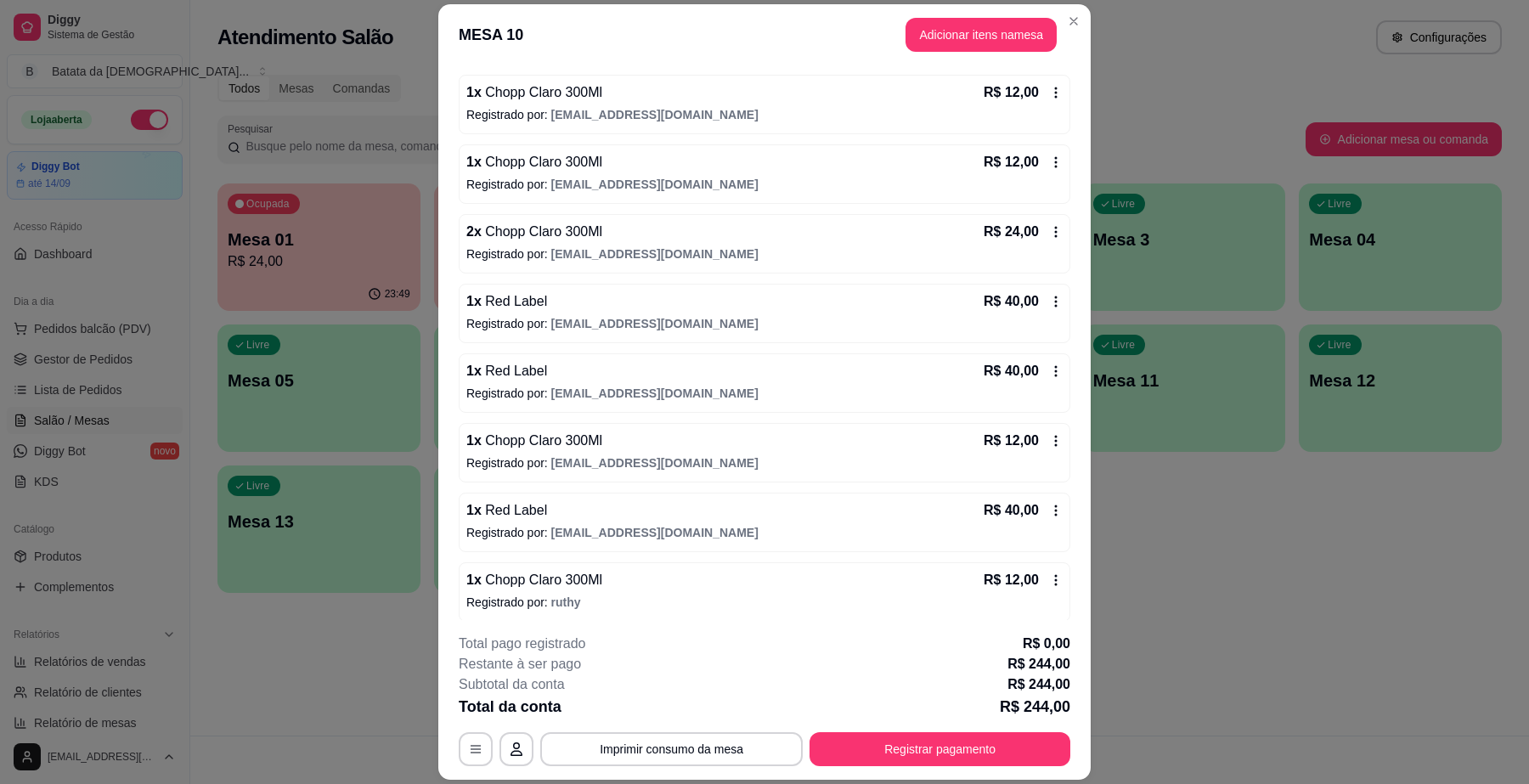
scroll to position [655, 0]
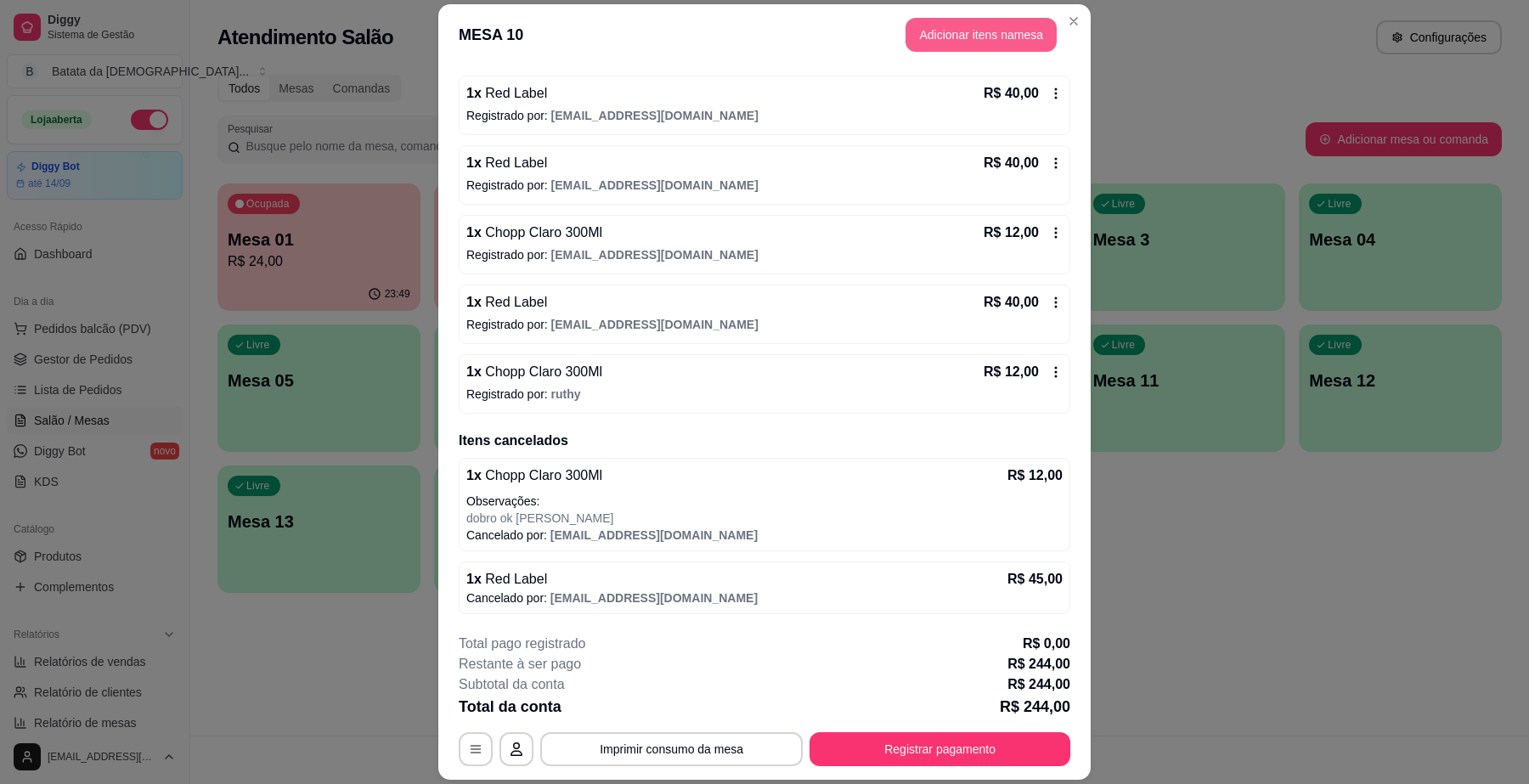
click at [940, 40] on button "Adicionar itens na mesa" at bounding box center [981, 34] width 151 height 34
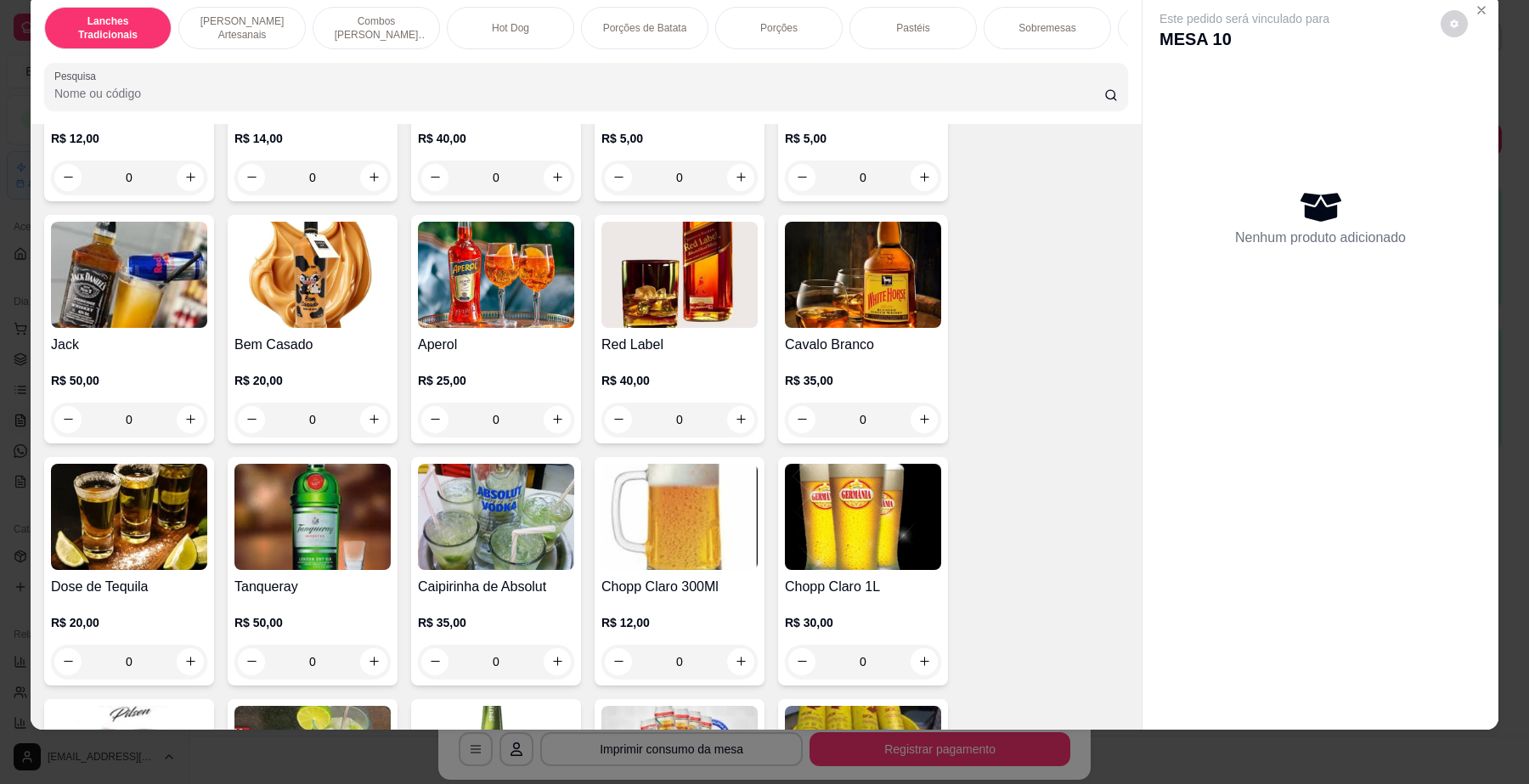
scroll to position [5811, 0]
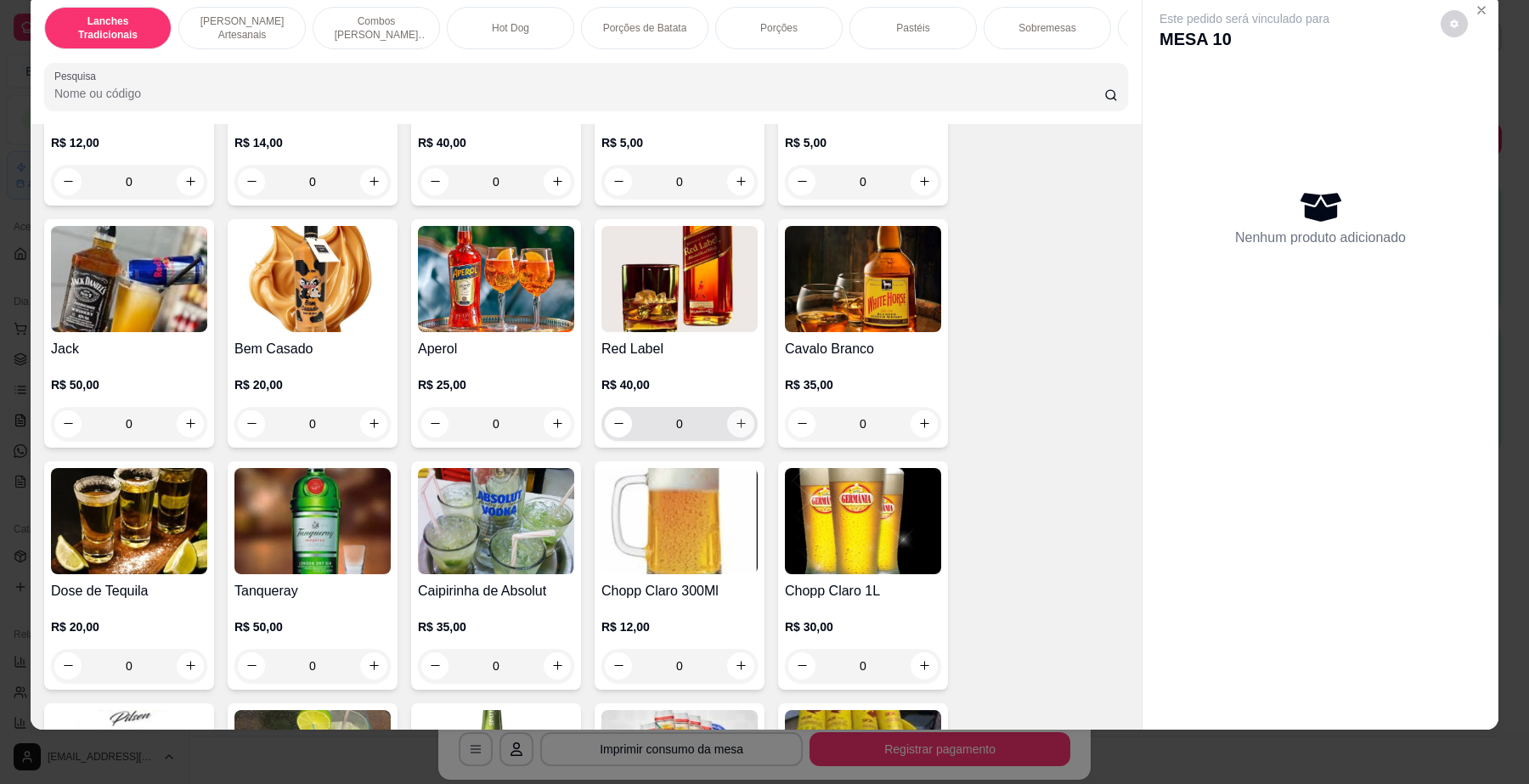
click at [737, 419] on icon "increase-product-quantity" at bounding box center [741, 424] width 13 height 13
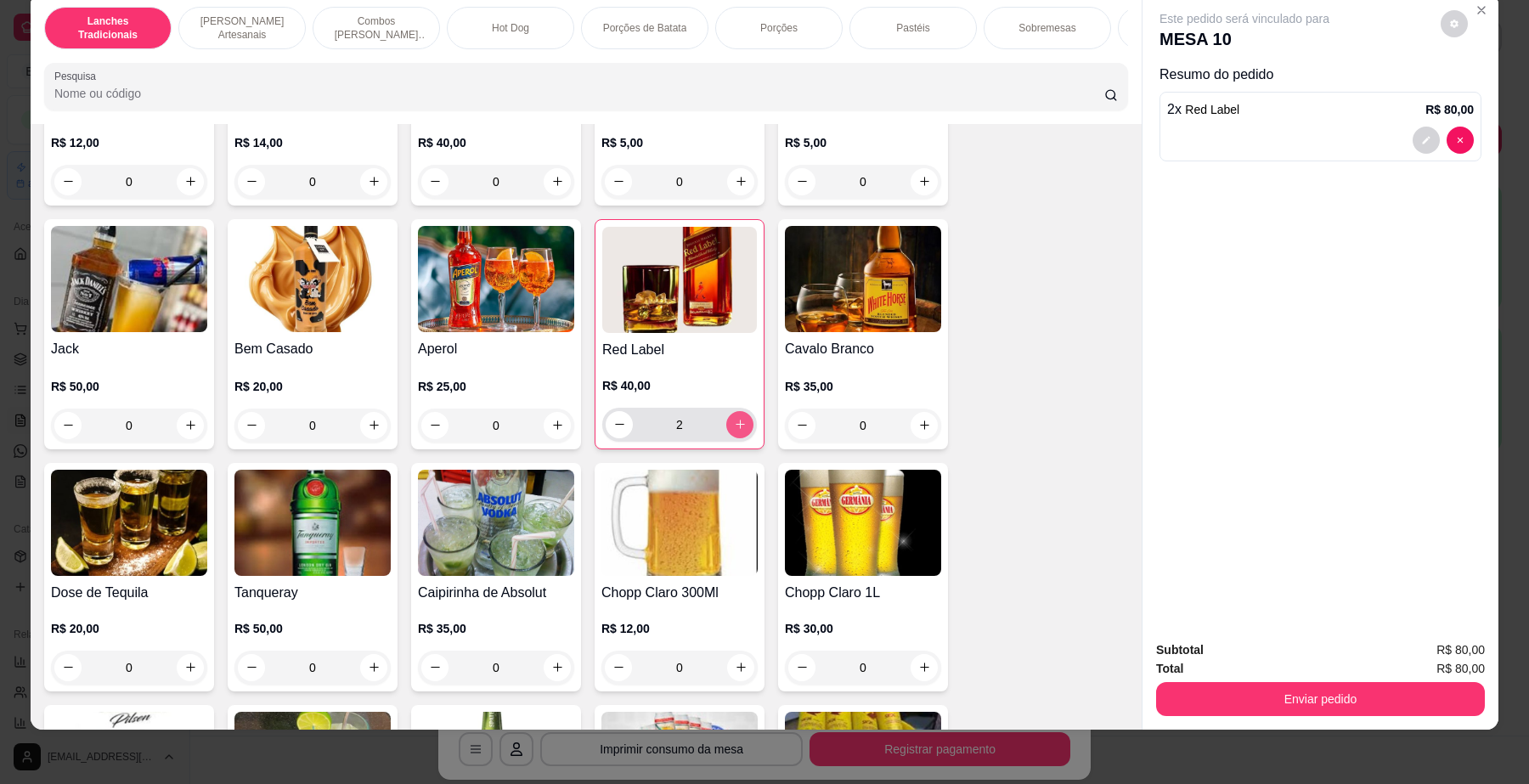
type input "2"
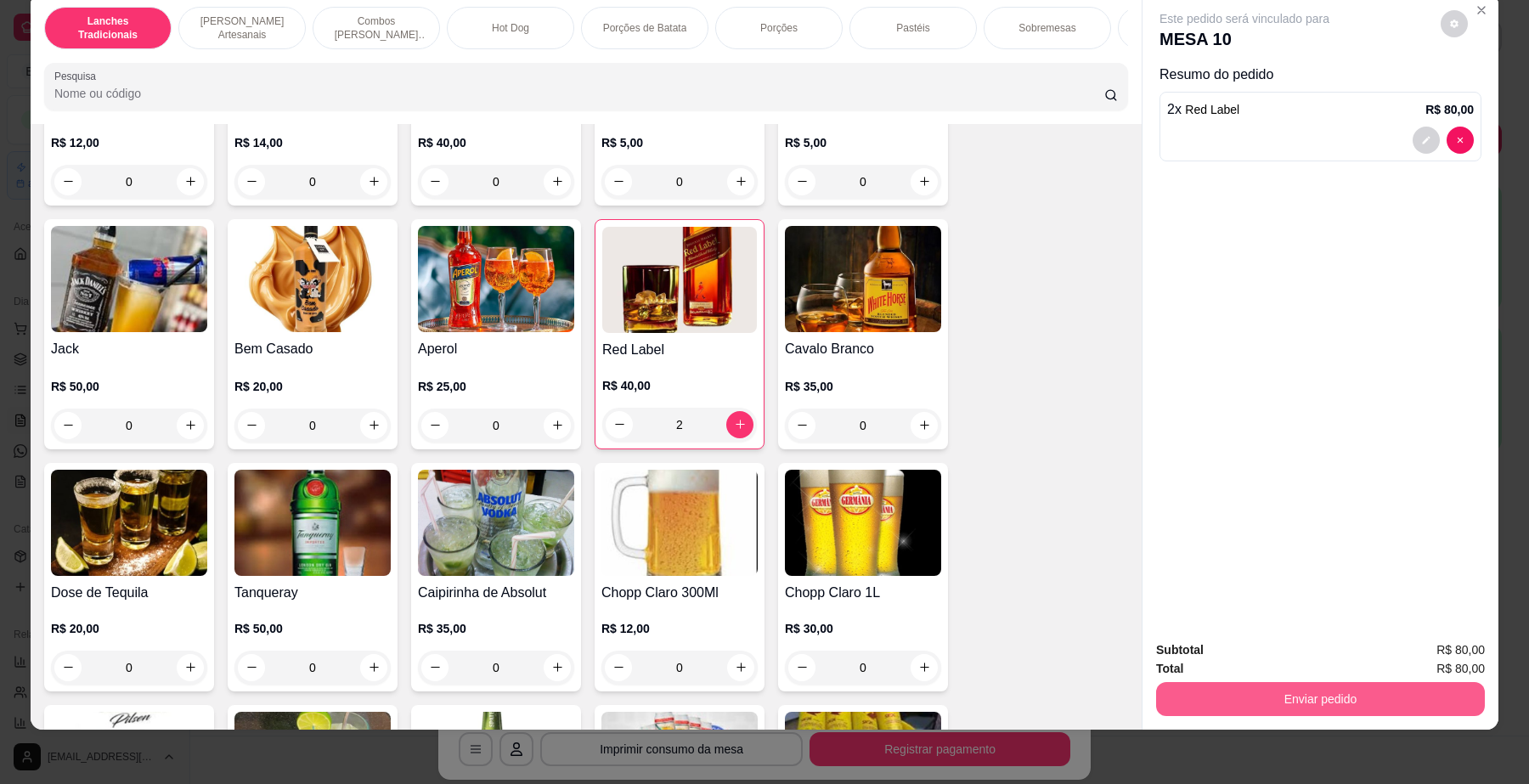
click at [1169, 684] on button "Enviar pedido" at bounding box center [1320, 699] width 329 height 34
click at [1187, 659] on button "Não registrar e enviar pedido" at bounding box center [1264, 658] width 177 height 33
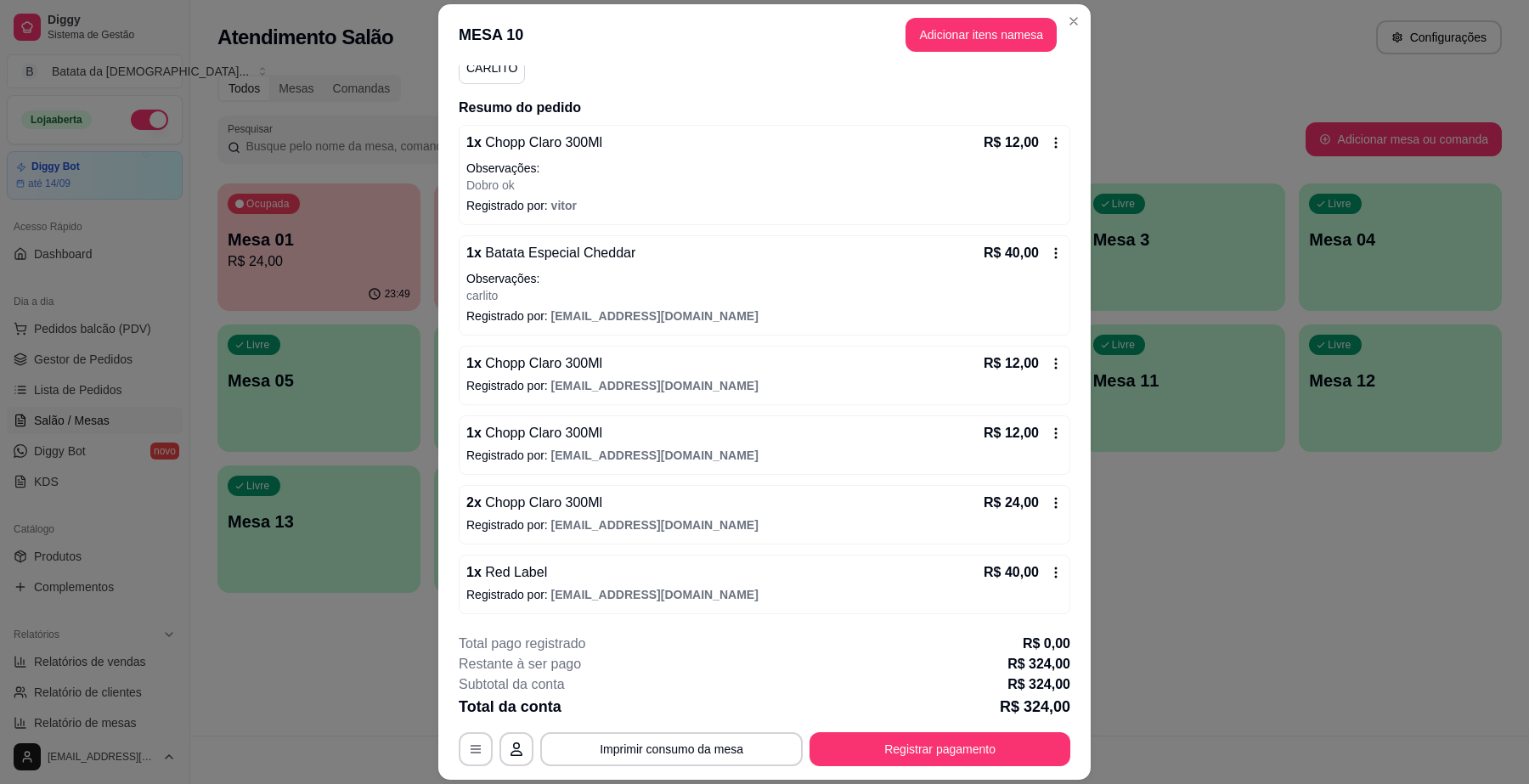
scroll to position [0, 0]
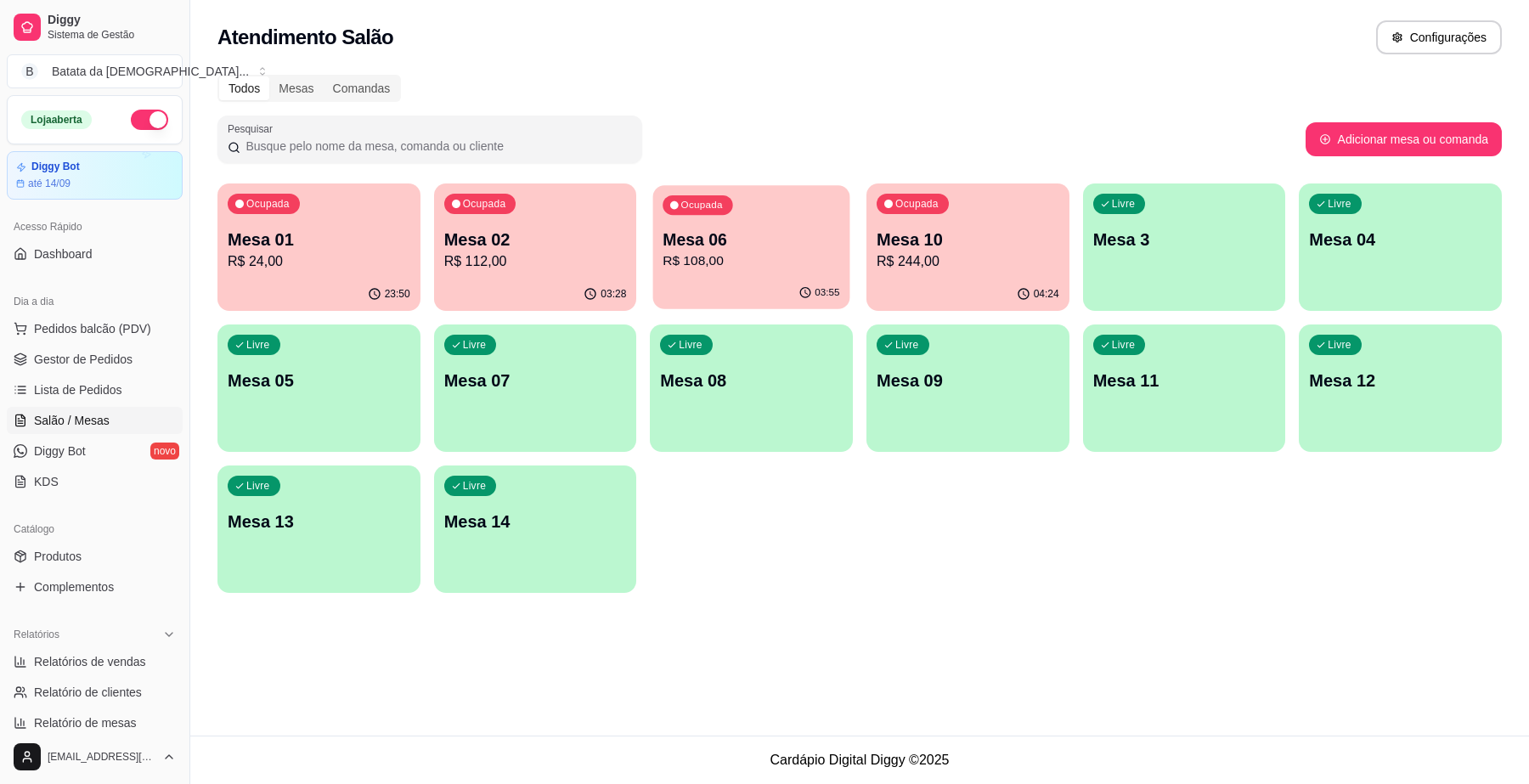
click at [779, 251] on p "R$ 108,00" at bounding box center [752, 261] width 177 height 20
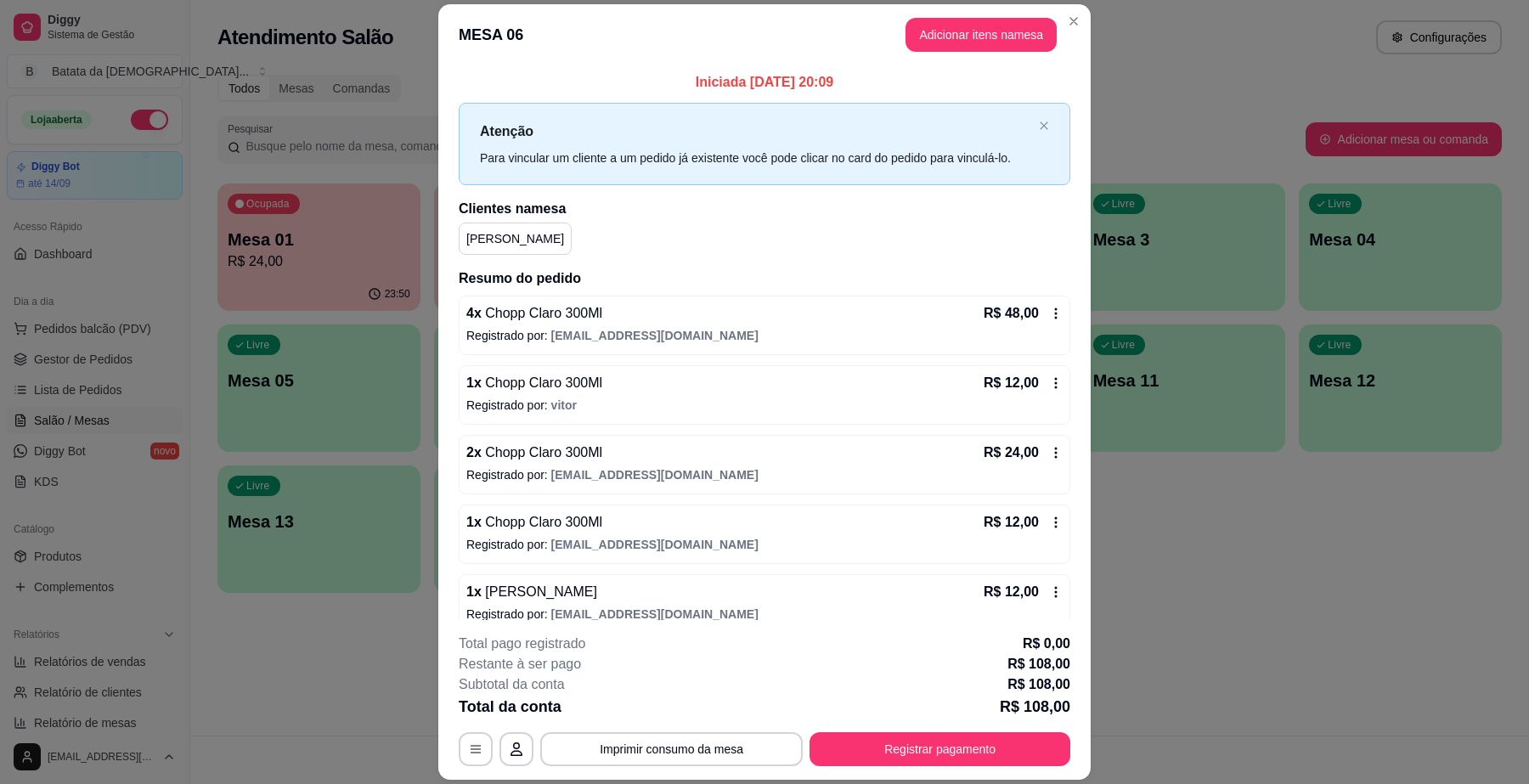
scroll to position [21, 0]
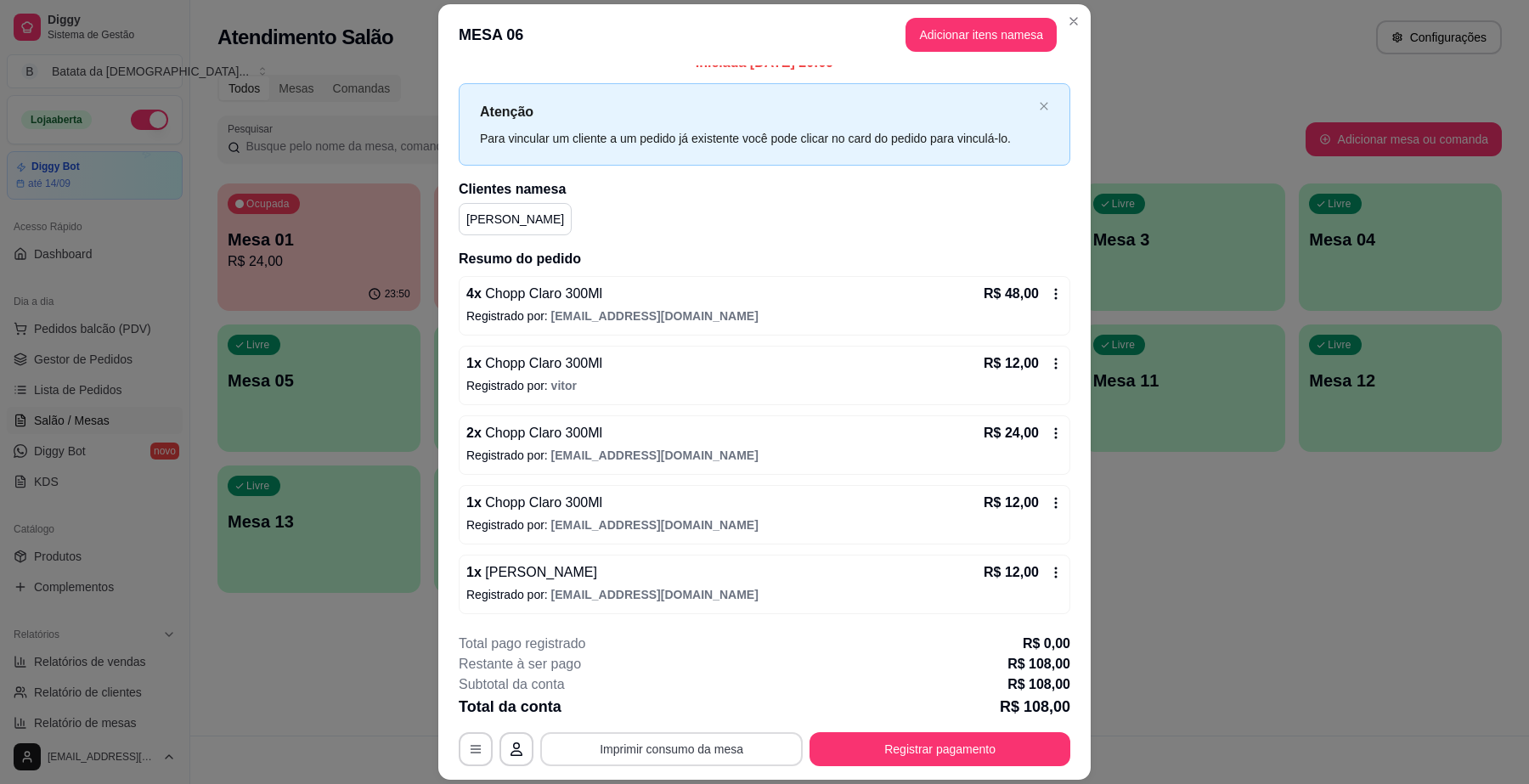
click at [731, 750] on button "Imprimir consumo da mesa" at bounding box center [671, 750] width 263 height 34
click at [1049, 293] on icon at bounding box center [1056, 293] width 14 height 14
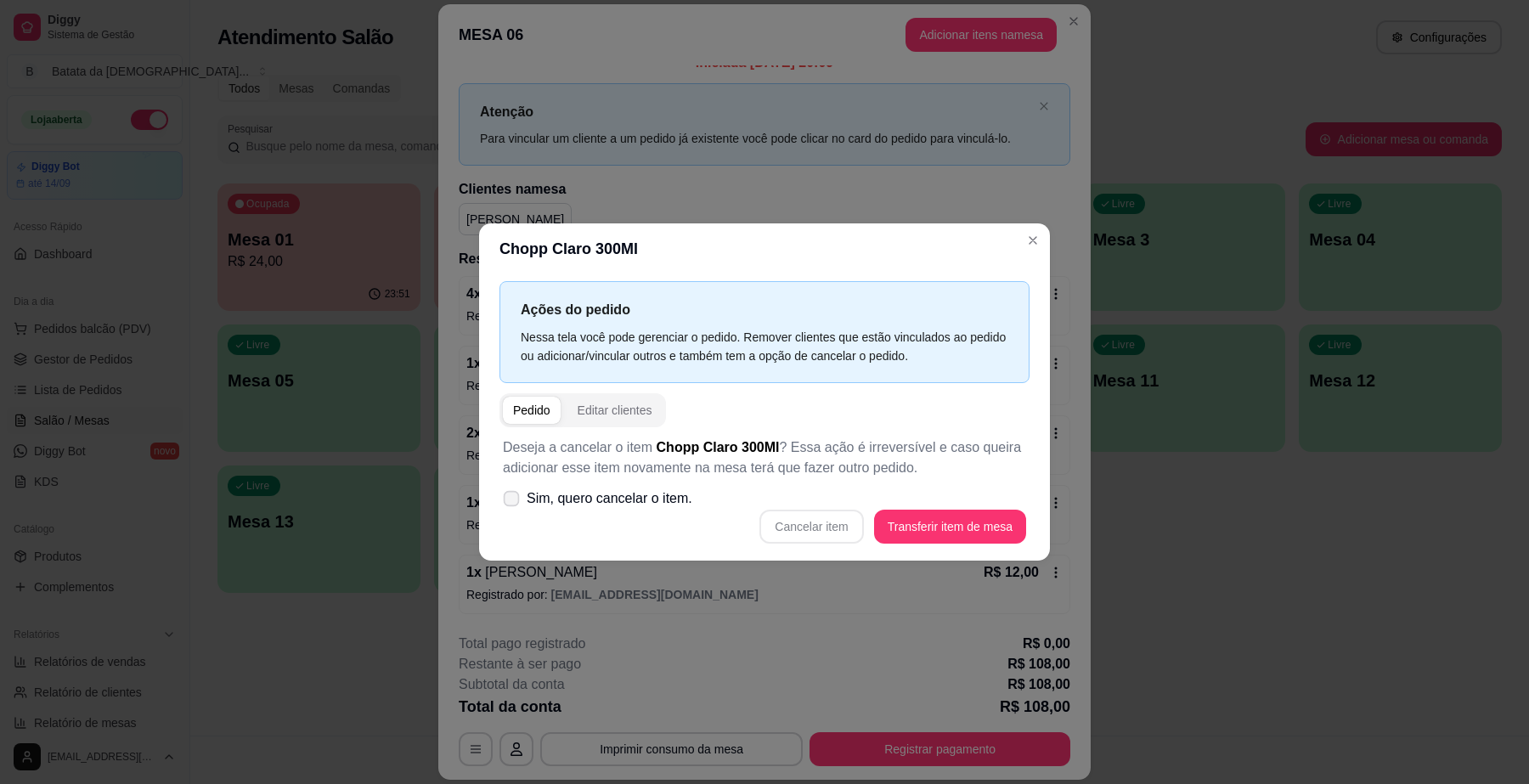
click at [567, 500] on span "Sim, quero cancelar o item." at bounding box center [610, 499] width 166 height 20
click at [513, 501] on input "Sim, quero cancelar o item." at bounding box center [507, 507] width 11 height 11
checkbox input "true"
click at [816, 531] on button "Cancelar item" at bounding box center [811, 526] width 103 height 34
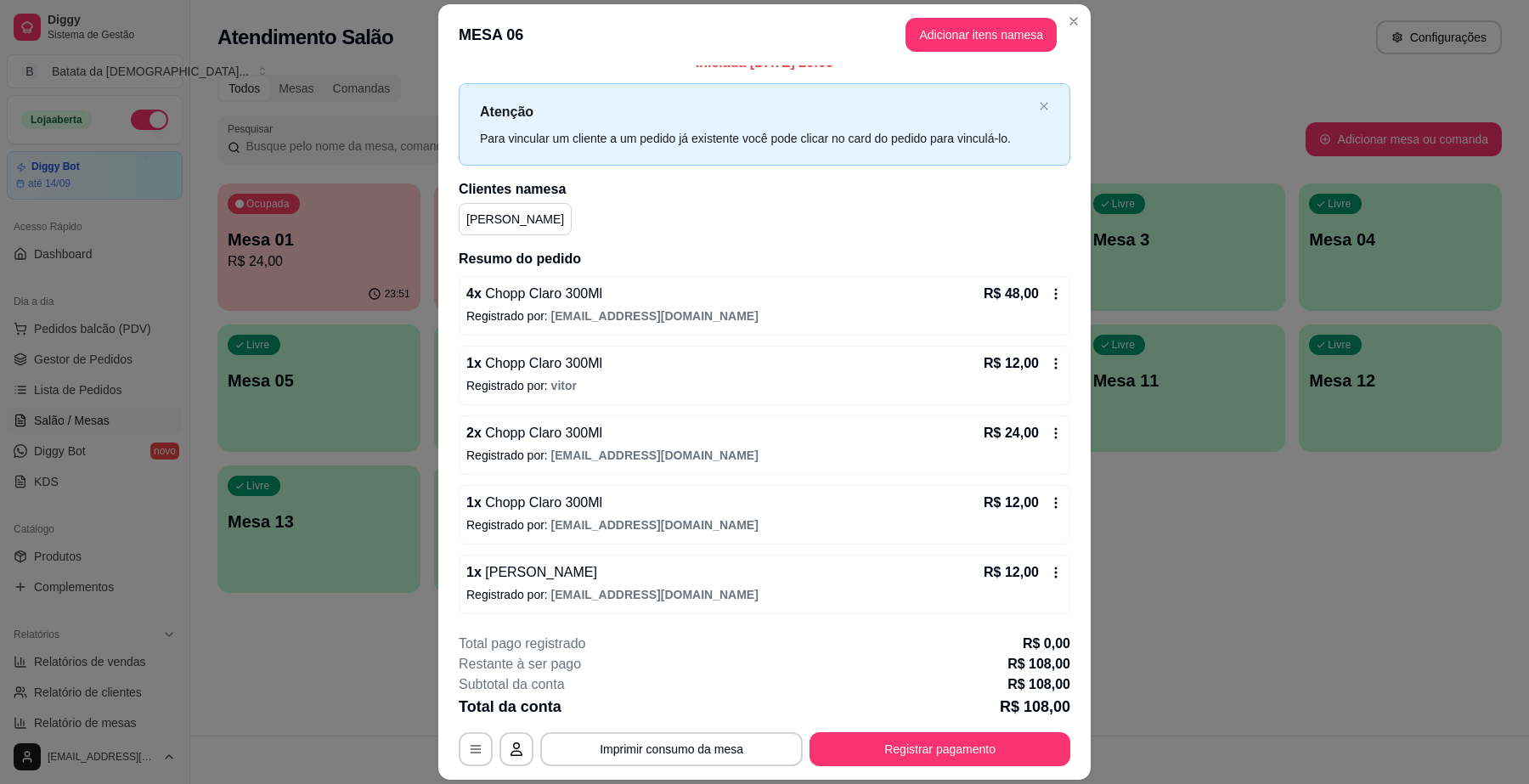
click at [1024, 281] on div "4 x Chopp Claro 300Ml R$ 48,00 Registrado por: [EMAIL_ADDRESS][DOMAIN_NAME]" at bounding box center [764, 306] width 612 height 60
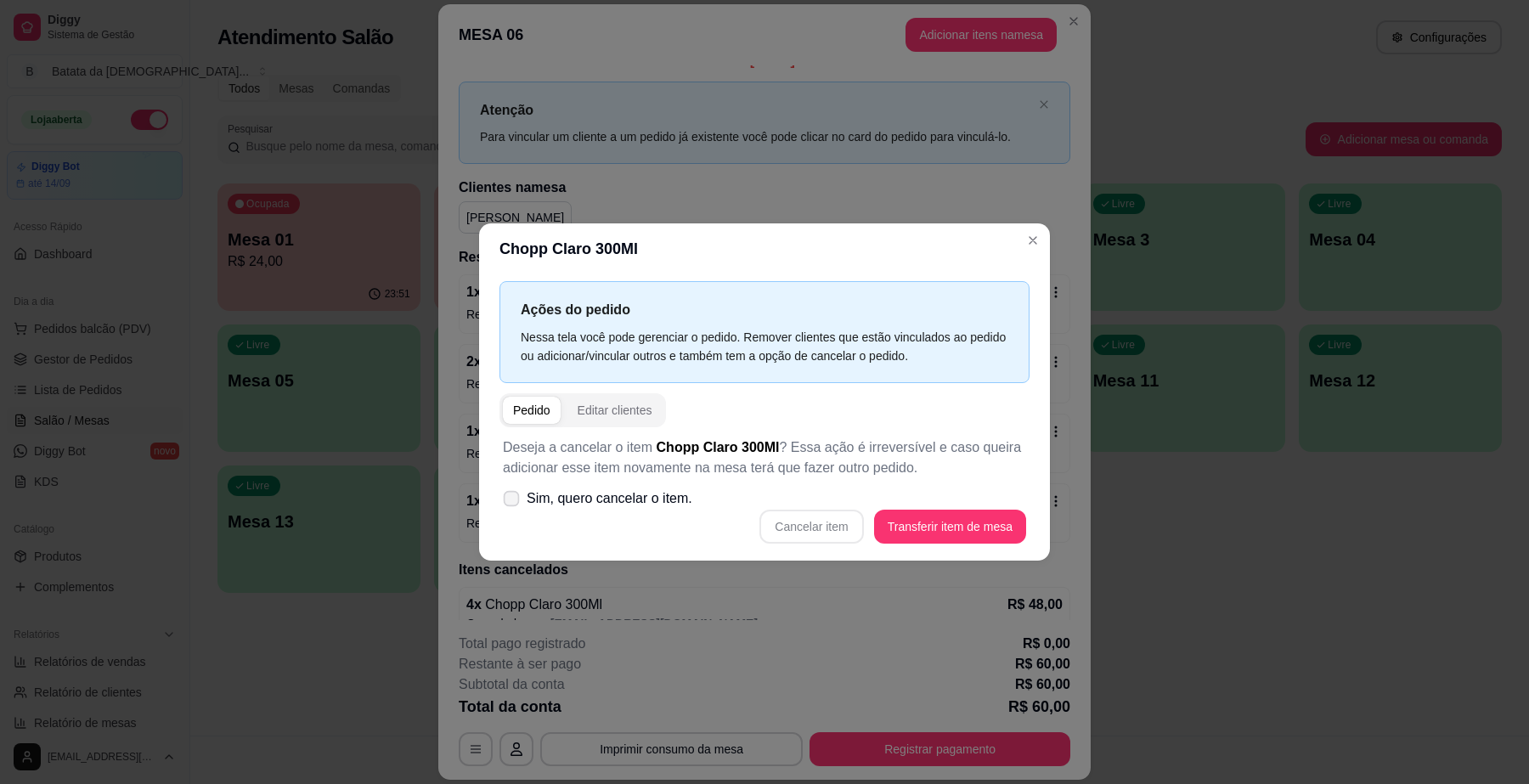
click at [667, 493] on span "Sim, quero cancelar o item." at bounding box center [610, 499] width 166 height 20
click at [513, 501] on input "Sim, quero cancelar o item." at bounding box center [507, 507] width 11 height 11
checkbox input "true"
click at [846, 538] on button "Cancelar item" at bounding box center [812, 526] width 101 height 34
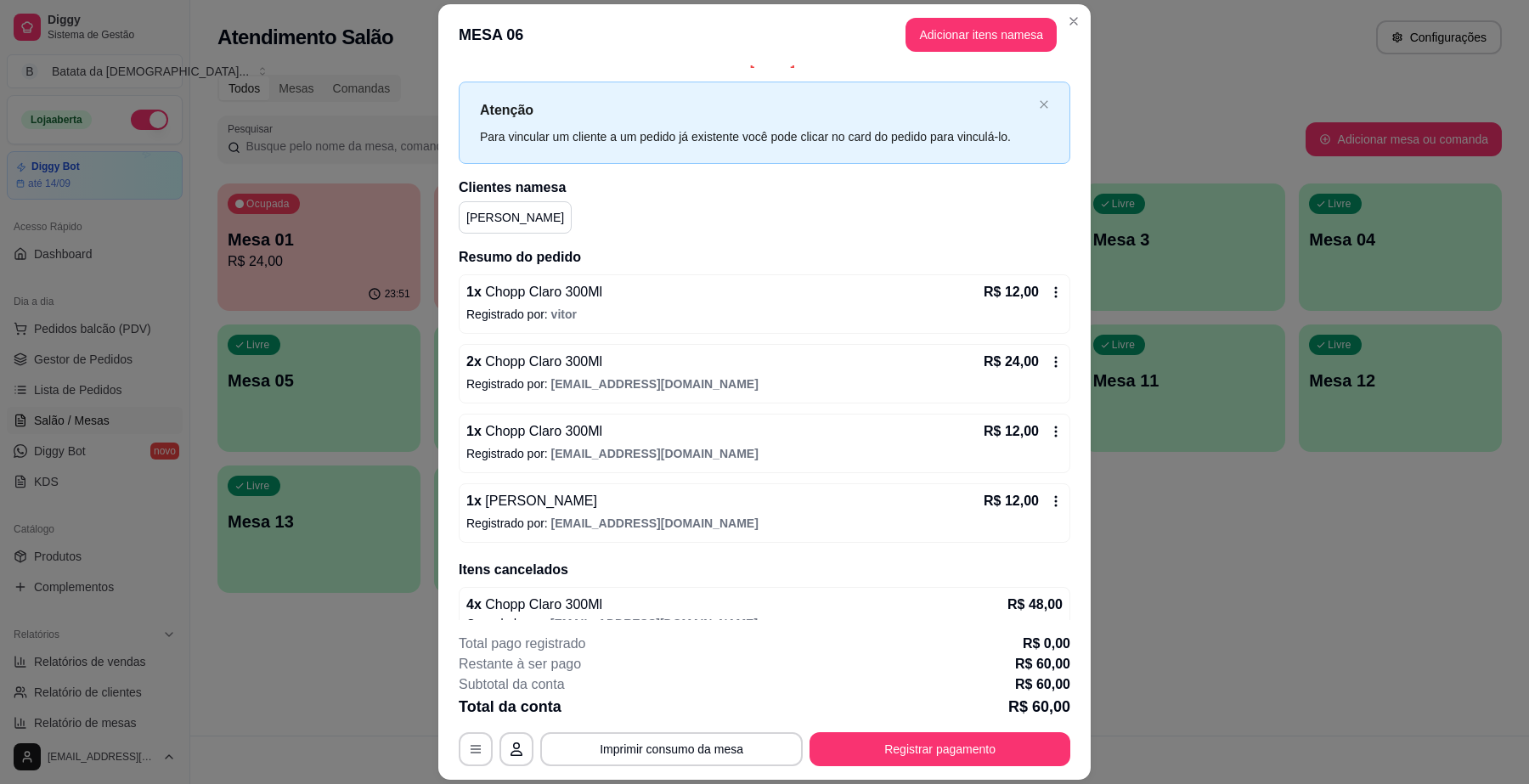
click at [1049, 286] on icon at bounding box center [1056, 292] width 14 height 14
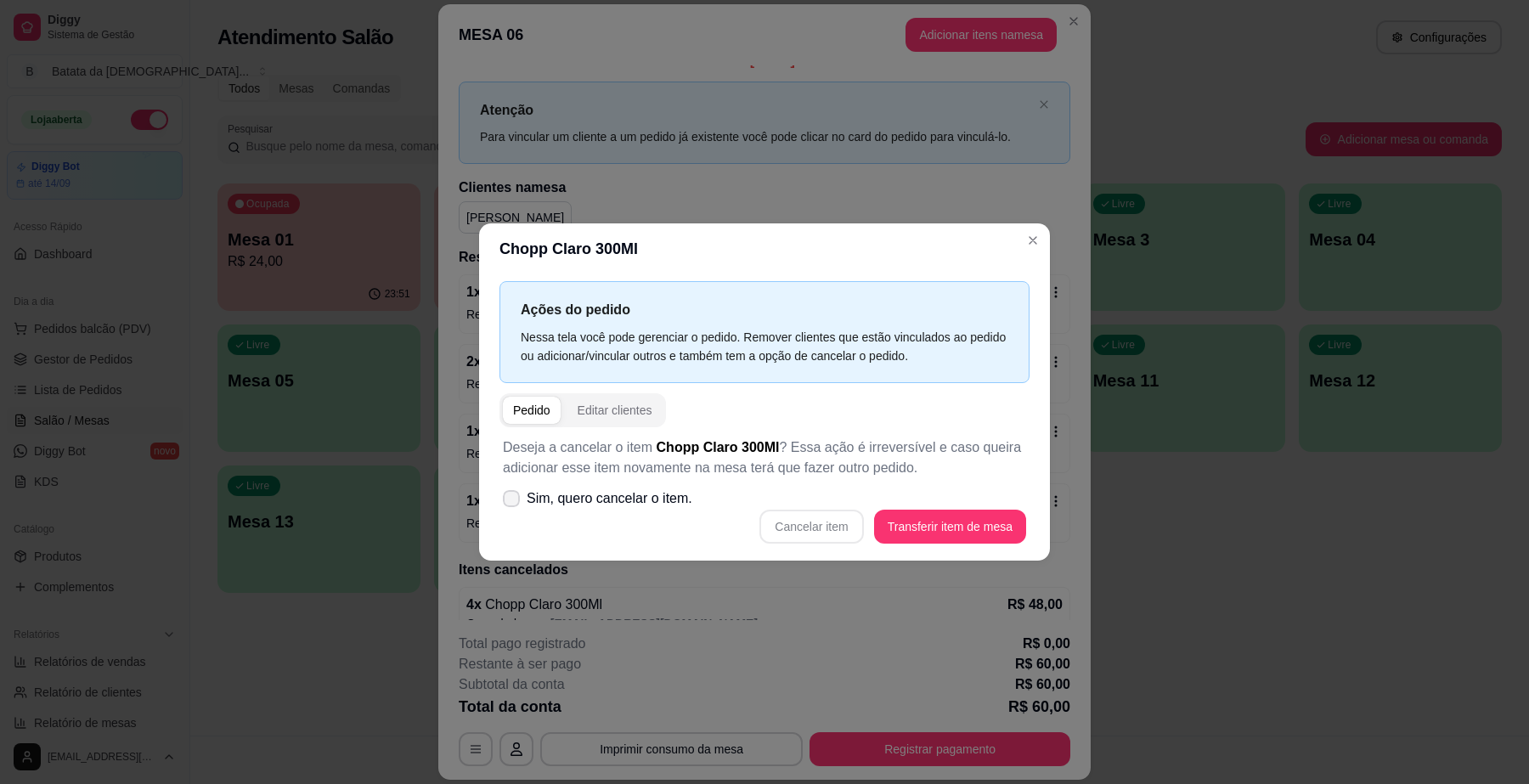
click at [621, 506] on span "Sim, quero cancelar o item." at bounding box center [610, 499] width 166 height 20
click at [513, 506] on input "Sim, quero cancelar o item." at bounding box center [507, 507] width 11 height 11
checkbox input "true"
click at [822, 524] on button "Cancelar item" at bounding box center [811, 526] width 103 height 34
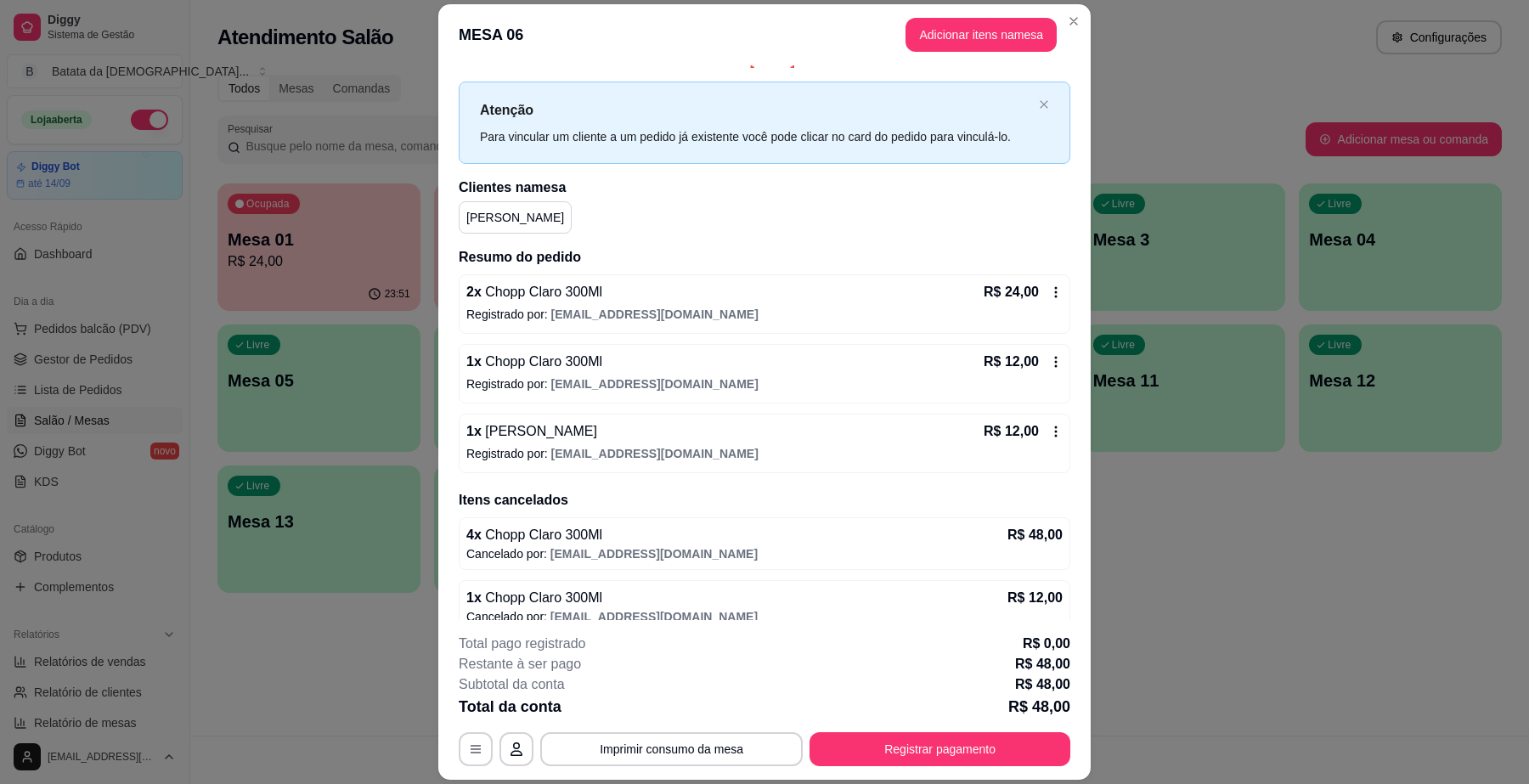
click at [1039, 295] on div "2 x Chopp Claro 300Ml R$ 24,00 Registrado por: [EMAIL_ADDRESS][DOMAIN_NAME]" at bounding box center [764, 304] width 612 height 60
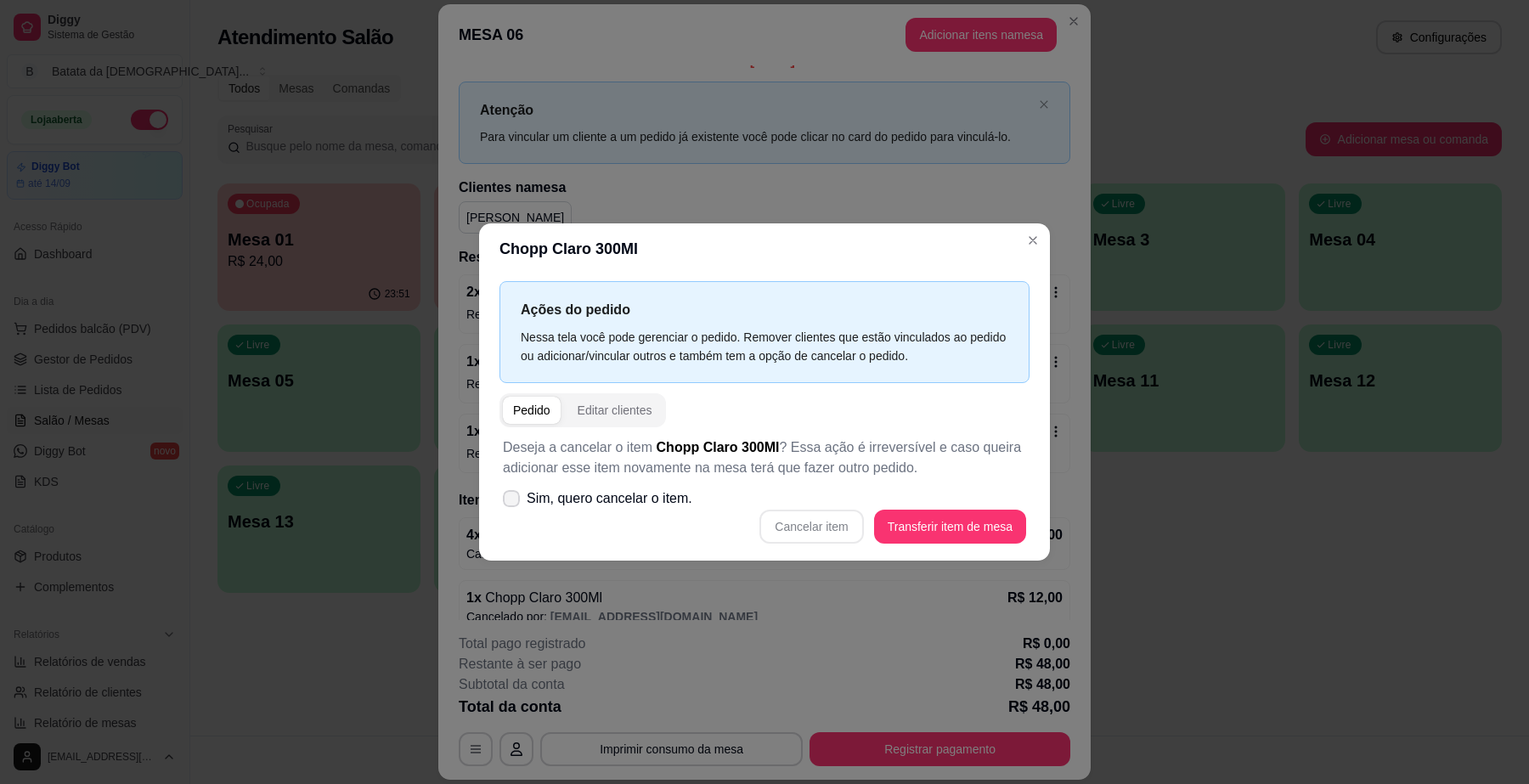
click at [623, 494] on span "Sim, quero cancelar o item." at bounding box center [610, 499] width 166 height 20
click at [513, 501] on input "Sim, quero cancelar o item." at bounding box center [507, 507] width 11 height 11
checkbox input "true"
click at [842, 532] on button "Cancelar item" at bounding box center [811, 526] width 103 height 34
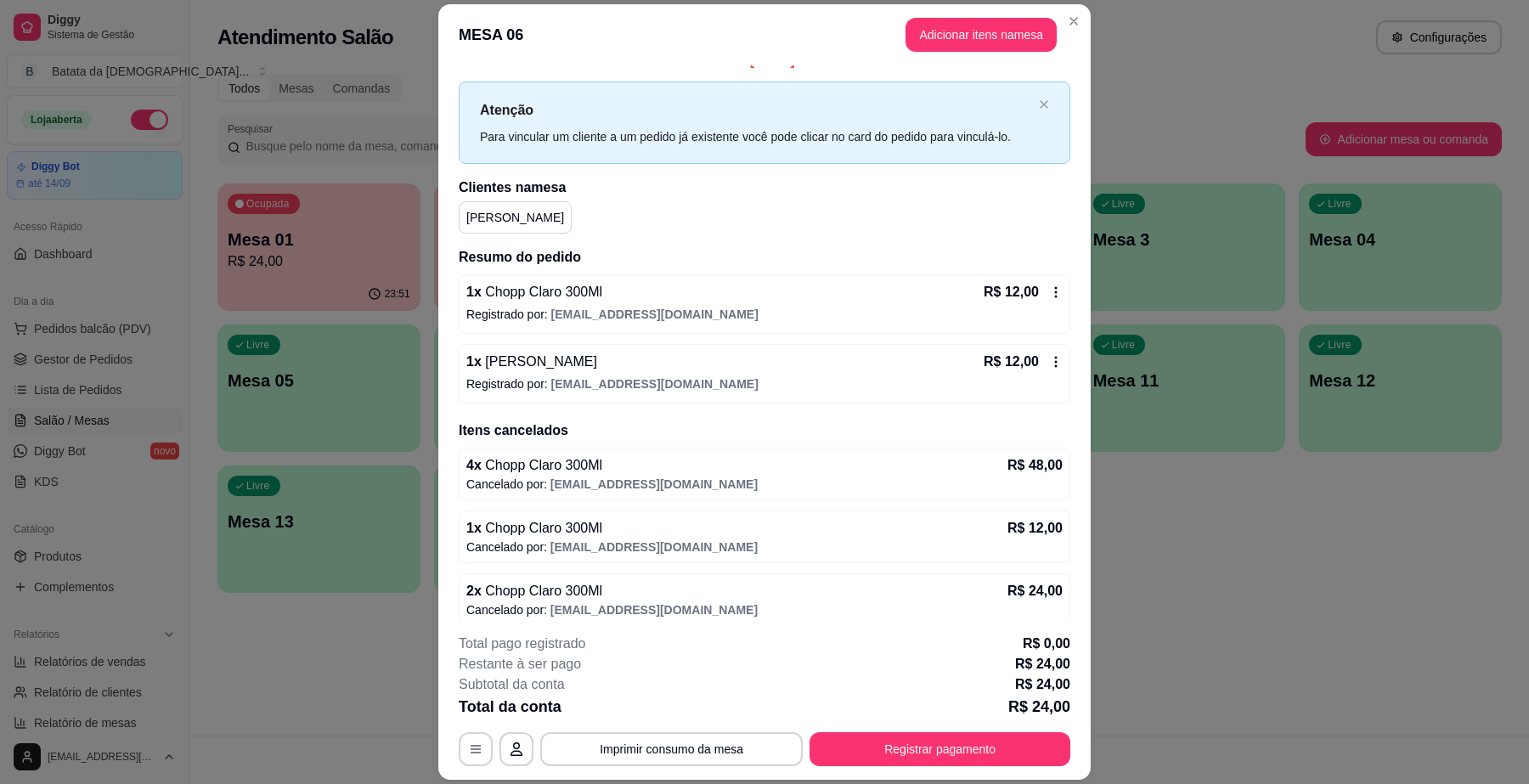
click at [1034, 306] on p "Registrado por: [EMAIL_ADDRESS][DOMAIN_NAME]" at bounding box center [764, 314] width 597 height 17
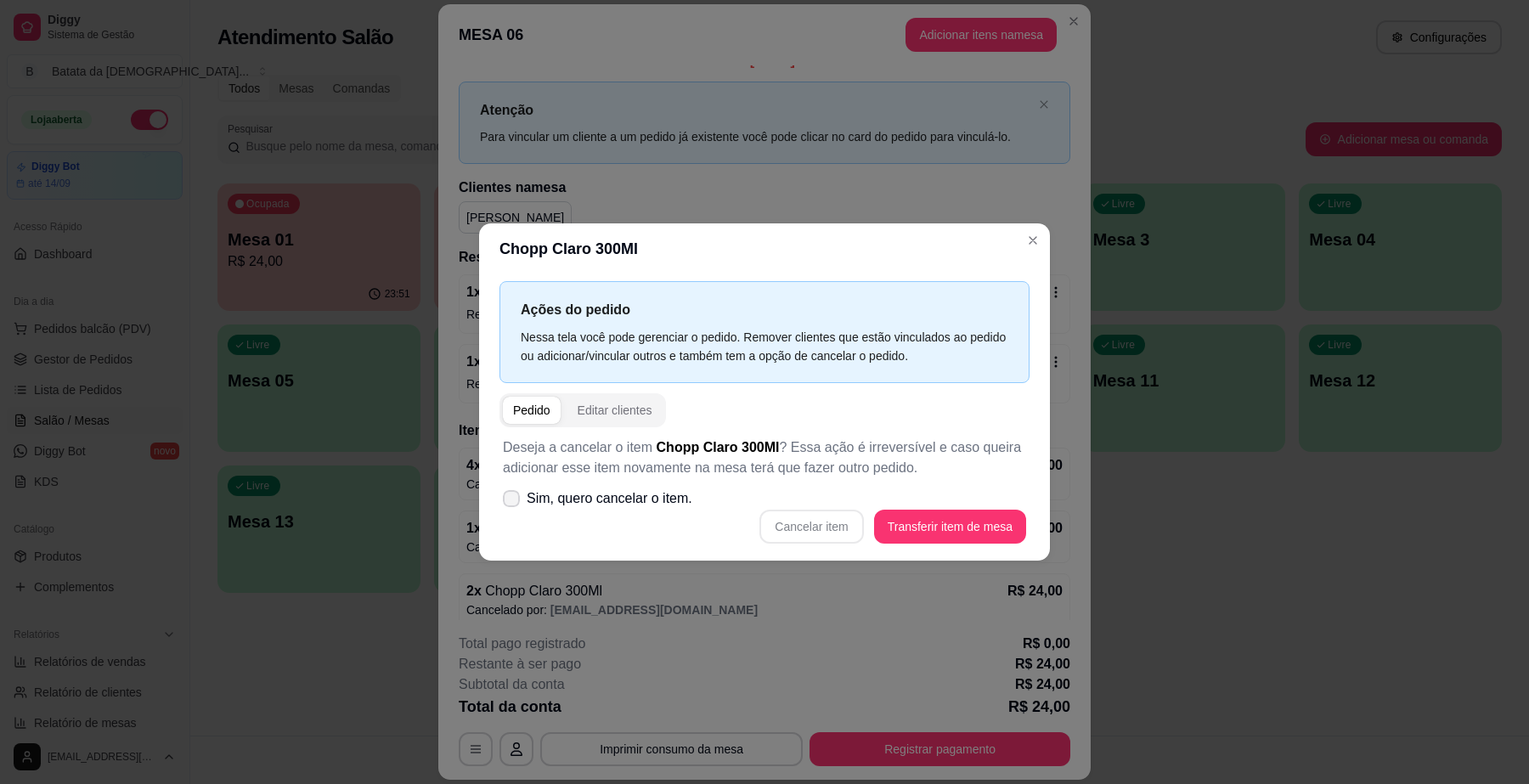
click at [651, 504] on span "Sim, quero cancelar o item." at bounding box center [610, 499] width 166 height 20
click at [513, 504] on input "Sim, quero cancelar o item." at bounding box center [507, 507] width 11 height 11
checkbox input "true"
click at [812, 524] on button "Cancelar item" at bounding box center [812, 526] width 101 height 34
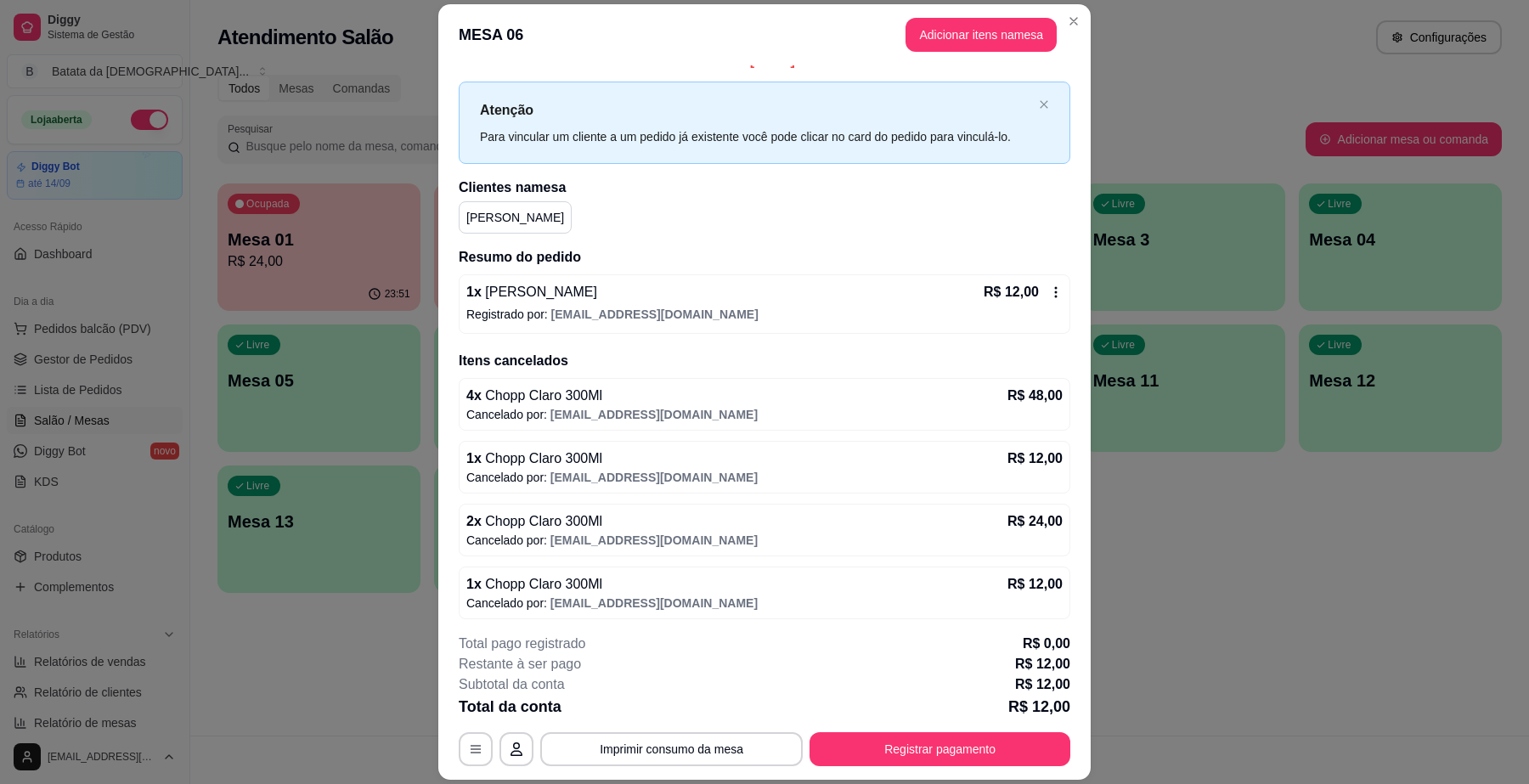
click at [1049, 295] on icon at bounding box center [1056, 292] width 14 height 14
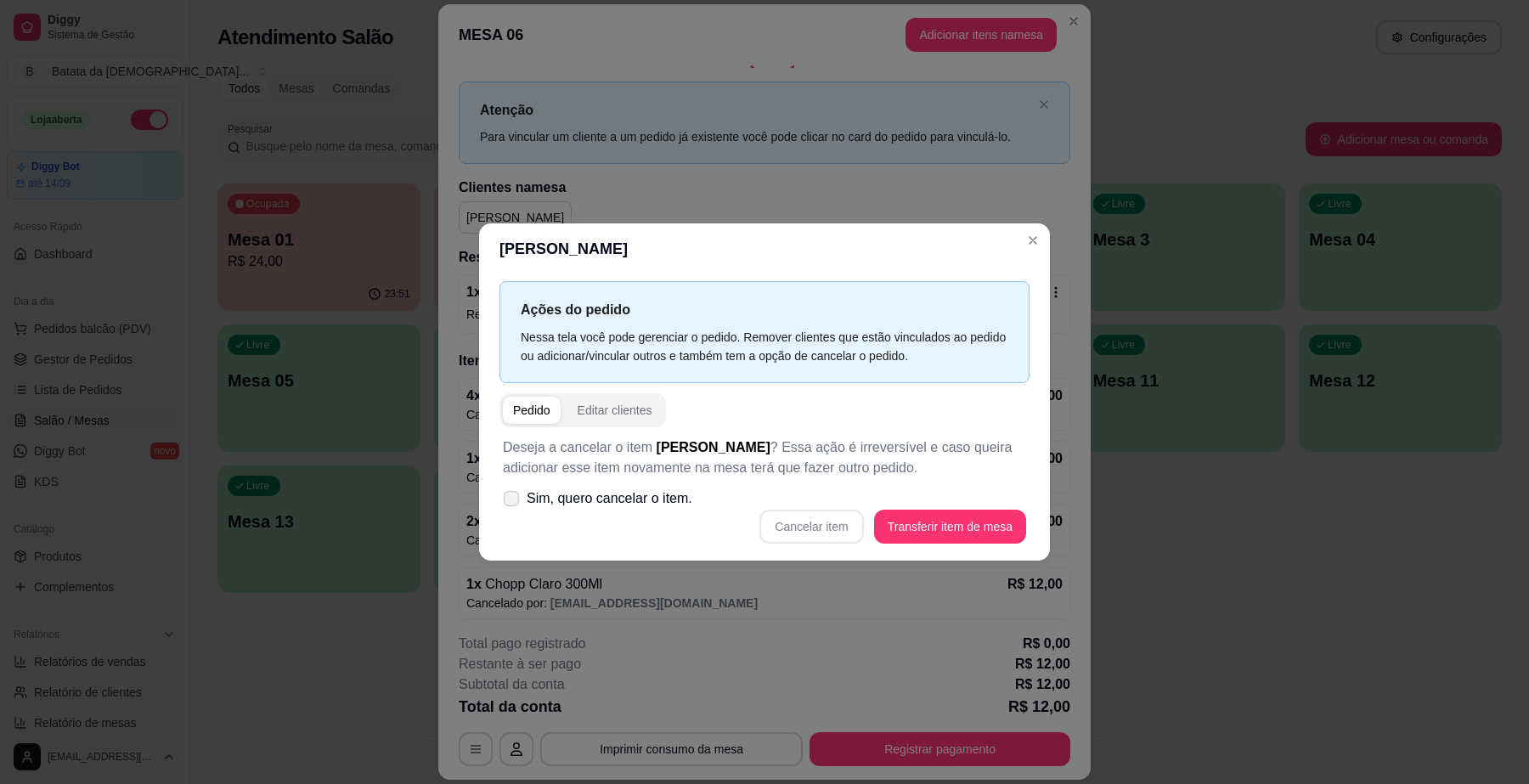
click at [559, 503] on span "Sim, quero cancelar o item." at bounding box center [610, 499] width 166 height 20
click at [513, 503] on input "Sim, quero cancelar o item." at bounding box center [507, 507] width 11 height 11
checkbox input "true"
click at [808, 537] on button "Cancelar item" at bounding box center [812, 526] width 101 height 34
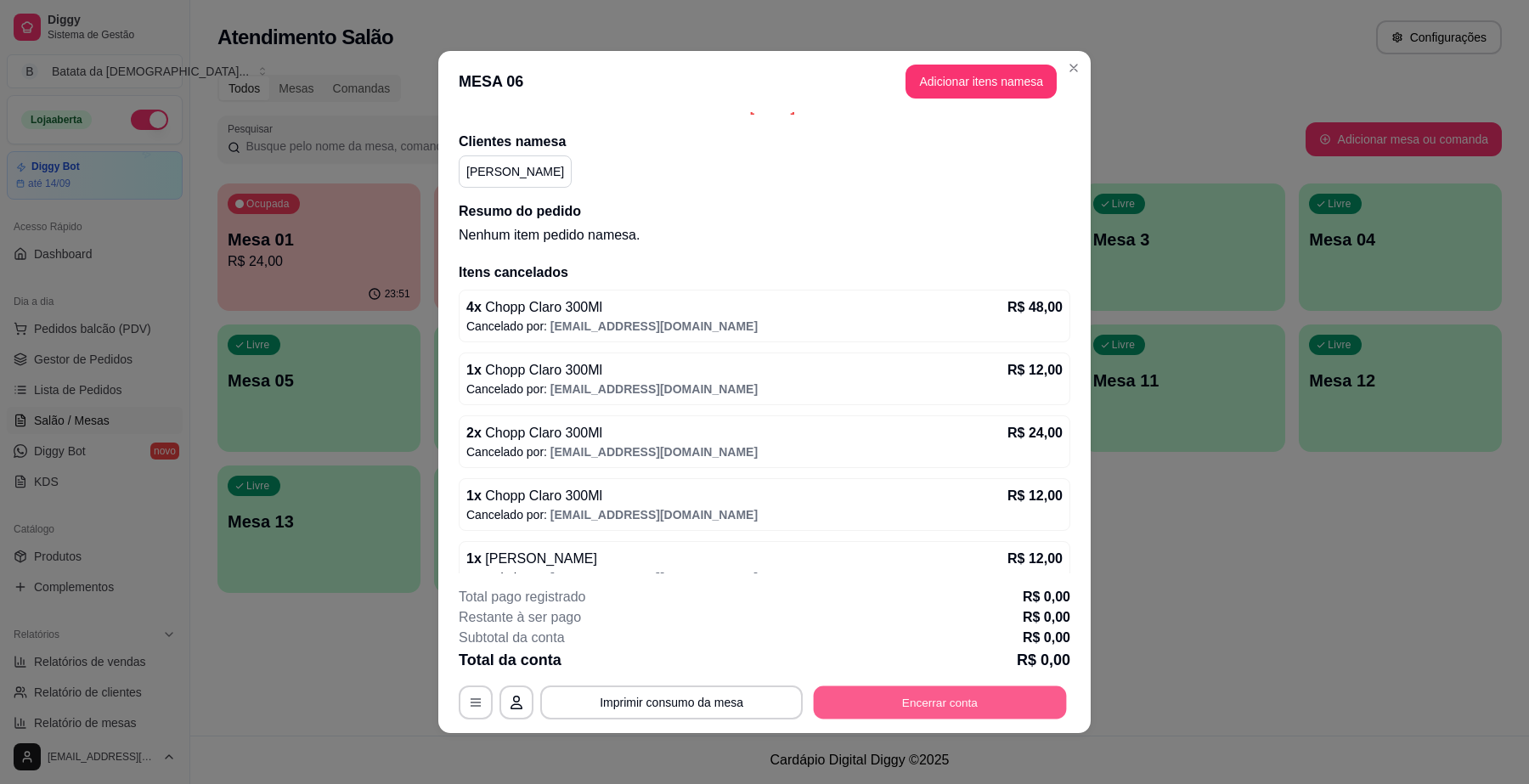
click at [898, 704] on button "Encerrar conta" at bounding box center [940, 703] width 253 height 34
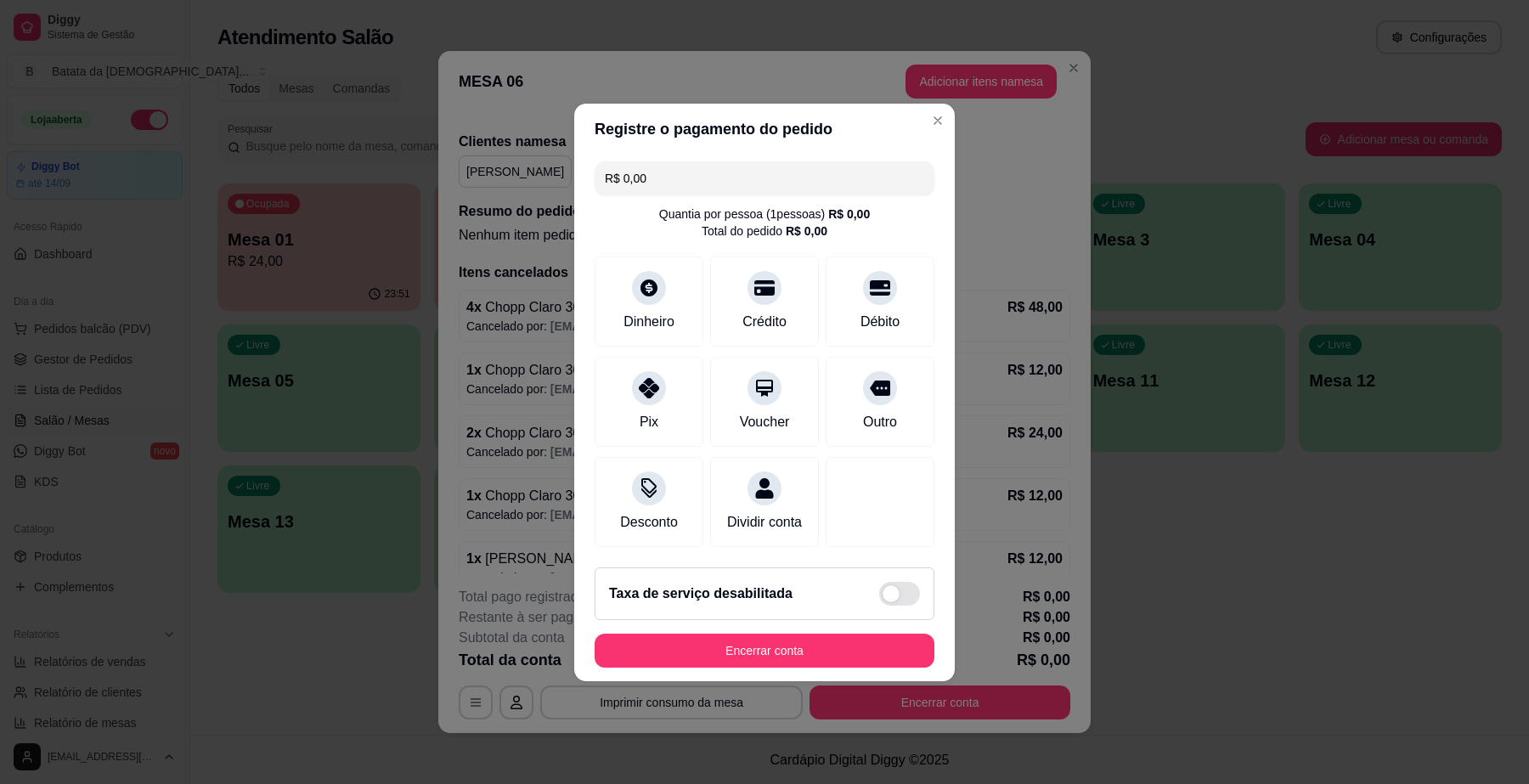
drag, startPoint x: 780, startPoint y: 683, endPoint x: 779, endPoint y: 644, distance: 39.0
click at [781, 682] on footer "Taxa de serviço desabilitada Encerrar conta" at bounding box center [764, 617] width 381 height 128
click at [797, 652] on button "Encerrar conta" at bounding box center [764, 651] width 340 height 34
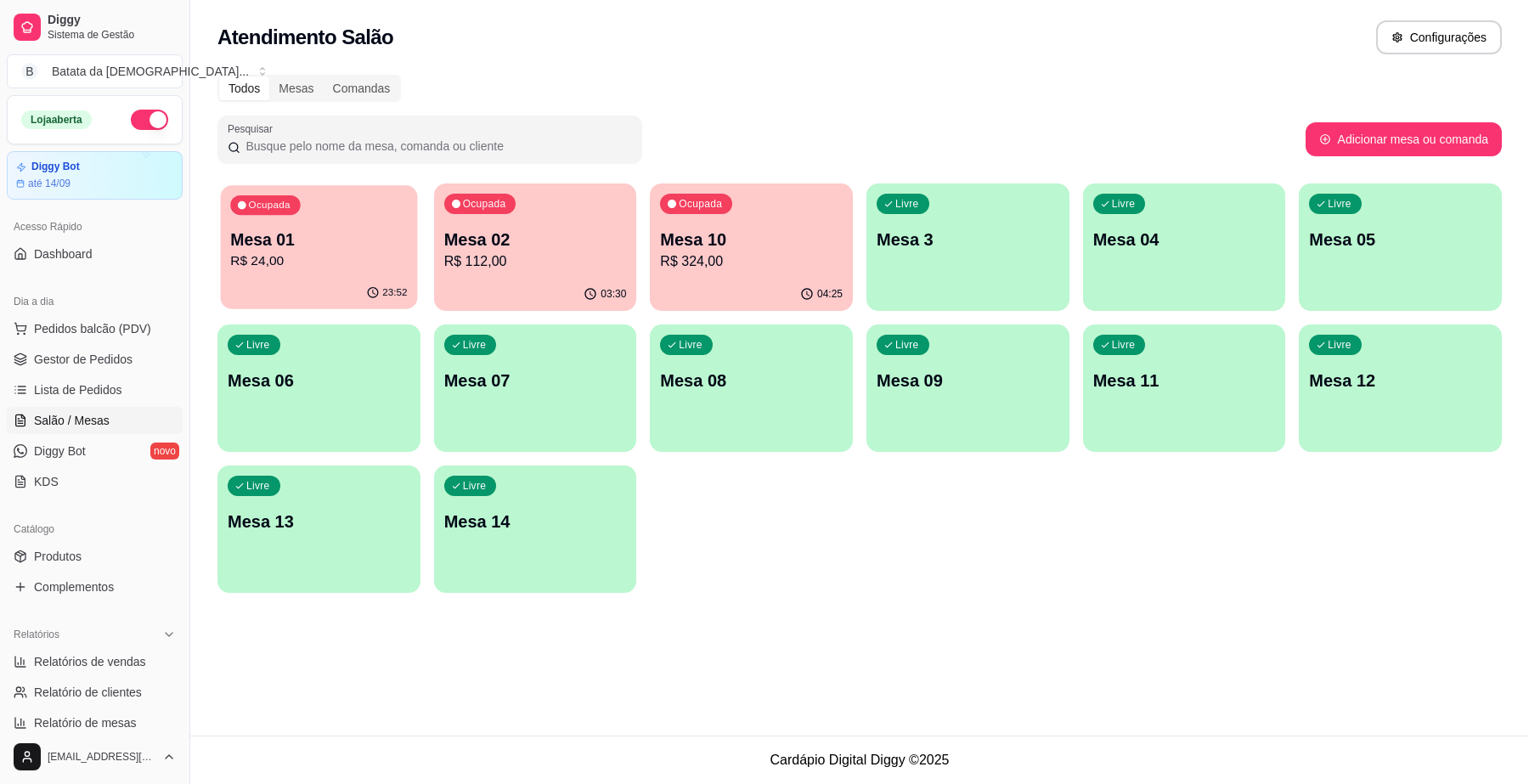
click at [253, 244] on p "Mesa 01" at bounding box center [318, 239] width 177 height 23
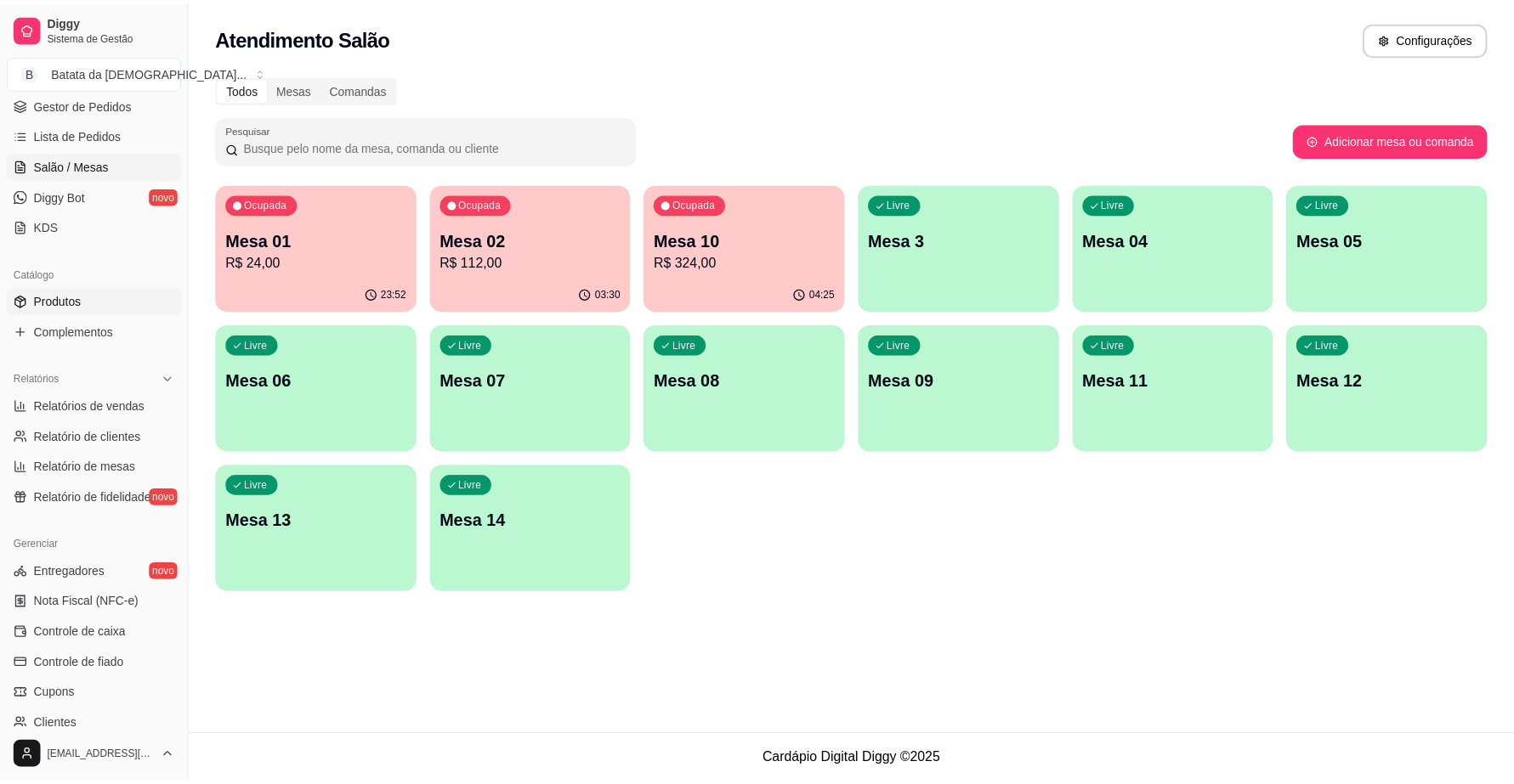
scroll to position [318, 0]
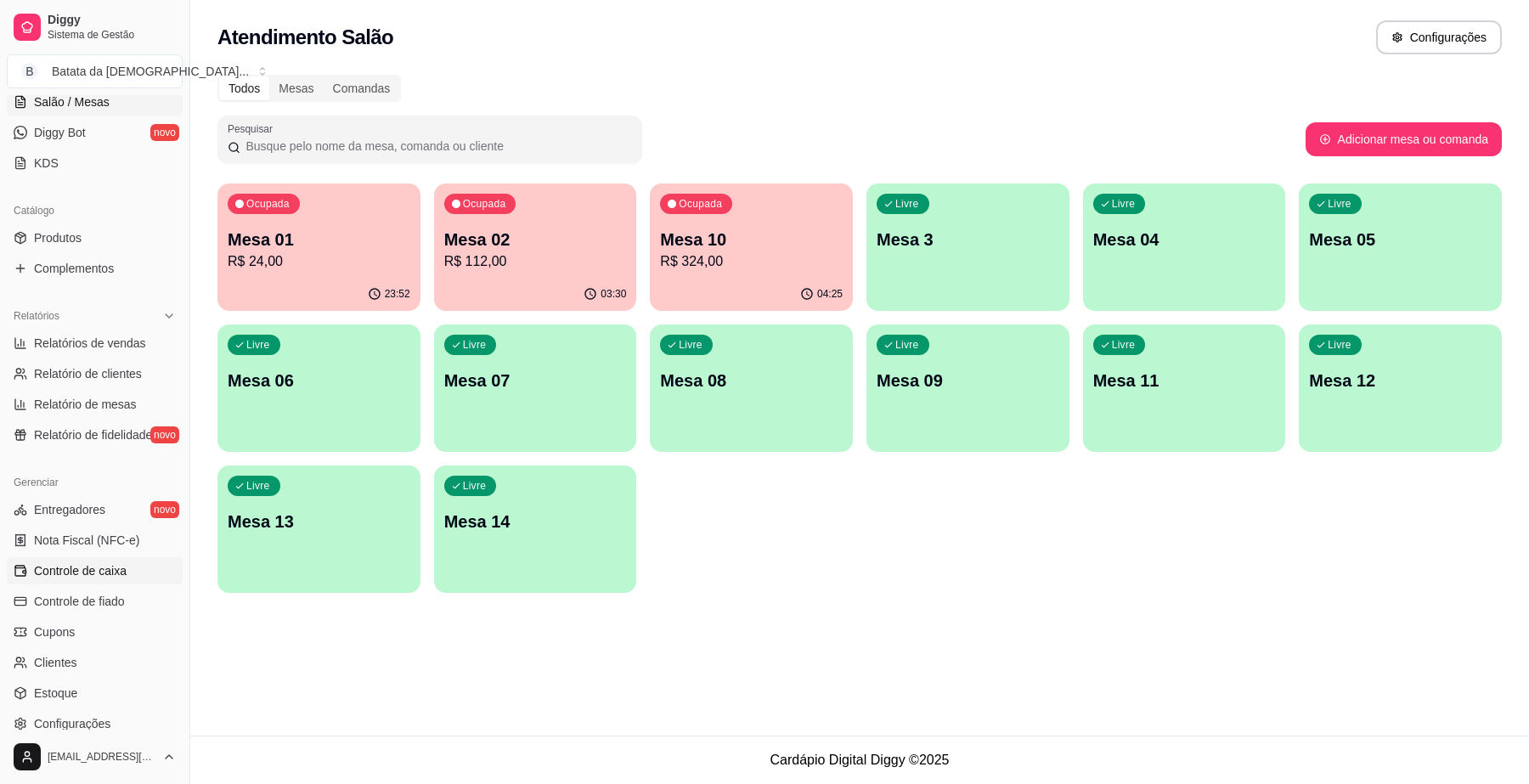
click at [87, 574] on span "Controle de caixa" at bounding box center [79, 571] width 92 height 17
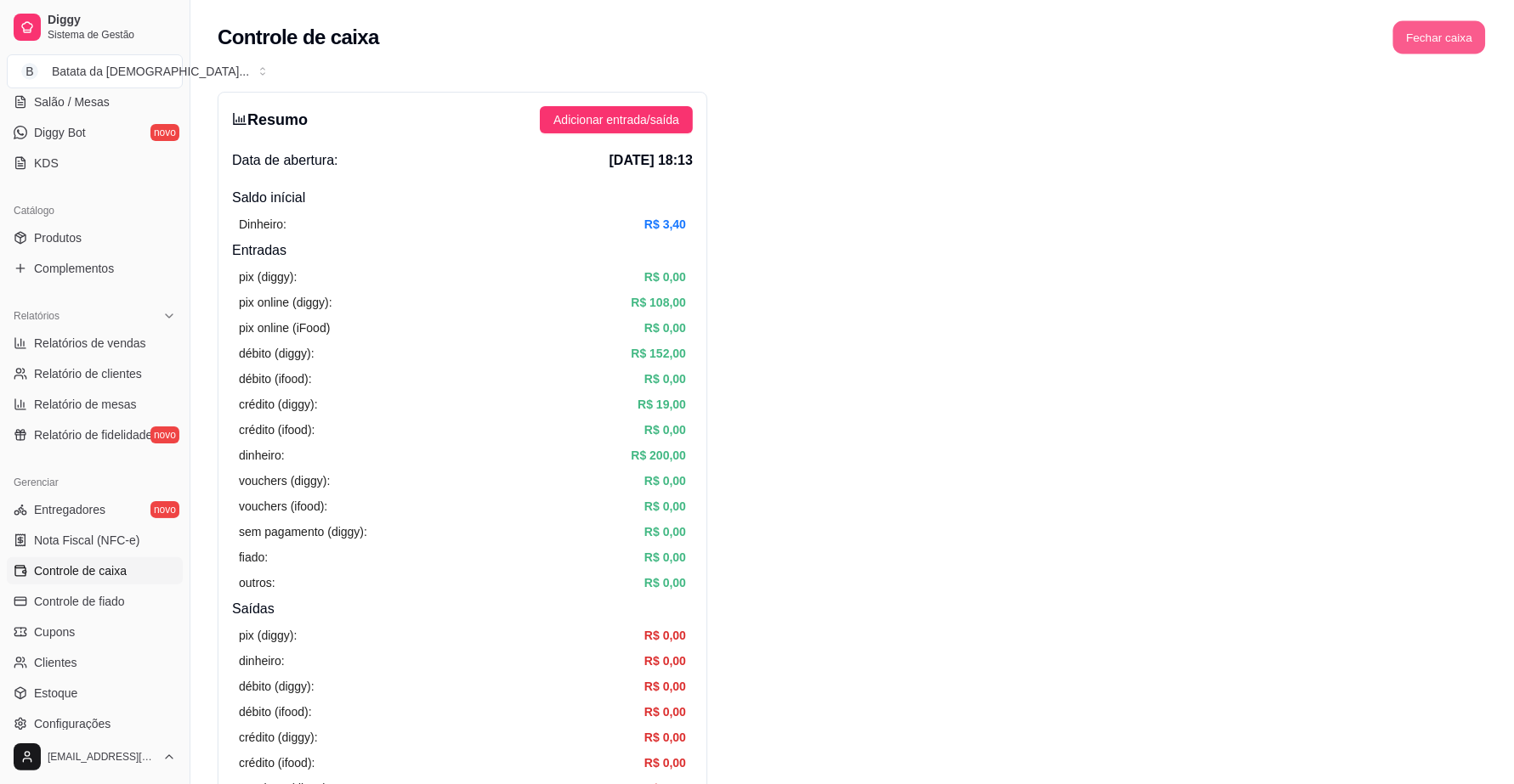
click at [1422, 22] on button "Fechar caixa" at bounding box center [1439, 38] width 92 height 34
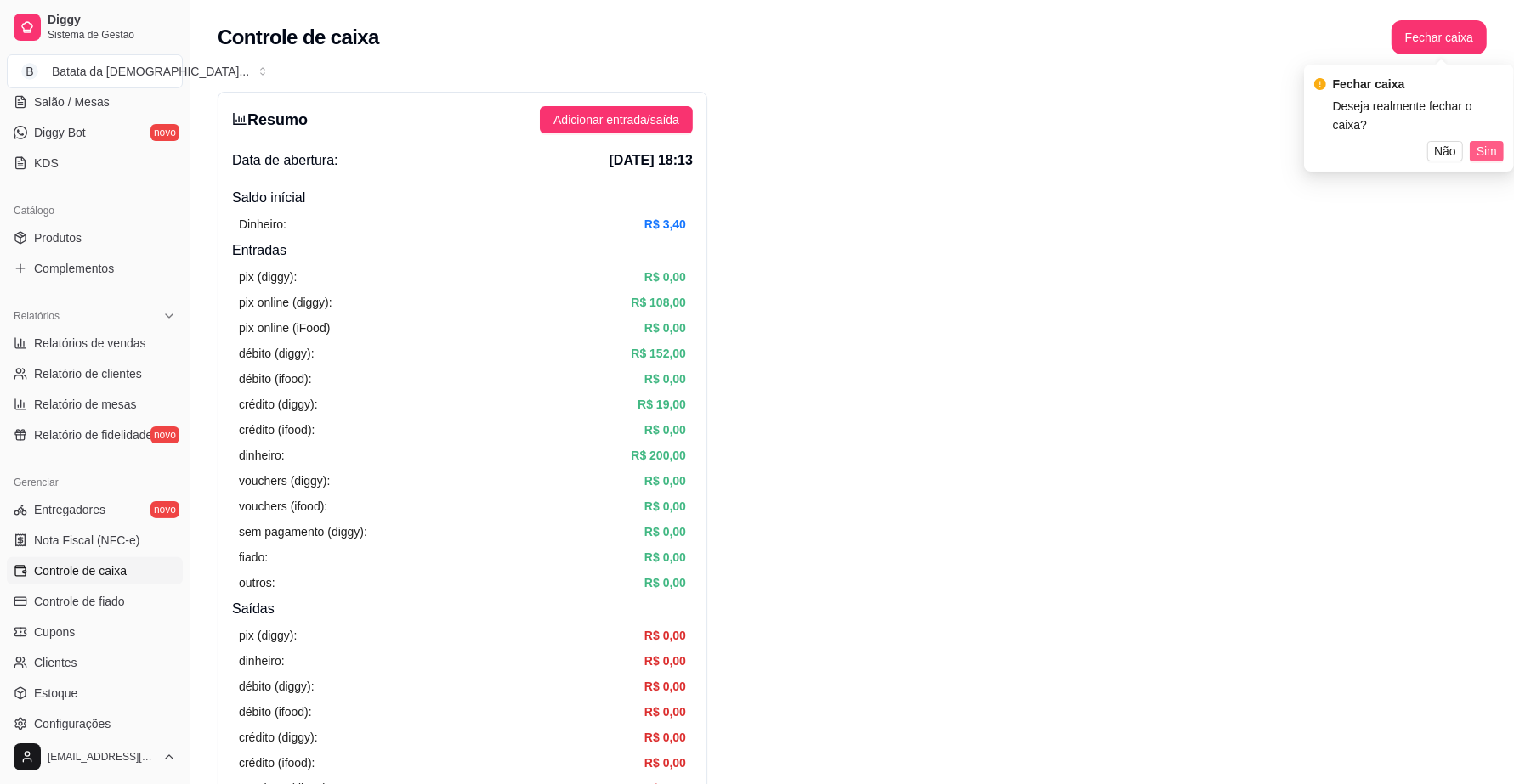
click at [1488, 142] on span "Sim" at bounding box center [1487, 151] width 20 height 19
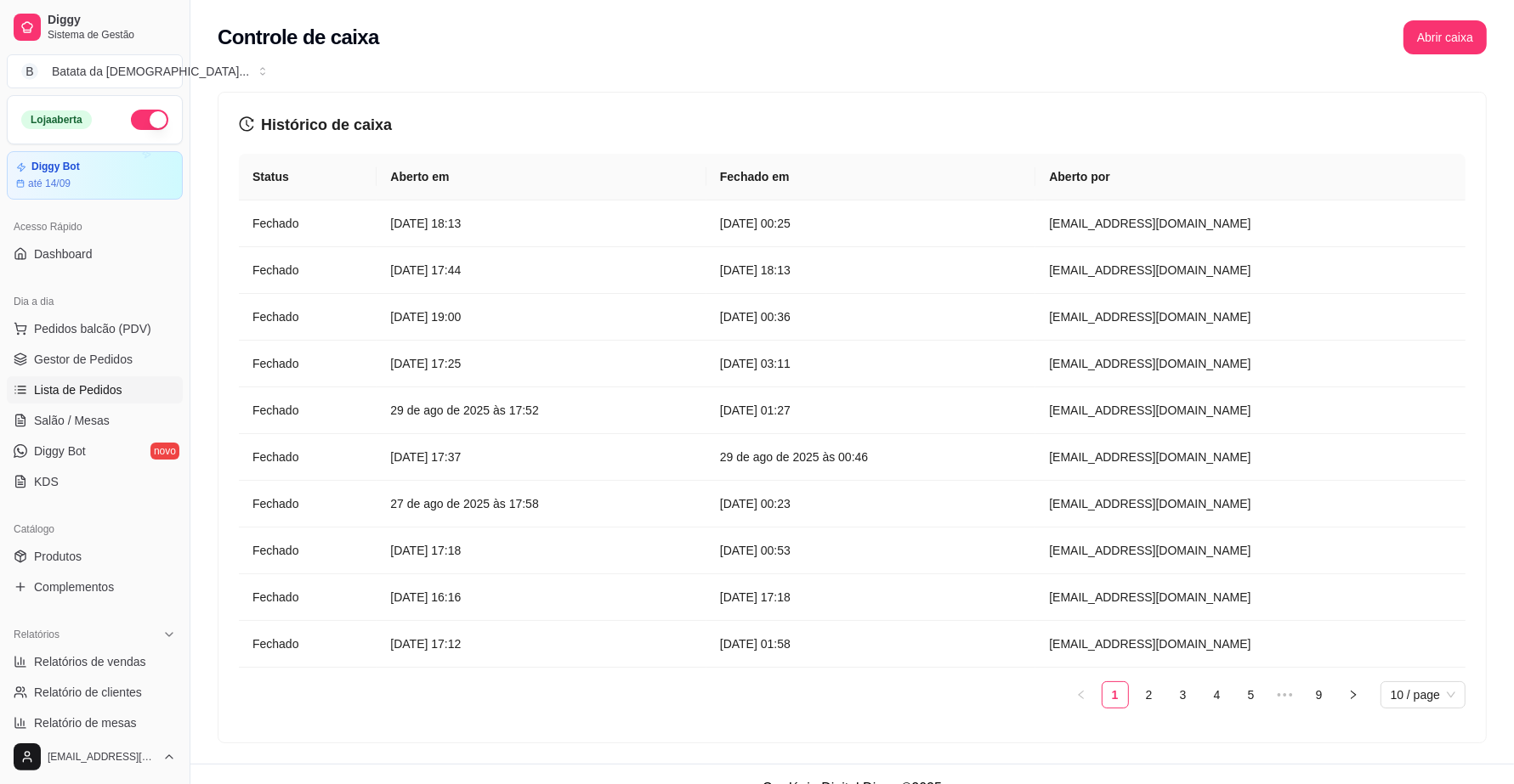
click at [89, 401] on link "Lista de Pedidos" at bounding box center [94, 389] width 176 height 27
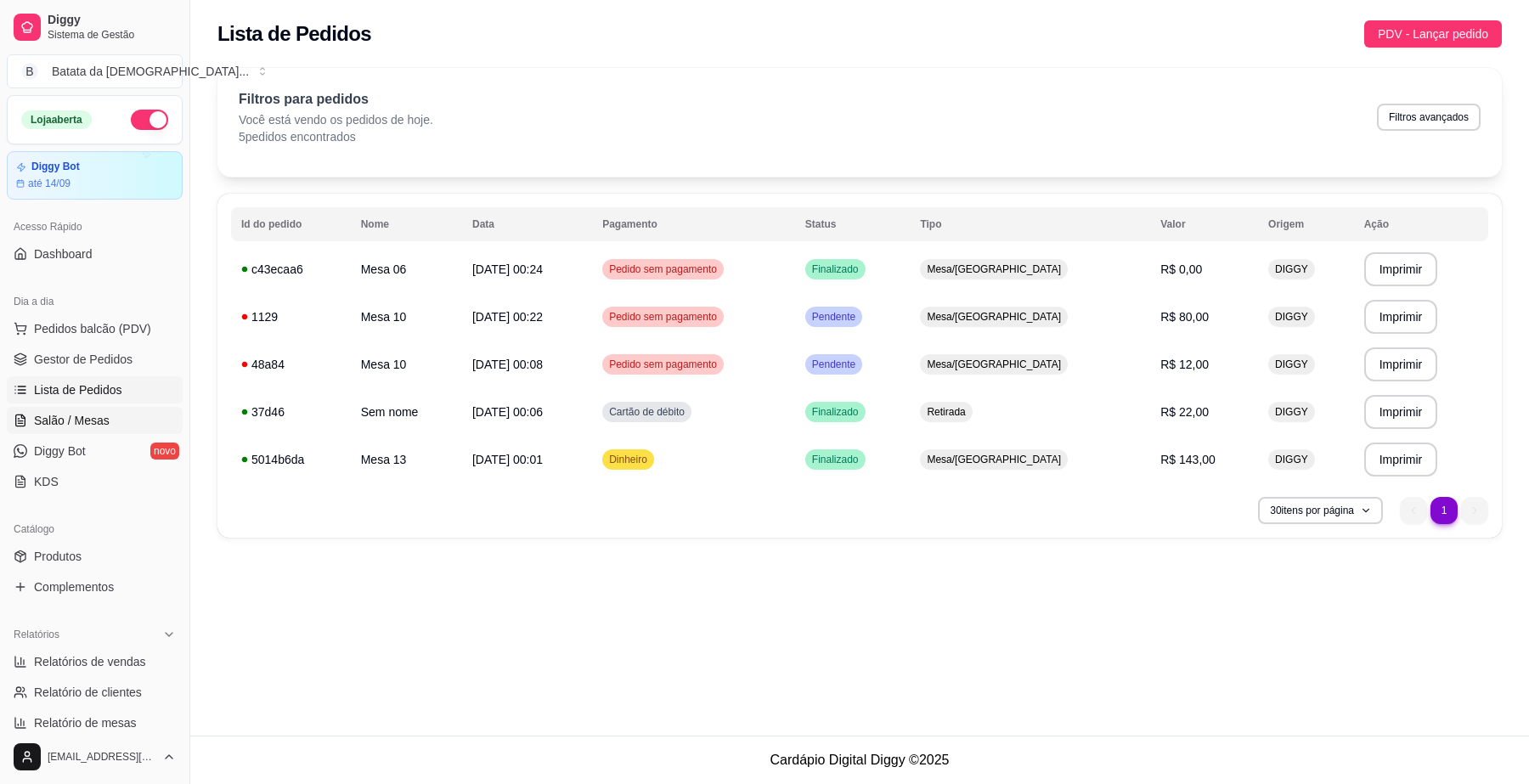
click at [117, 433] on link "Salão / Mesas" at bounding box center [94, 420] width 176 height 27
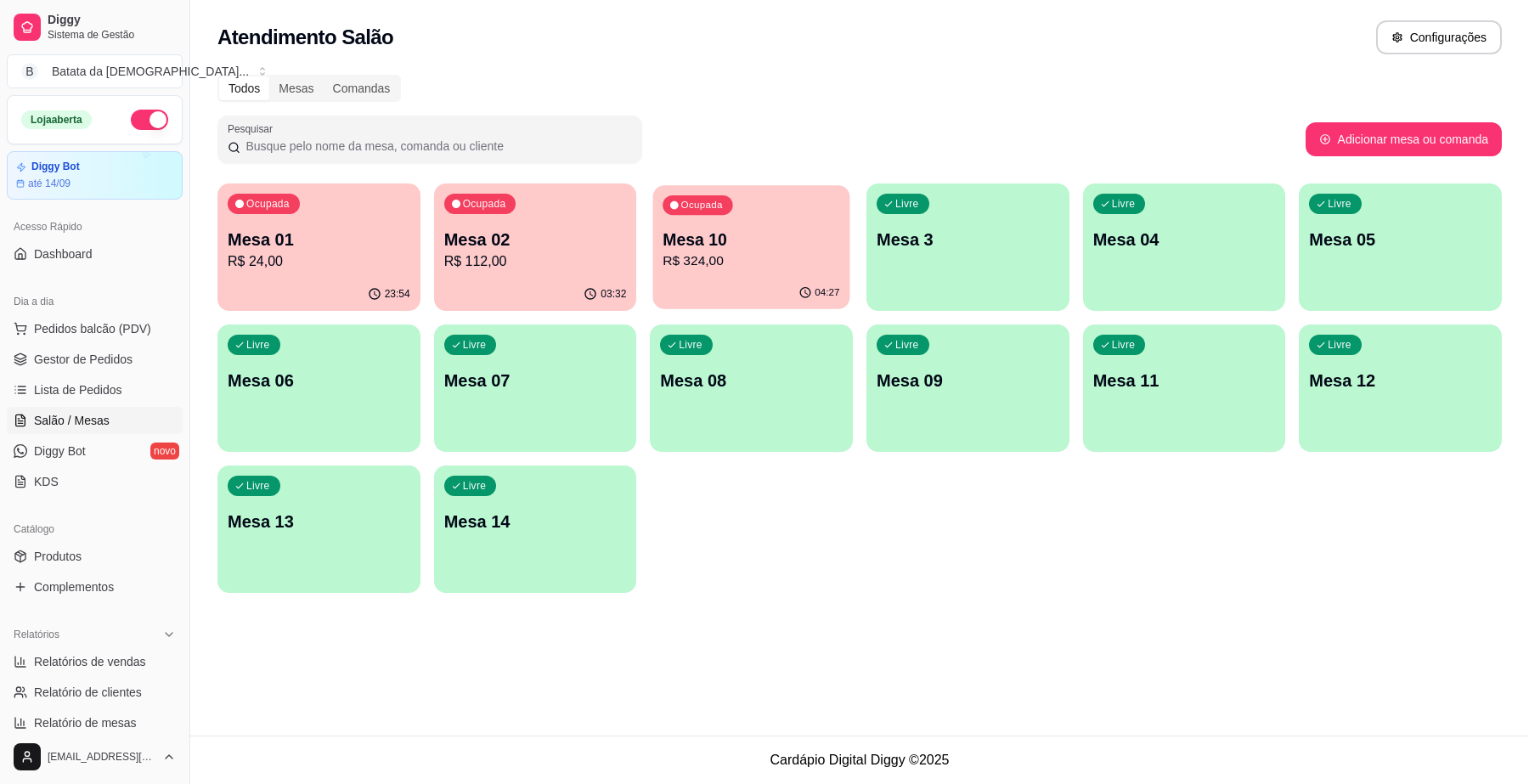
click at [787, 270] on p "R$ 324,00" at bounding box center [752, 261] width 177 height 20
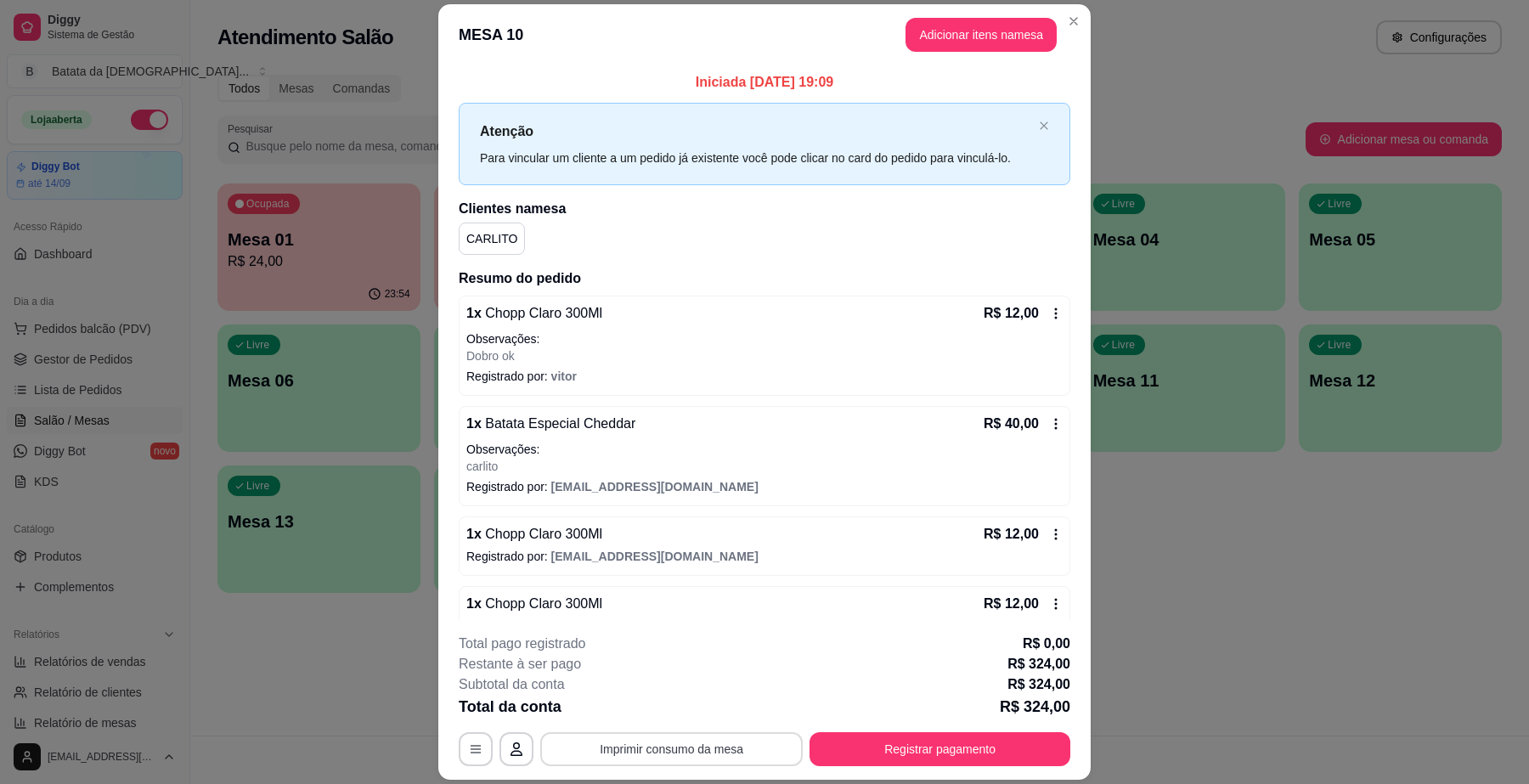
click at [683, 753] on button "Imprimir consumo da mesa" at bounding box center [671, 750] width 263 height 34
